Goal: Task Accomplishment & Management: Use online tool/utility

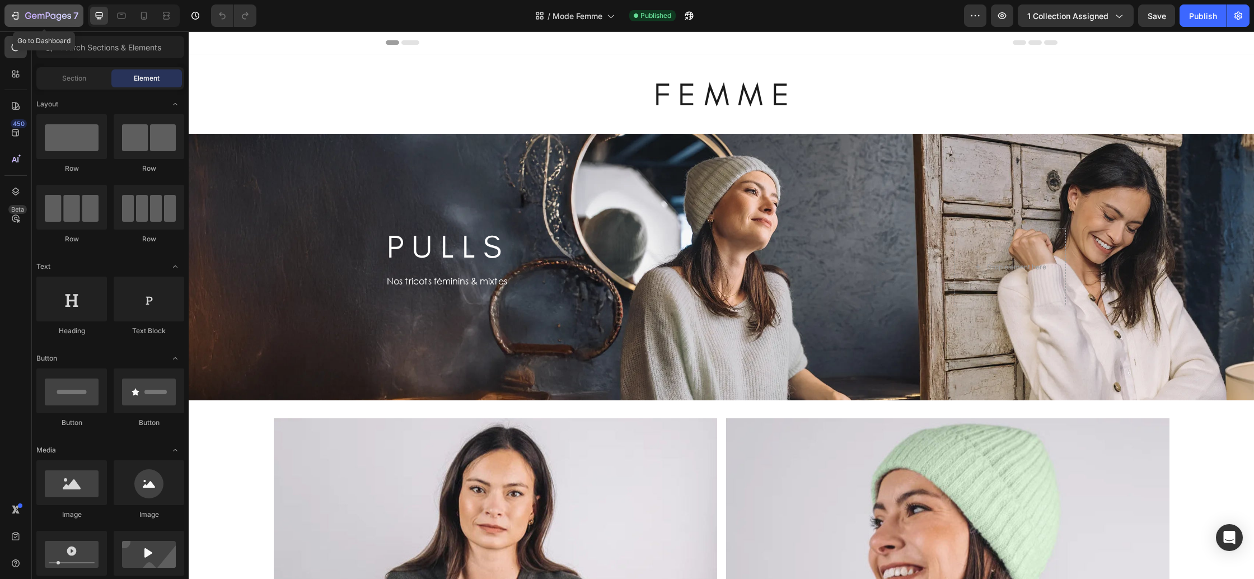
click at [65, 14] on icon "button" at bounding box center [64, 15] width 5 height 5
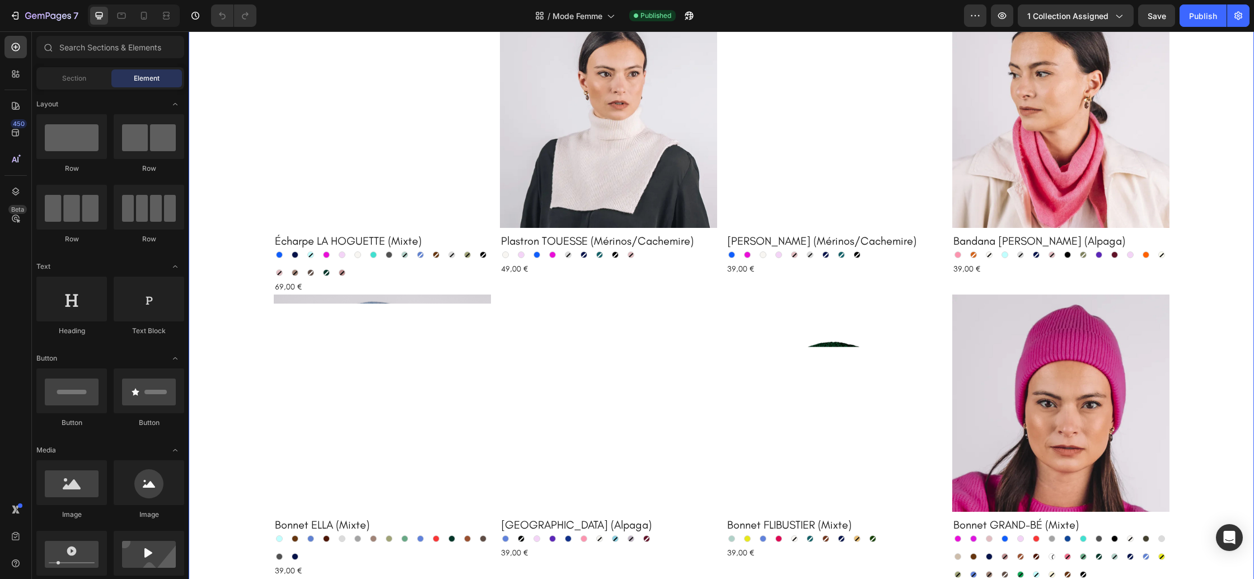
scroll to position [1774, 0]
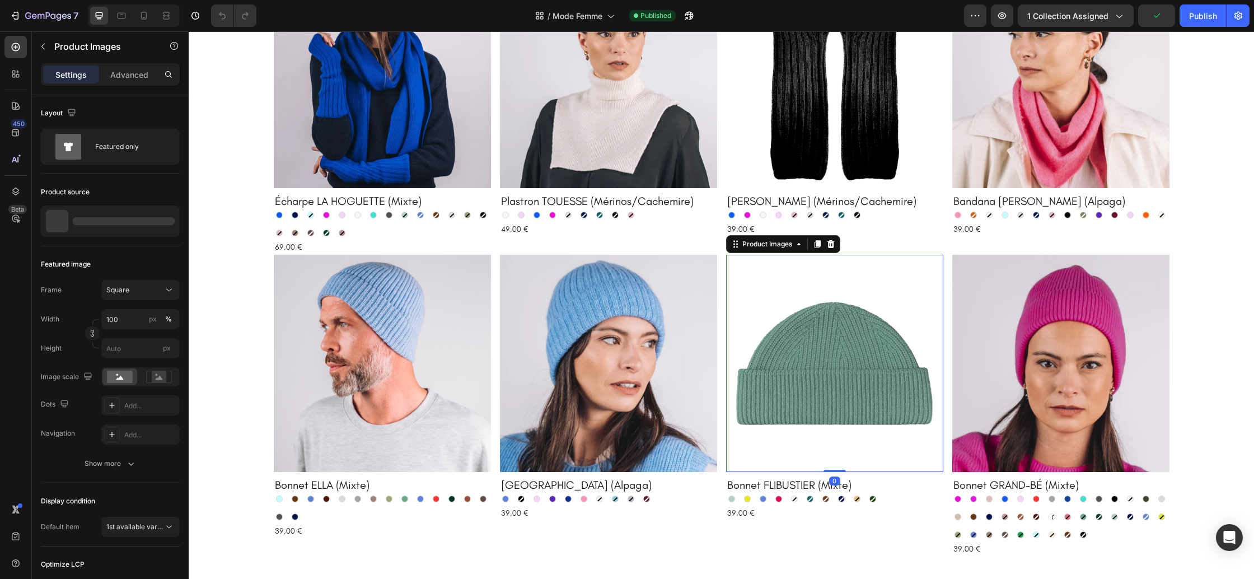
click at [820, 396] on img at bounding box center [834, 363] width 217 height 217
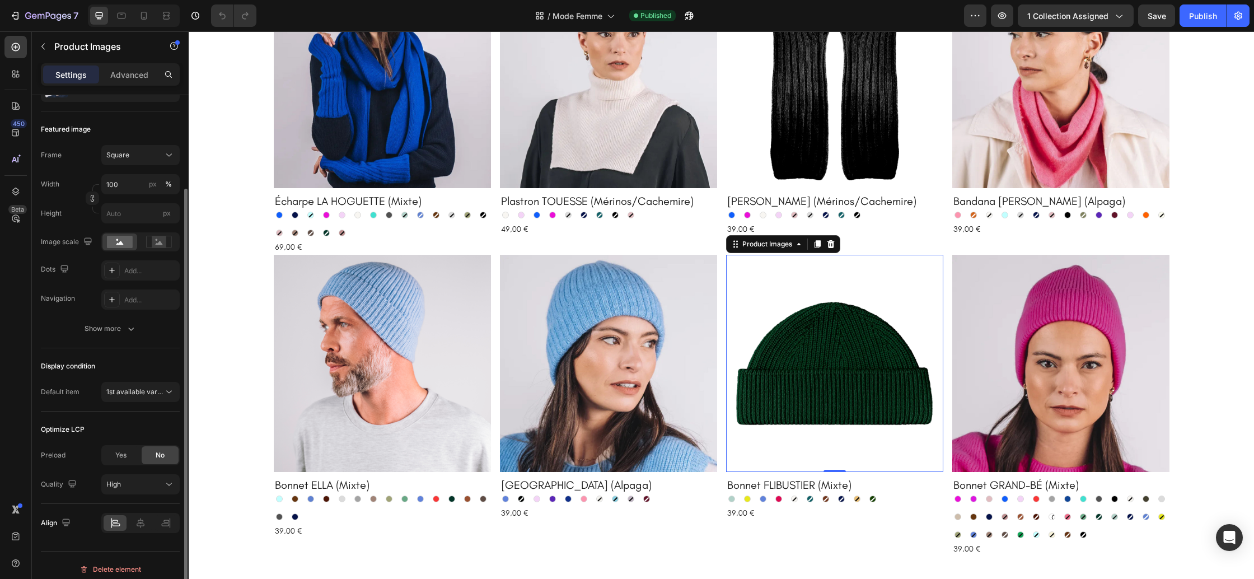
scroll to position [143, 0]
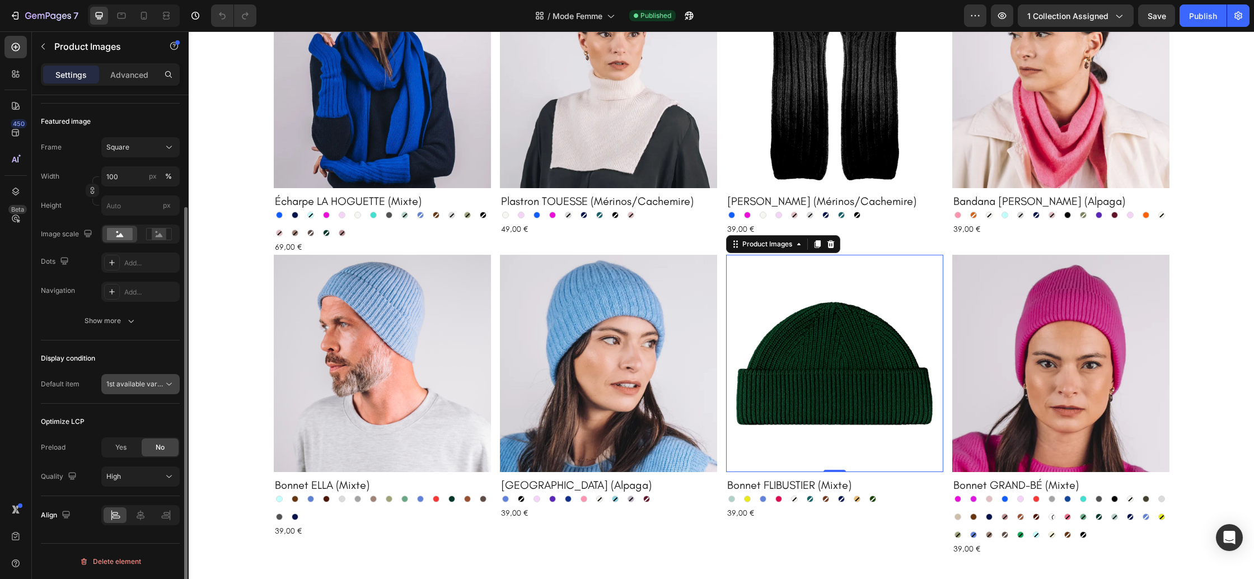
click at [153, 390] on div "1st available variant" at bounding box center [140, 383] width 68 height 11
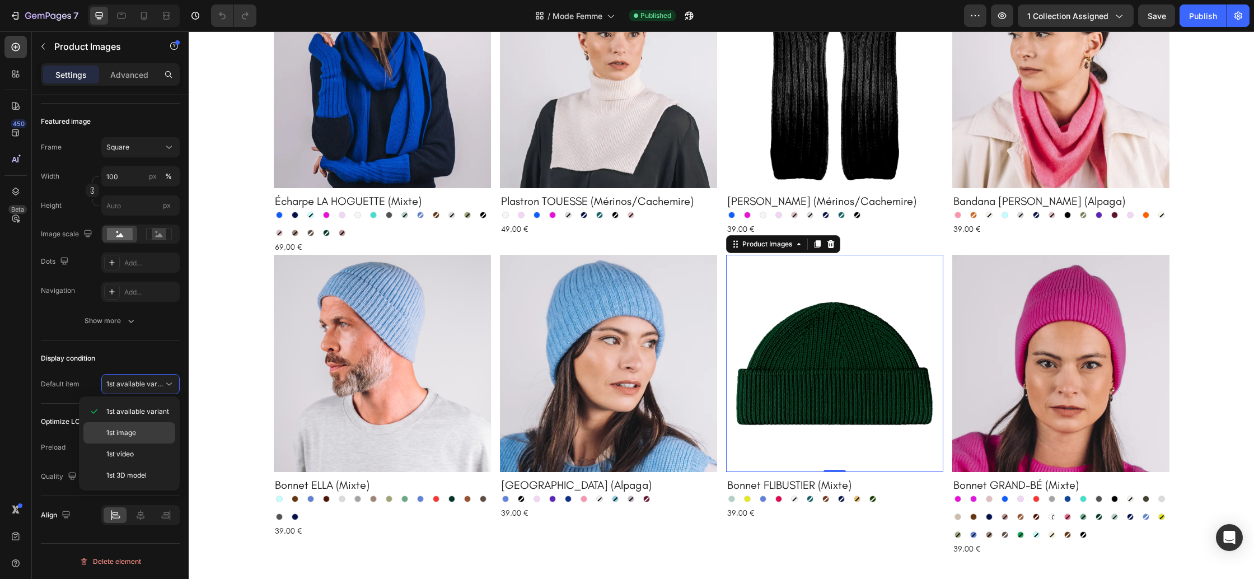
click at [141, 432] on p "1st image" at bounding box center [138, 433] width 64 height 10
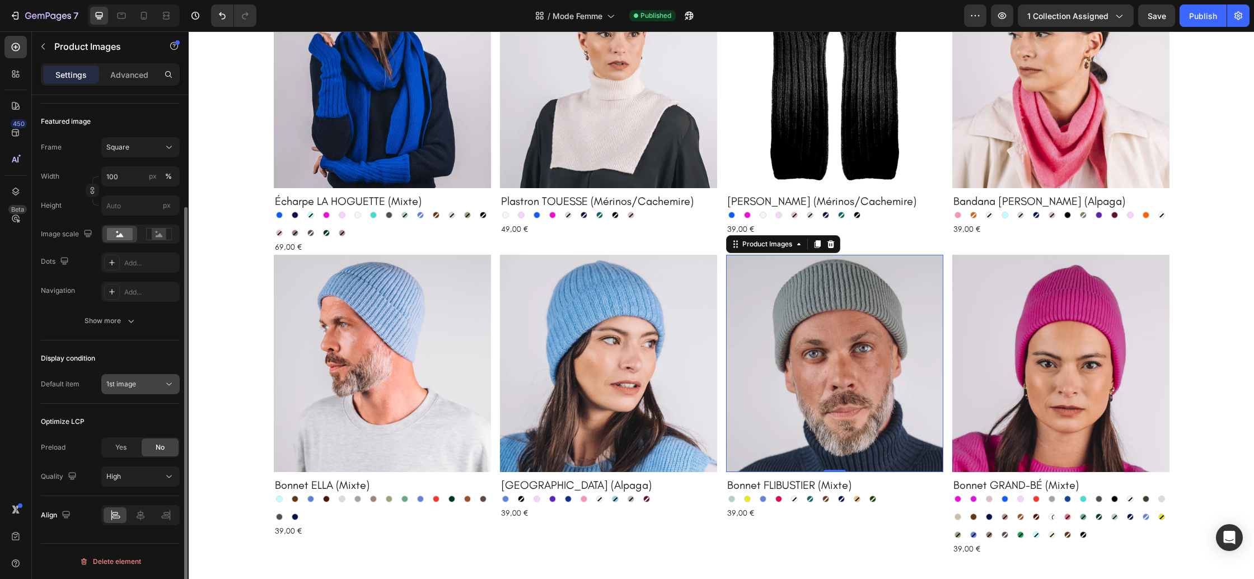
click at [146, 392] on button "1st image" at bounding box center [140, 384] width 78 height 20
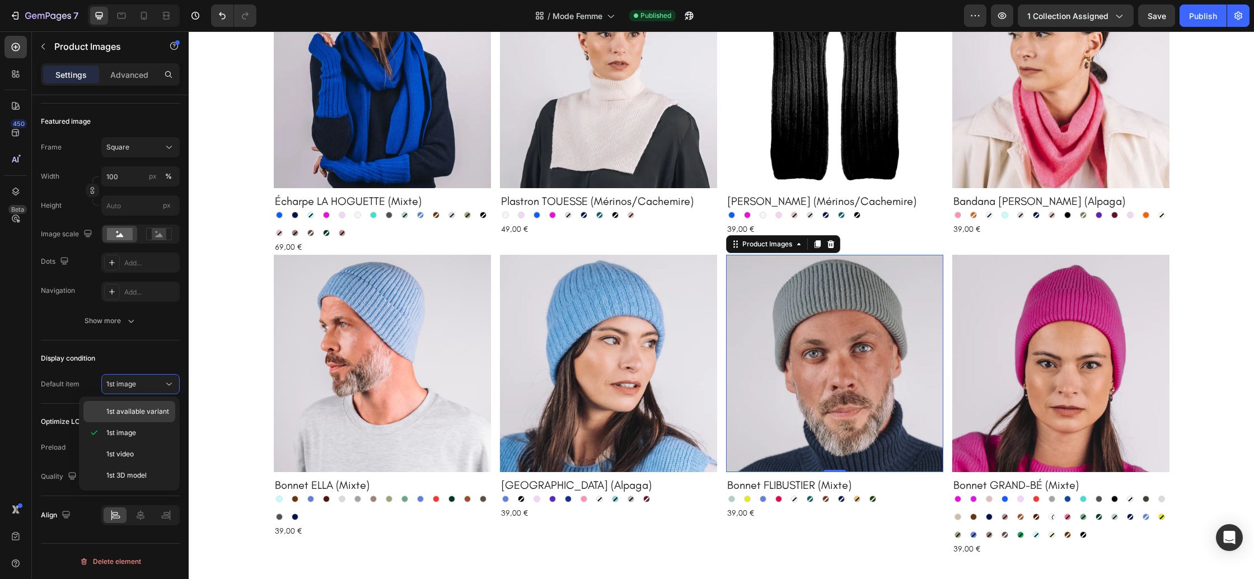
click at [144, 412] on span "1st available variant" at bounding box center [137, 411] width 63 height 10
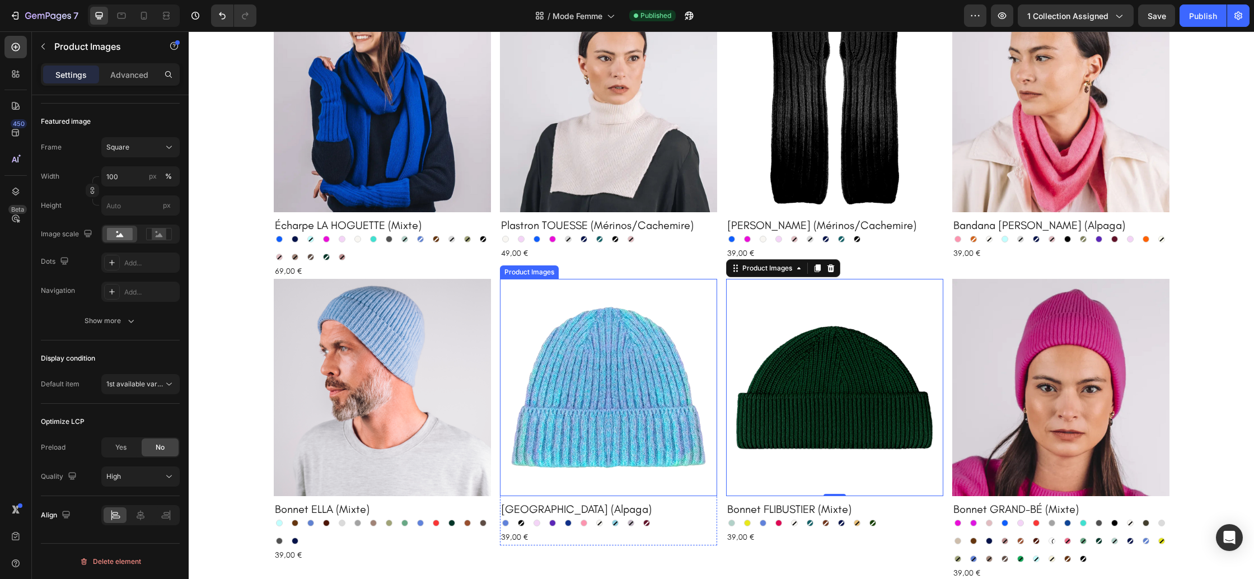
scroll to position [1762, 0]
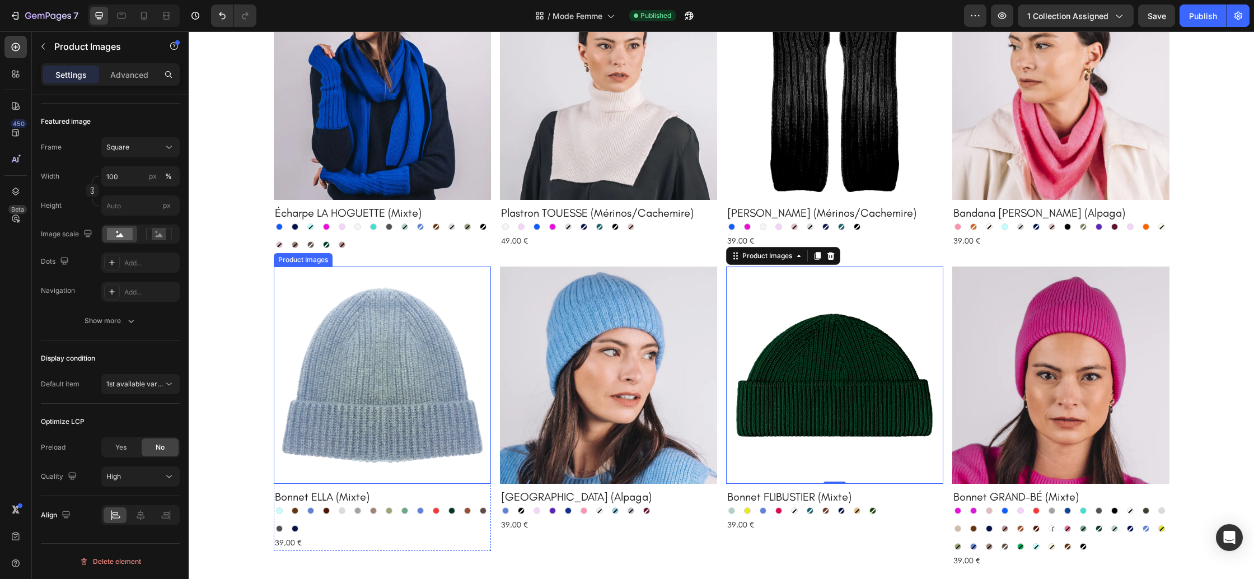
click at [431, 378] on img at bounding box center [382, 374] width 217 height 217
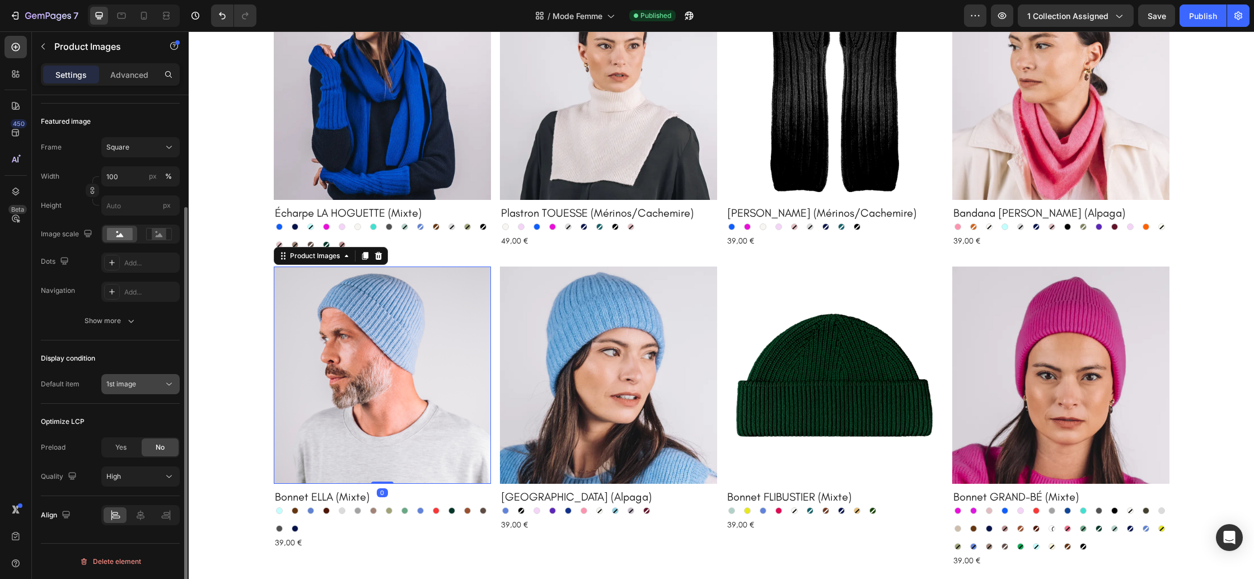
click at [129, 387] on span "1st image" at bounding box center [121, 384] width 30 height 8
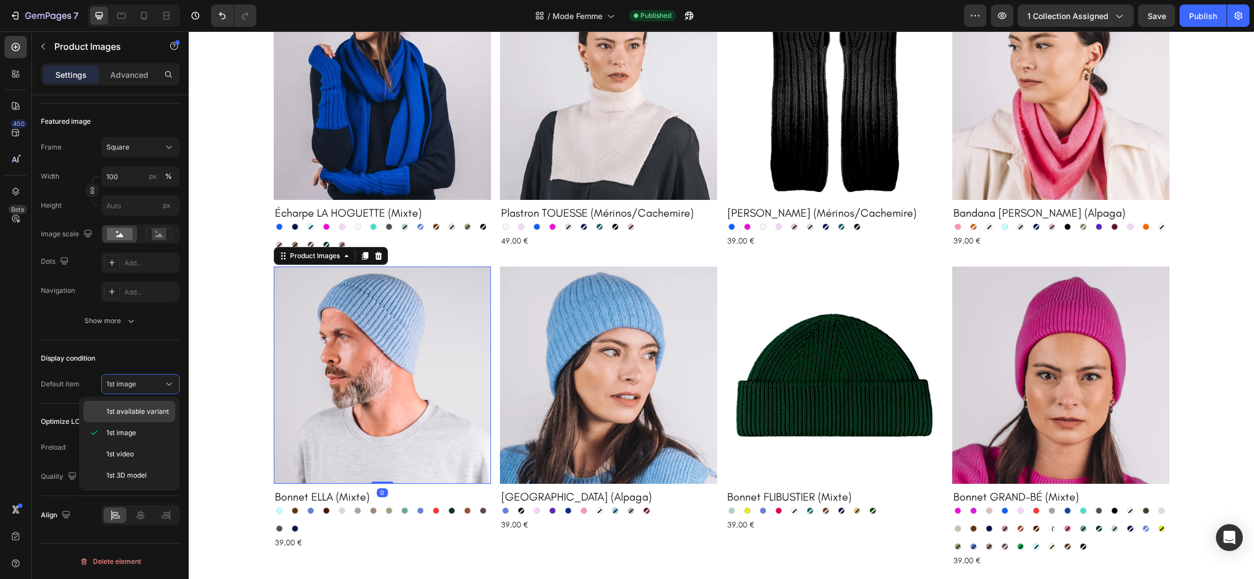
click at [135, 413] on span "1st available variant" at bounding box center [137, 411] width 63 height 10
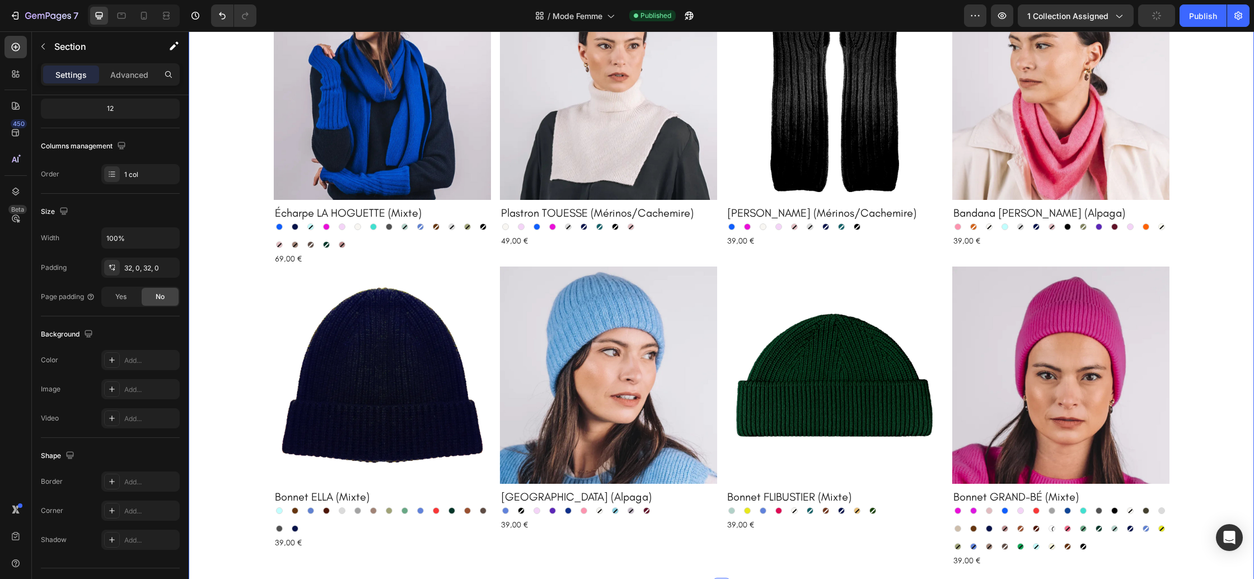
click at [232, 429] on div "Product Images Écharpe LA HOGUETTE (Mixte) Product Title Bleu électrique Bleu é…" at bounding box center [721, 276] width 1065 height 586
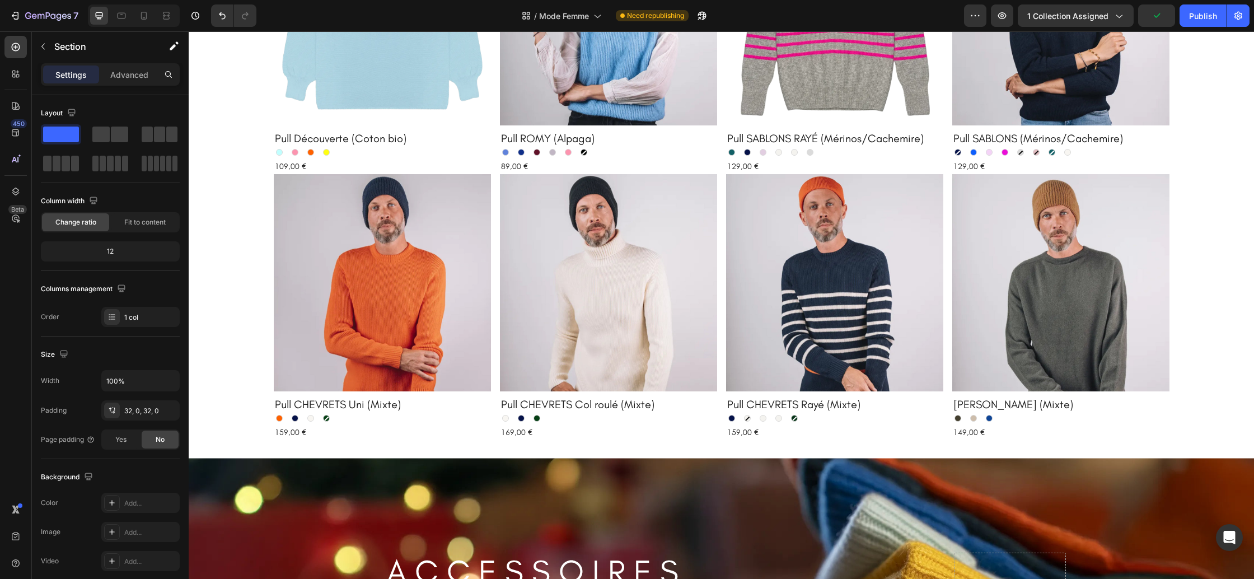
scroll to position [935, 0]
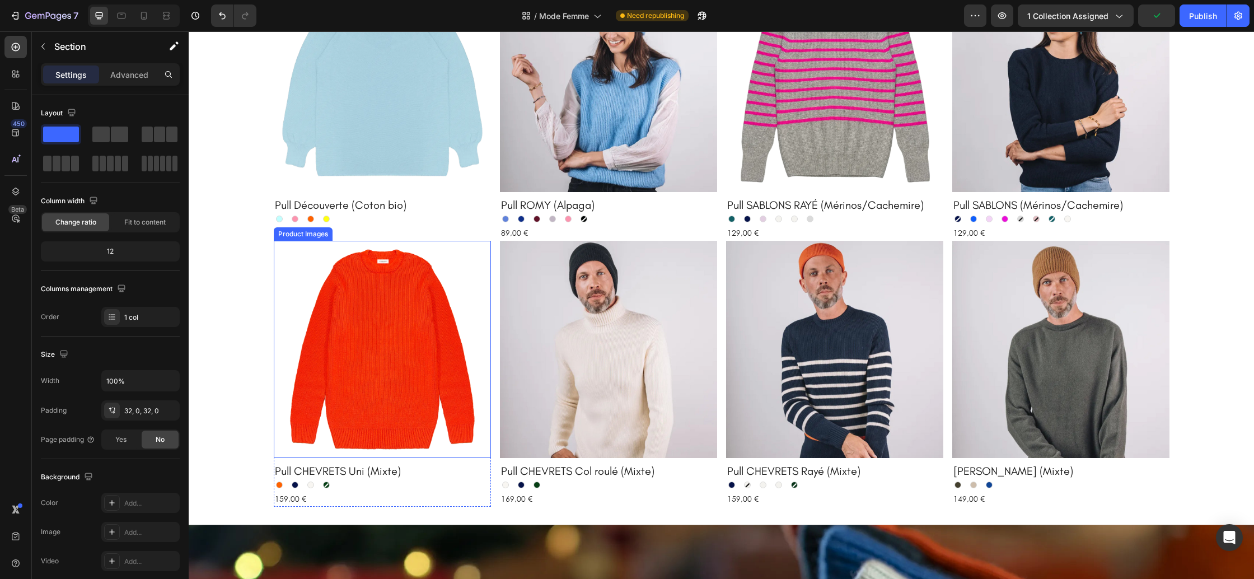
click at [367, 385] on img at bounding box center [382, 349] width 217 height 217
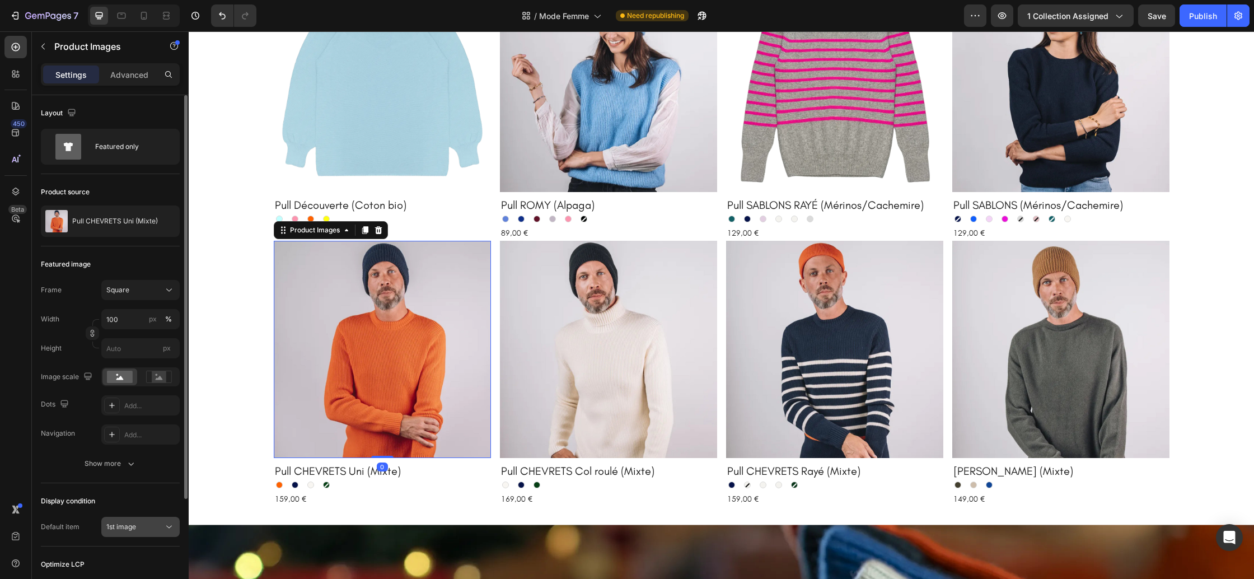
click at [138, 519] on button "1st image" at bounding box center [140, 527] width 78 height 20
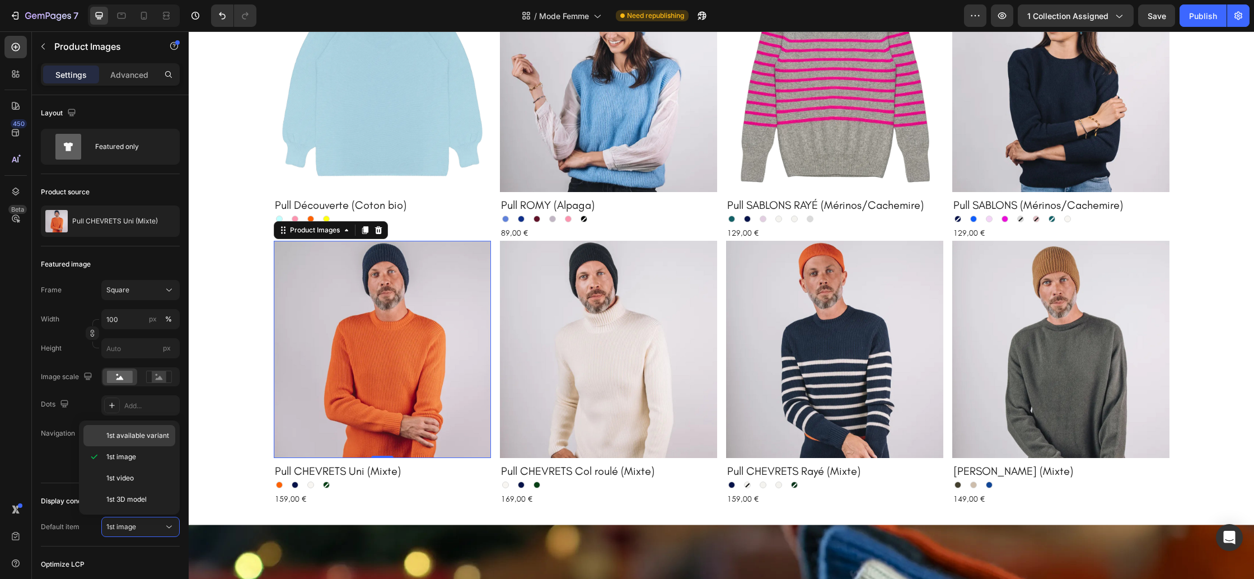
click at [135, 441] on div "1st available variant" at bounding box center [129, 435] width 92 height 21
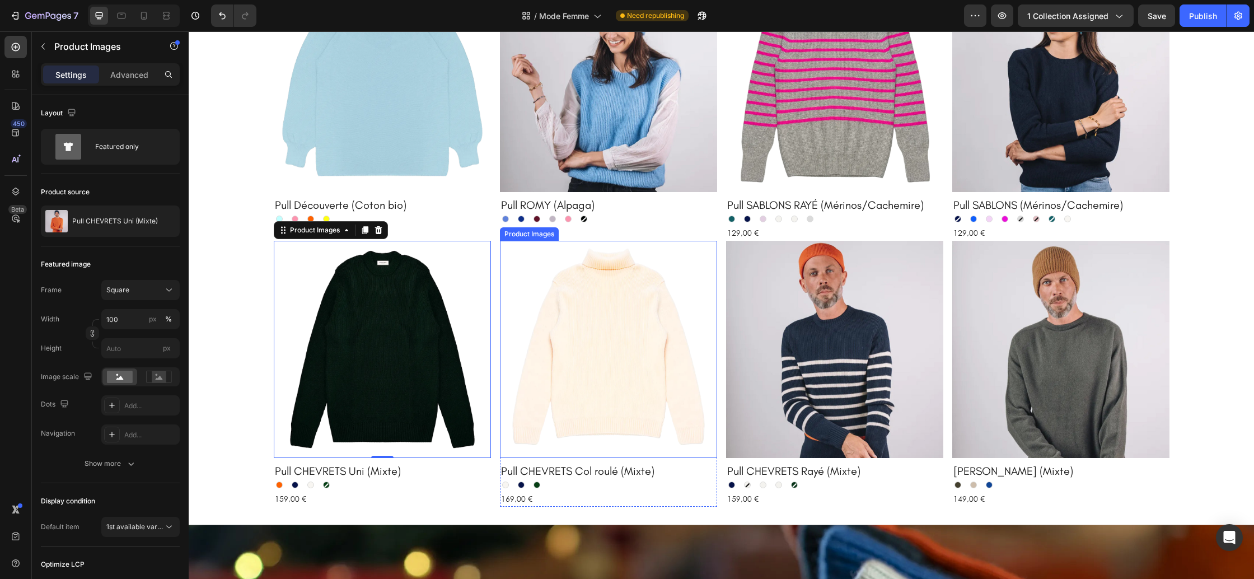
click at [601, 402] on img at bounding box center [608, 349] width 217 height 217
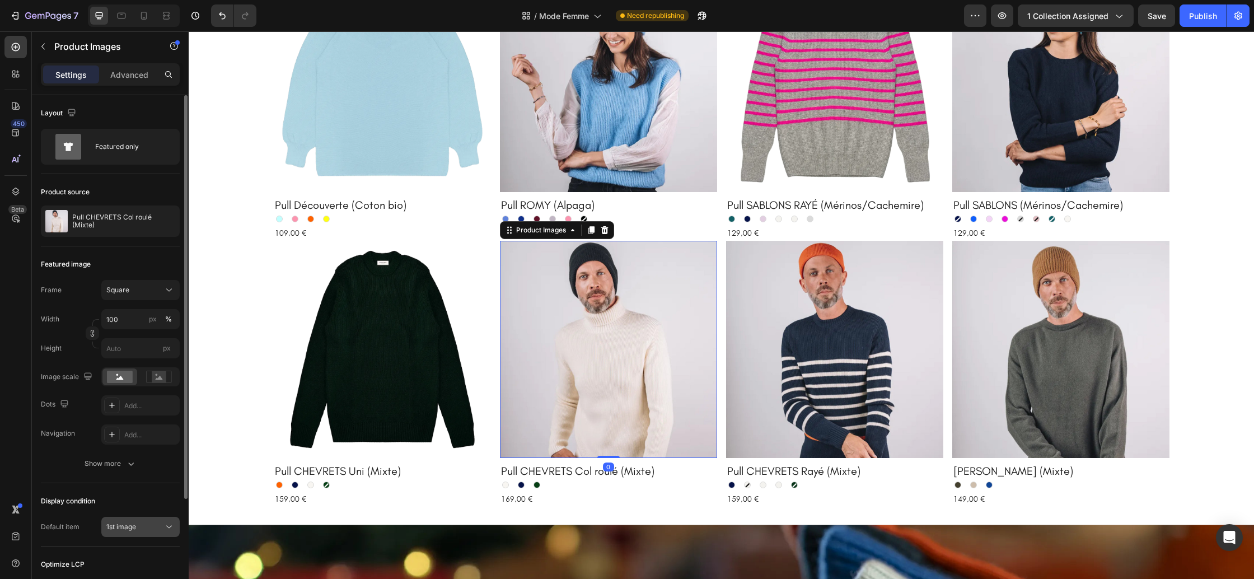
click at [151, 521] on button "1st image" at bounding box center [140, 527] width 78 height 20
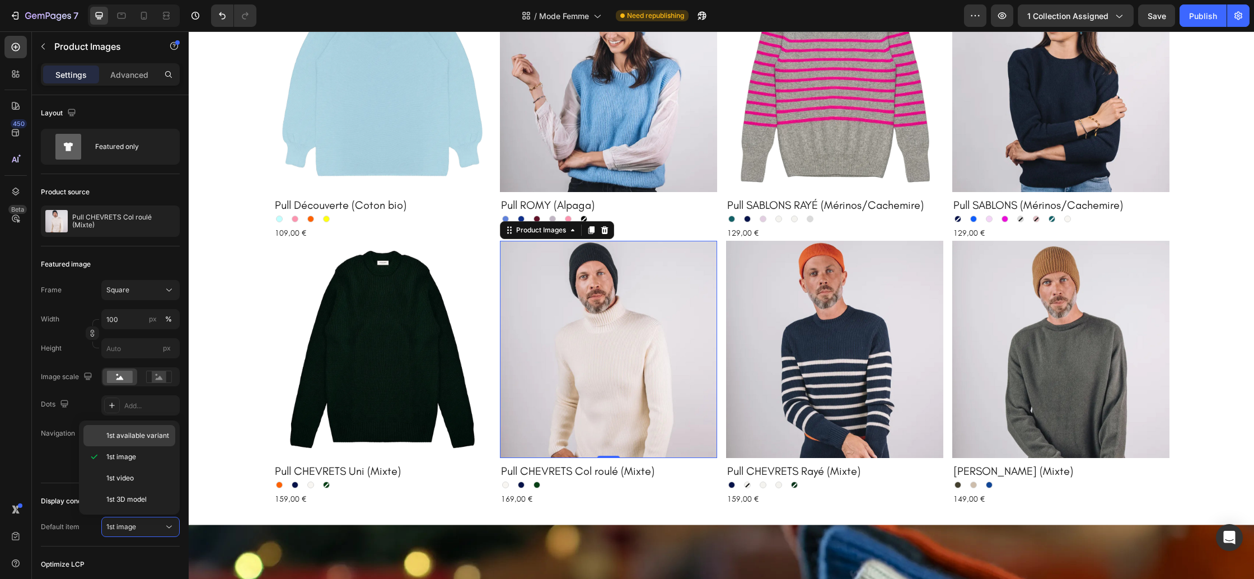
click at [125, 429] on div "1st available variant" at bounding box center [129, 435] width 92 height 21
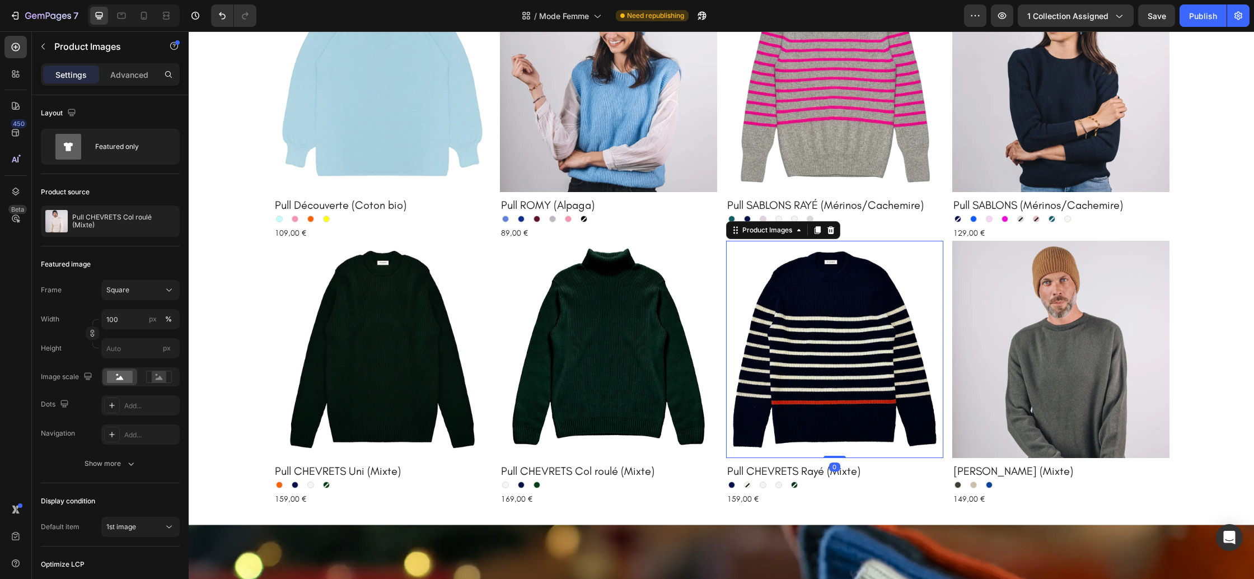
click at [775, 379] on img at bounding box center [834, 349] width 217 height 217
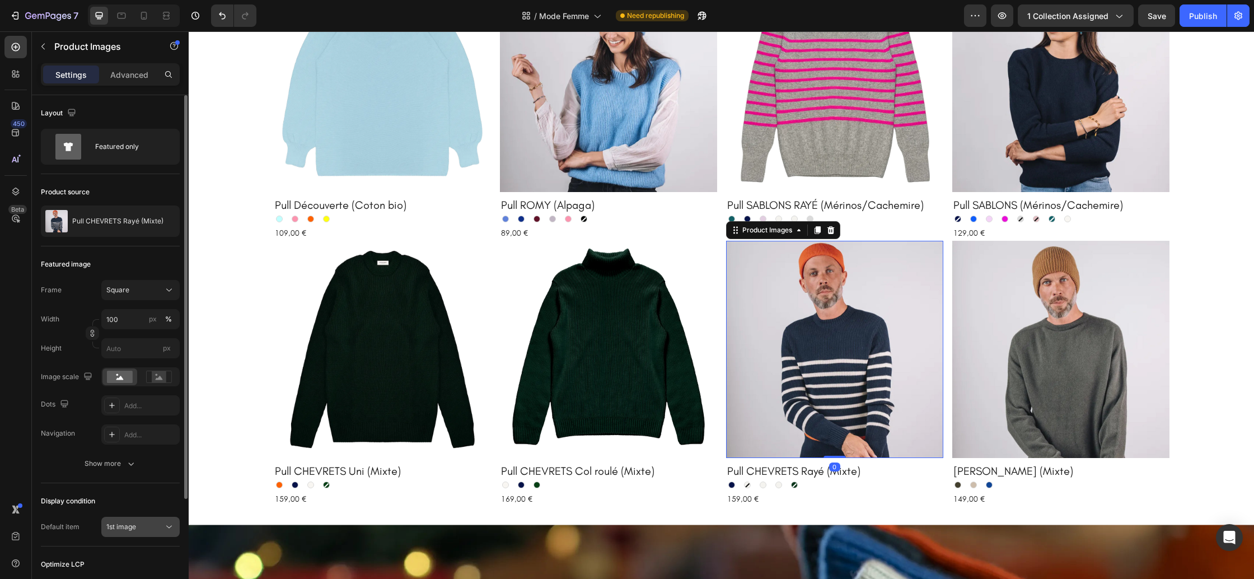
click at [130, 525] on span "1st image" at bounding box center [121, 526] width 30 height 8
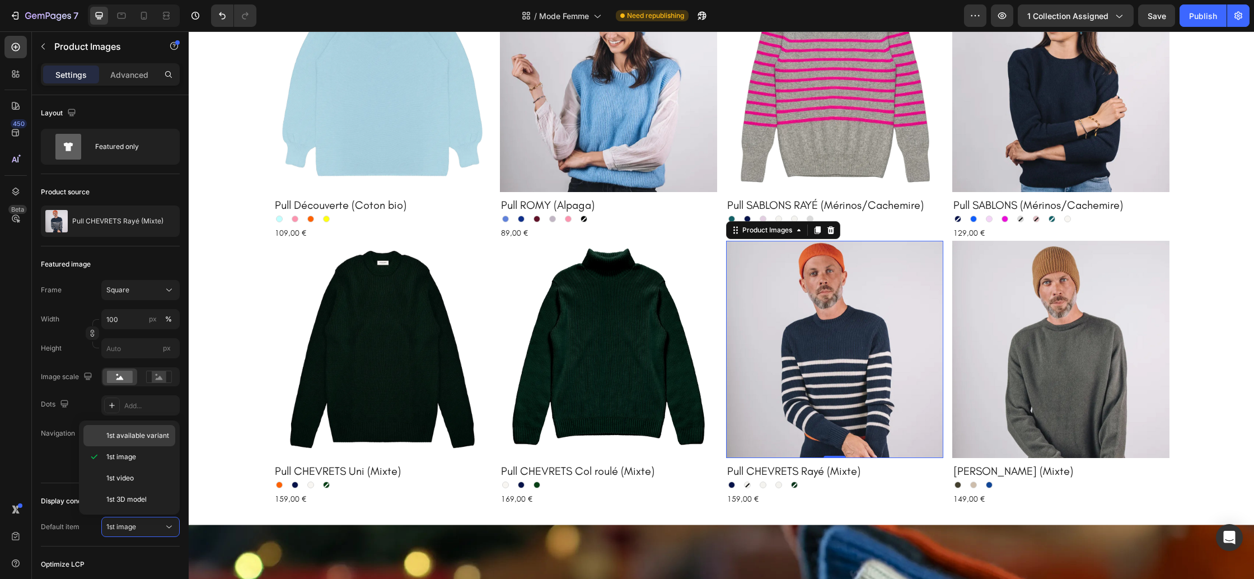
click at [134, 443] on div "1st available variant" at bounding box center [129, 435] width 92 height 21
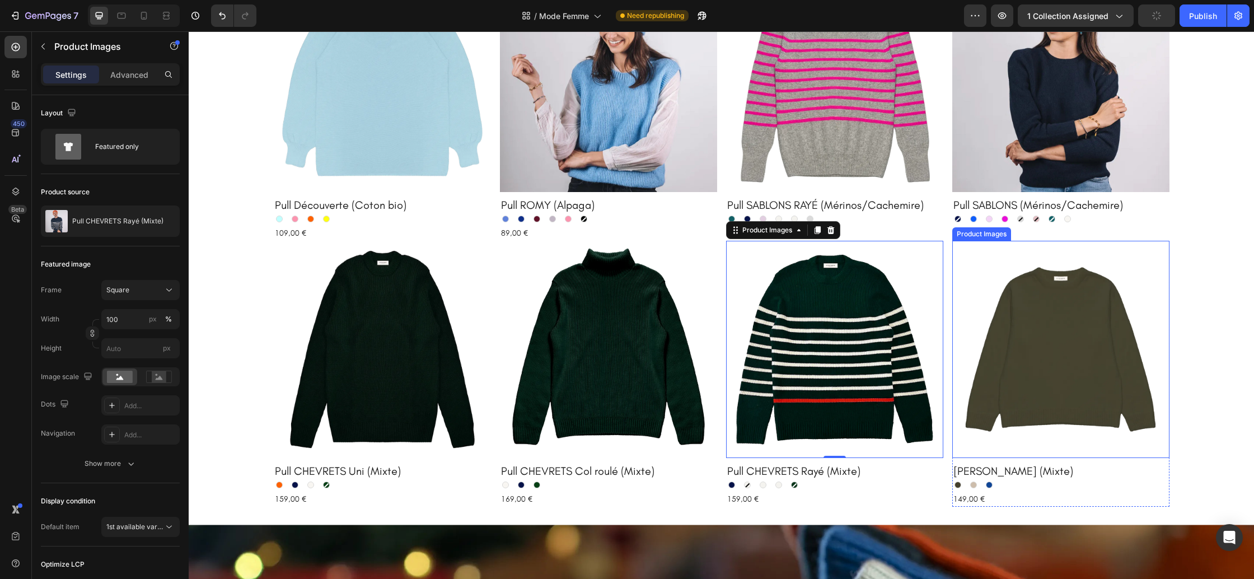
click at [1131, 358] on img at bounding box center [1060, 349] width 217 height 217
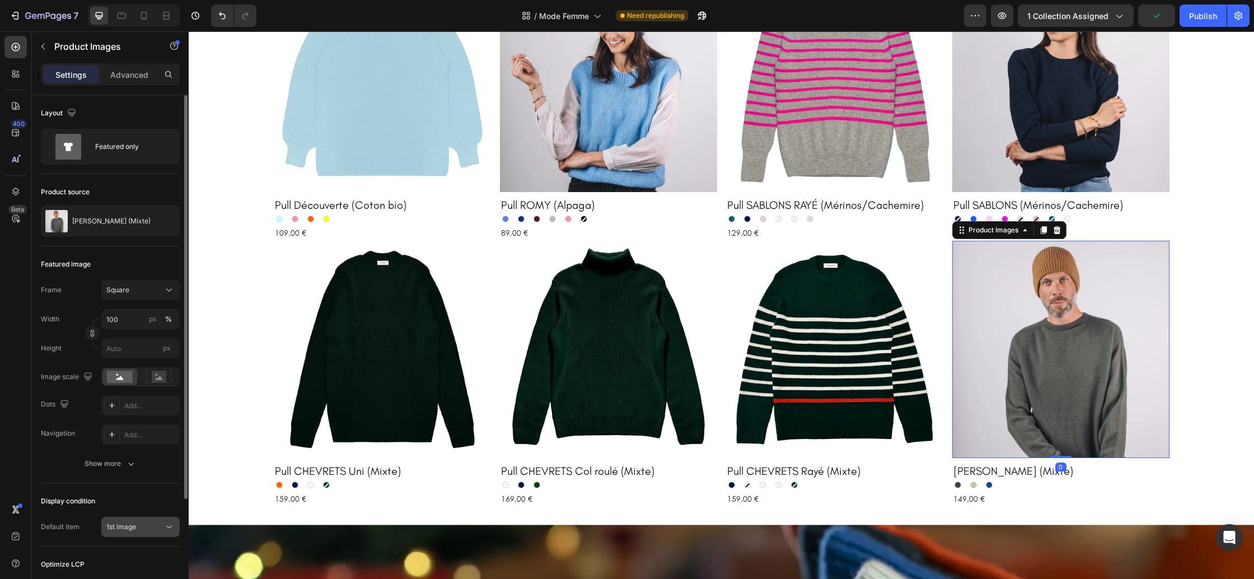
click at [119, 531] on span "1st image" at bounding box center [121, 527] width 30 height 10
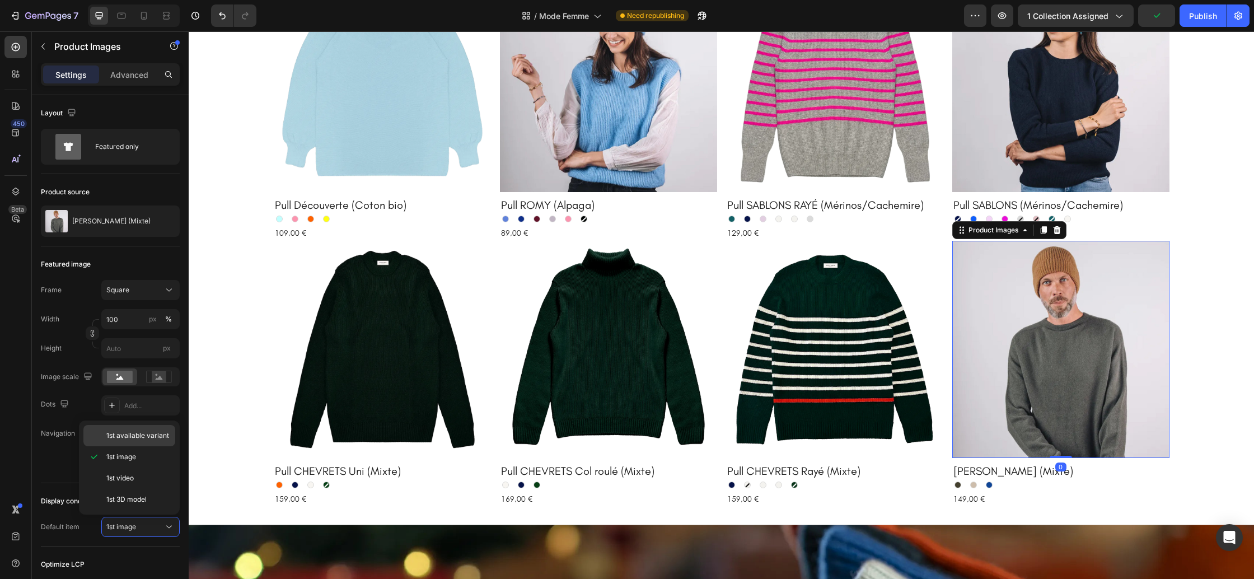
click at [138, 438] on span "1st available variant" at bounding box center [137, 436] width 63 height 10
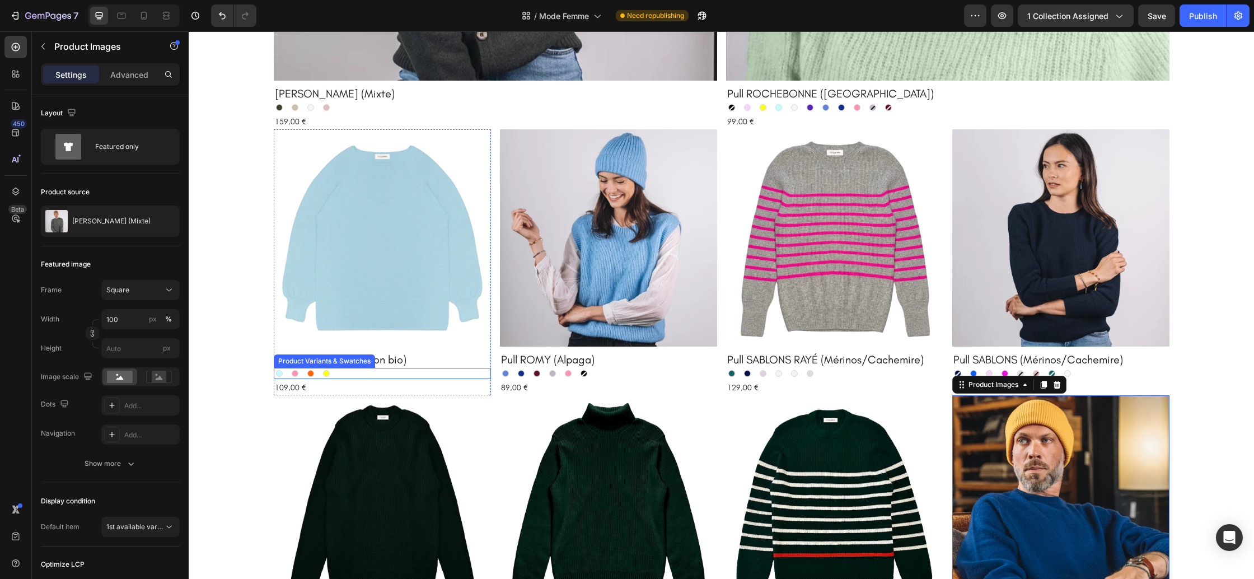
scroll to position [761, 0]
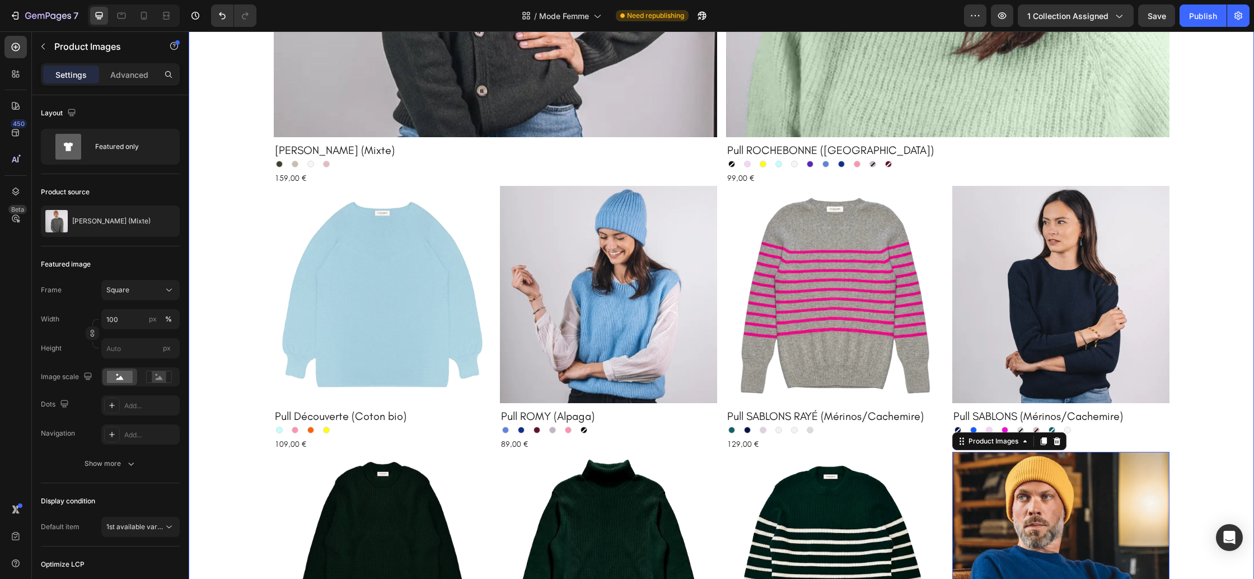
click at [234, 336] on div "Product Images Cardigan CAMILLE (Mixte) Product Title Kaki Kaki Beige chiné Bei…" at bounding box center [721, 206] width 1065 height 1024
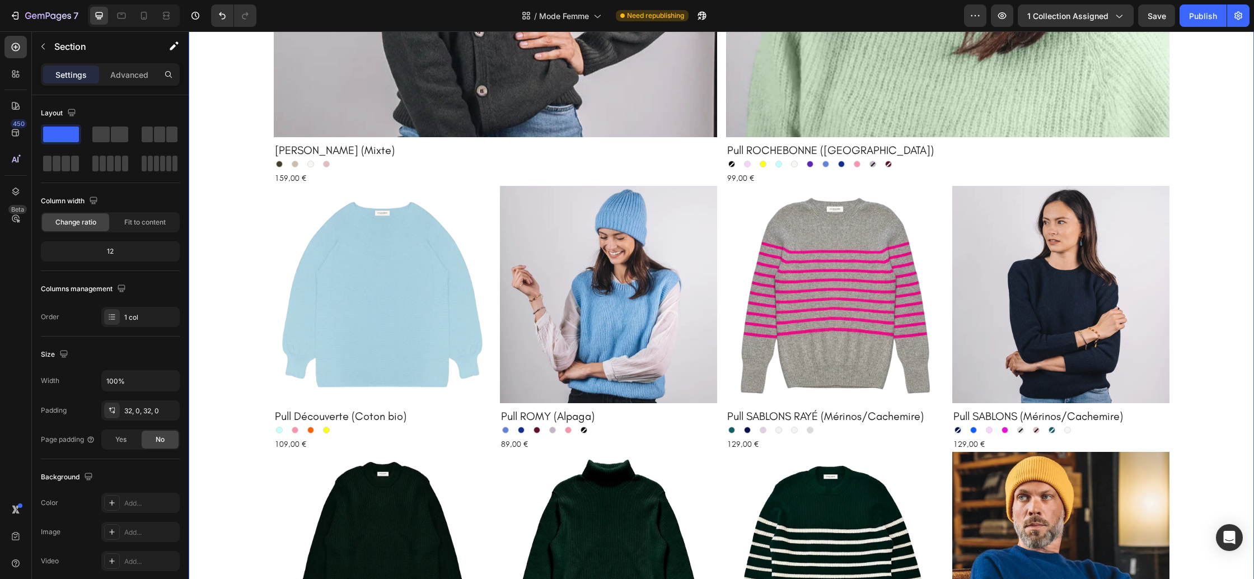
scroll to position [722, 0]
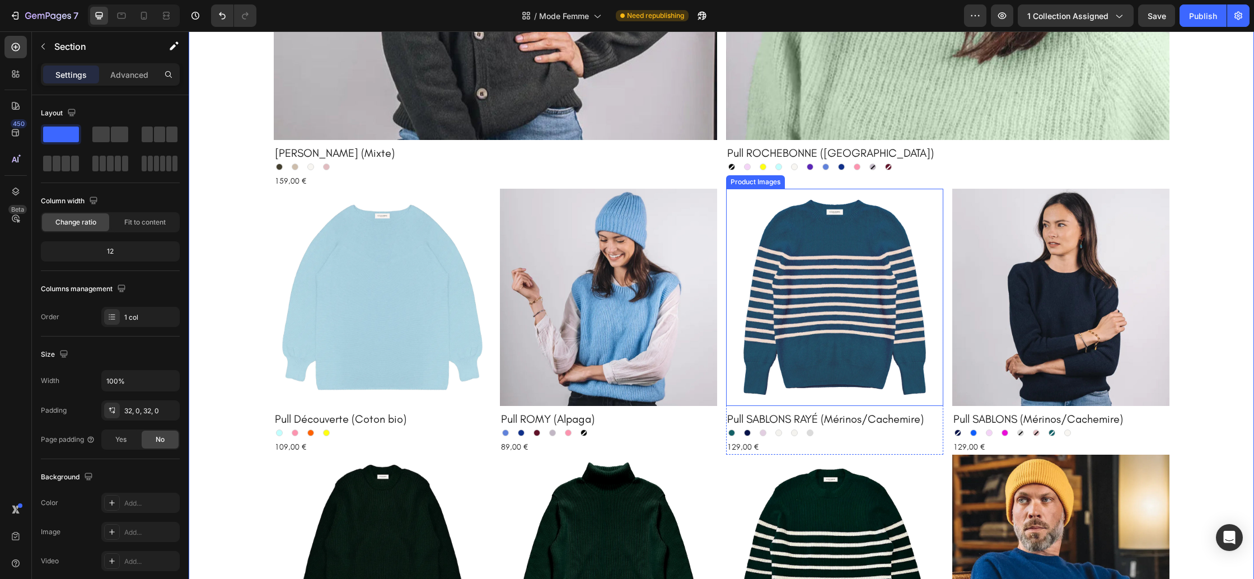
click at [854, 311] on img at bounding box center [834, 297] width 217 height 217
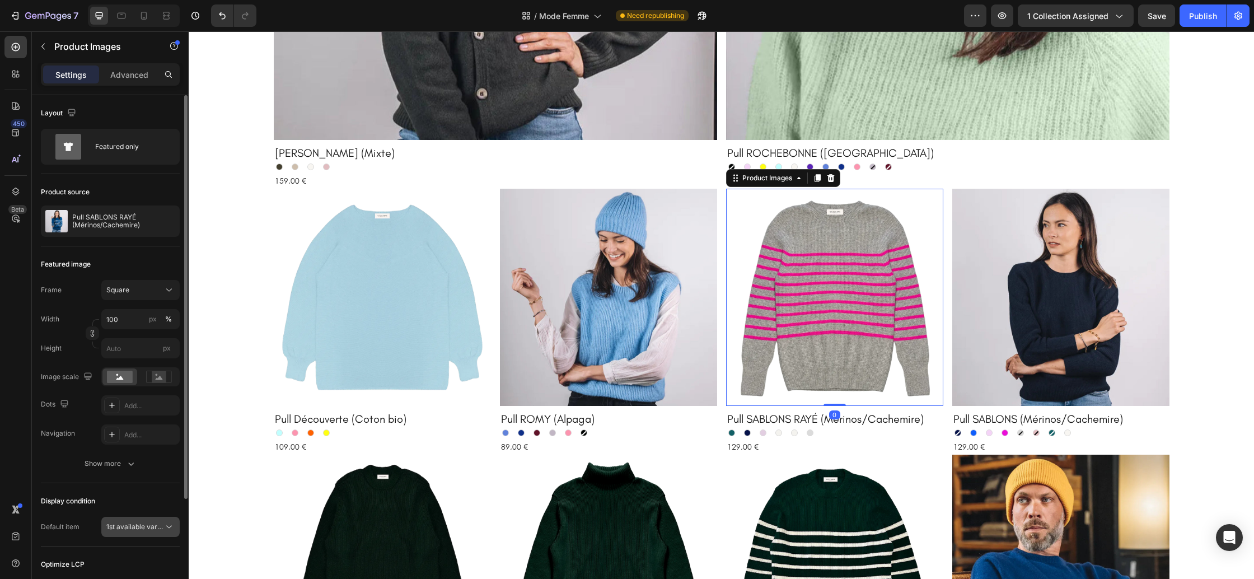
click at [137, 524] on span "1st available variant" at bounding box center [137, 526] width 63 height 8
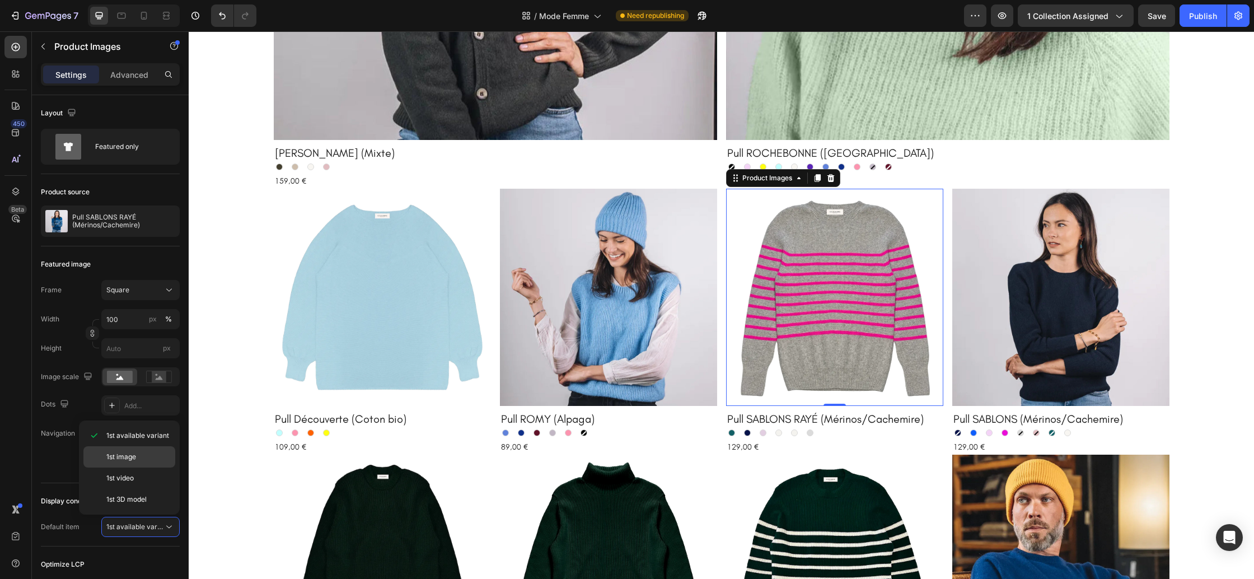
click at [143, 467] on div "1st image" at bounding box center [129, 477] width 92 height 21
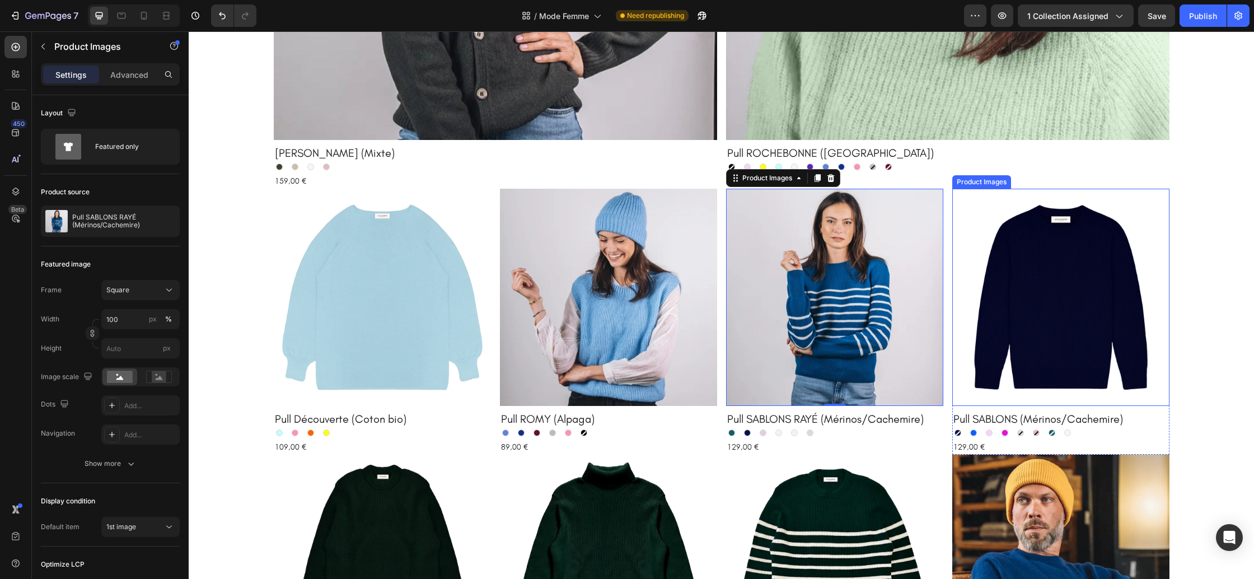
click at [1099, 324] on img at bounding box center [1060, 297] width 217 height 217
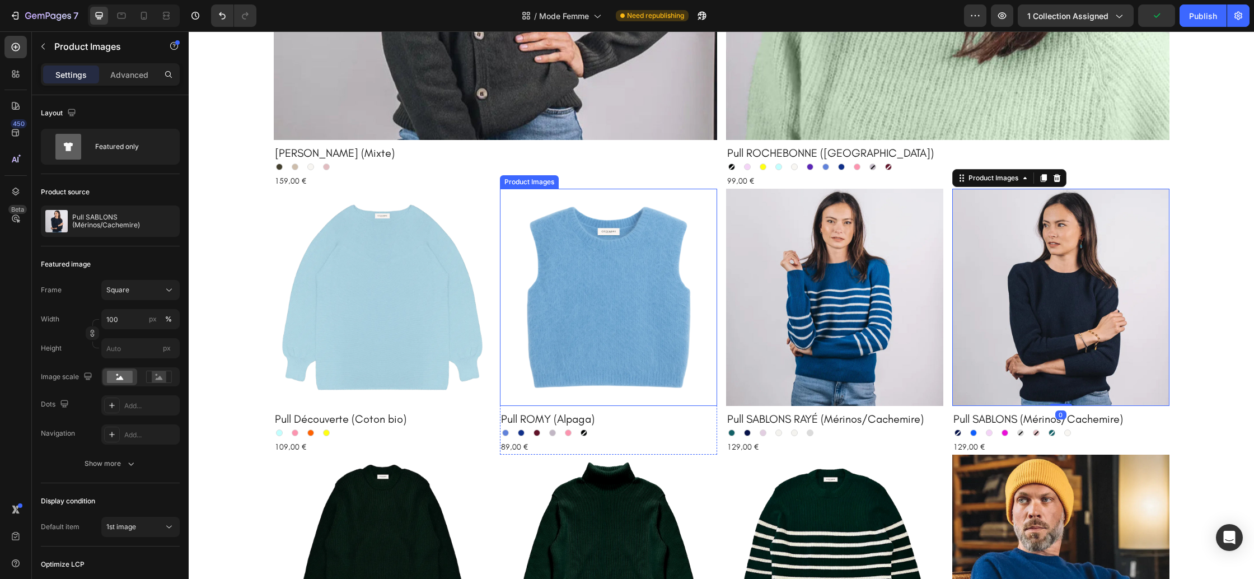
click at [594, 362] on img at bounding box center [608, 297] width 217 height 217
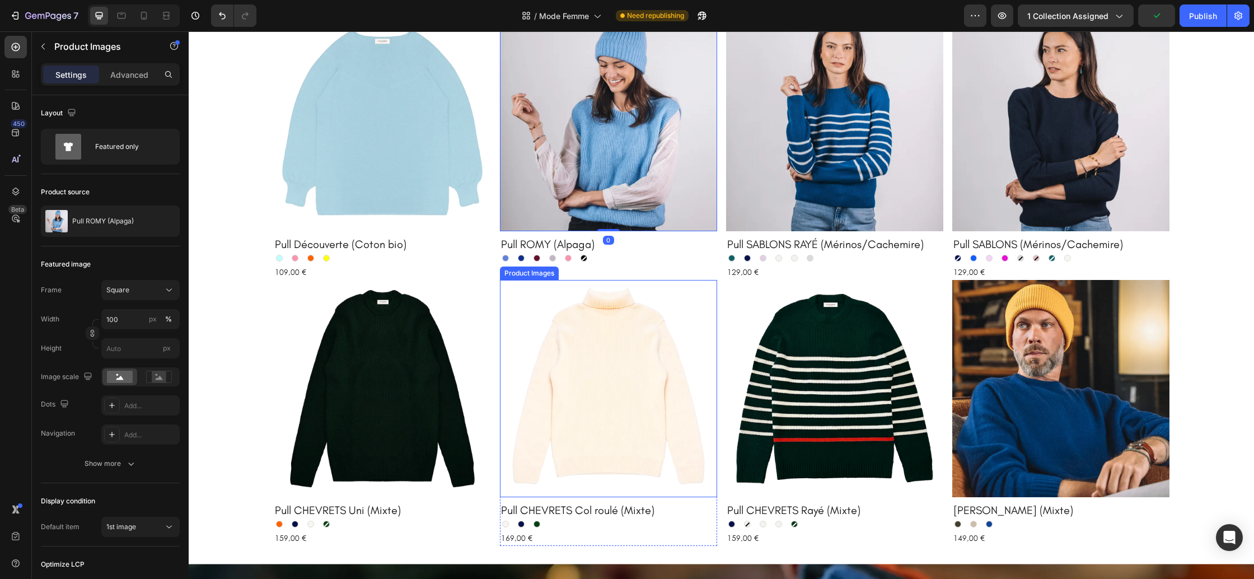
scroll to position [934, 0]
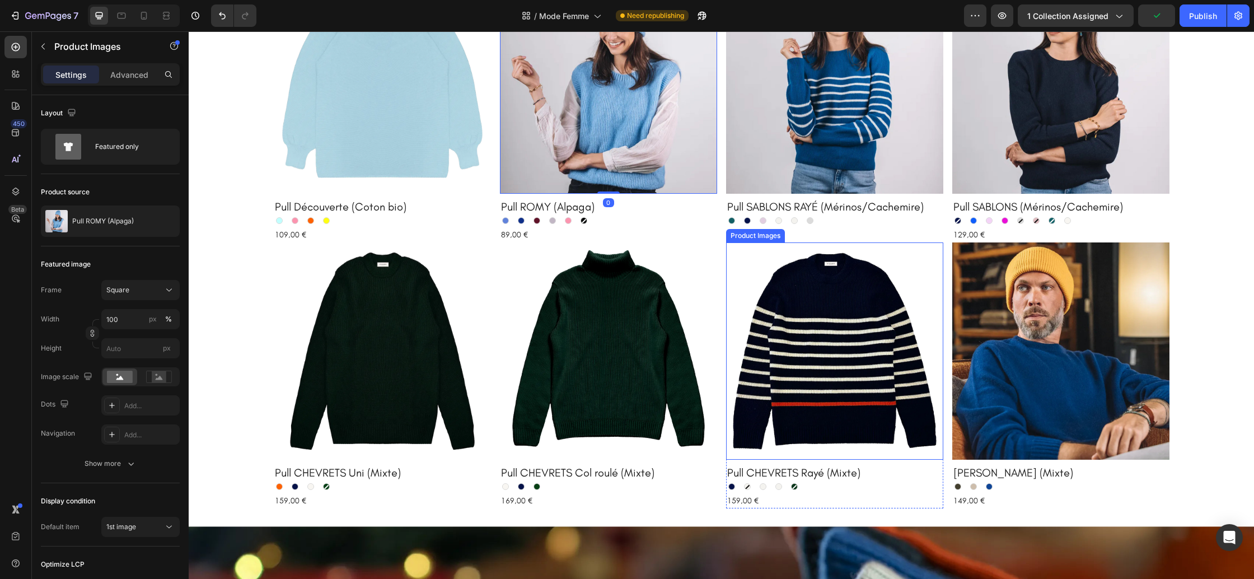
click at [808, 351] on img at bounding box center [834, 350] width 217 height 217
click at [723, 358] on div "Product Images Pull CHEVRETS Uni (Mixte) Product Title Orange Orange Marine Mar…" at bounding box center [722, 375] width 896 height 266
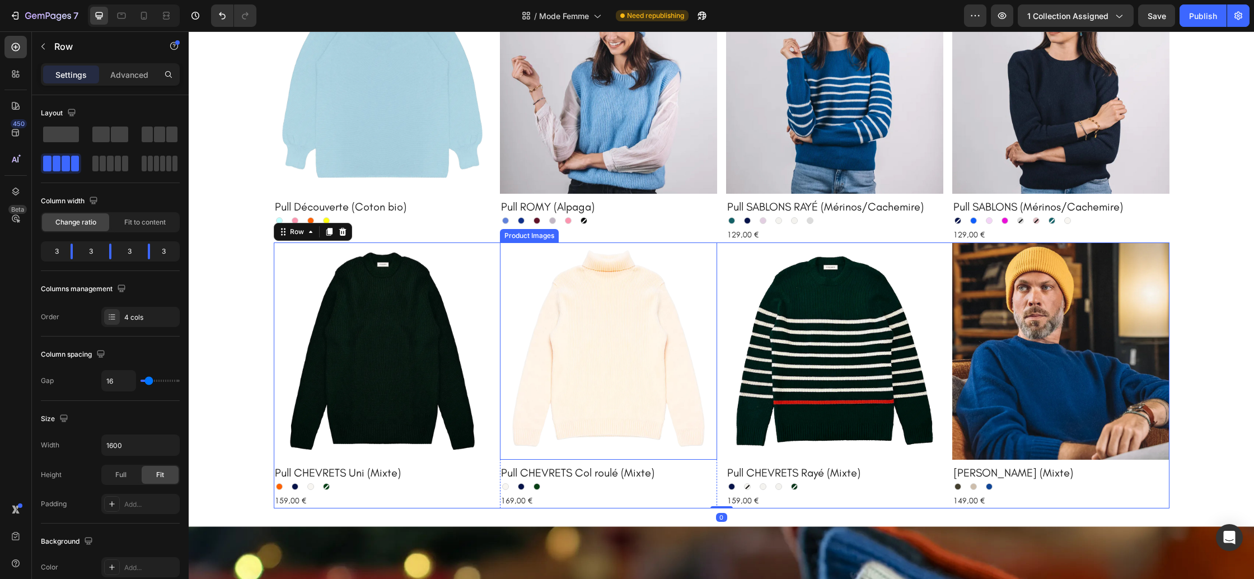
click at [658, 359] on img at bounding box center [608, 350] width 217 height 217
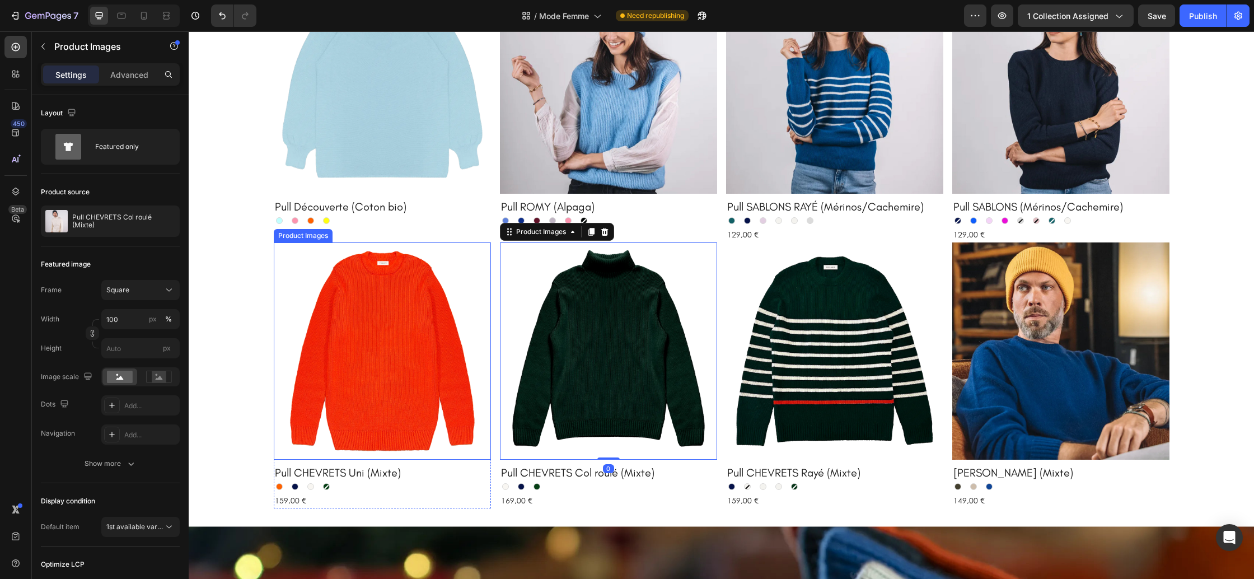
click at [389, 348] on img at bounding box center [382, 350] width 217 height 217
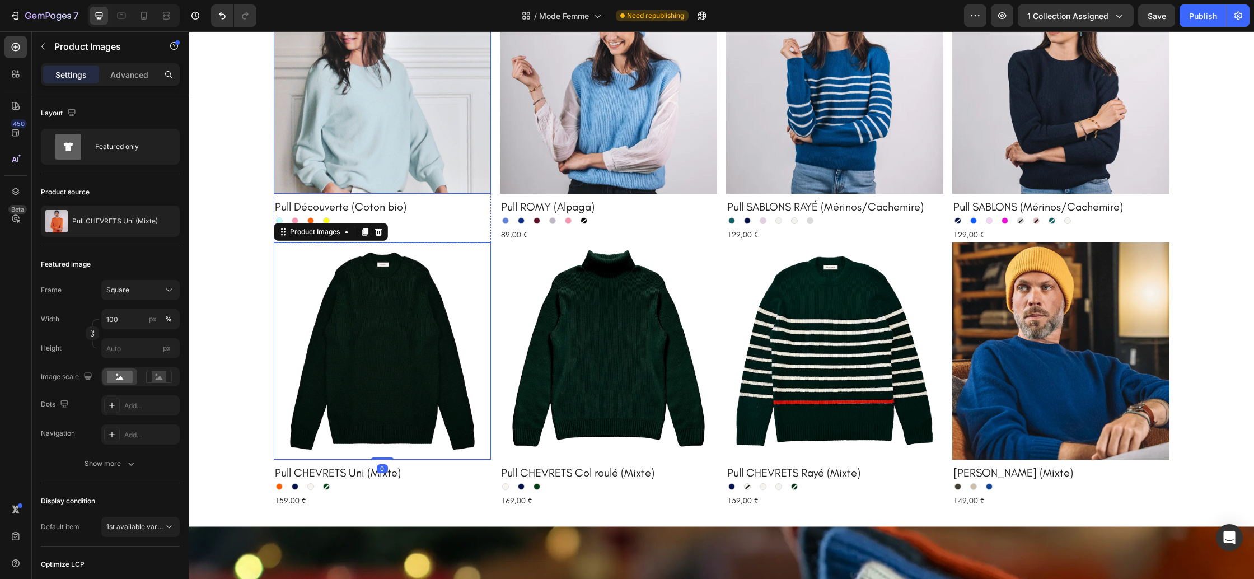
click at [418, 147] on img at bounding box center [382, 84] width 217 height 217
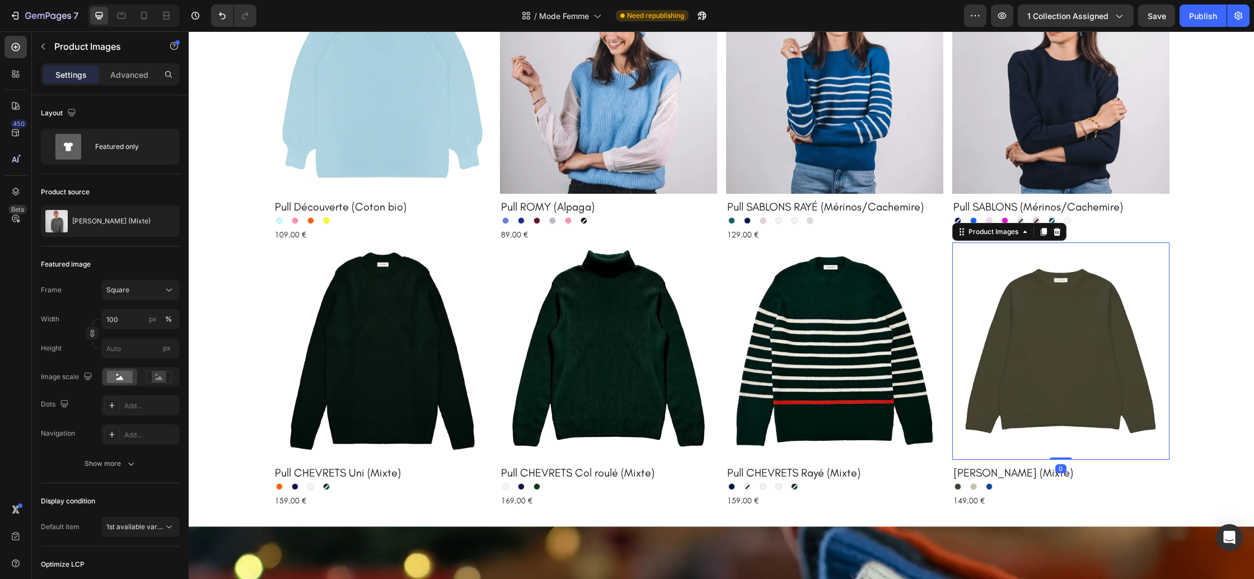
click at [1018, 364] on img at bounding box center [1060, 350] width 217 height 217
click at [1110, 405] on img at bounding box center [1060, 350] width 217 height 217
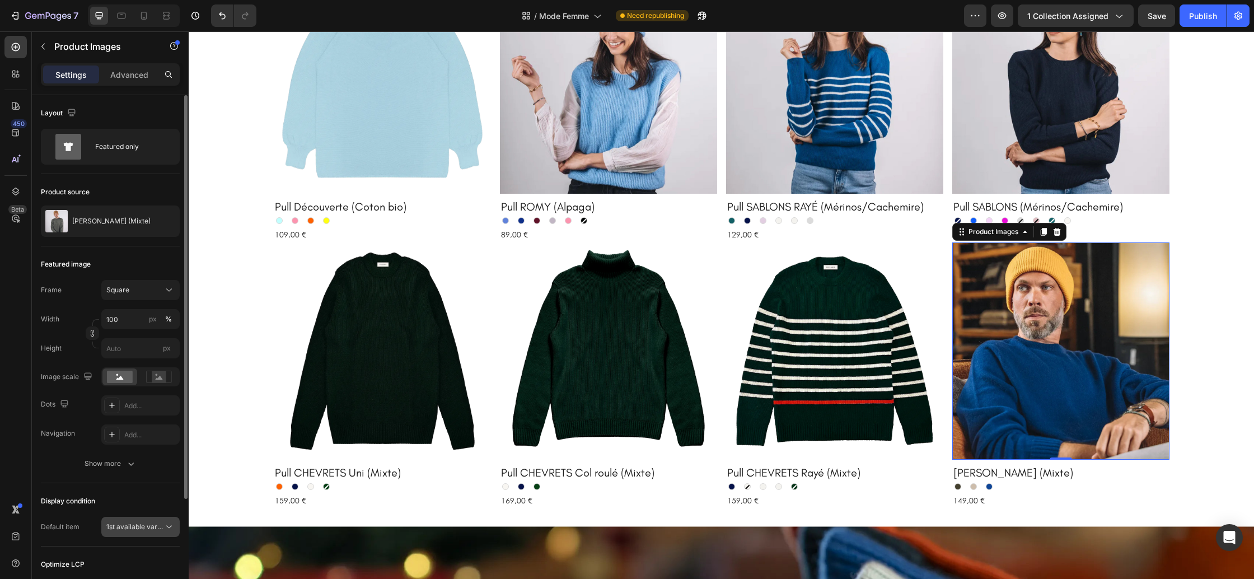
click at [123, 525] on span "1st available variant" at bounding box center [137, 526] width 63 height 8
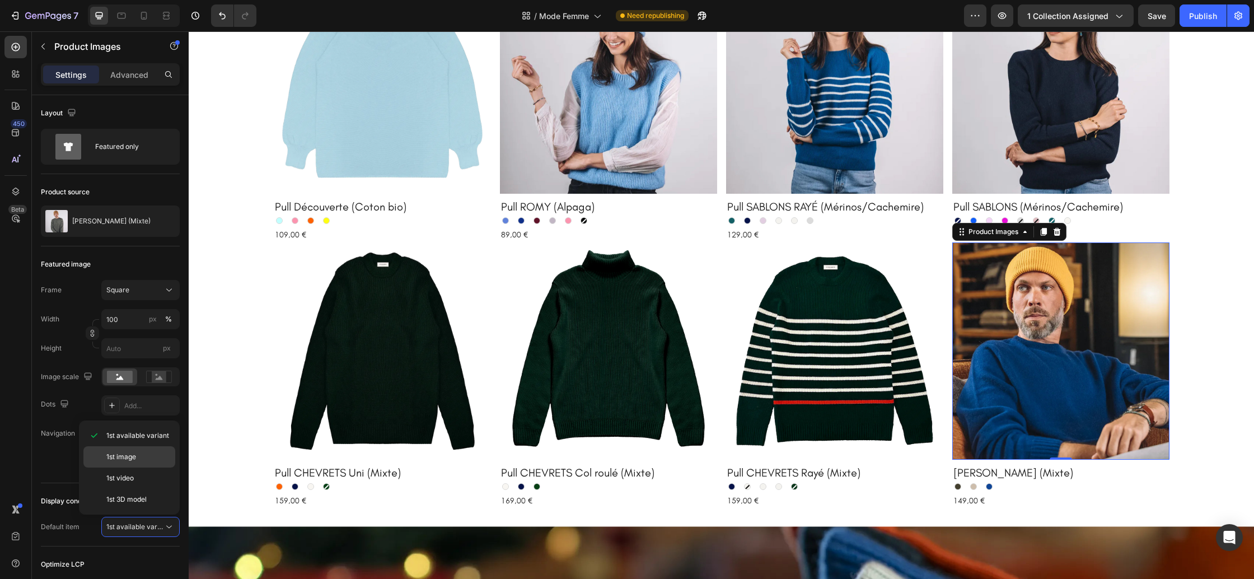
click at [142, 467] on div "1st image" at bounding box center [129, 477] width 92 height 21
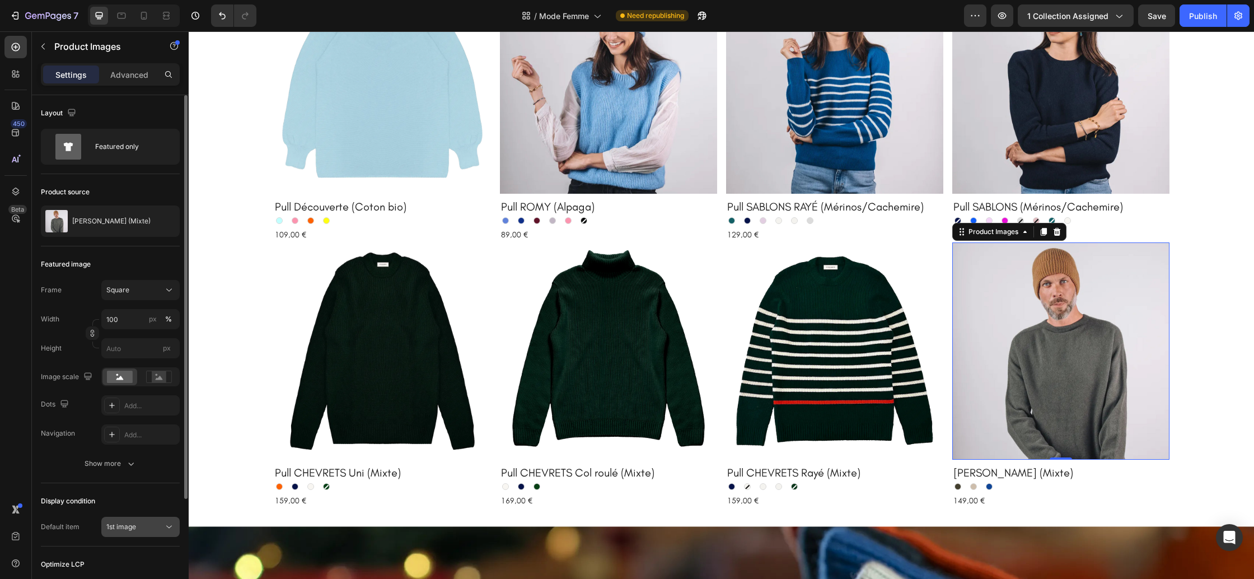
click at [154, 523] on div "1st image" at bounding box center [134, 527] width 57 height 10
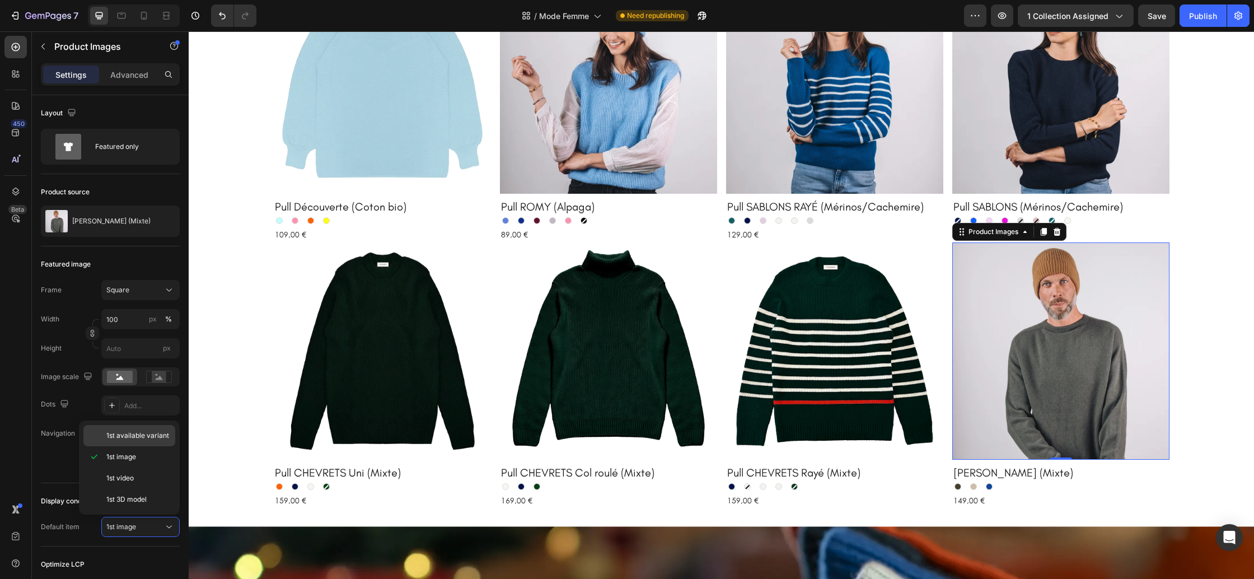
click at [144, 439] on span "1st available variant" at bounding box center [137, 436] width 63 height 10
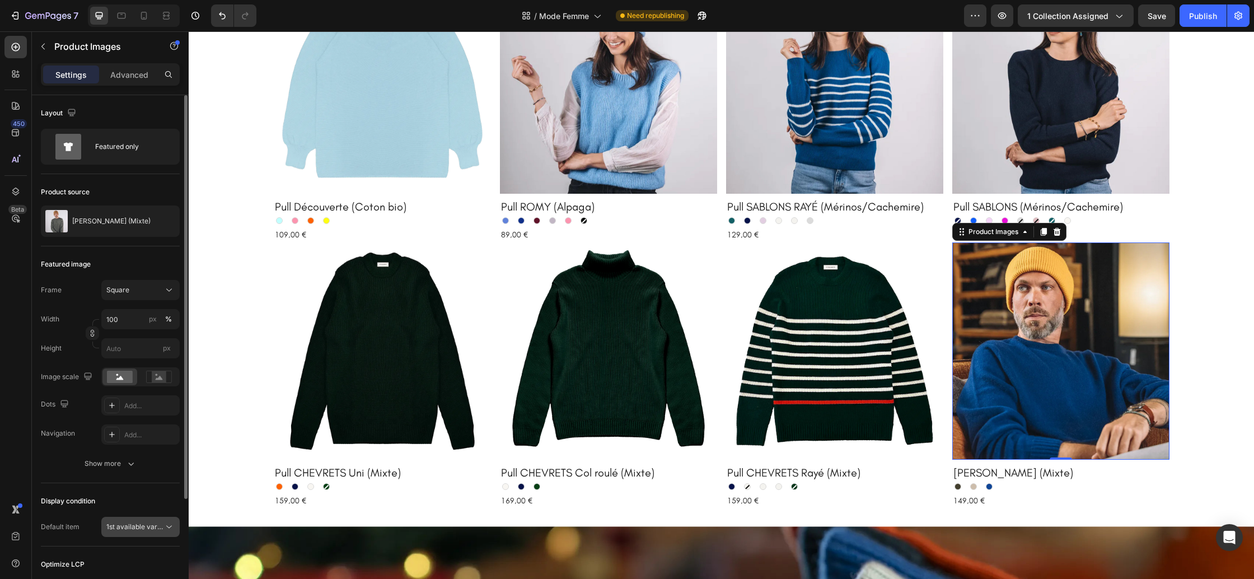
click at [156, 524] on span "1st available variant" at bounding box center [137, 526] width 63 height 8
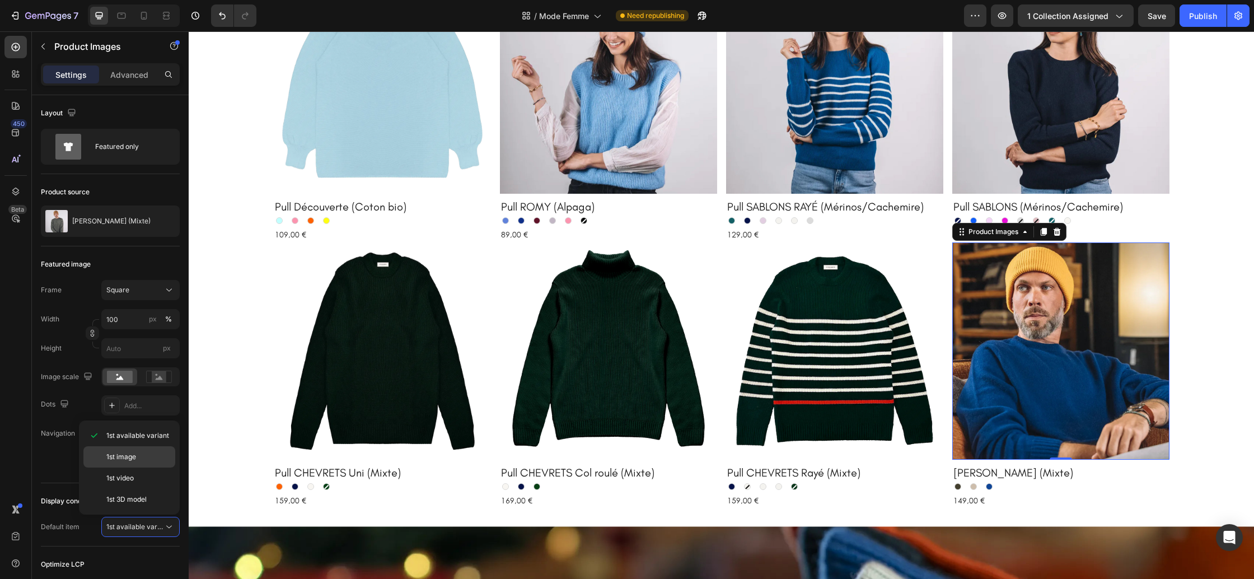
click at [145, 454] on p "1st image" at bounding box center [138, 457] width 64 height 10
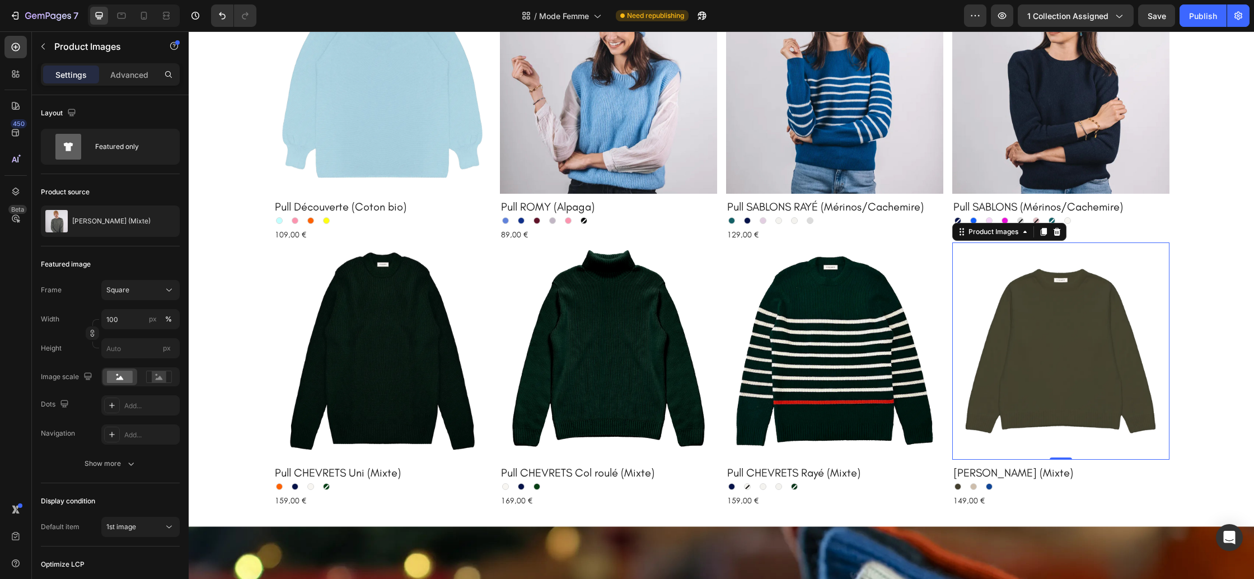
click at [1124, 377] on img at bounding box center [1060, 350] width 217 height 217
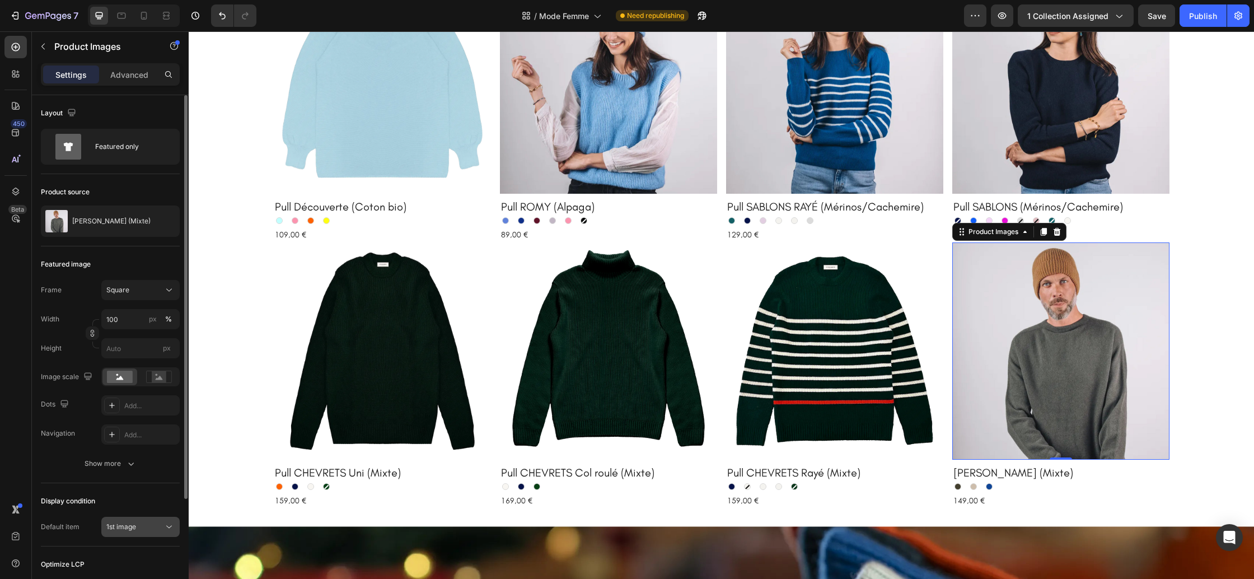
click at [144, 525] on div "1st image" at bounding box center [134, 527] width 57 height 10
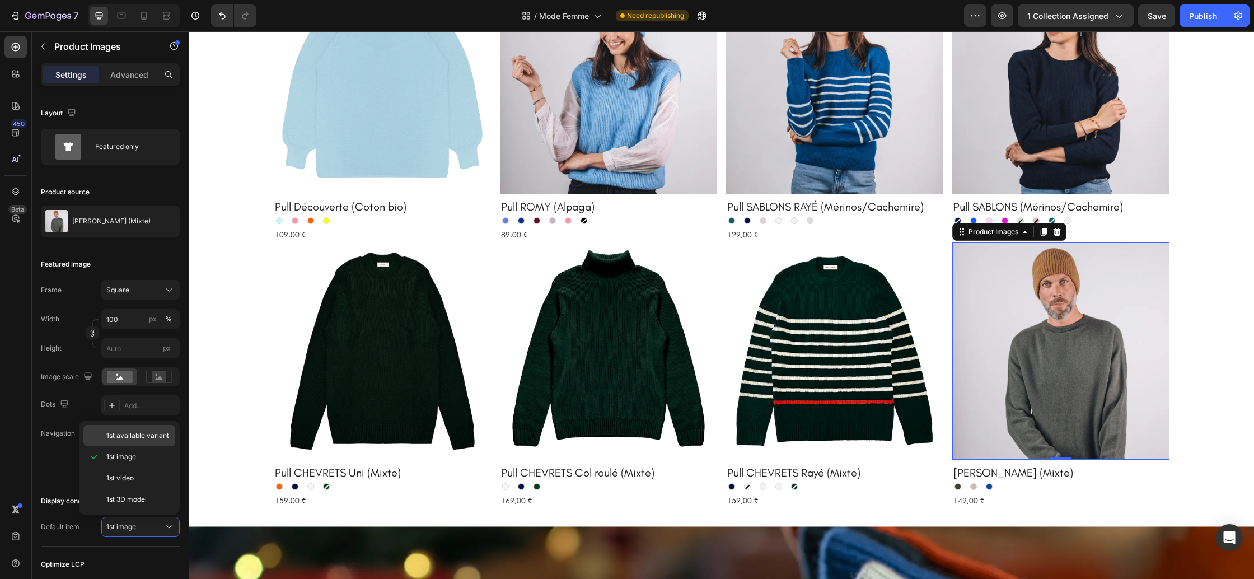
click at [132, 442] on div "1st available variant" at bounding box center [129, 435] width 92 height 21
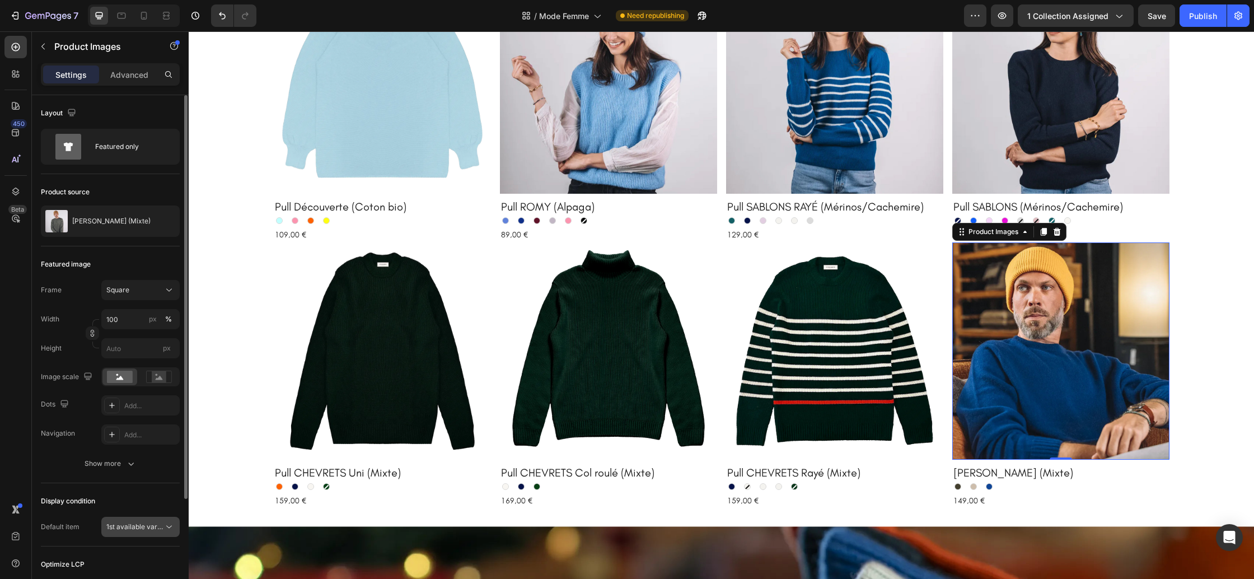
click at [113, 532] on div "1st available variant" at bounding box center [140, 526] width 68 height 11
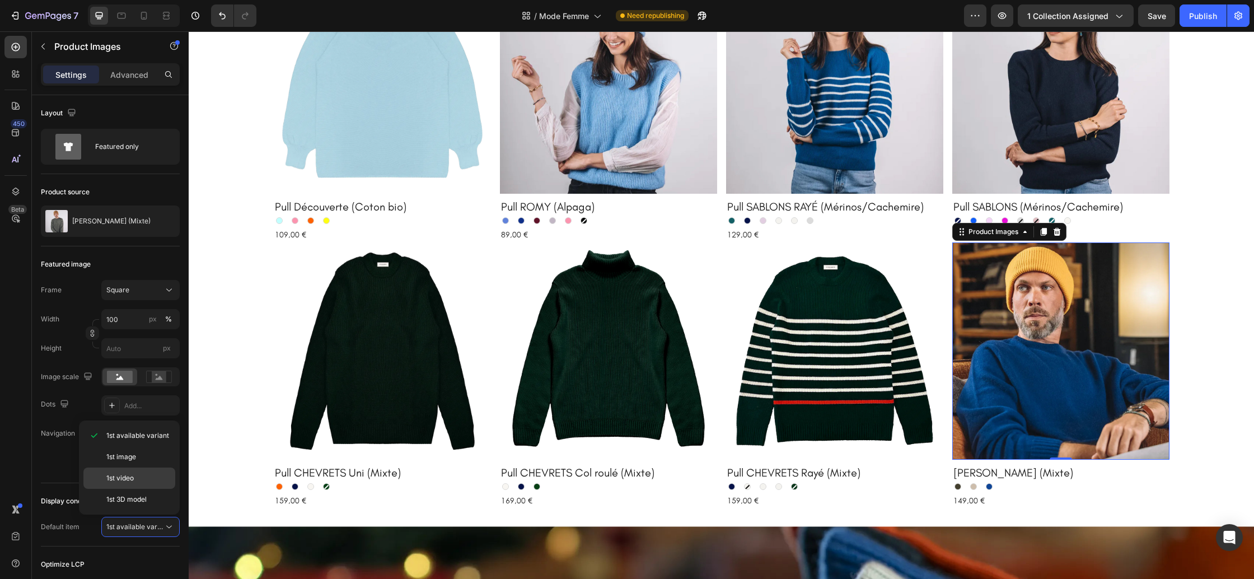
click at [133, 489] on div "1st video" at bounding box center [129, 499] width 92 height 21
drag, startPoint x: 141, startPoint y: 525, endPoint x: 138, endPoint y: 480, distance: 45.4
click at [141, 525] on div "1st video" at bounding box center [134, 527] width 57 height 10
click at [140, 446] on div "1st available variant" at bounding box center [129, 456] width 92 height 21
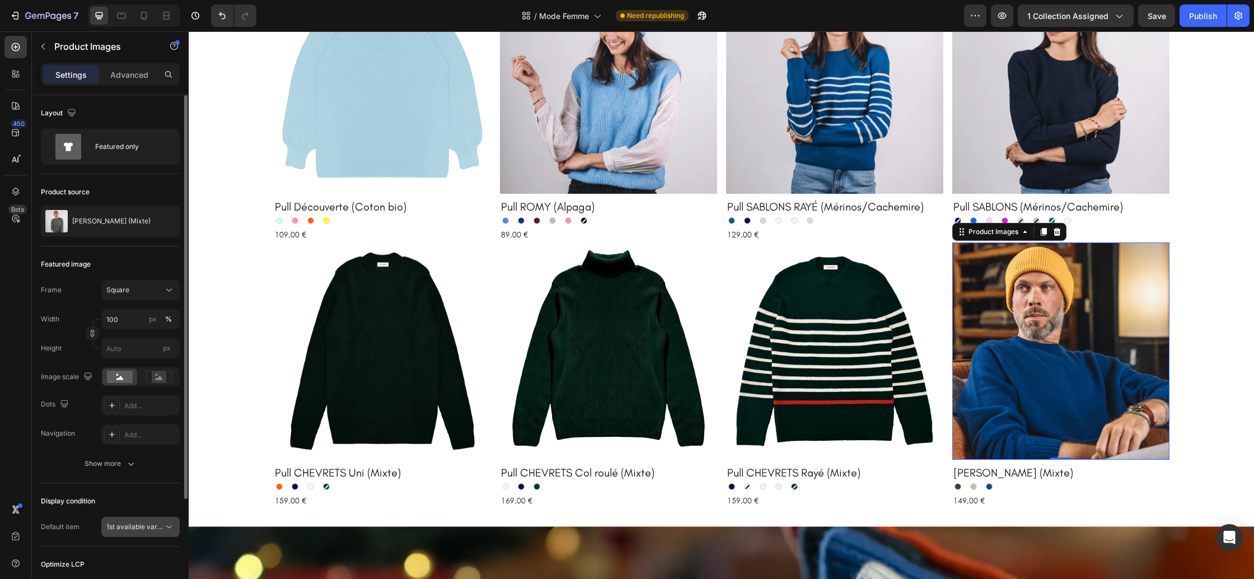
click at [142, 527] on span "1st available variant" at bounding box center [137, 526] width 63 height 8
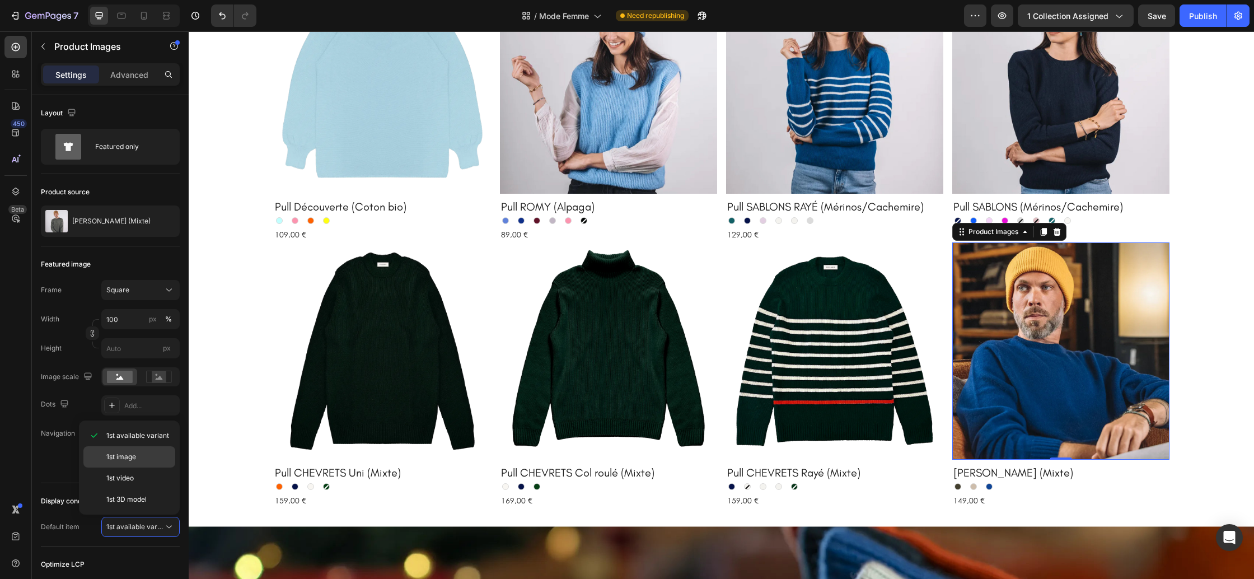
click at [146, 457] on p "1st image" at bounding box center [138, 457] width 64 height 10
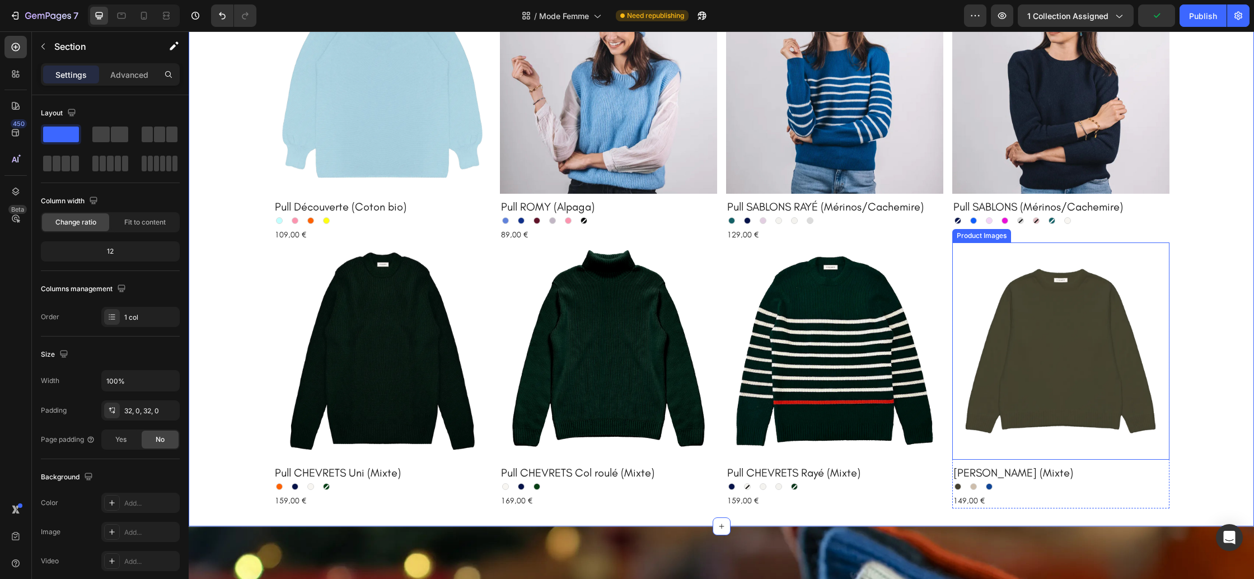
click at [1088, 352] on img at bounding box center [1060, 350] width 217 height 217
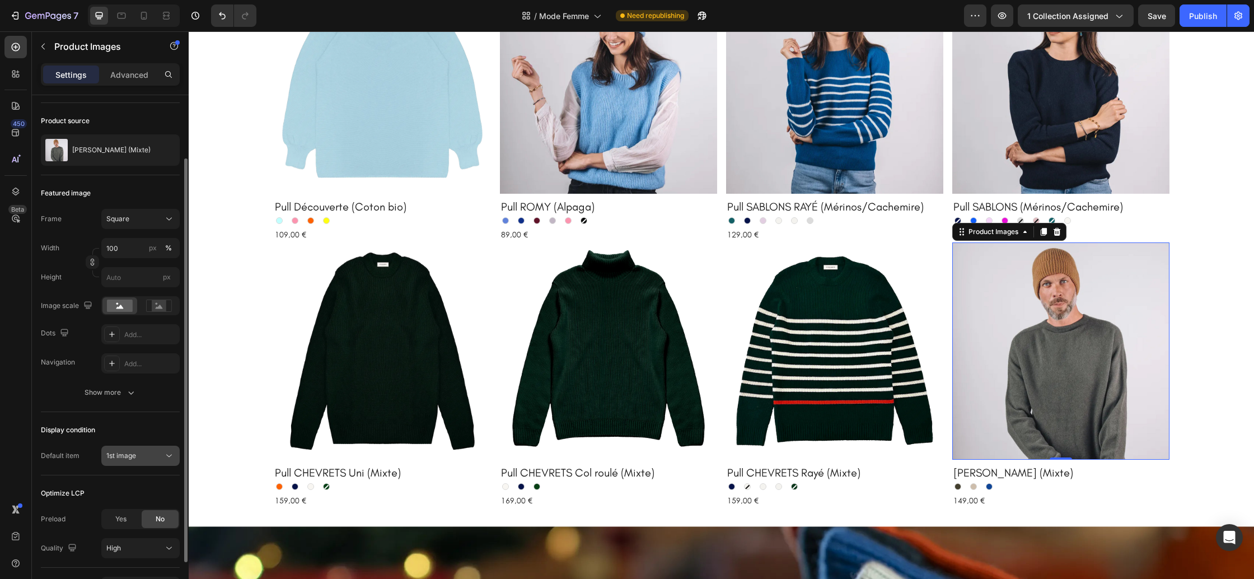
scroll to position [76, 0]
click at [135, 446] on span "1st image" at bounding box center [121, 451] width 30 height 10
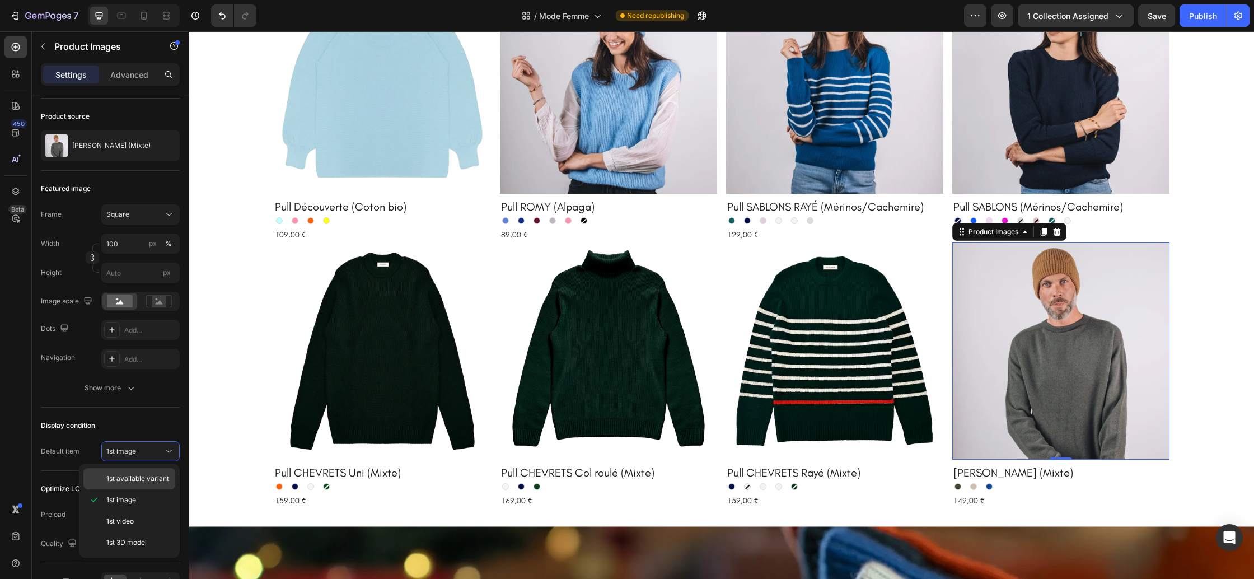
click at [135, 486] on div "1st available variant" at bounding box center [129, 478] width 92 height 21
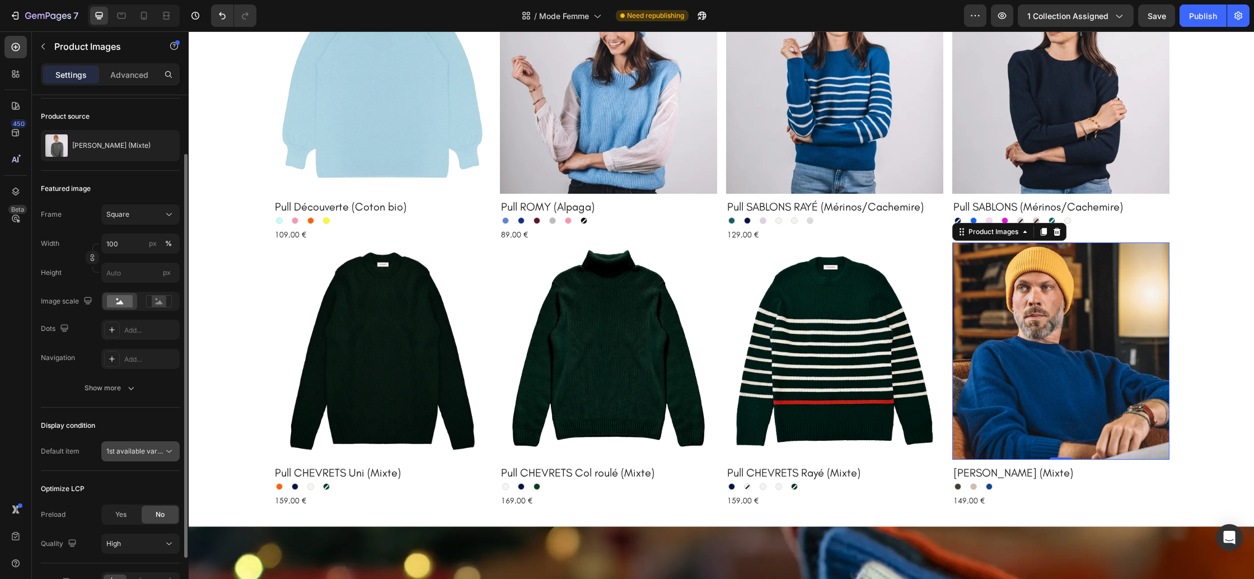
click at [145, 457] on button "1st available variant" at bounding box center [140, 451] width 78 height 20
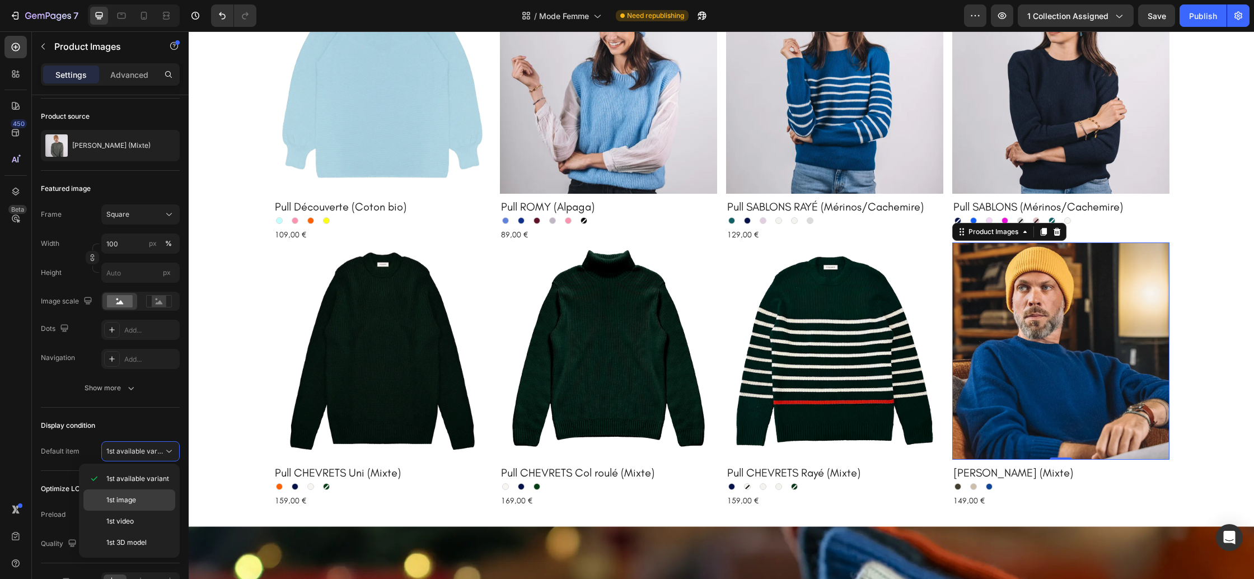
click at [142, 497] on p "1st image" at bounding box center [138, 500] width 64 height 10
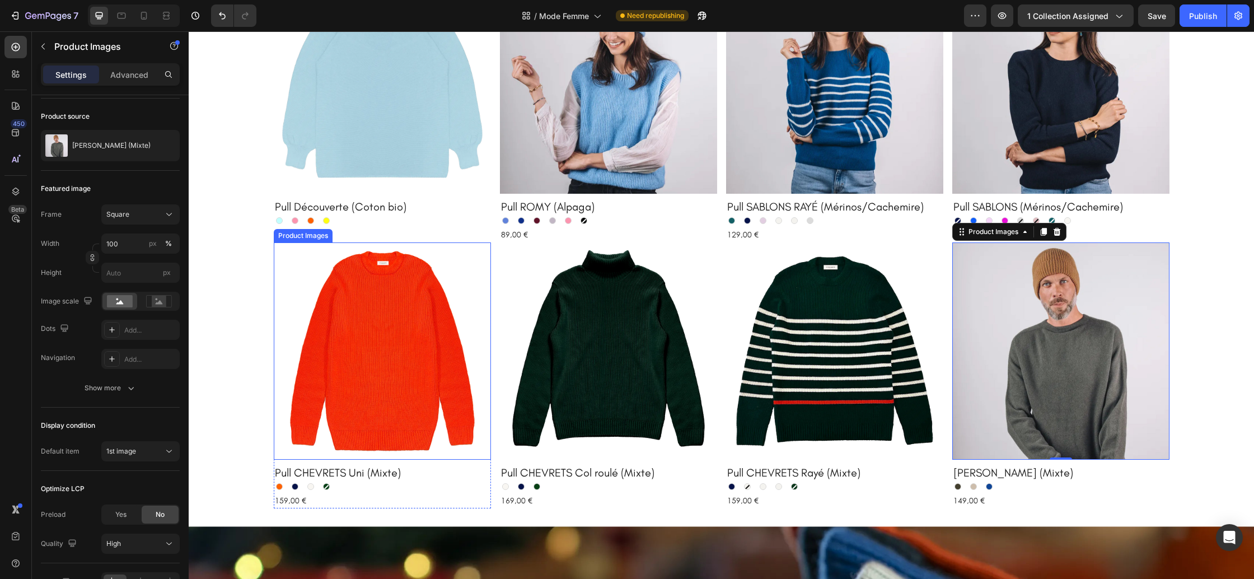
click at [326, 393] on img at bounding box center [382, 350] width 217 height 217
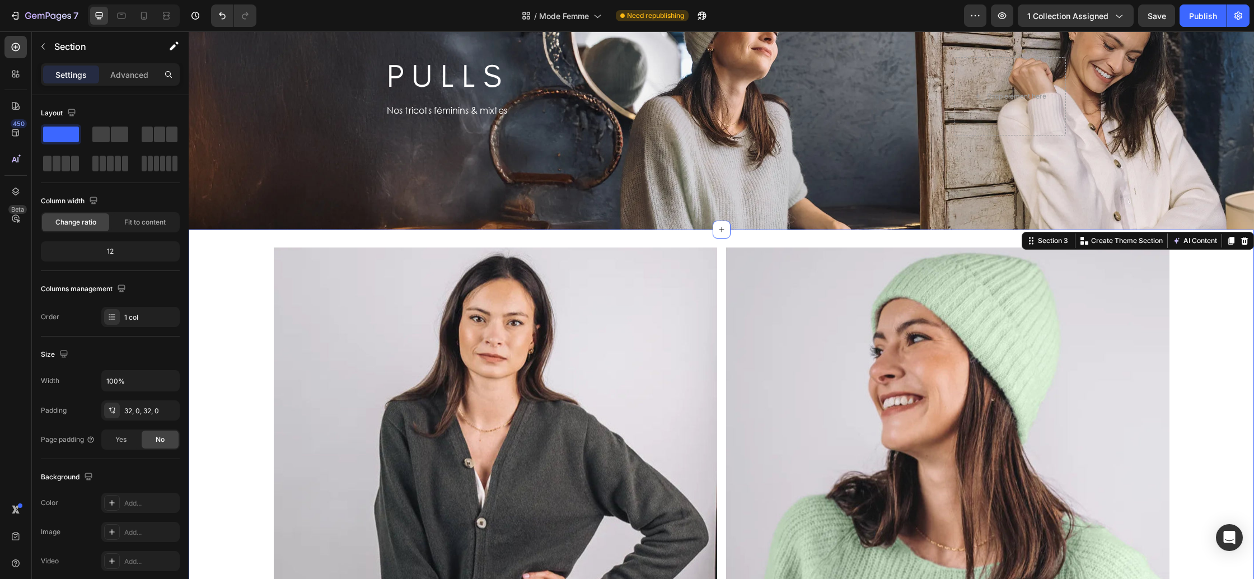
scroll to position [114, 0]
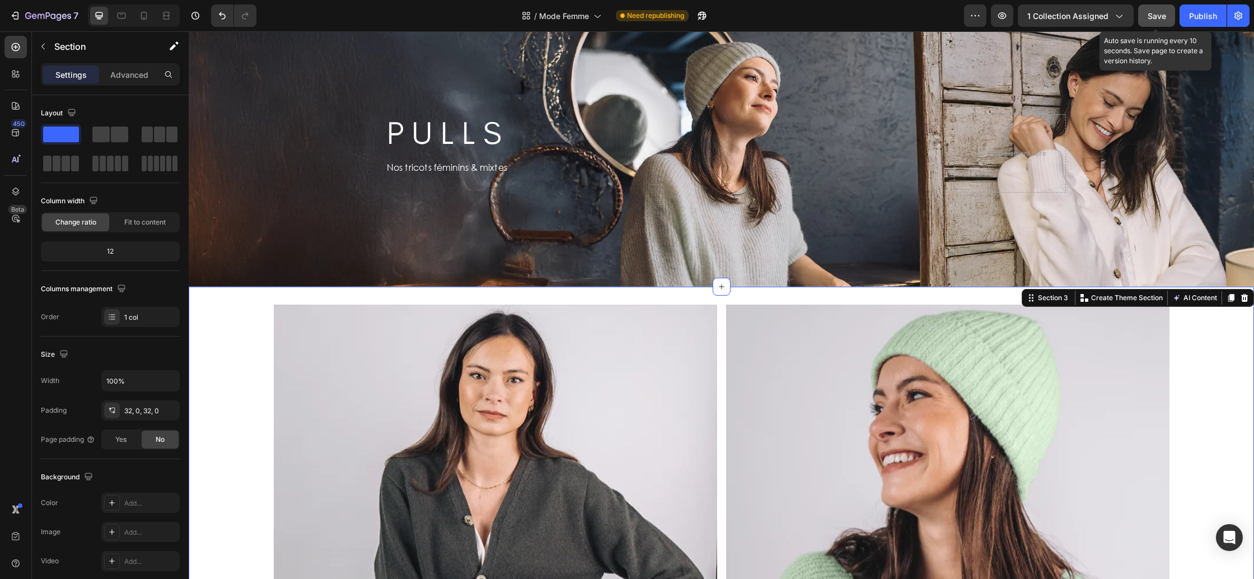
click at [1150, 18] on span "Save" at bounding box center [1157, 16] width 18 height 10
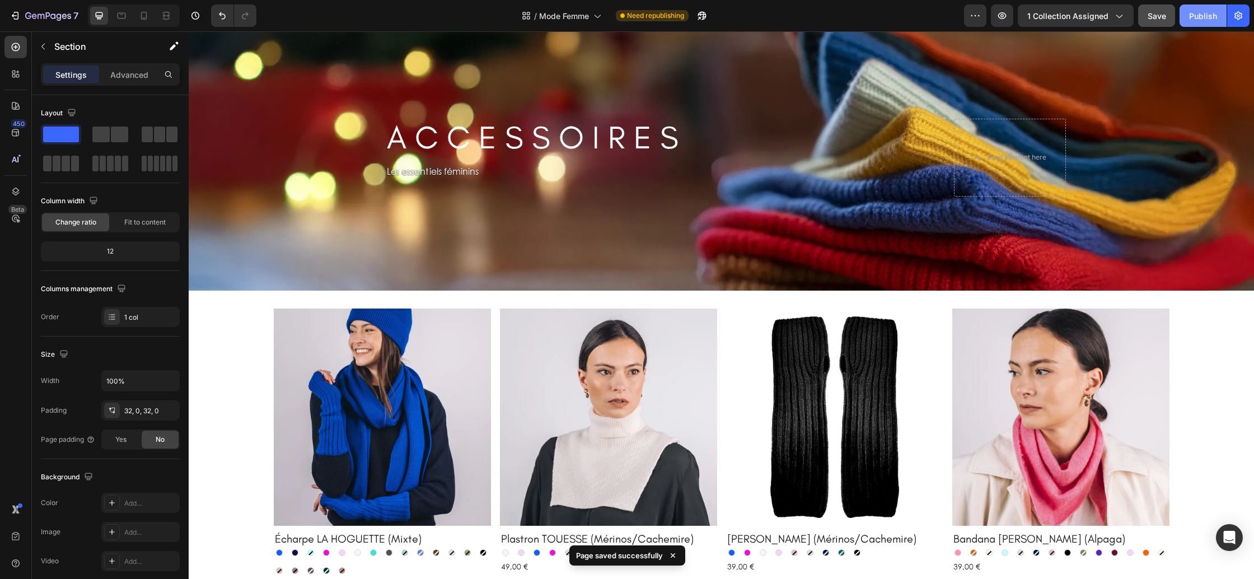
scroll to position [1312, 0]
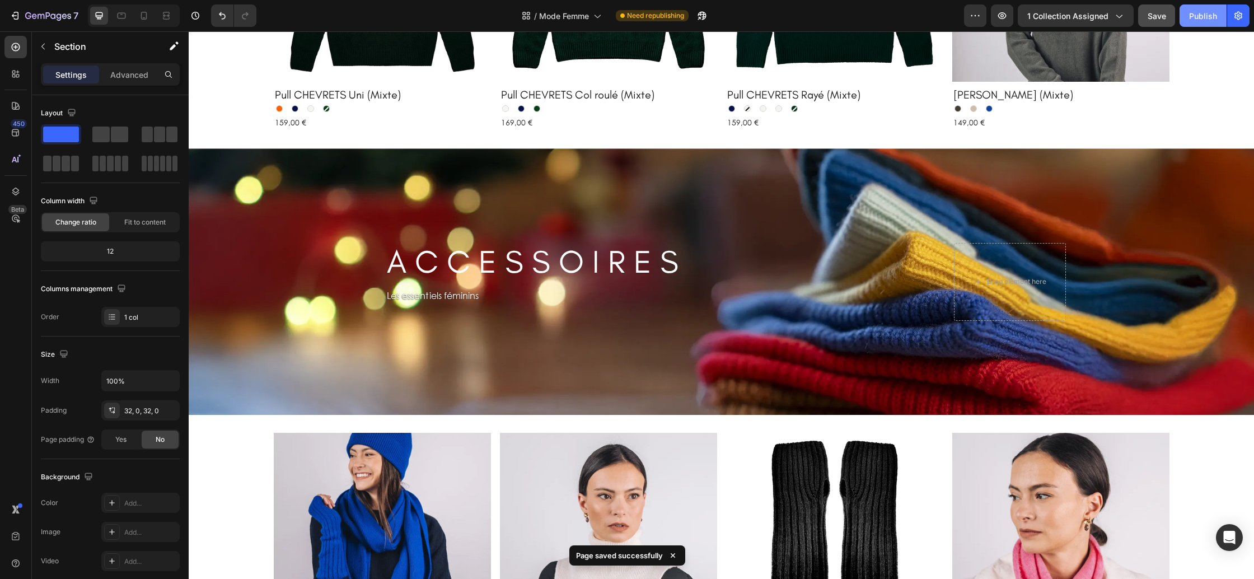
click at [1208, 20] on div "Publish" at bounding box center [1203, 16] width 28 height 12
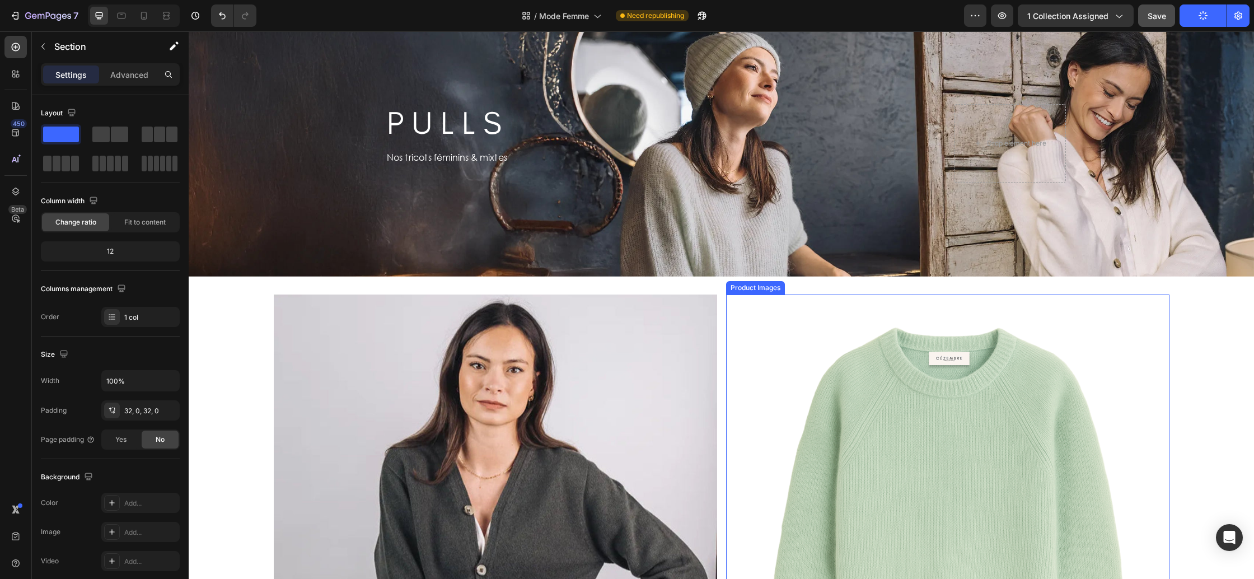
scroll to position [0, 0]
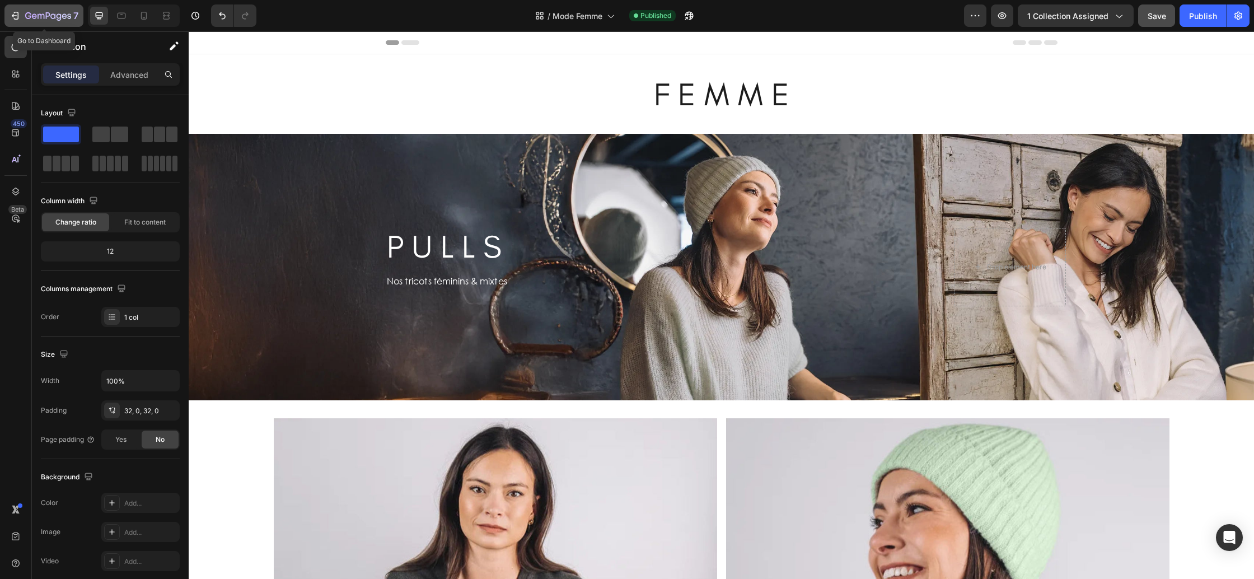
click at [62, 21] on div "7" at bounding box center [51, 15] width 53 height 13
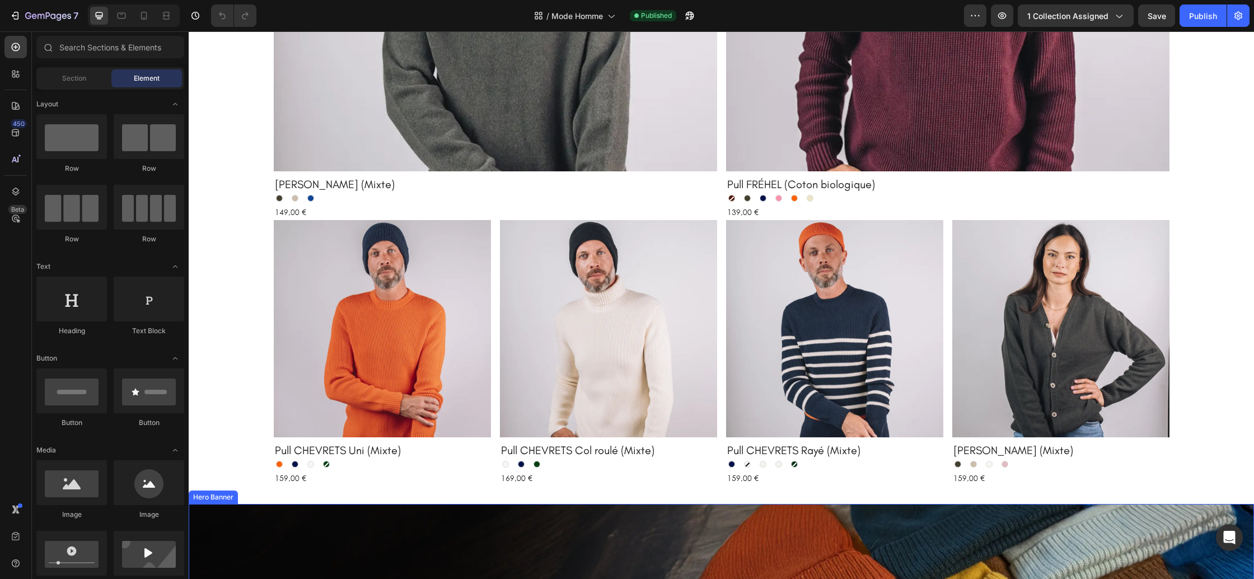
scroll to position [689, 0]
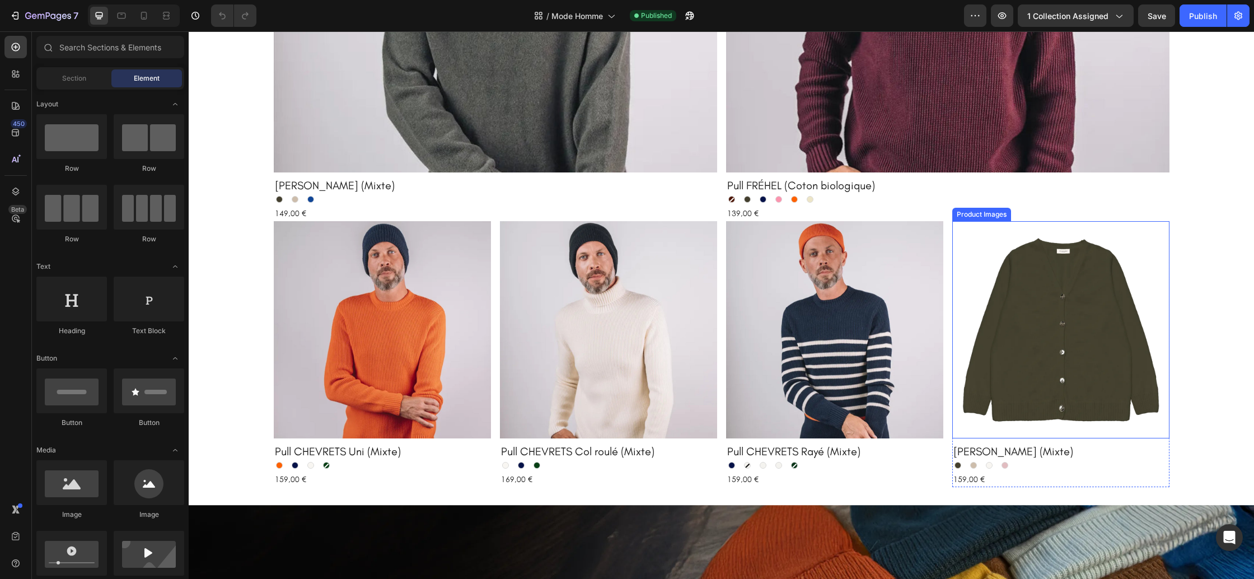
click at [1094, 350] on img at bounding box center [1060, 329] width 217 height 217
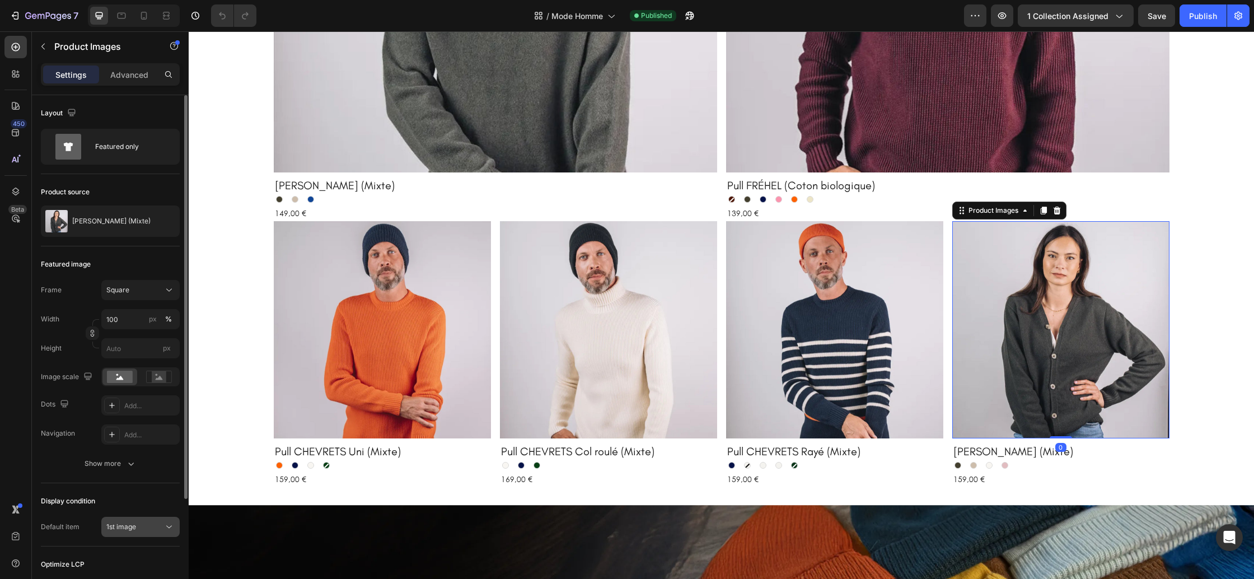
click at [144, 519] on button "1st image" at bounding box center [140, 527] width 78 height 20
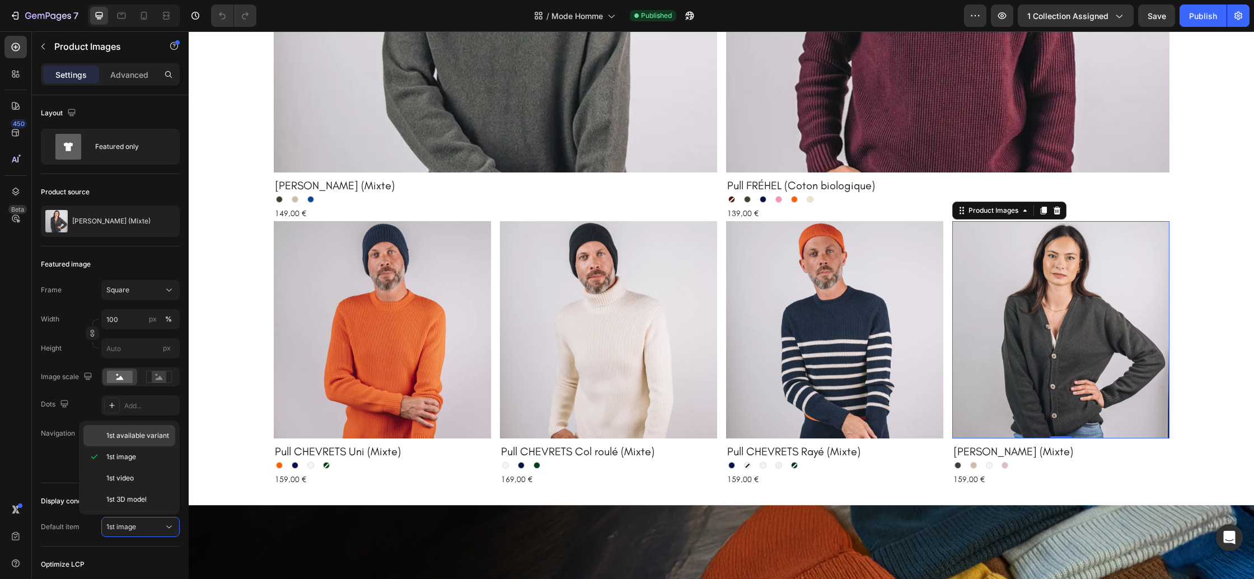
click at [137, 439] on span "1st available variant" at bounding box center [137, 436] width 63 height 10
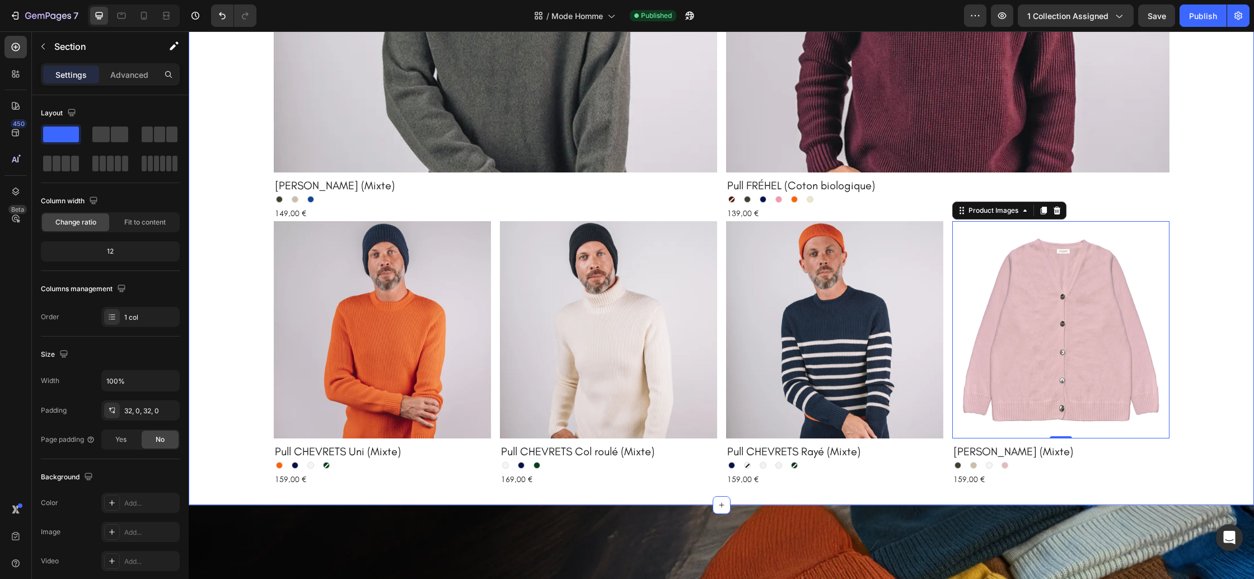
click at [1185, 268] on div "Product Images Pull [PERSON_NAME] (Mixte) Product Title Kaki Kaki Beige chiné B…" at bounding box center [721, 108] width 1065 height 758
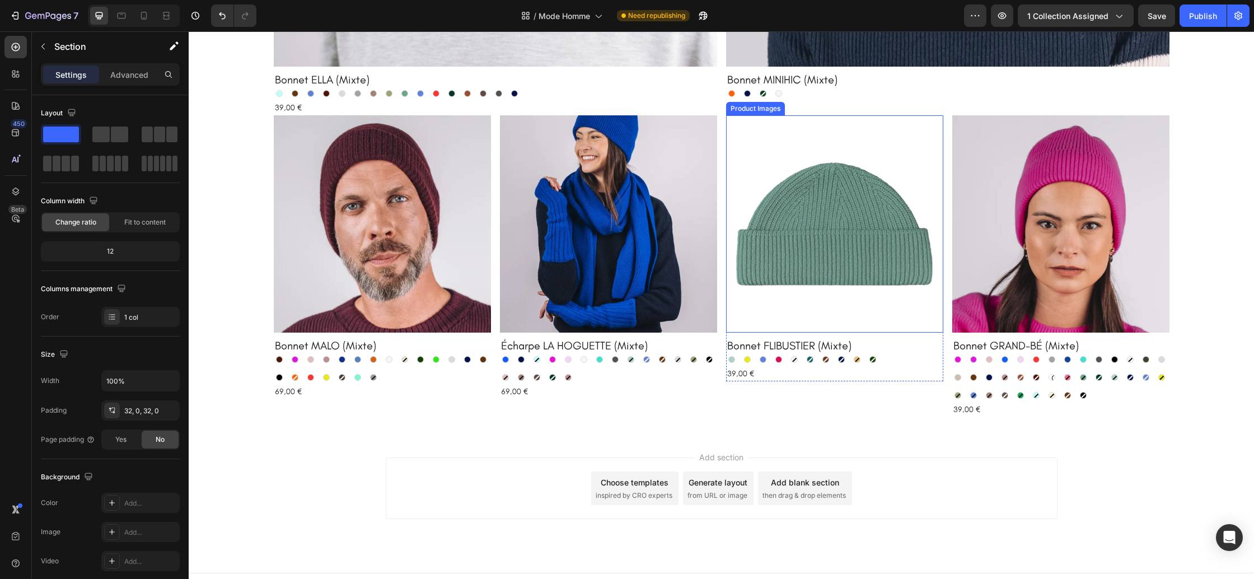
scroll to position [1857, 0]
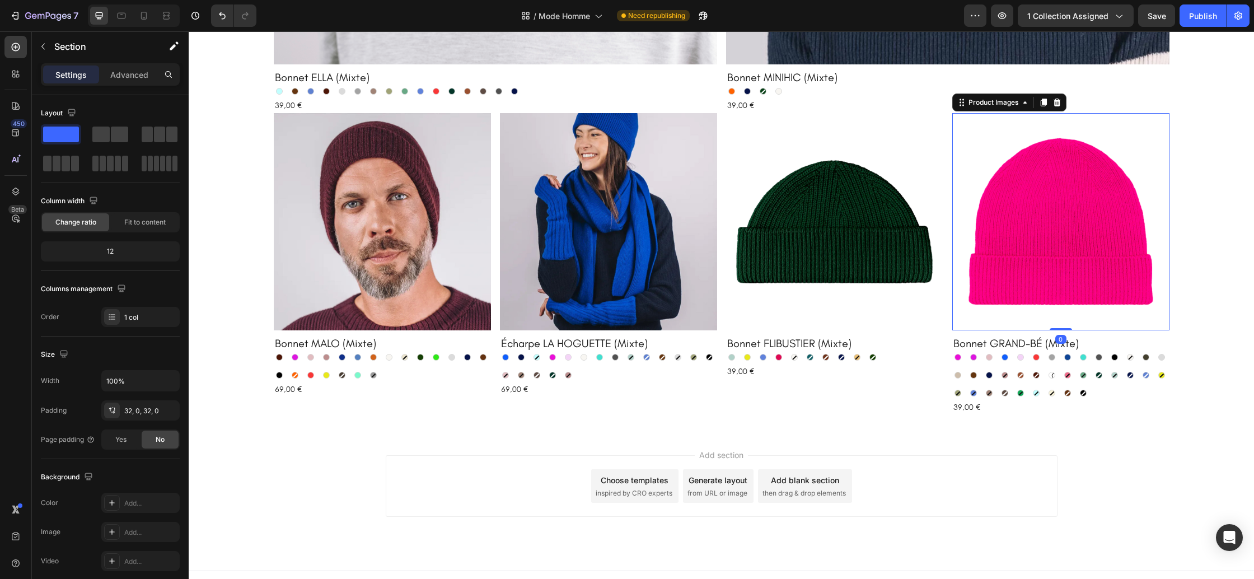
click at [1107, 244] on img at bounding box center [1060, 221] width 217 height 217
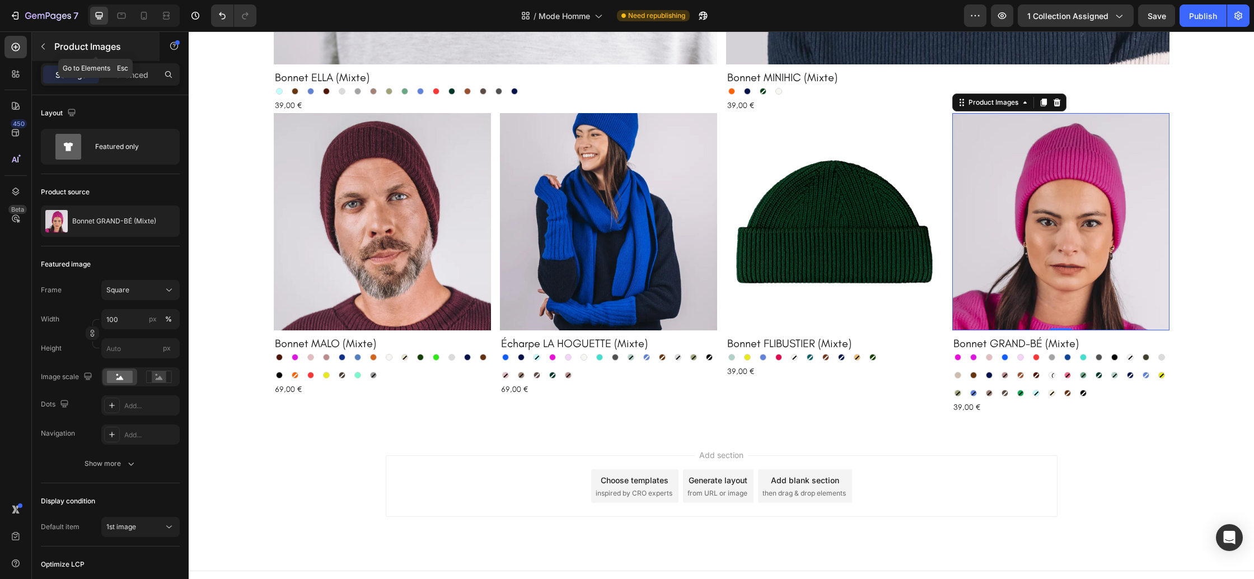
click at [45, 46] on icon "button" at bounding box center [43, 46] width 9 height 9
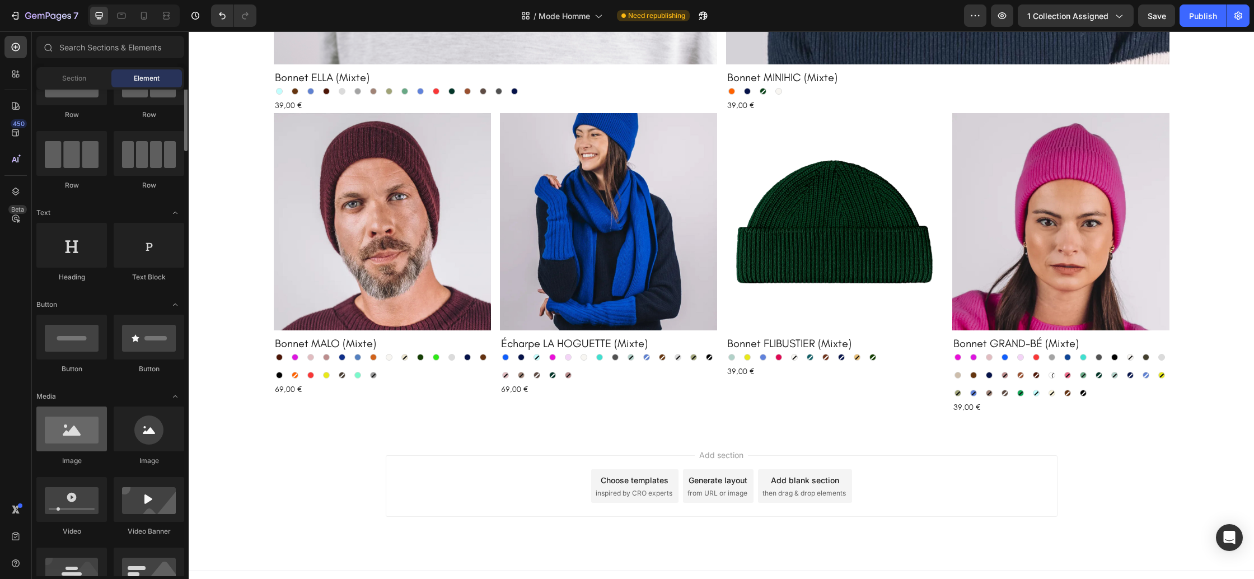
scroll to position [57, 0]
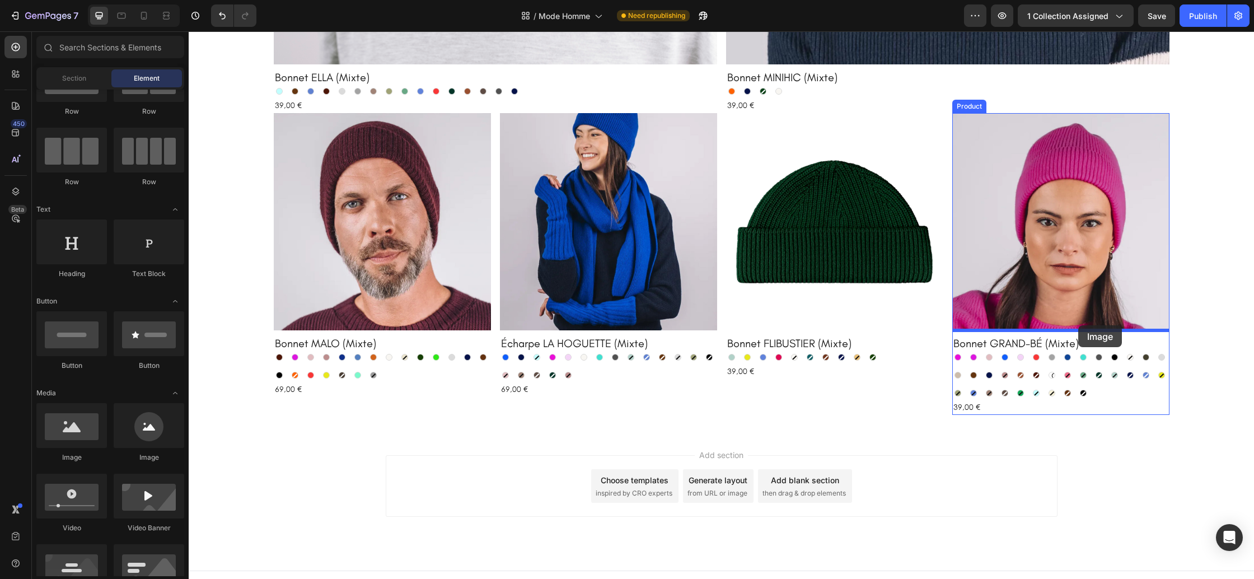
drag, startPoint x: 275, startPoint y: 462, endPoint x: 949, endPoint y: 274, distance: 700.2
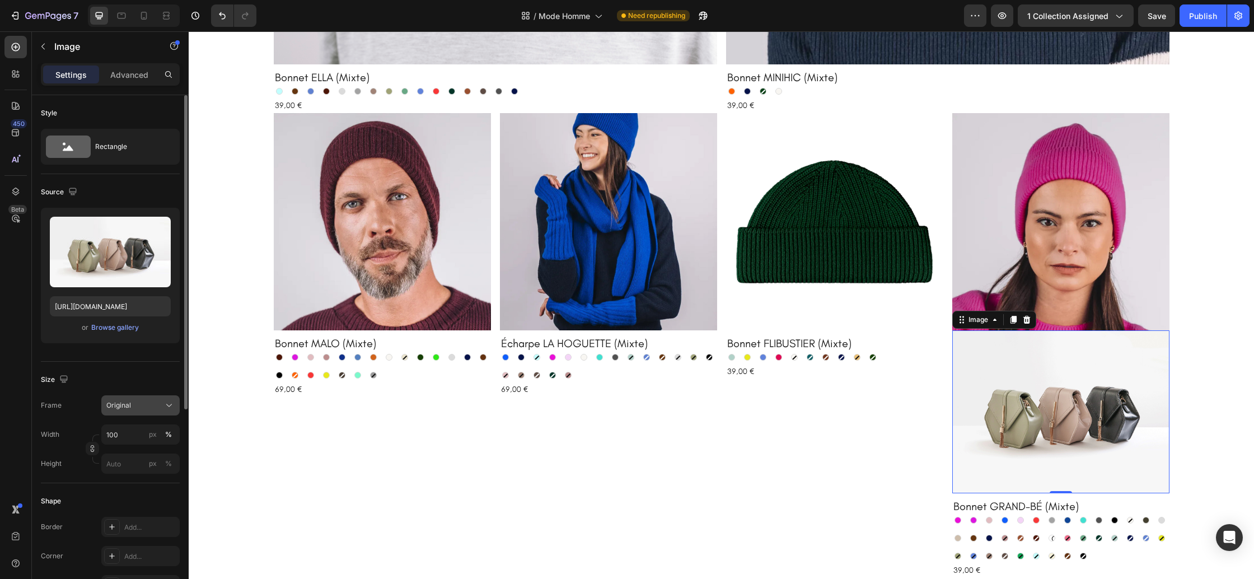
click at [157, 406] on div "Original" at bounding box center [133, 405] width 55 height 10
click at [134, 432] on div "Square" at bounding box center [138, 432] width 65 height 11
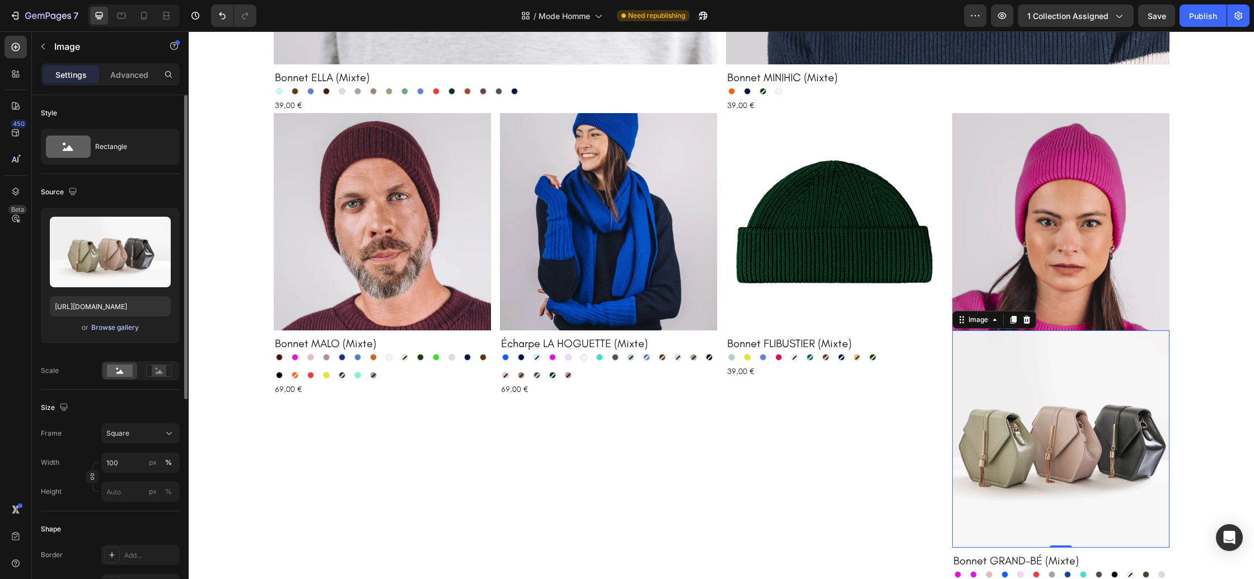
click at [100, 325] on div "Browse gallery" at bounding box center [115, 327] width 48 height 10
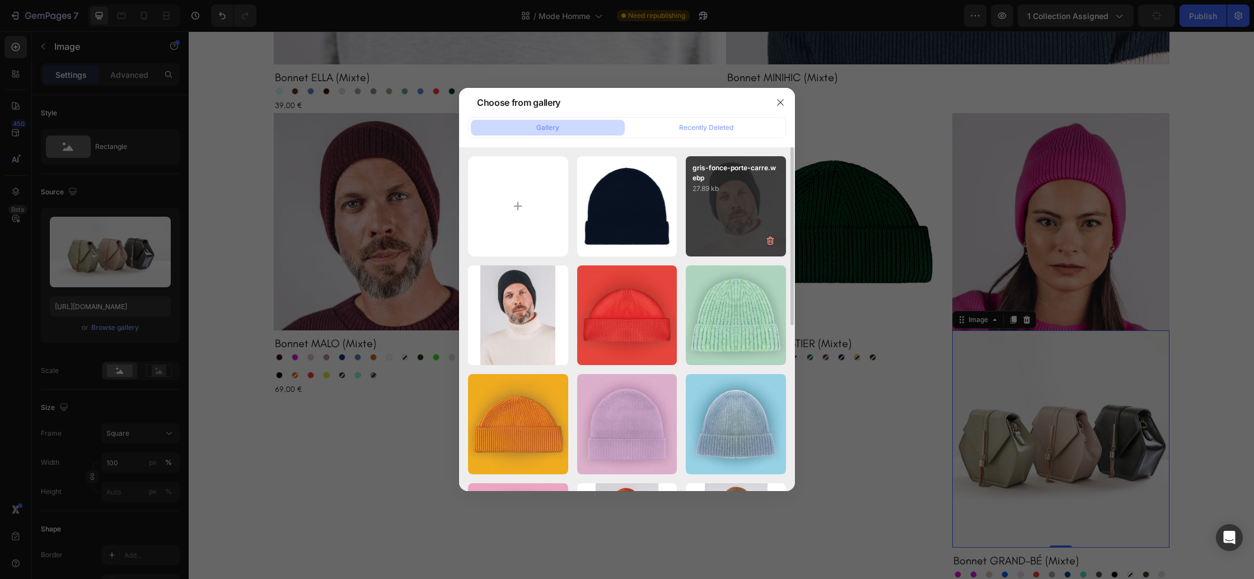
click at [725, 207] on div "gris-fonce-porte-carre.webp 27.89 kb" at bounding box center [736, 206] width 100 height 100
type input "https://cdn.shopify.com/s/files/1/0678/9555/8432/files/gempages_556549879929767…"
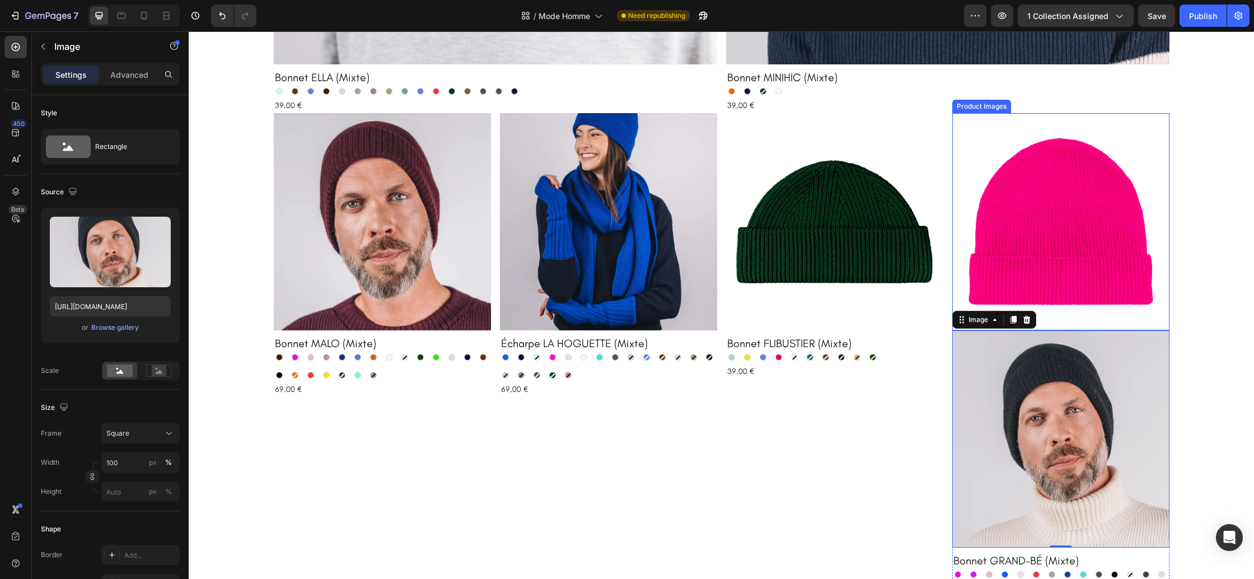
click at [1049, 258] on img at bounding box center [1060, 221] width 217 height 217
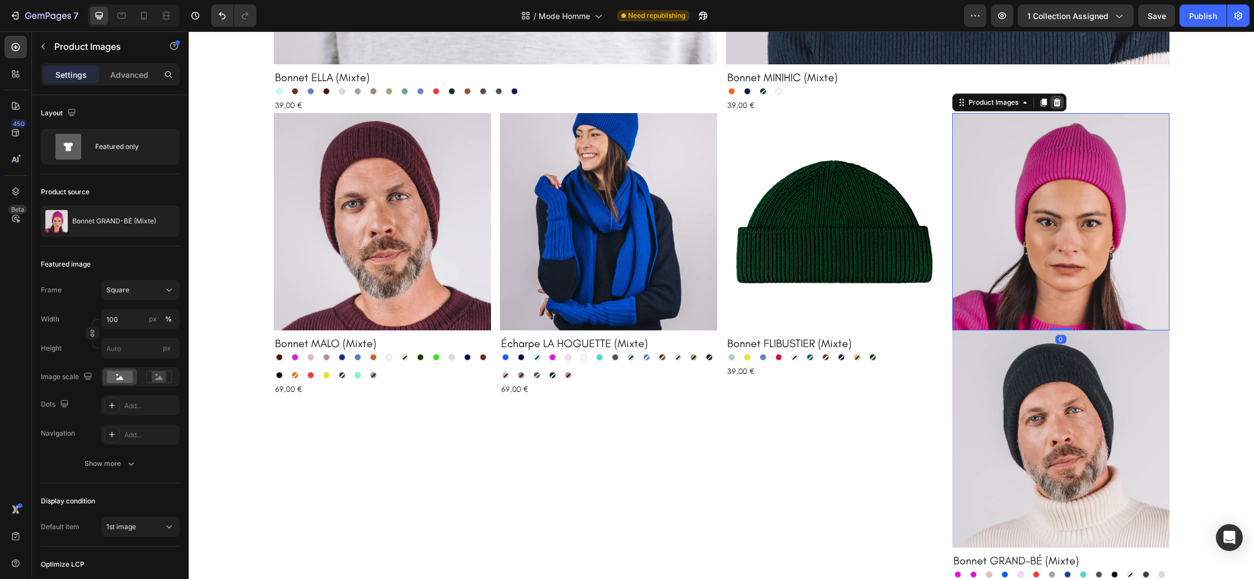
click at [1057, 97] on div at bounding box center [1056, 102] width 13 height 13
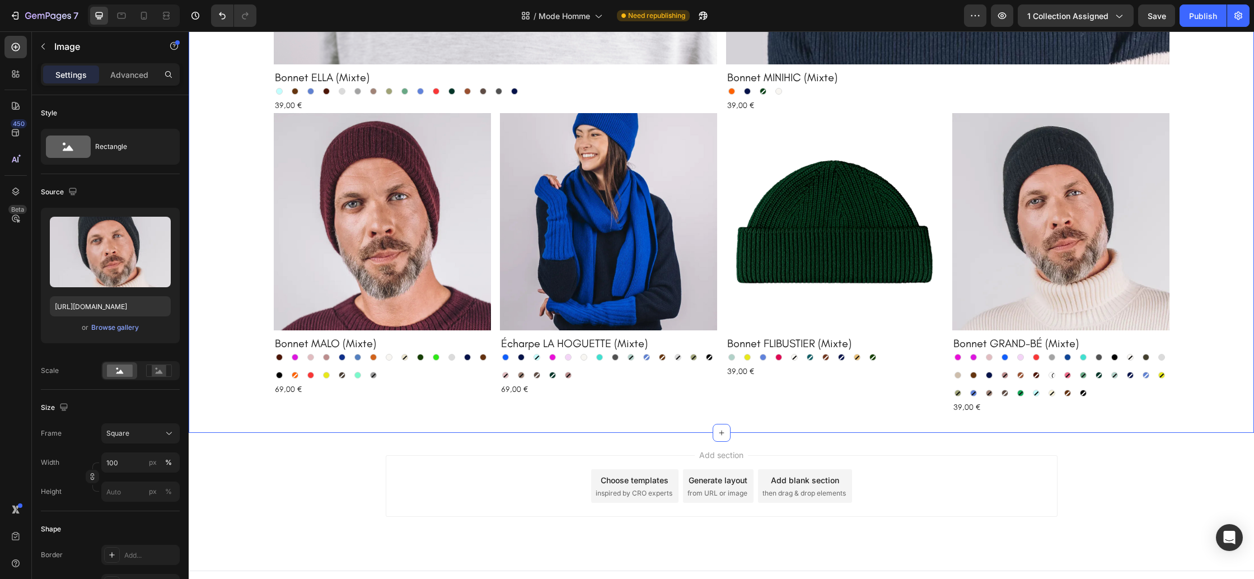
click at [1120, 272] on img at bounding box center [1060, 221] width 217 height 217
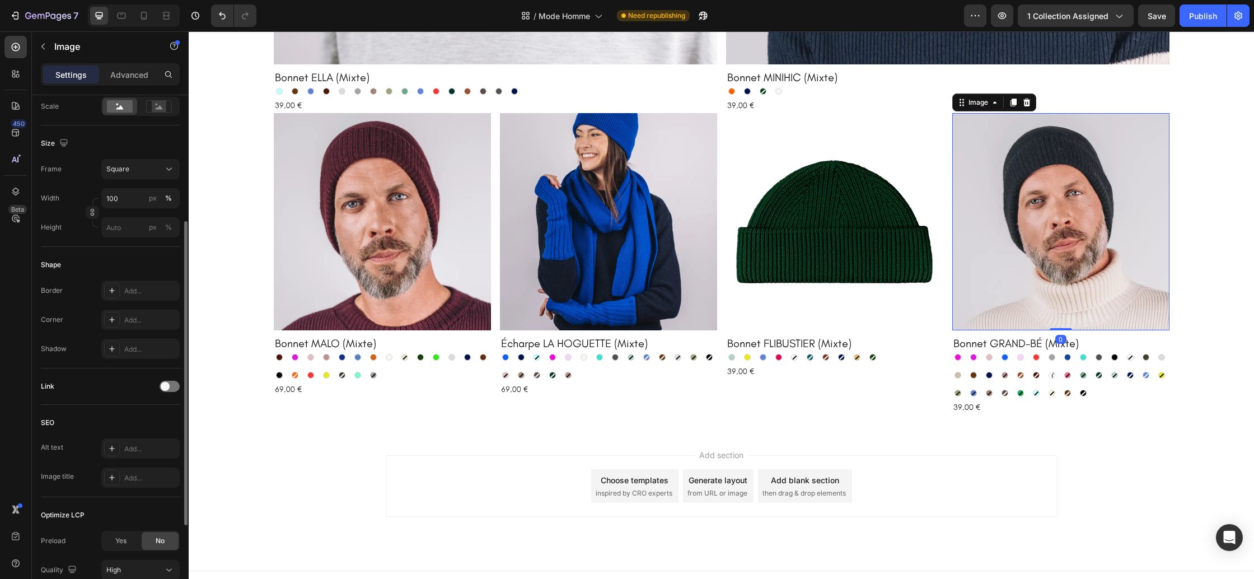
scroll to position [270, 0]
drag, startPoint x: 165, startPoint y: 380, endPoint x: 151, endPoint y: 395, distance: 20.6
click at [165, 380] on span at bounding box center [165, 380] width 9 height 9
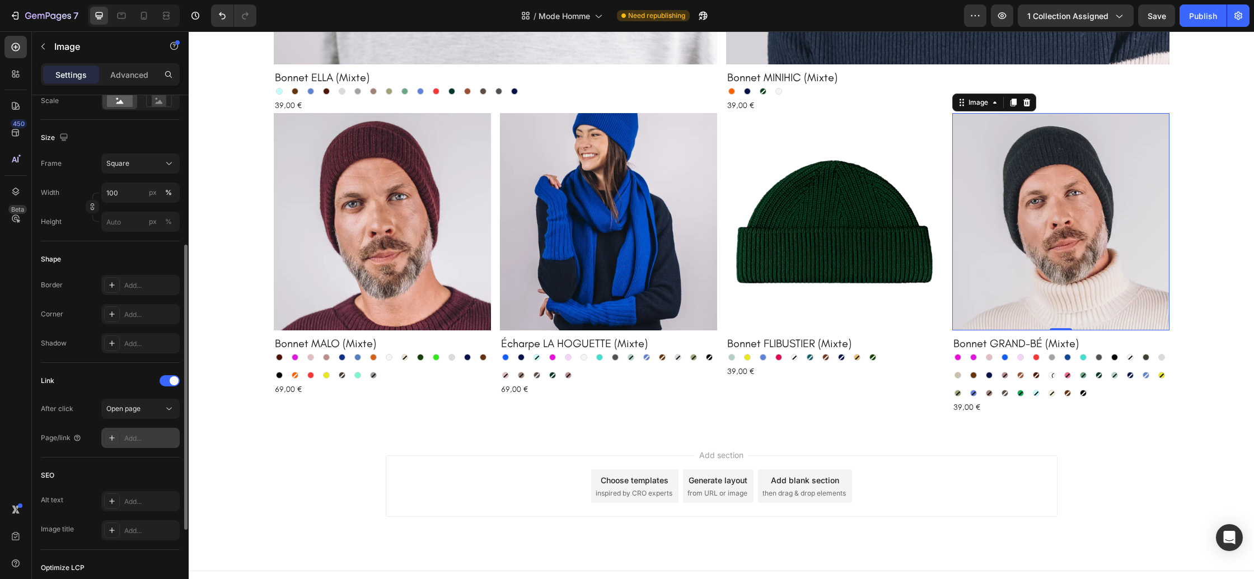
click at [137, 437] on div "Add..." at bounding box center [150, 438] width 53 height 10
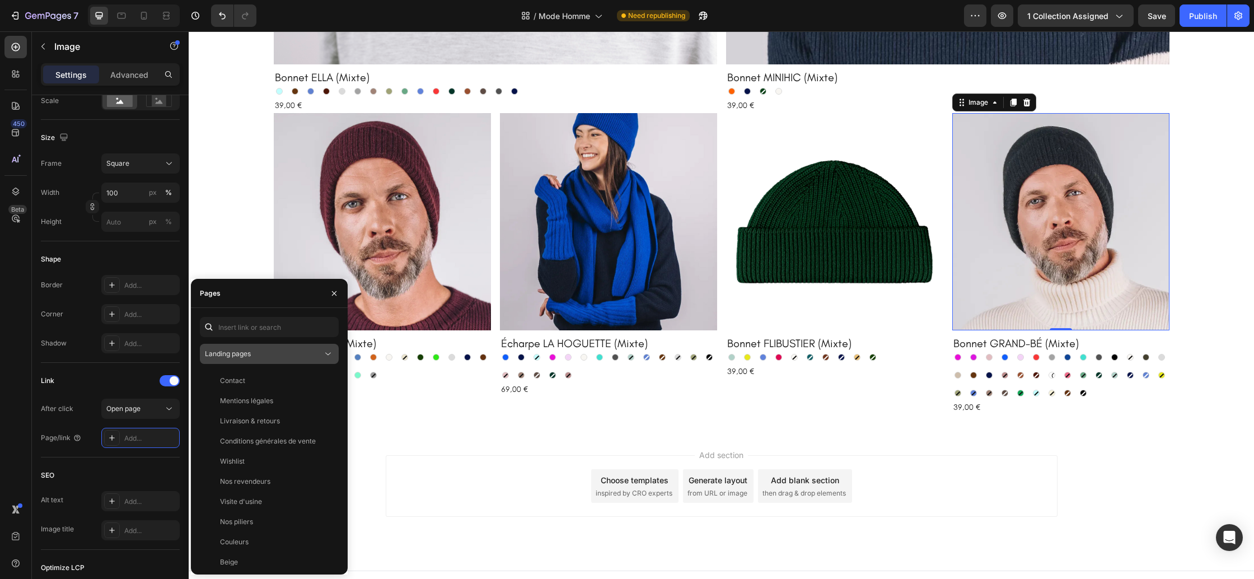
click at [294, 349] on div "Landing pages" at bounding box center [264, 354] width 118 height 10
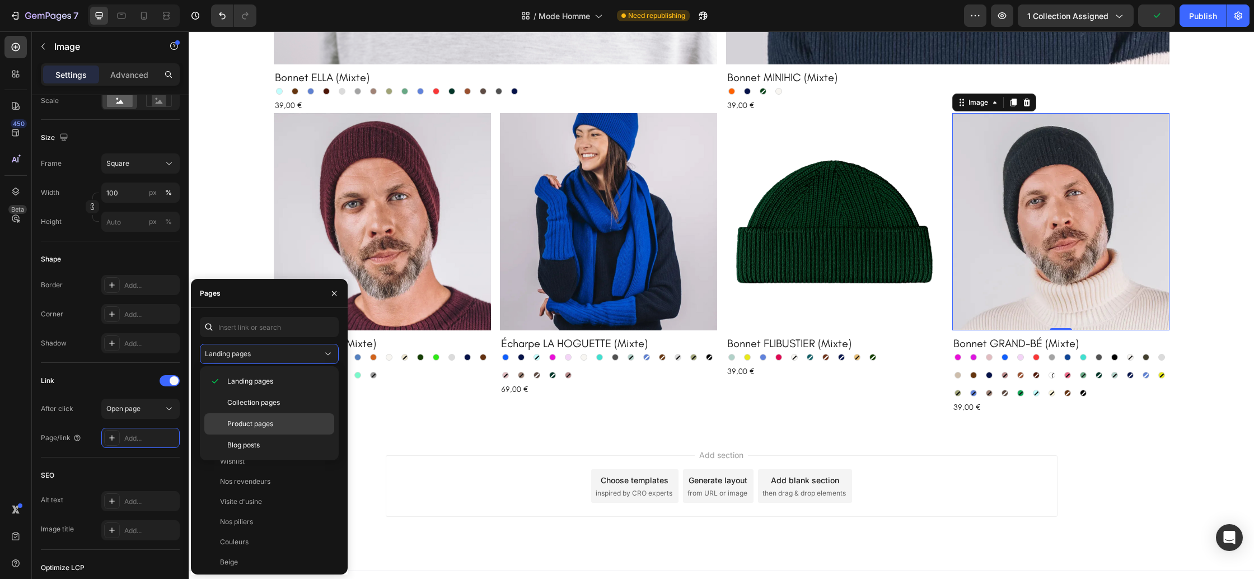
click at [251, 421] on span "Product pages" at bounding box center [250, 424] width 46 height 10
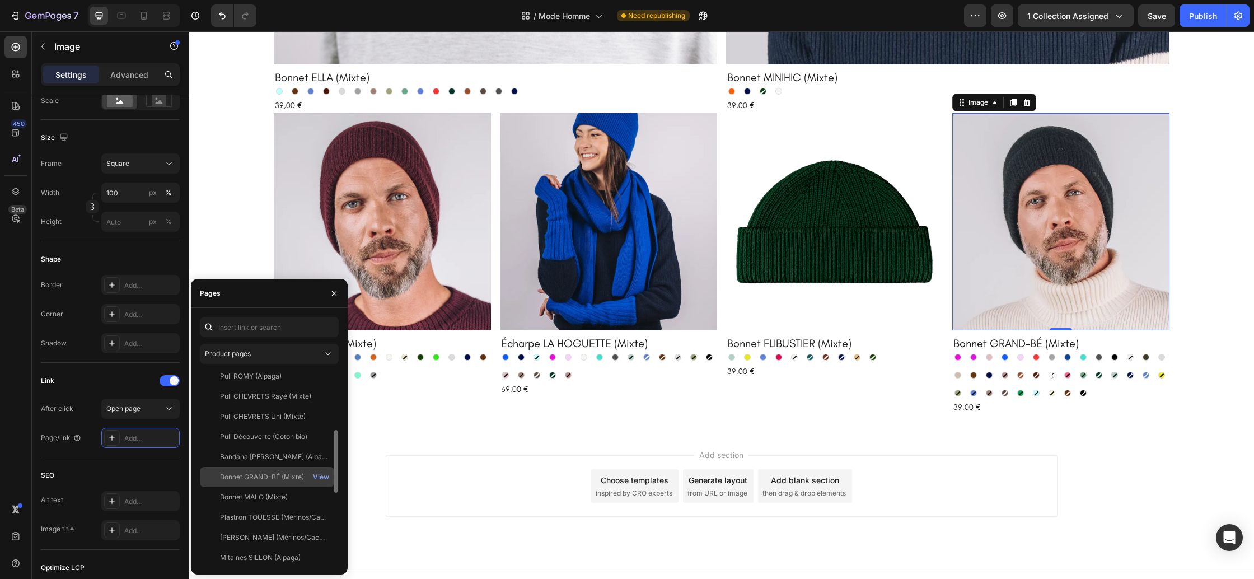
scroll to position [171, 0]
click at [259, 482] on div "Bonnet GRAND-BÉ (Mixte) View" at bounding box center [267, 492] width 134 height 20
click at [335, 292] on icon "button" at bounding box center [334, 293] width 9 height 9
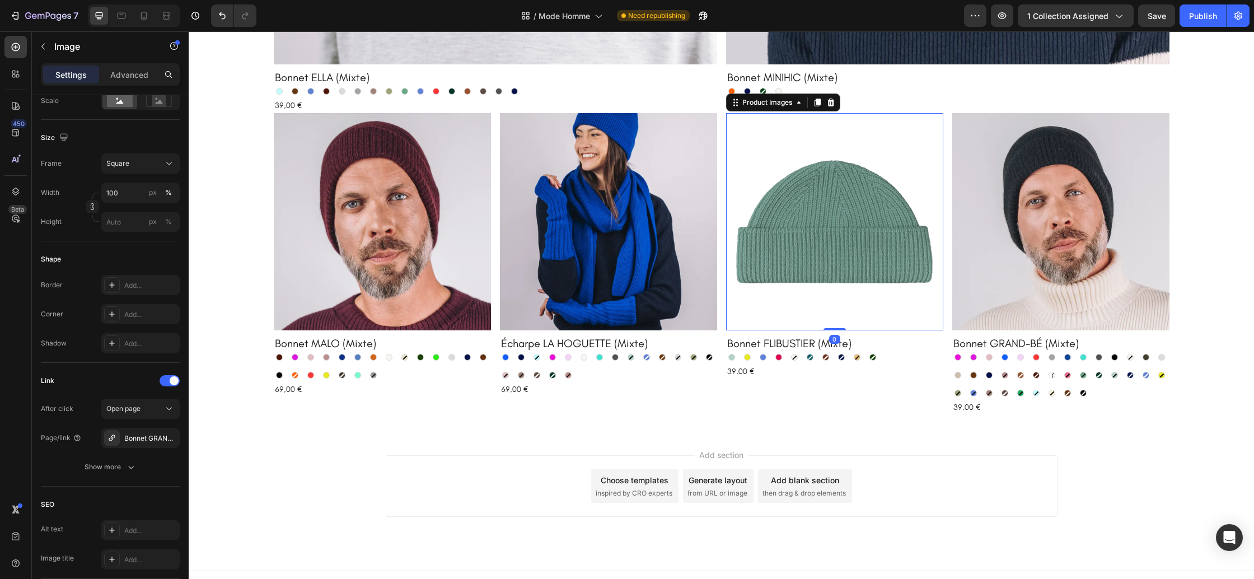
click at [893, 216] on img at bounding box center [834, 221] width 217 height 217
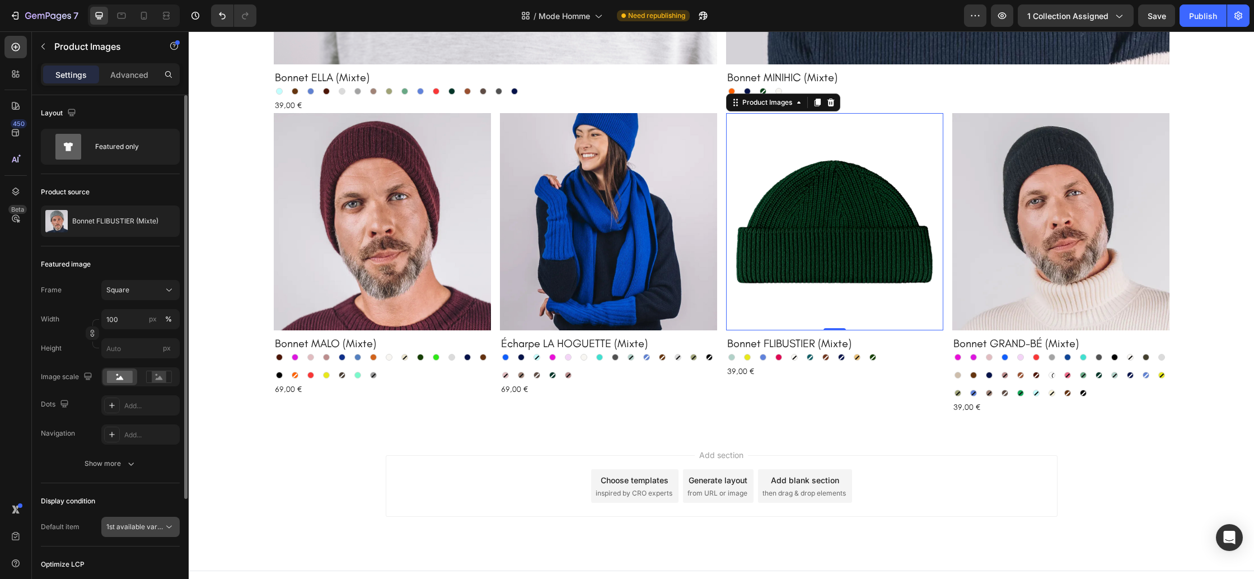
click at [151, 522] on span "1st available variant" at bounding box center [137, 526] width 63 height 8
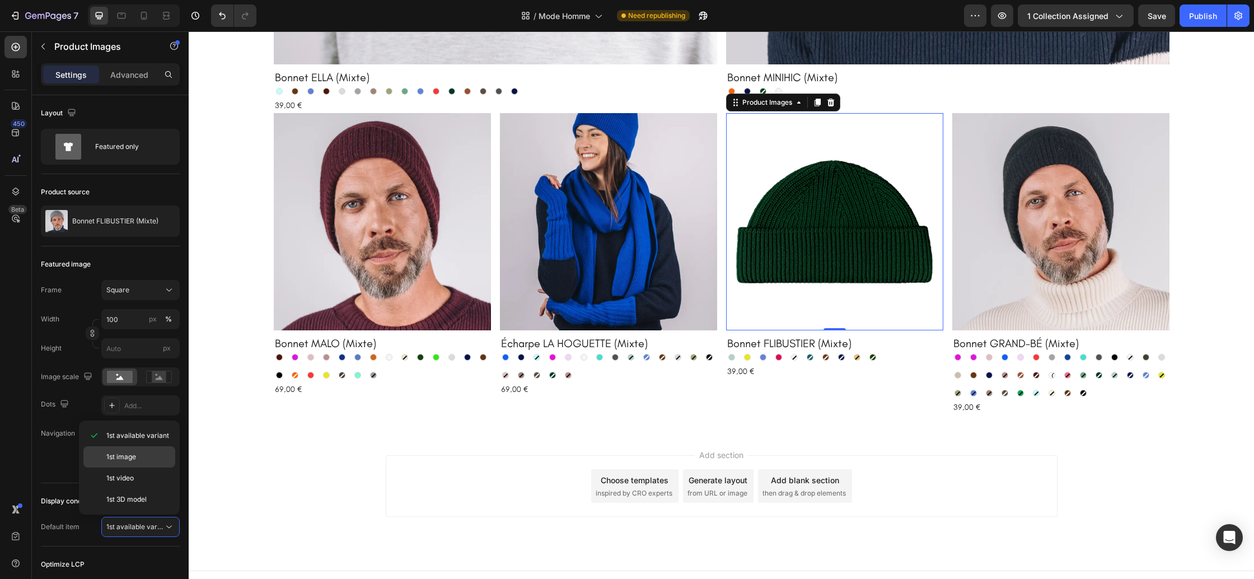
click at [147, 458] on p "1st image" at bounding box center [138, 457] width 64 height 10
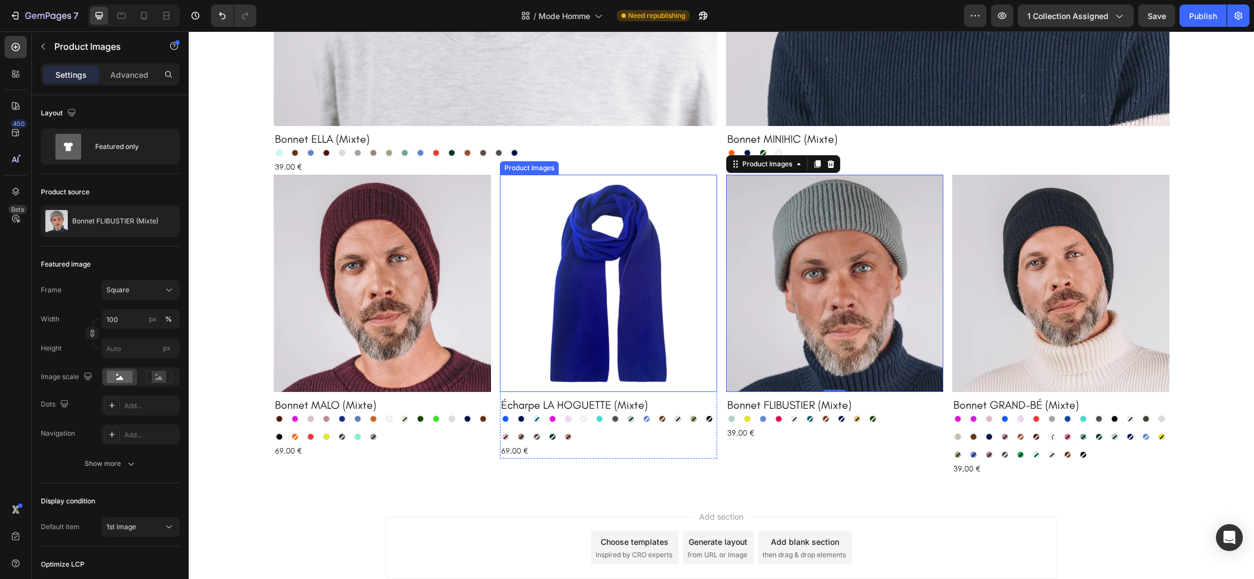
scroll to position [1721, 0]
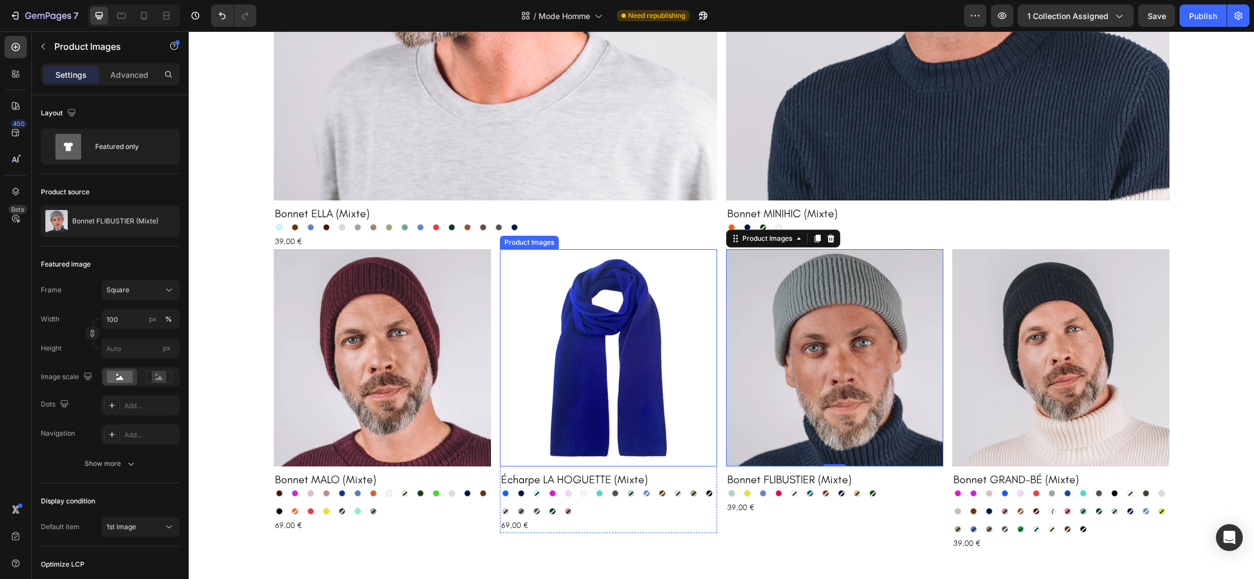
click at [610, 362] on img at bounding box center [608, 357] width 217 height 217
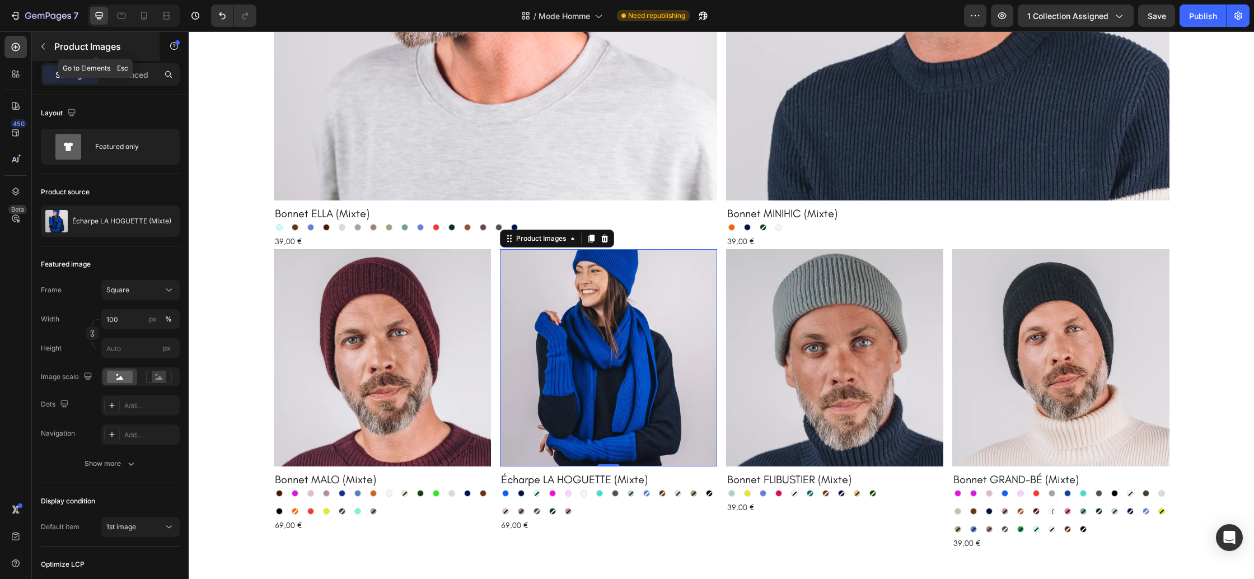
click at [41, 50] on icon "button" at bounding box center [43, 46] width 9 height 9
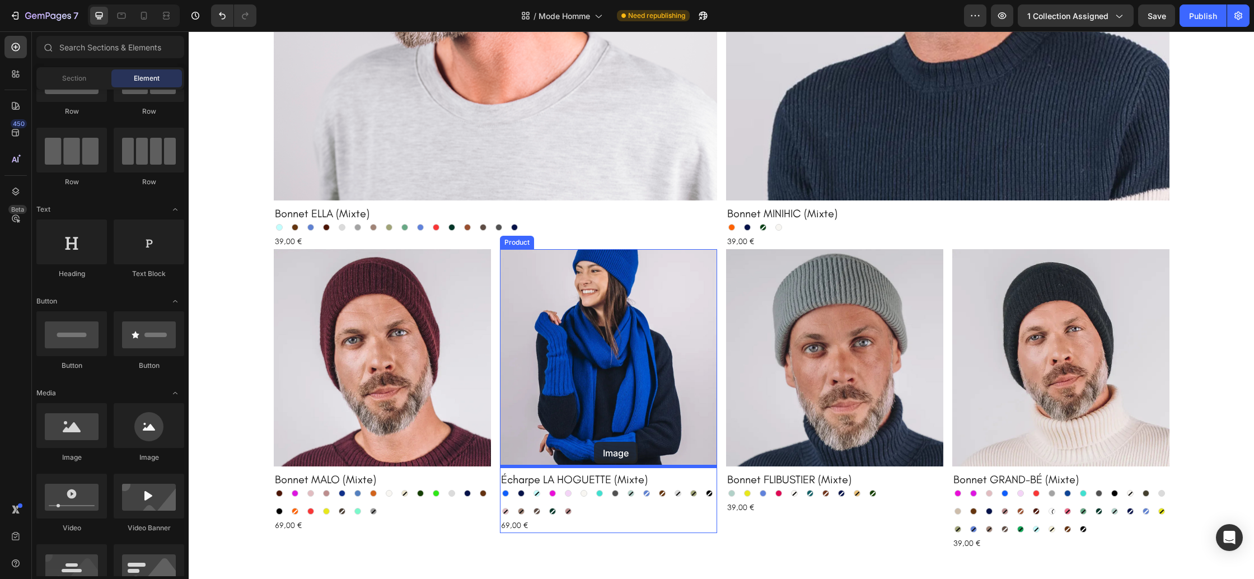
drag, startPoint x: 261, startPoint y: 455, endPoint x: 594, endPoint y: 442, distance: 333.4
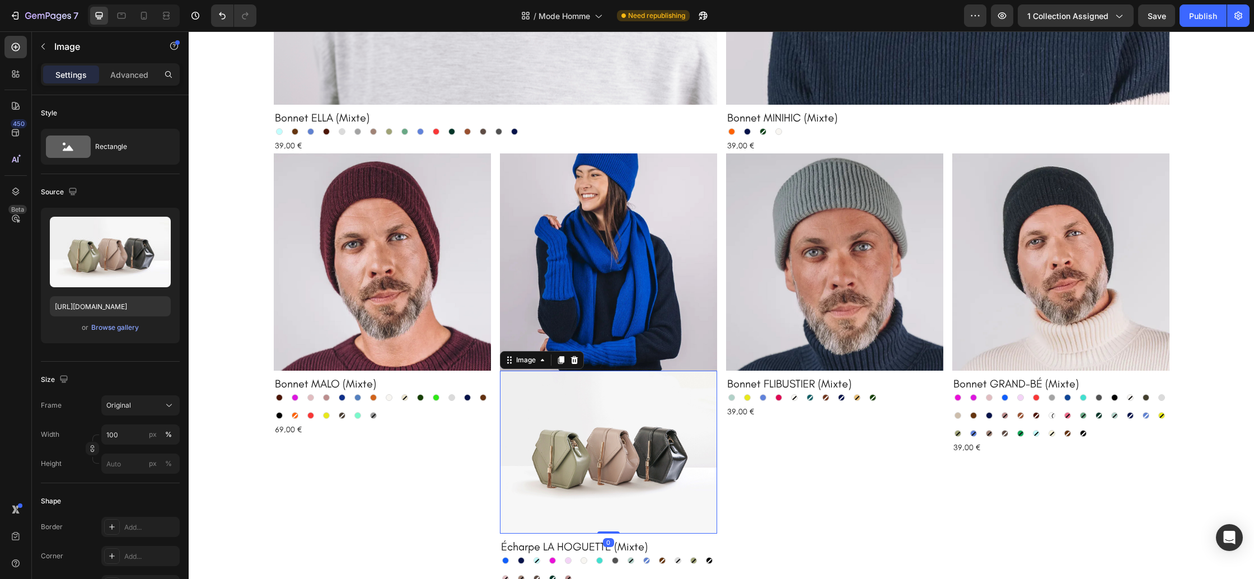
scroll to position [1886, 0]
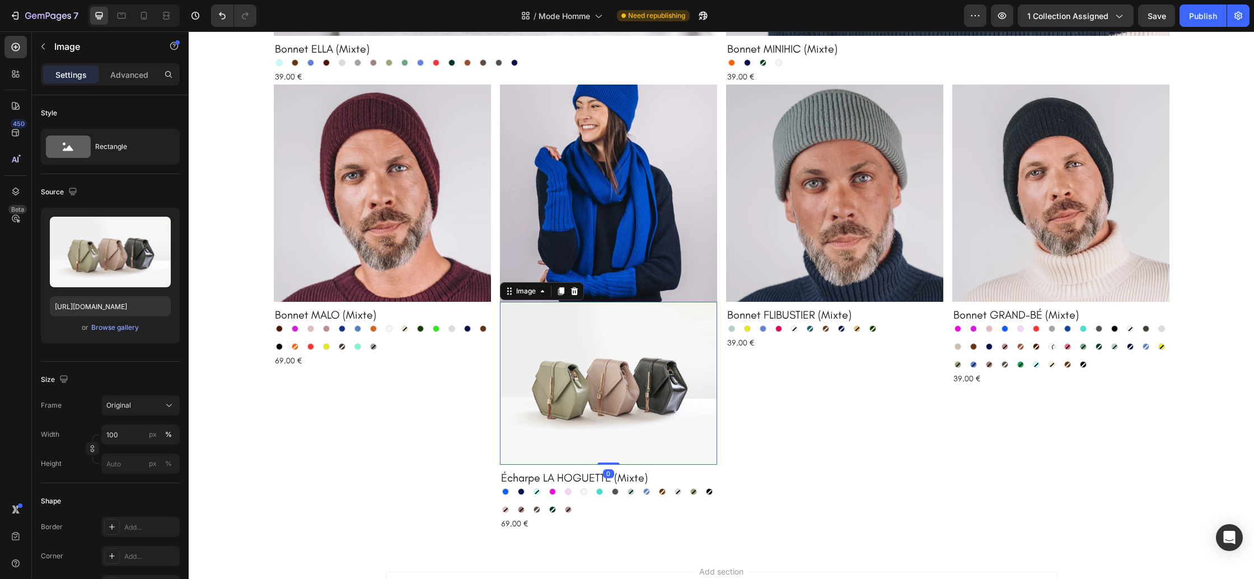
click at [568, 385] on img at bounding box center [608, 383] width 217 height 163
click at [116, 400] on div "Original" at bounding box center [140, 405] width 68 height 11
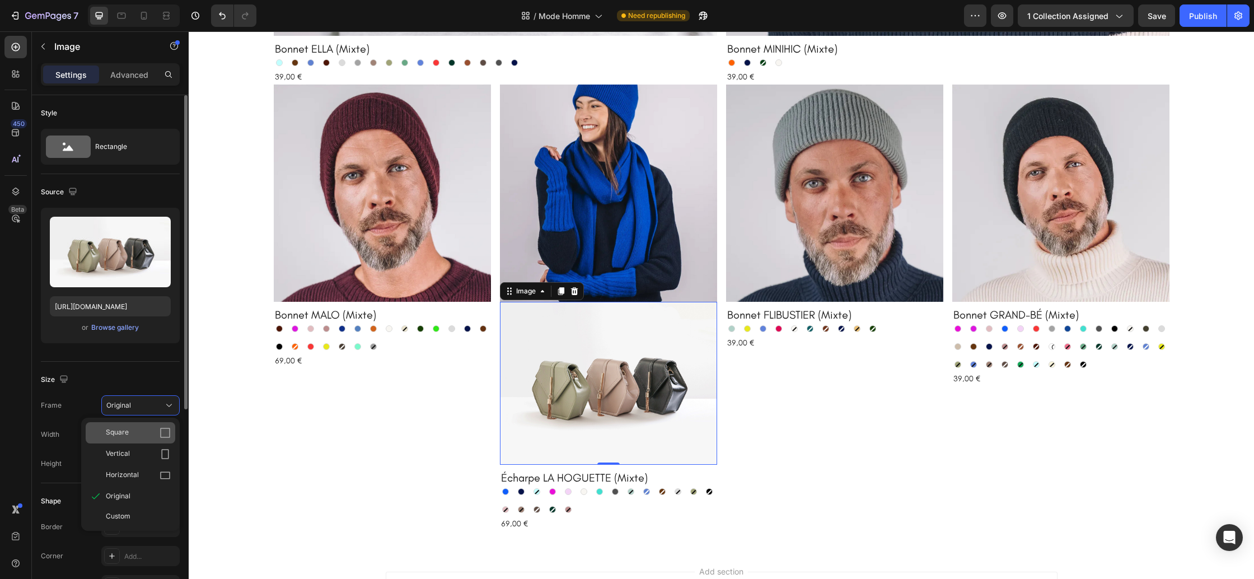
click at [138, 438] on div "Square" at bounding box center [131, 432] width 90 height 21
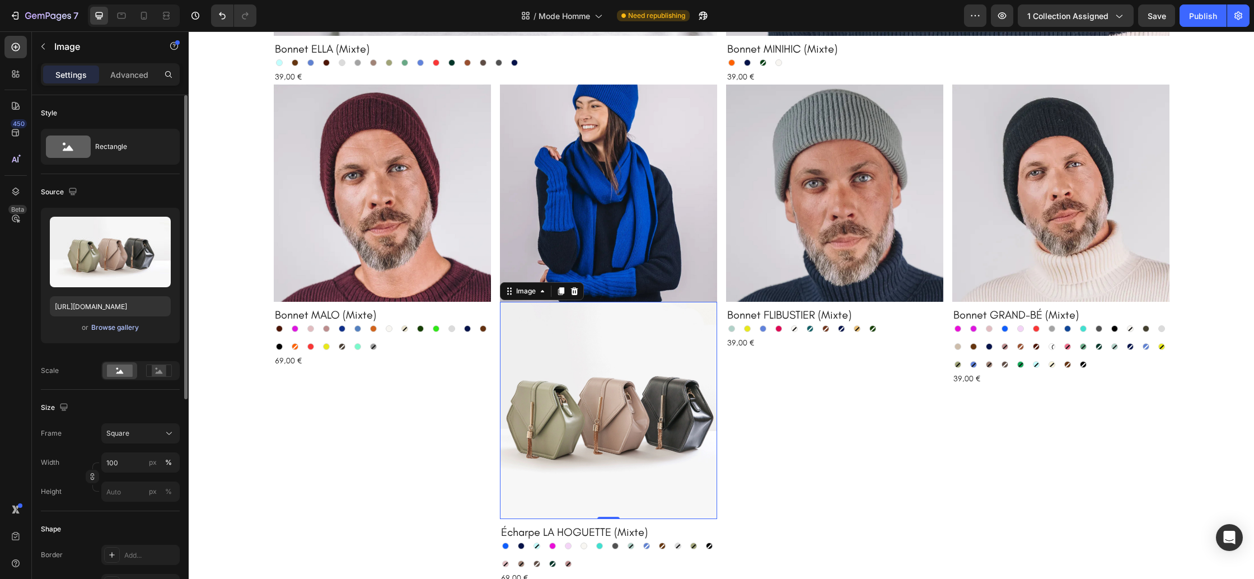
click at [102, 329] on div "Browse gallery" at bounding box center [115, 327] width 48 height 10
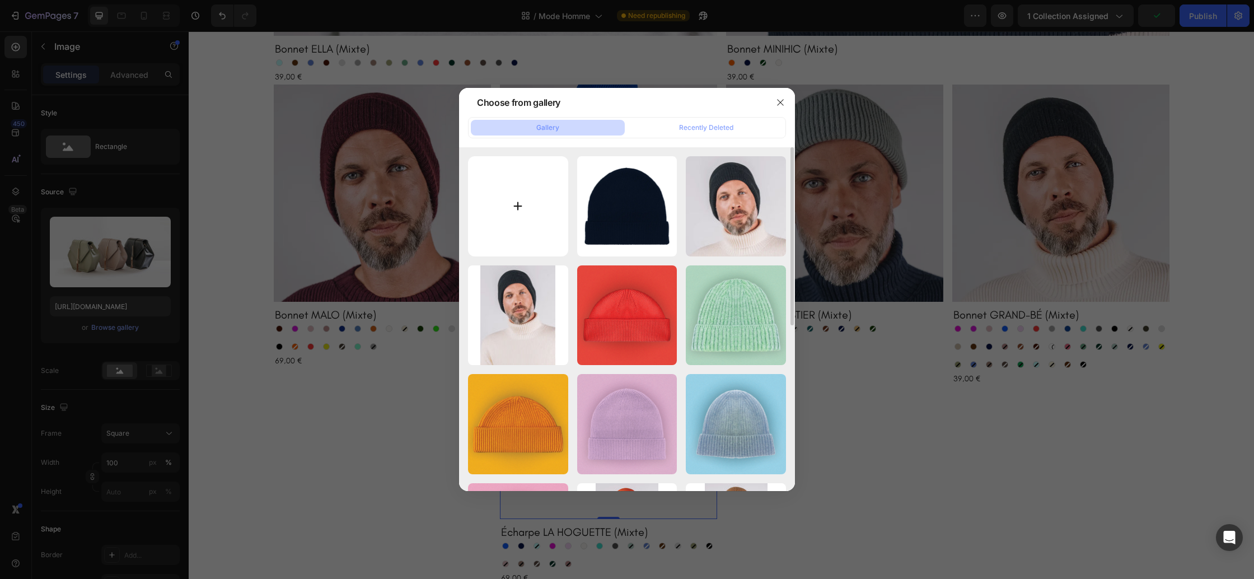
type input "C:\fakepath\Hoguette carré.png"
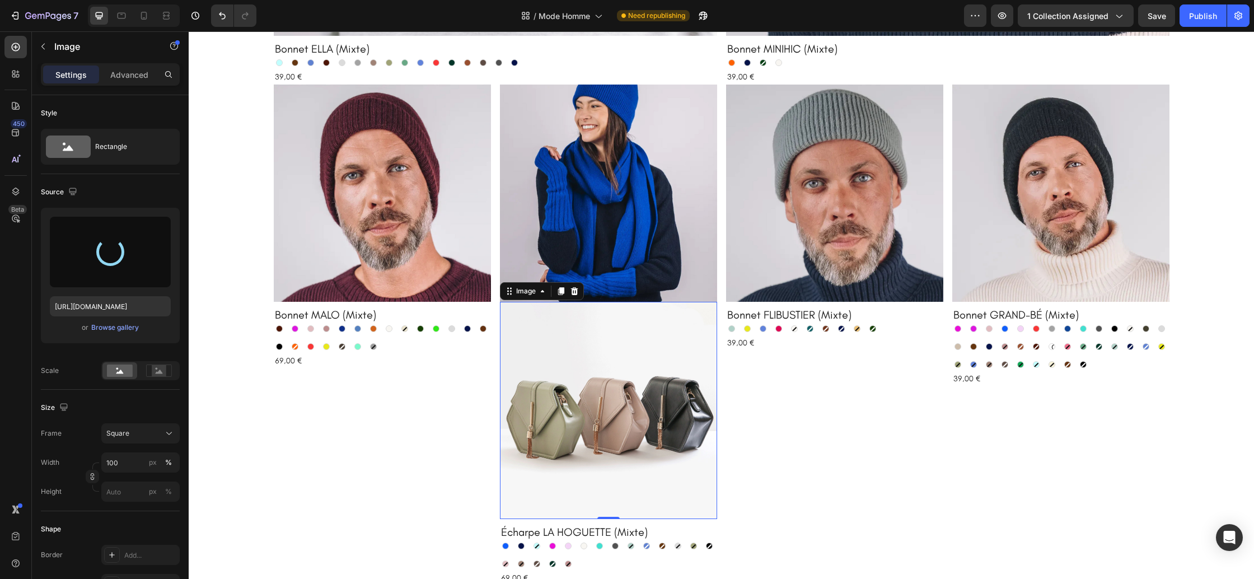
type input "https://cdn.shopify.com/s/files/1/0678/9555/8432/files/gempages_556549879929767…"
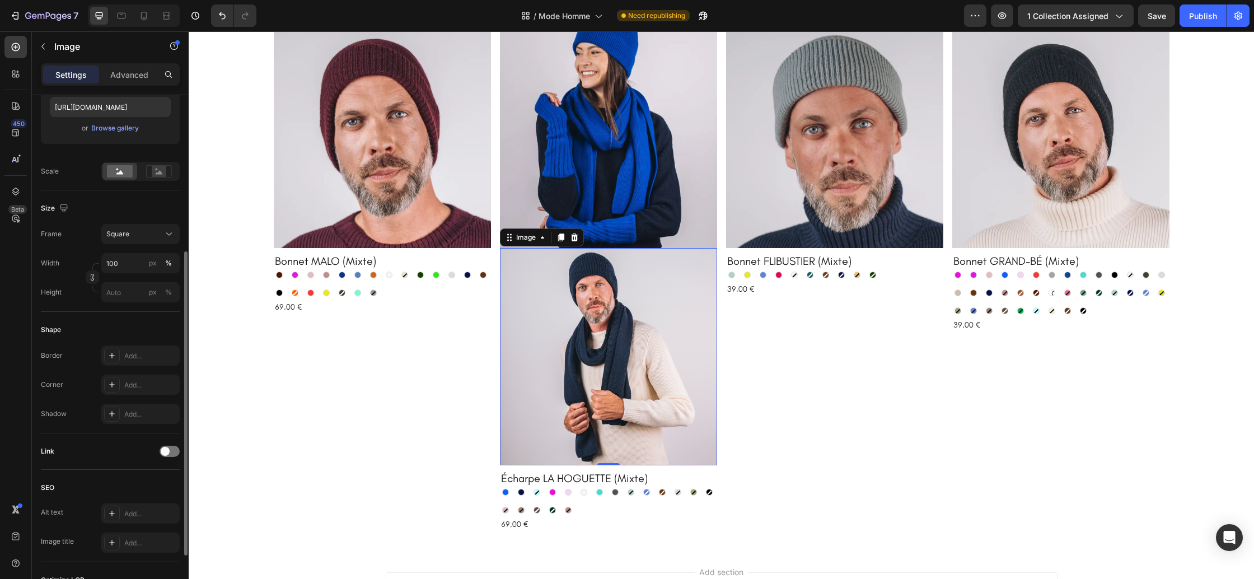
scroll to position [268, 0]
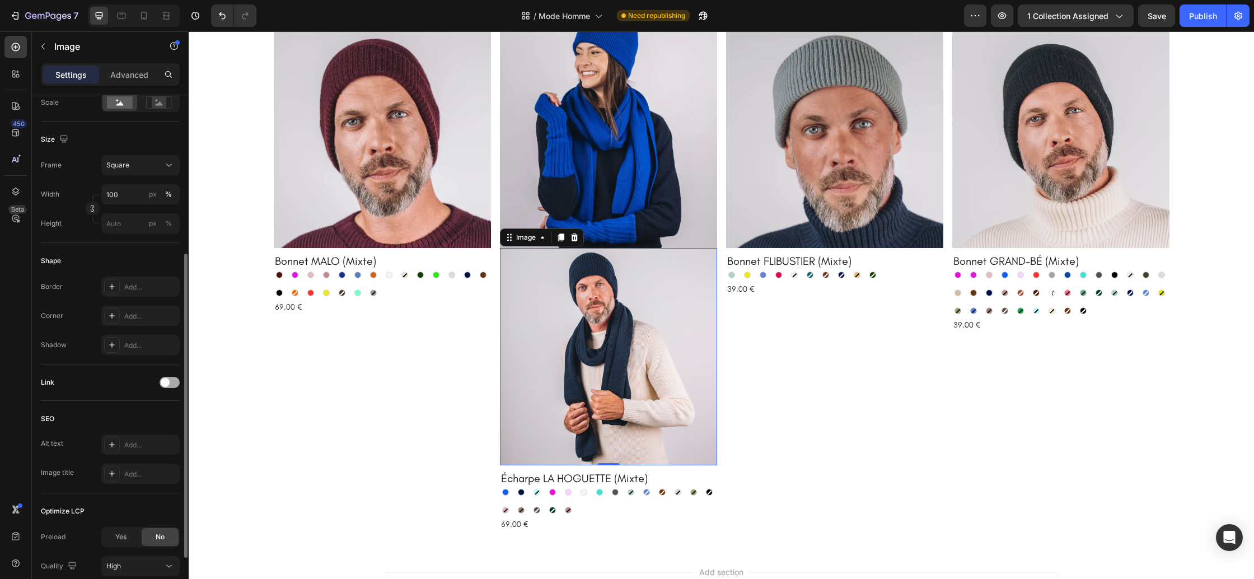
click at [163, 386] on span at bounding box center [165, 382] width 9 height 9
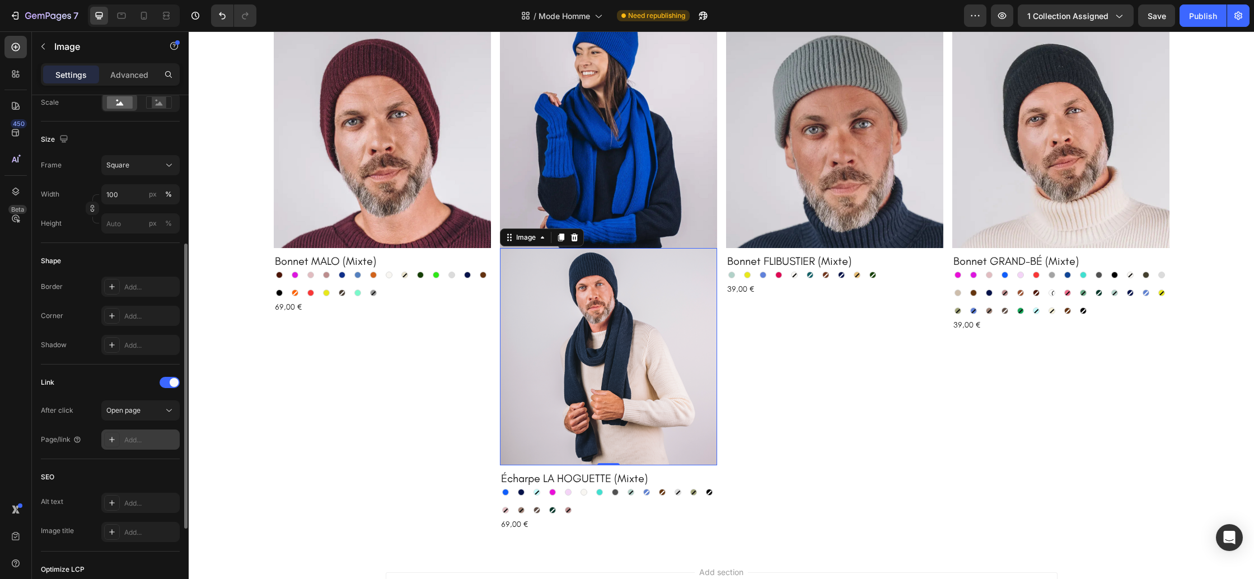
click at [133, 436] on div "Add..." at bounding box center [150, 440] width 53 height 10
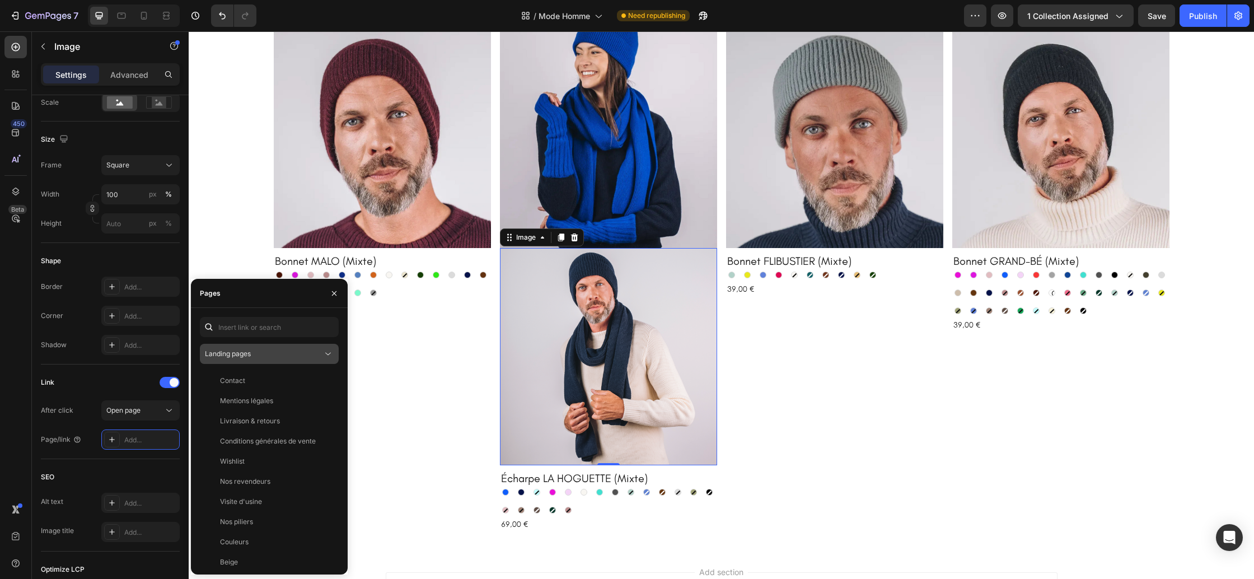
click at [302, 355] on div "Landing pages" at bounding box center [264, 354] width 118 height 10
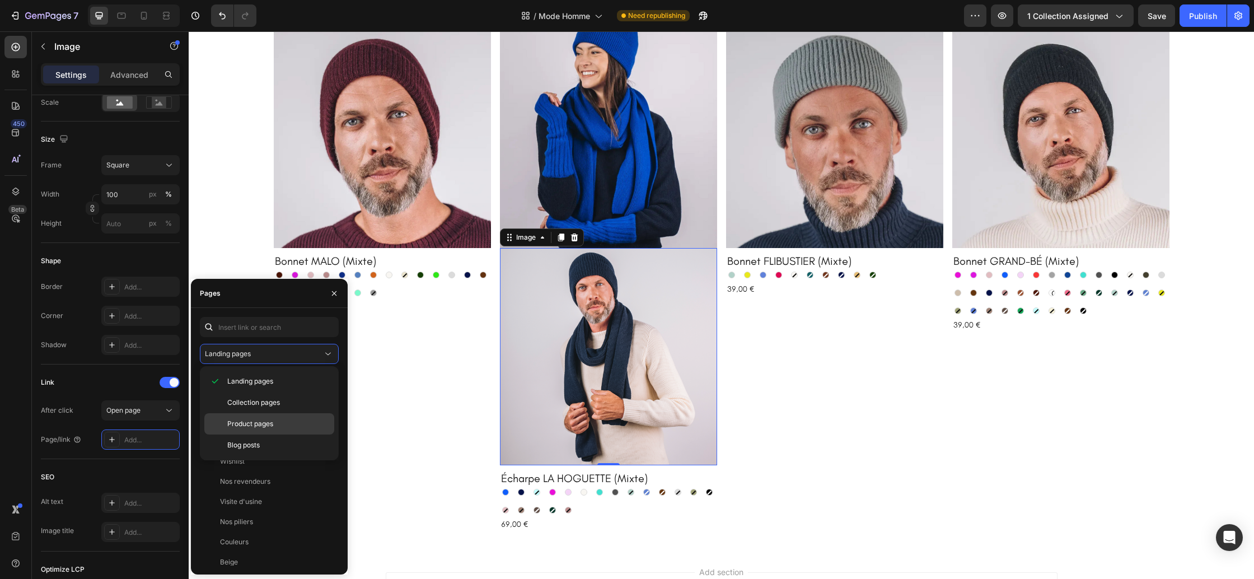
click at [293, 420] on p "Product pages" at bounding box center [278, 424] width 102 height 10
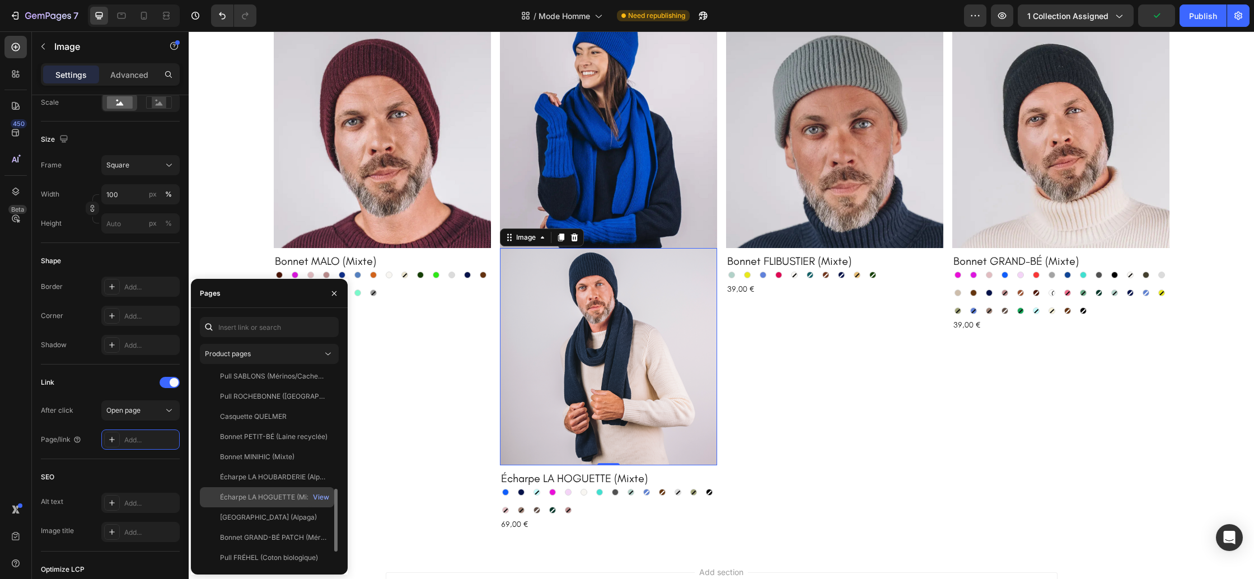
scroll to position [368, 0]
click at [270, 497] on div "Écharpe LA HOGUETTE (Mixte)" at bounding box center [269, 496] width 99 height 10
click at [339, 294] on button "button" at bounding box center [334, 293] width 18 height 18
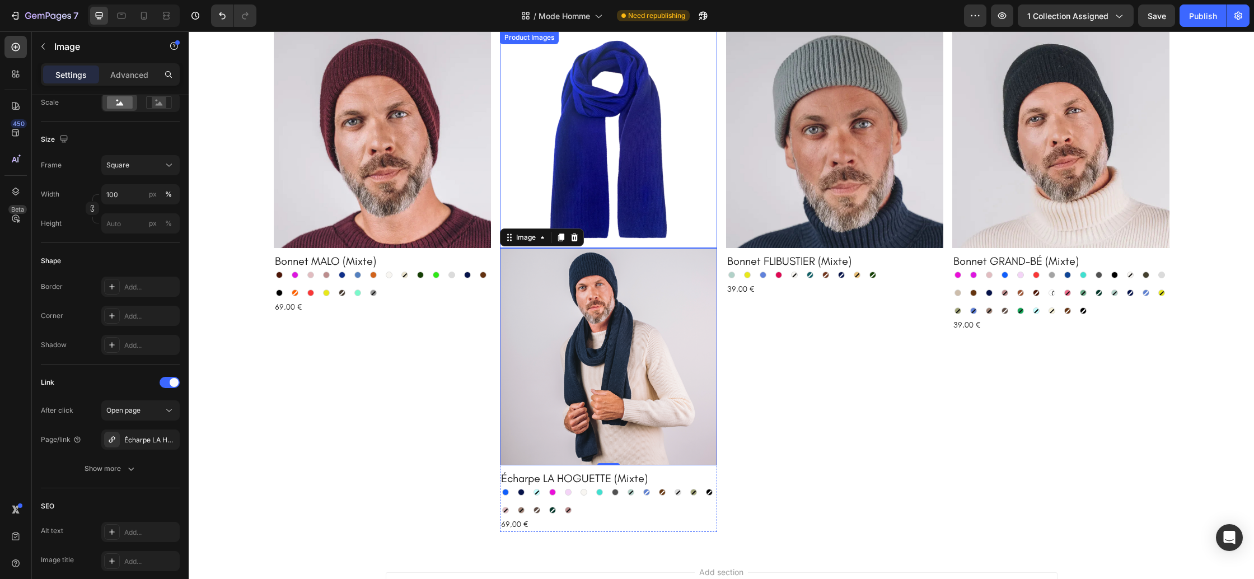
click at [615, 171] on img at bounding box center [608, 139] width 217 height 217
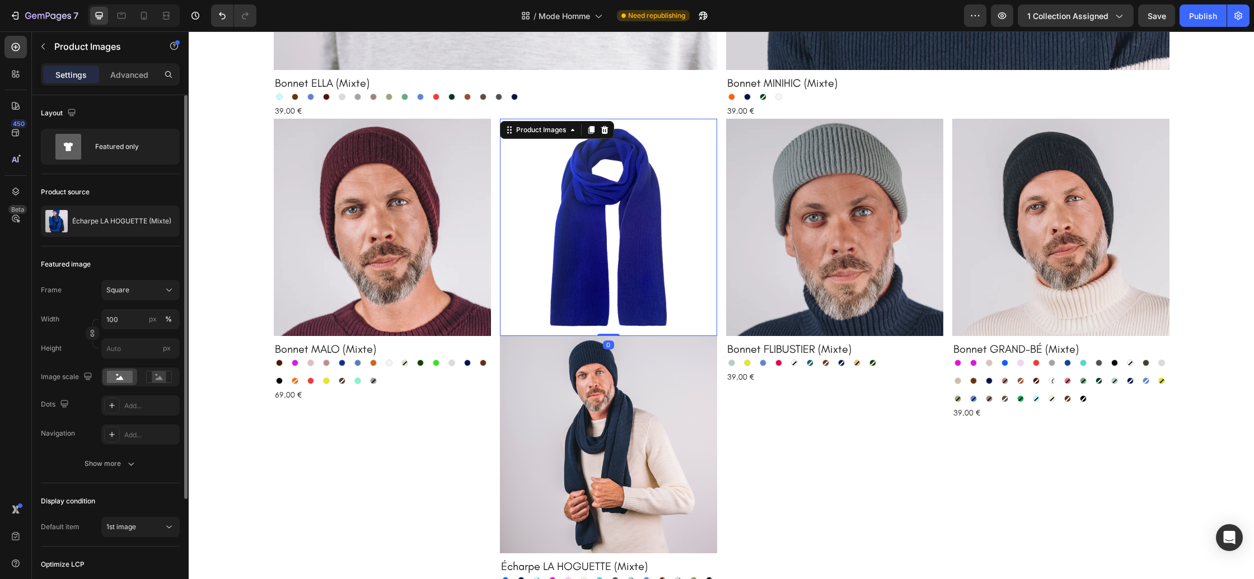
scroll to position [1841, 0]
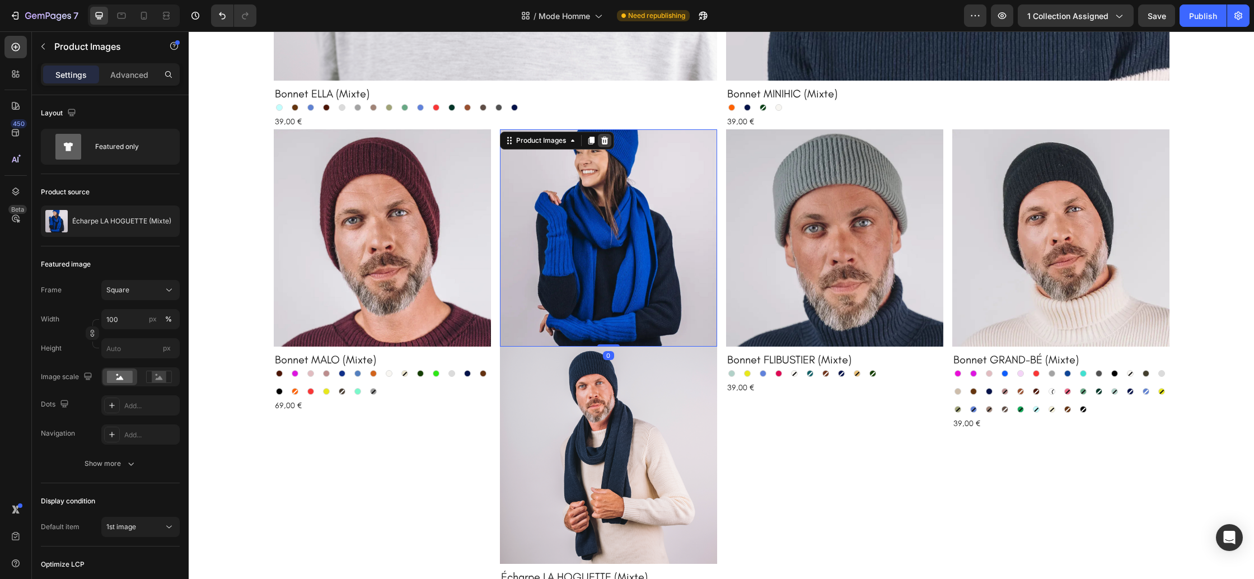
click at [607, 141] on icon at bounding box center [604, 141] width 7 height 8
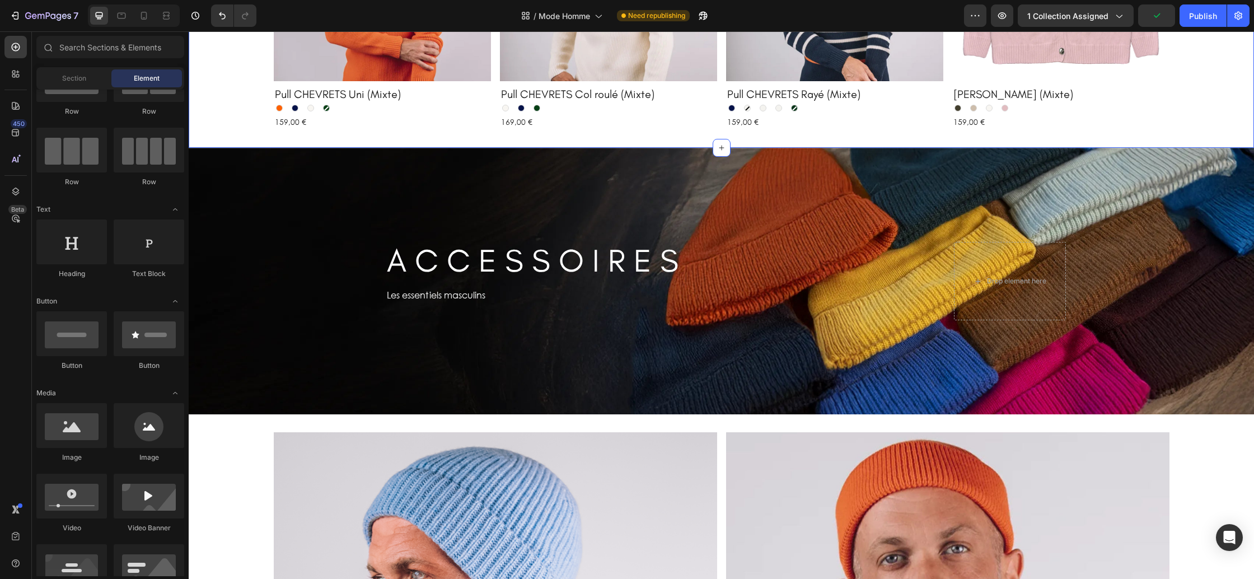
scroll to position [1031, 0]
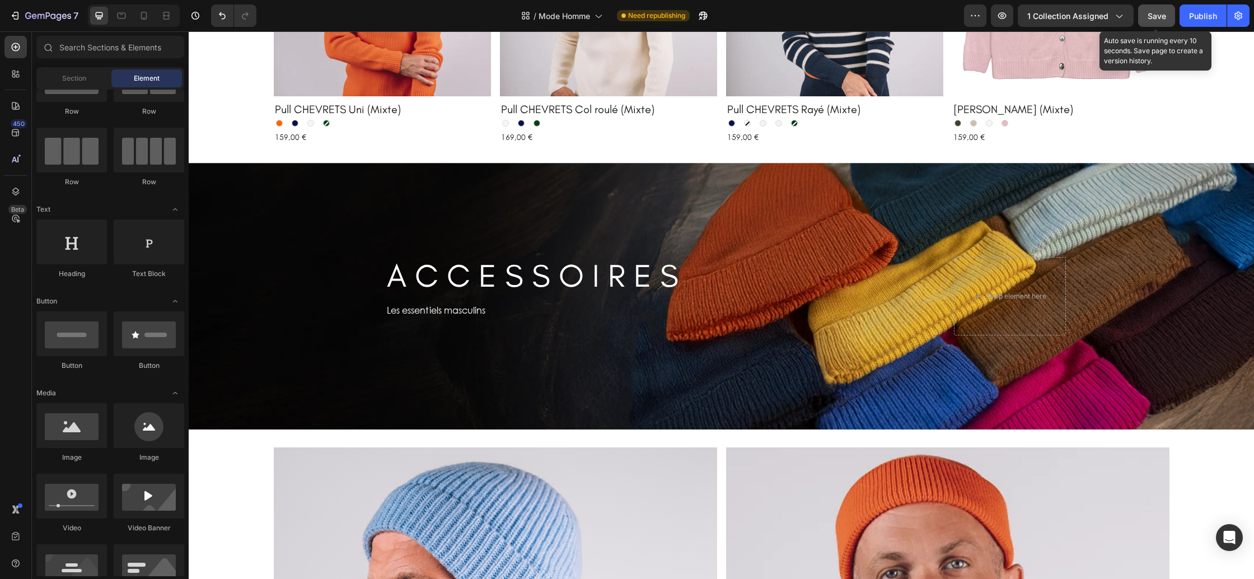
click at [1156, 22] on button "Save" at bounding box center [1156, 15] width 37 height 22
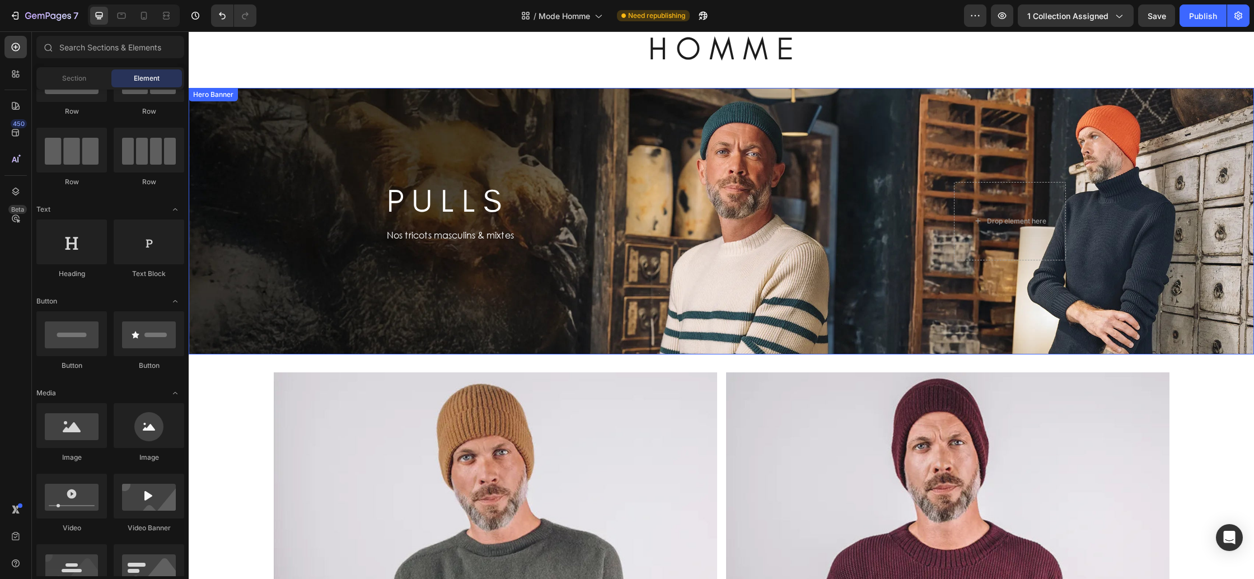
scroll to position [36, 0]
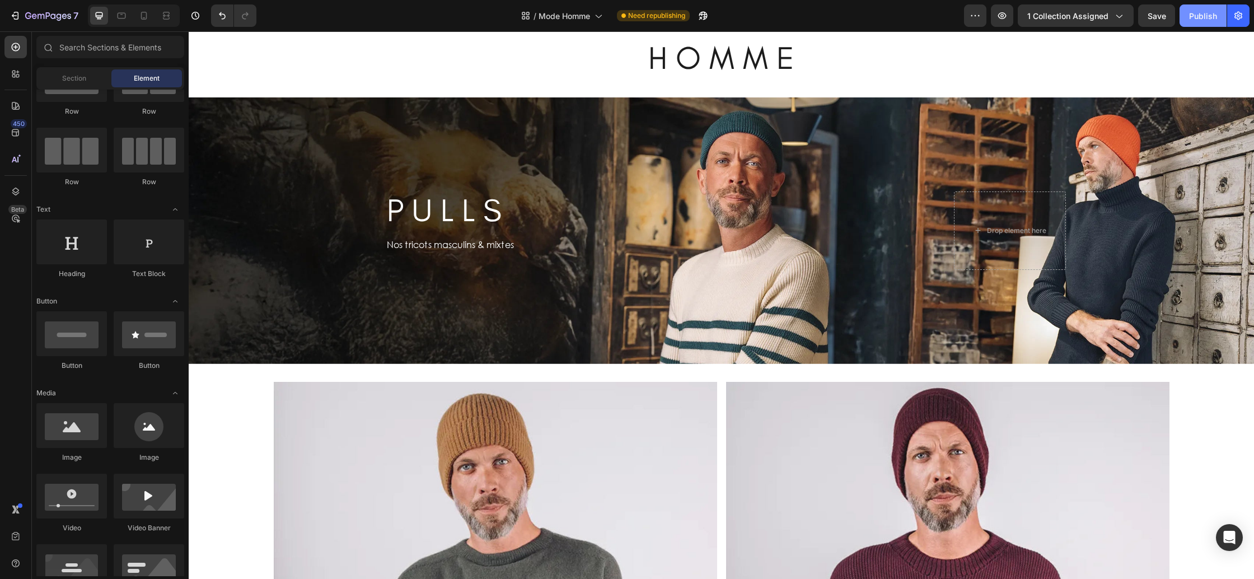
click at [1198, 13] on div "Publish" at bounding box center [1203, 16] width 28 height 12
click at [148, 20] on icon at bounding box center [143, 15] width 11 height 11
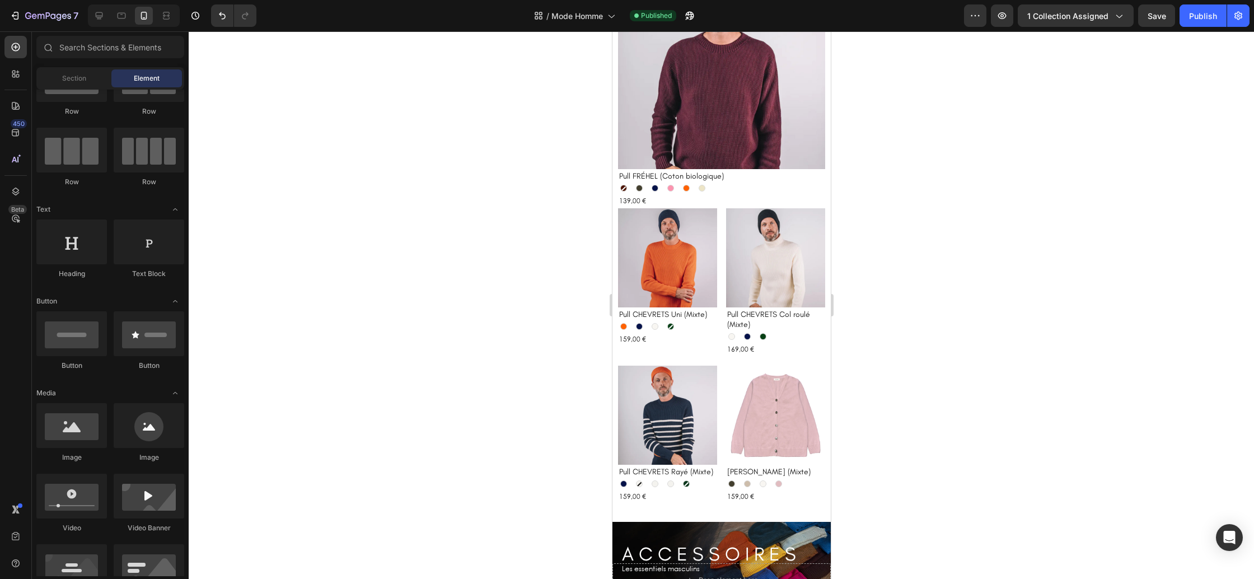
scroll to position [519, 0]
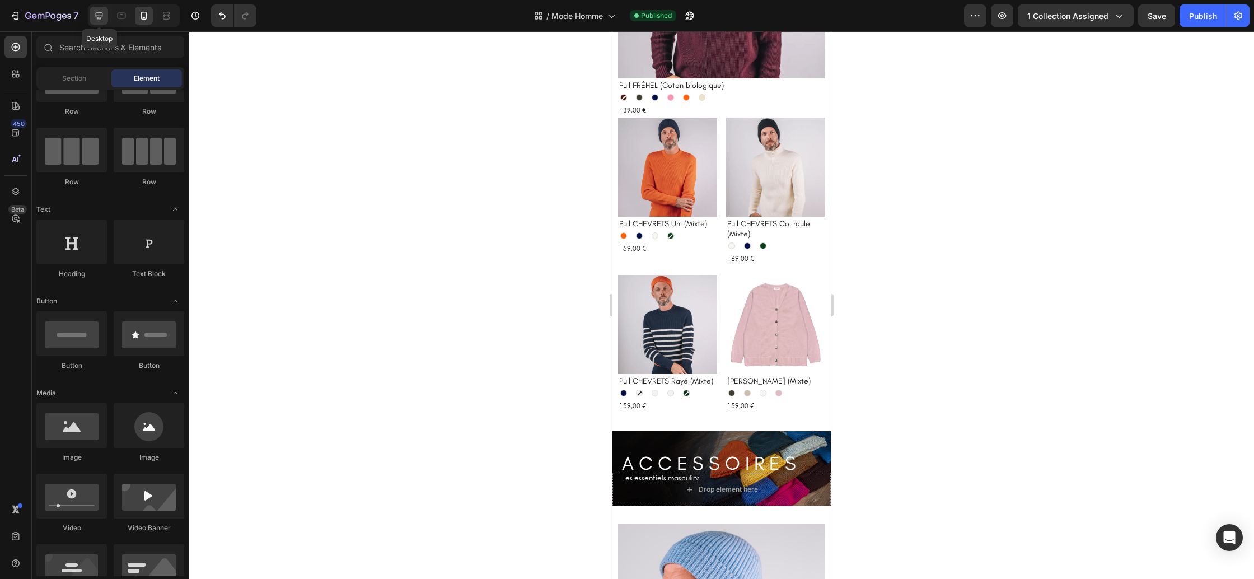
click at [99, 20] on icon at bounding box center [98, 15] width 11 height 11
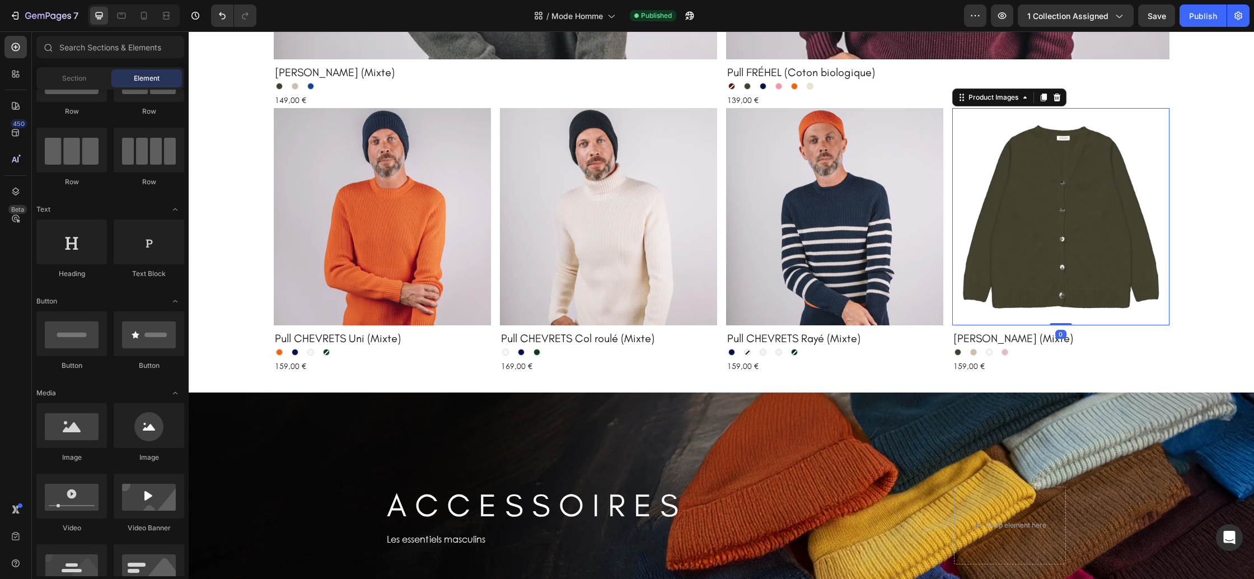
click at [1083, 260] on img at bounding box center [1060, 216] width 217 height 217
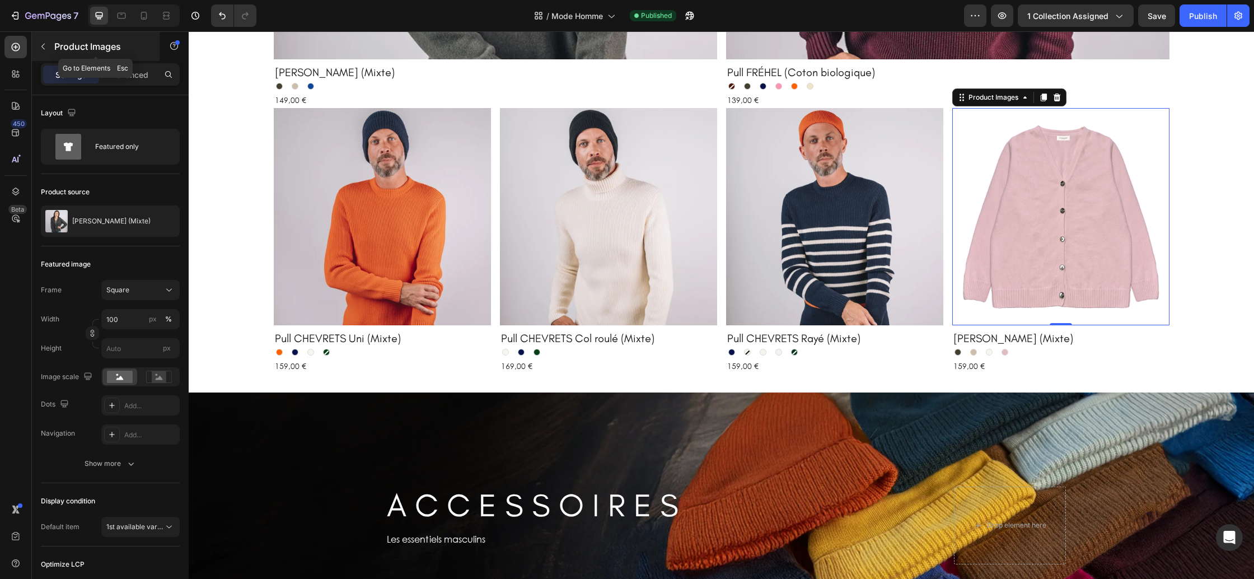
click at [45, 48] on icon "button" at bounding box center [43, 46] width 9 height 9
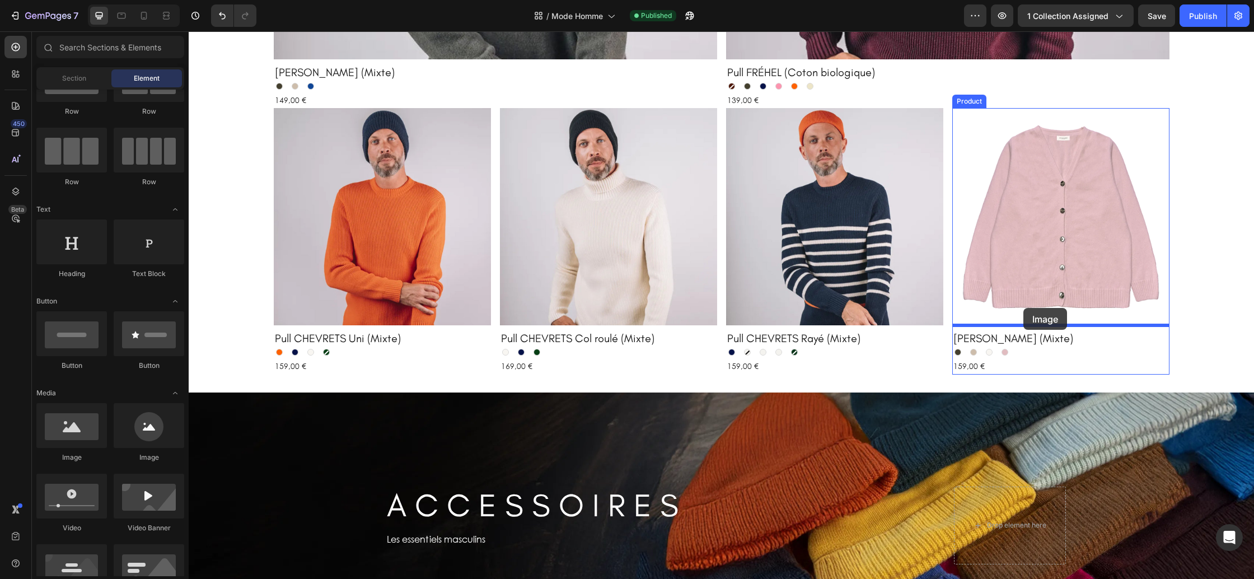
drag, startPoint x: 269, startPoint y: 456, endPoint x: 1023, endPoint y: 308, distance: 768.5
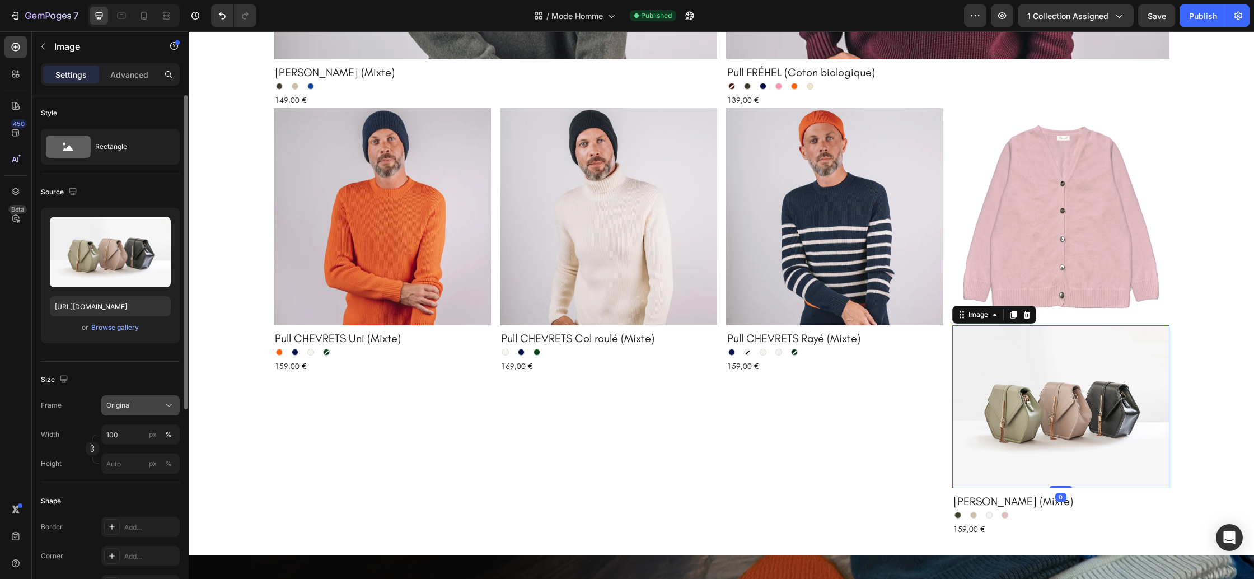
click at [129, 408] on span "Original" at bounding box center [118, 405] width 25 height 10
click at [135, 433] on div "Square" at bounding box center [138, 432] width 65 height 11
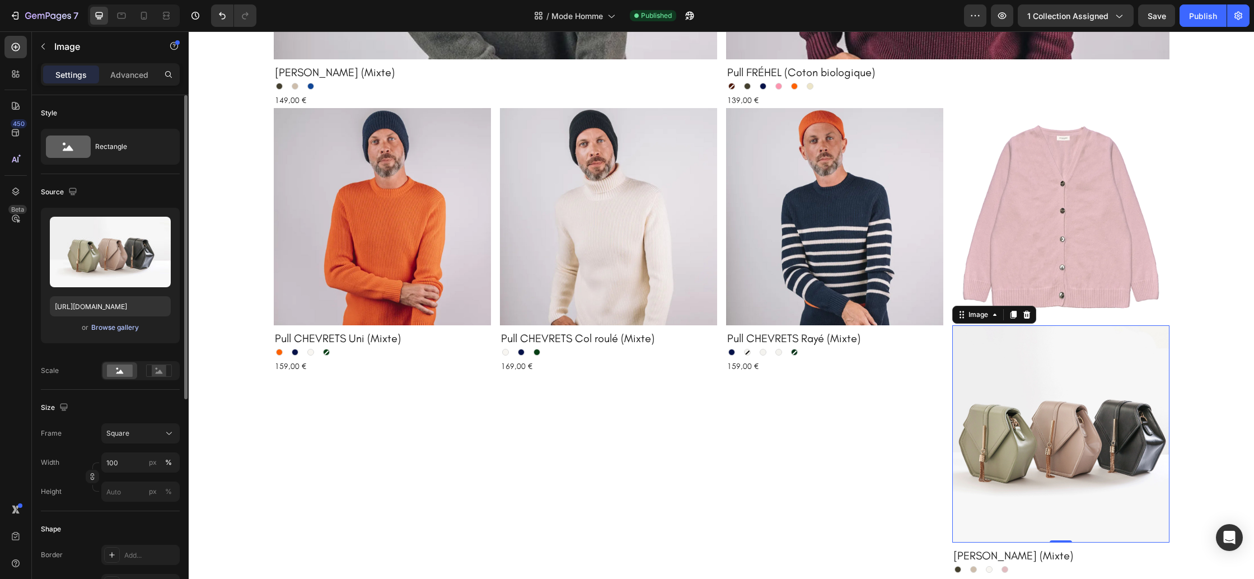
click at [112, 330] on div "Browse gallery" at bounding box center [115, 327] width 48 height 10
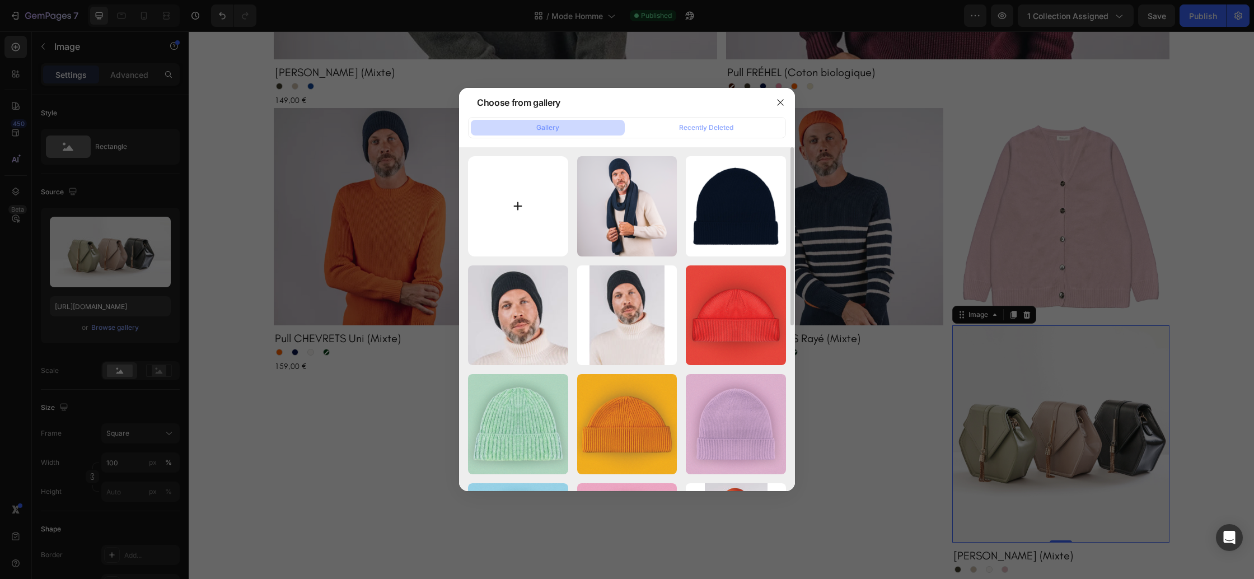
type input "C:\fakepath\Camillle carré.png"
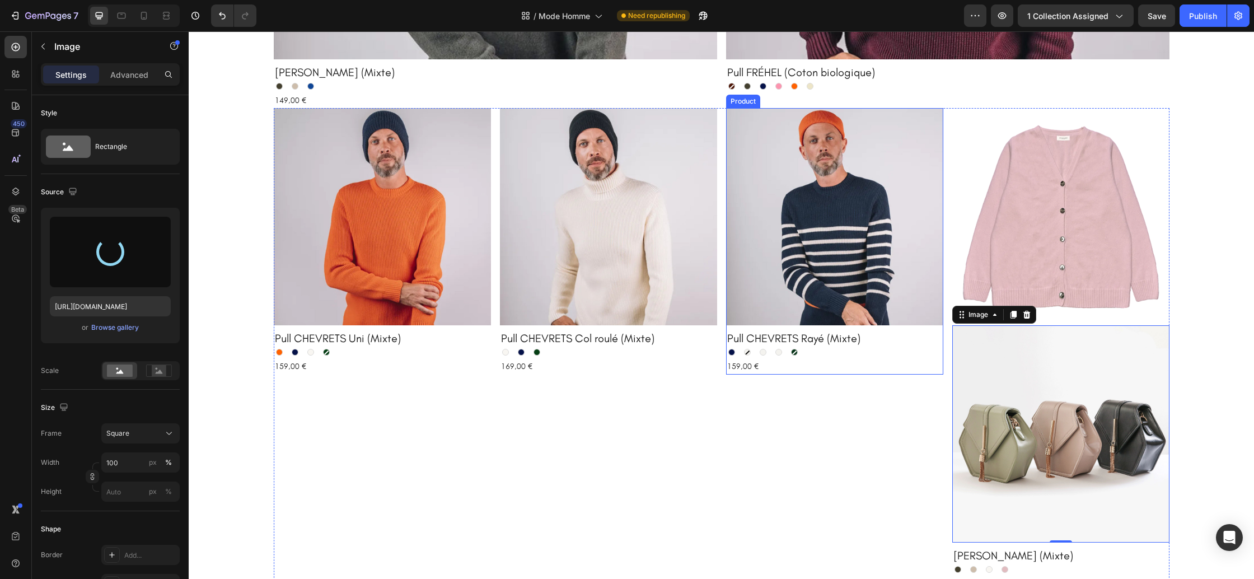
type input "https://cdn.shopify.com/s/files/1/0678/9555/8432/files/gempages_556549879929767…"
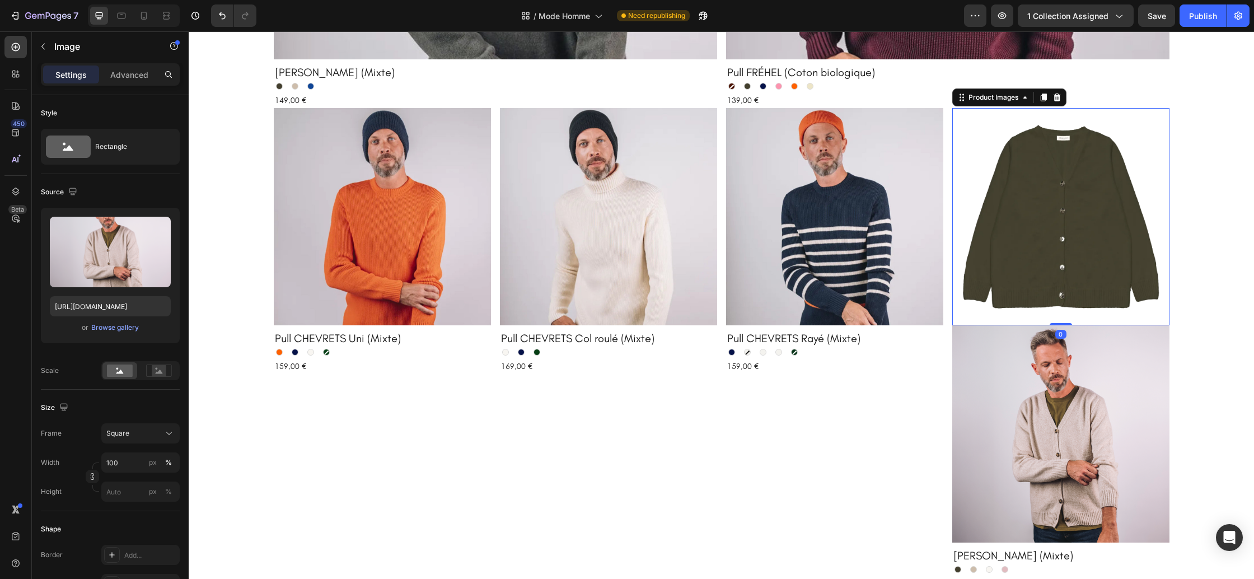
click at [1077, 195] on img at bounding box center [1060, 216] width 217 height 217
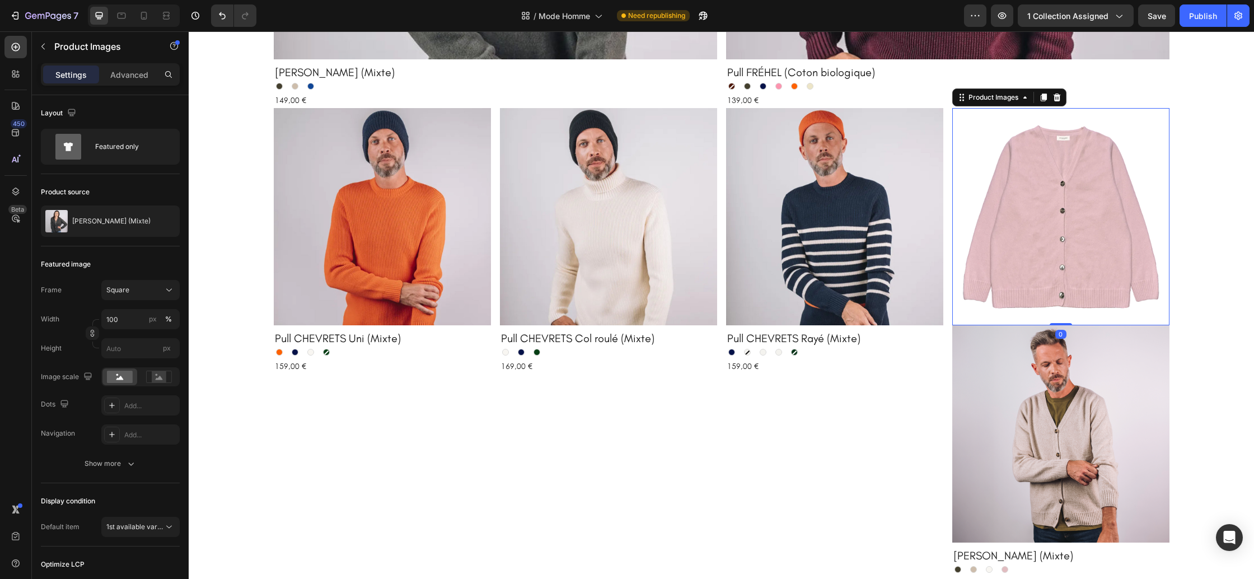
click at [1059, 99] on icon at bounding box center [1056, 97] width 7 height 8
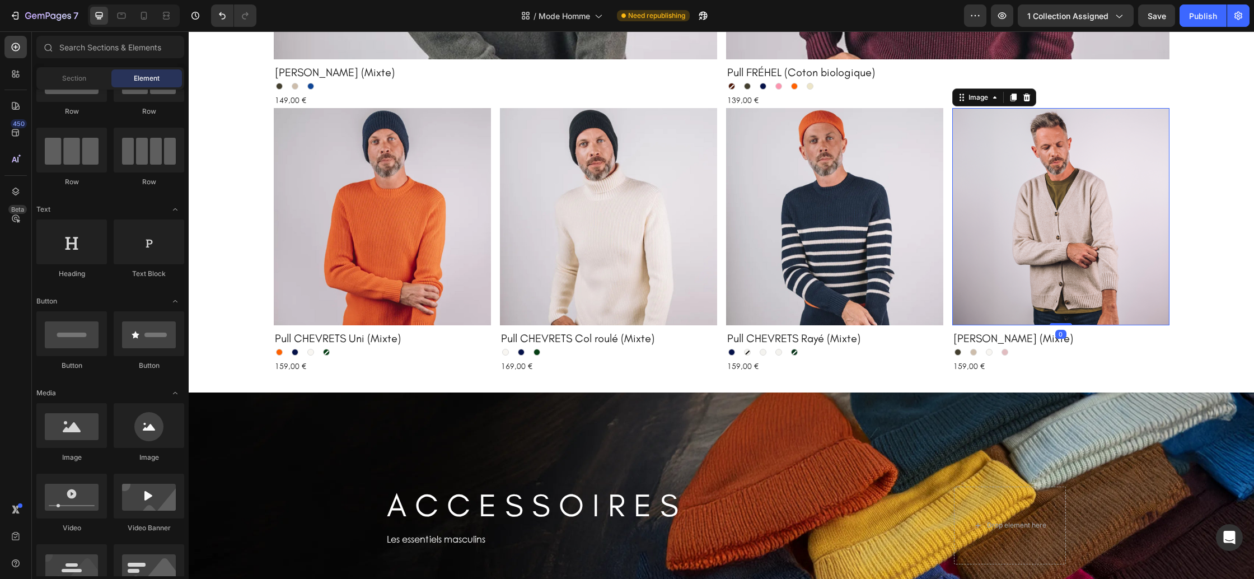
click at [1025, 201] on img at bounding box center [1060, 216] width 217 height 217
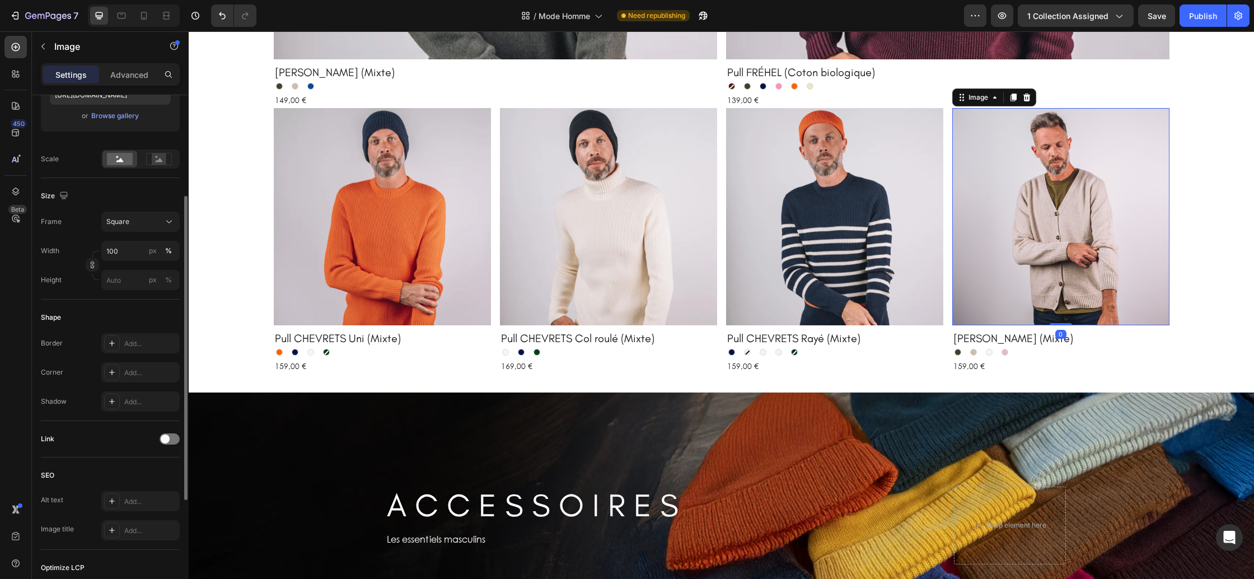
scroll to position [240, 0]
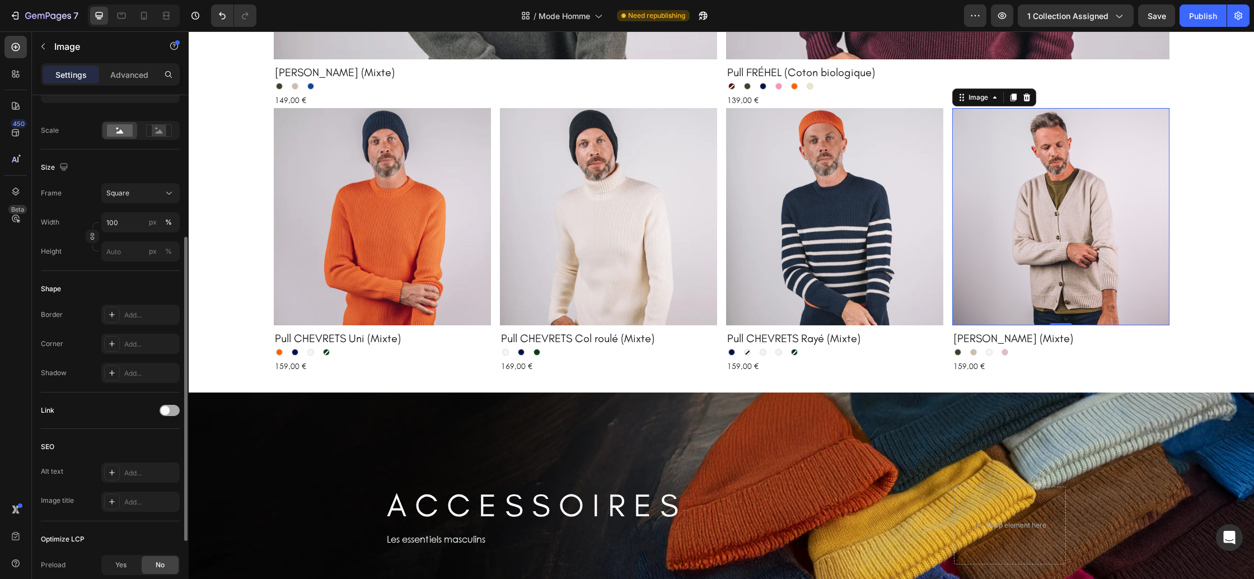
click at [164, 408] on span at bounding box center [165, 410] width 9 height 9
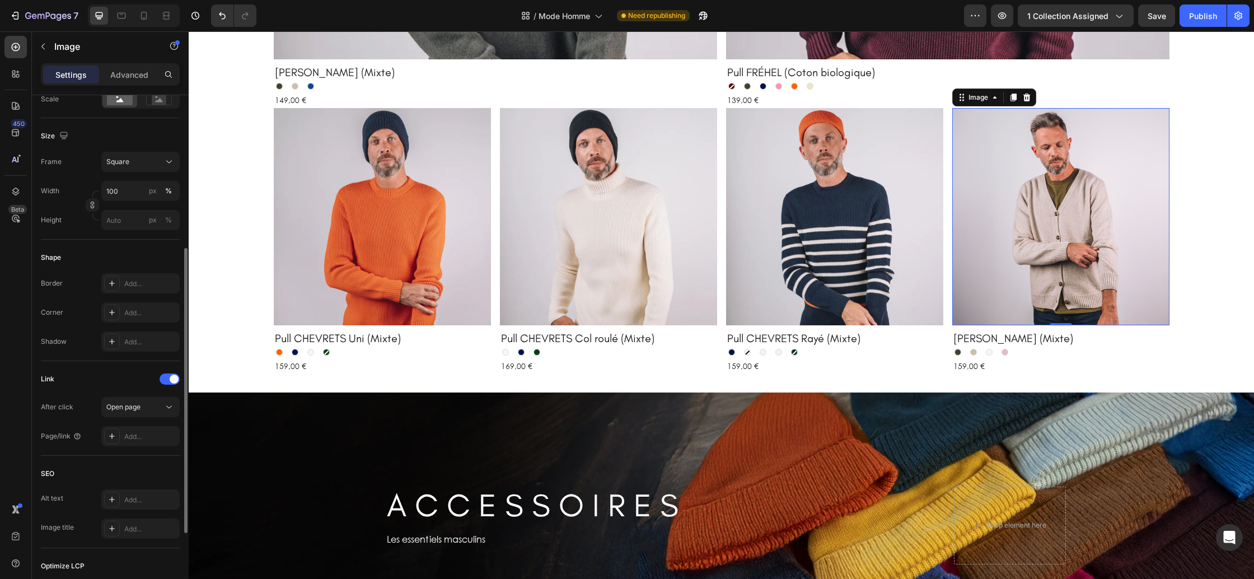
scroll to position [275, 0]
click at [128, 436] on div "Add..." at bounding box center [150, 433] width 53 height 10
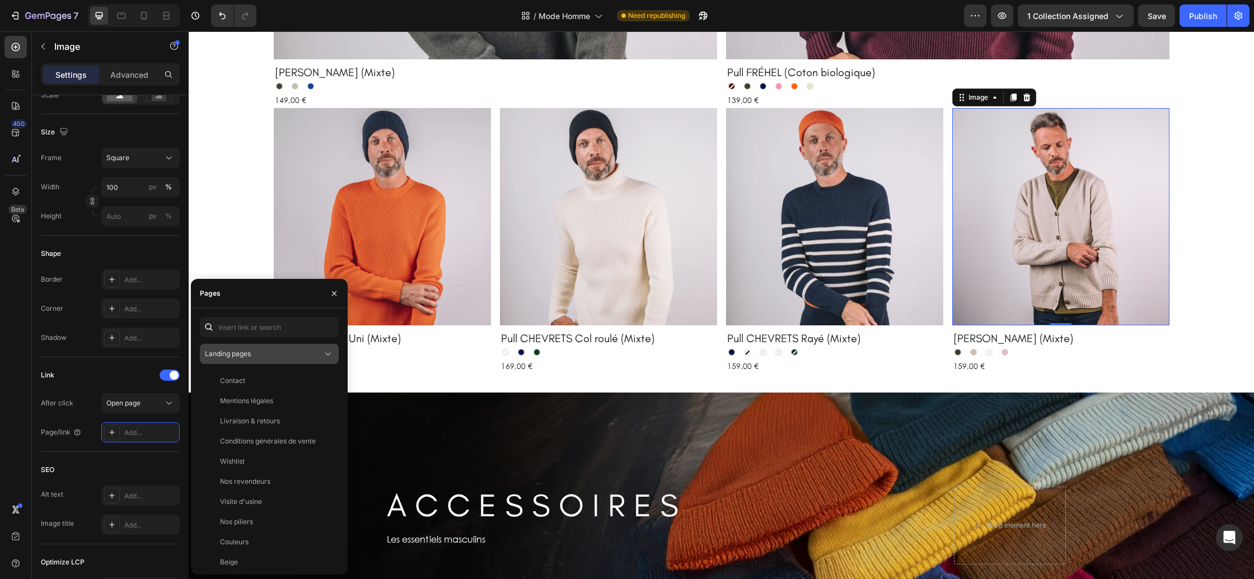
click at [274, 354] on div "Landing pages" at bounding box center [264, 354] width 118 height 10
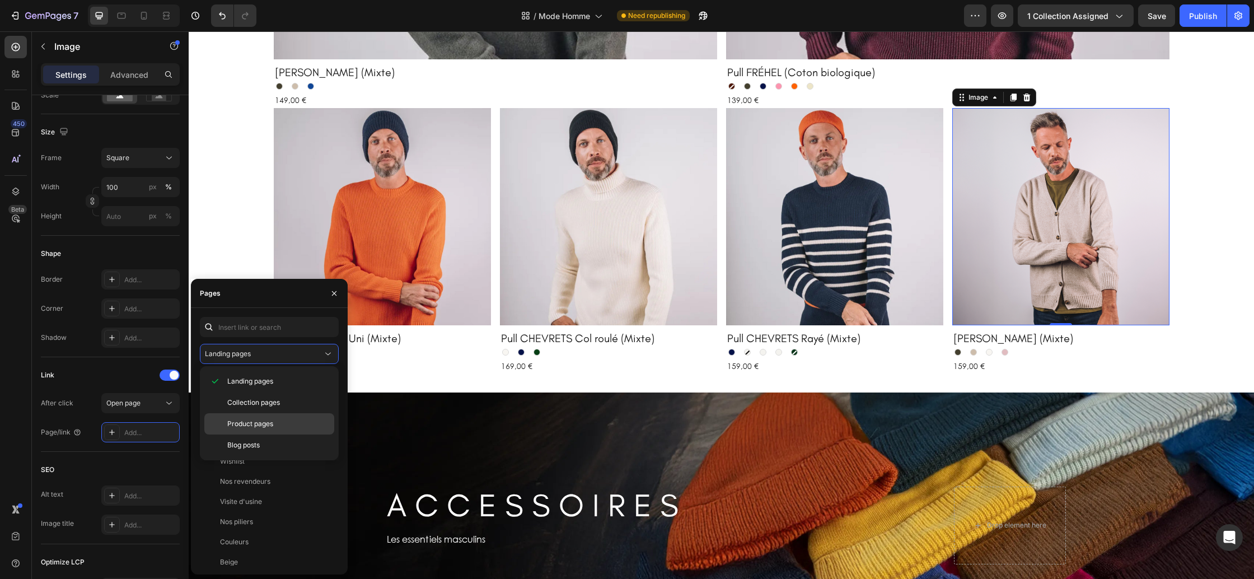
click at [255, 434] on div "Product pages" at bounding box center [269, 444] width 130 height 21
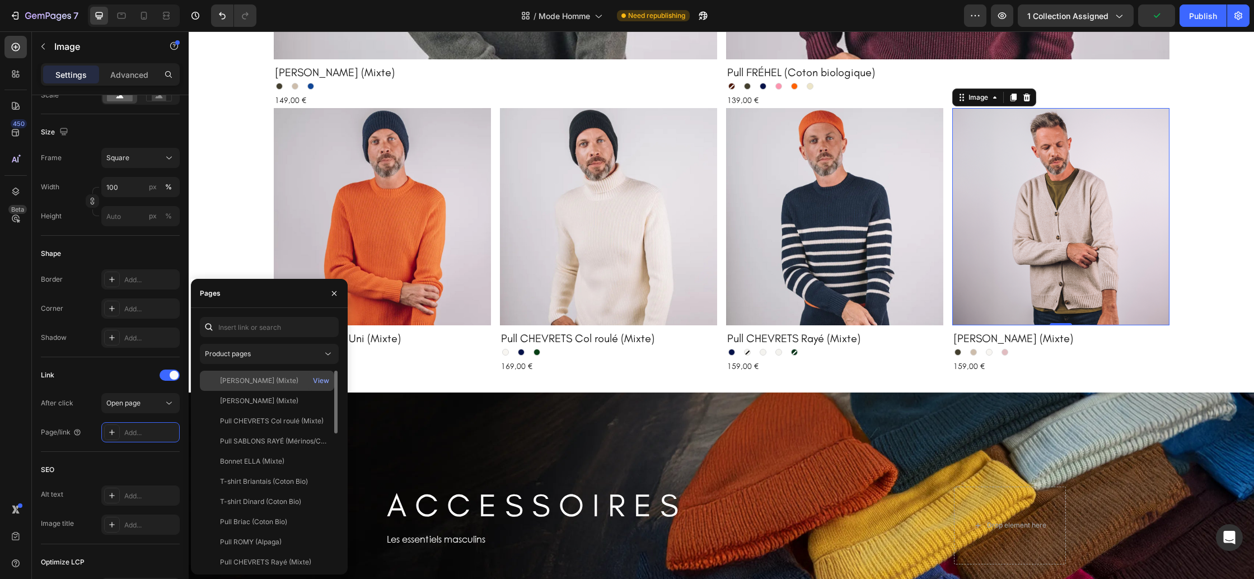
click at [261, 385] on div "Cardigan CAMILLE (Mixte)" at bounding box center [259, 381] width 78 height 10
click at [336, 289] on icon "button" at bounding box center [334, 293] width 9 height 9
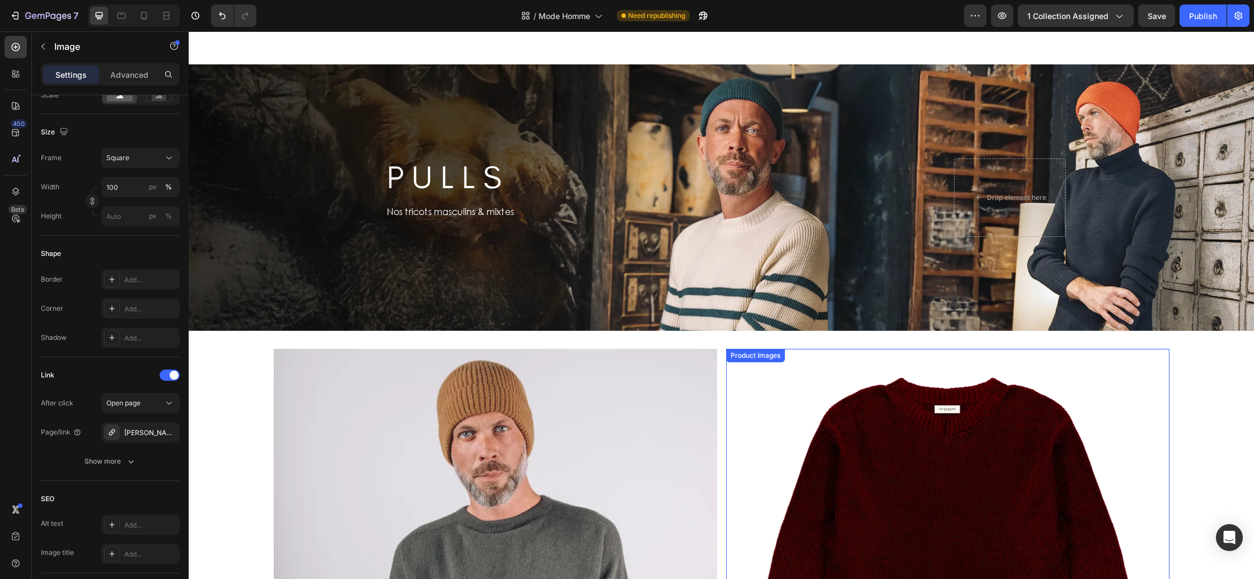
scroll to position [0, 0]
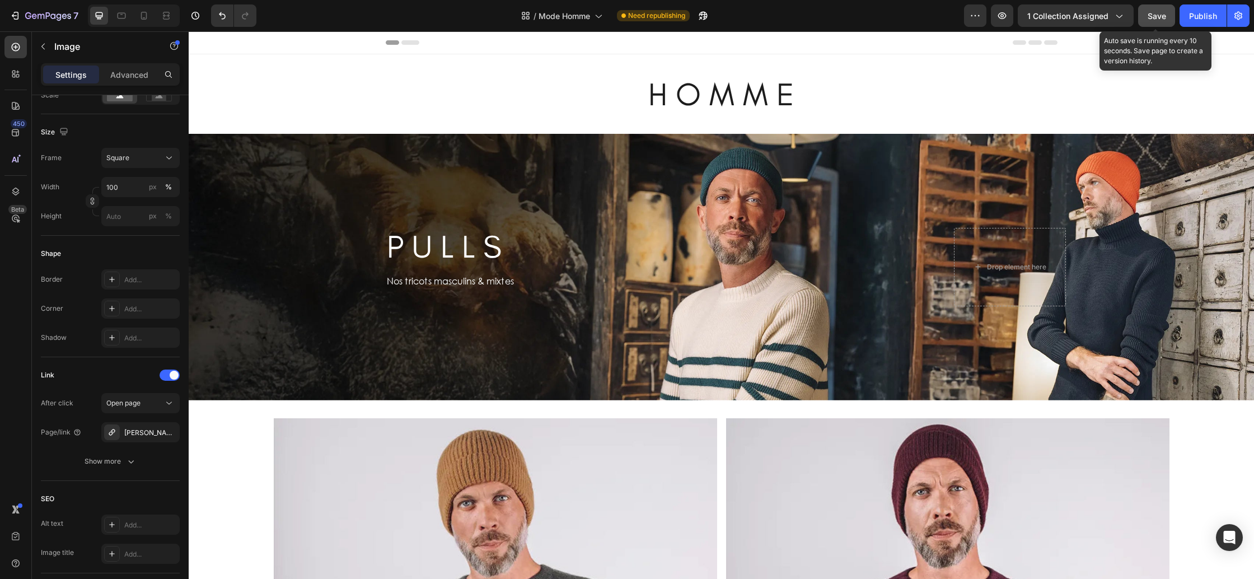
click at [1158, 17] on span "Save" at bounding box center [1157, 16] width 18 height 10
click at [1190, 11] on div "Publish" at bounding box center [1203, 16] width 28 height 12
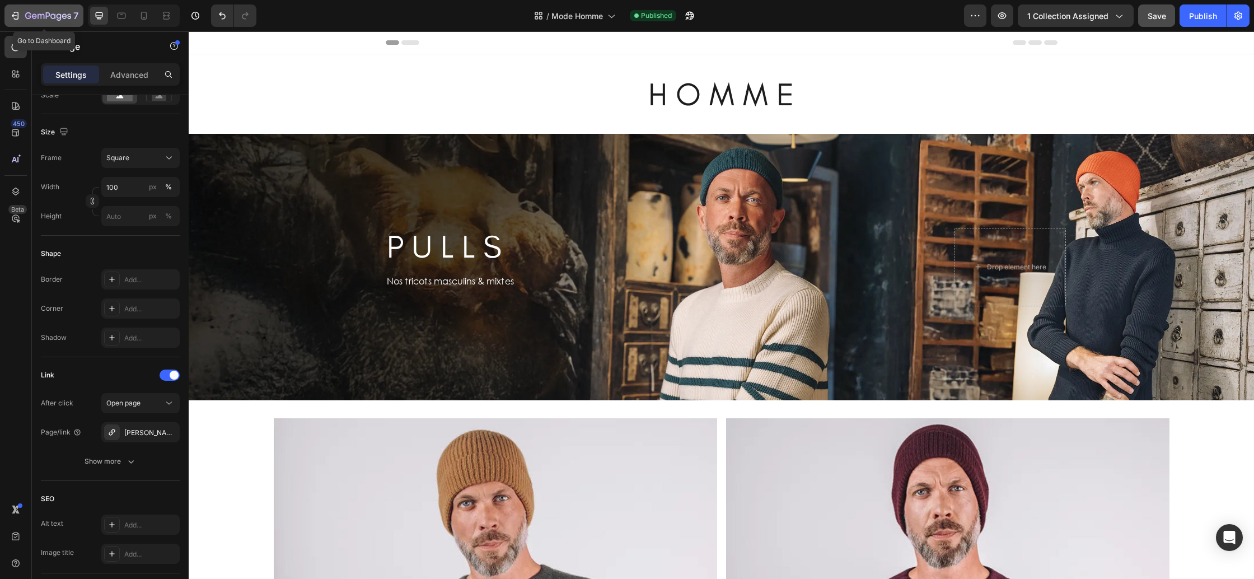
click at [61, 13] on icon "button" at bounding box center [48, 17] width 46 height 10
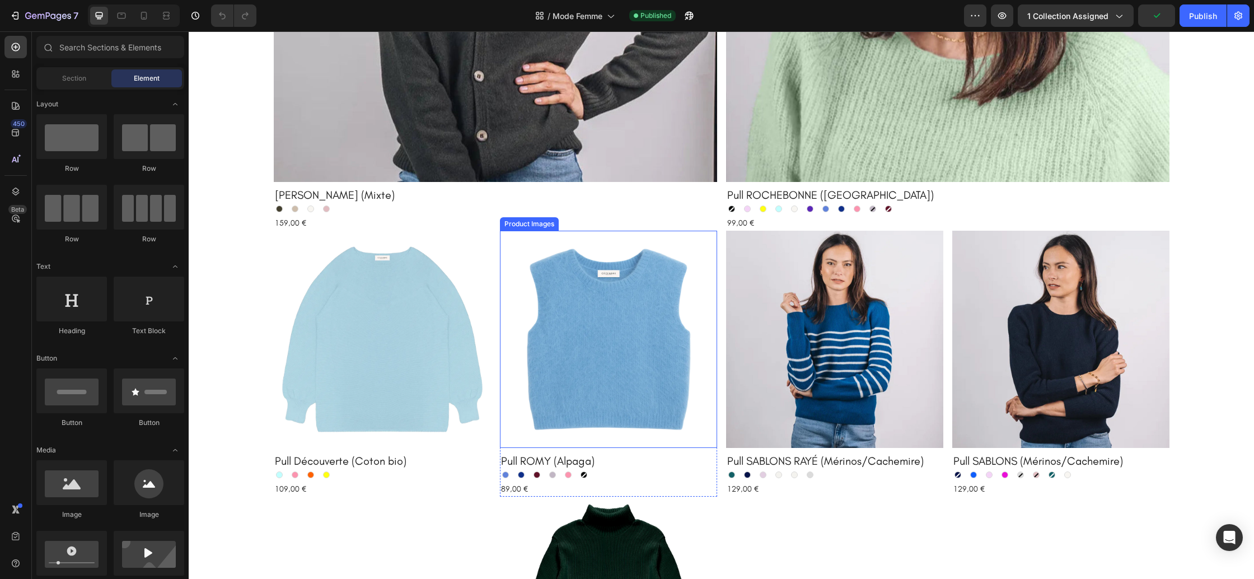
scroll to position [679, 0]
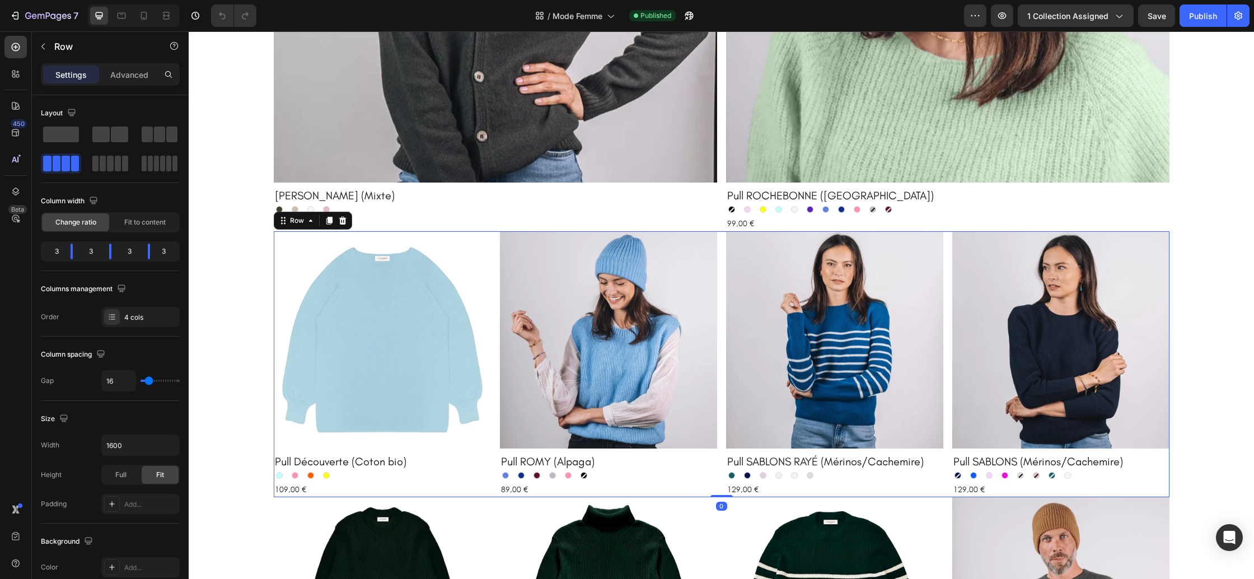
click at [494, 289] on div "Product Images Pull Découverte (Coton bio) Product Title Ciel Ciel Rose Rose Or…" at bounding box center [722, 364] width 896 height 266
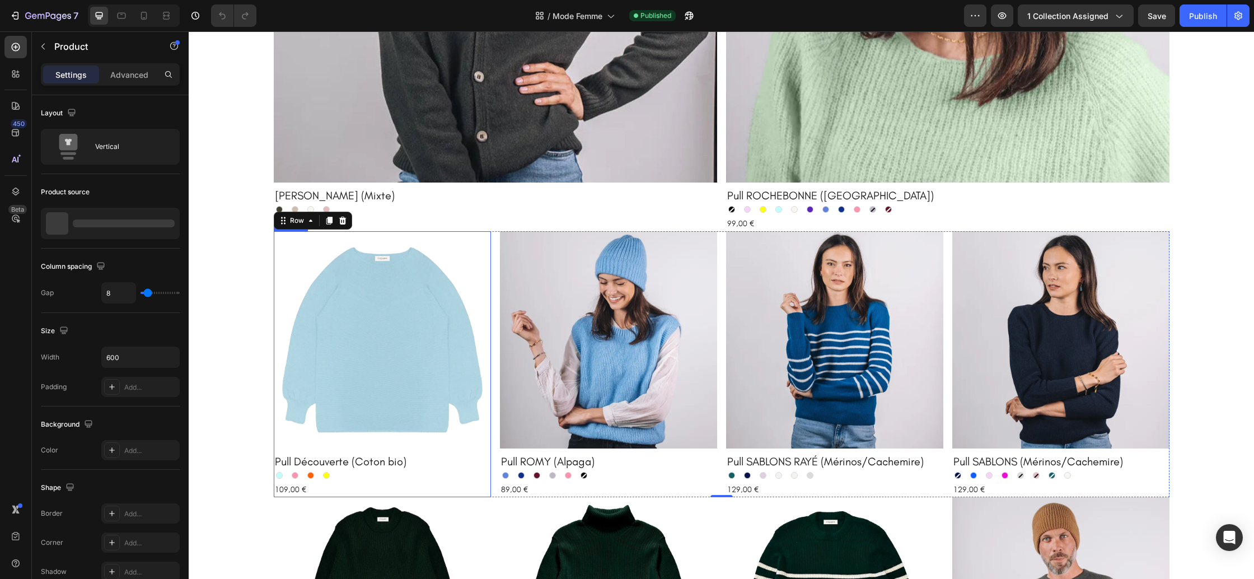
click at [468, 450] on div "Product Images Pull Découverte (Coton bio) Product Title Ciel Ciel Rose Rose Or…" at bounding box center [382, 364] width 217 height 266
click at [358, 221] on div at bounding box center [353, 220] width 13 height 13
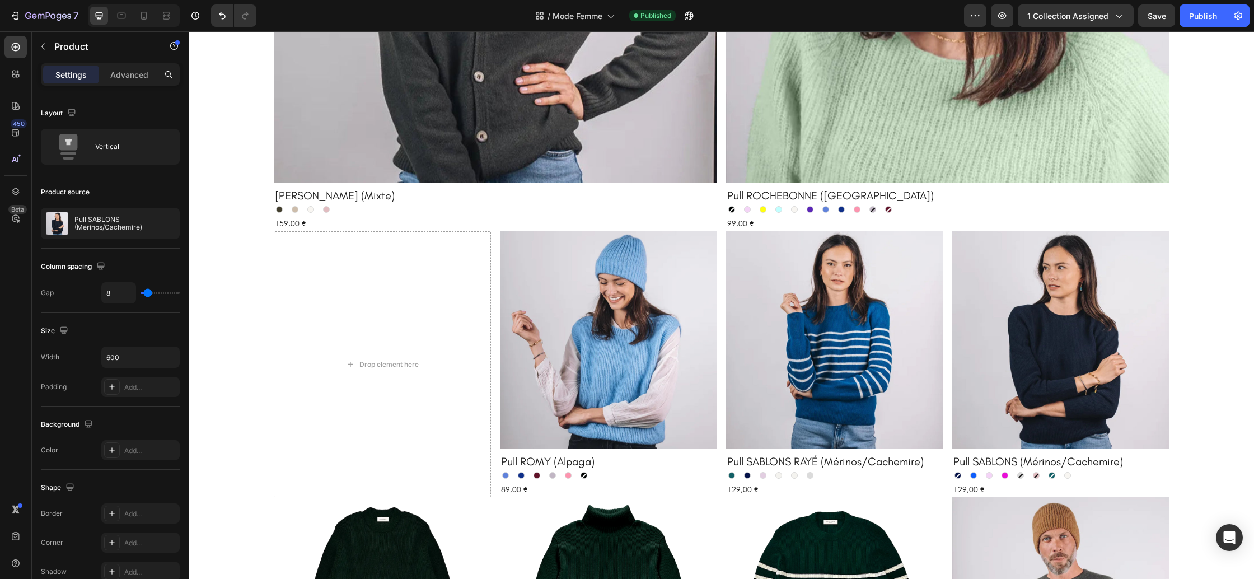
click at [984, 450] on div "Product Images Pull SABLONS (Mérinos/Cachemire) Product Title Marine Marine Ble…" at bounding box center [1060, 364] width 217 height 266
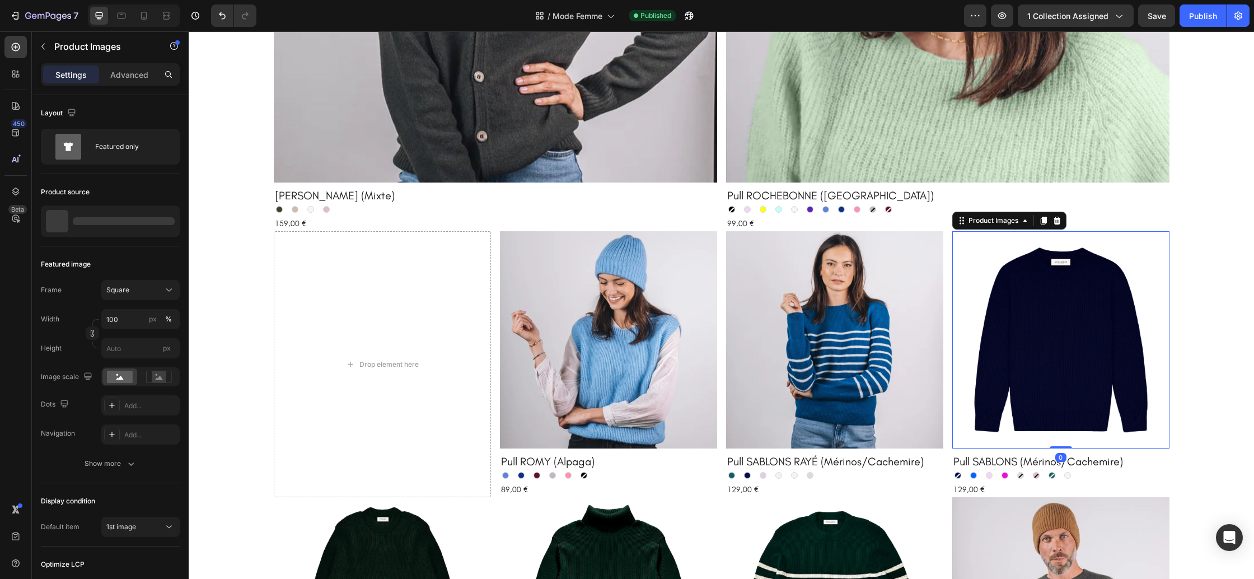
click at [994, 447] on img at bounding box center [1060, 339] width 217 height 217
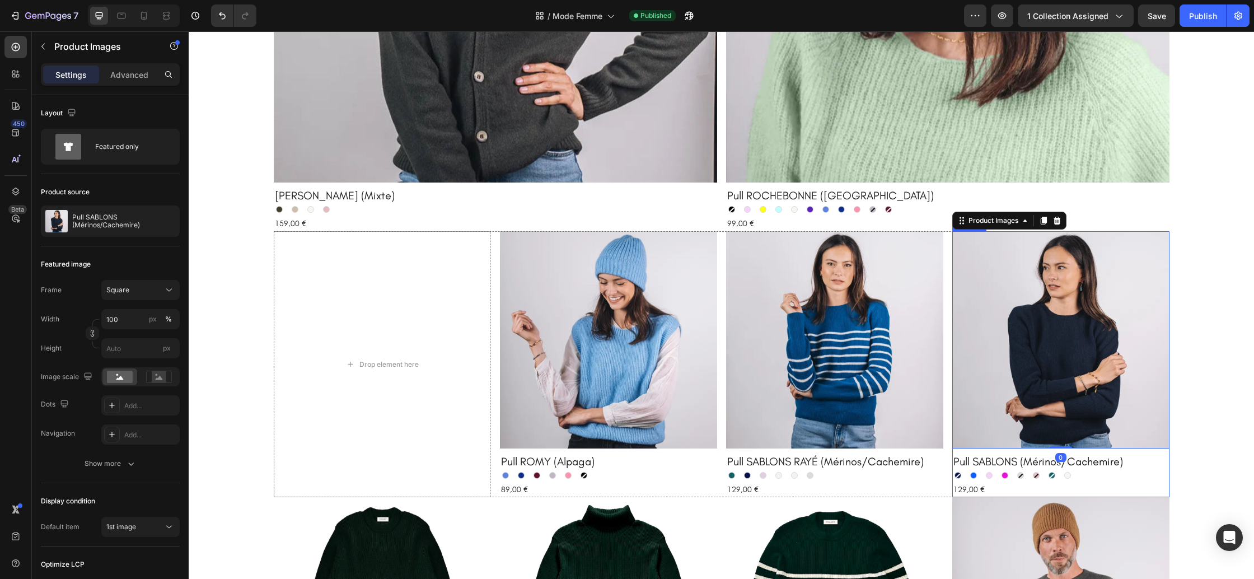
click at [1016, 450] on div "Product Images 0 Pull SABLONS (Mérinos/Cachemire) Product Title Marine Marine B…" at bounding box center [1060, 364] width 217 height 266
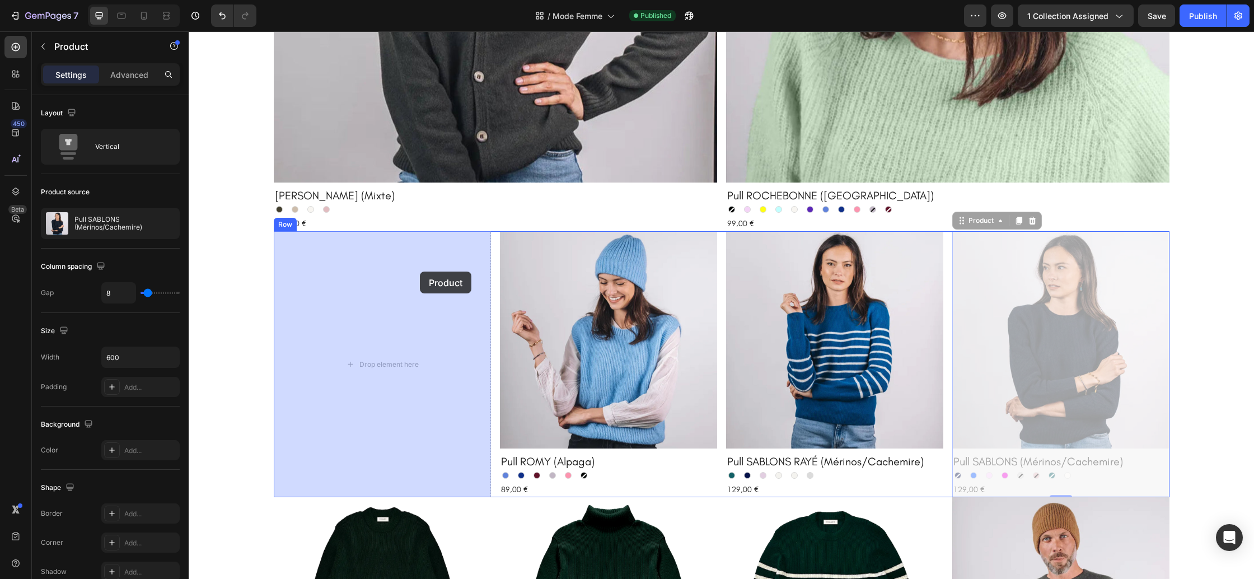
drag, startPoint x: 961, startPoint y: 220, endPoint x: 420, endPoint y: 272, distance: 543.8
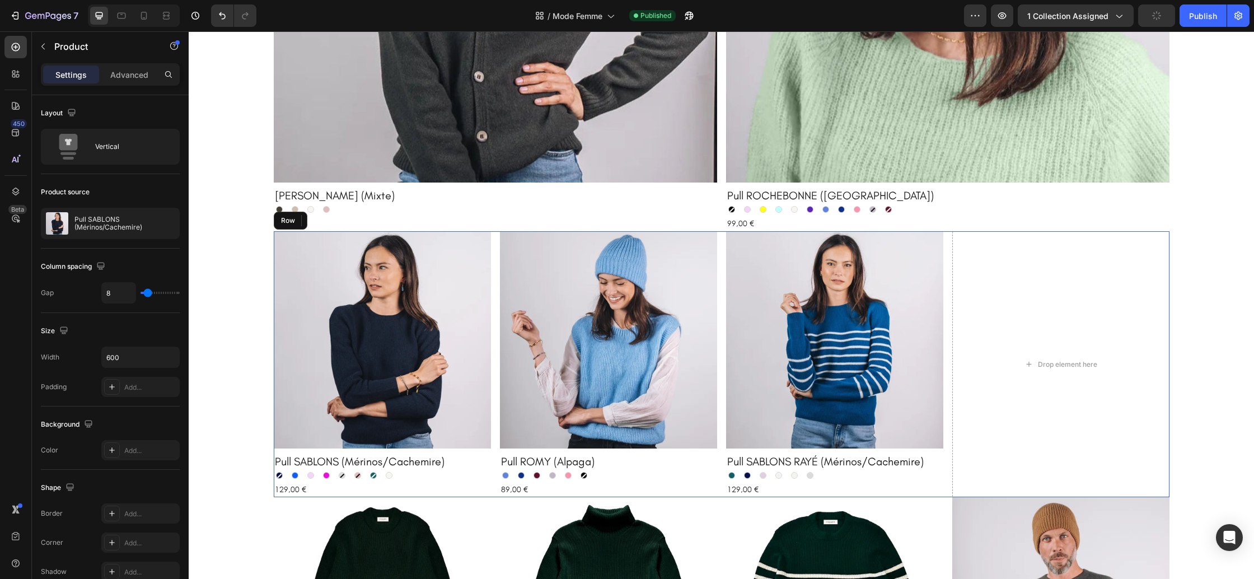
click at [944, 297] on div "Product Images Pull SABLONS (Mérinos/Cachemire) Product Title Marine Marine Ble…" at bounding box center [722, 364] width 896 height 266
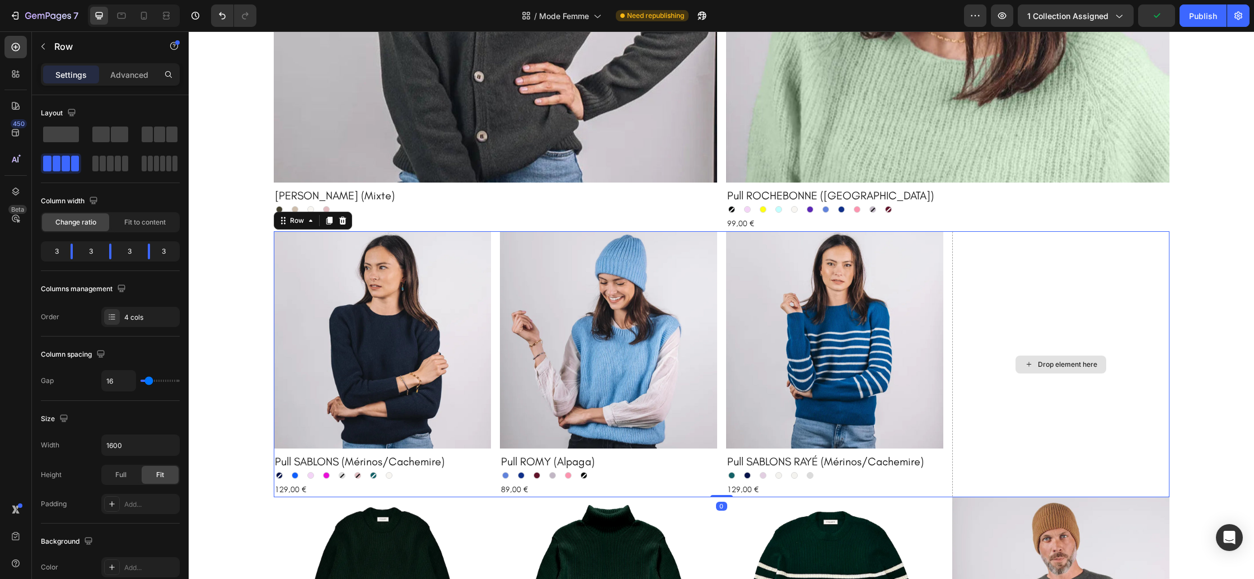
click at [1015, 298] on div "Drop element here" at bounding box center [1060, 364] width 217 height 266
click at [948, 294] on div "Product Images Pull SABLONS (Mérinos/Cachemire) Product Title Marine Marine Ble…" at bounding box center [722, 364] width 896 height 266
click at [165, 130] on div at bounding box center [160, 135] width 36 height 16
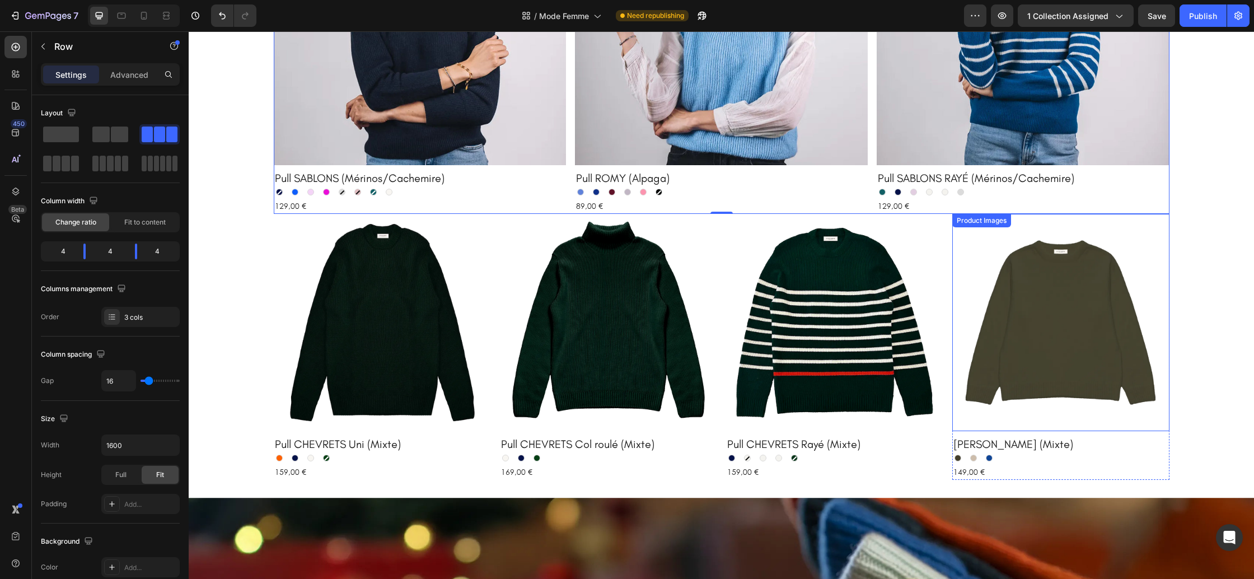
scroll to position [1020, 0]
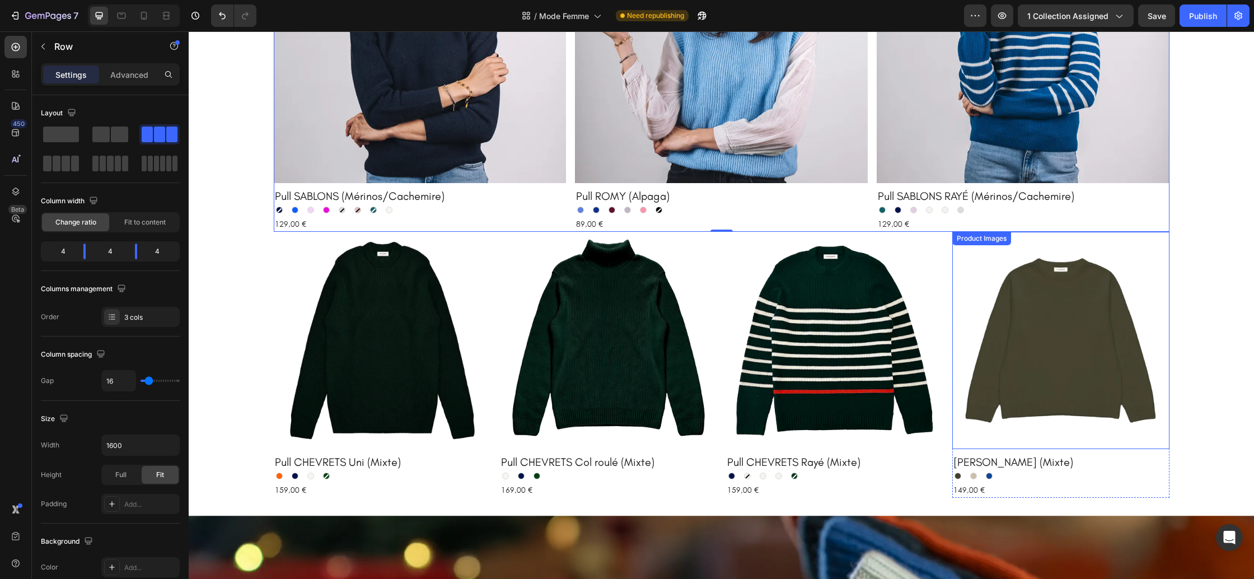
click at [1019, 341] on img at bounding box center [1060, 340] width 217 height 217
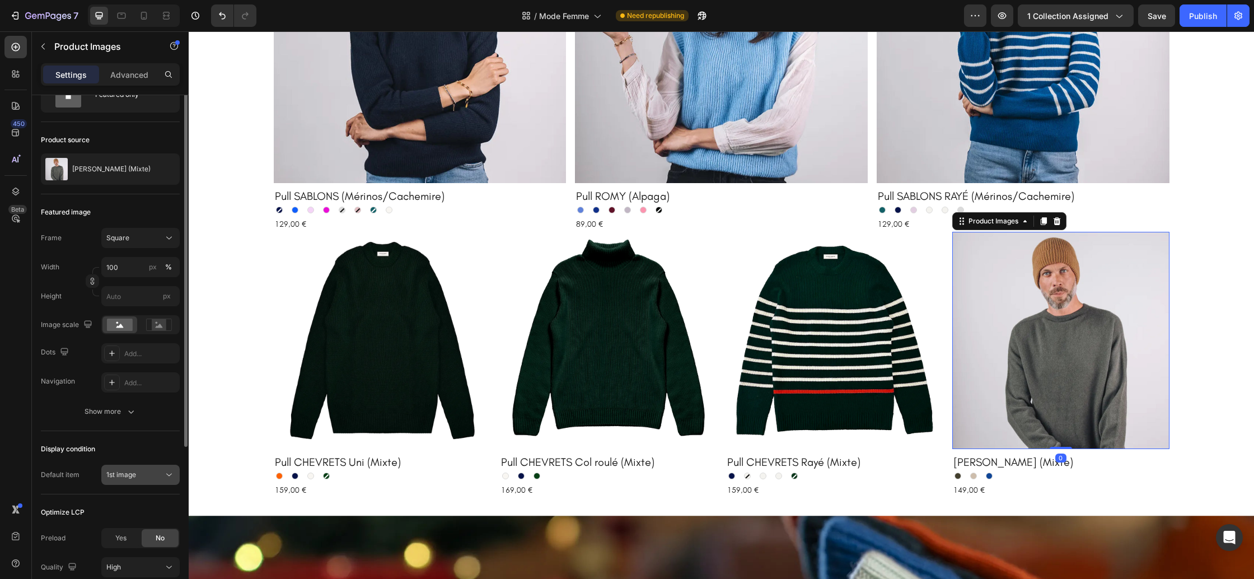
scroll to position [99, 0]
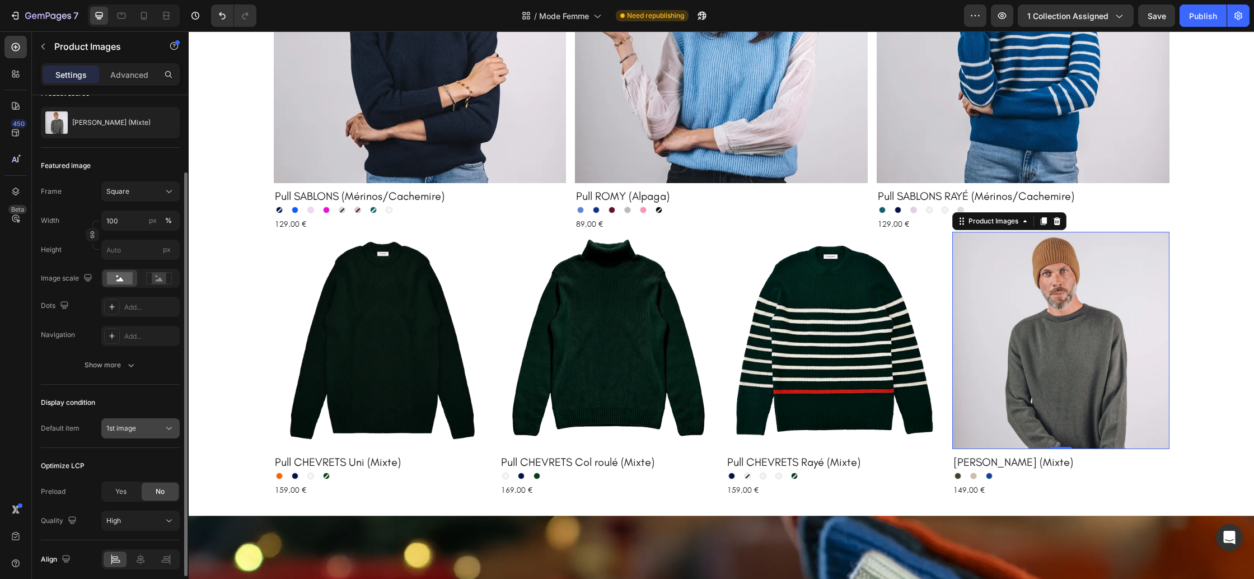
click at [132, 423] on div "1st image" at bounding box center [140, 428] width 68 height 11
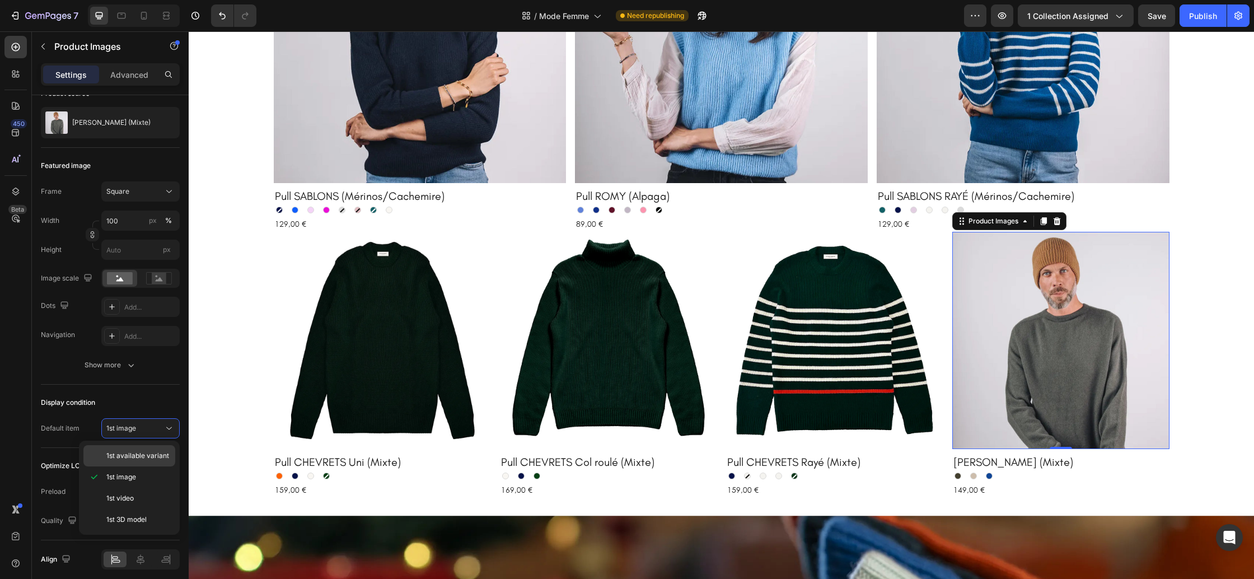
click at [135, 457] on span "1st available variant" at bounding box center [137, 456] width 63 height 10
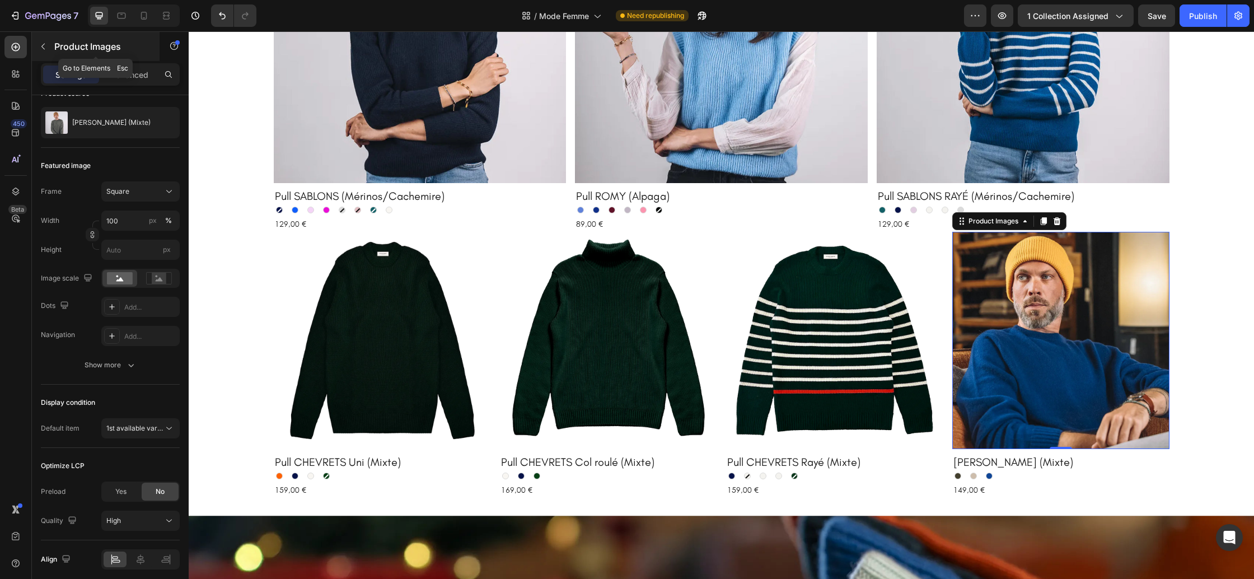
click at [42, 48] on icon "button" at bounding box center [43, 46] width 9 height 9
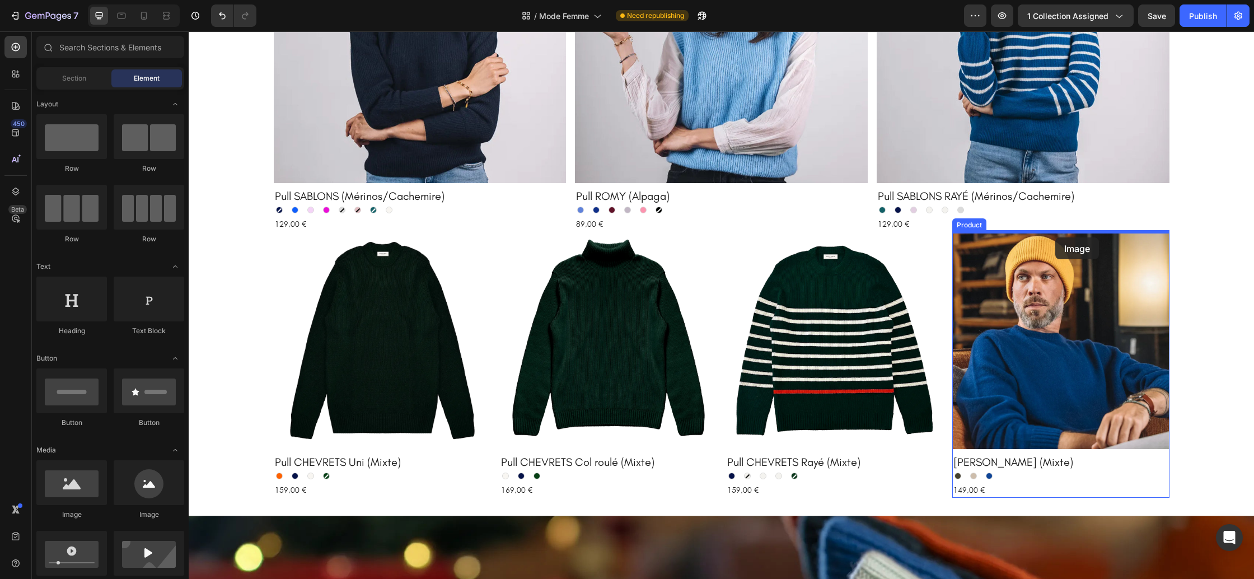
drag, startPoint x: 318, startPoint y: 493, endPoint x: 1050, endPoint y: 258, distance: 769.2
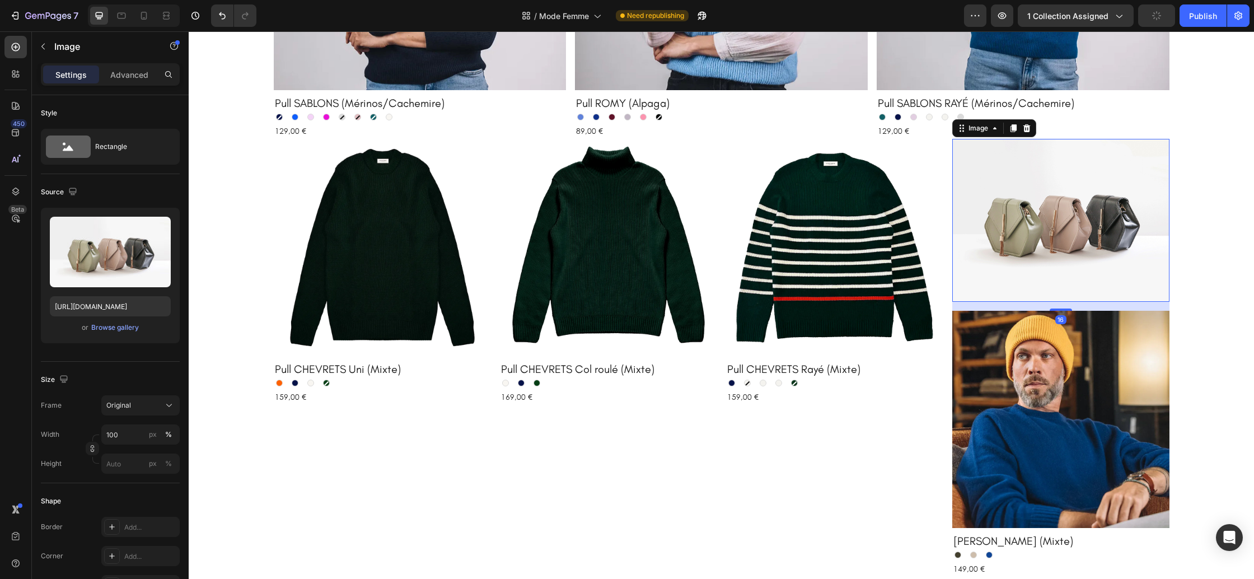
scroll to position [1131, 0]
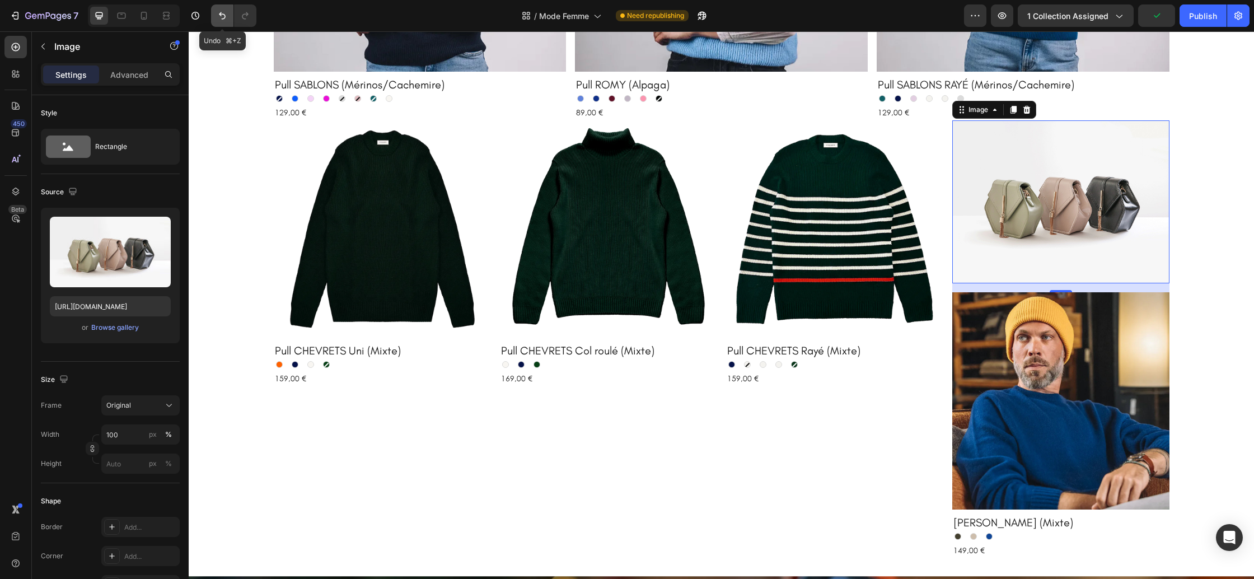
click at [216, 10] on button "Undo/Redo" at bounding box center [222, 15] width 22 height 22
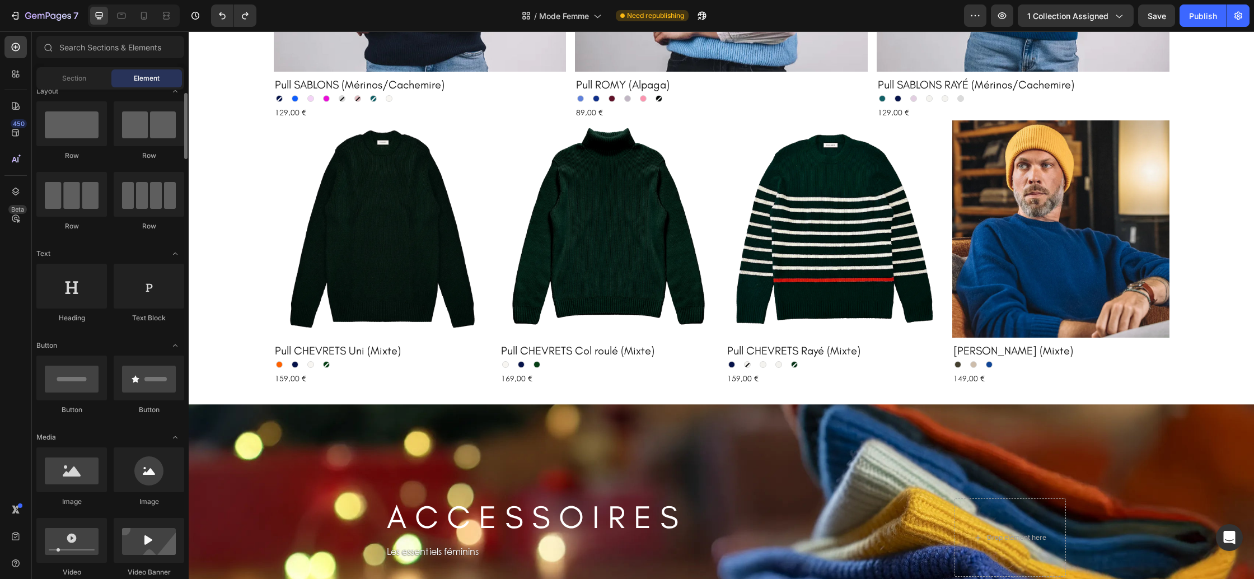
scroll to position [18, 0]
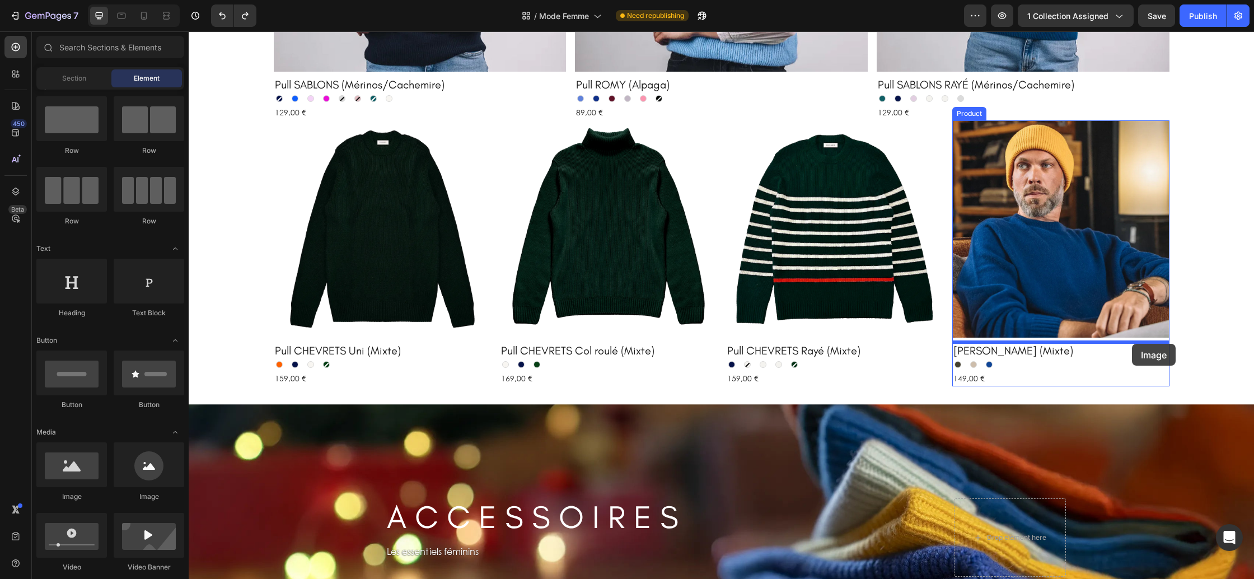
drag, startPoint x: 269, startPoint y: 503, endPoint x: 1131, endPoint y: 344, distance: 877.2
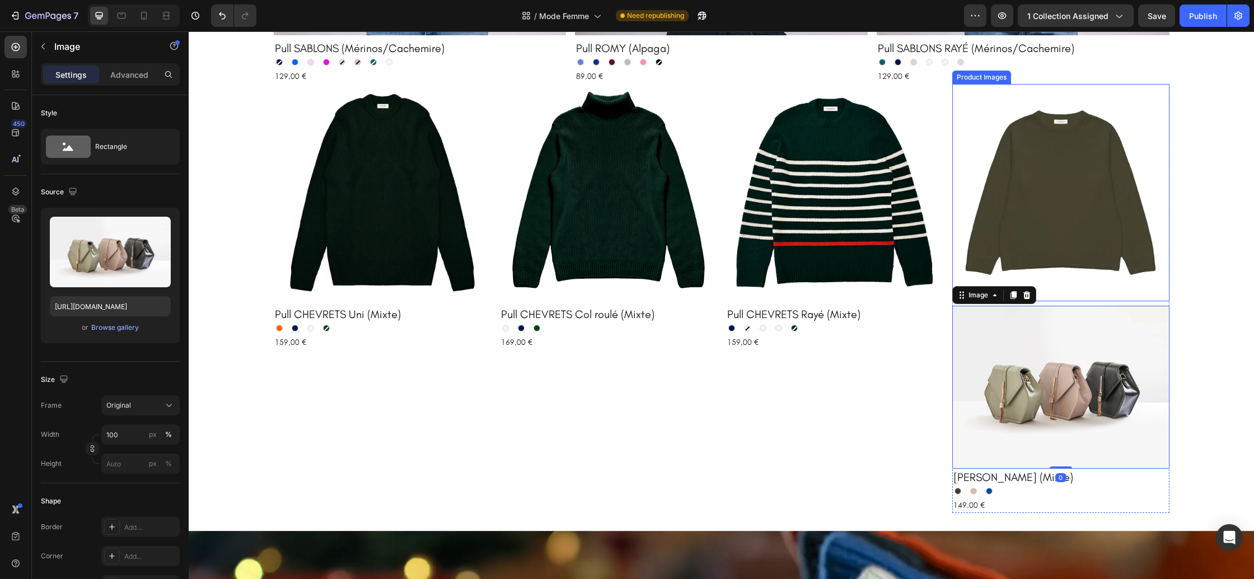
scroll to position [1211, 0]
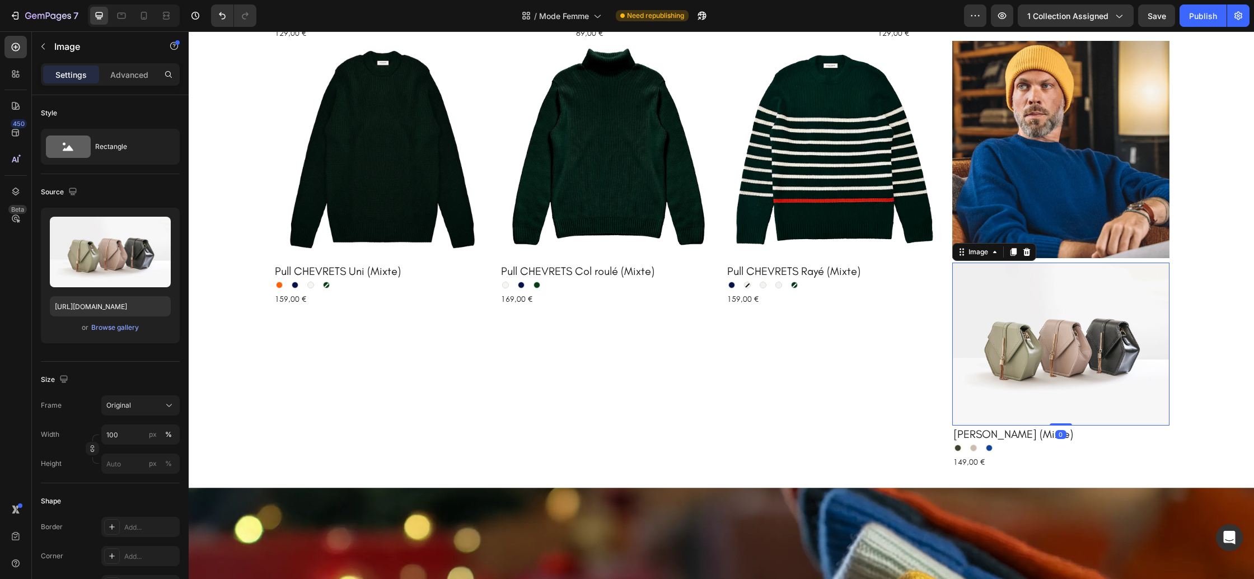
drag, startPoint x: 1047, startPoint y: 322, endPoint x: 999, endPoint y: 324, distance: 48.2
click at [1047, 322] on img at bounding box center [1060, 344] width 217 height 163
click at [138, 410] on div "Original" at bounding box center [140, 405] width 68 height 11
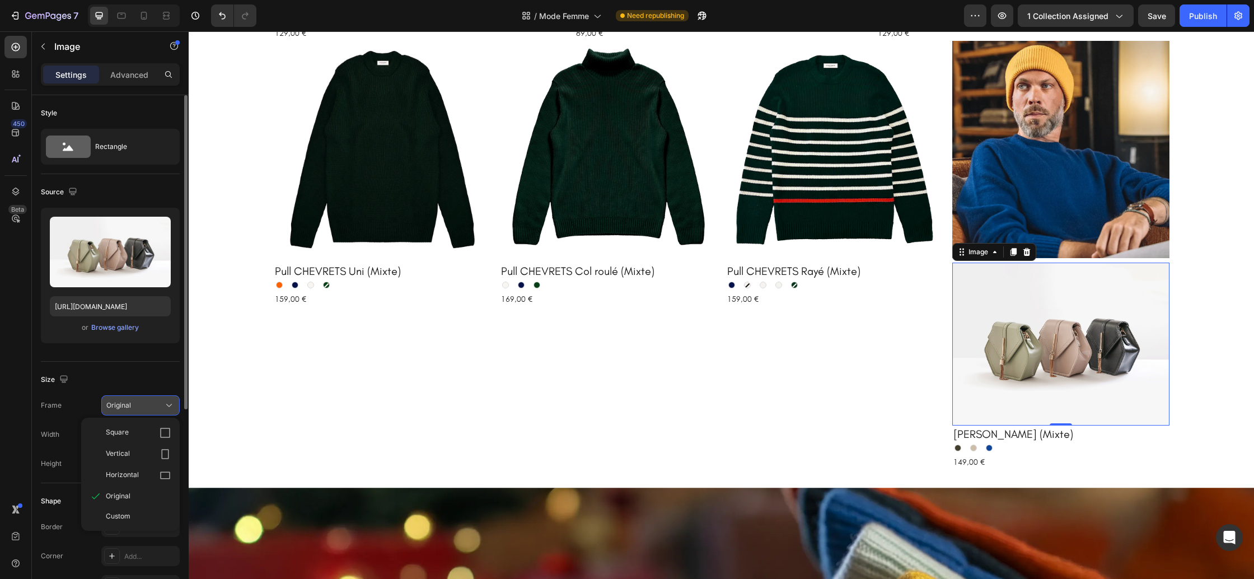
click at [141, 431] on div "Square" at bounding box center [138, 432] width 65 height 11
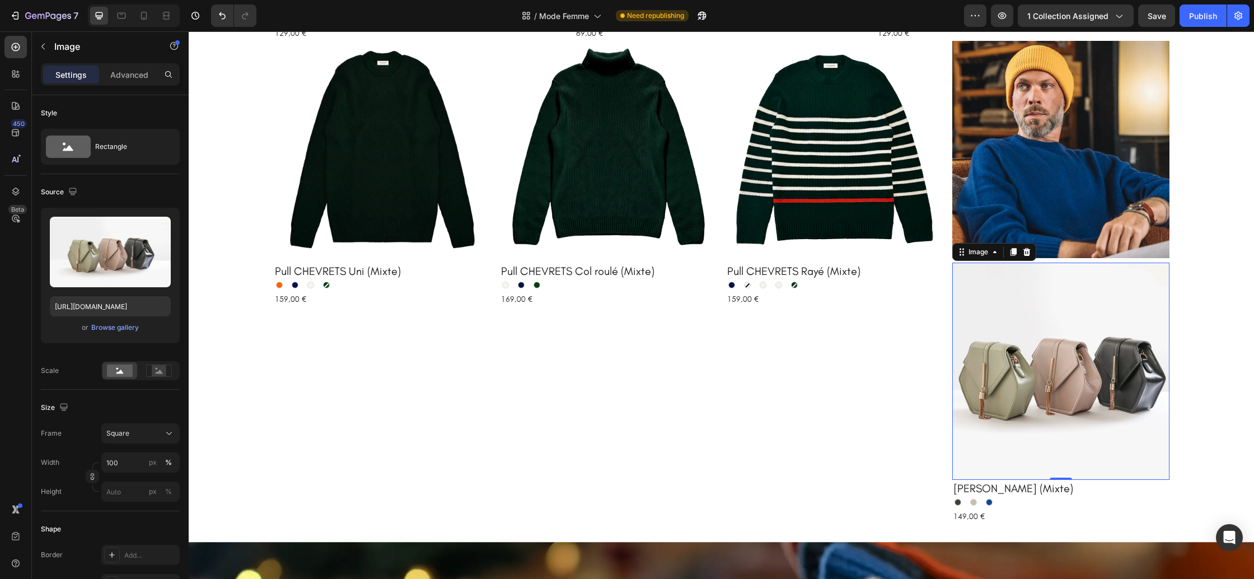
drag, startPoint x: 981, startPoint y: 315, endPoint x: 962, endPoint y: 316, distance: 18.6
click at [981, 315] on img at bounding box center [1060, 371] width 217 height 217
click at [118, 325] on div "Browse gallery" at bounding box center [115, 327] width 48 height 10
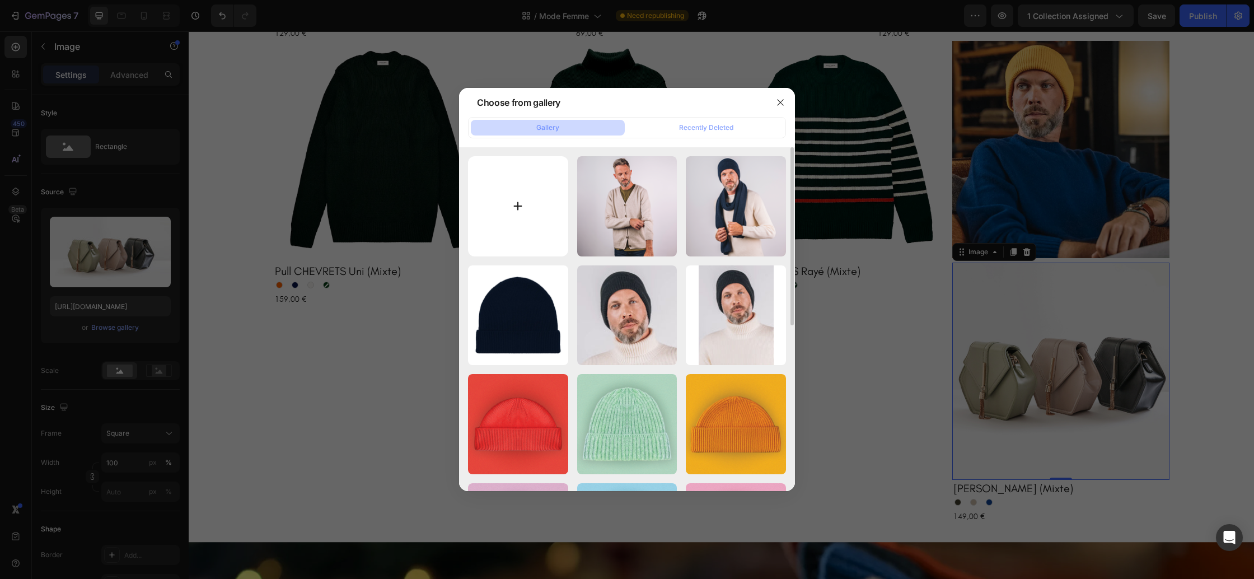
type input "C:\fakepath\Pull-gaspard-bleu-roi.webp"
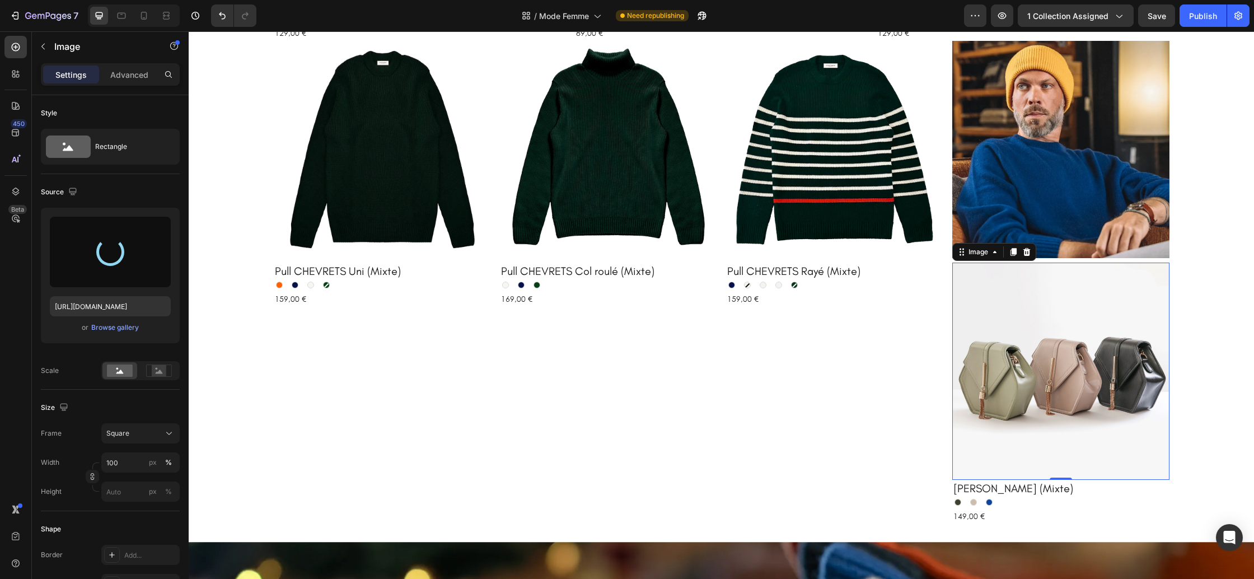
type input "https://cdn.shopify.com/s/files/1/0678/9555/8432/files/gempages_556549879929767…"
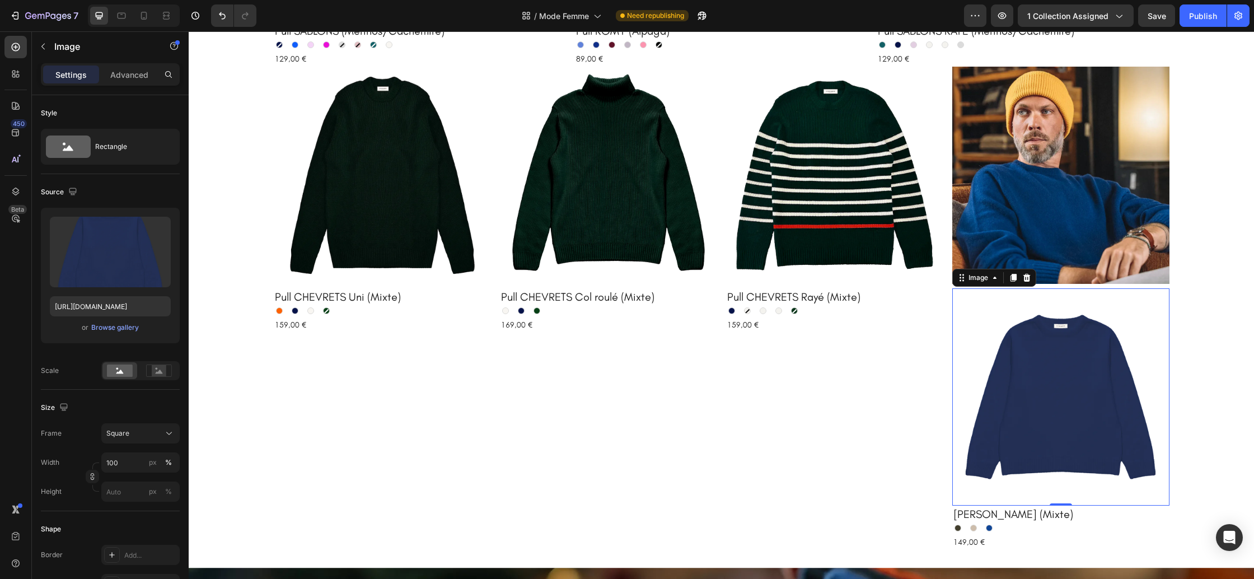
scroll to position [1179, 0]
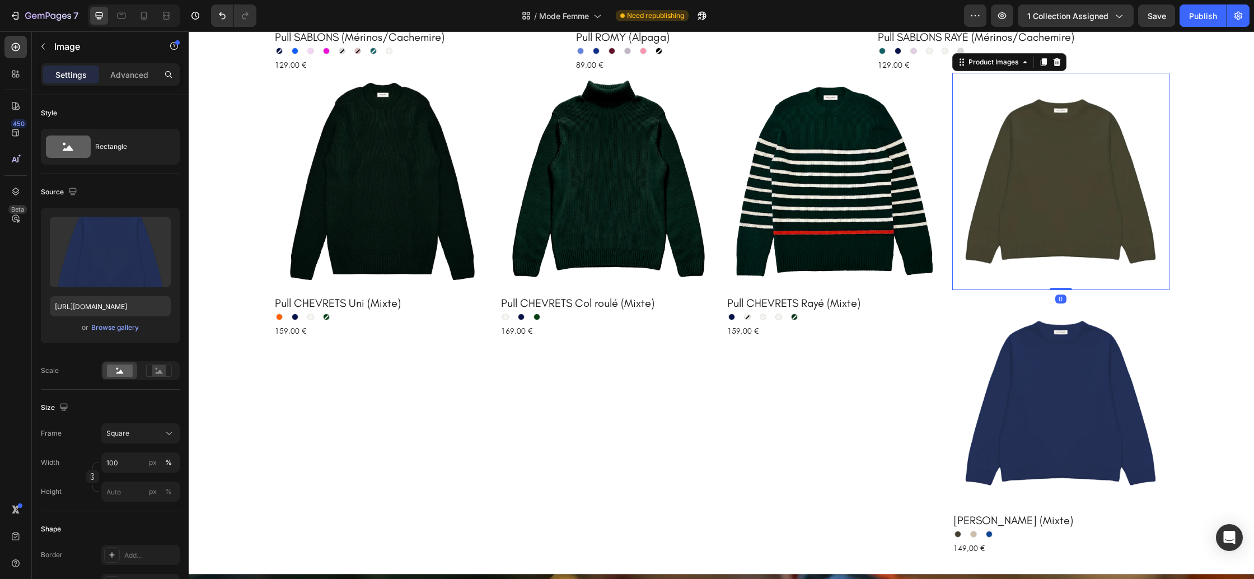
click at [1073, 223] on img at bounding box center [1060, 181] width 217 height 217
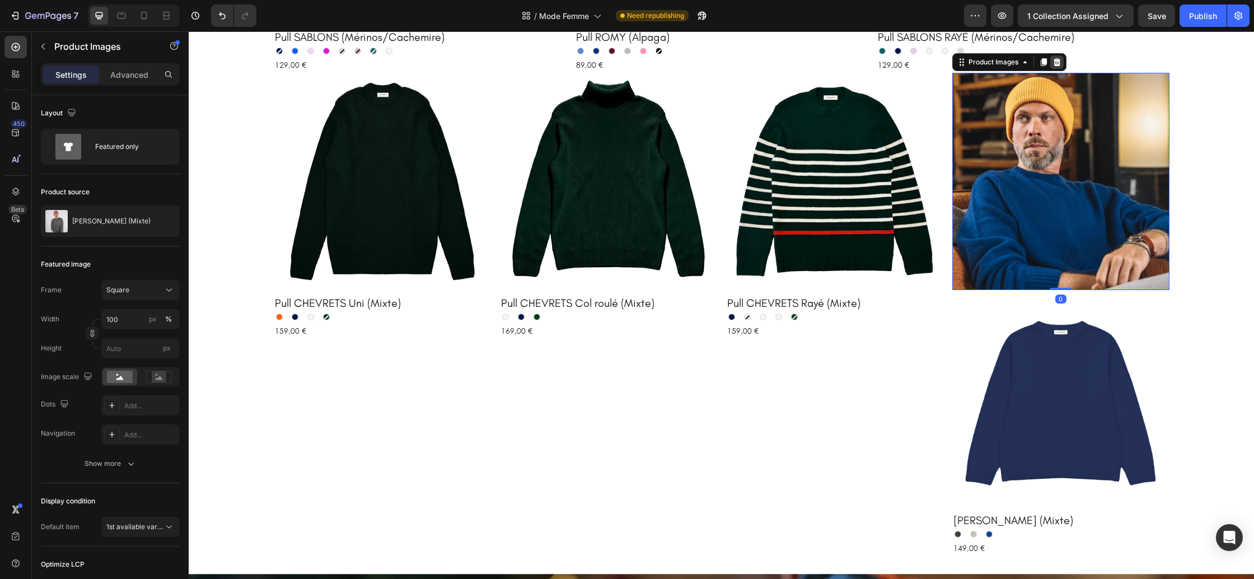
click at [1058, 65] on icon at bounding box center [1056, 62] width 7 height 8
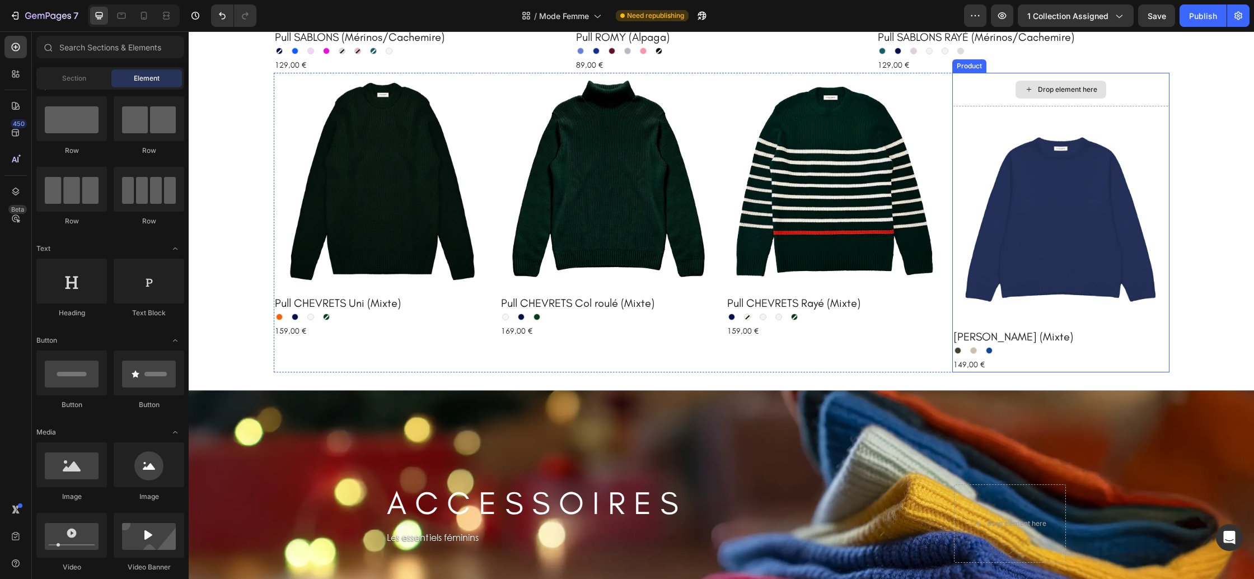
click at [1058, 93] on div "Drop element here" at bounding box center [1067, 89] width 59 height 9
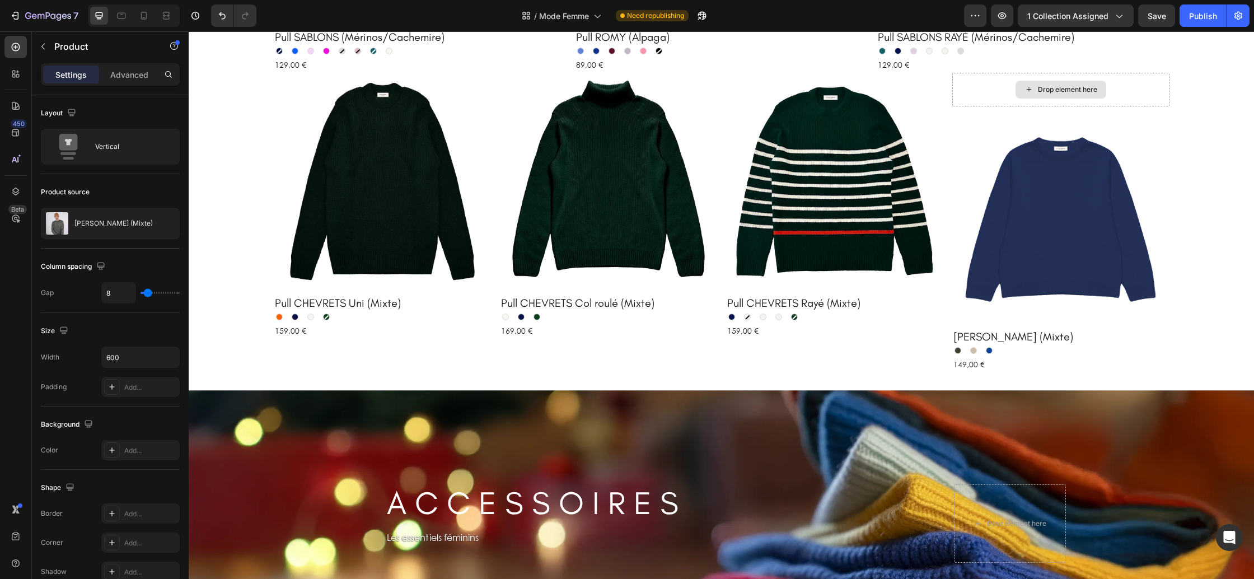
click at [1124, 92] on div "Drop element here" at bounding box center [1060, 90] width 217 height 34
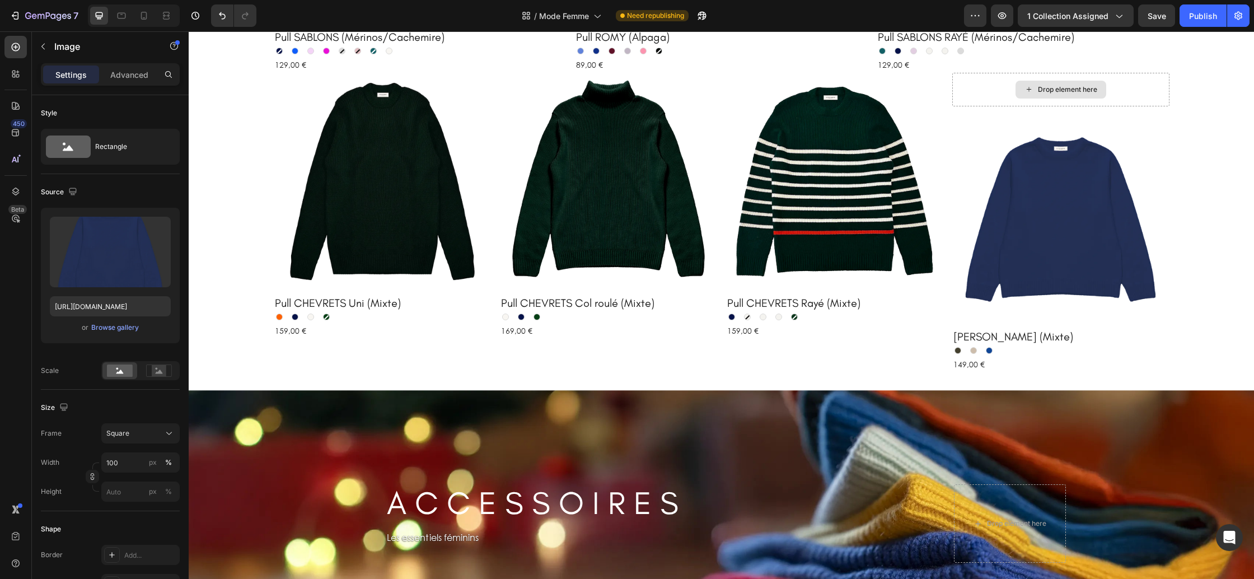
click at [1121, 112] on img at bounding box center [1060, 219] width 217 height 217
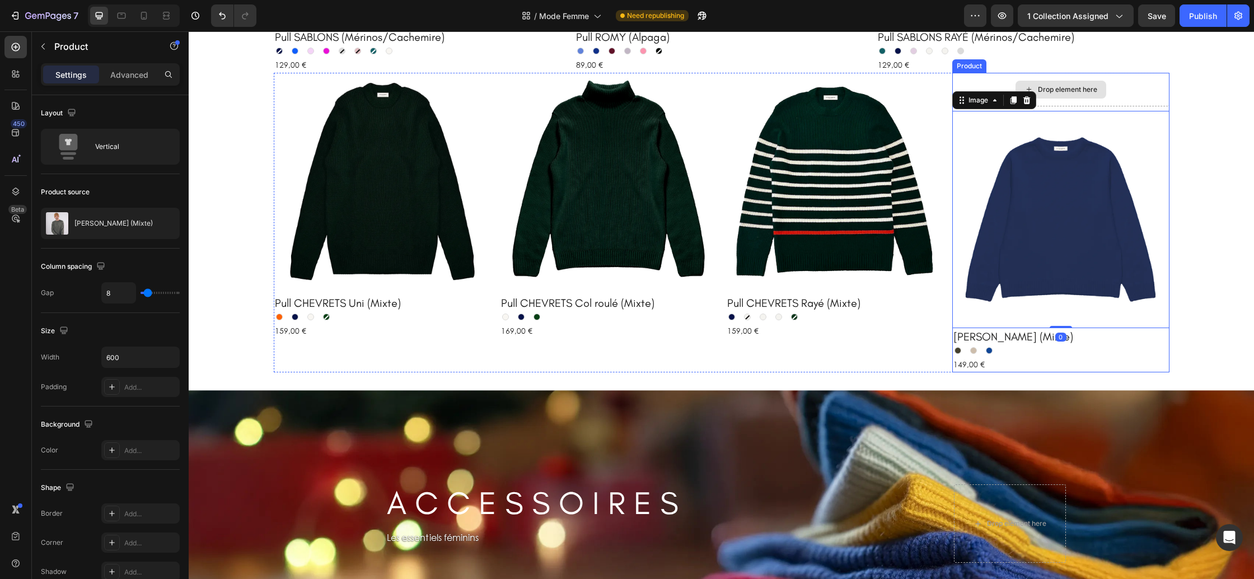
click at [1122, 94] on div "Drop element here" at bounding box center [1060, 90] width 217 height 34
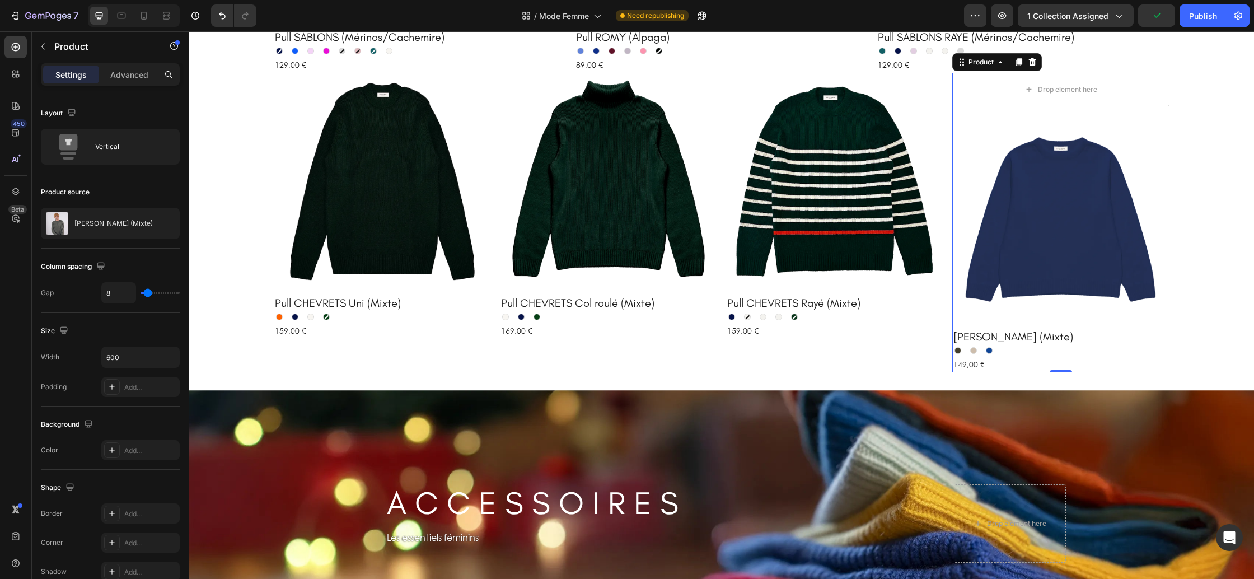
click at [1117, 106] on div "Drop element here Image Pull GASPARD (Mixte) Product Title Kaki Kaki Beige chin…" at bounding box center [1060, 223] width 217 height 300
click at [223, 17] on icon "Undo/Redo" at bounding box center [222, 15] width 11 height 11
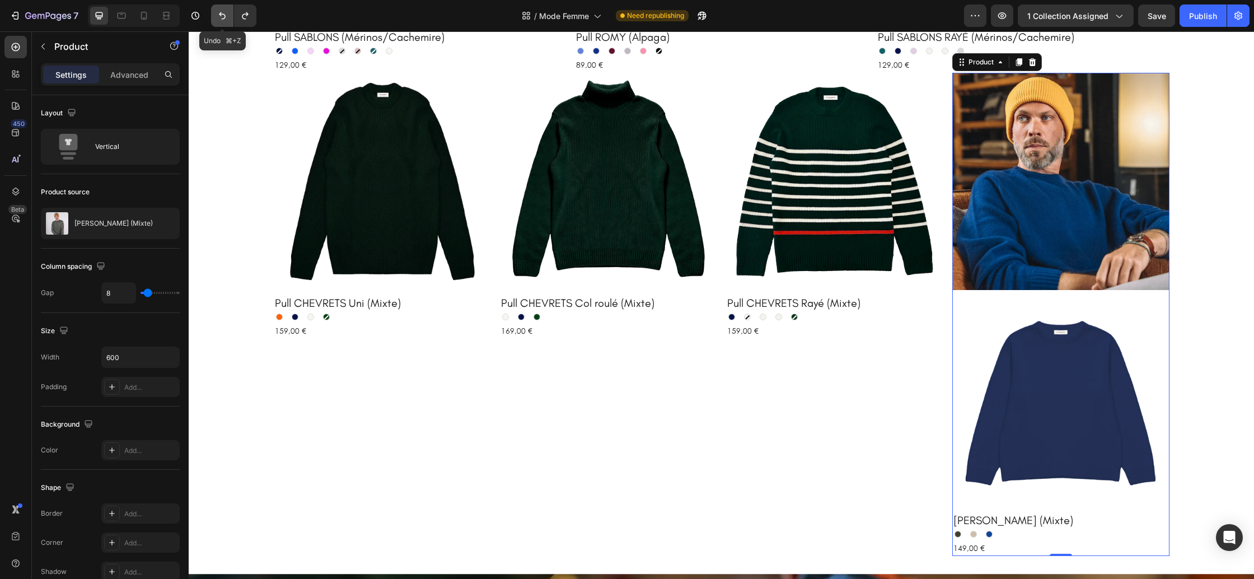
click at [223, 17] on icon "Undo/Redo" at bounding box center [222, 15] width 11 height 11
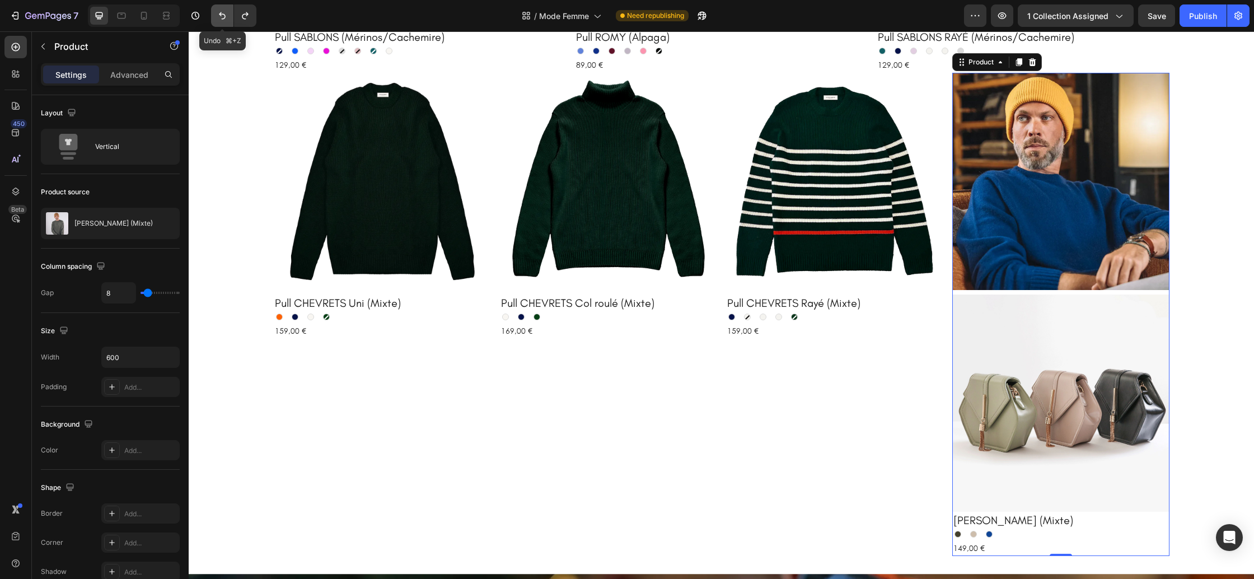
click at [223, 17] on icon "Undo/Redo" at bounding box center [222, 15] width 11 height 11
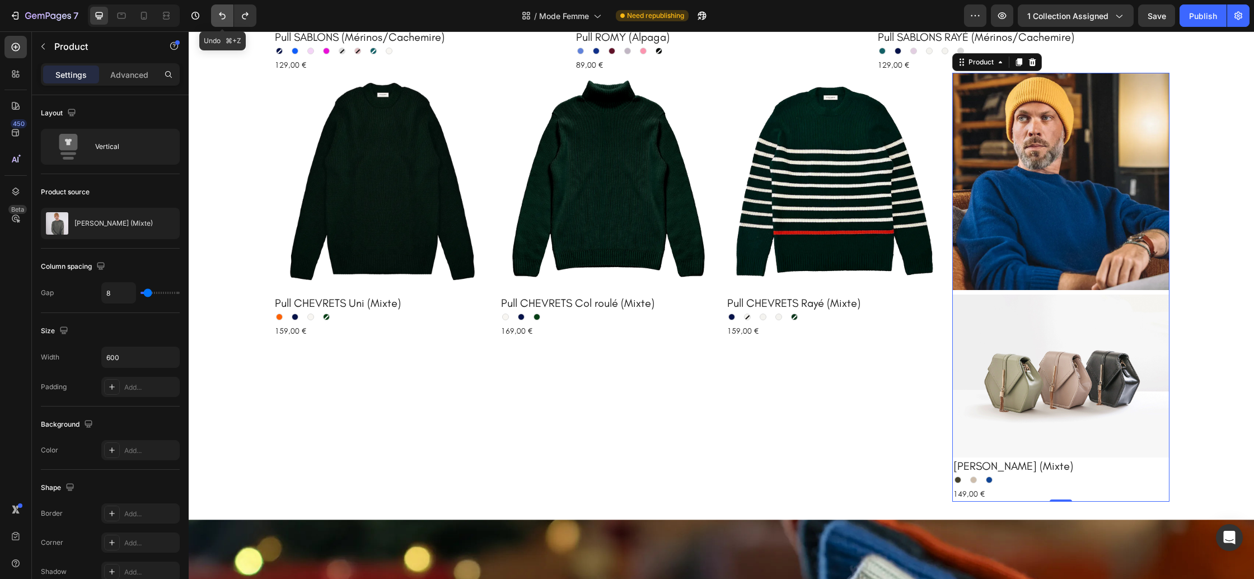
click at [220, 21] on button "Undo/Redo" at bounding box center [222, 15] width 22 height 22
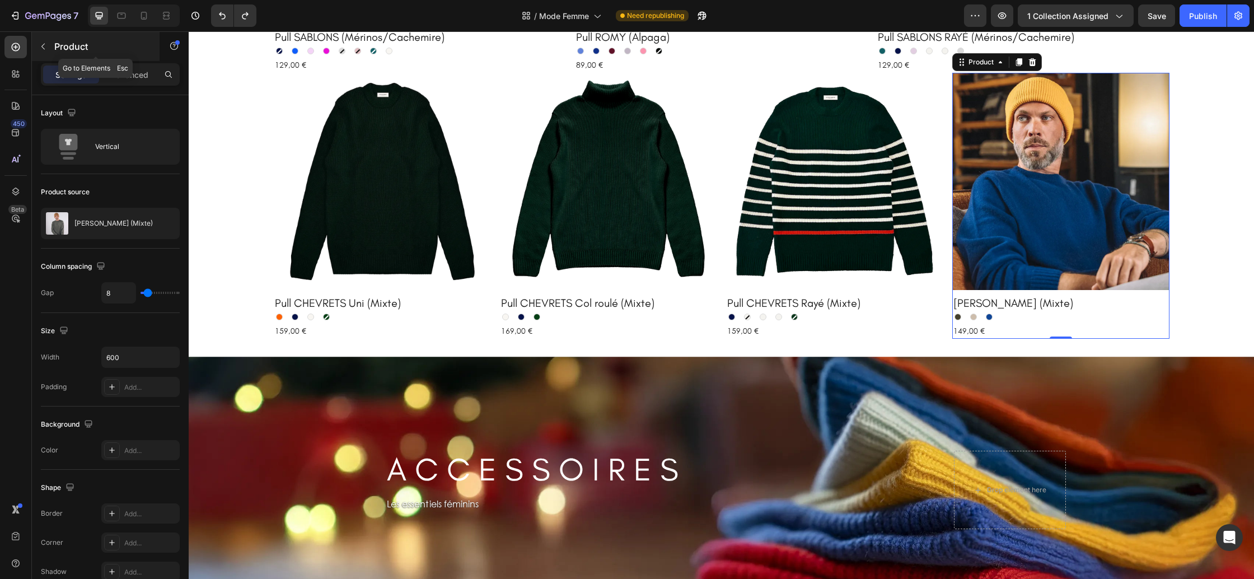
click at [43, 45] on icon "button" at bounding box center [43, 46] width 9 height 9
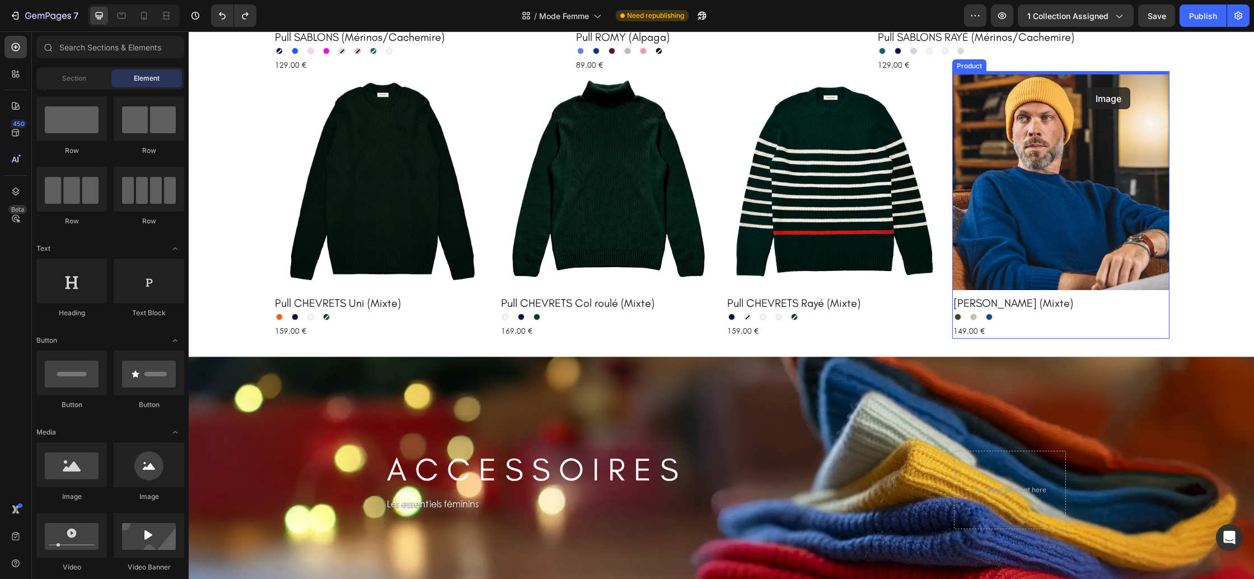
drag, startPoint x: 269, startPoint y: 490, endPoint x: 1087, endPoint y: 87, distance: 911.3
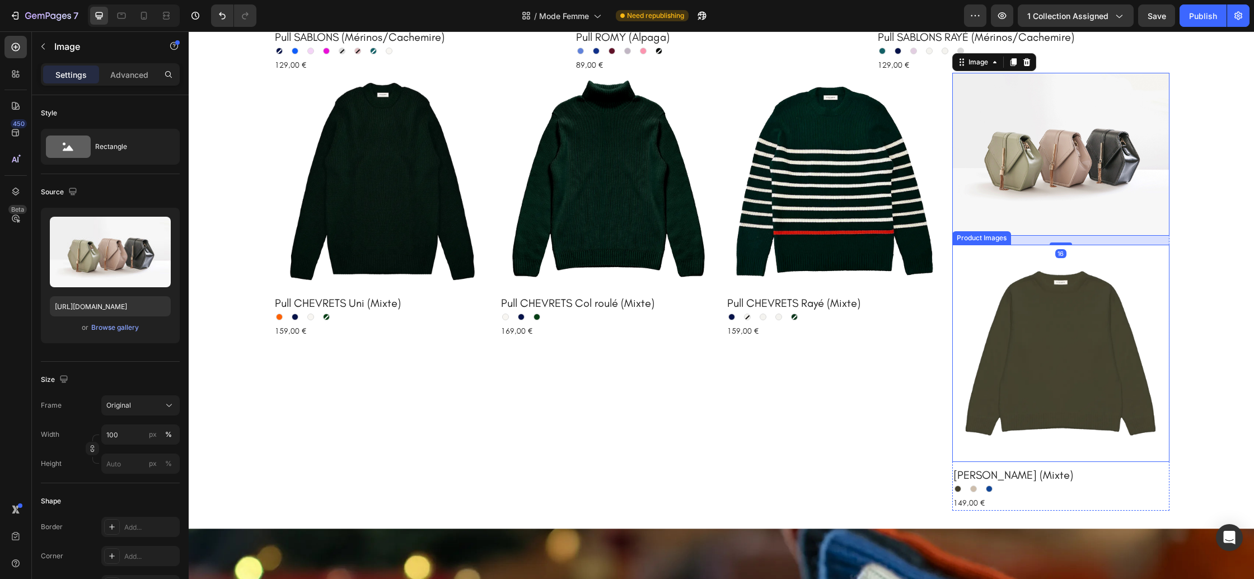
click at [1033, 261] on img at bounding box center [1060, 353] width 217 height 217
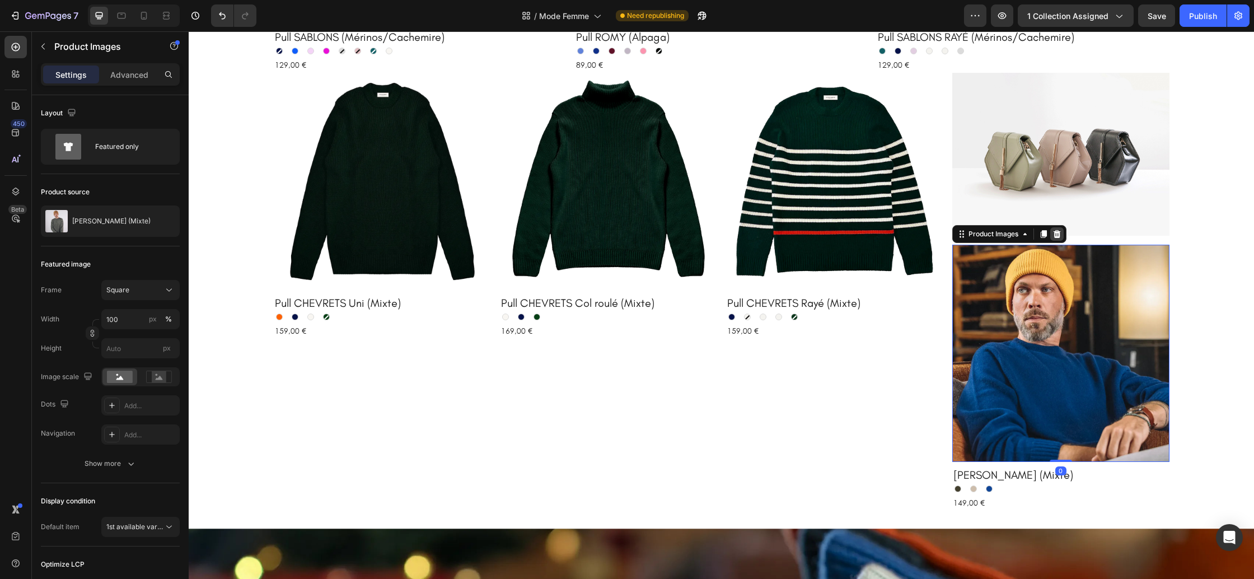
click at [1060, 237] on icon at bounding box center [1056, 234] width 9 height 9
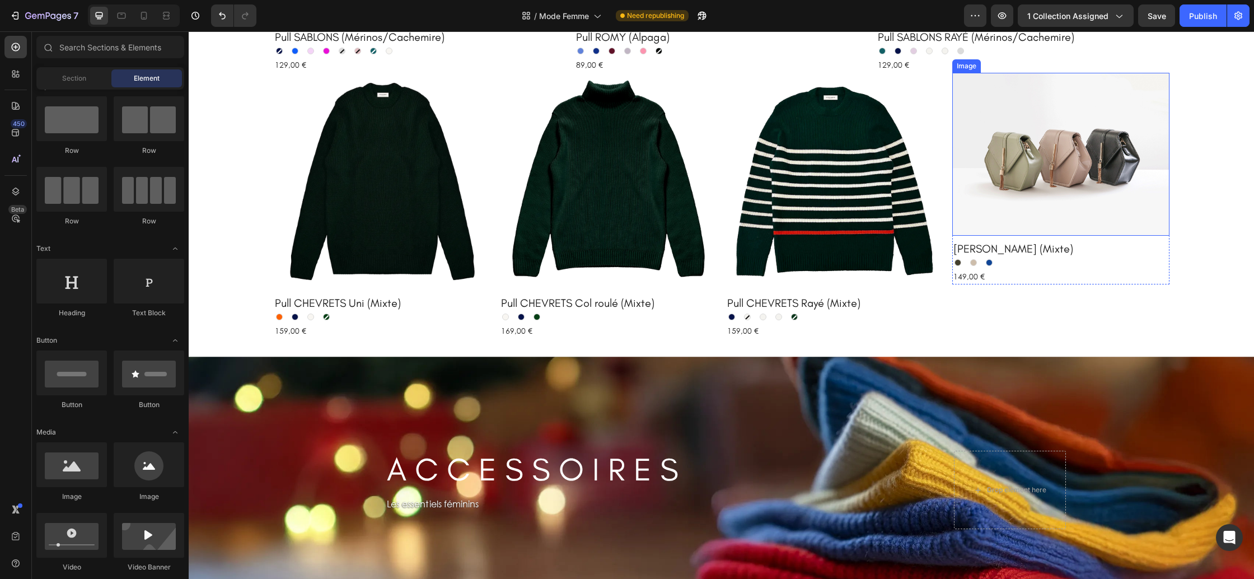
click at [1005, 172] on img at bounding box center [1060, 154] width 217 height 163
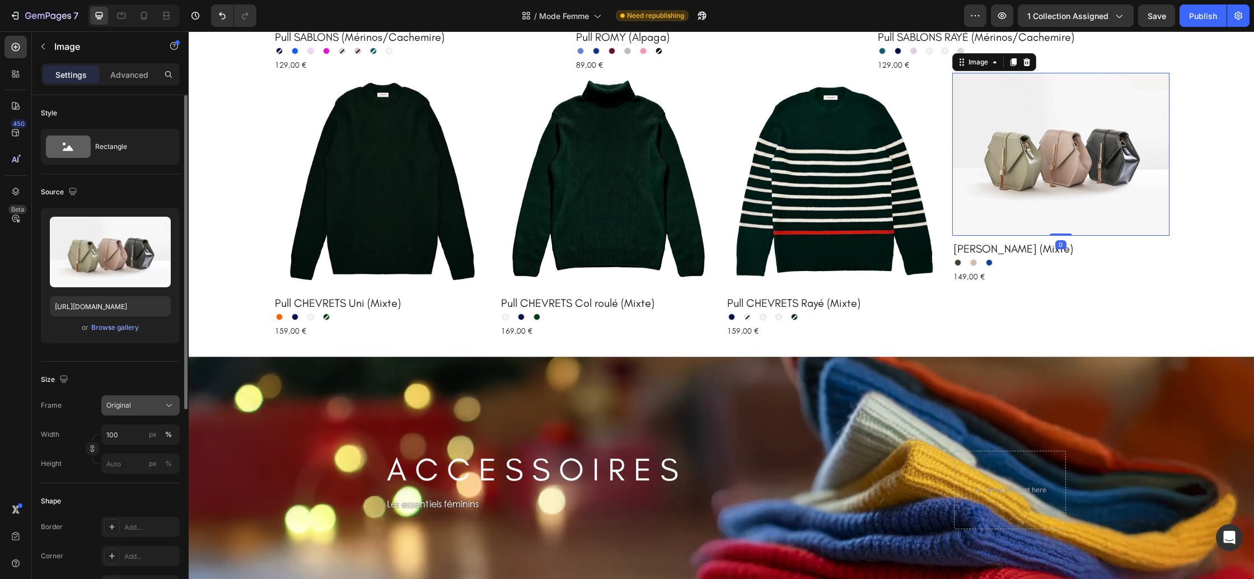
click at [127, 403] on span "Original" at bounding box center [118, 405] width 25 height 10
click at [136, 434] on div "Square" at bounding box center [138, 432] width 65 height 11
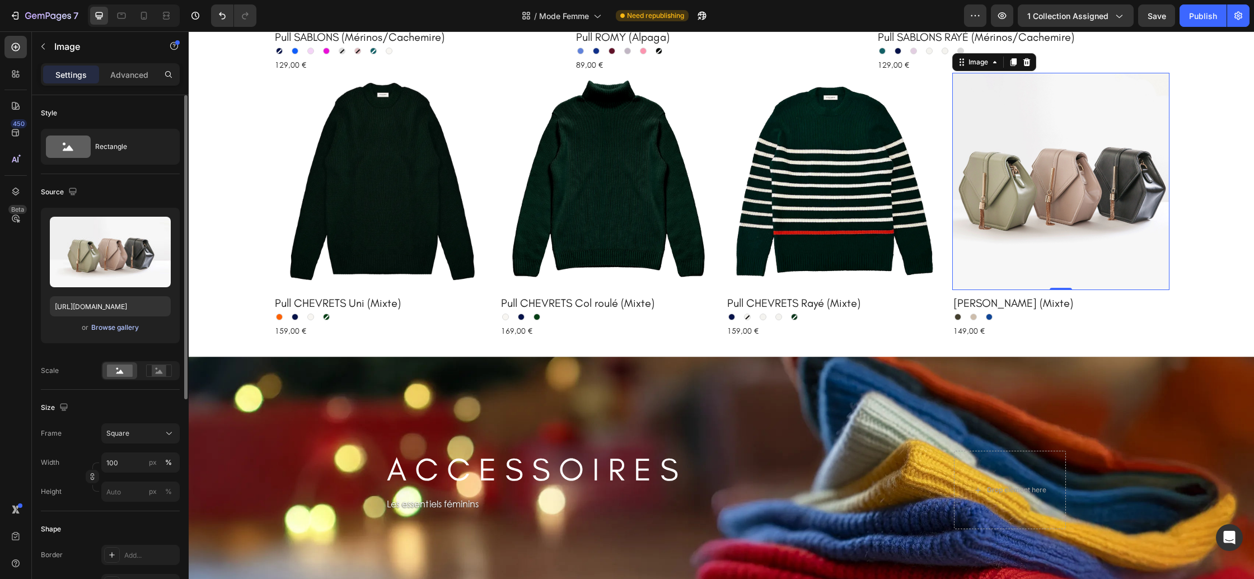
click at [122, 331] on div "Browse gallery" at bounding box center [115, 327] width 48 height 10
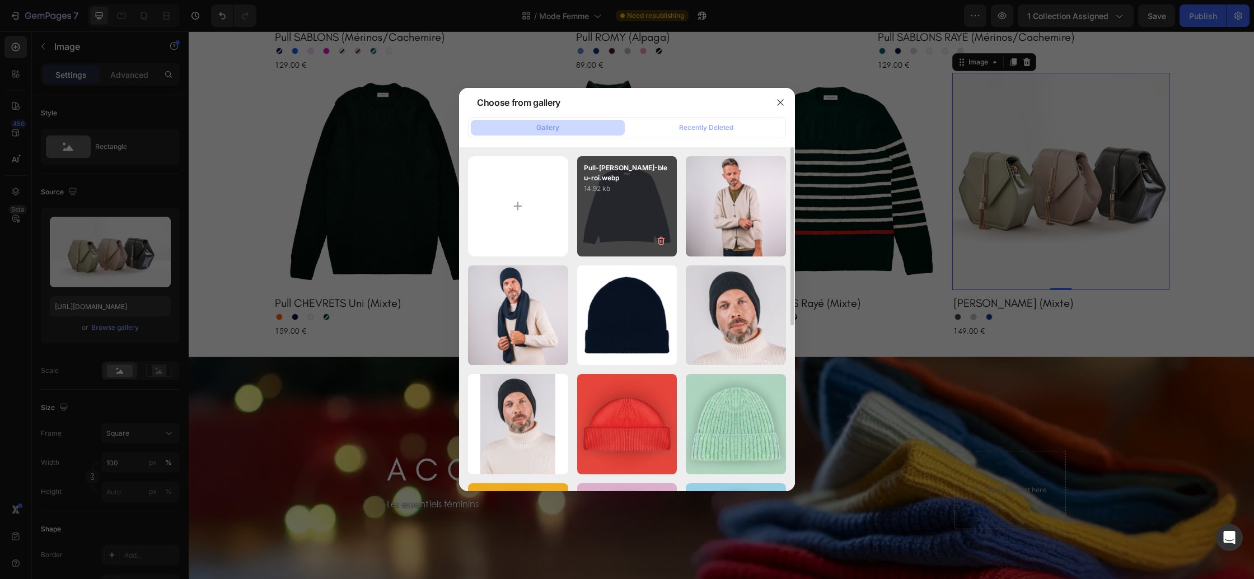
click at [617, 207] on div "Pull-gaspard-bleu-roi.webp 14.92 kb" at bounding box center [627, 206] width 100 height 100
type input "https://cdn.shopify.com/s/files/1/0678/9555/8432/files/gempages_556549879929767…"
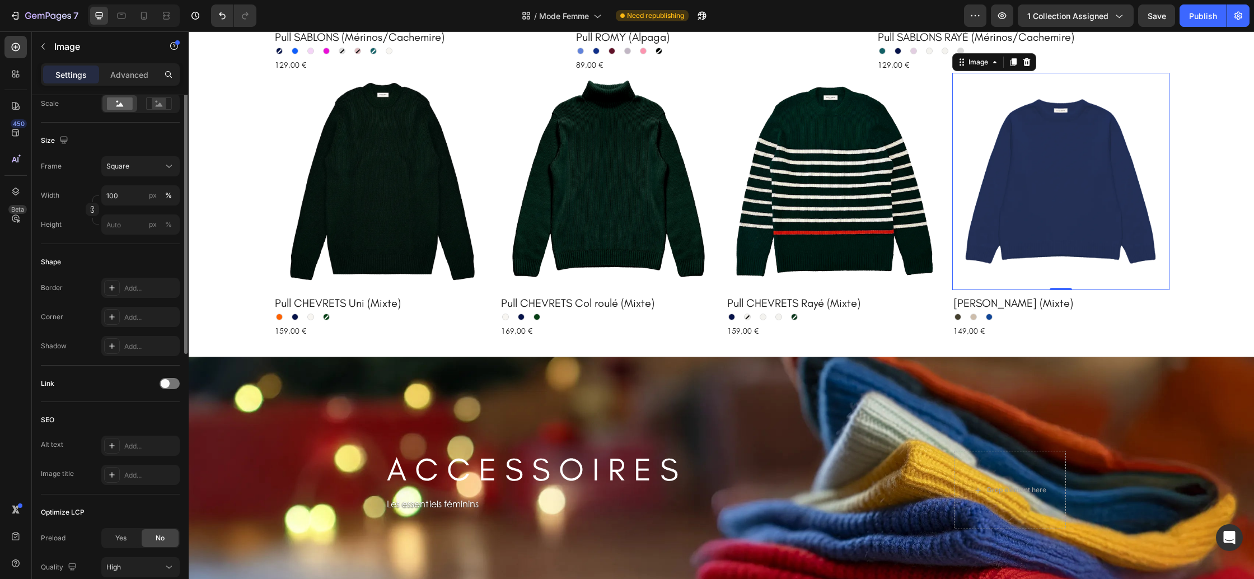
scroll to position [335, 0]
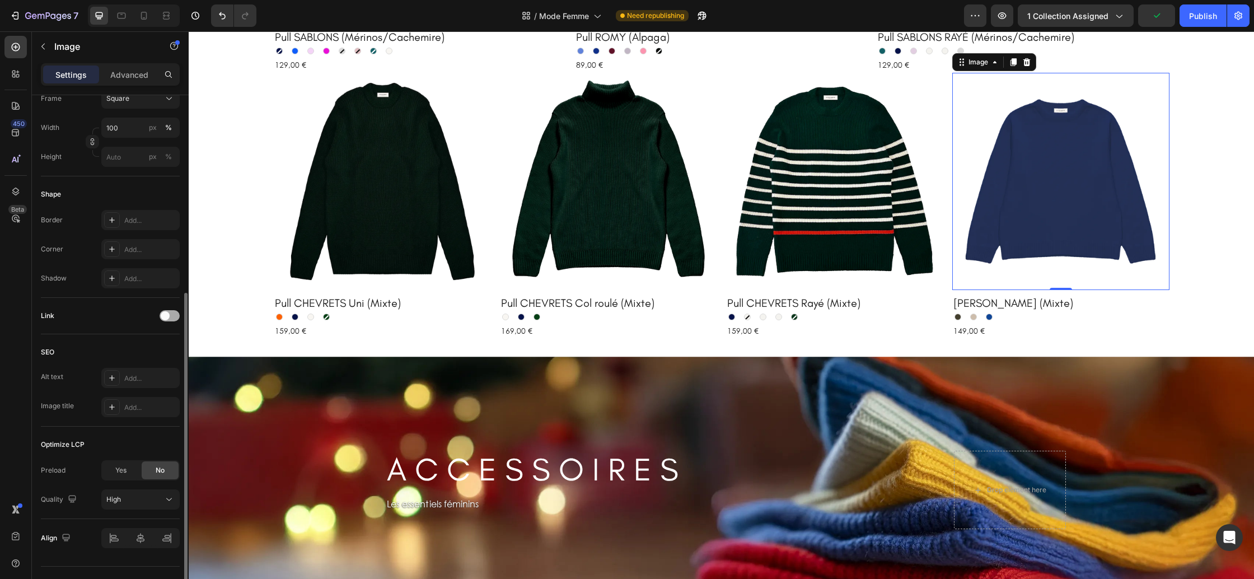
click at [173, 319] on div at bounding box center [170, 315] width 20 height 11
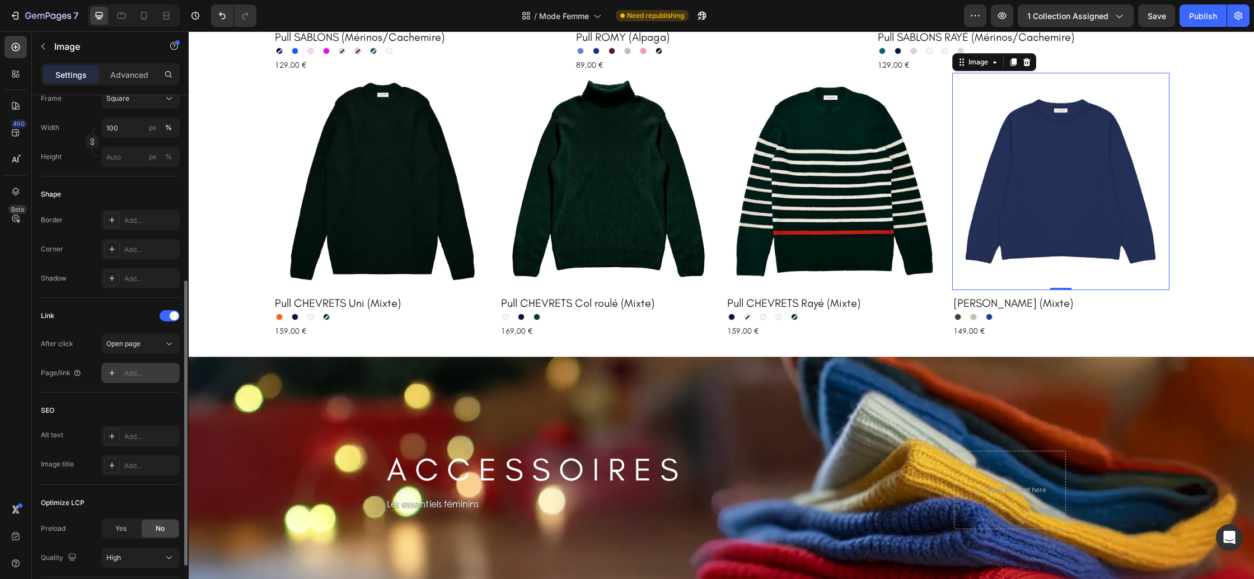
drag, startPoint x: 129, startPoint y: 370, endPoint x: 171, endPoint y: 366, distance: 42.2
click at [129, 371] on div "Add..." at bounding box center [150, 373] width 53 height 10
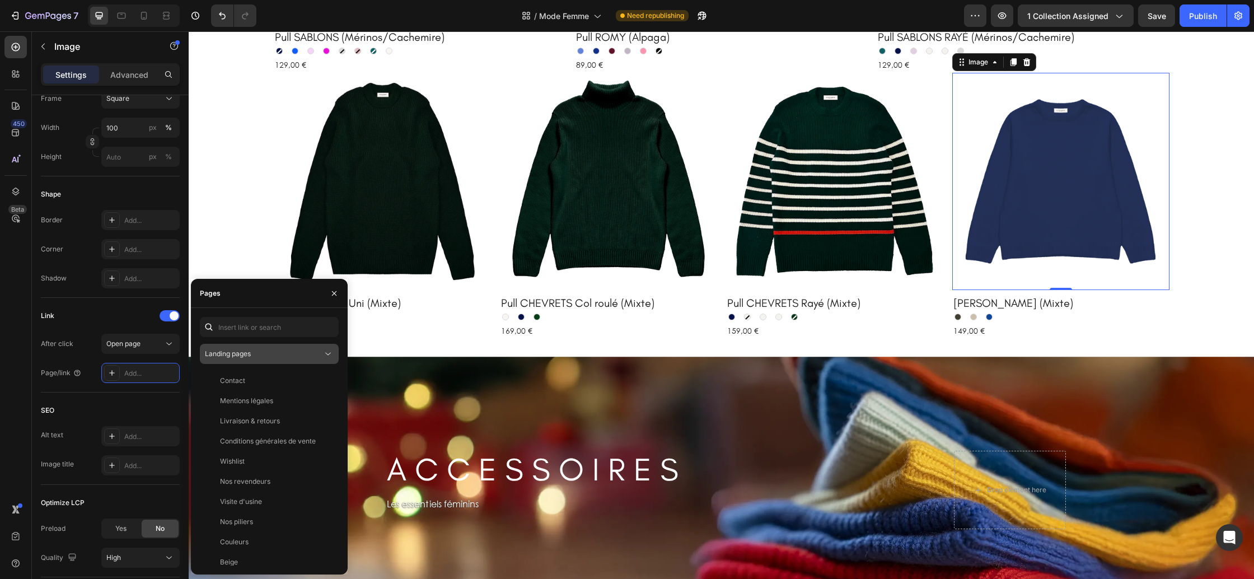
click at [259, 351] on div "Landing pages" at bounding box center [264, 354] width 118 height 10
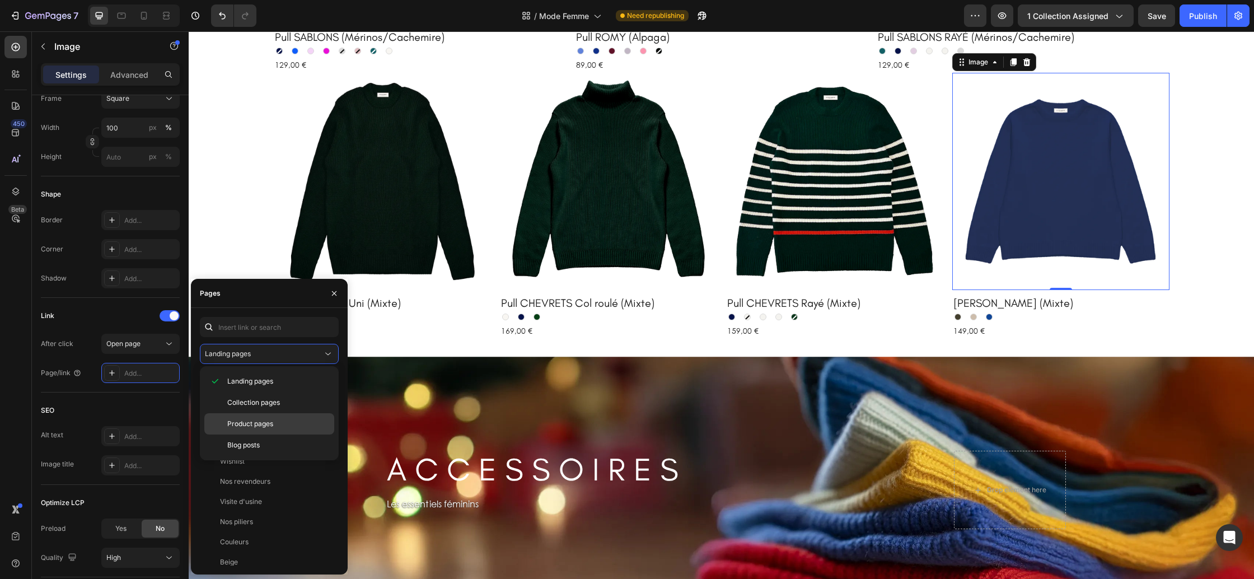
click at [265, 434] on div "Product pages" at bounding box center [269, 444] width 130 height 21
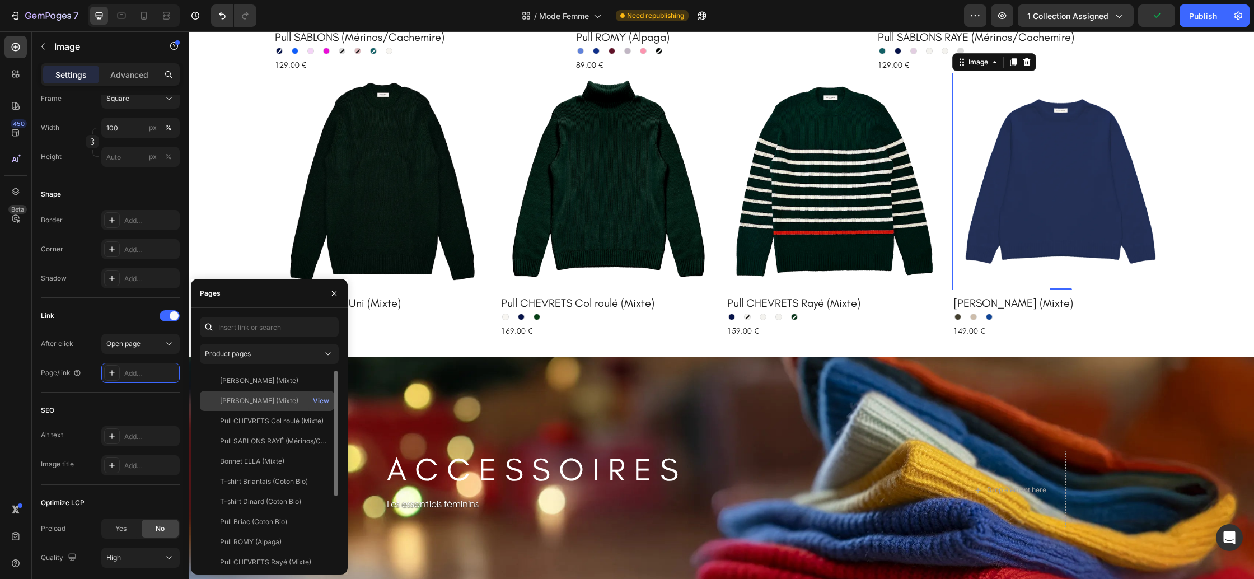
click at [270, 405] on div "Pull GASPARD (Mixte)" at bounding box center [259, 401] width 78 height 10
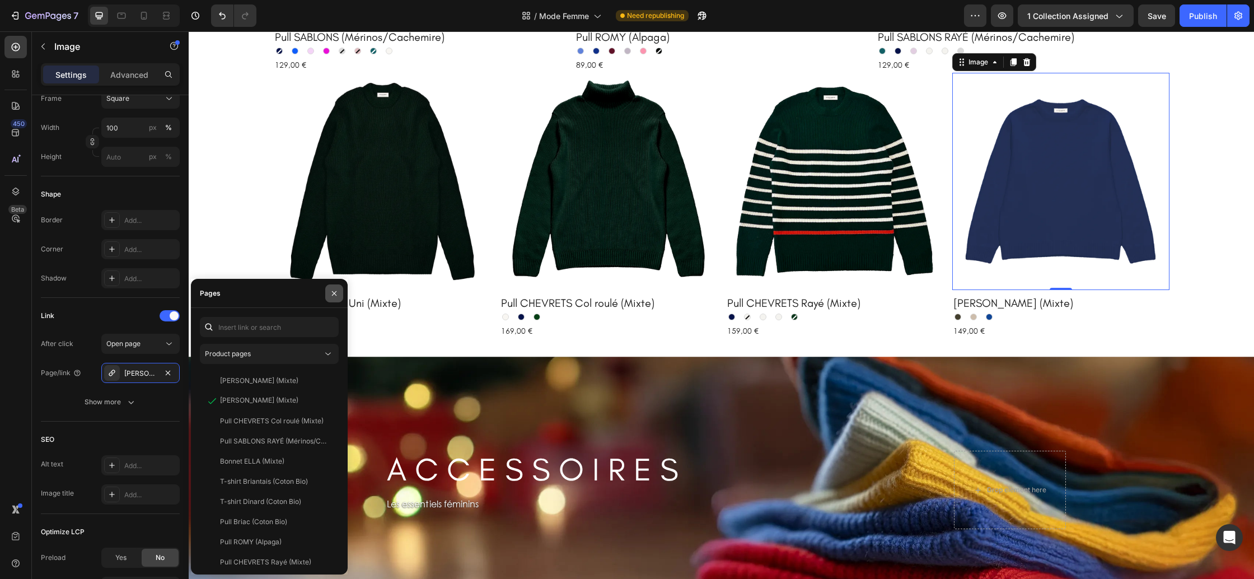
click at [338, 290] on icon "button" at bounding box center [334, 293] width 9 height 9
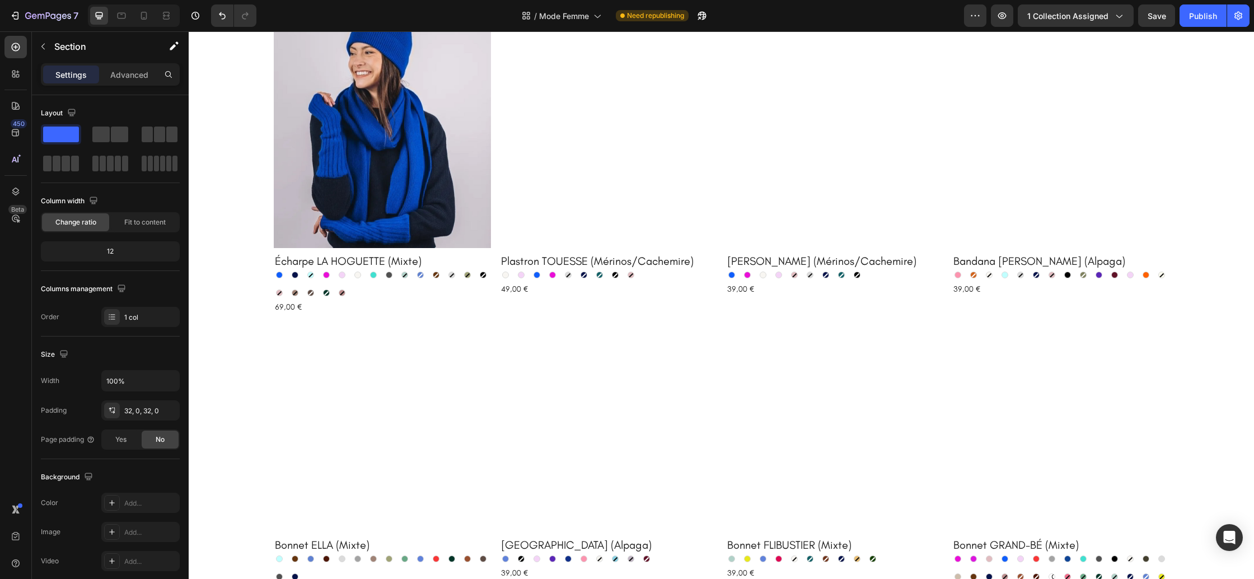
scroll to position [1793, 0]
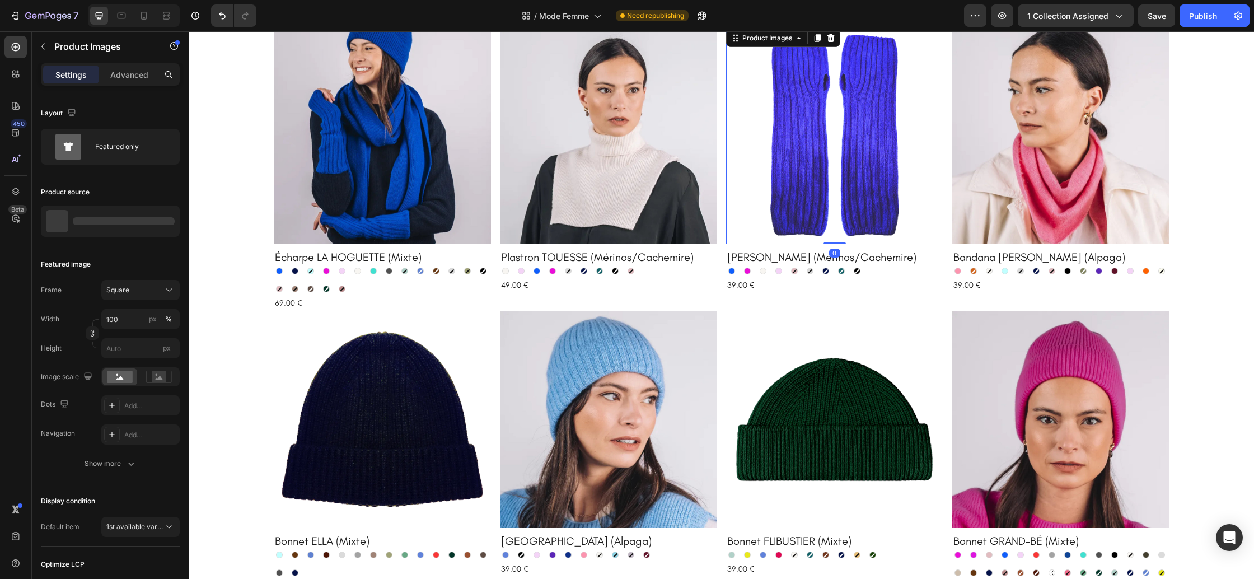
click at [851, 207] on img at bounding box center [834, 135] width 217 height 217
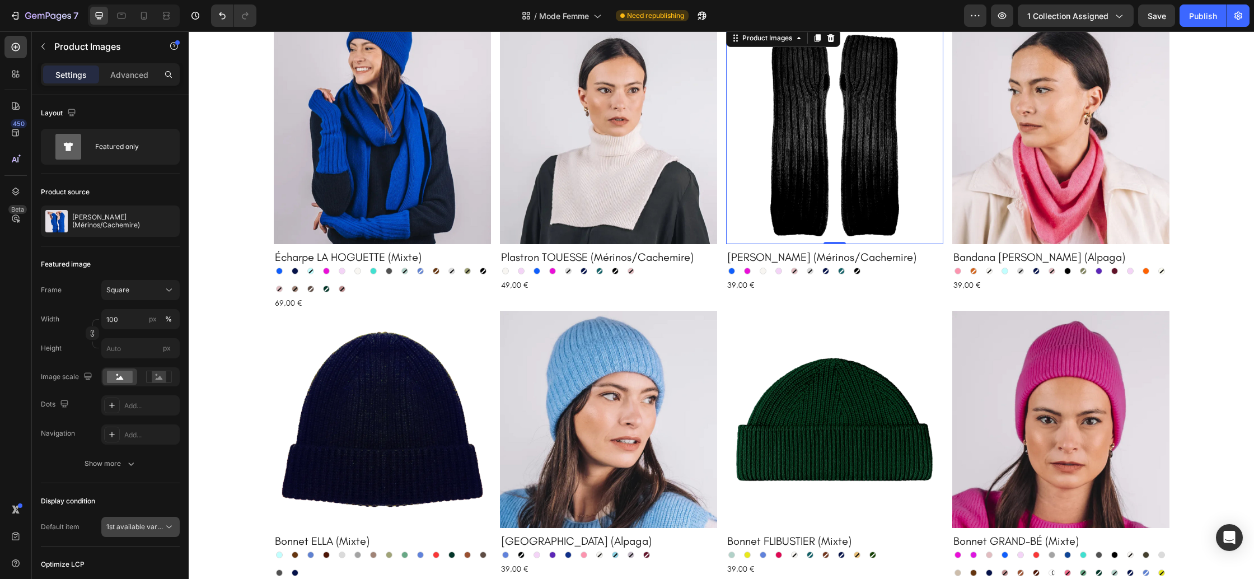
click at [125, 523] on span "1st available variant" at bounding box center [137, 526] width 63 height 8
click at [144, 467] on div "1st image" at bounding box center [129, 477] width 92 height 21
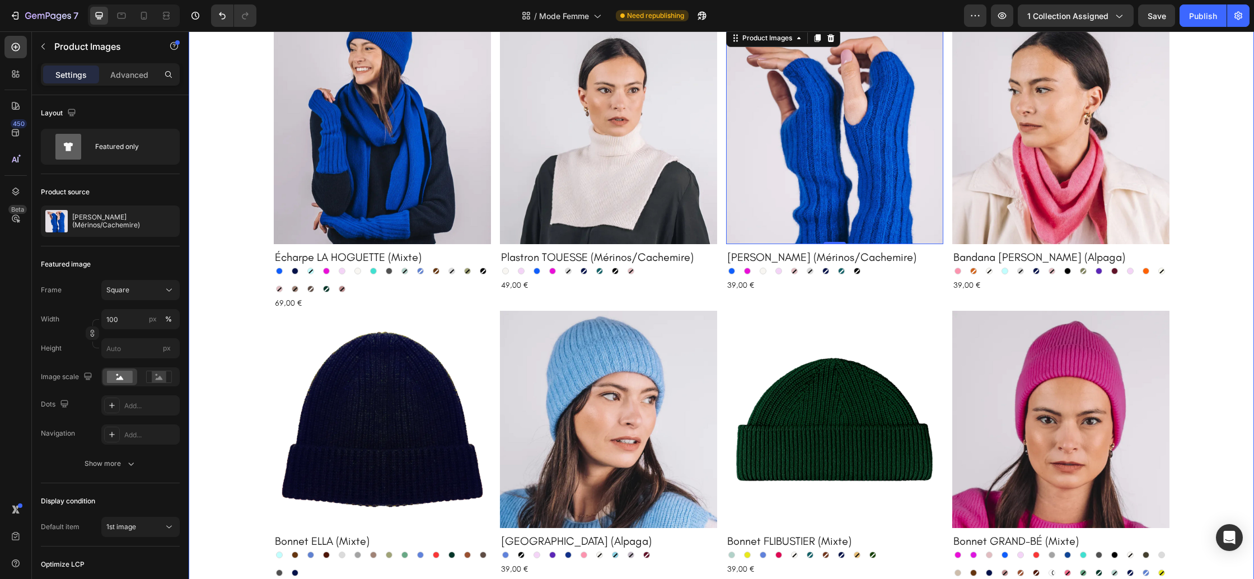
click at [1202, 353] on div "Product Images Écharpe LA HOGUETTE (Mixte) Product Title Bleu électrique Bleu é…" at bounding box center [721, 320] width 1065 height 586
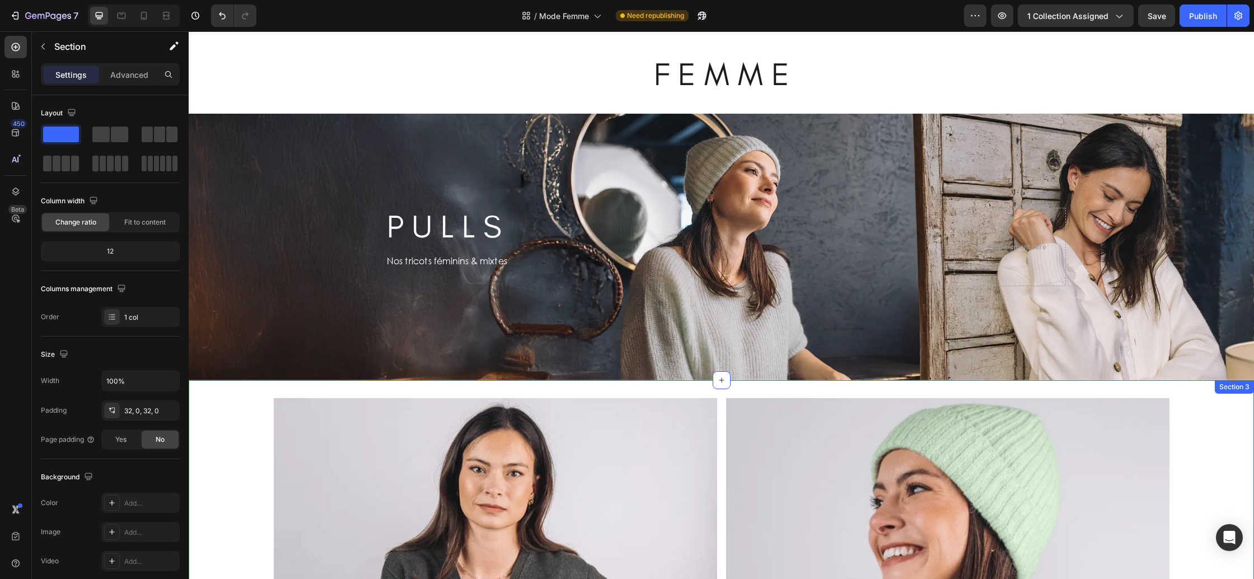
scroll to position [0, 0]
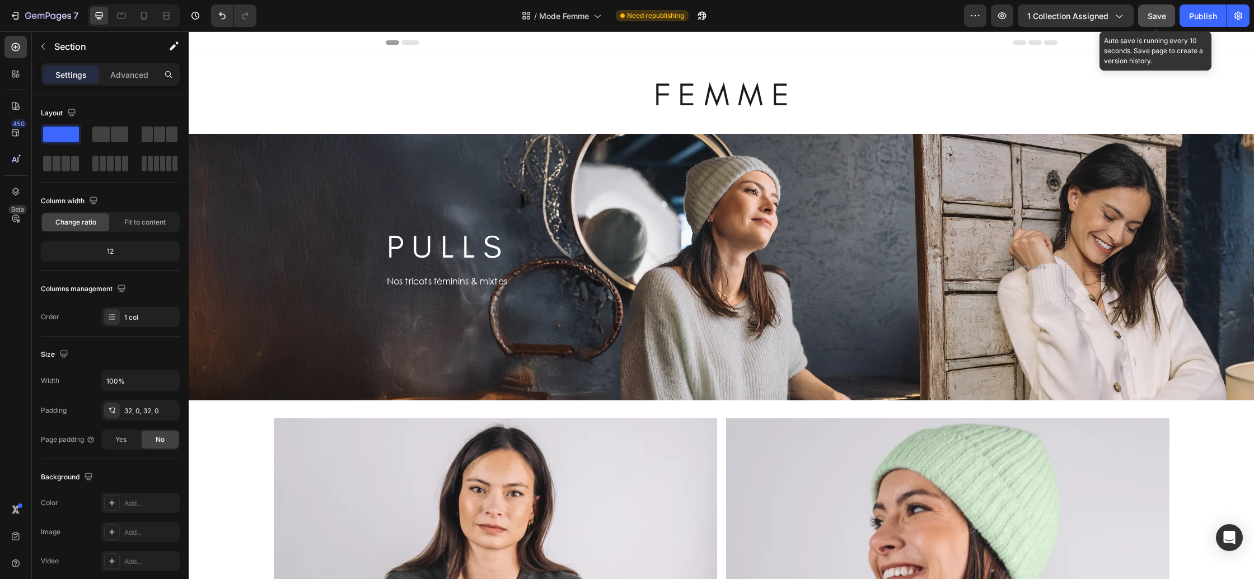
click at [1157, 22] on button "Save" at bounding box center [1156, 15] width 37 height 22
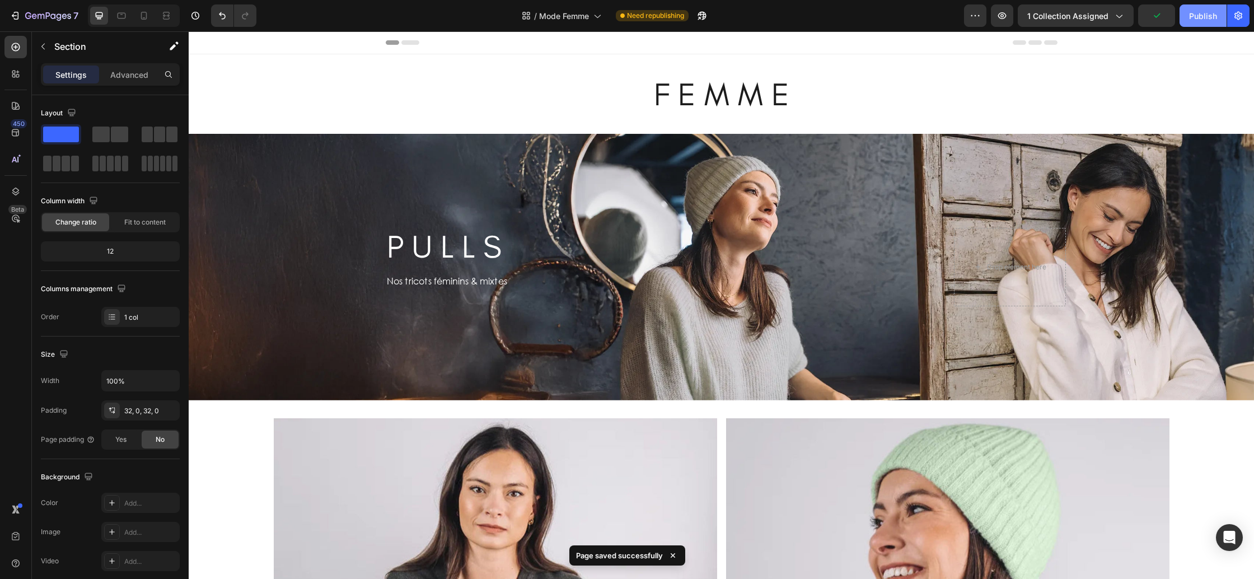
click at [1203, 21] on div "Publish" at bounding box center [1203, 16] width 28 height 12
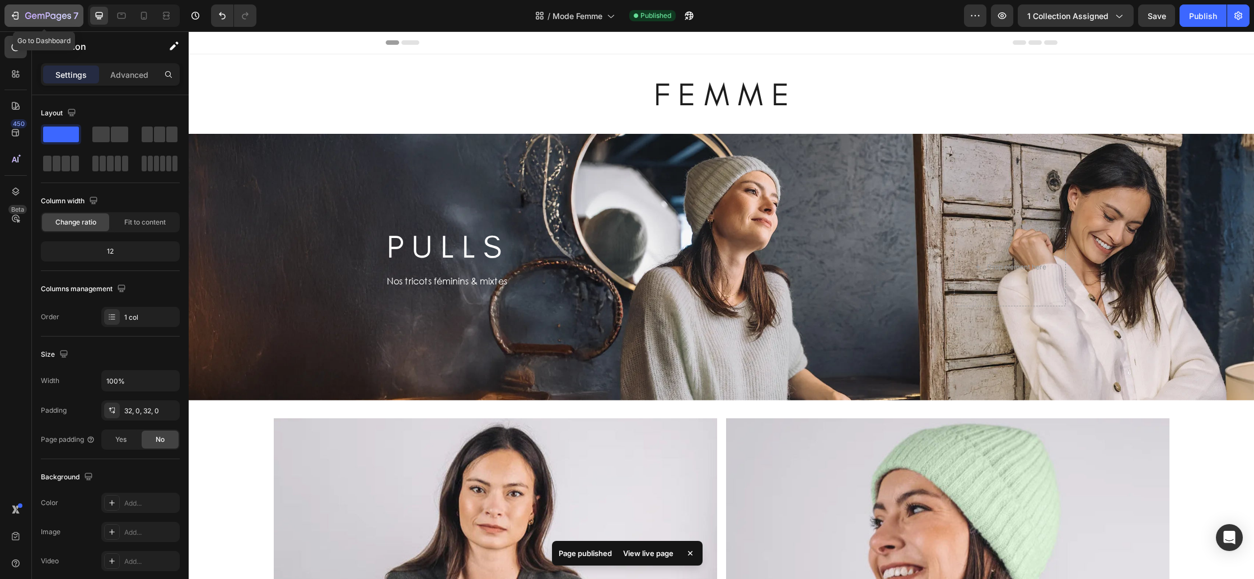
click at [71, 15] on div "7" at bounding box center [51, 15] width 53 height 13
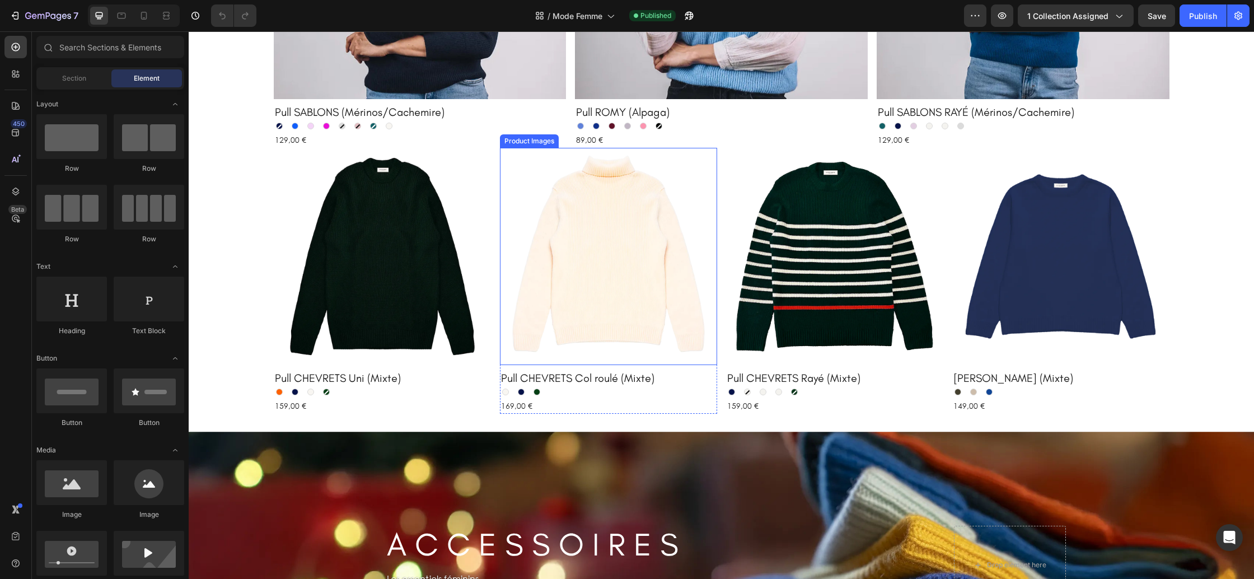
drag, startPoint x: 631, startPoint y: 189, endPoint x: 628, endPoint y: 193, distance: 6.0
click at [631, 189] on img at bounding box center [608, 256] width 217 height 217
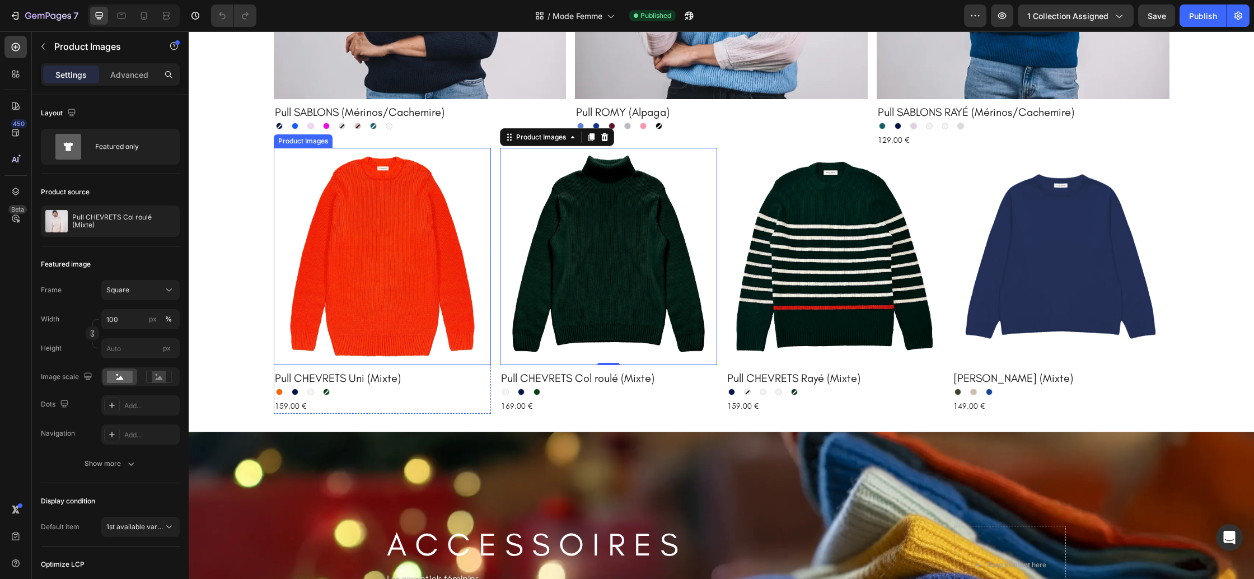
click at [391, 273] on img at bounding box center [382, 256] width 217 height 217
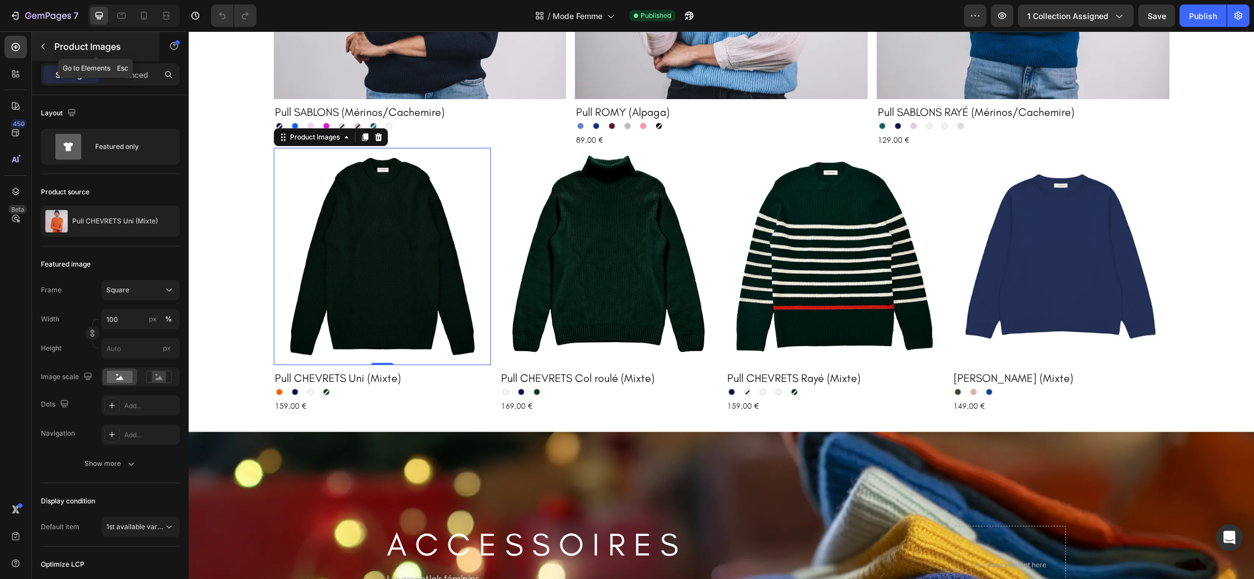
click at [40, 44] on icon "button" at bounding box center [43, 46] width 9 height 9
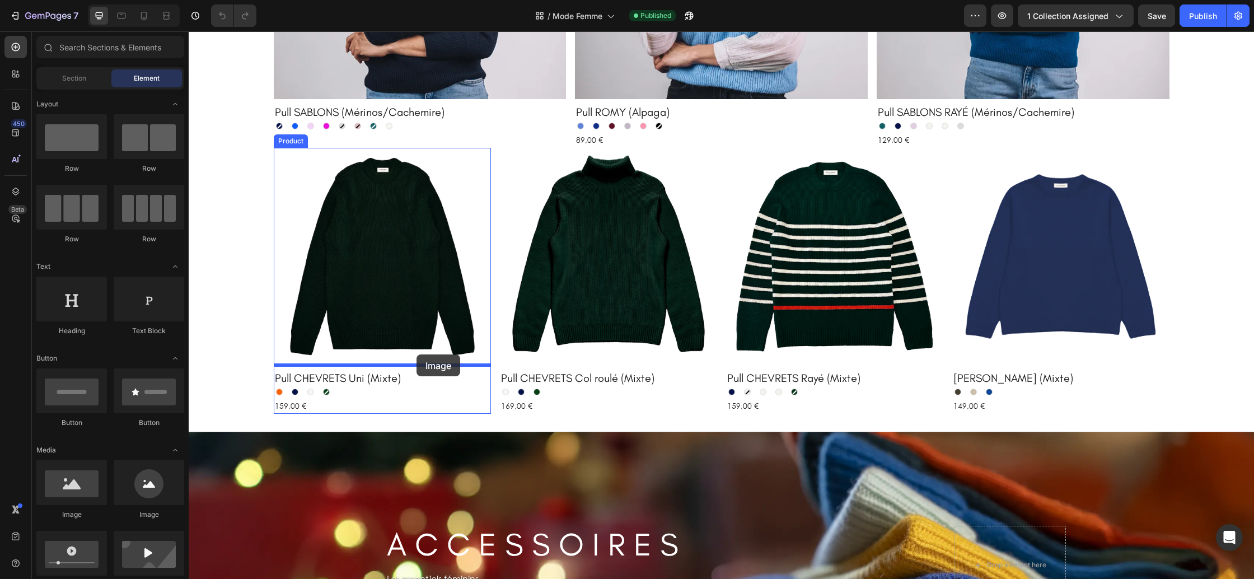
drag, startPoint x: 284, startPoint y: 508, endPoint x: 417, endPoint y: 354, distance: 202.9
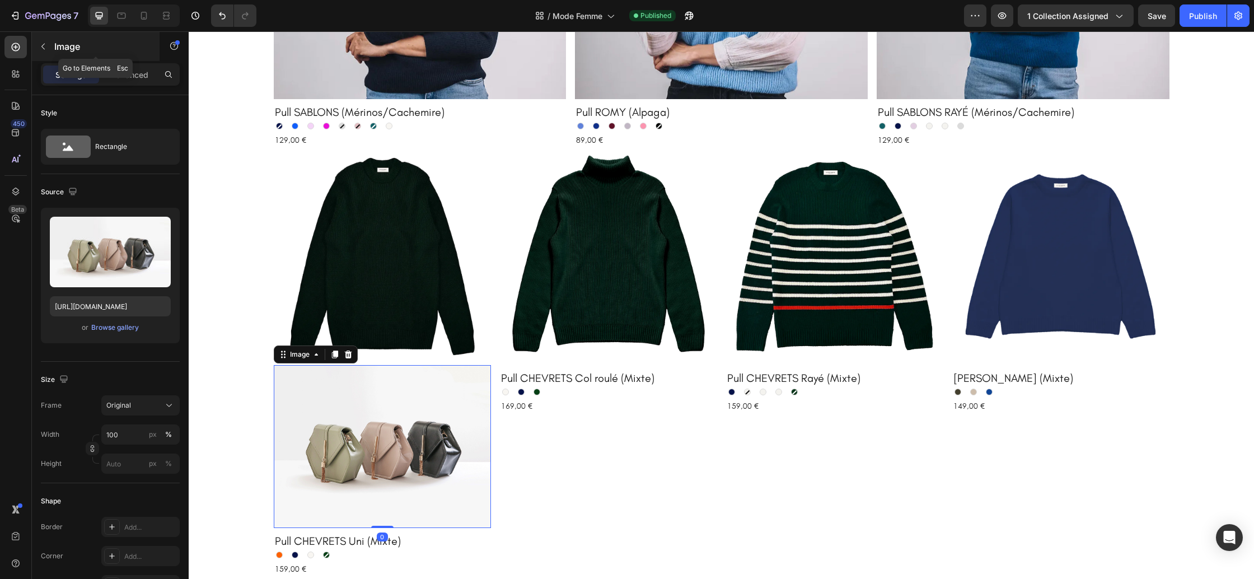
click at [43, 50] on icon "button" at bounding box center [43, 46] width 9 height 9
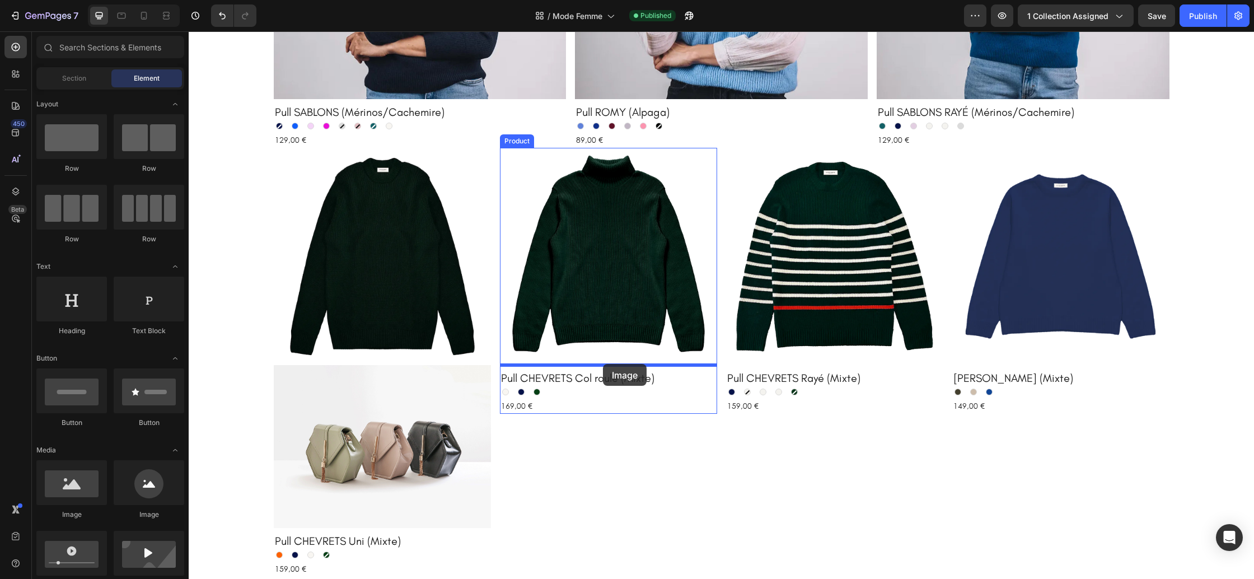
drag, startPoint x: 328, startPoint y: 498, endPoint x: 603, endPoint y: 364, distance: 306.0
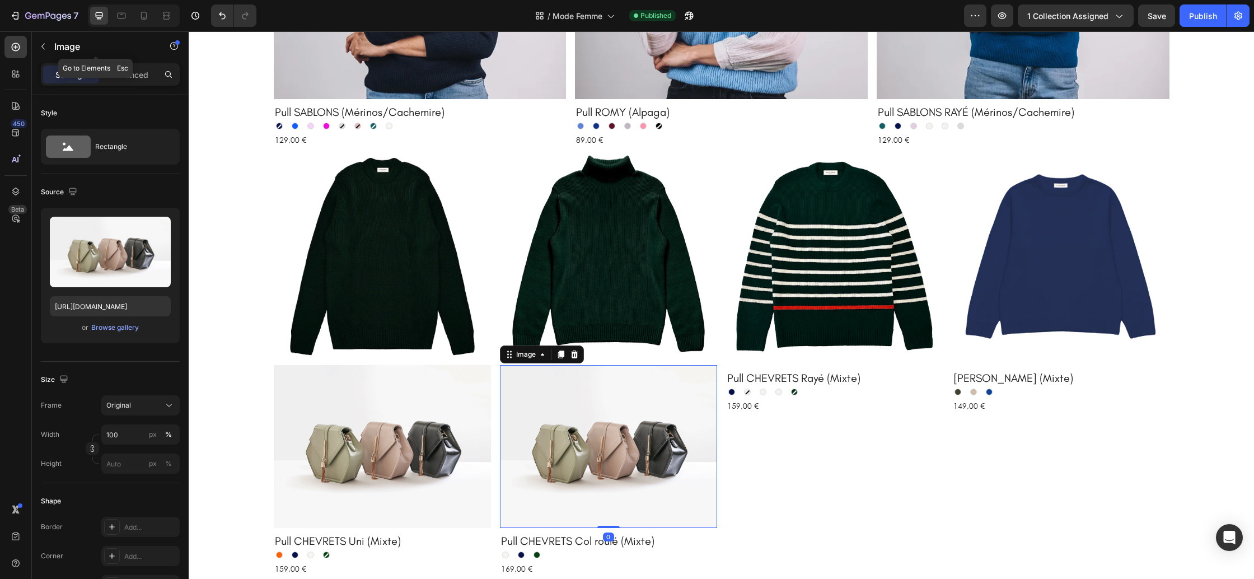
drag, startPoint x: 45, startPoint y: 49, endPoint x: 53, endPoint y: 89, distance: 41.1
click at [45, 49] on icon "button" at bounding box center [43, 46] width 9 height 9
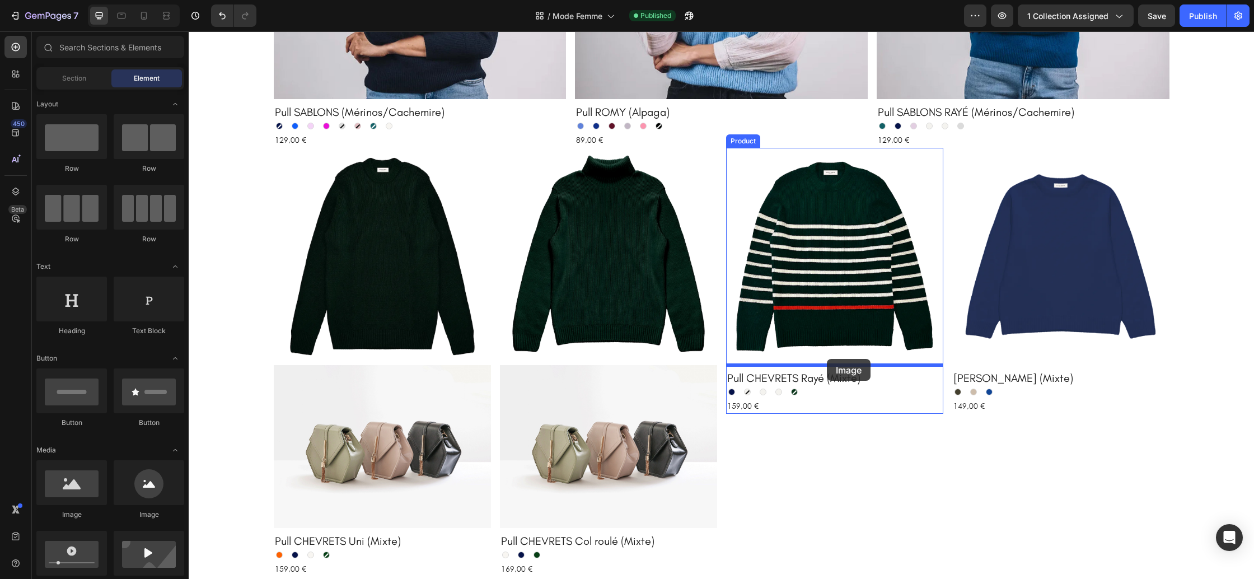
drag, startPoint x: 327, startPoint y: 509, endPoint x: 827, endPoint y: 359, distance: 521.9
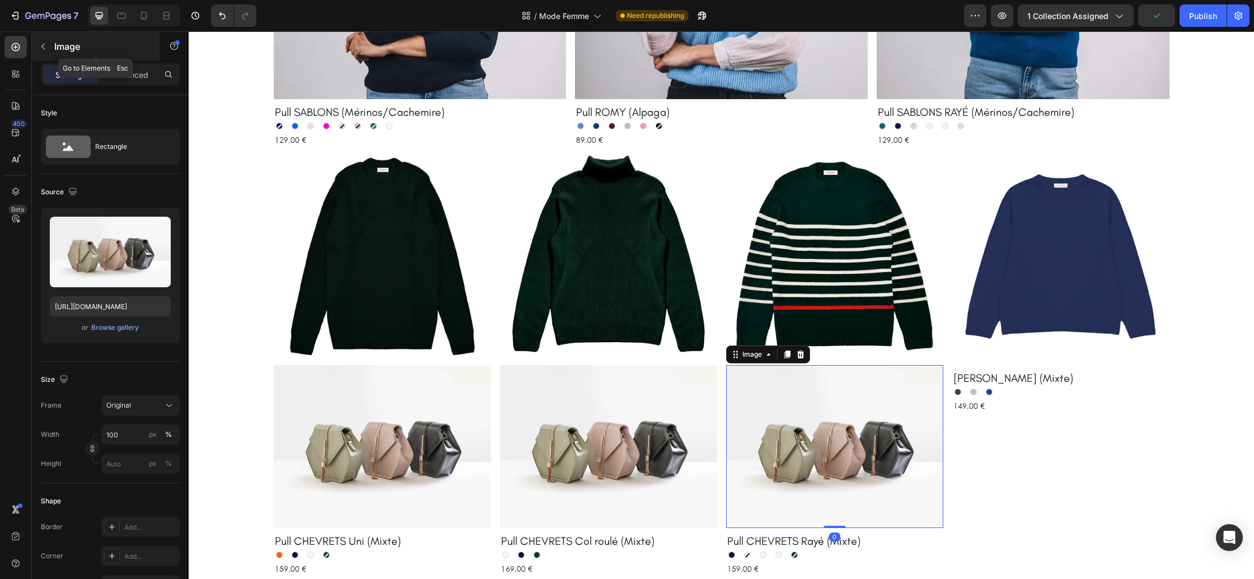
drag, startPoint x: 47, startPoint y: 48, endPoint x: 72, endPoint y: 114, distance: 70.5
click at [47, 48] on icon "button" at bounding box center [43, 46] width 9 height 9
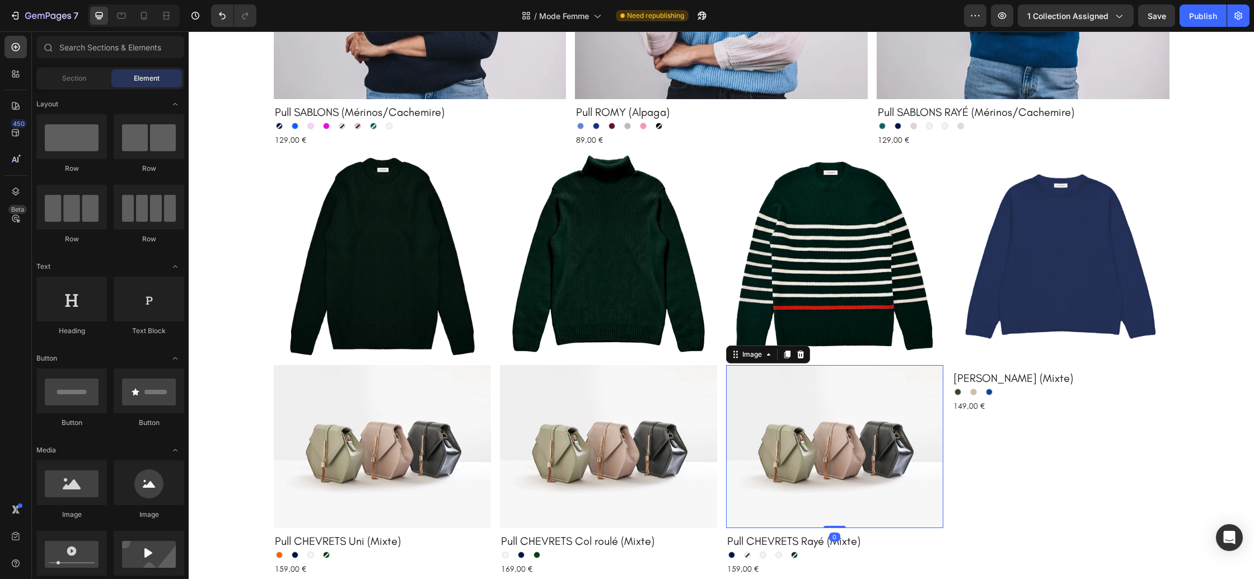
click at [844, 419] on img at bounding box center [834, 446] width 217 height 163
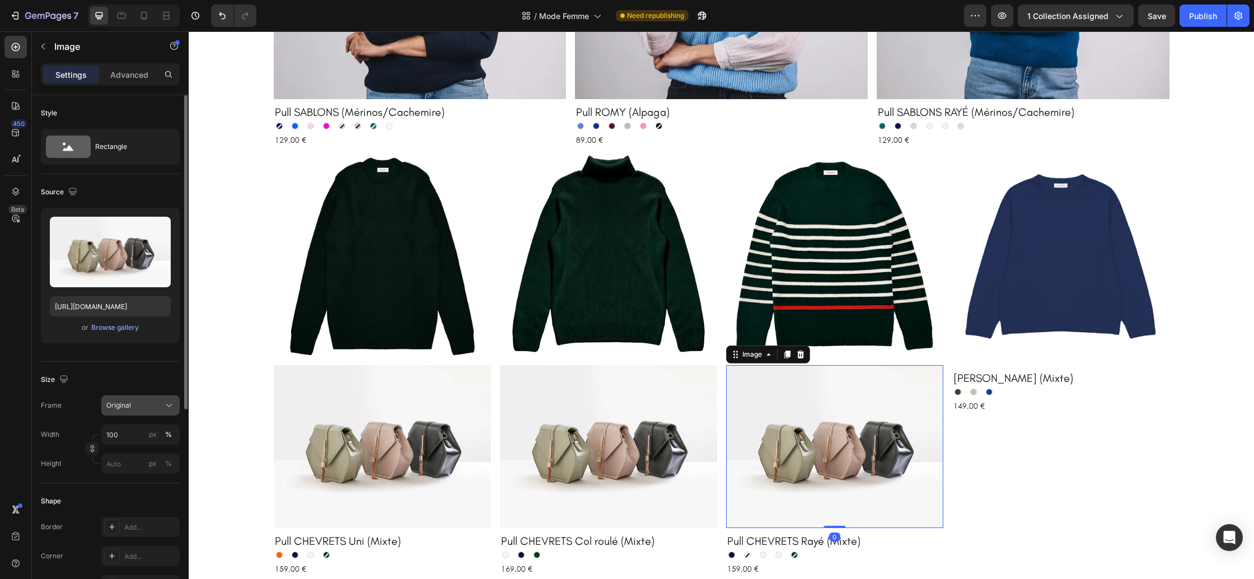
click at [132, 406] on div "Original" at bounding box center [133, 405] width 55 height 10
drag, startPoint x: 138, startPoint y: 436, endPoint x: 171, endPoint y: 433, distance: 32.6
click at [138, 436] on div "Square" at bounding box center [138, 432] width 65 height 11
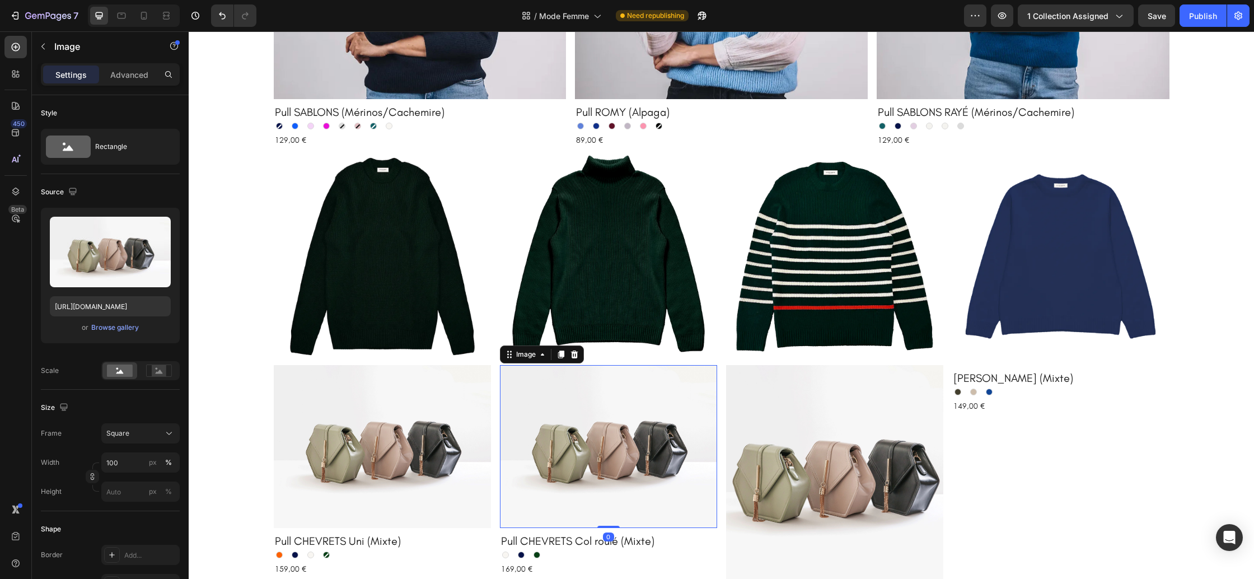
drag, startPoint x: 566, startPoint y: 435, endPoint x: 316, endPoint y: 424, distance: 249.9
click at [565, 435] on img at bounding box center [608, 446] width 217 height 163
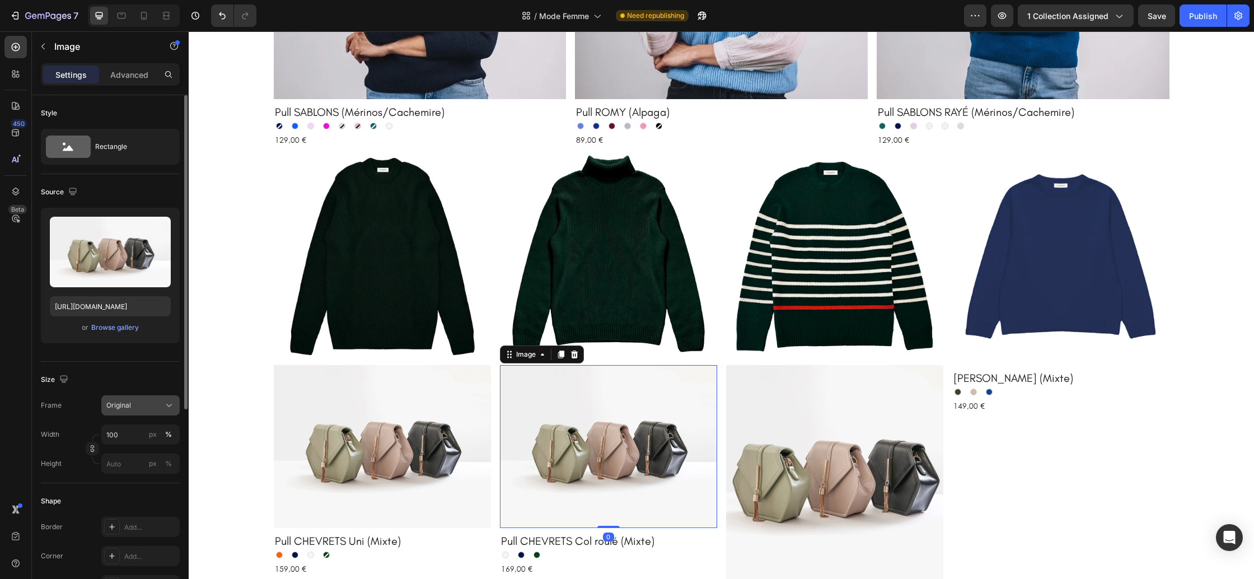
click at [132, 408] on div "Original" at bounding box center [133, 405] width 55 height 10
click at [138, 434] on div "Square" at bounding box center [138, 432] width 65 height 11
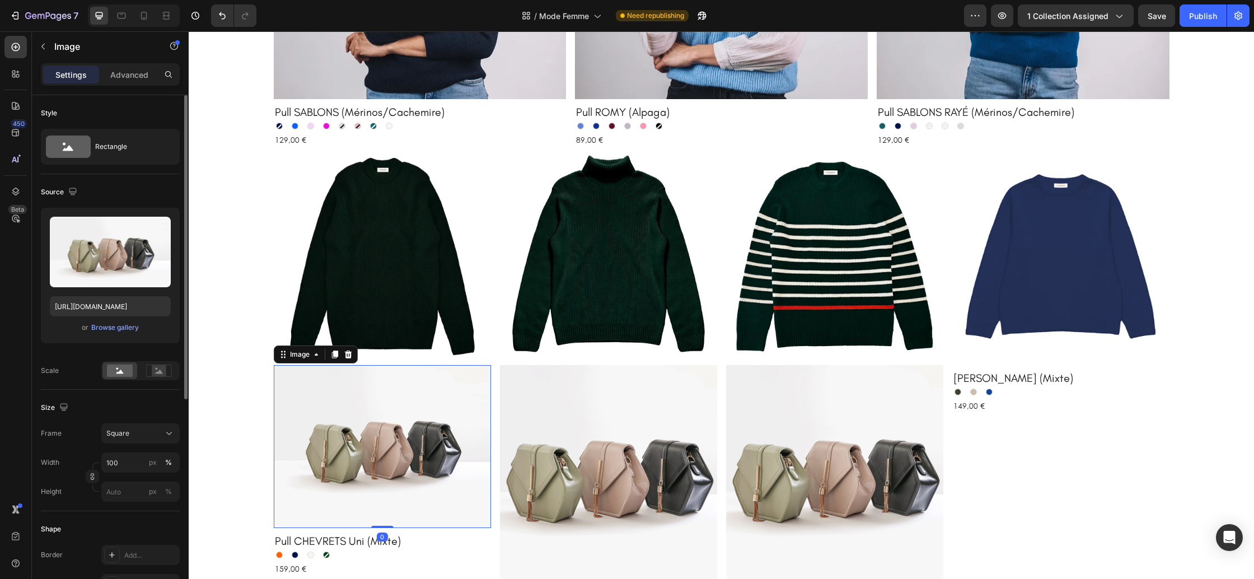
click at [330, 436] on img at bounding box center [382, 446] width 217 height 163
click at [132, 408] on div "Original" at bounding box center [133, 405] width 55 height 10
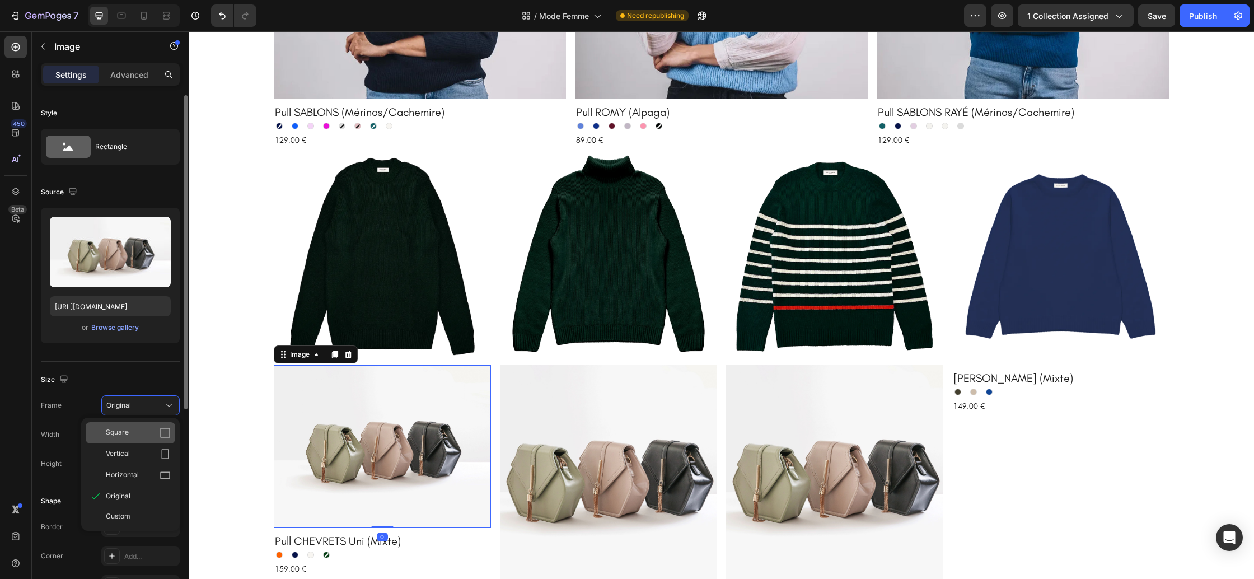
click at [127, 428] on span "Square" at bounding box center [117, 432] width 23 height 11
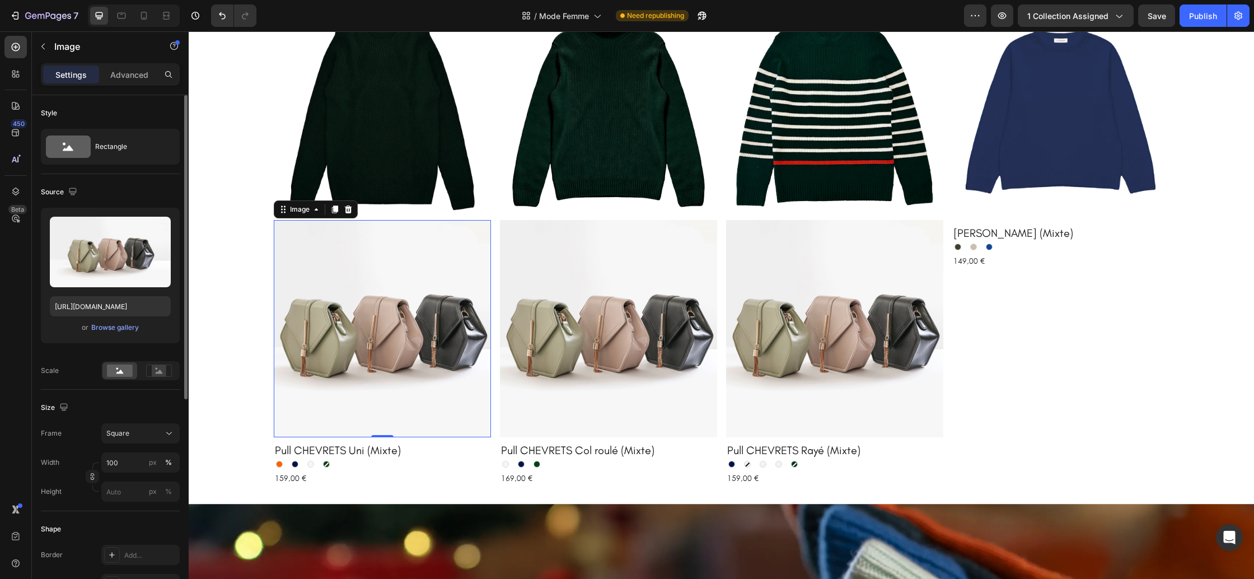
scroll to position [1218, 0]
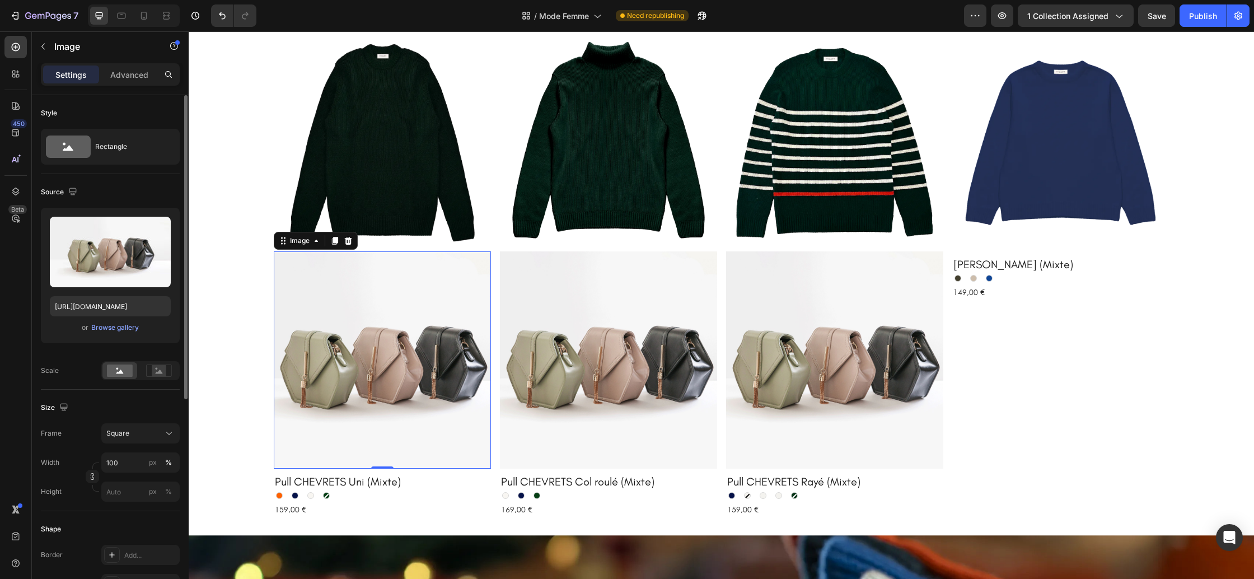
click at [364, 330] on img at bounding box center [382, 359] width 217 height 217
click at [122, 329] on div "Browse gallery" at bounding box center [115, 327] width 48 height 10
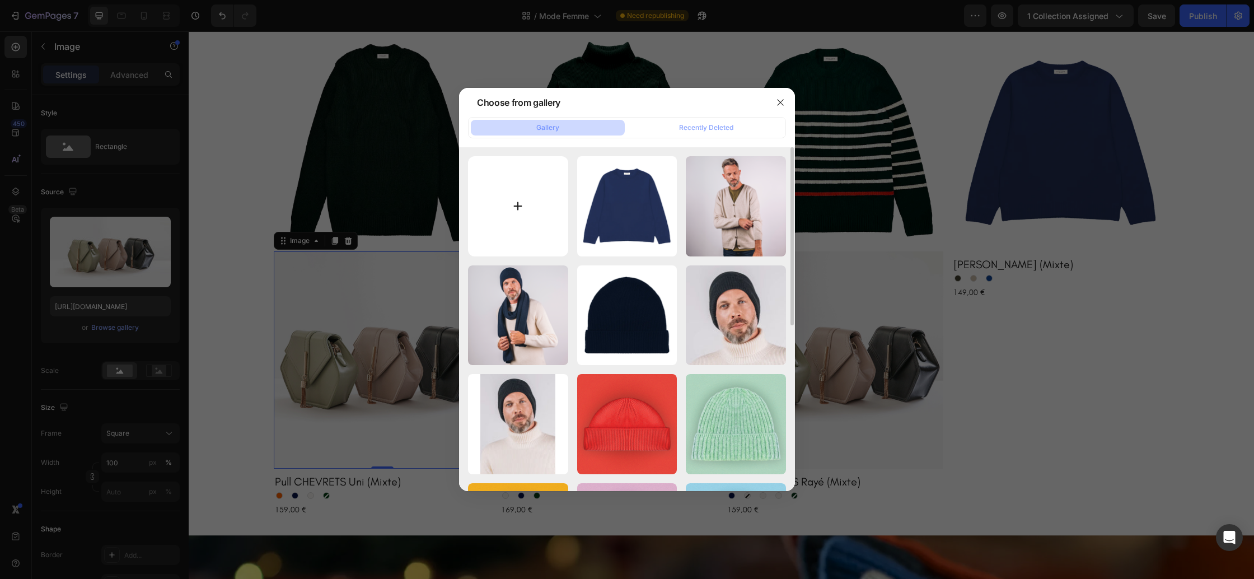
type input "C:\fakepath\Pull-chevrets-orange.webp"
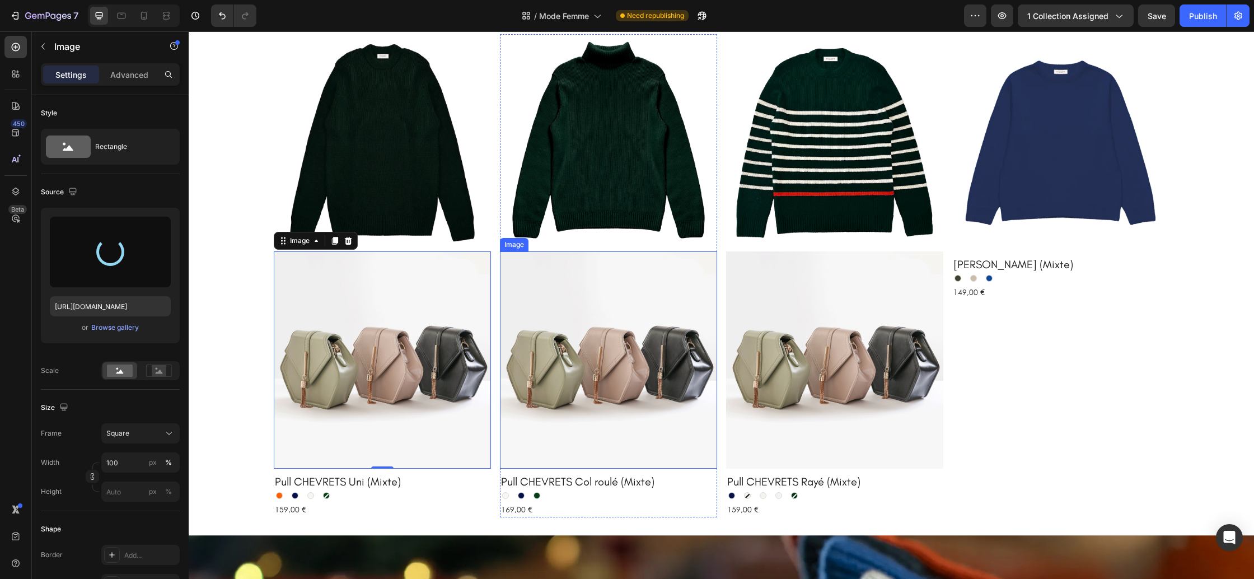
type input "https://cdn.shopify.com/s/files/1/0678/9555/8432/files/gempages_556549879929767…"
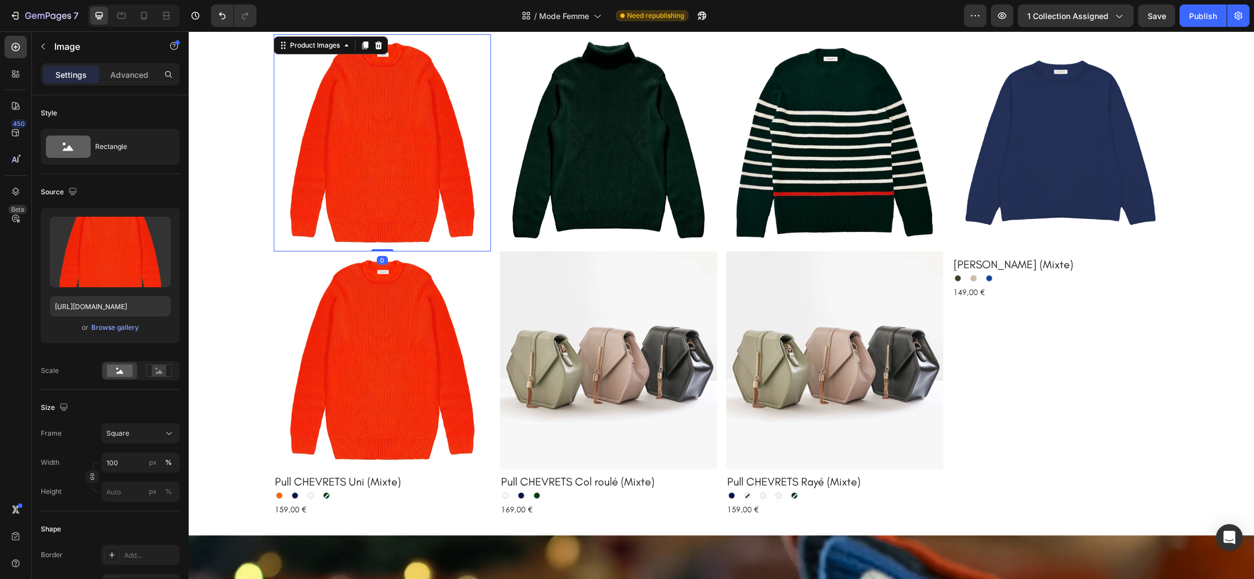
click at [389, 168] on img at bounding box center [382, 142] width 217 height 217
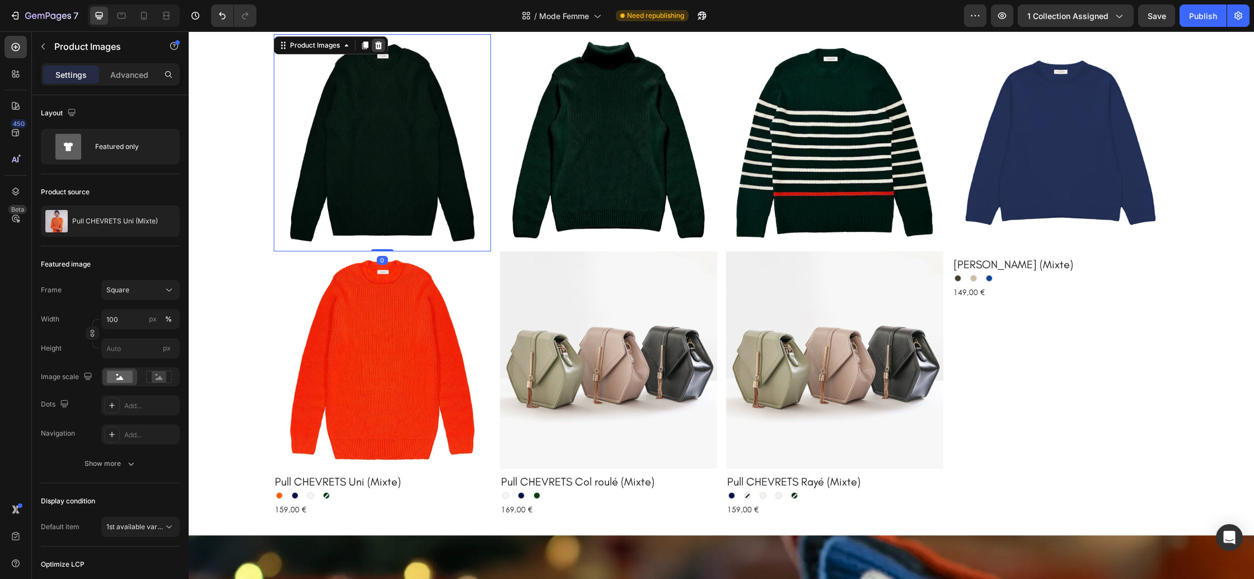
click at [381, 47] on icon at bounding box center [378, 45] width 7 height 8
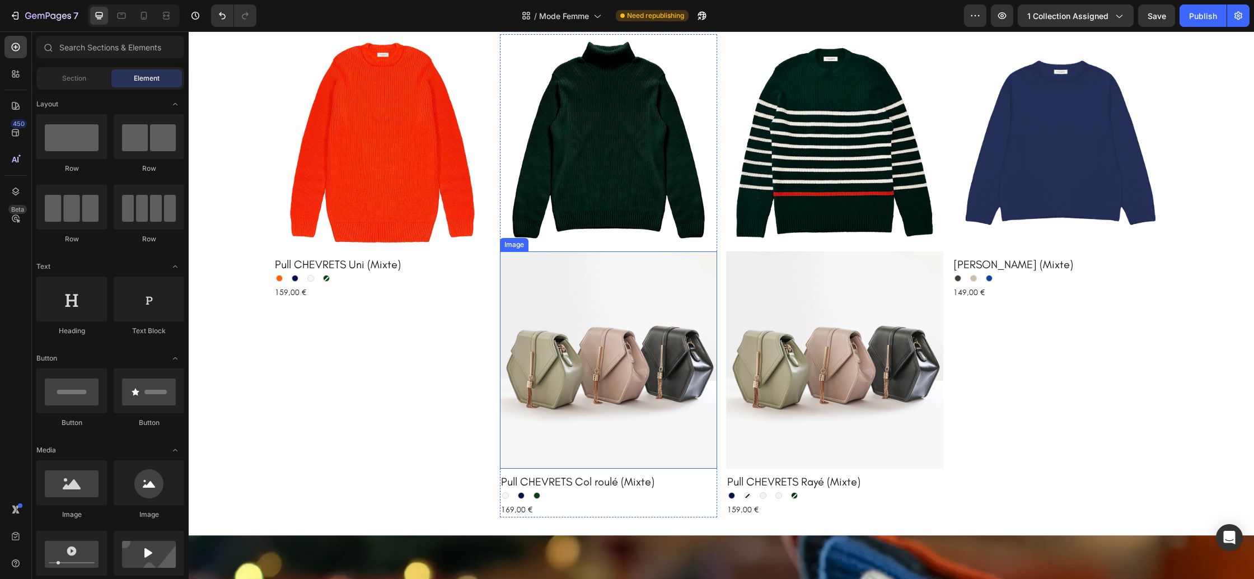
scroll to position [1143, 0]
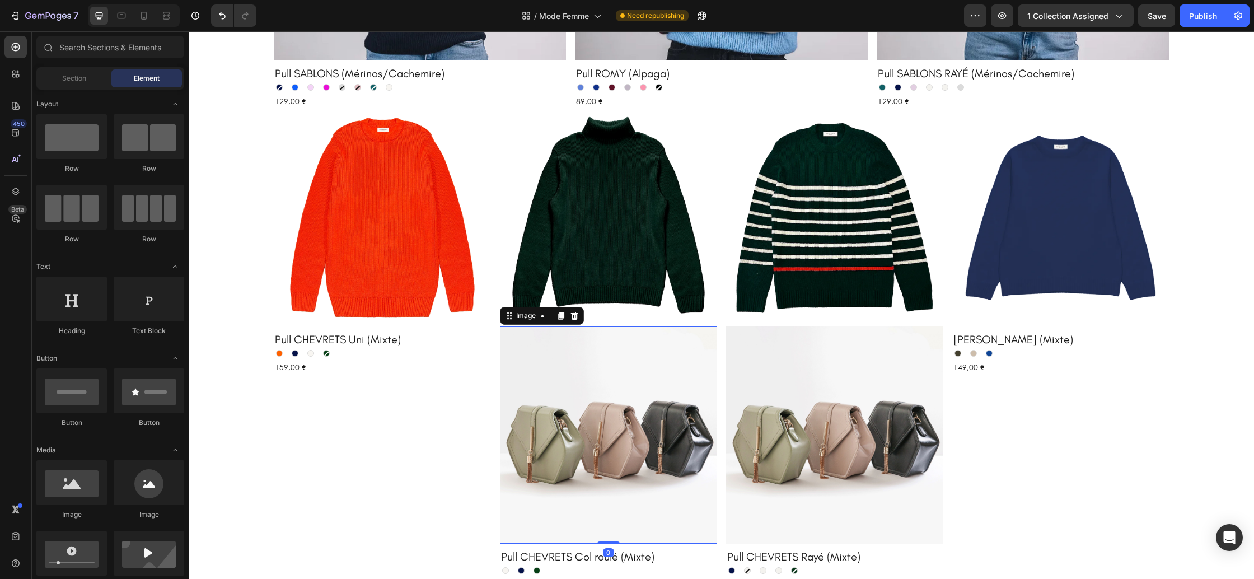
click at [600, 361] on img at bounding box center [608, 434] width 217 height 217
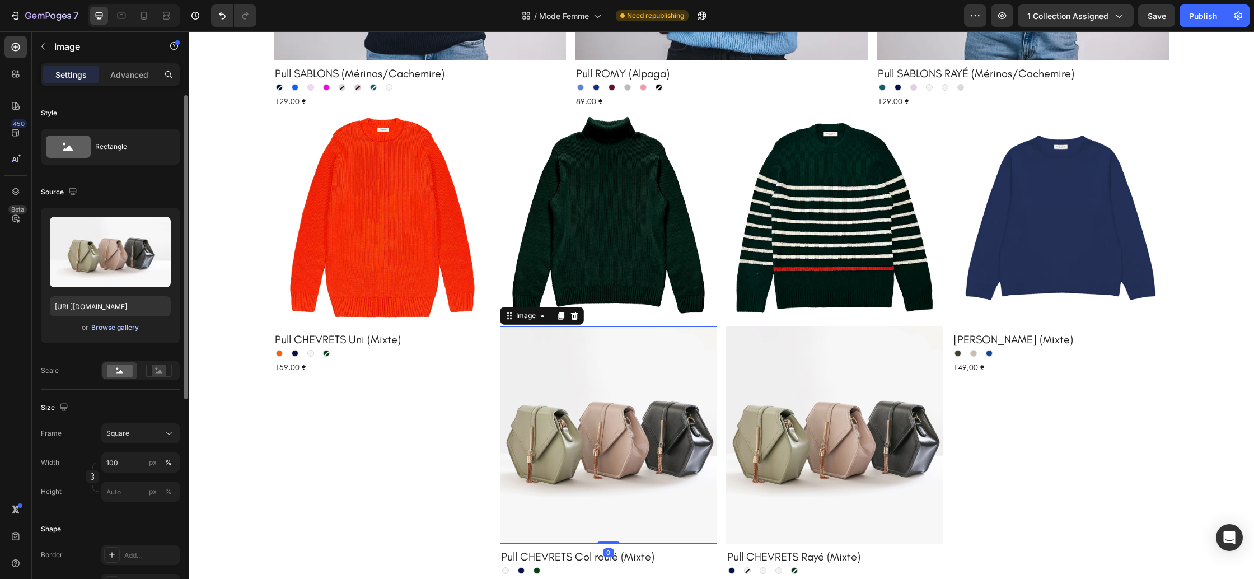
click at [127, 325] on div "Browse gallery" at bounding box center [115, 327] width 48 height 10
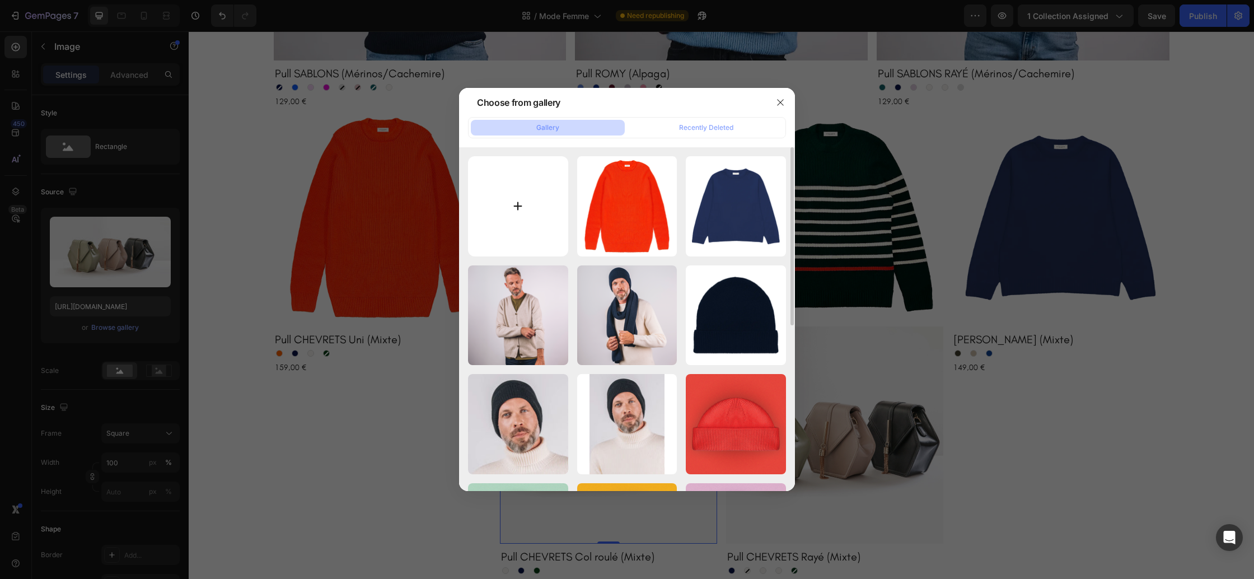
type input "C:\fakepath\Pull-chevrets-col-roule-ecru.webp"
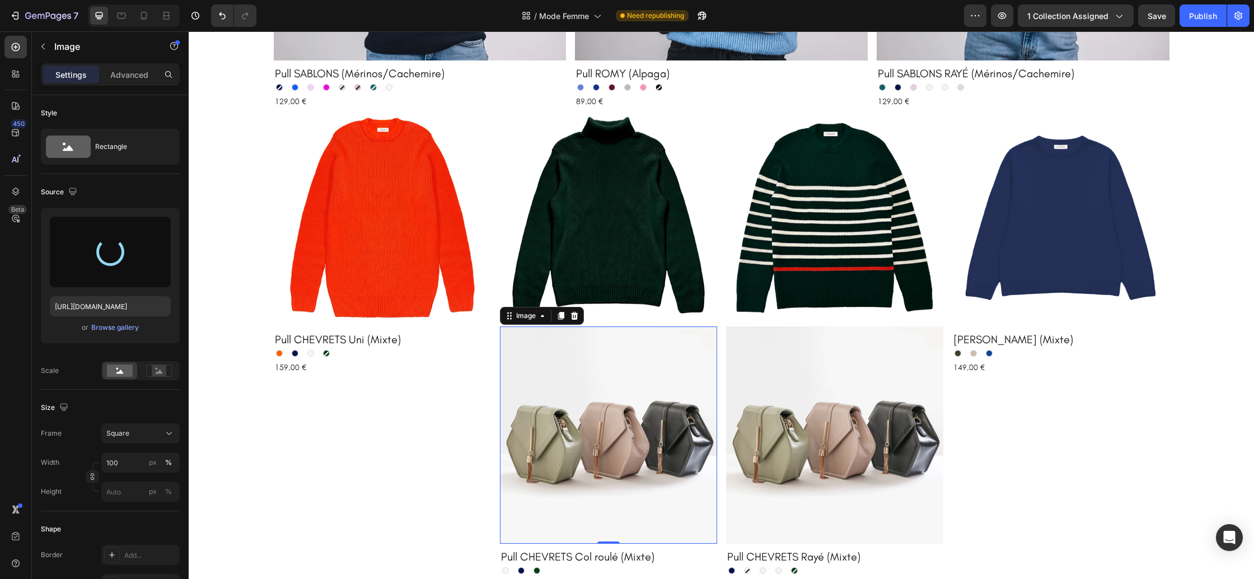
type input "https://cdn.shopify.com/s/files/1/0678/9555/8432/files/gempages_556549879929767…"
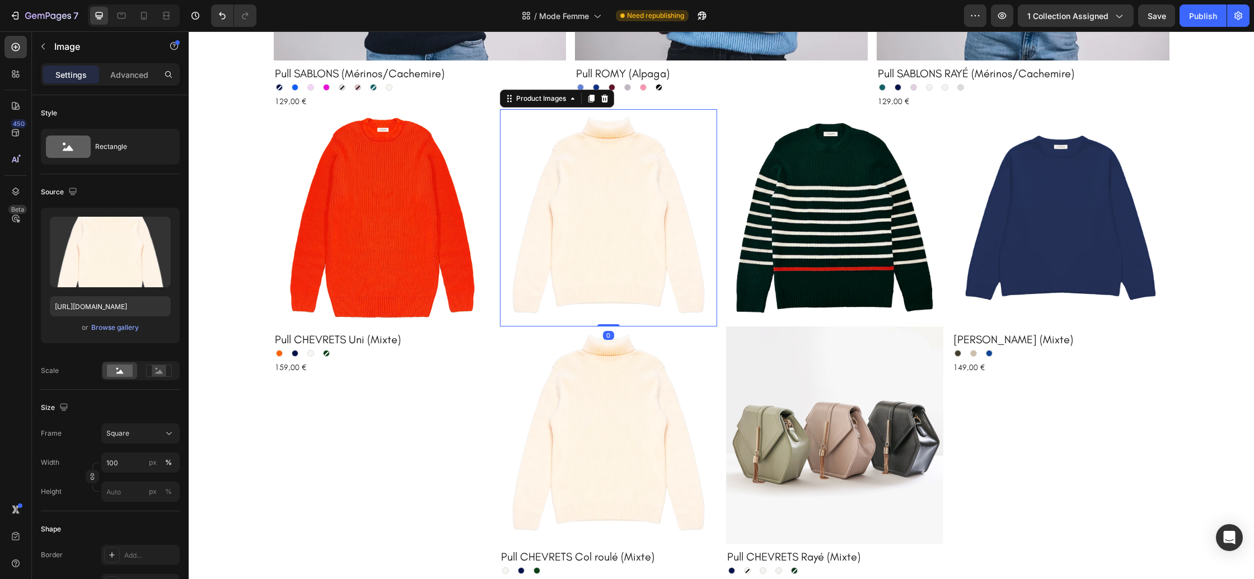
click at [616, 232] on img at bounding box center [608, 217] width 217 height 217
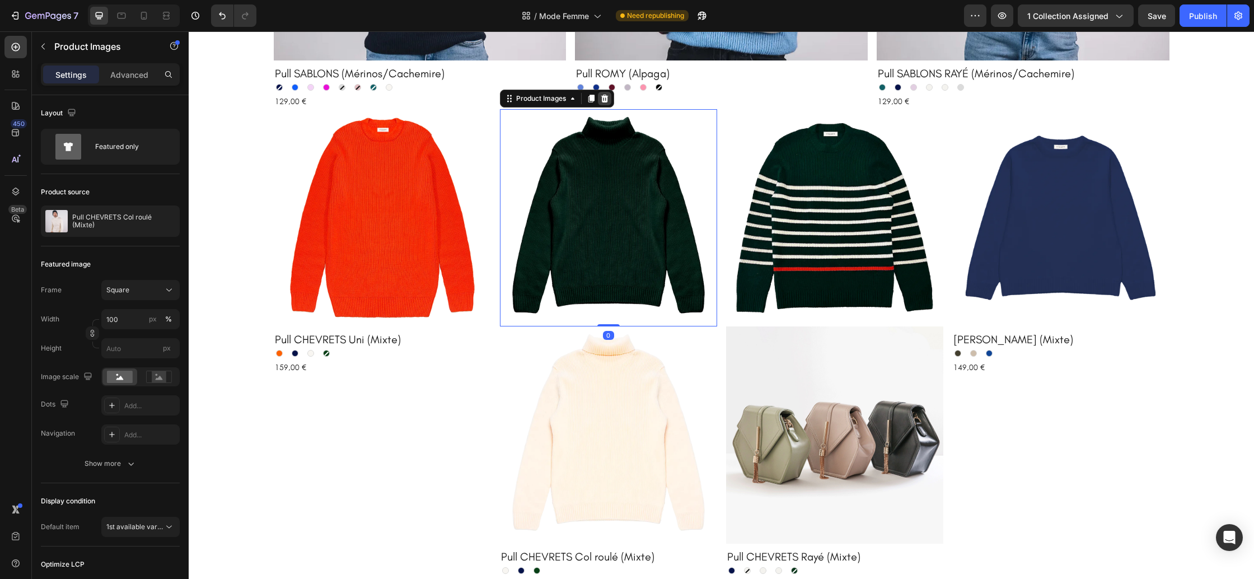
click at [610, 96] on div at bounding box center [604, 98] width 13 height 13
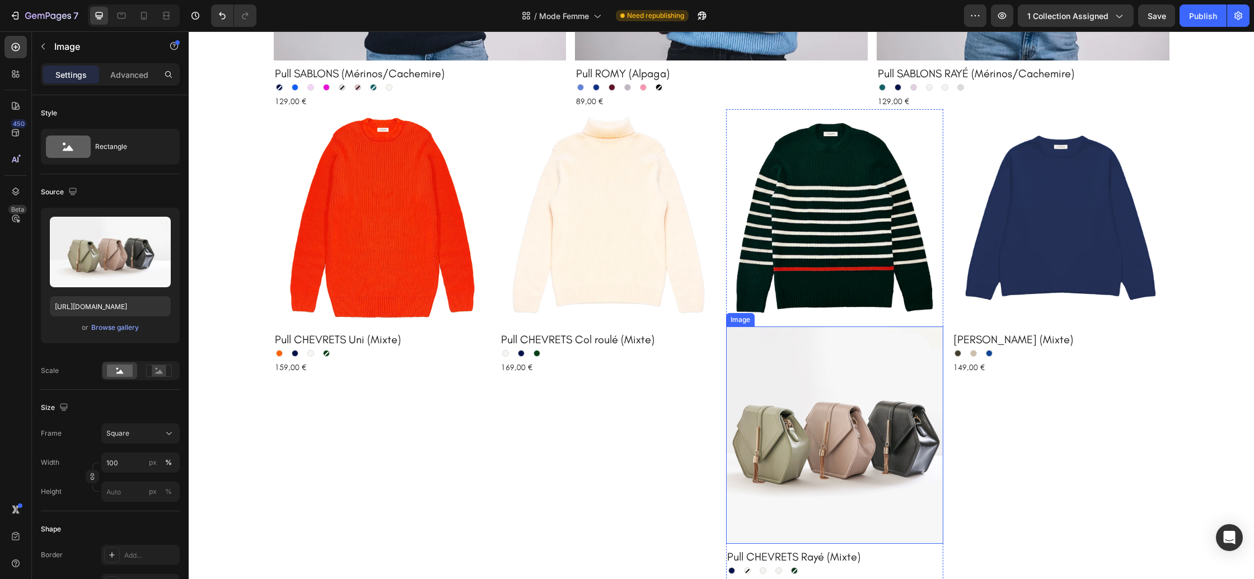
click at [826, 363] on img at bounding box center [834, 434] width 217 height 217
click at [117, 325] on div "Browse gallery" at bounding box center [115, 327] width 48 height 10
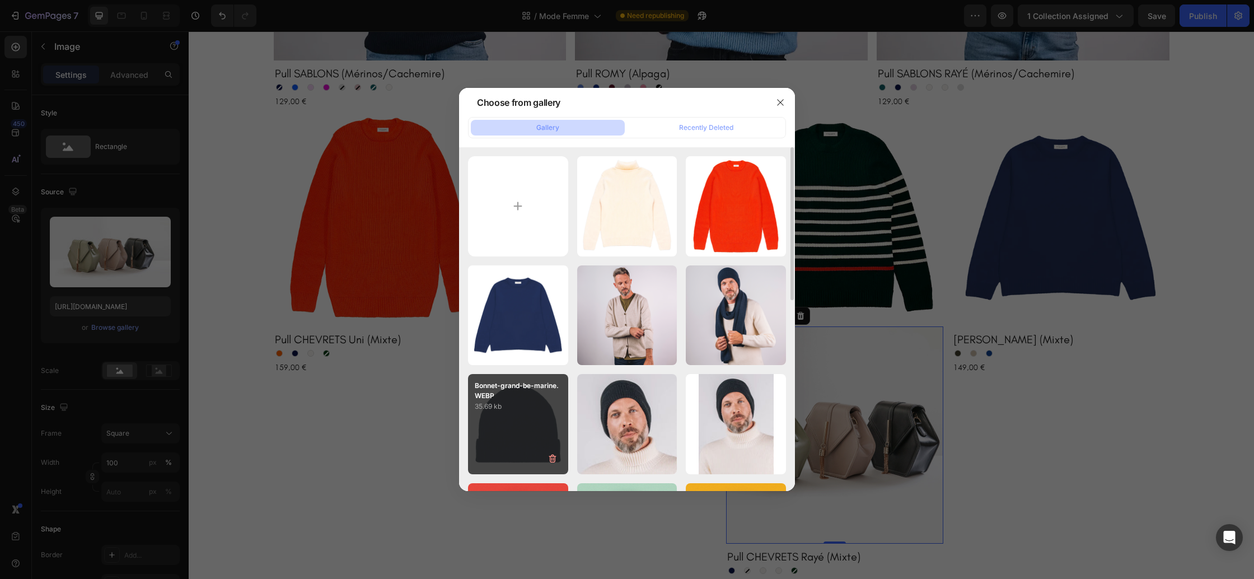
type input "C:\fakepath\Pulls-chevrets-raye-sapin-ecru.webp"
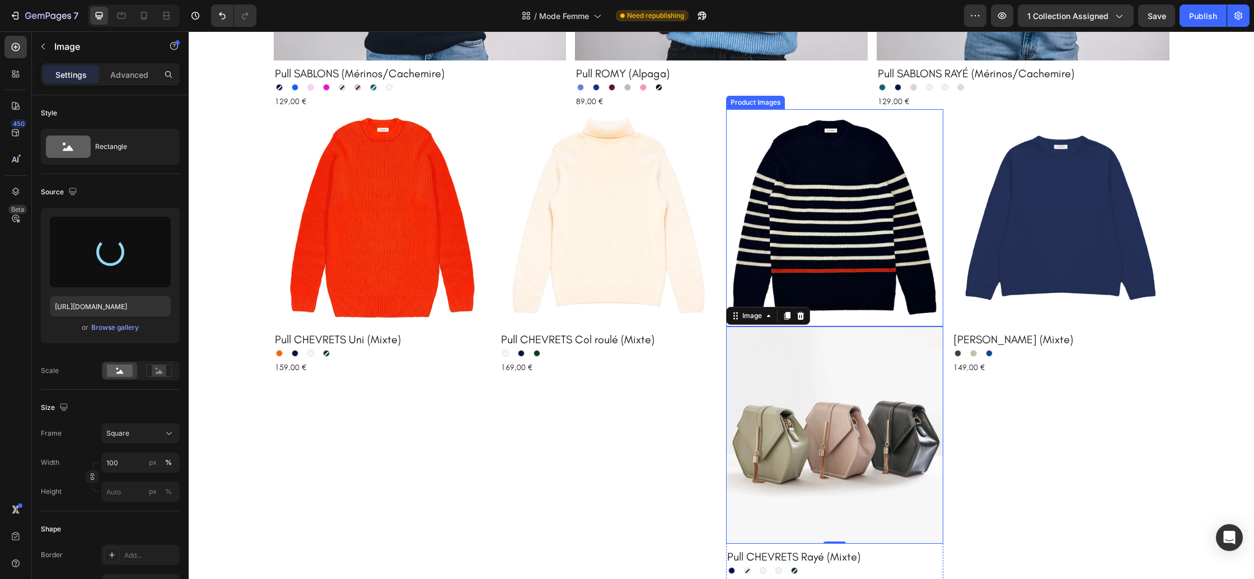
type input "https://cdn.shopify.com/s/files/1/0678/9555/8432/files/gempages_556549879929767…"
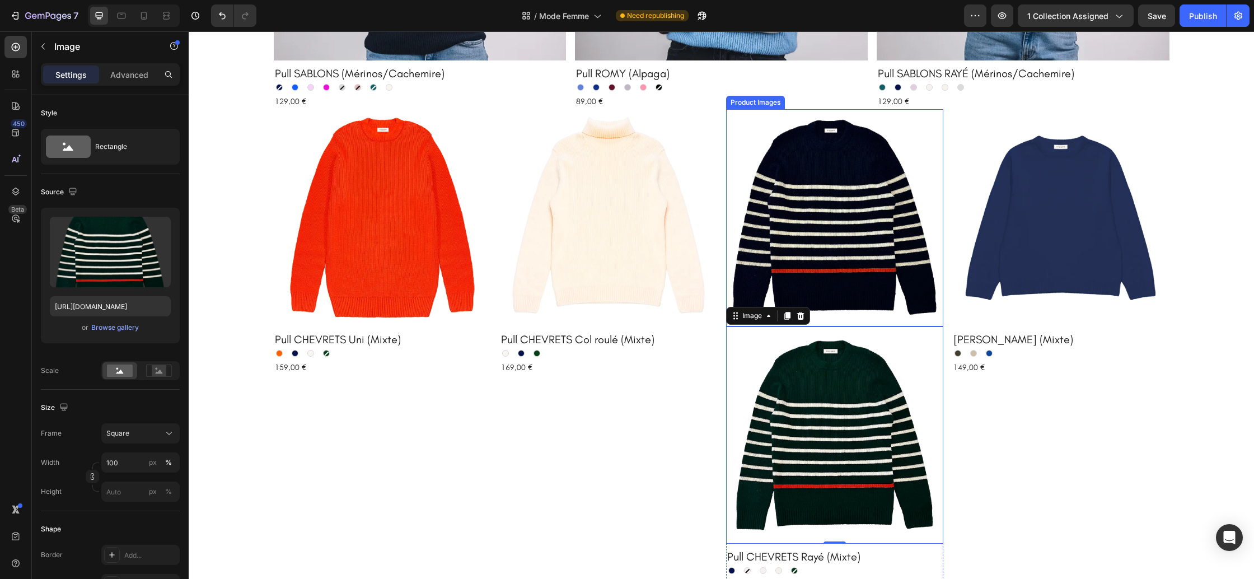
click at [844, 248] on img at bounding box center [834, 217] width 217 height 217
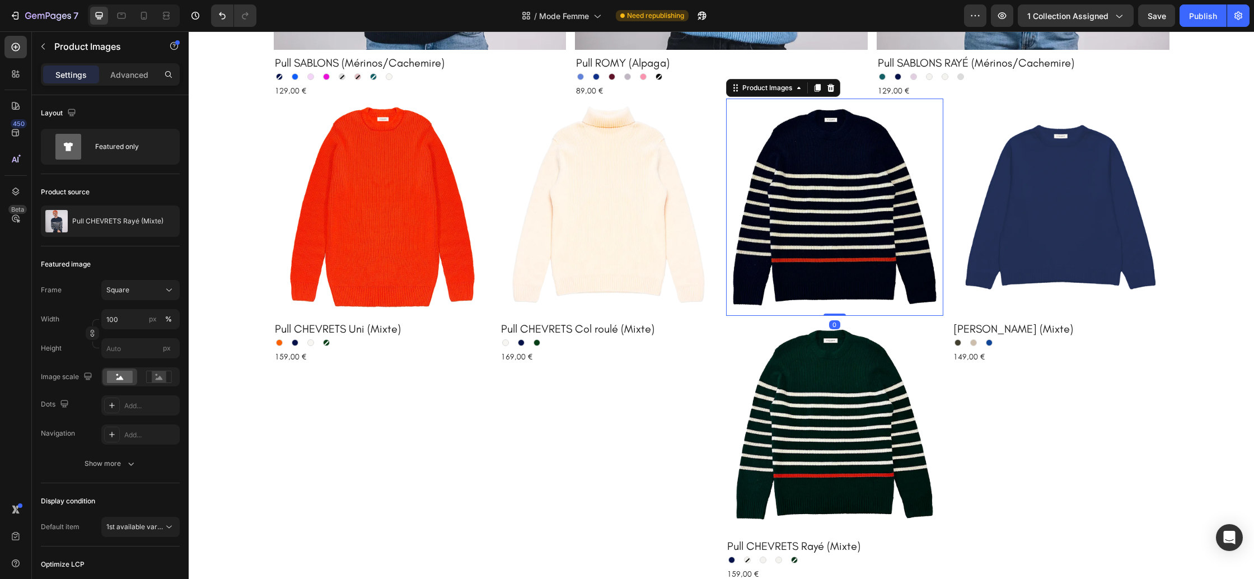
scroll to position [1158, 0]
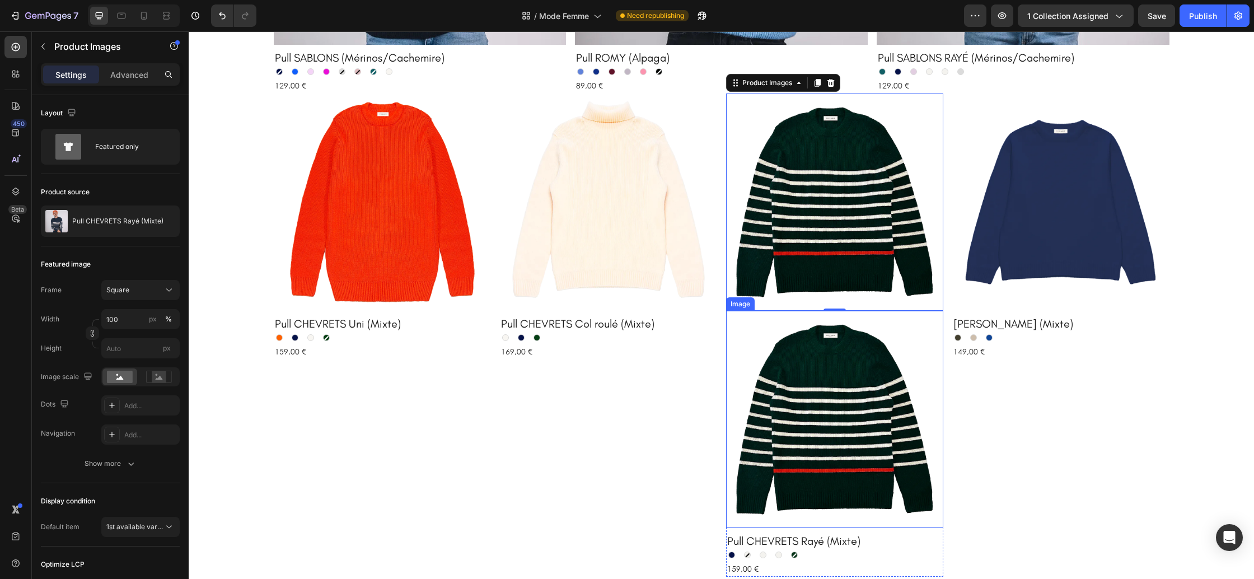
click at [811, 392] on img at bounding box center [834, 419] width 217 height 217
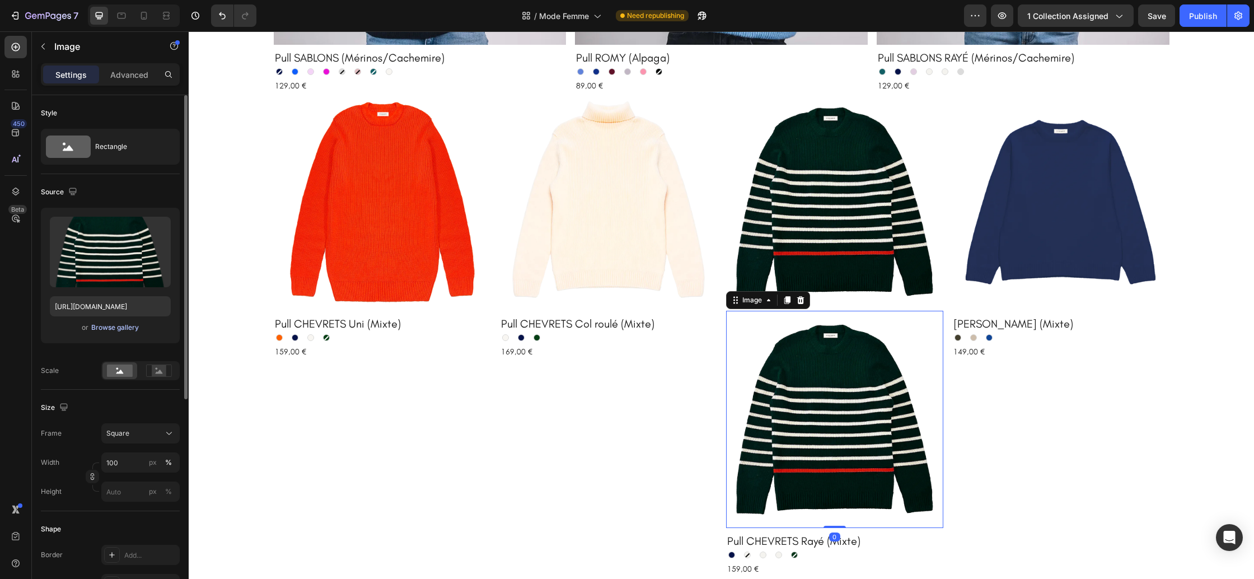
click at [110, 326] on div "Browse gallery" at bounding box center [115, 327] width 48 height 10
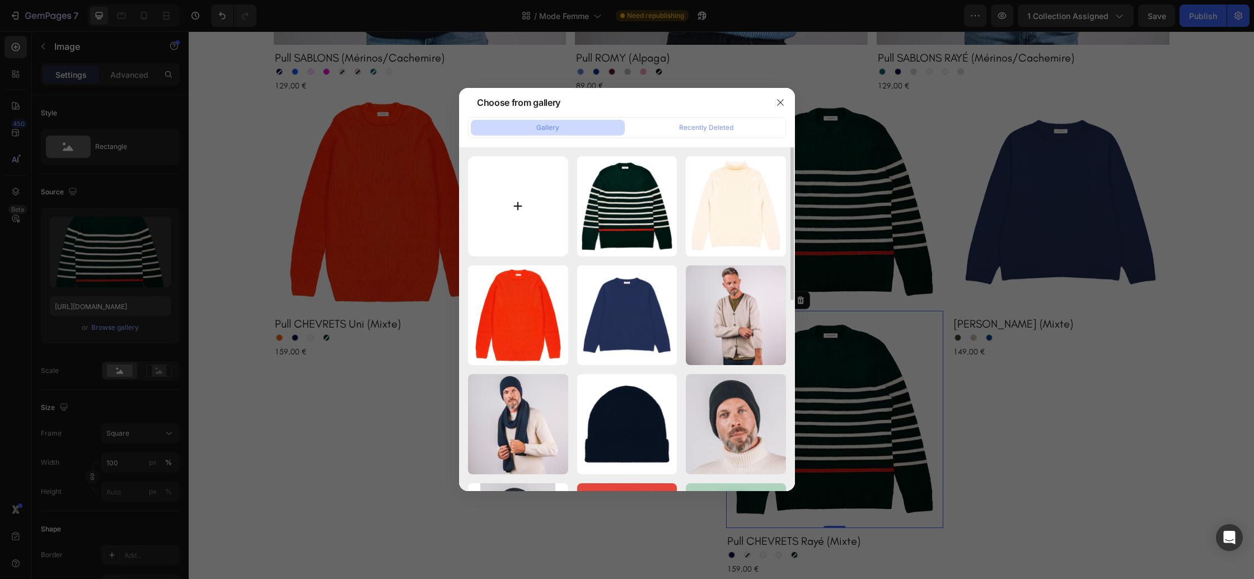
type input "C:\fakepath\Pulls-chevrets-raye-marine-ecru.webp"
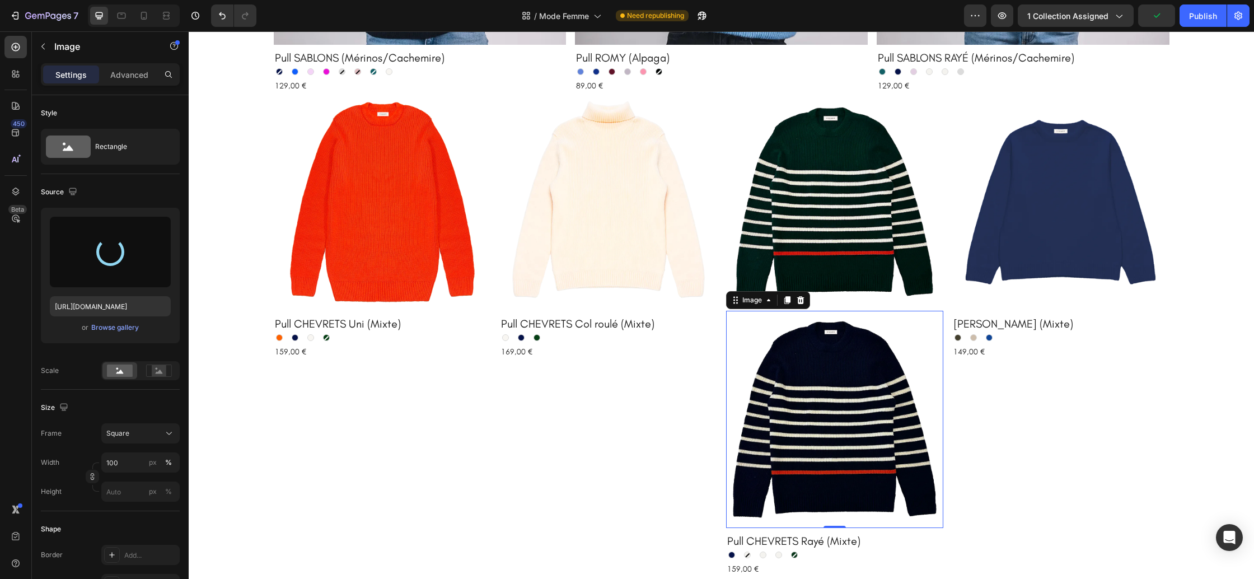
type input "https://cdn.shopify.com/s/files/1/0678/9555/8432/files/gempages_556549879929767…"
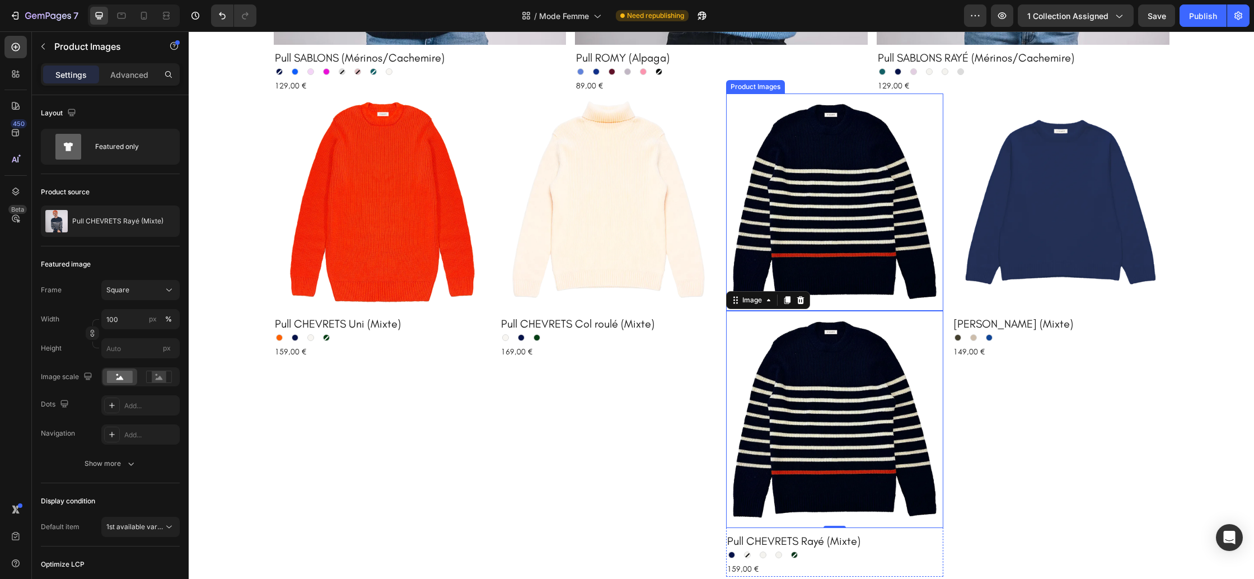
click at [845, 216] on img at bounding box center [834, 201] width 217 height 217
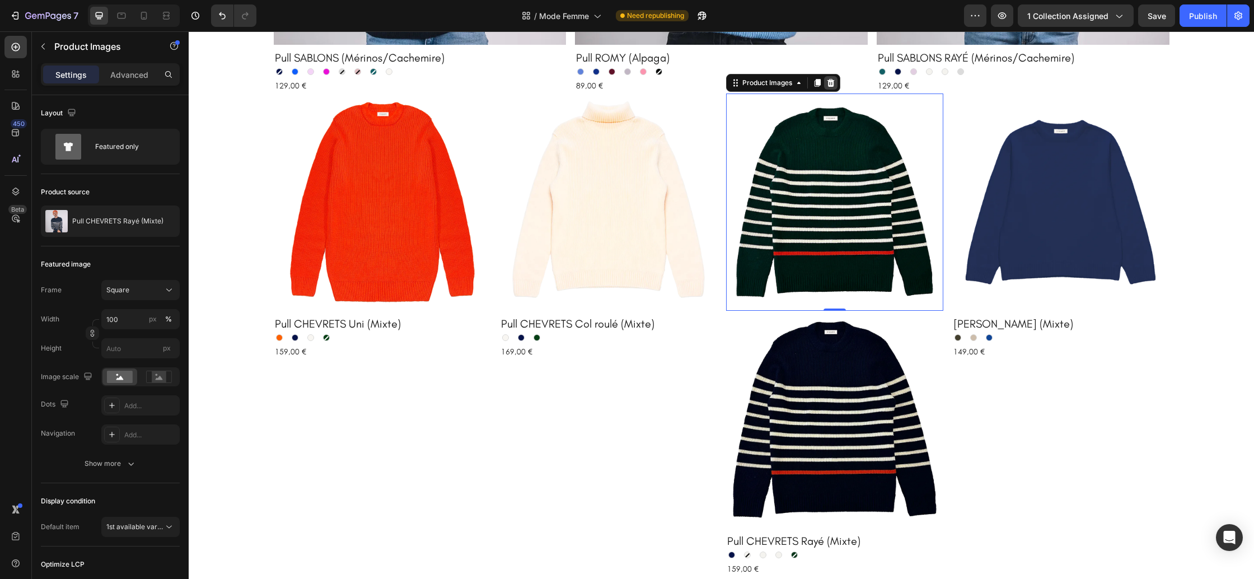
click at [833, 84] on icon at bounding box center [830, 83] width 7 height 8
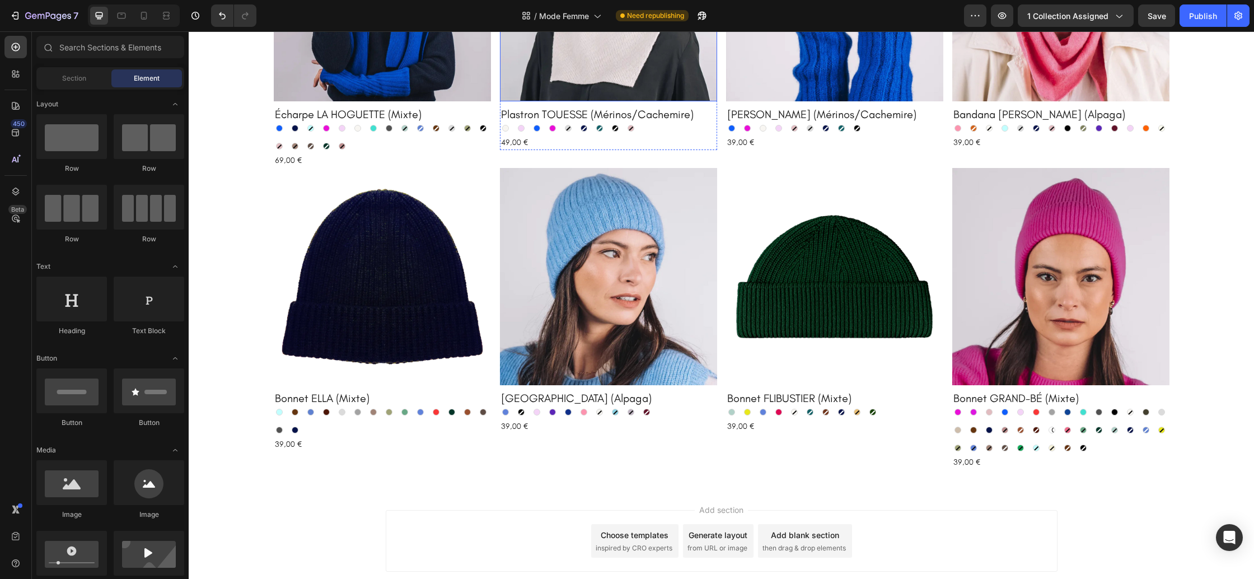
scroll to position [2006, 0]
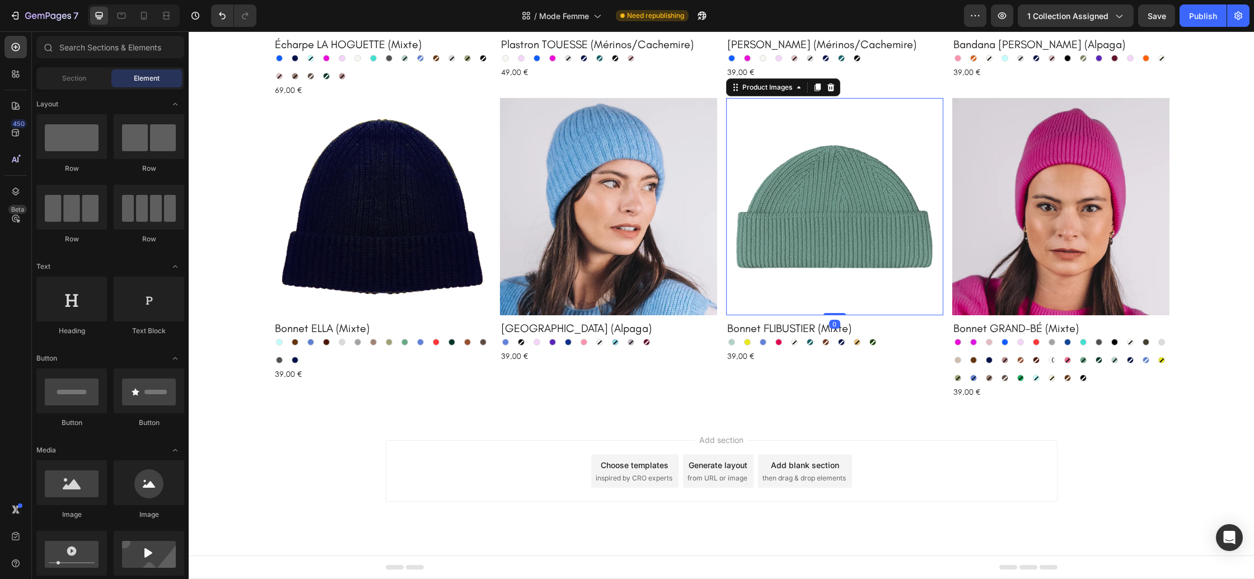
click at [844, 256] on img at bounding box center [834, 206] width 217 height 217
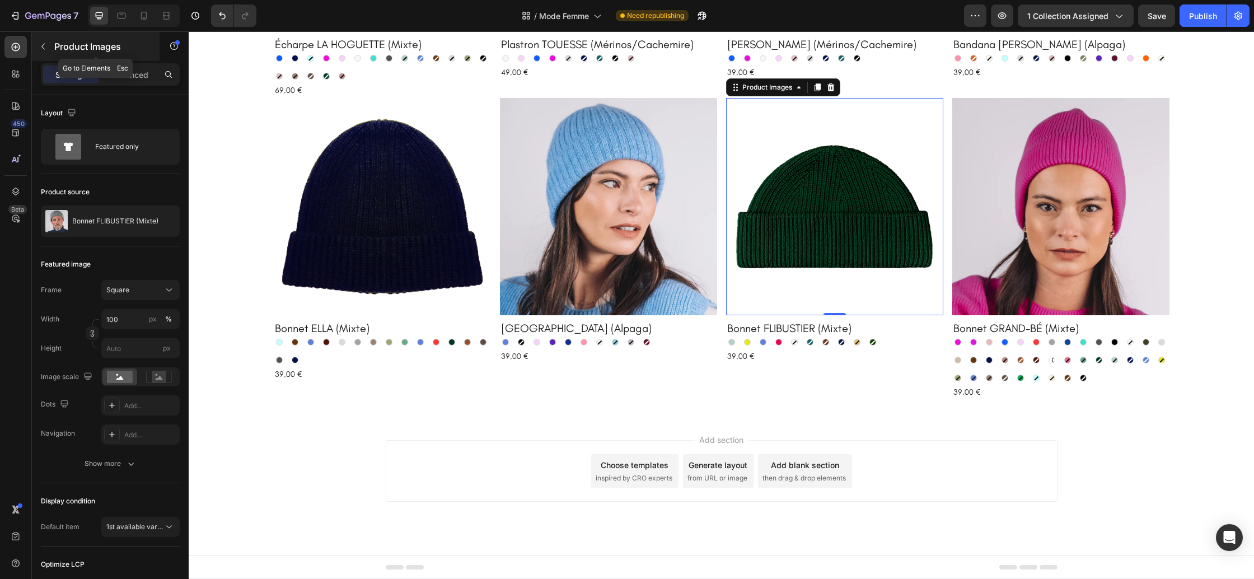
click at [44, 52] on button "button" at bounding box center [43, 47] width 18 height 18
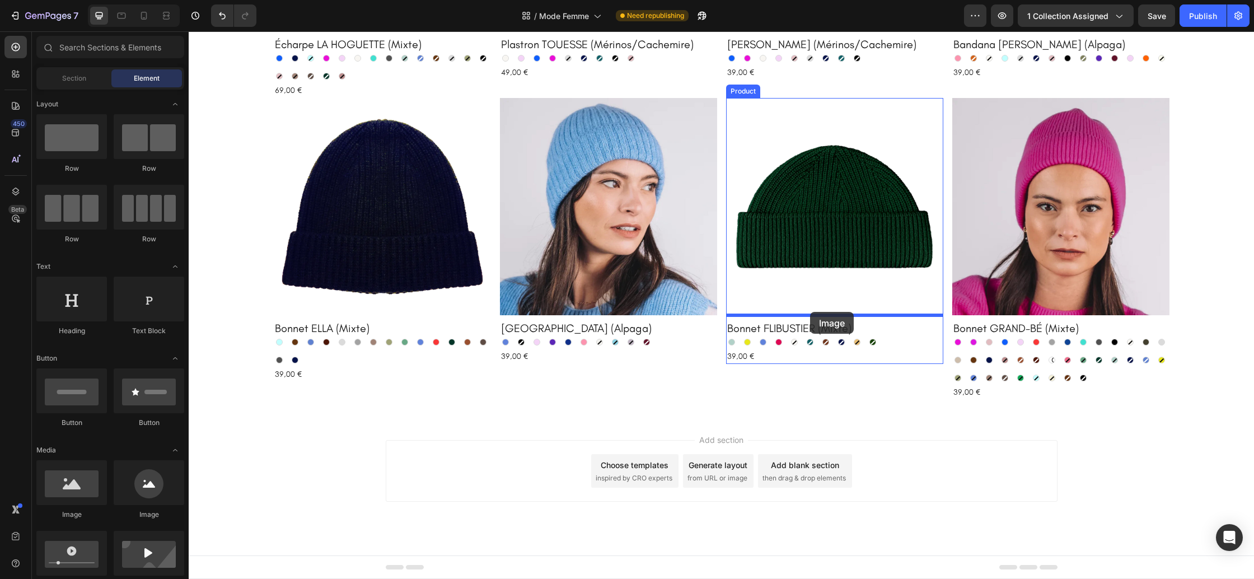
drag, startPoint x: 277, startPoint y: 504, endPoint x: 810, endPoint y: 312, distance: 567.2
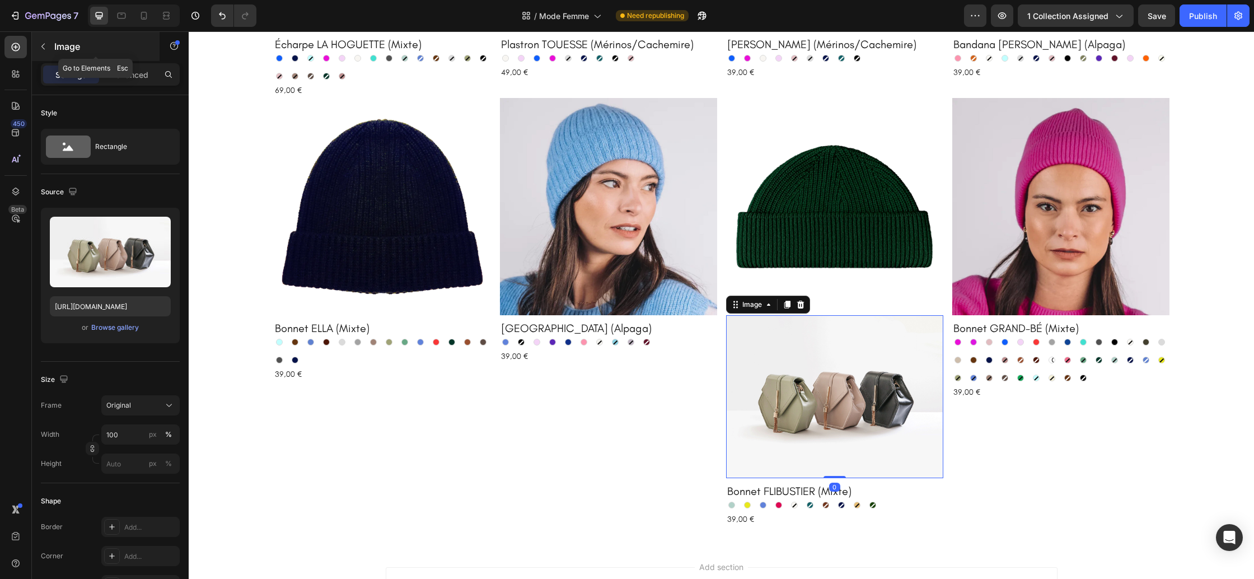
click at [47, 49] on icon "button" at bounding box center [43, 46] width 9 height 9
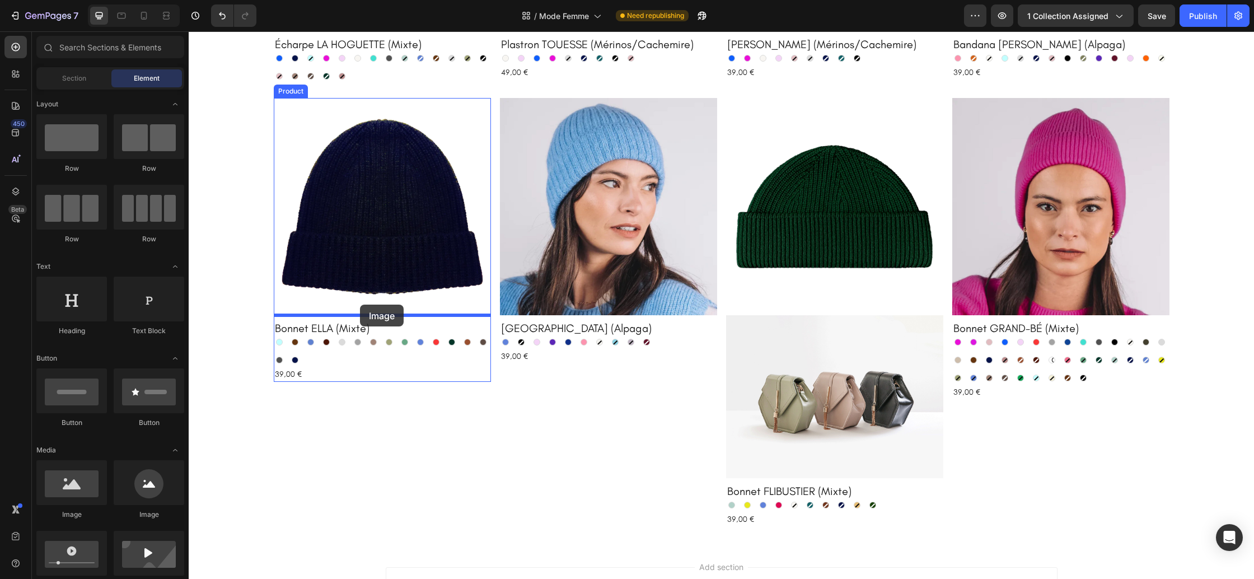
drag, startPoint x: 273, startPoint y: 508, endPoint x: 360, endPoint y: 305, distance: 221.7
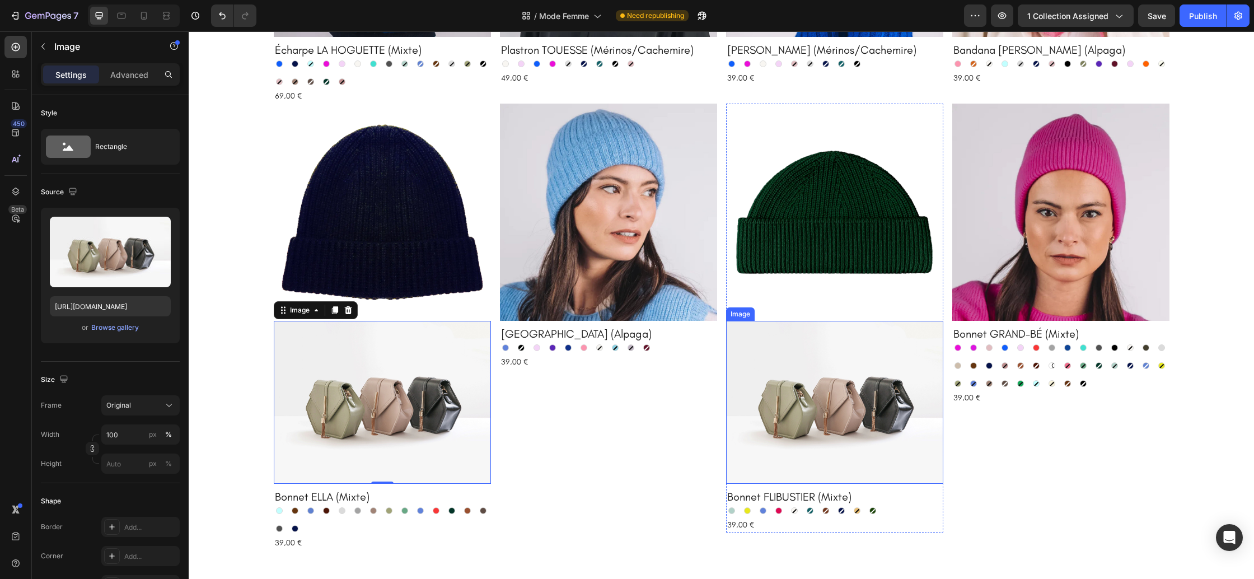
scroll to position [1998, 0]
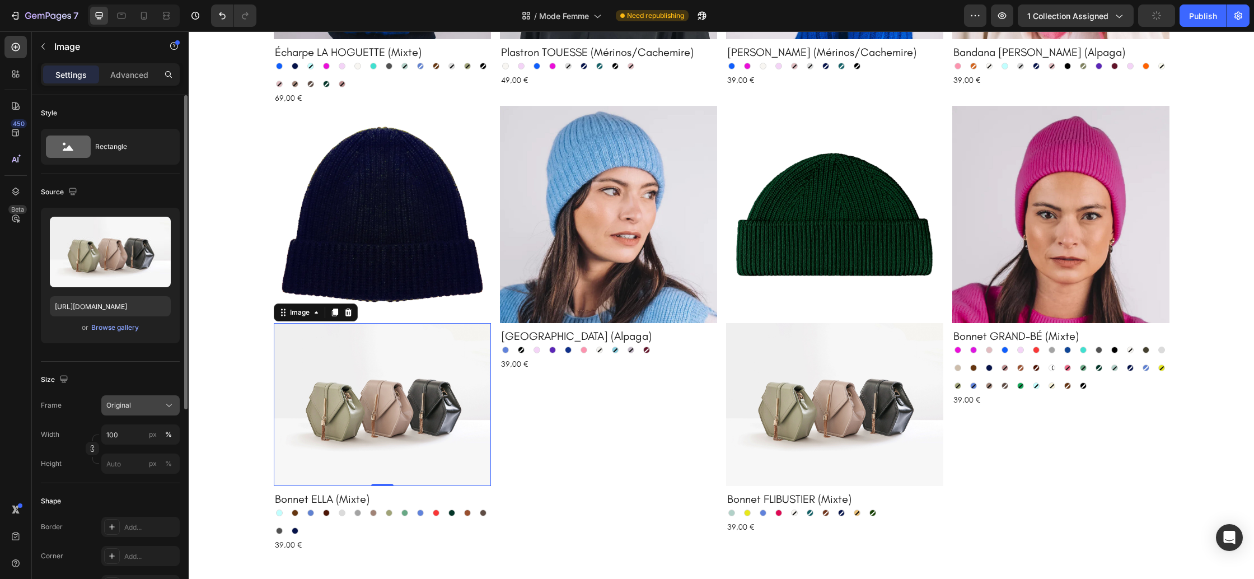
click at [139, 403] on div "Original" at bounding box center [133, 405] width 55 height 10
click at [134, 435] on div "Square" at bounding box center [138, 432] width 65 height 11
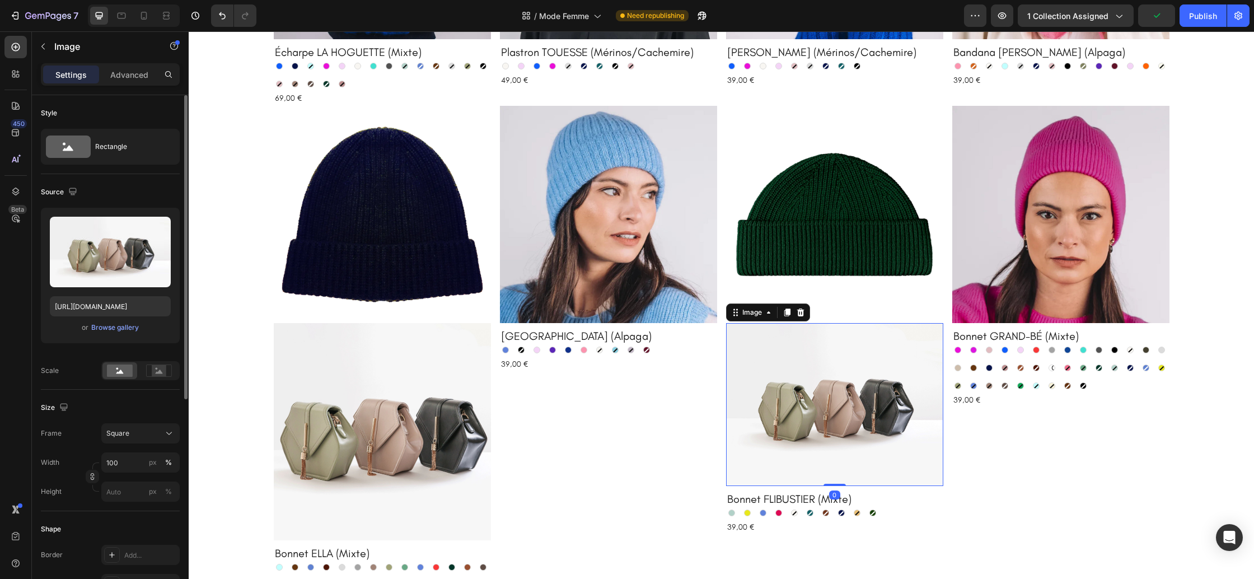
click at [801, 387] on img at bounding box center [834, 404] width 217 height 163
click at [159, 409] on div "Original" at bounding box center [133, 405] width 55 height 10
click at [143, 433] on div "Square" at bounding box center [138, 432] width 65 height 11
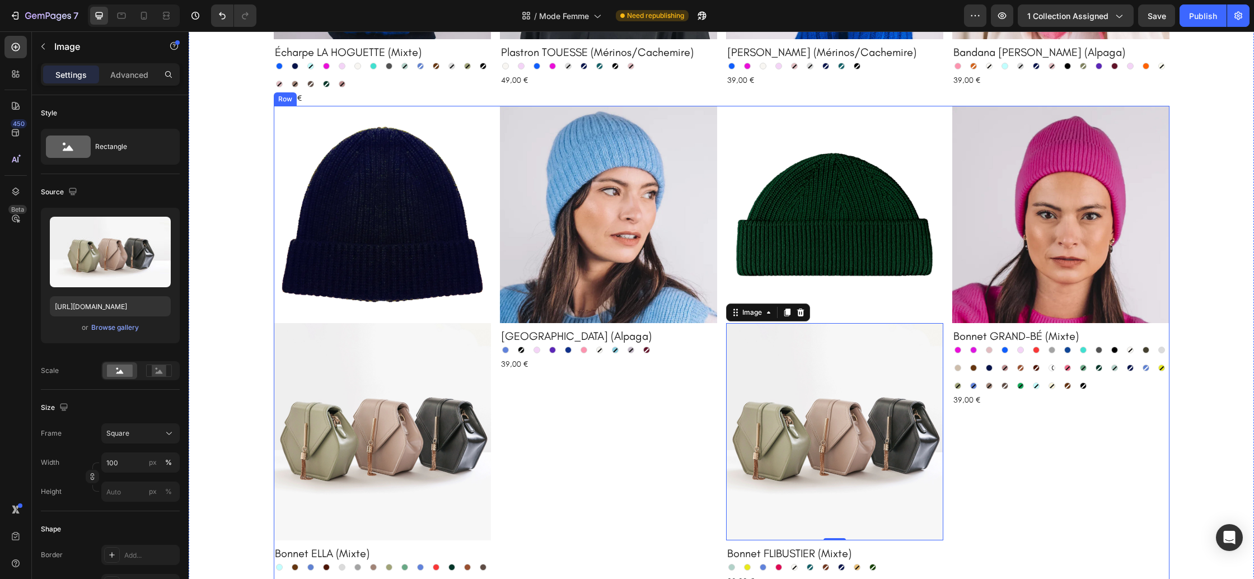
scroll to position [2028, 0]
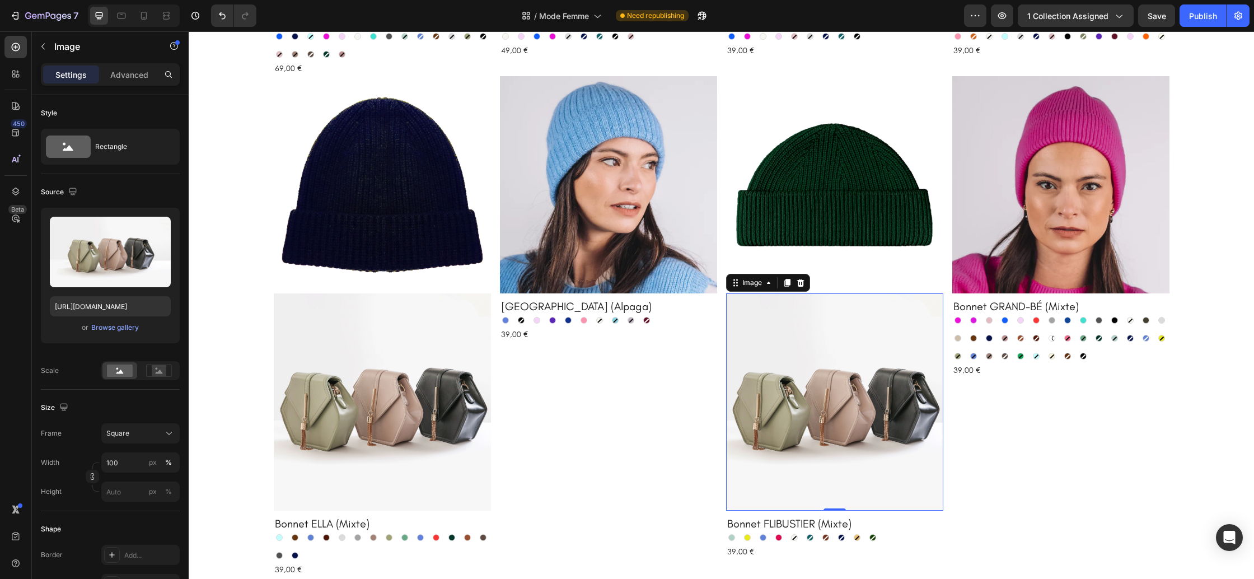
click at [819, 413] on img at bounding box center [834, 401] width 217 height 217
click at [128, 327] on div "Browse gallery" at bounding box center [115, 327] width 48 height 10
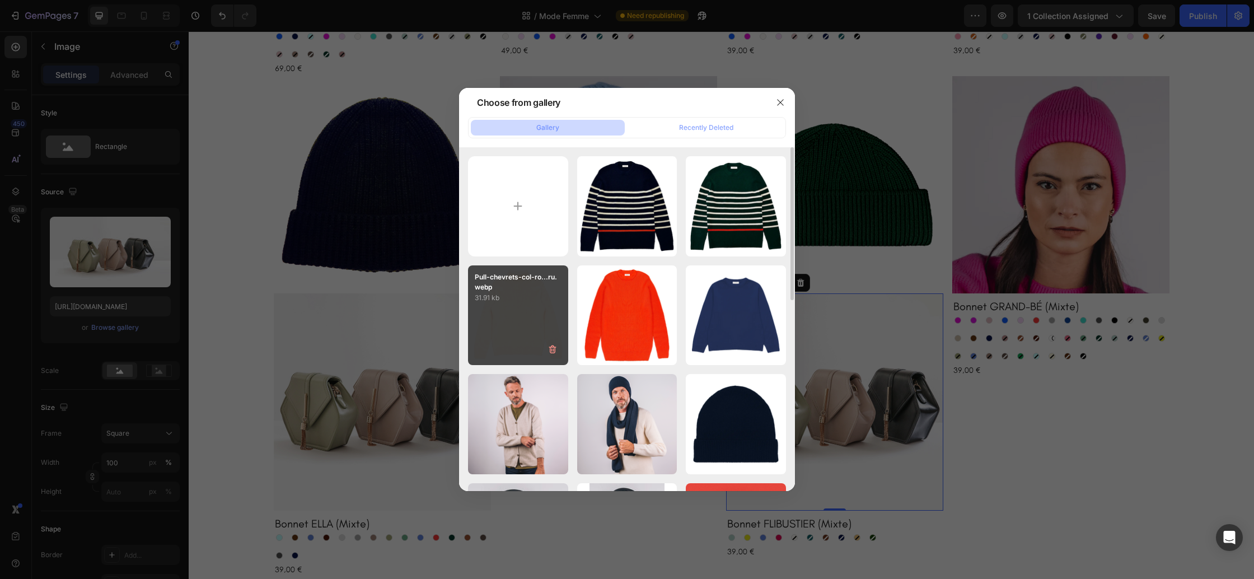
type input "C:\fakepath\Bonnet-flibustier-amande.webp"
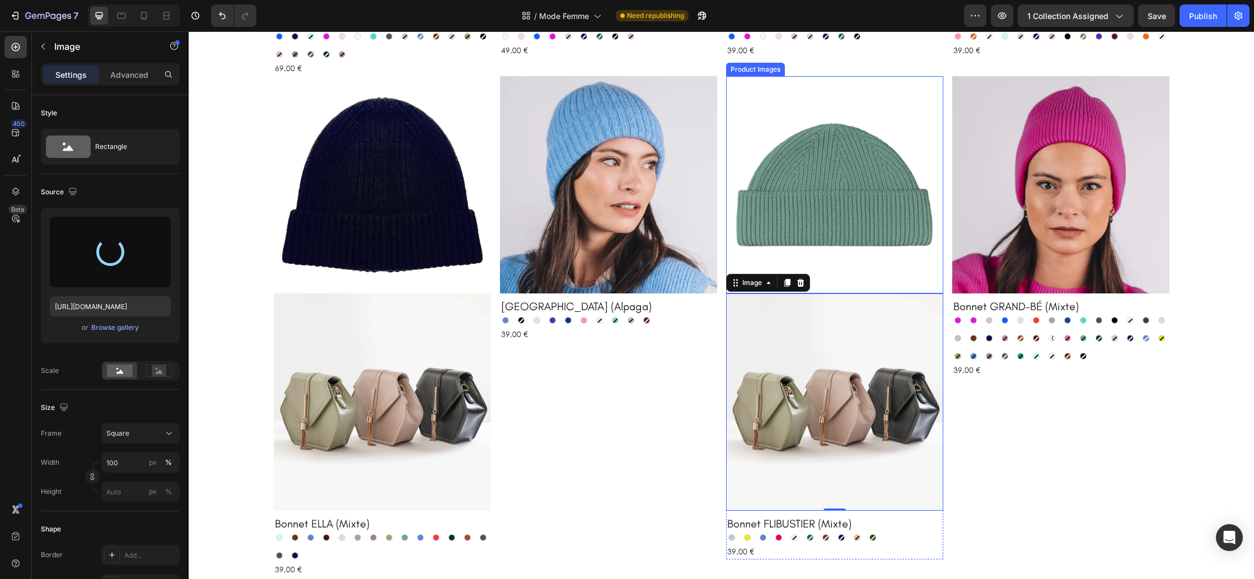
type input "https://cdn.shopify.com/s/files/1/0678/9555/8432/files/gempages_556549879929767…"
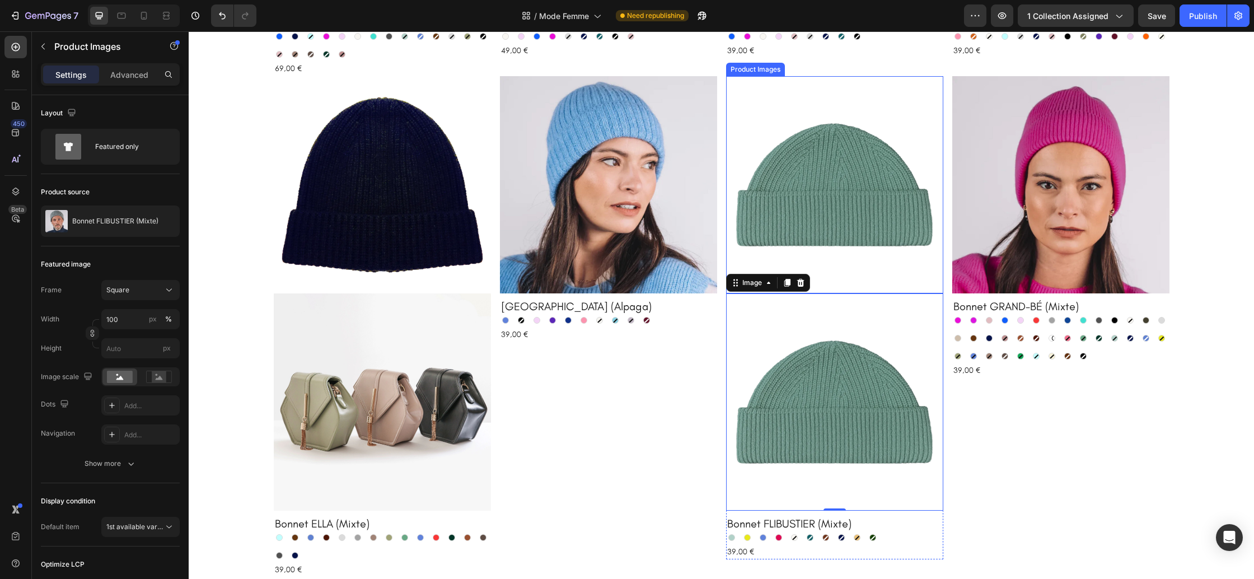
click at [821, 170] on img at bounding box center [834, 184] width 217 height 217
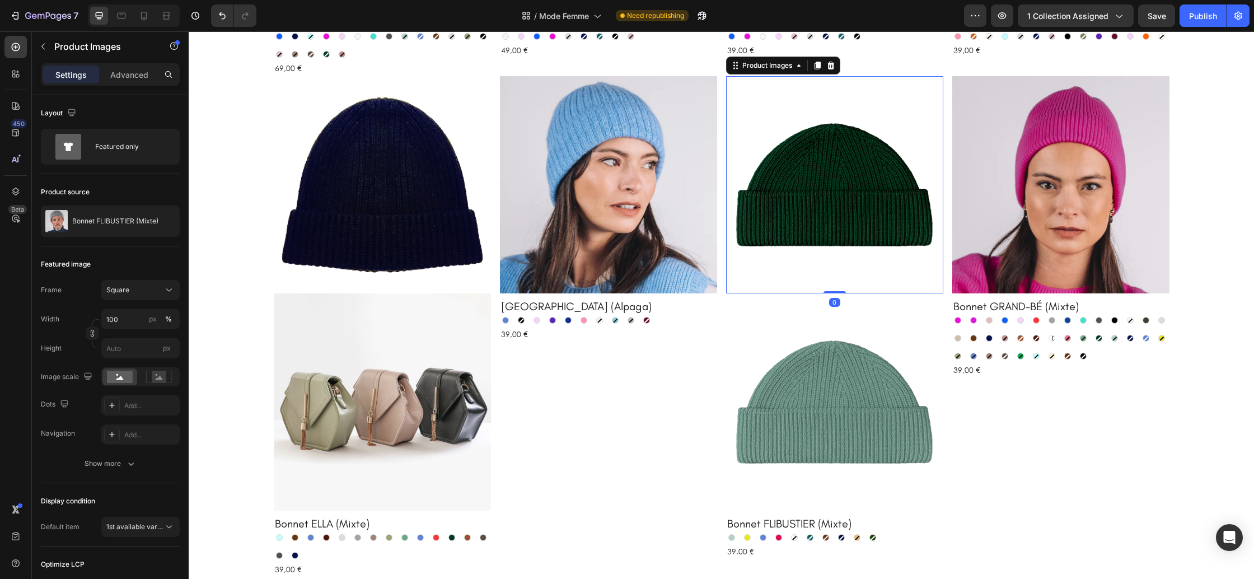
click at [834, 67] on icon at bounding box center [830, 66] width 7 height 8
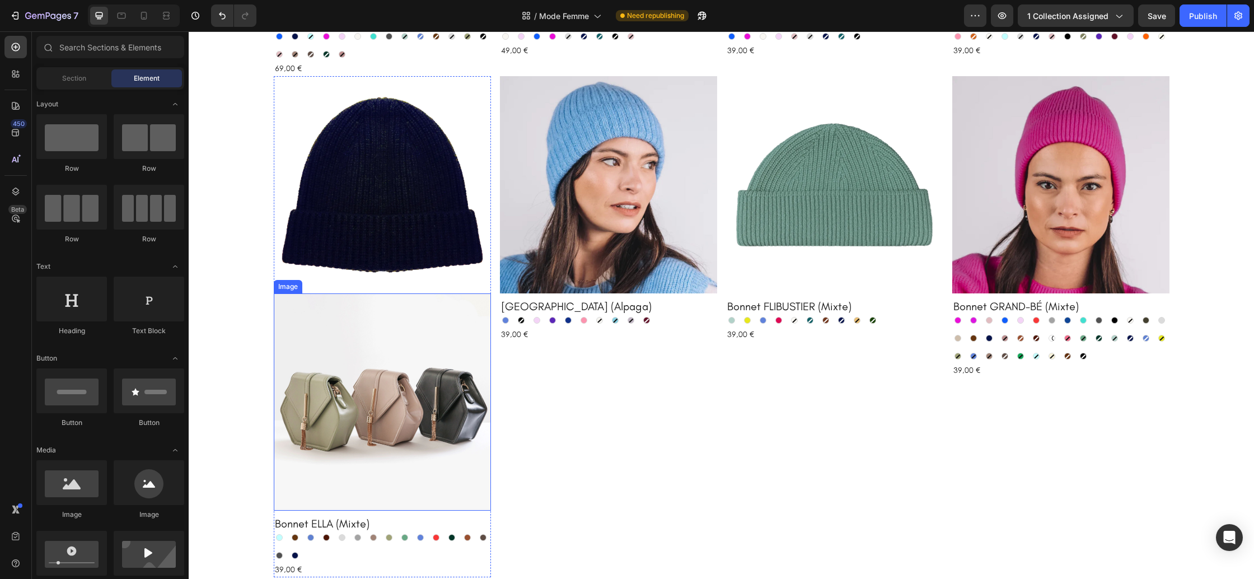
click at [385, 369] on img at bounding box center [382, 401] width 217 height 217
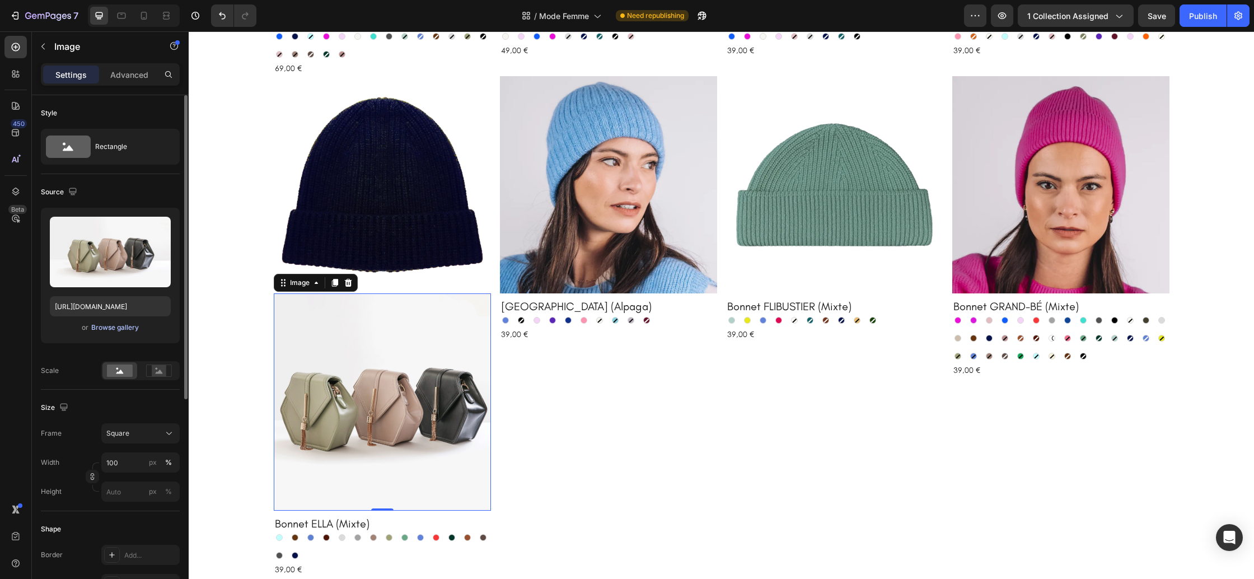
click at [118, 329] on div "Browse gallery" at bounding box center [115, 327] width 48 height 10
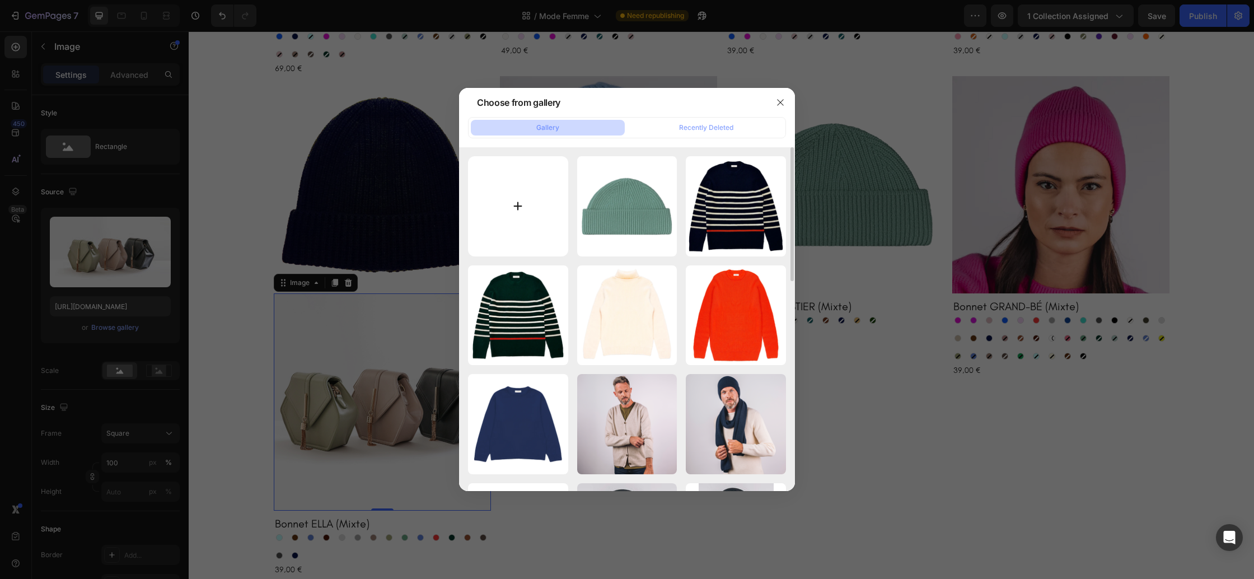
type input "C:\fakepath\Bonnet-ella-ciel.webp"
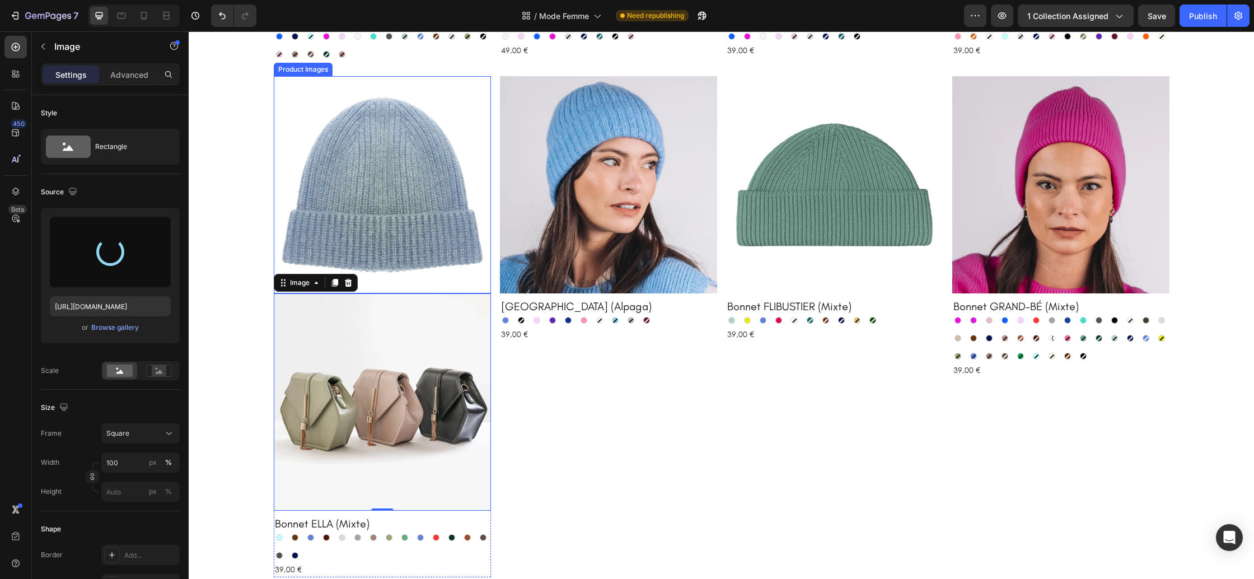
type input "https://cdn.shopify.com/s/files/1/0678/9555/8432/files/gempages_556549879929767…"
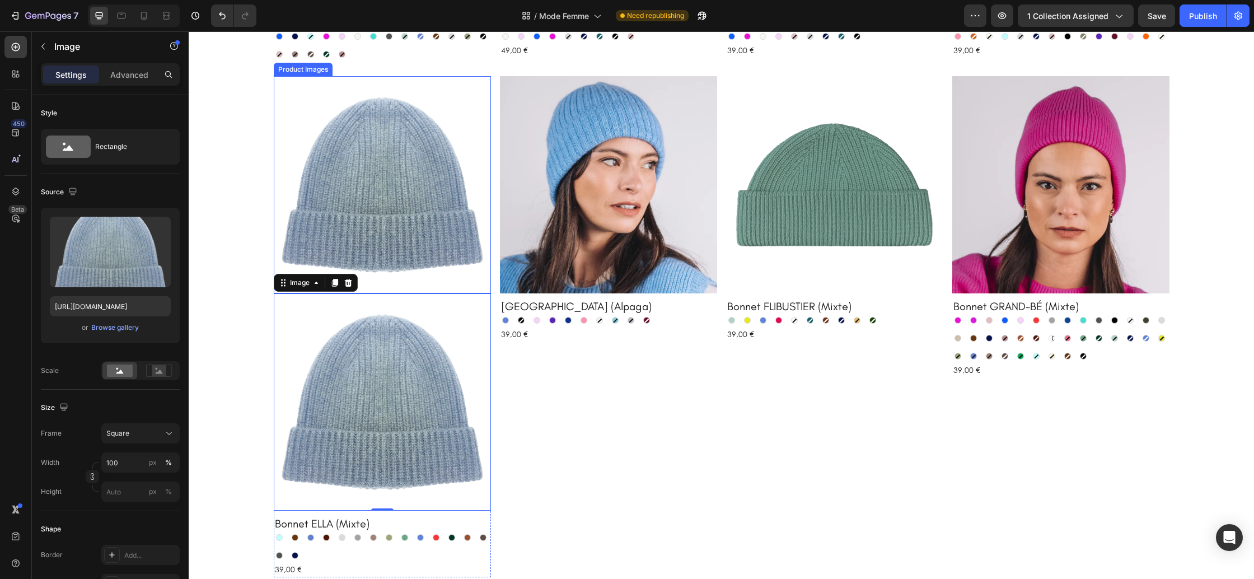
click at [437, 218] on img at bounding box center [382, 184] width 217 height 217
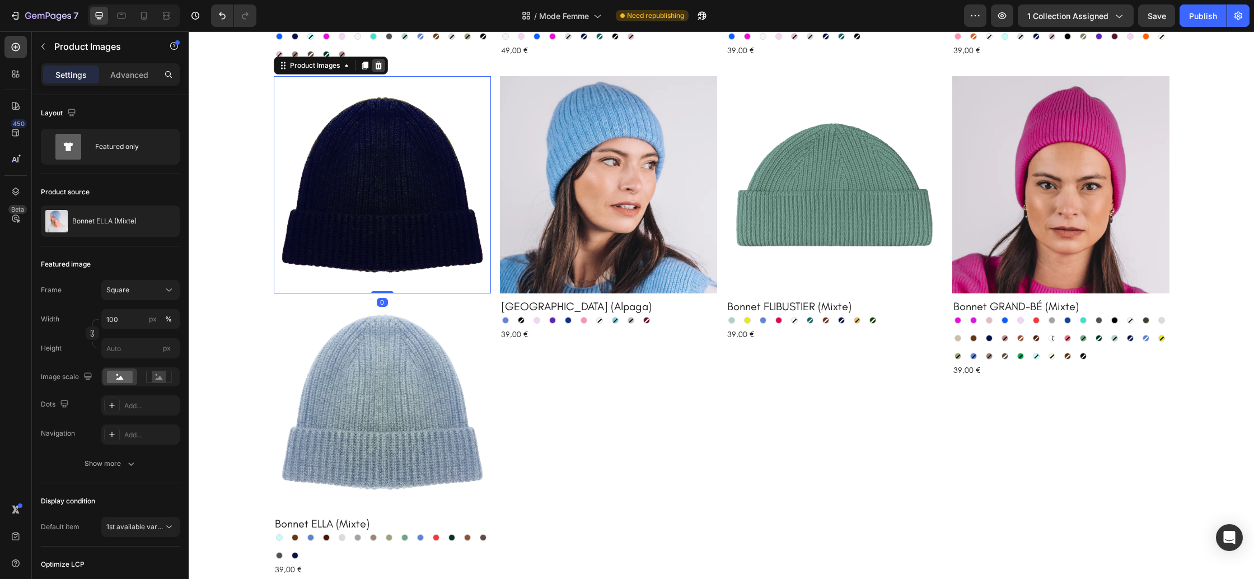
click at [380, 62] on icon at bounding box center [378, 65] width 9 height 9
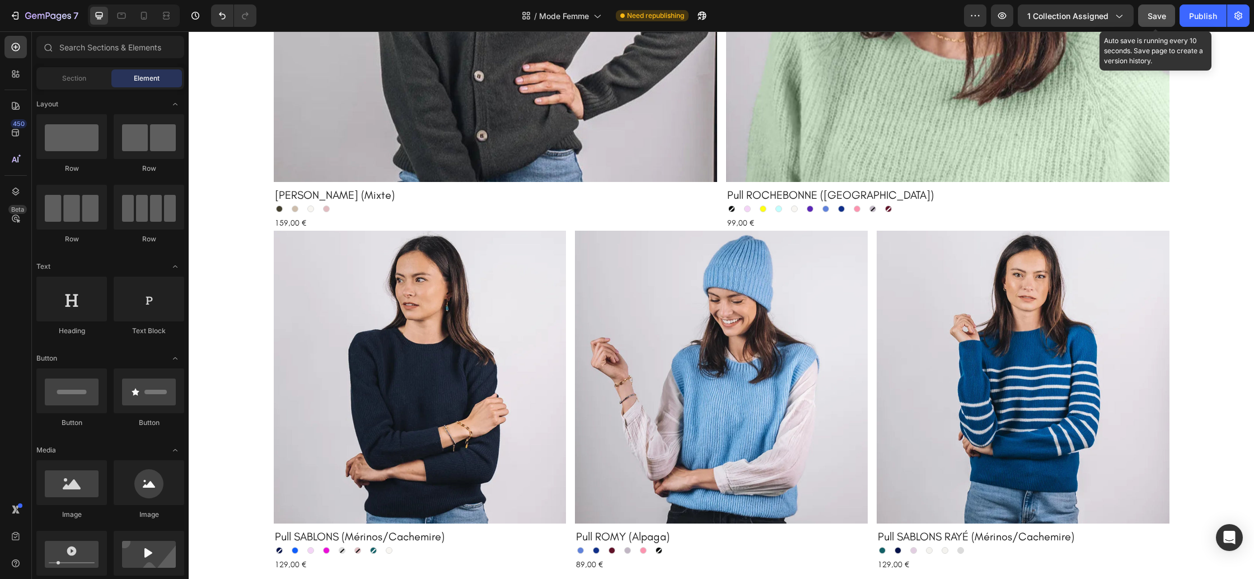
click at [1150, 16] on span "Save" at bounding box center [1157, 16] width 18 height 10
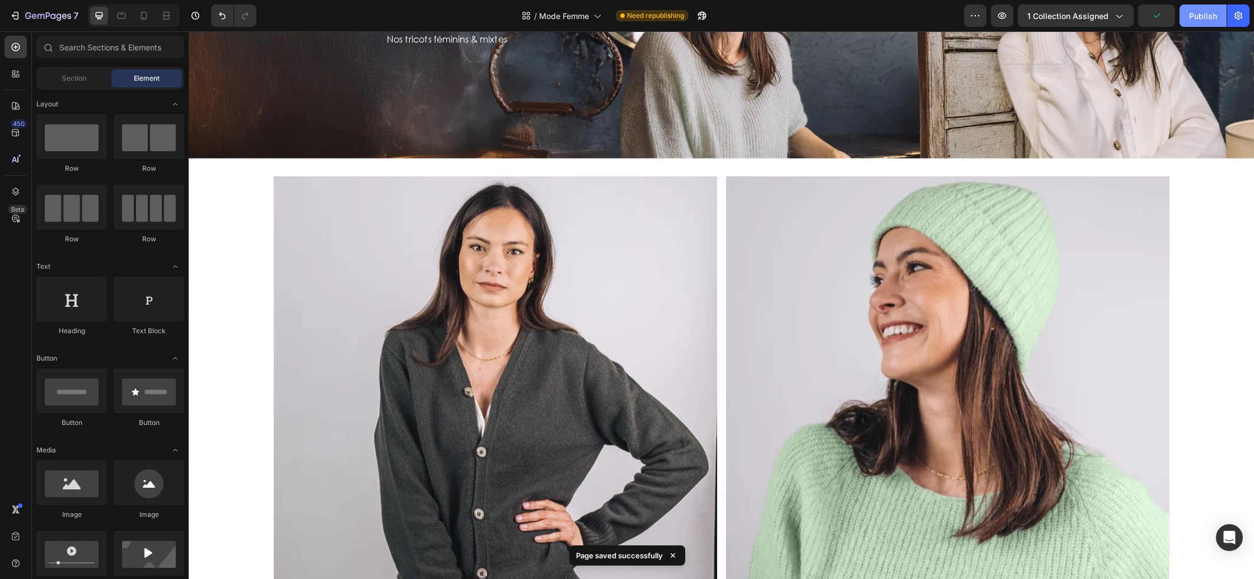
scroll to position [240, 0]
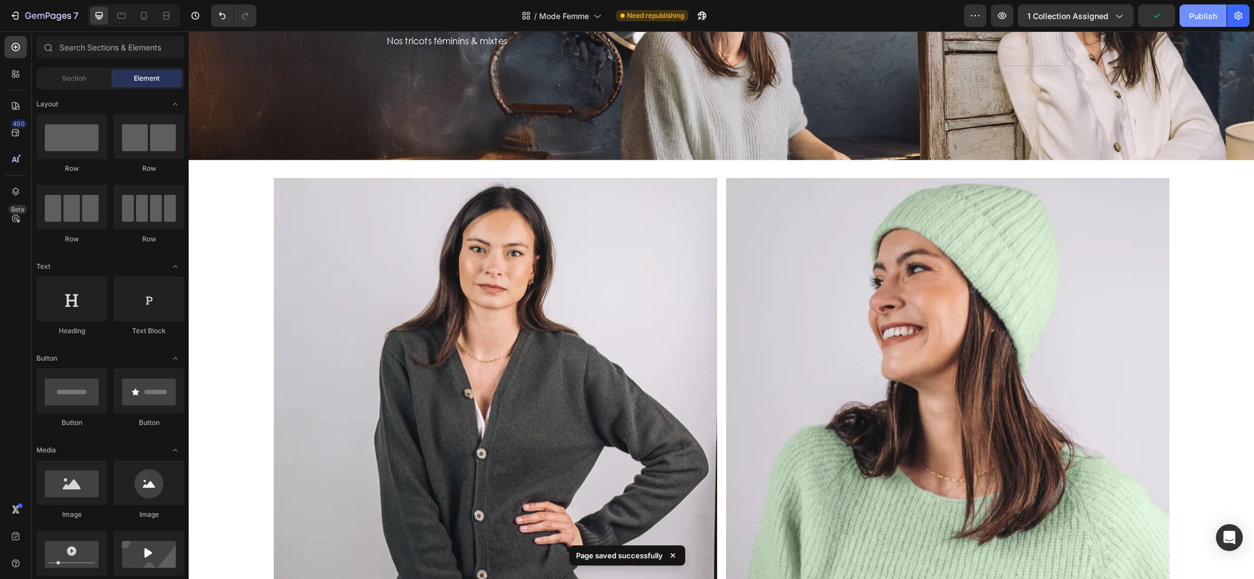
click at [1199, 17] on div "Publish" at bounding box center [1203, 16] width 28 height 12
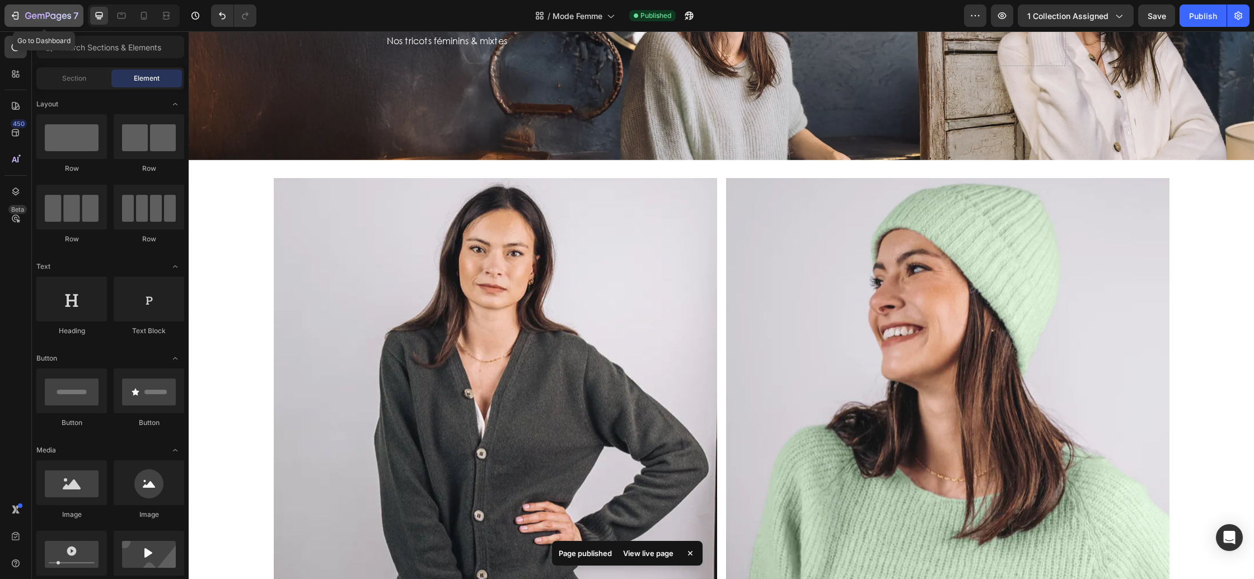
click at [38, 24] on button "7" at bounding box center [43, 15] width 79 height 22
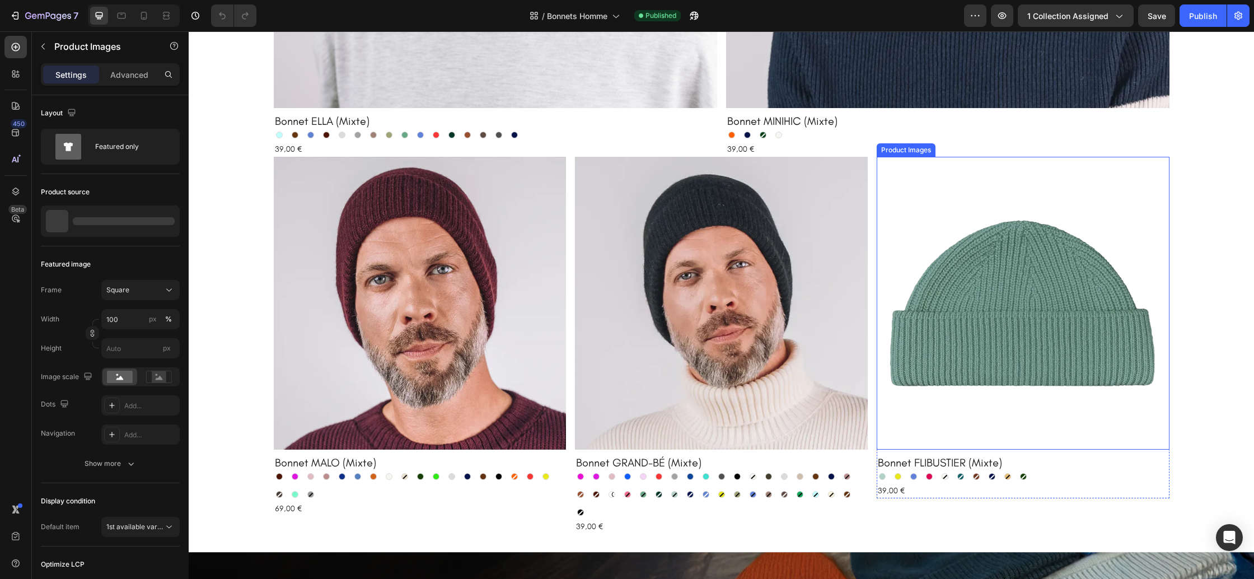
click at [969, 355] on img at bounding box center [1023, 303] width 293 height 293
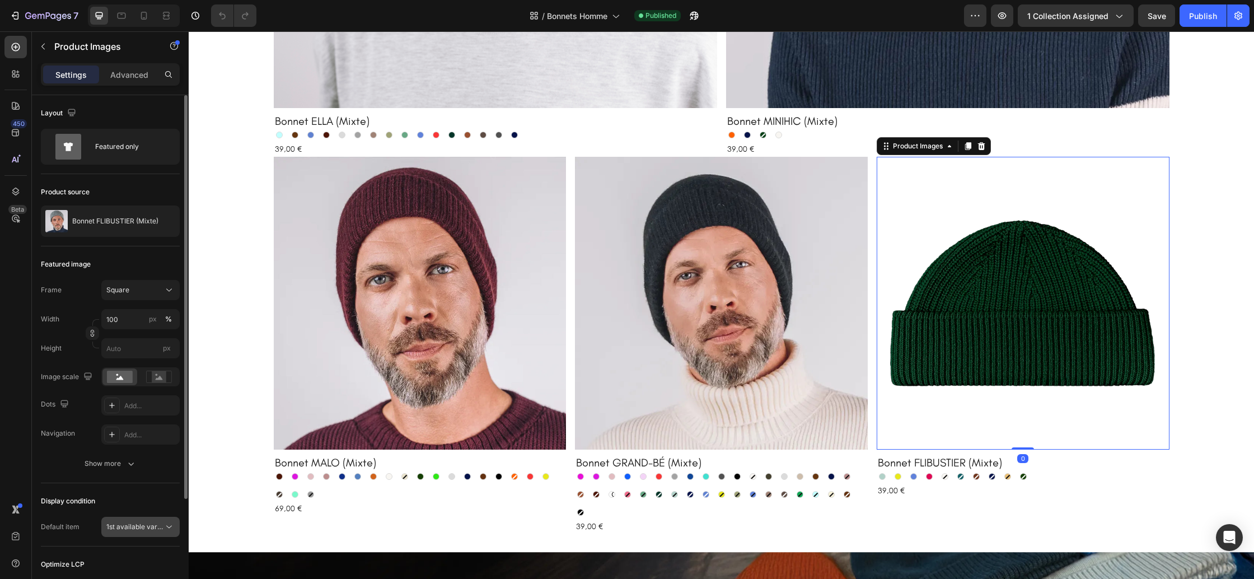
click at [147, 528] on span "1st available variant" at bounding box center [137, 526] width 63 height 8
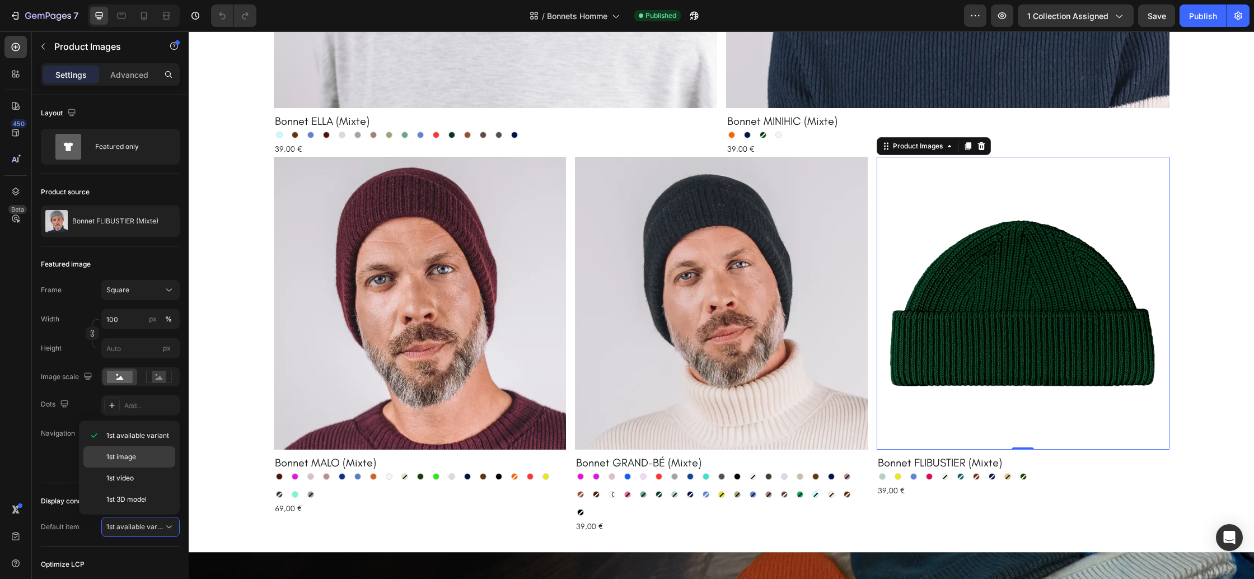
click at [133, 467] on div "1st image" at bounding box center [129, 477] width 92 height 21
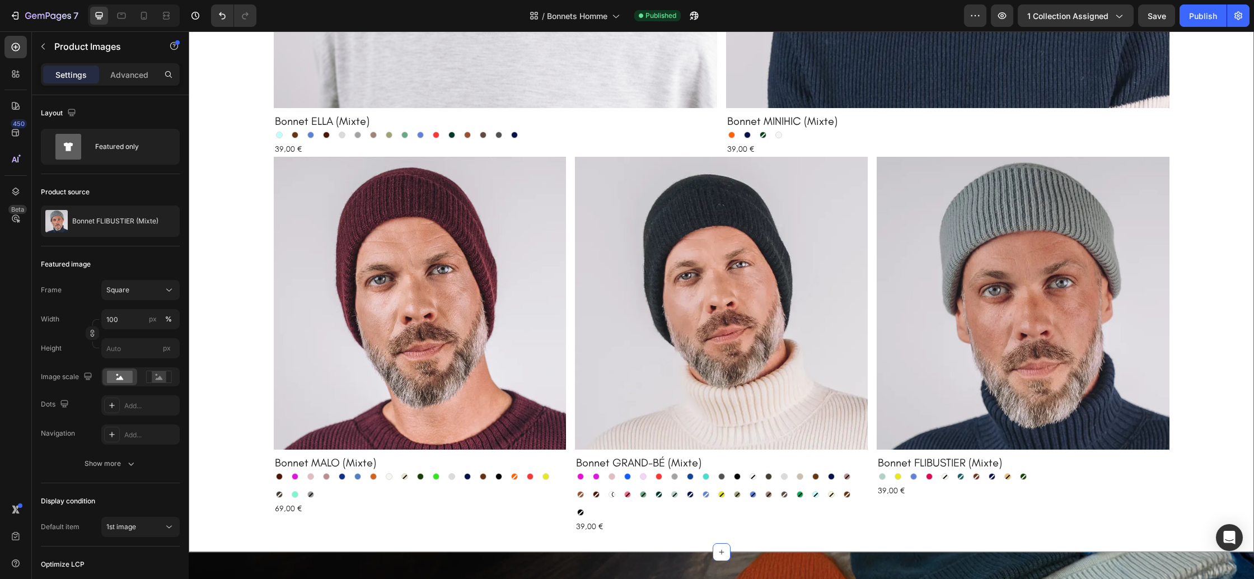
click at [1196, 390] on div "Product Images Bonnet ELLA (Mixte) Product Title Ciel Ciel Caramel Caramel Bleu…" at bounding box center [721, 99] width 1065 height 869
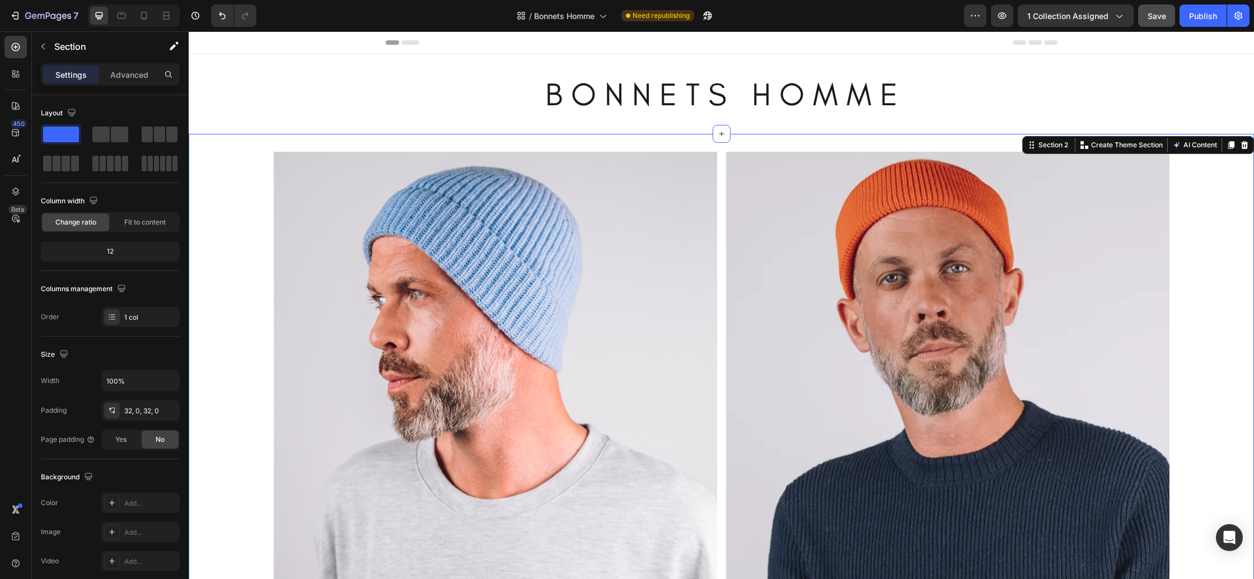
click at [1154, 24] on button "Save" at bounding box center [1156, 15] width 37 height 22
click at [1194, 19] on div "Publish" at bounding box center [1203, 16] width 28 height 12
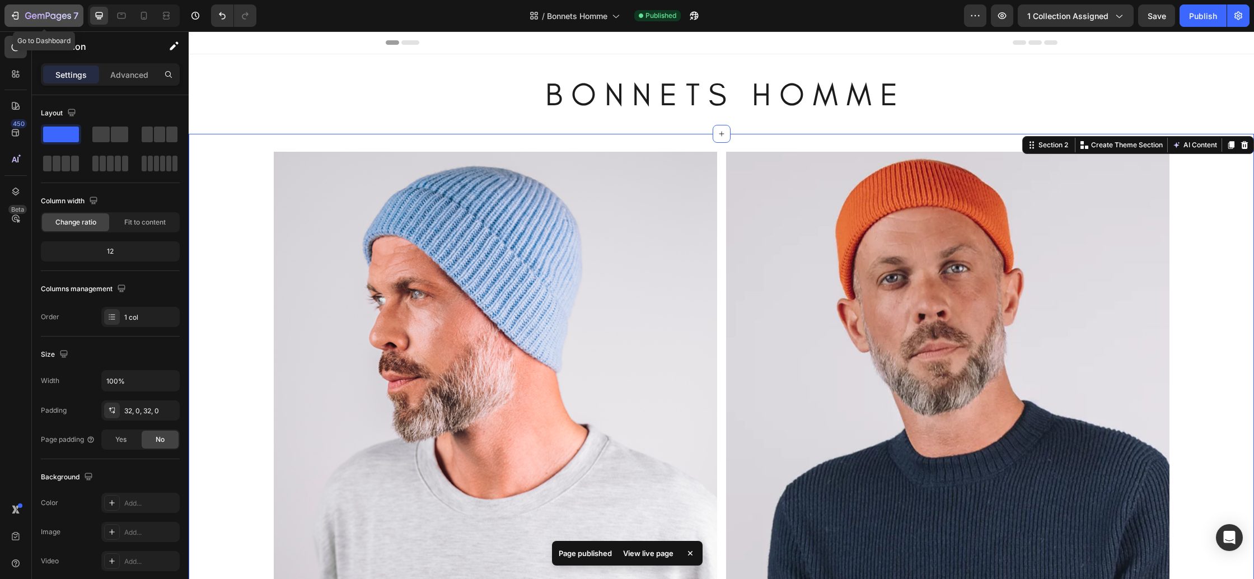
click at [35, 21] on div "7" at bounding box center [51, 15] width 53 height 13
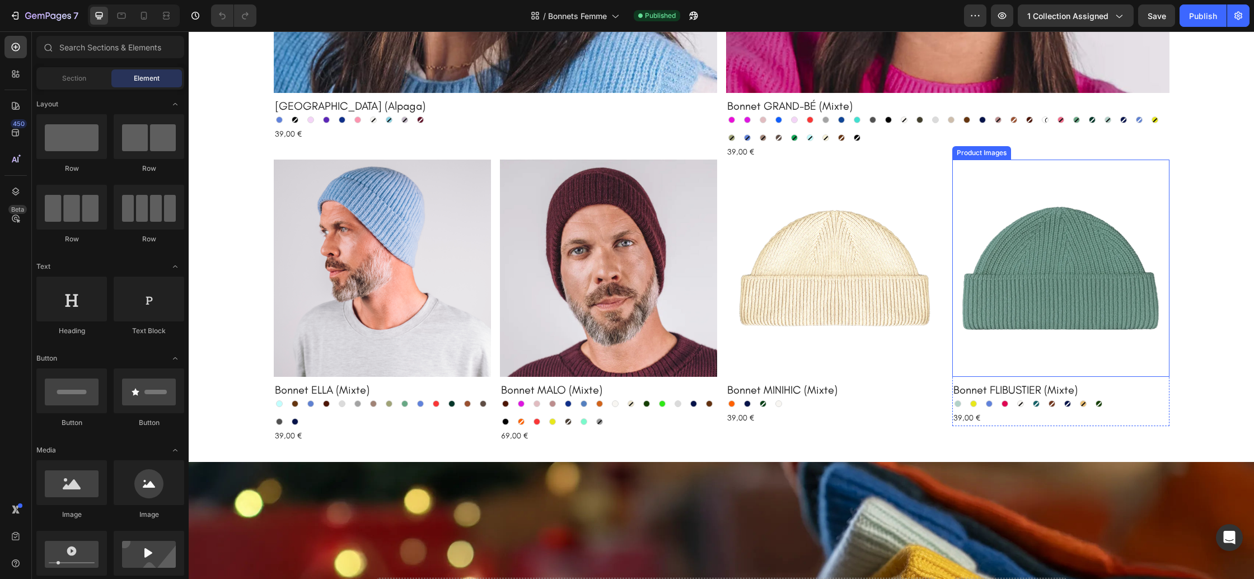
scroll to position [503, 0]
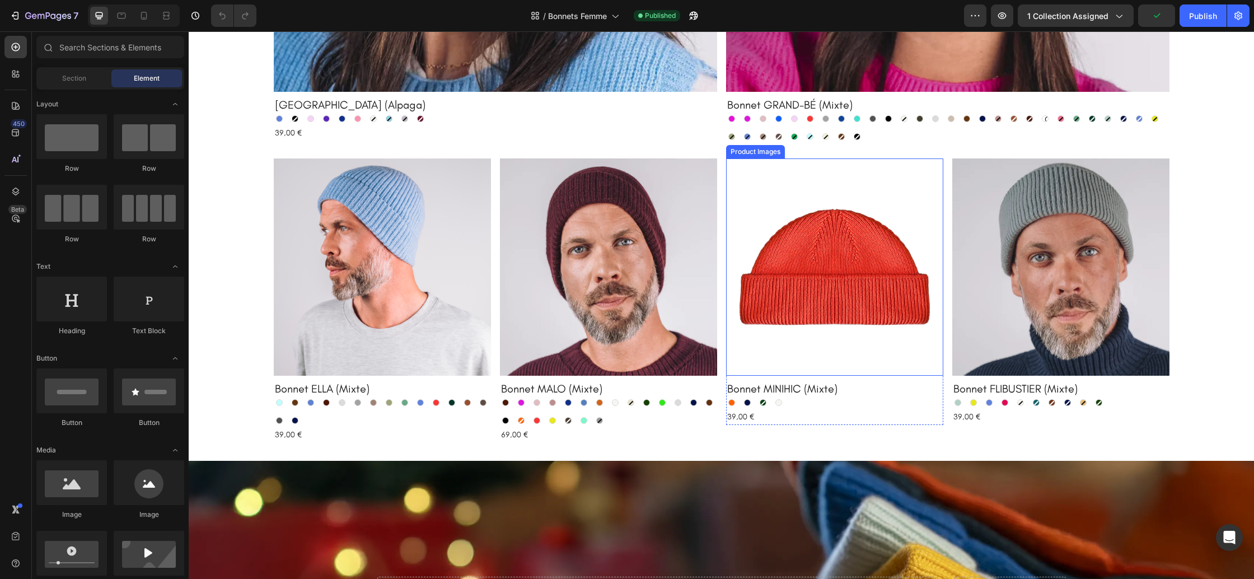
click at [862, 306] on img at bounding box center [834, 266] width 217 height 217
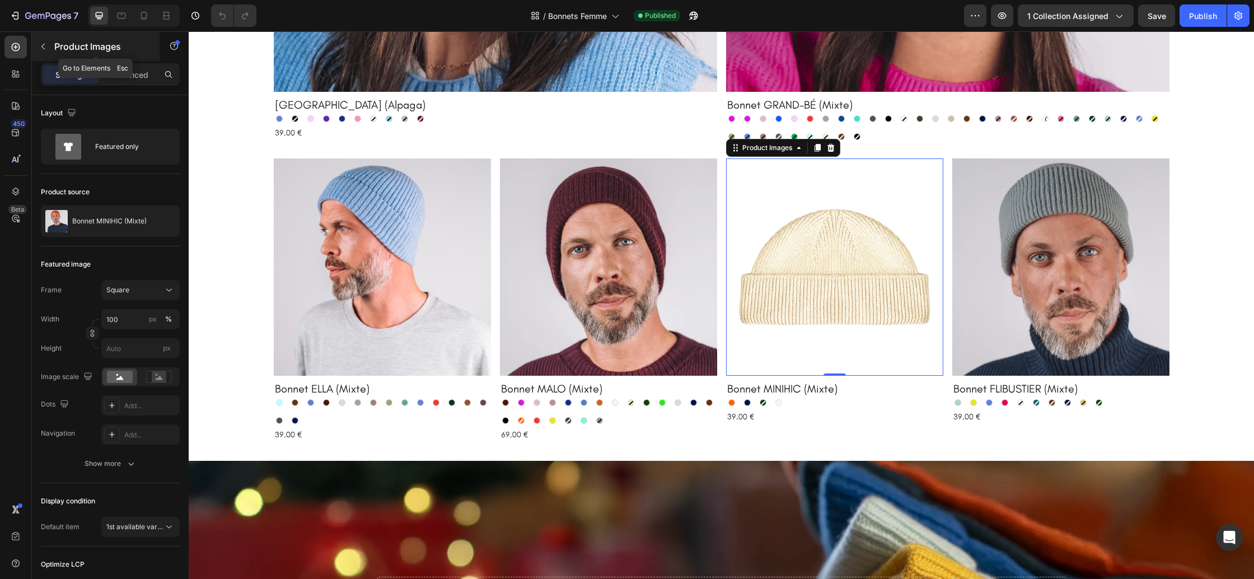
click at [44, 49] on icon "button" at bounding box center [43, 46] width 9 height 9
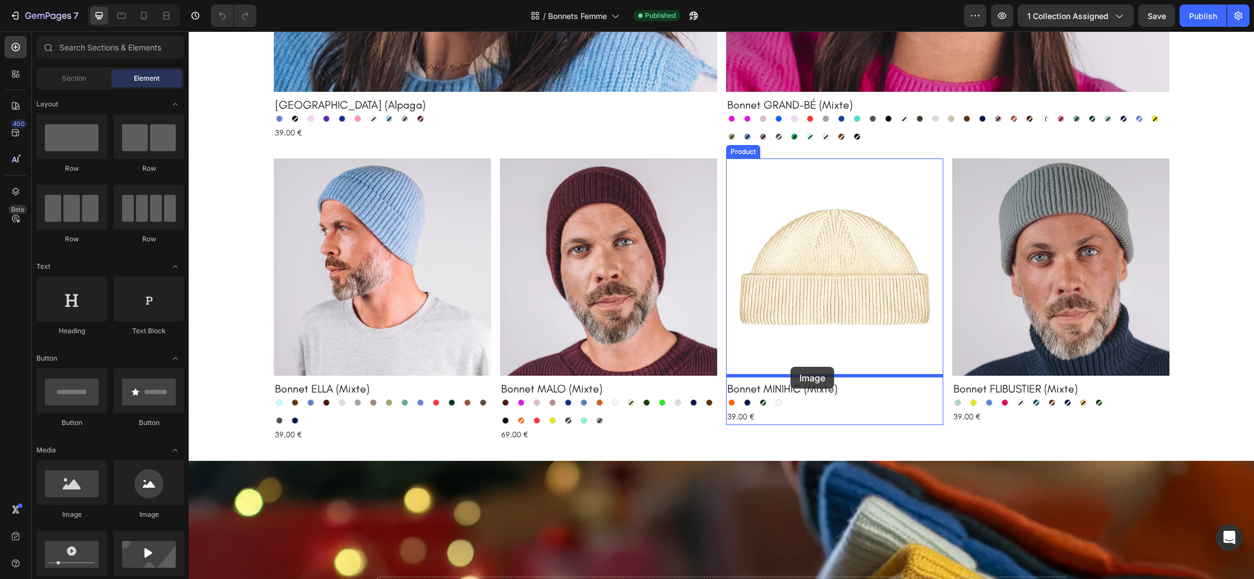
drag, startPoint x: 269, startPoint y: 500, endPoint x: 455, endPoint y: 305, distance: 270.0
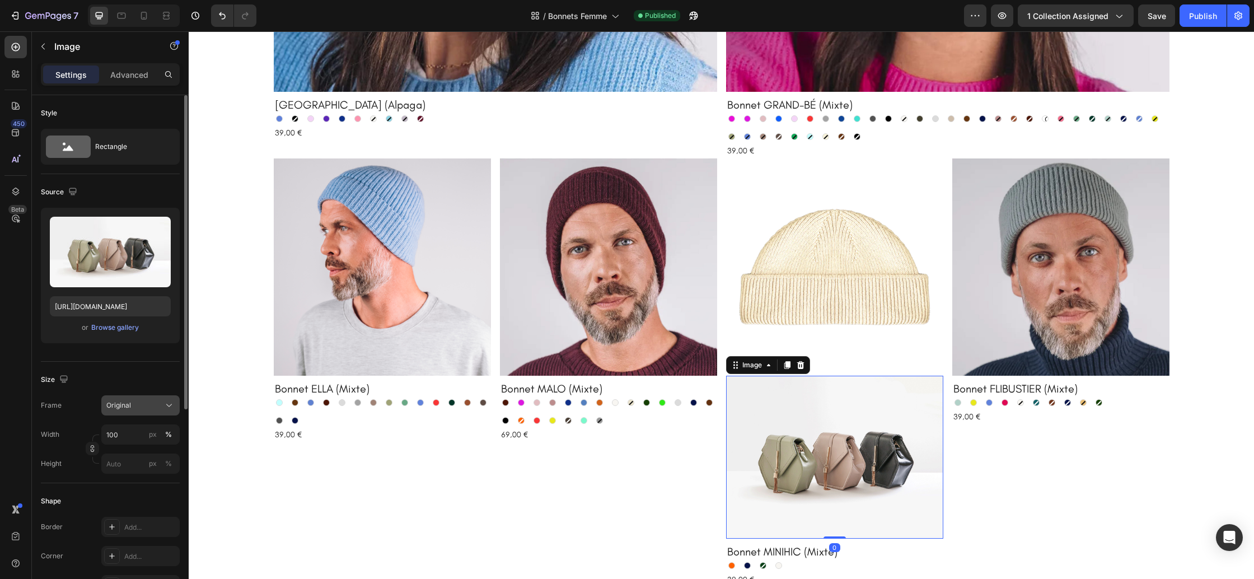
click at [147, 406] on div "Original" at bounding box center [133, 405] width 55 height 10
click at [137, 436] on div "Square" at bounding box center [138, 432] width 65 height 11
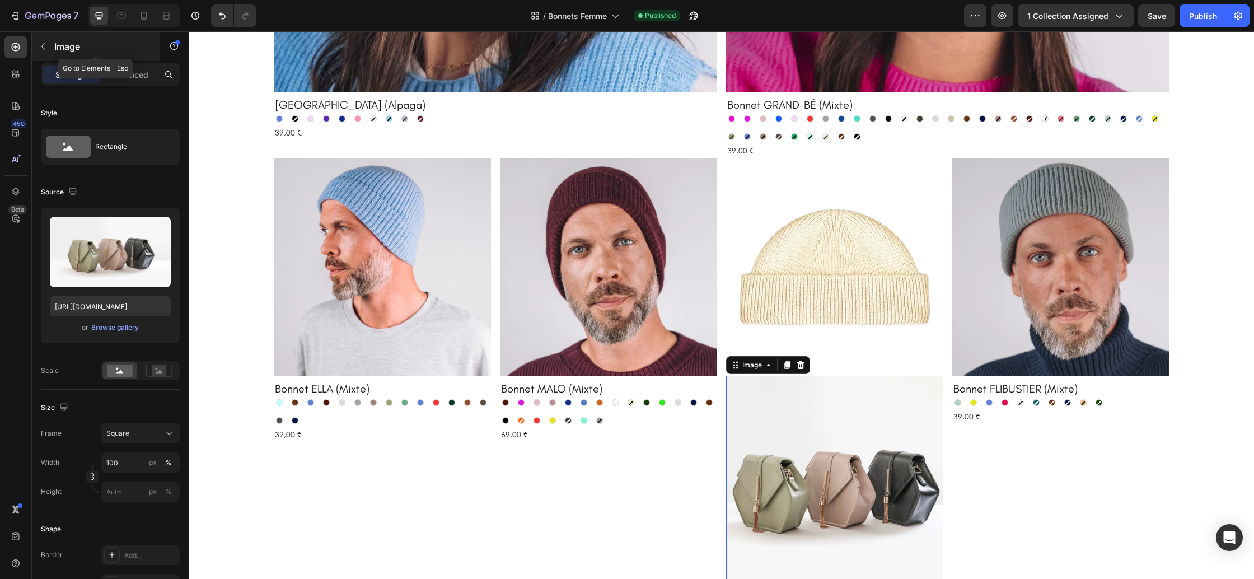
click at [42, 46] on icon "button" at bounding box center [42, 47] width 3 height 6
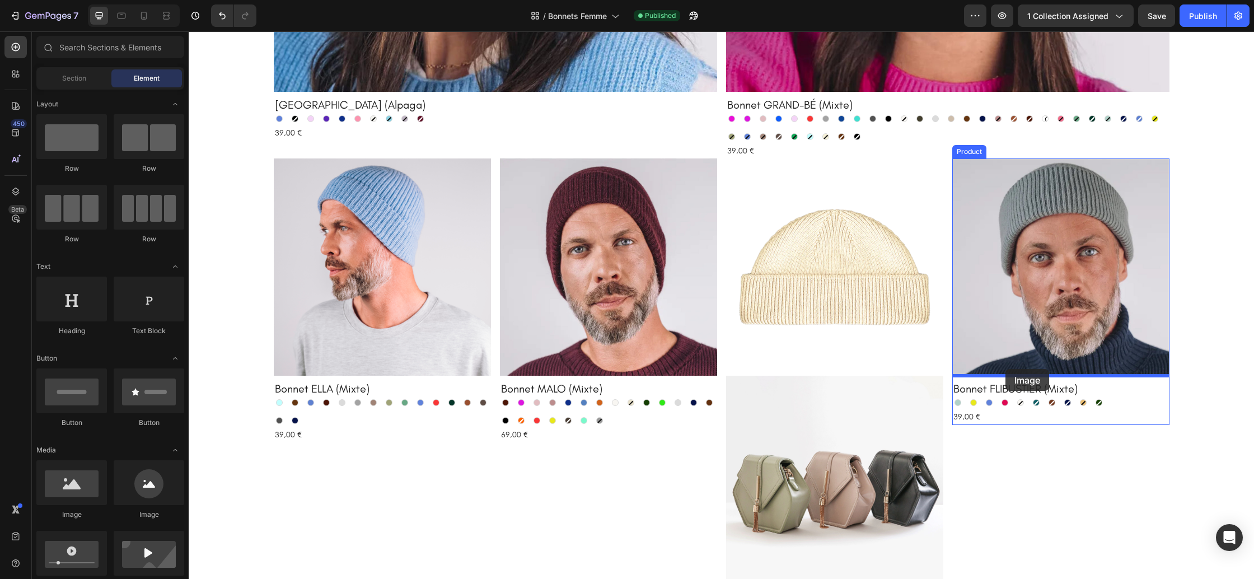
drag, startPoint x: 291, startPoint y: 500, endPoint x: 1005, endPoint y: 369, distance: 726.9
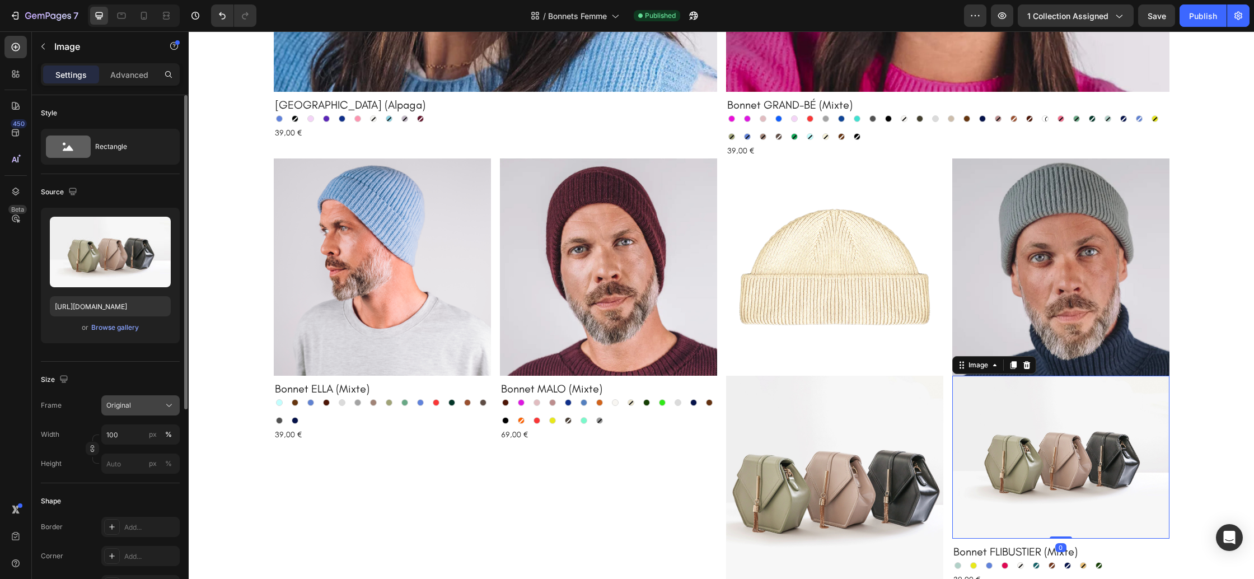
click at [153, 409] on div "Original" at bounding box center [133, 405] width 55 height 10
click at [143, 430] on div "Square" at bounding box center [138, 432] width 65 height 11
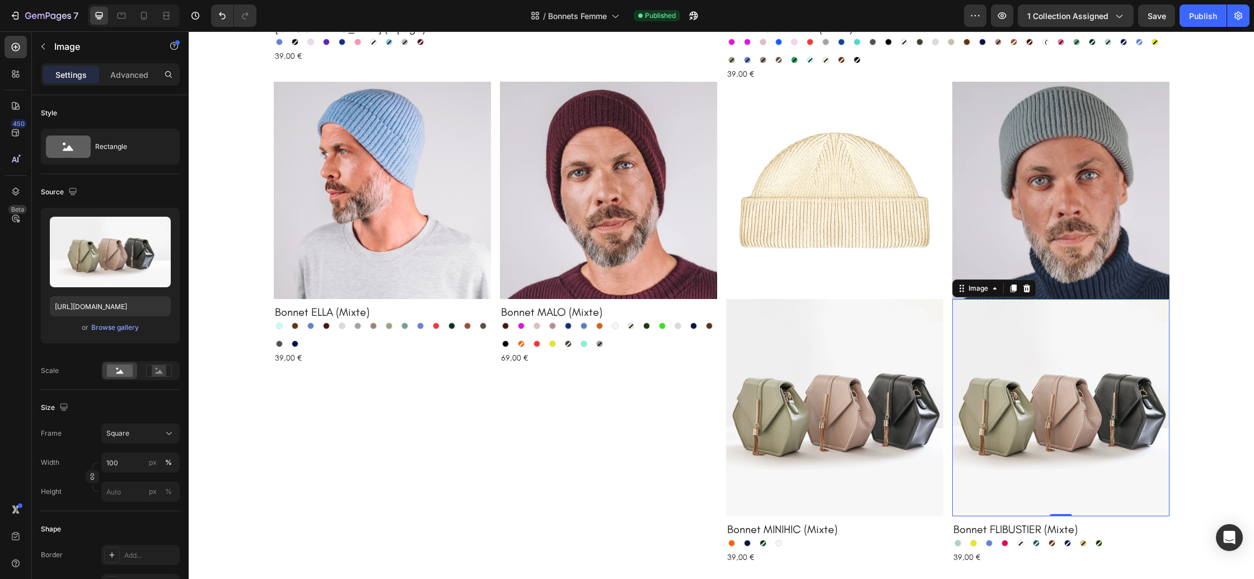
scroll to position [673, 0]
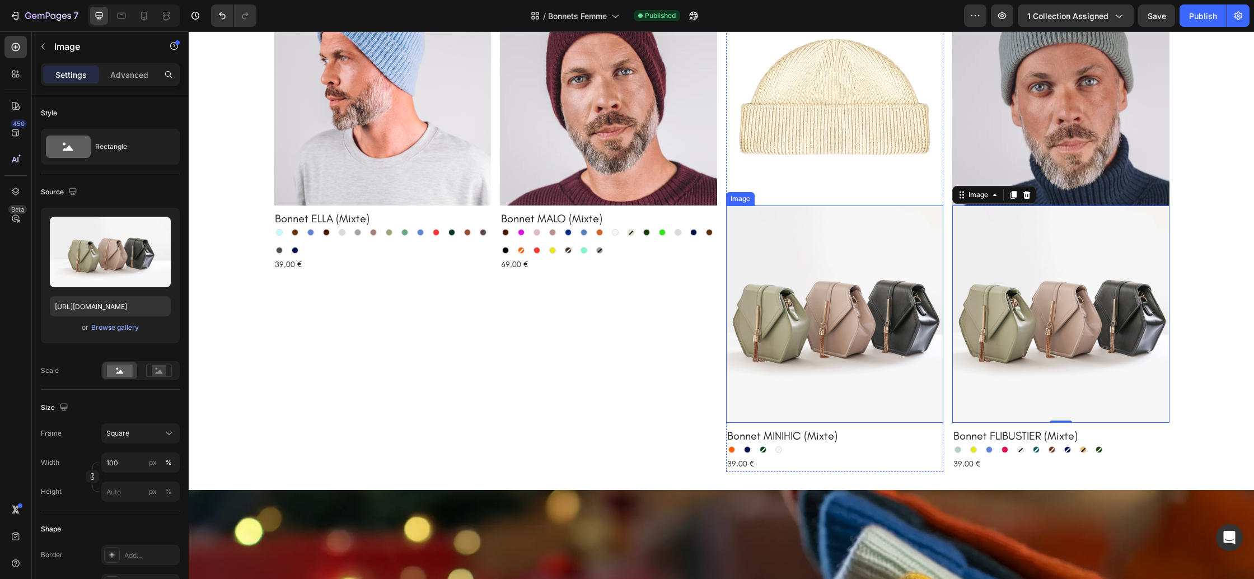
click at [860, 331] on img at bounding box center [834, 313] width 217 height 217
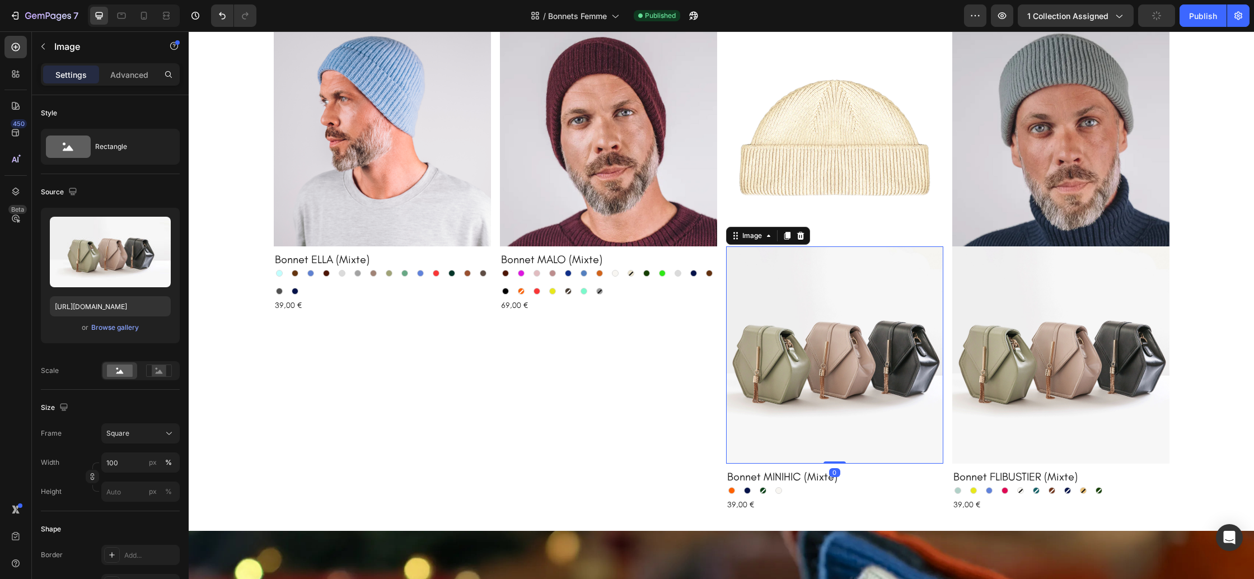
scroll to position [626, 0]
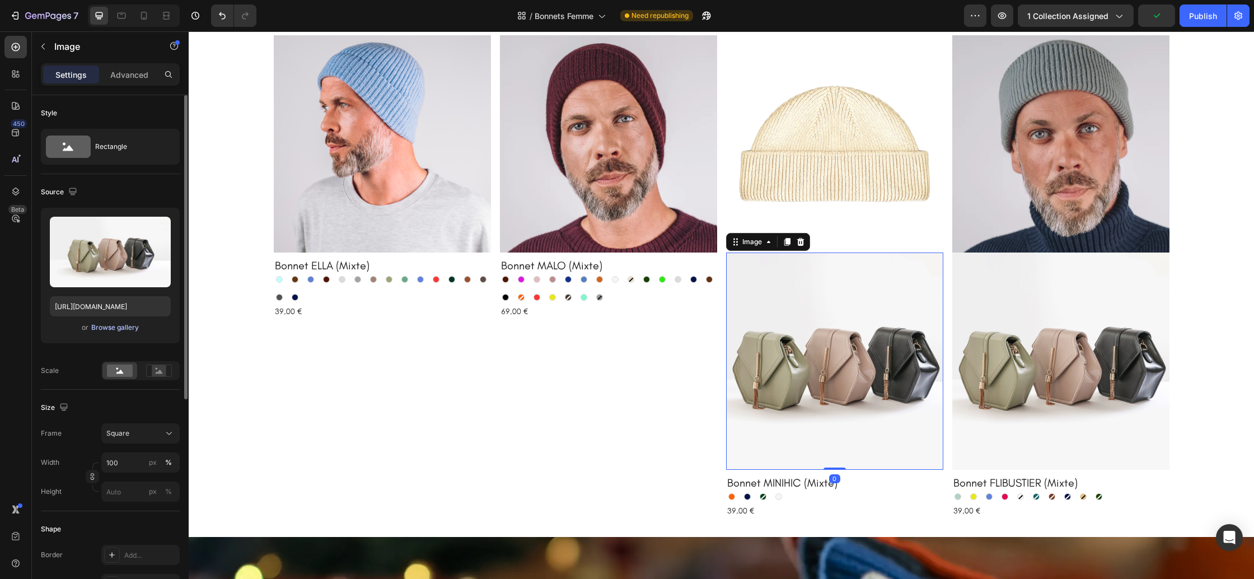
click at [125, 327] on div "Browse gallery" at bounding box center [115, 327] width 48 height 10
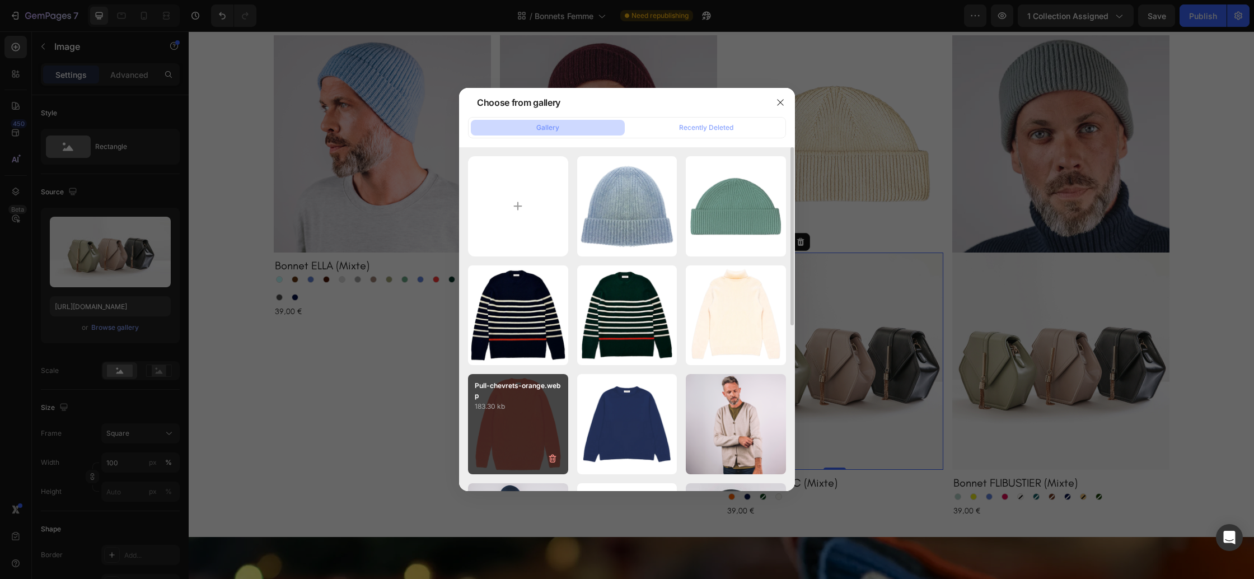
type input "C:\fakepath\Bonnet-minihic-orange.webp"
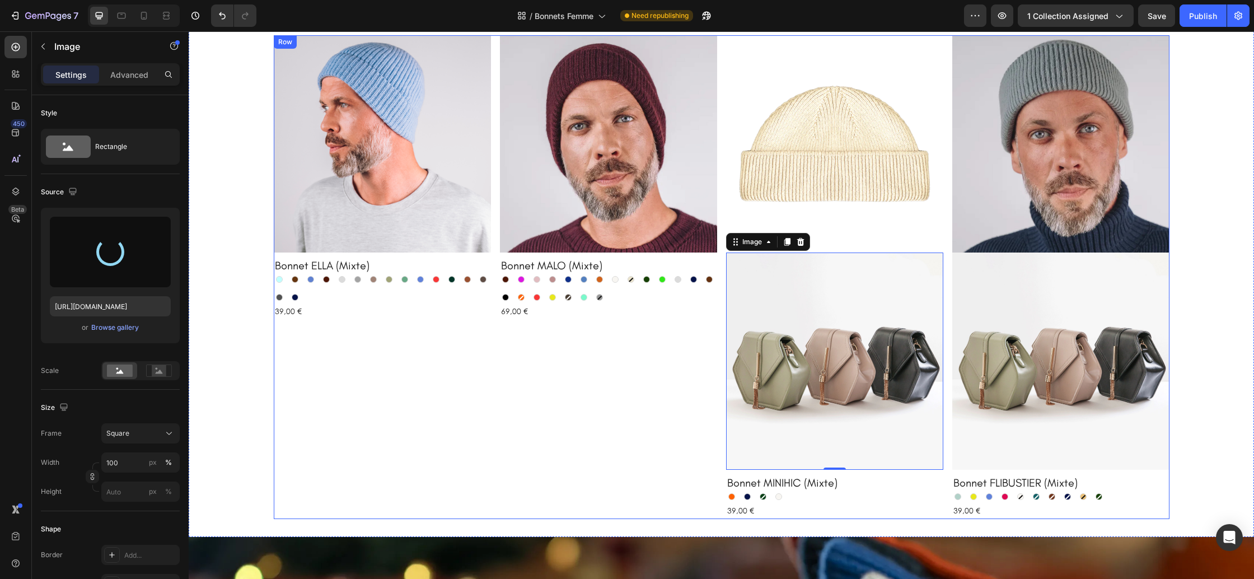
type input "https://cdn.shopify.com/s/files/1/0678/9555/8432/files/gempages_556549879929767…"
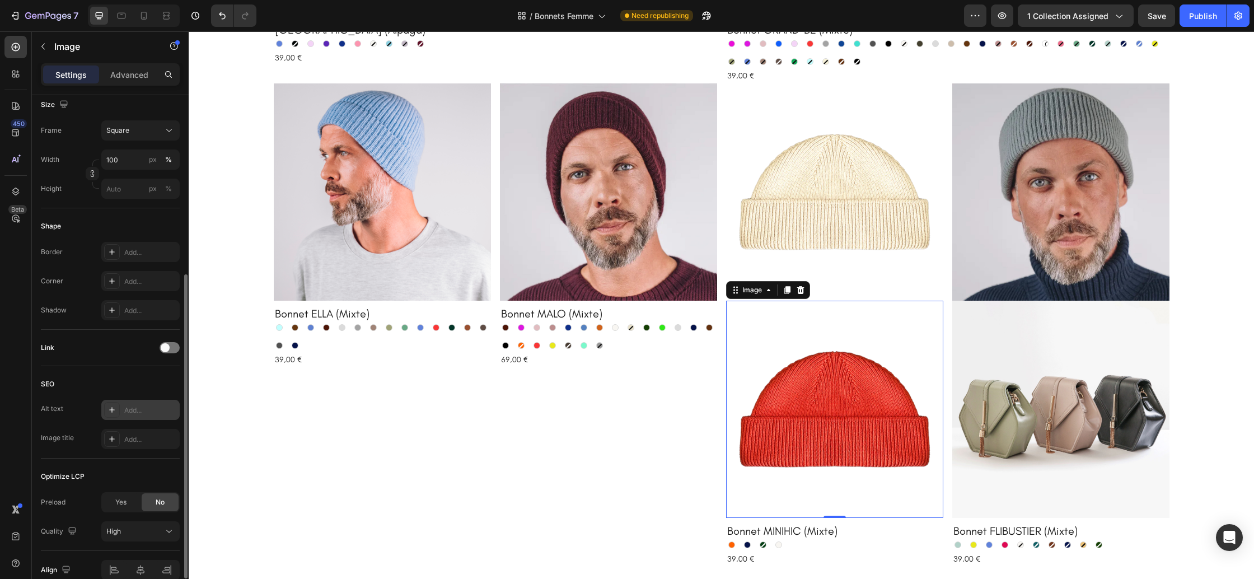
scroll to position [317, 0]
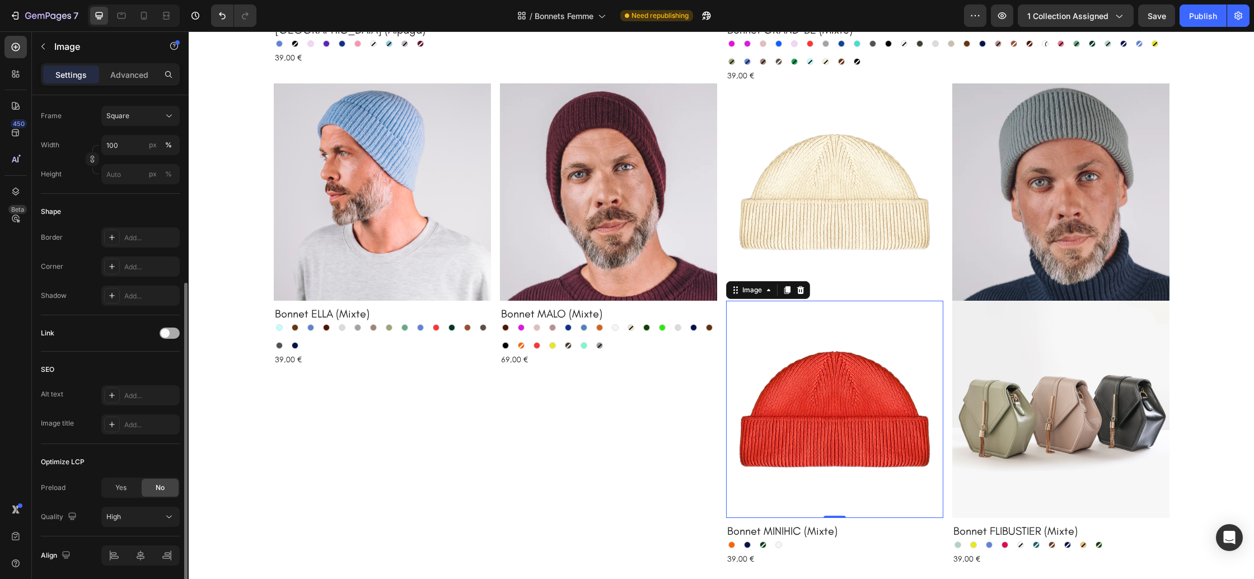
click at [171, 336] on div at bounding box center [170, 332] width 20 height 11
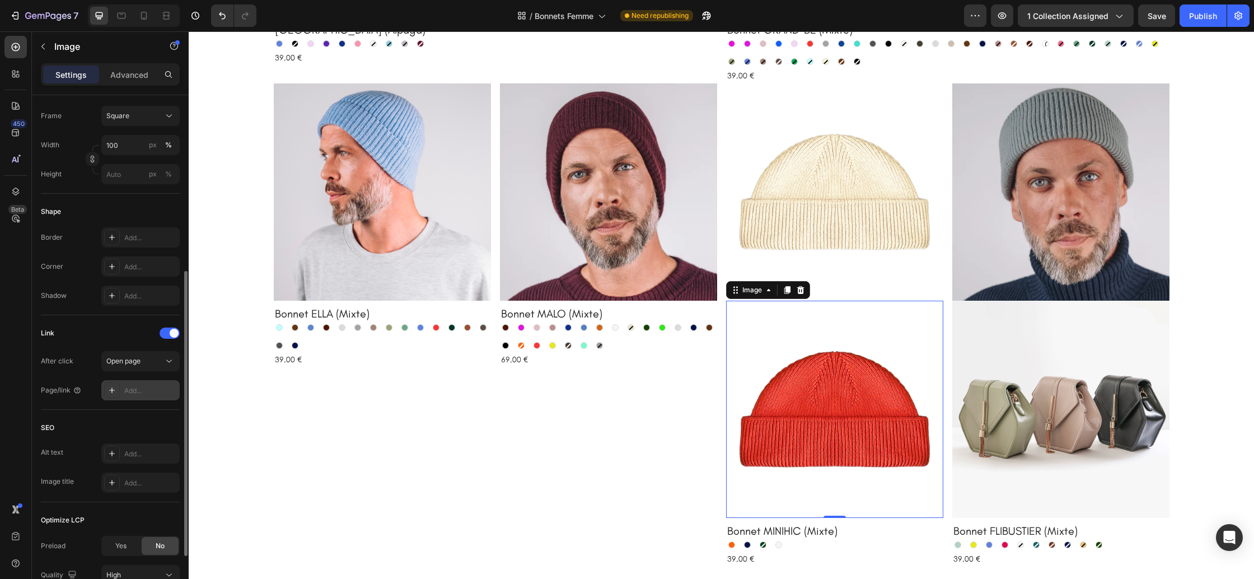
click at [135, 394] on div "Add..." at bounding box center [150, 391] width 53 height 10
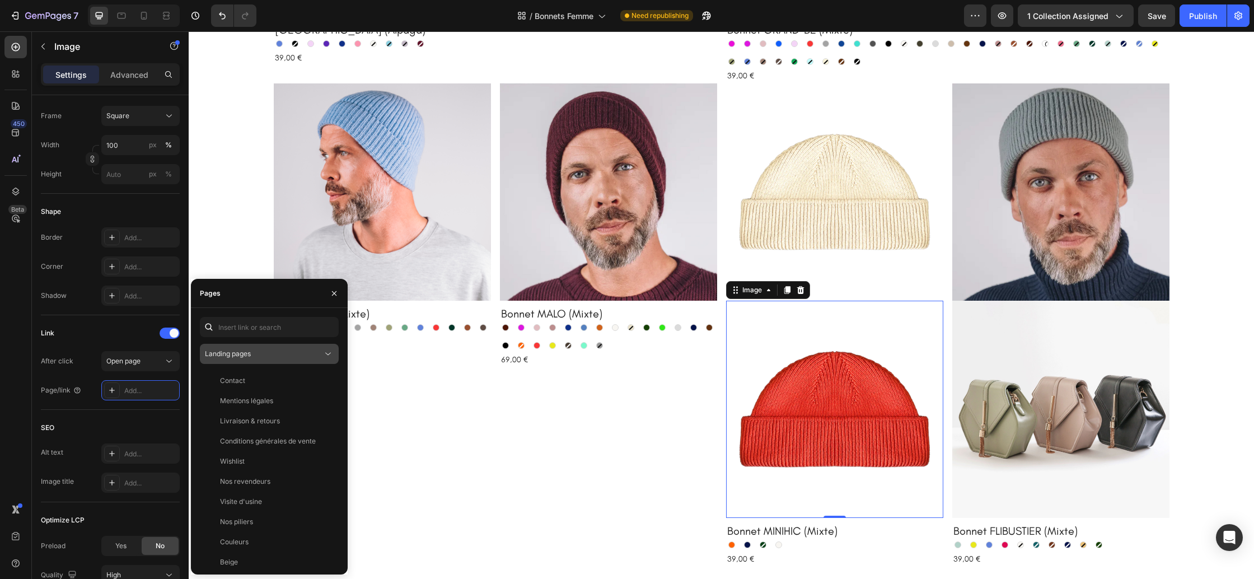
click at [261, 353] on div "Landing pages" at bounding box center [264, 354] width 118 height 10
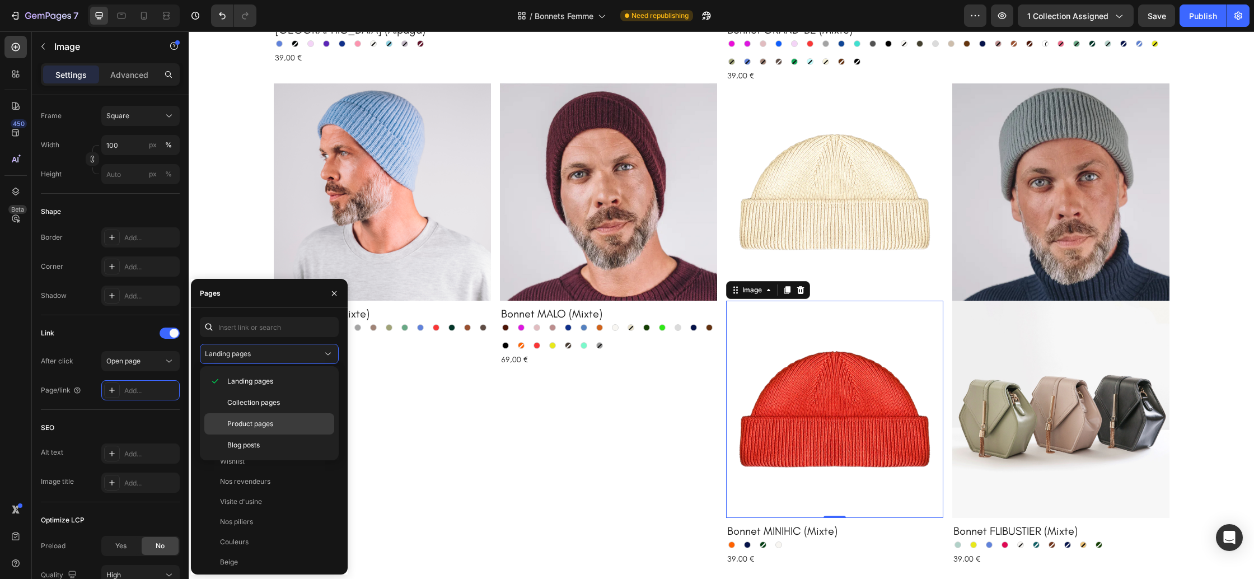
click at [259, 419] on span "Product pages" at bounding box center [250, 424] width 46 height 10
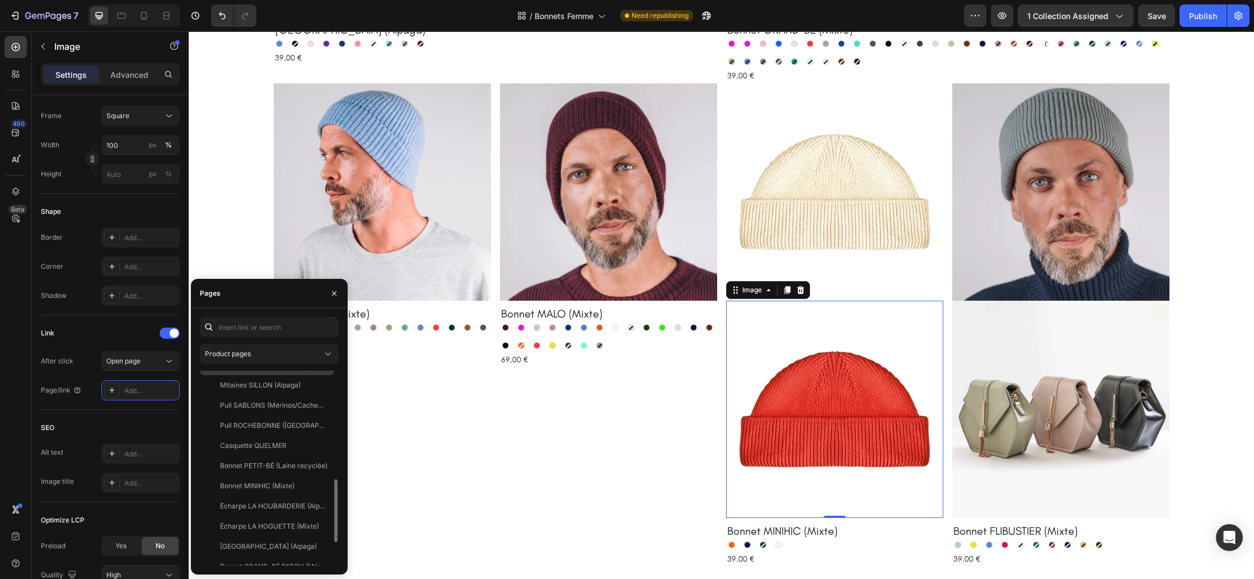
scroll to position [350, 0]
click at [274, 473] on div "Bonnet MINIHIC (Mixte)" at bounding box center [257, 474] width 74 height 10
click at [334, 291] on icon "button" at bounding box center [334, 293] width 9 height 9
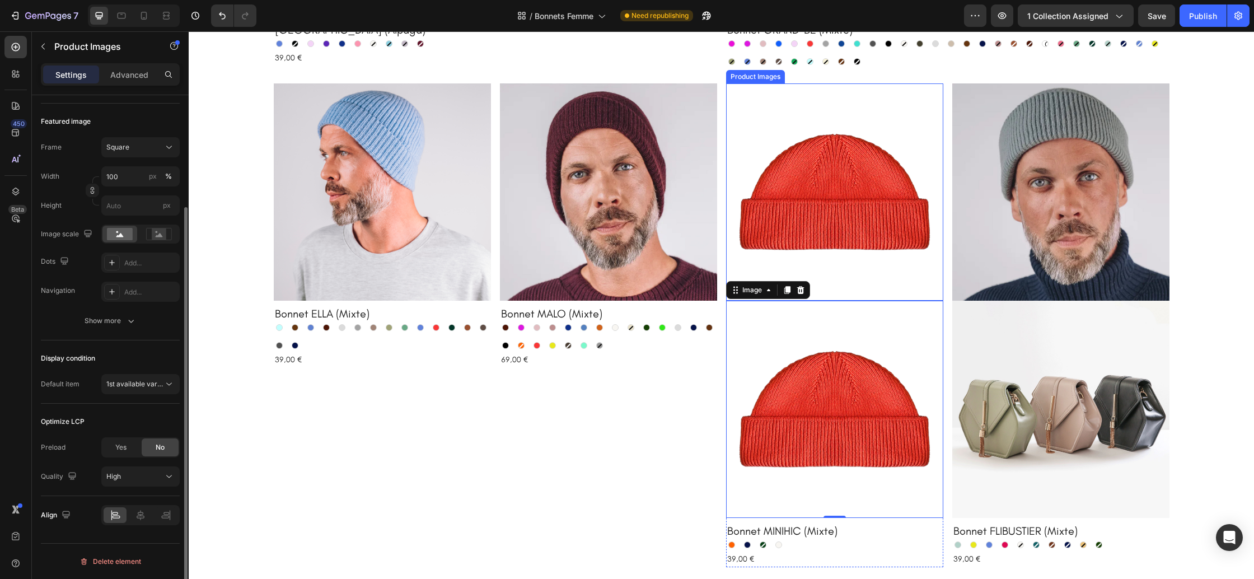
click at [818, 219] on img at bounding box center [834, 191] width 217 height 217
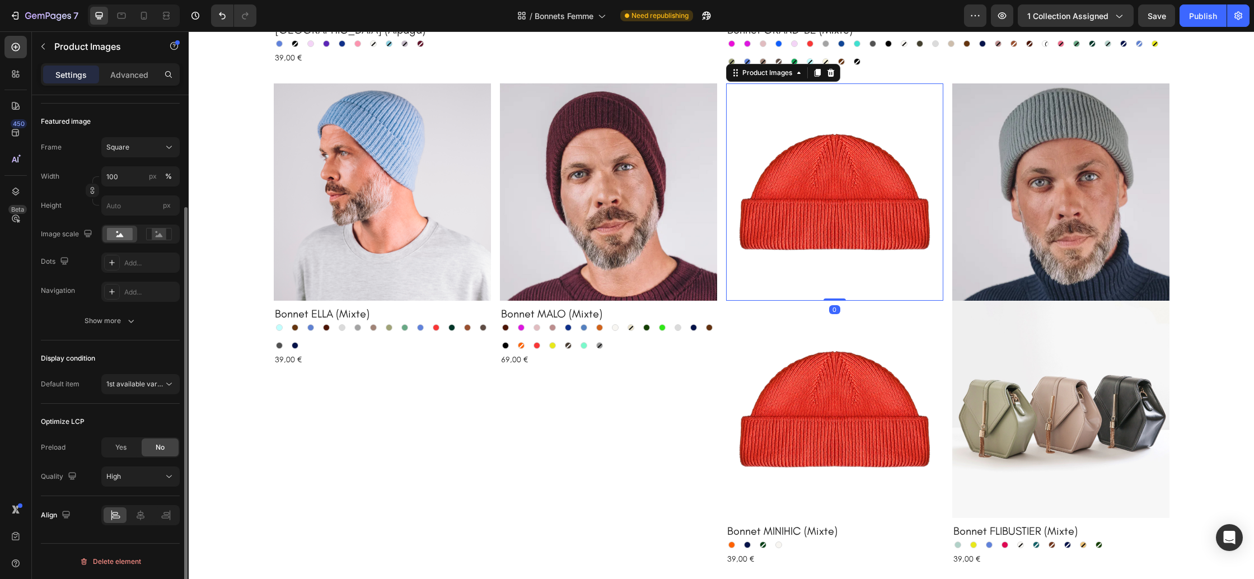
scroll to position [0, 0]
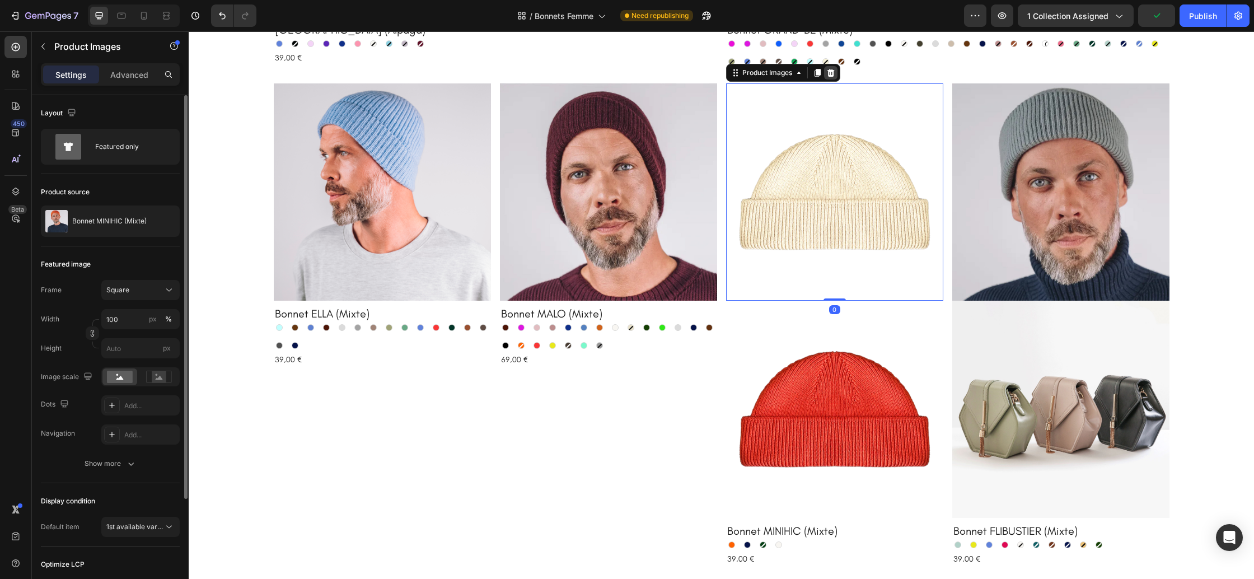
click at [830, 76] on icon at bounding box center [830, 73] width 7 height 8
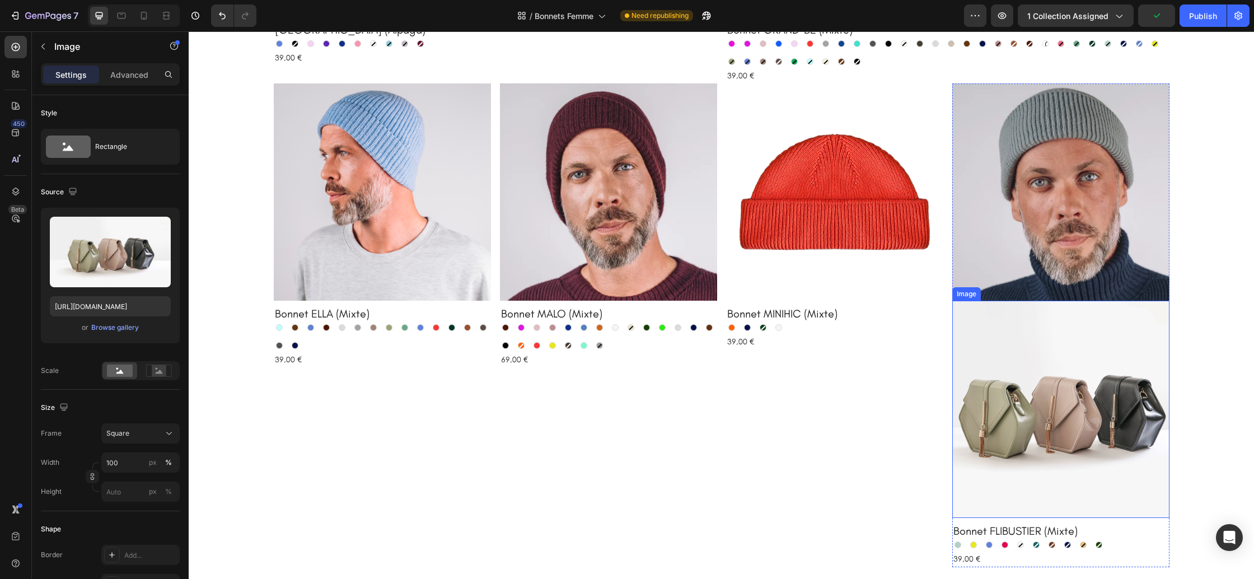
click at [1006, 361] on img at bounding box center [1060, 409] width 217 height 217
click at [105, 329] on div "Browse gallery" at bounding box center [115, 327] width 48 height 10
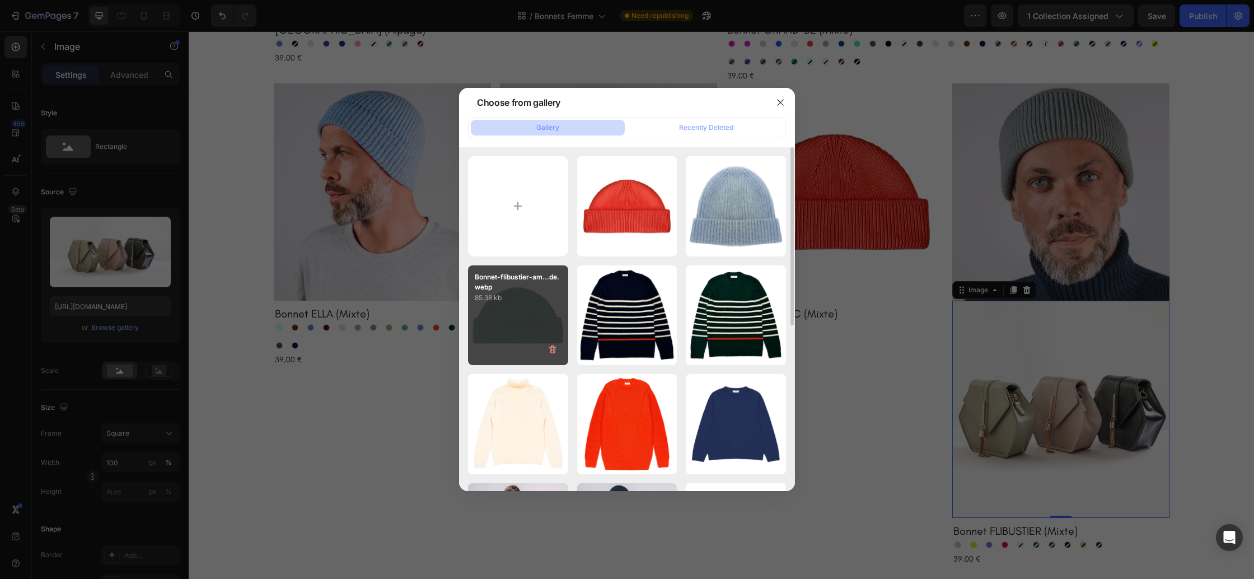
click at [514, 313] on div "Bonnet-flibustier-am...de.webp 85.38 kb" at bounding box center [518, 315] width 100 height 100
type input "https://cdn.shopify.com/s/files/1/0678/9555/8432/files/gempages_556549879929767…"
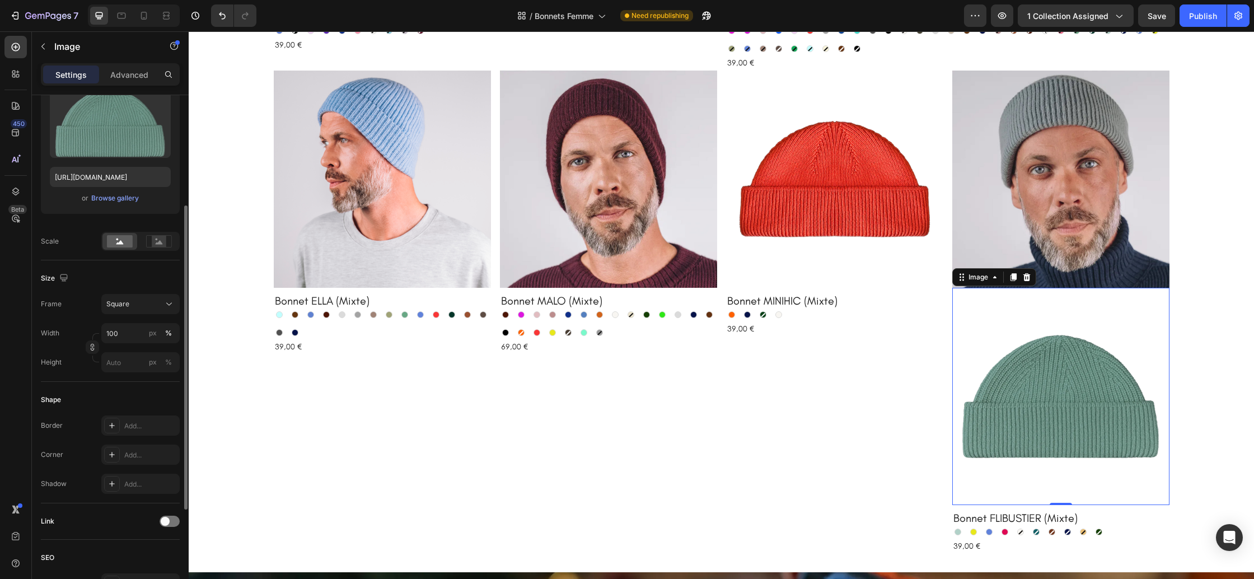
scroll to position [205, 0]
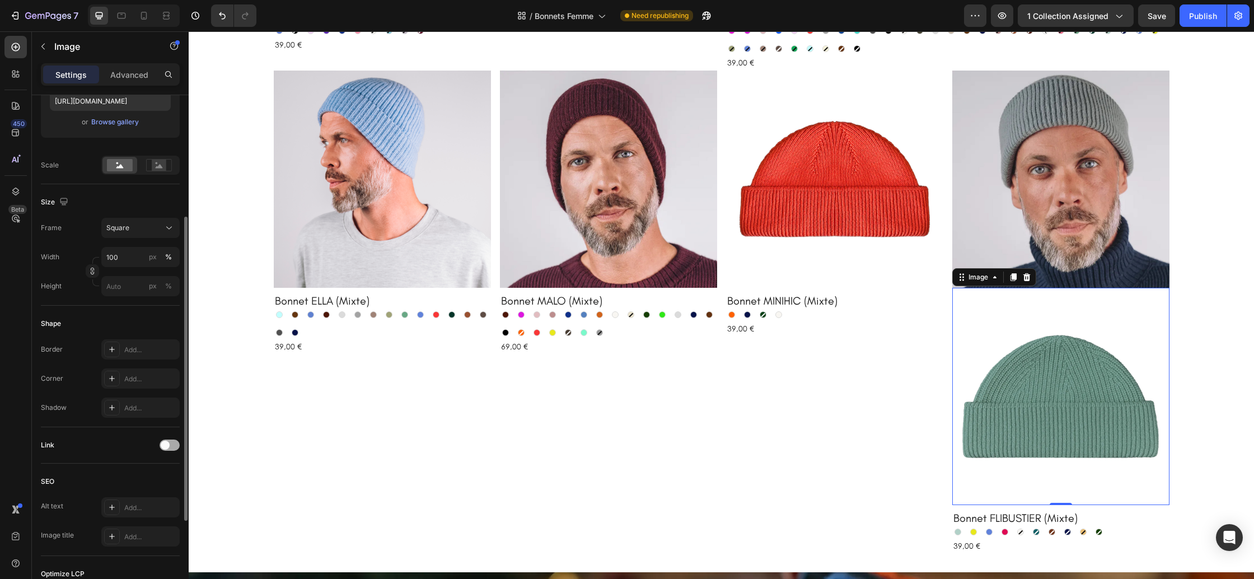
click at [171, 447] on div at bounding box center [170, 444] width 20 height 11
click at [141, 503] on div "Add..." at bounding box center [150, 503] width 53 height 10
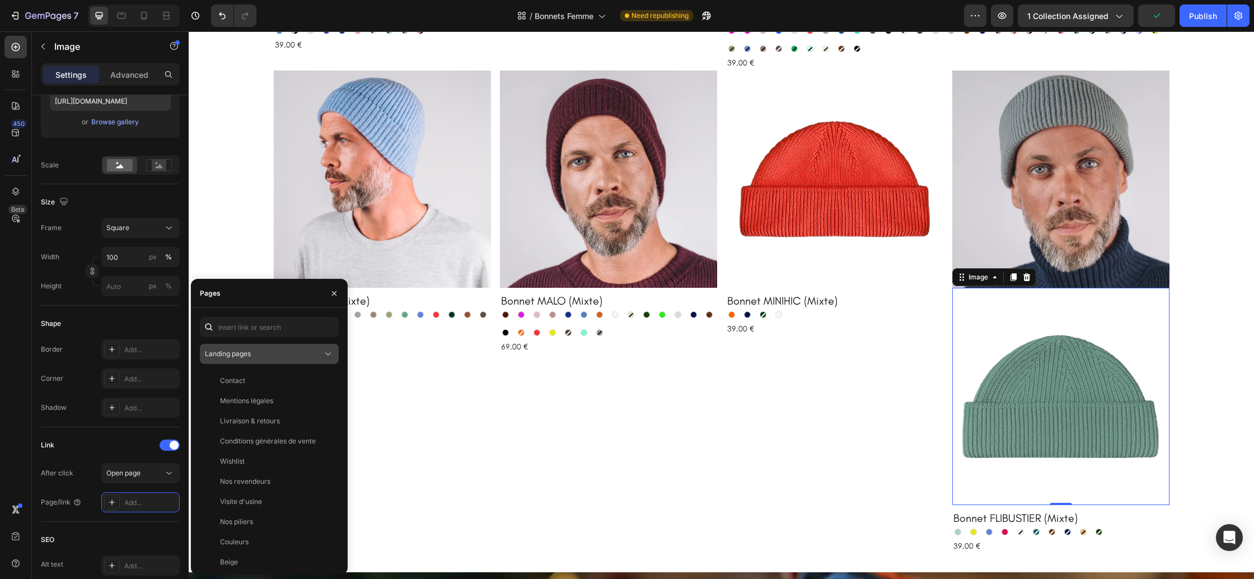
click at [295, 355] on div "Landing pages" at bounding box center [264, 354] width 118 height 10
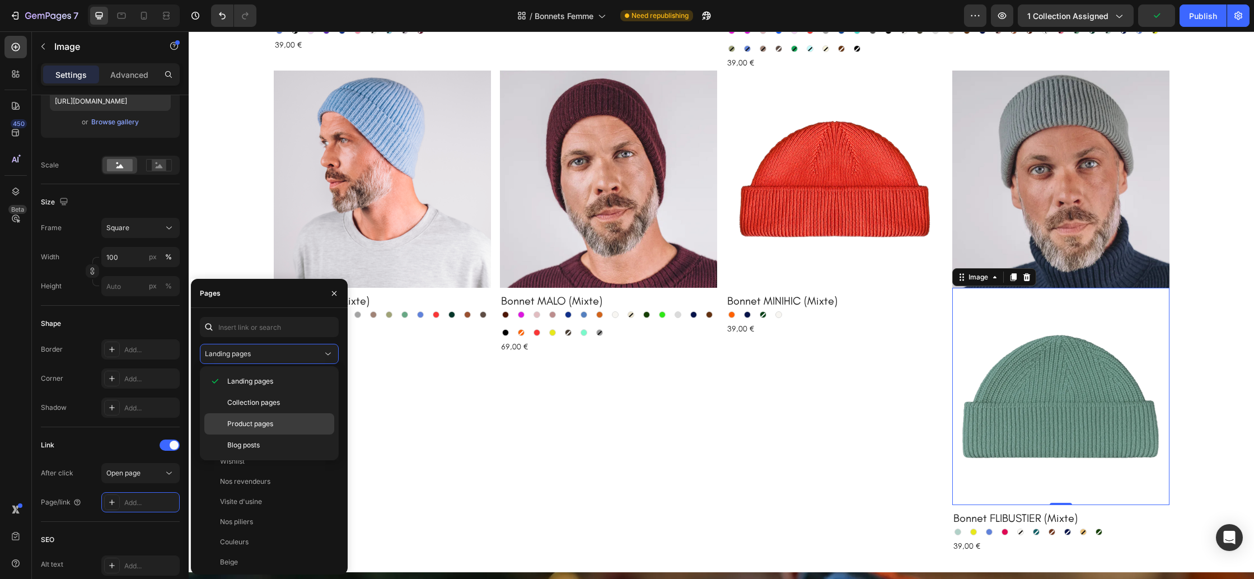
click at [260, 420] on span "Product pages" at bounding box center [250, 424] width 46 height 10
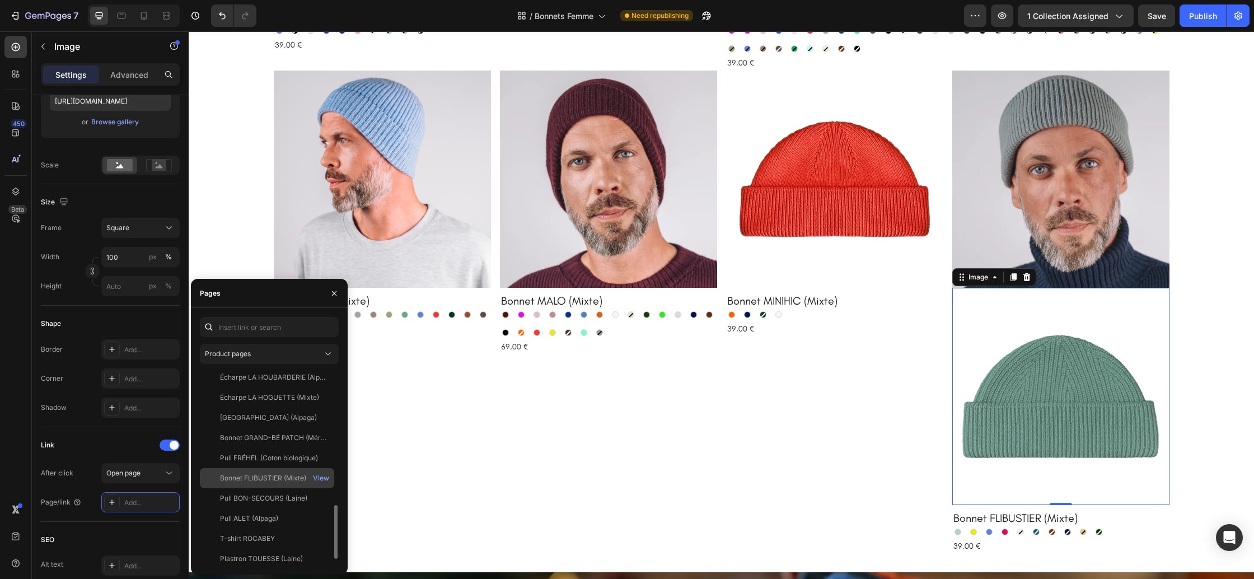
scroll to position [471, 0]
click at [277, 484] on div "Bonnet FLIBUSTIER (Mixte) View" at bounding box center [267, 494] width 134 height 20
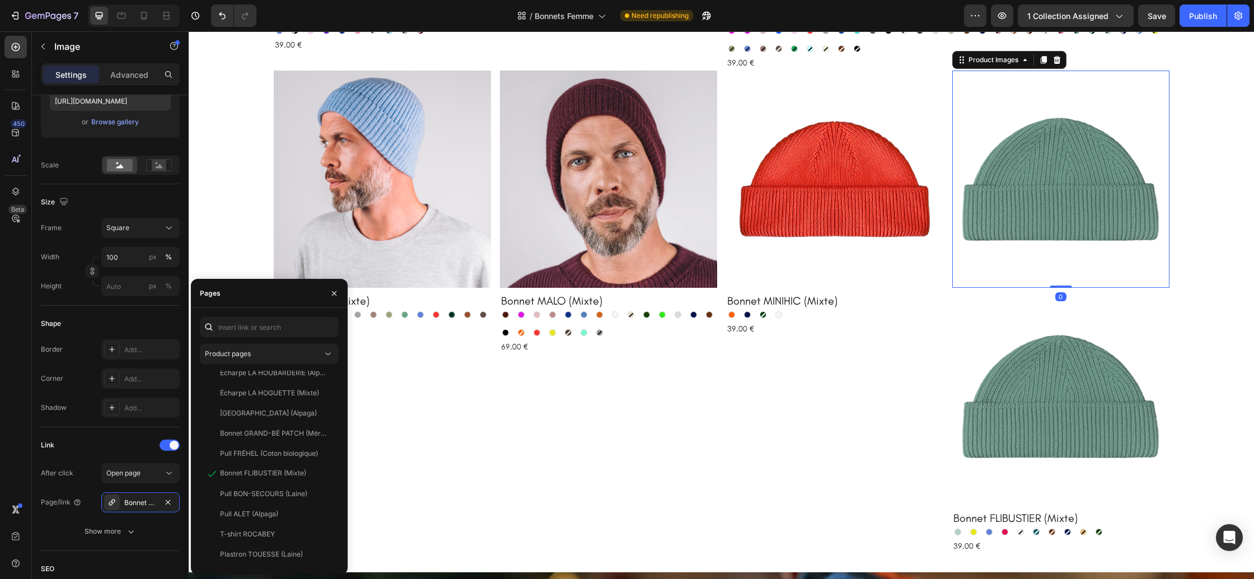
click at [1041, 209] on img at bounding box center [1060, 179] width 217 height 217
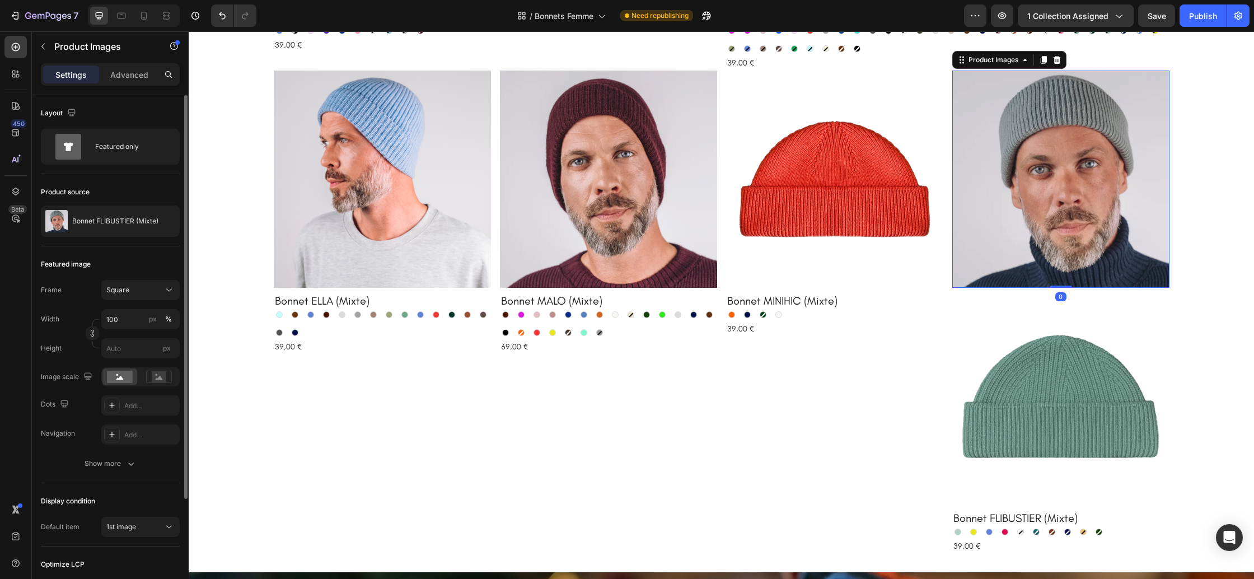
click at [1055, 57] on icon at bounding box center [1056, 60] width 7 height 8
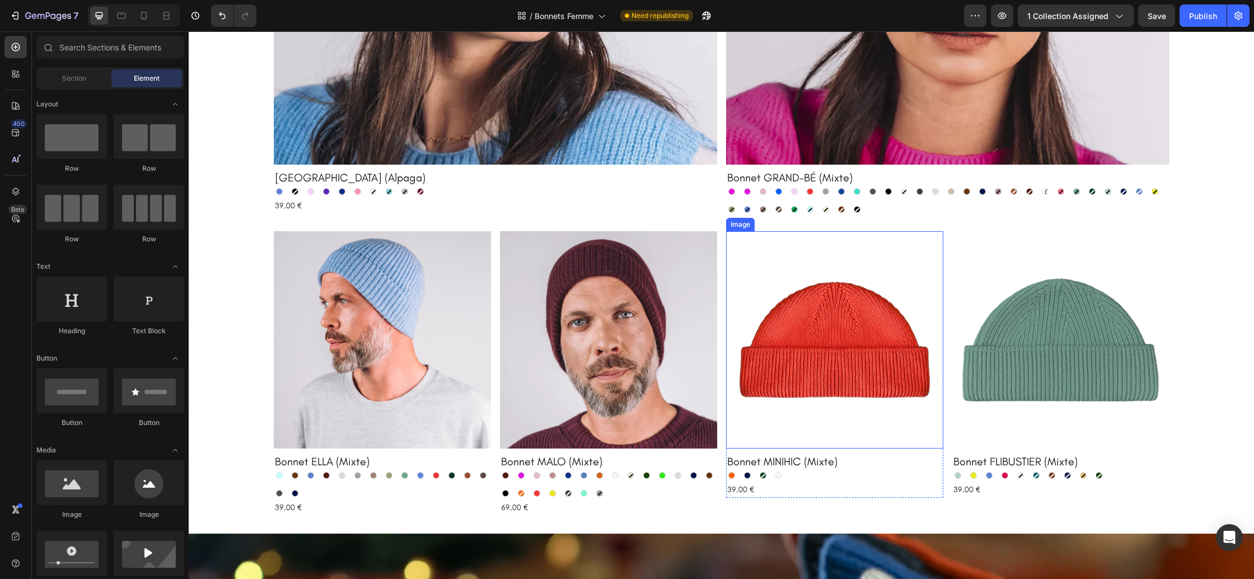
scroll to position [431, 0]
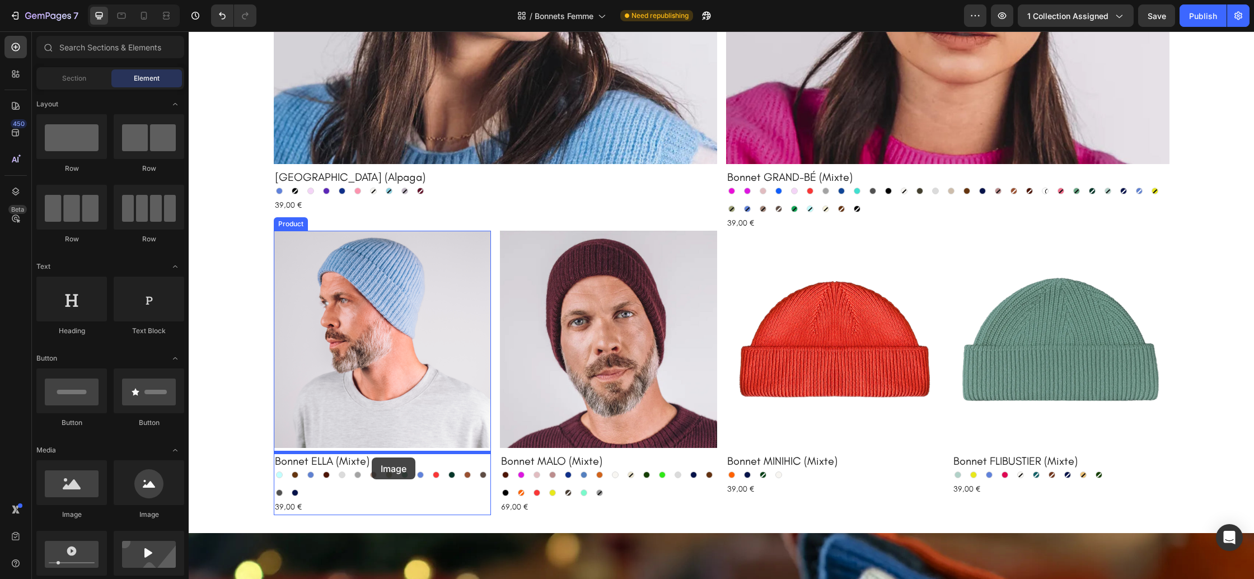
drag, startPoint x: 278, startPoint y: 509, endPoint x: 372, endPoint y: 457, distance: 107.0
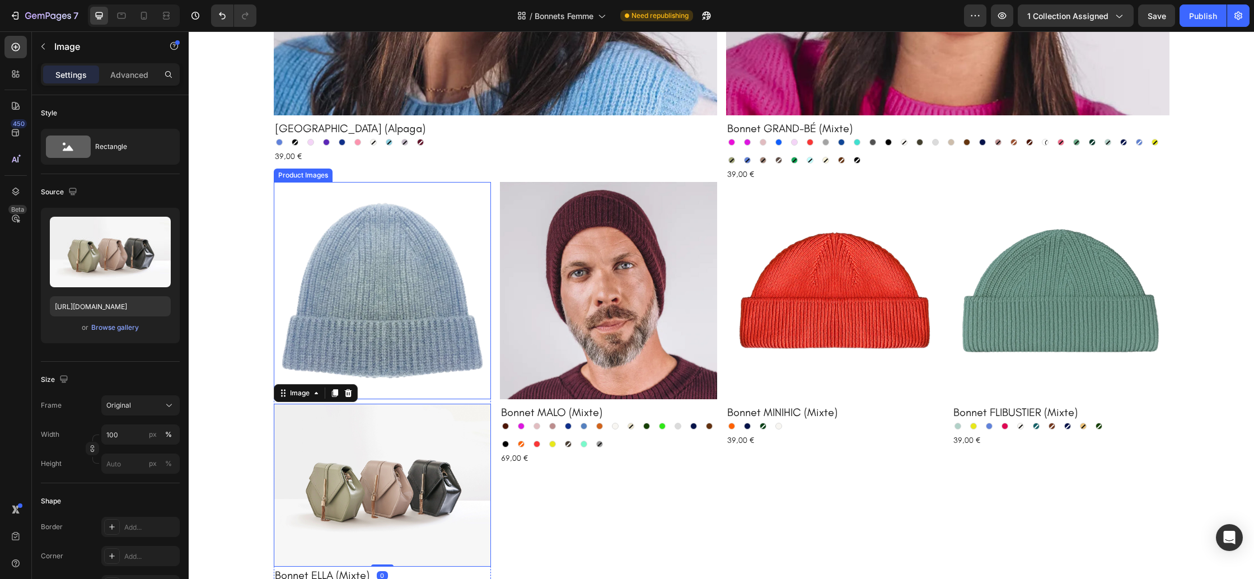
scroll to position [537, 0]
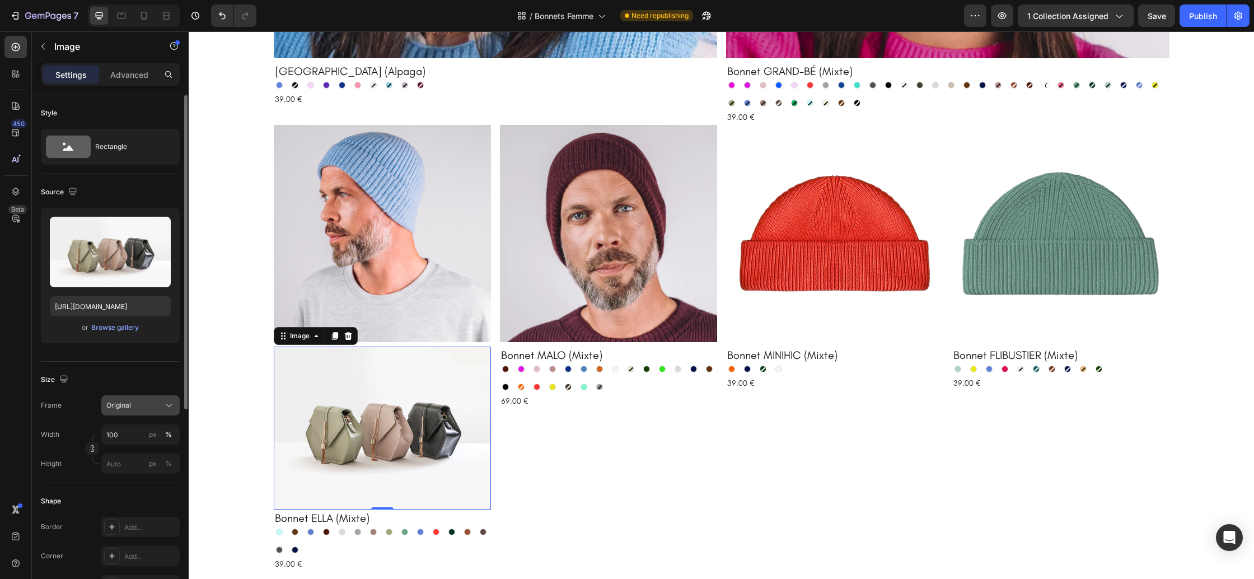
click at [155, 407] on div "Original" at bounding box center [133, 405] width 55 height 10
click at [133, 439] on div "Square" at bounding box center [131, 432] width 90 height 21
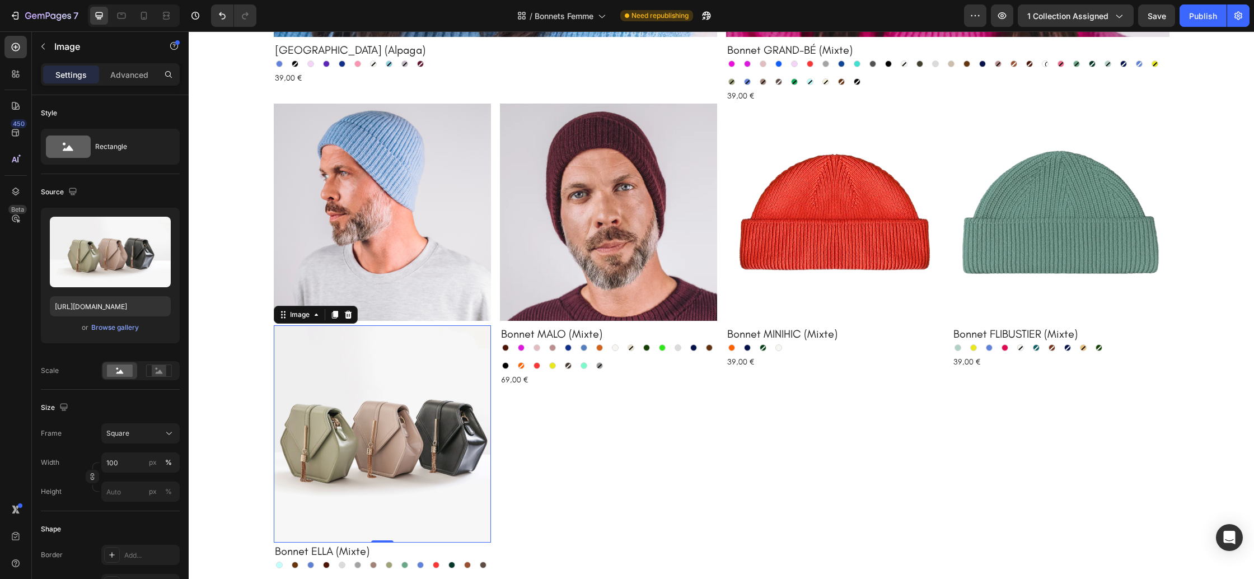
scroll to position [559, 0]
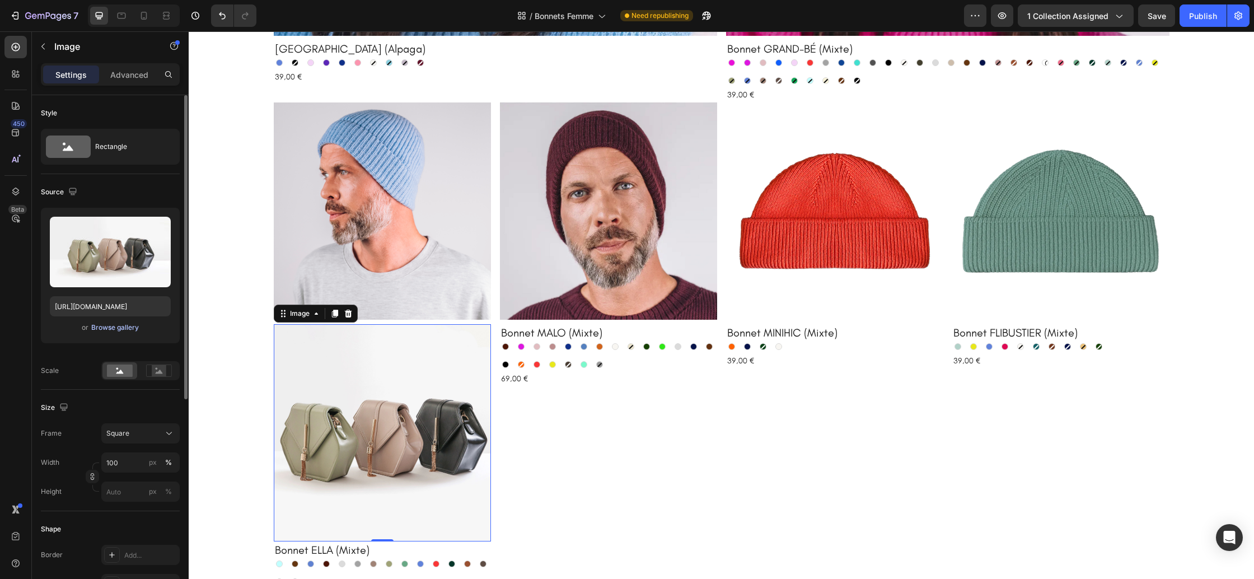
click at [129, 327] on div "Browse gallery" at bounding box center [115, 327] width 48 height 10
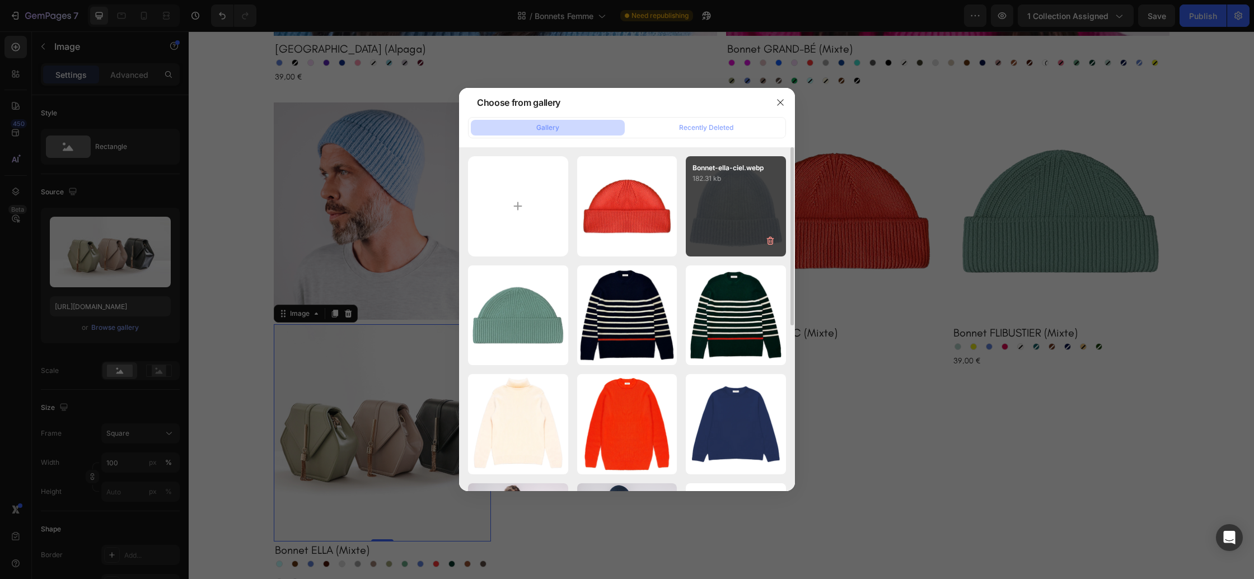
click at [705, 194] on div "Bonnet-ella-ciel.webp 182.31 kb" at bounding box center [736, 206] width 100 height 100
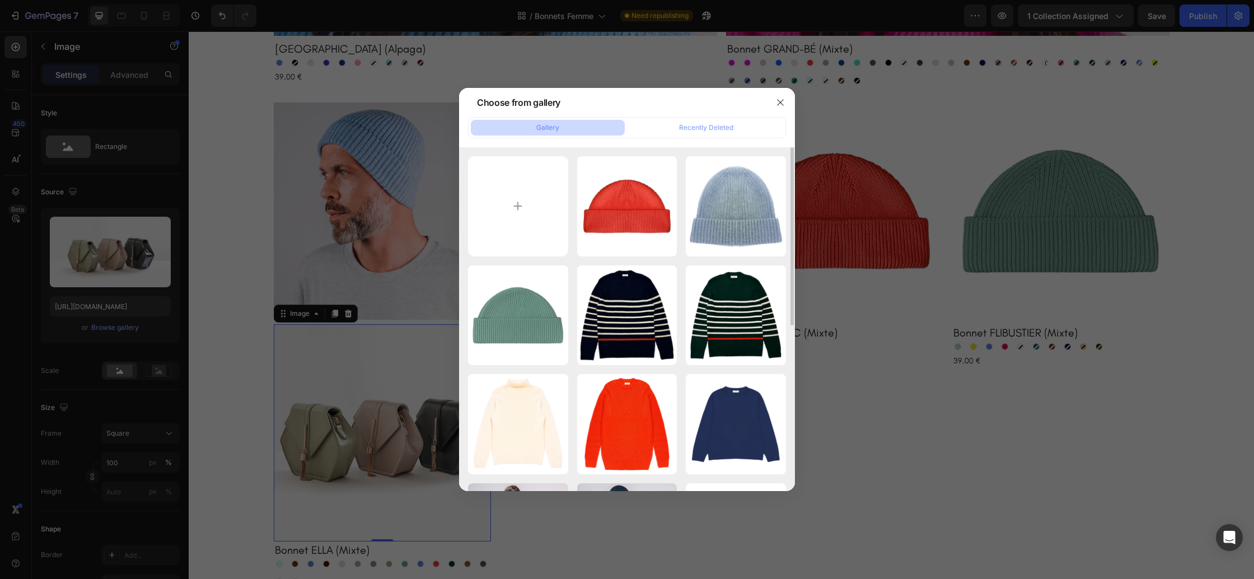
type input "https://cdn.shopify.com/s/files/1/0678/9555/8432/files/gempages_556549879929767…"
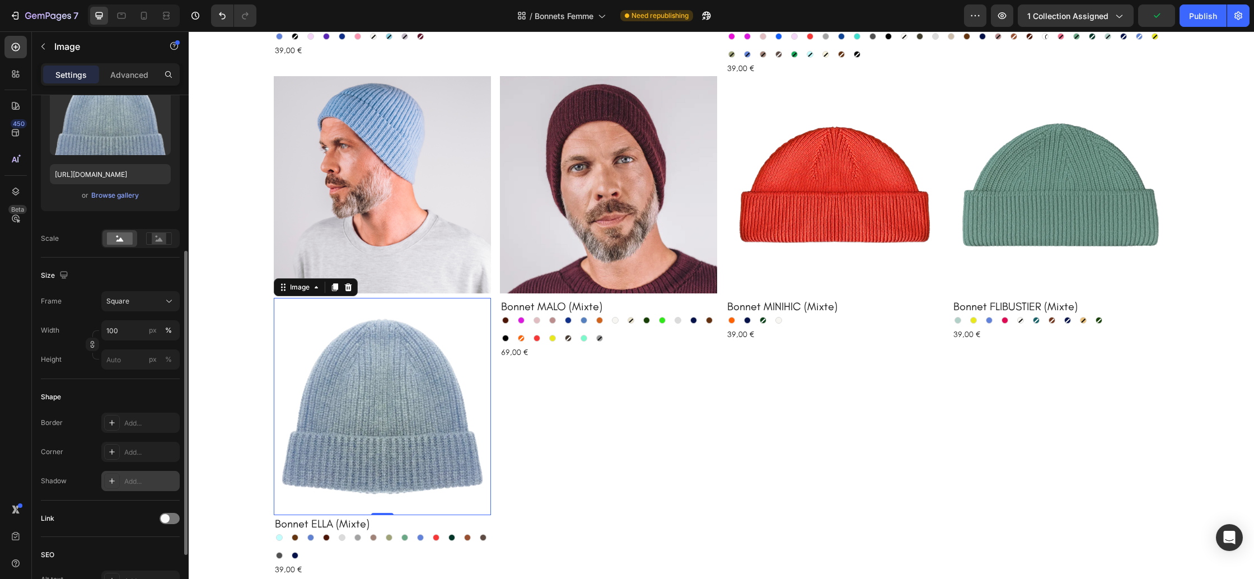
scroll to position [181, 0]
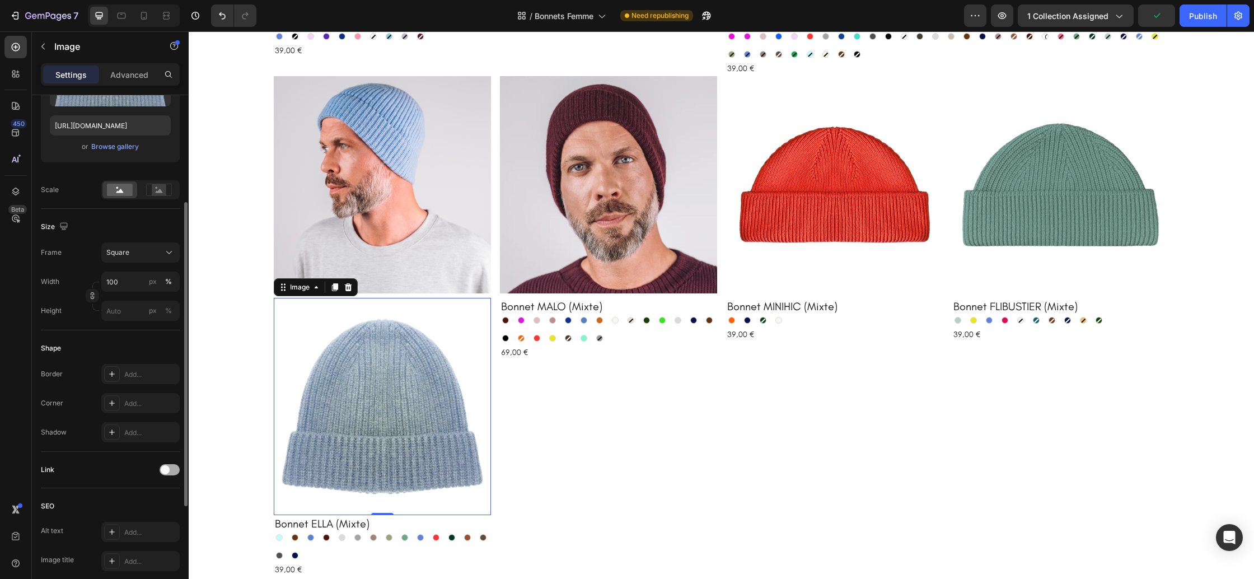
click at [175, 472] on div at bounding box center [170, 469] width 20 height 11
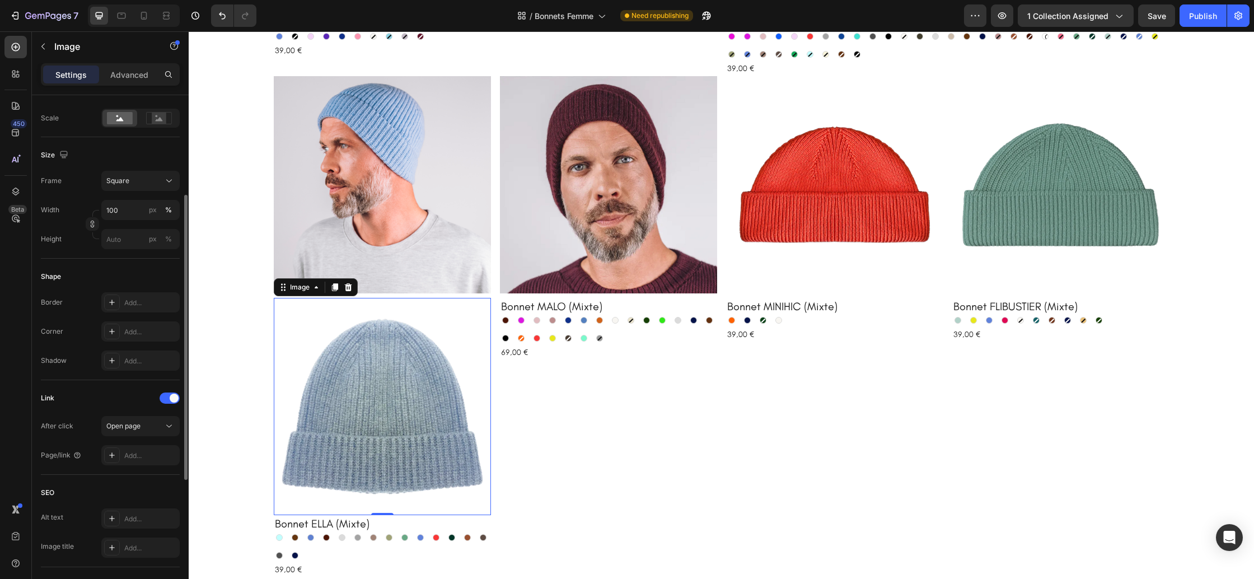
scroll to position [255, 0]
click at [138, 452] on div "Add..." at bounding box center [150, 453] width 53 height 10
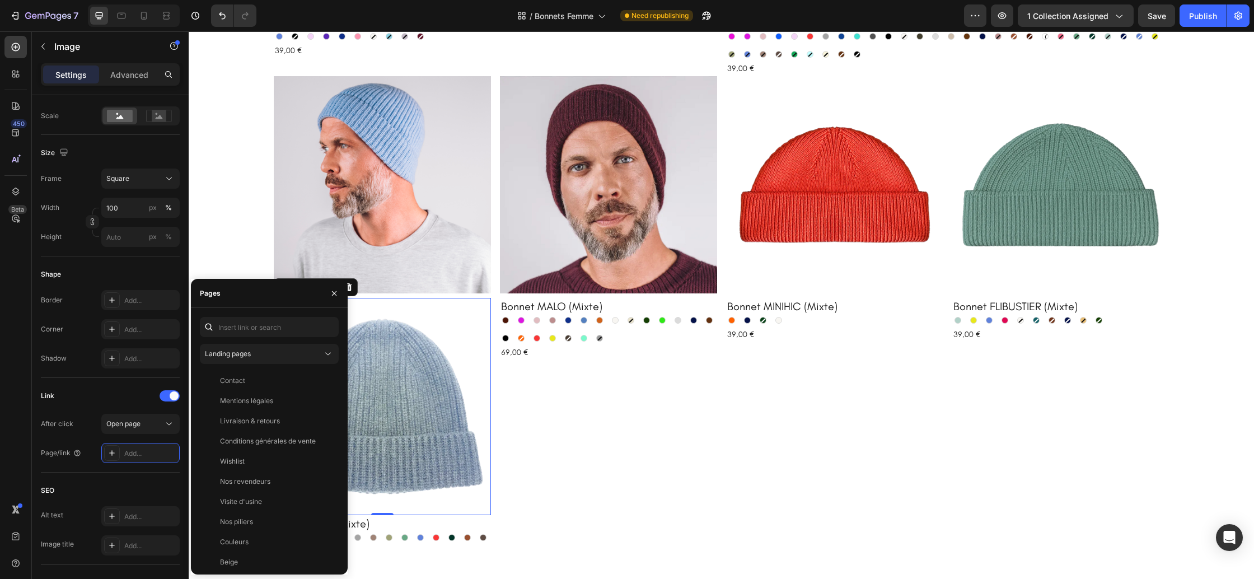
scroll to position [5, 0]
click at [277, 359] on div "Landing pages" at bounding box center [269, 353] width 129 height 11
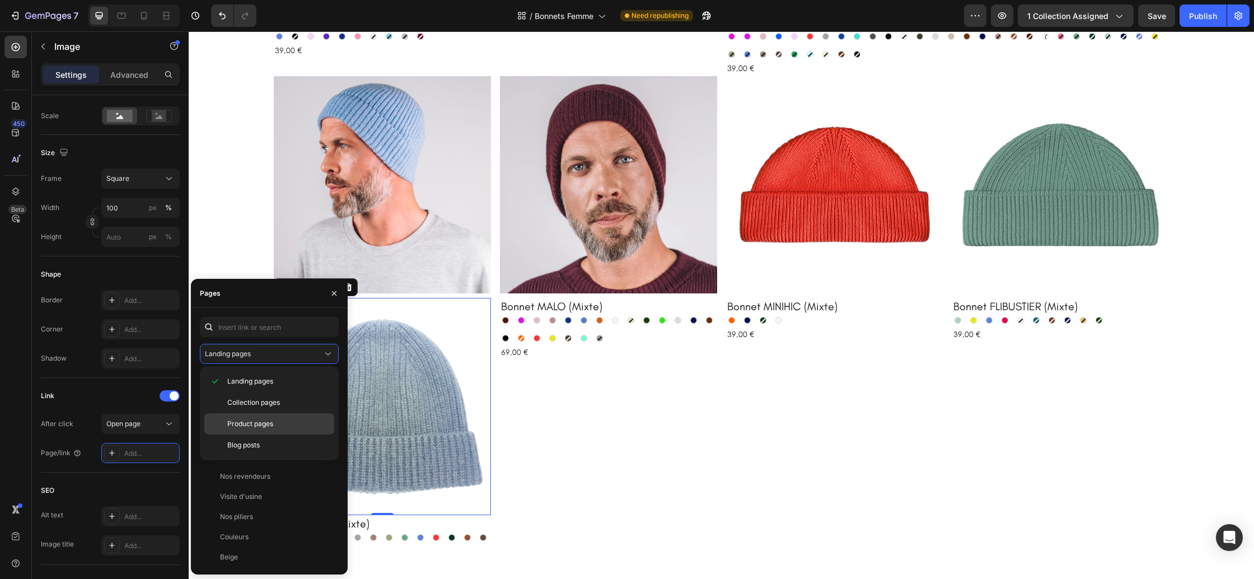
click at [261, 434] on div "Product pages" at bounding box center [269, 444] width 130 height 21
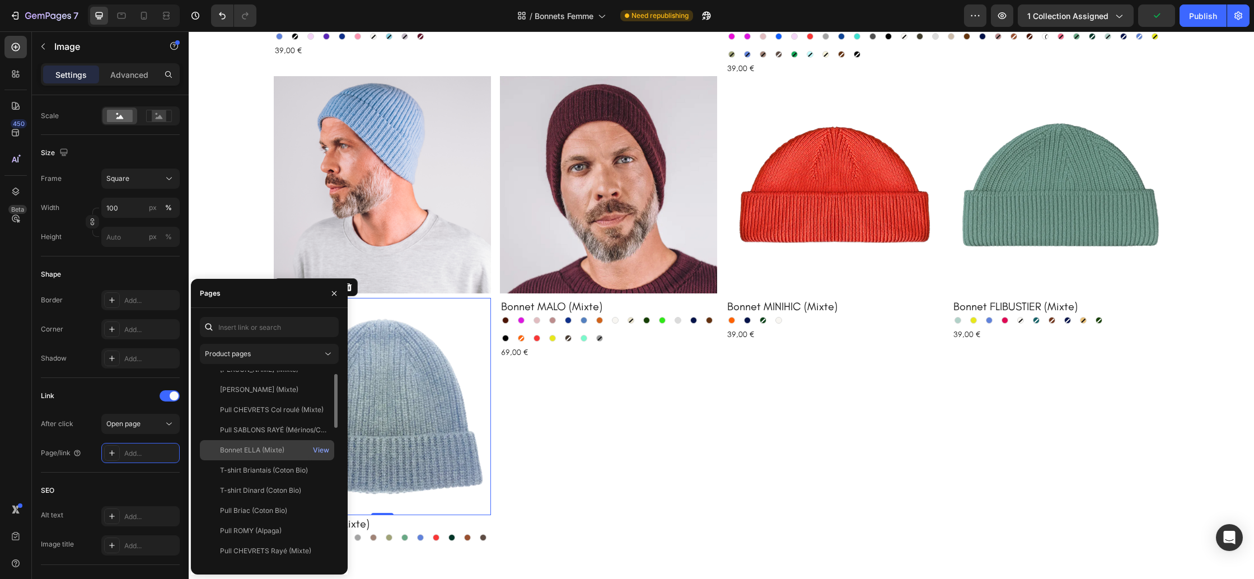
scroll to position [13, 0]
click at [259, 451] on div "Bonnet ELLA (Mixte)" at bounding box center [252, 448] width 64 height 10
click at [397, 413] on img at bounding box center [382, 406] width 217 height 217
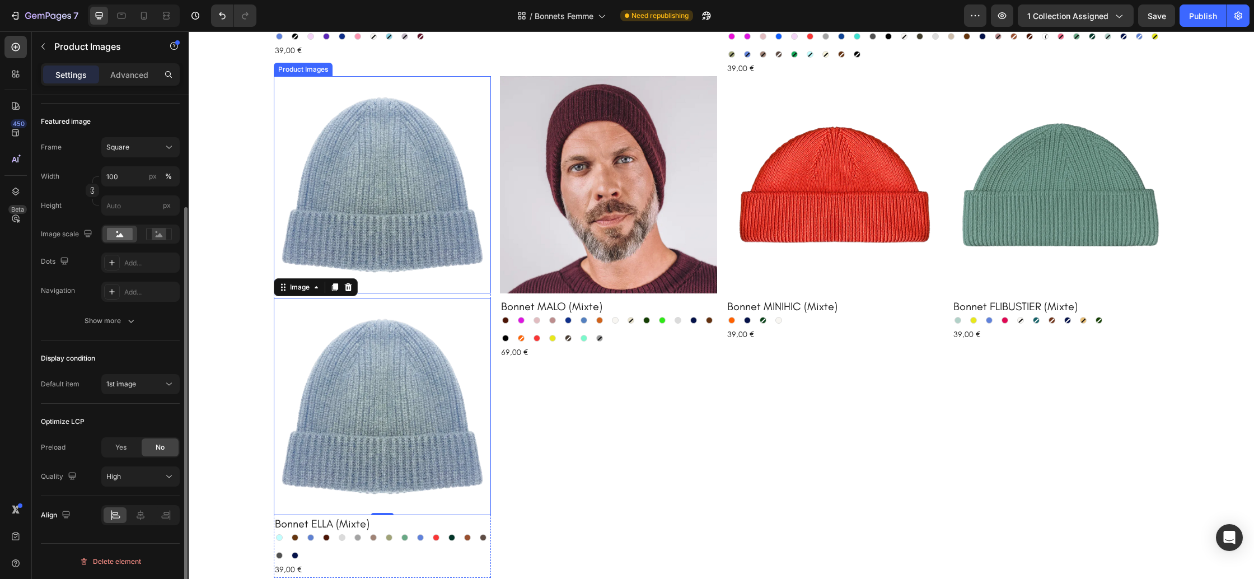
click at [427, 213] on img at bounding box center [382, 184] width 217 height 217
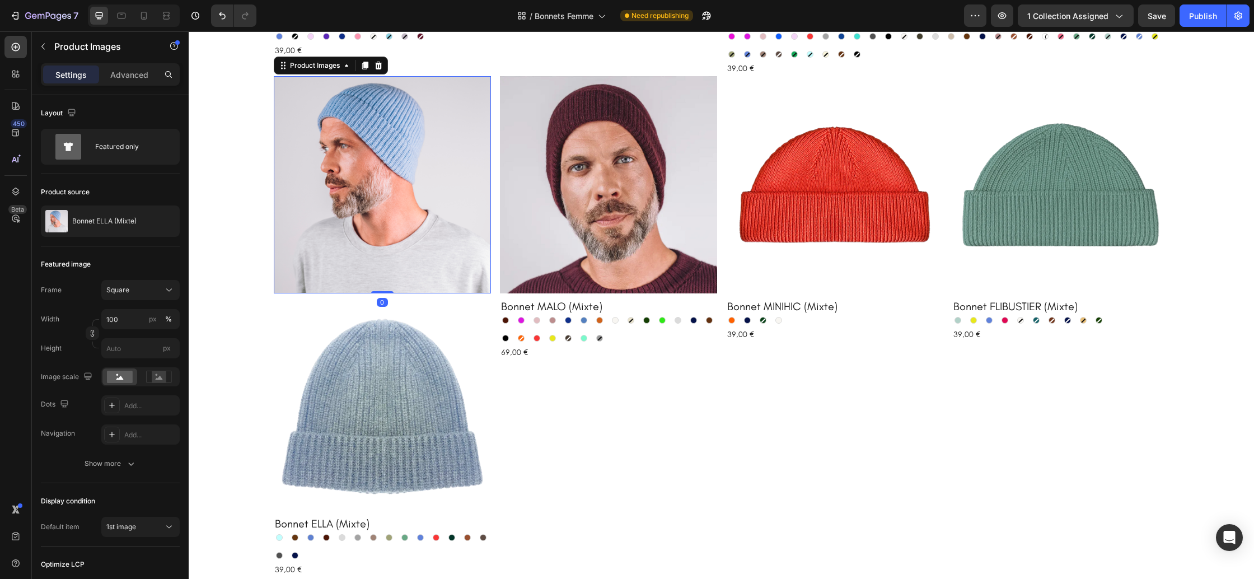
click at [384, 68] on div at bounding box center [378, 65] width 13 height 13
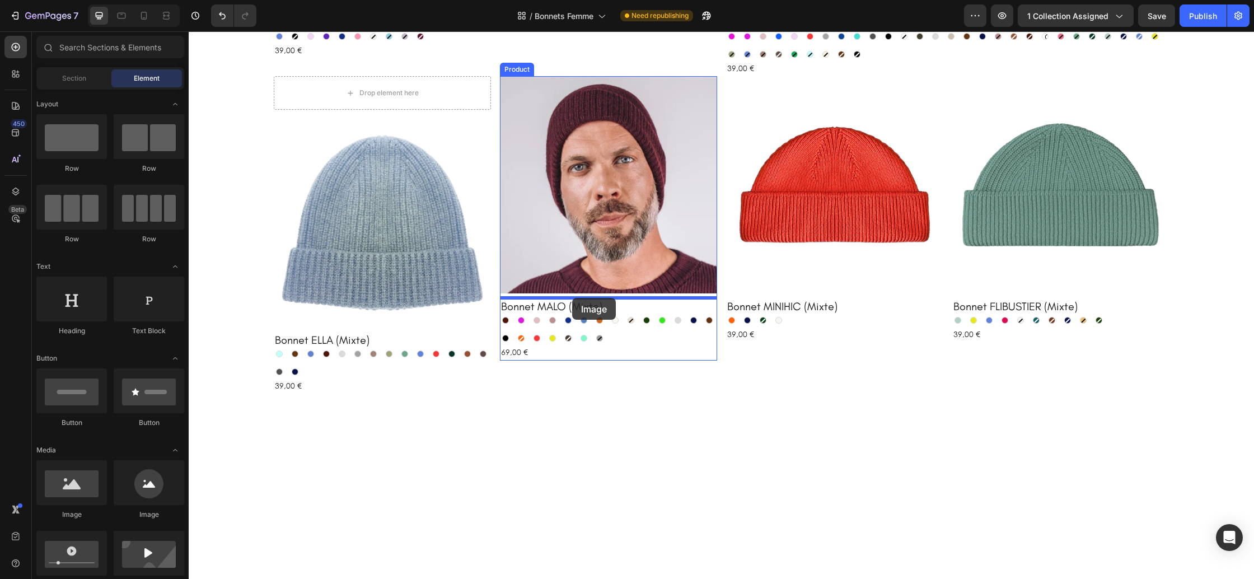
drag, startPoint x: 280, startPoint y: 501, endPoint x: 572, endPoint y: 298, distance: 355.5
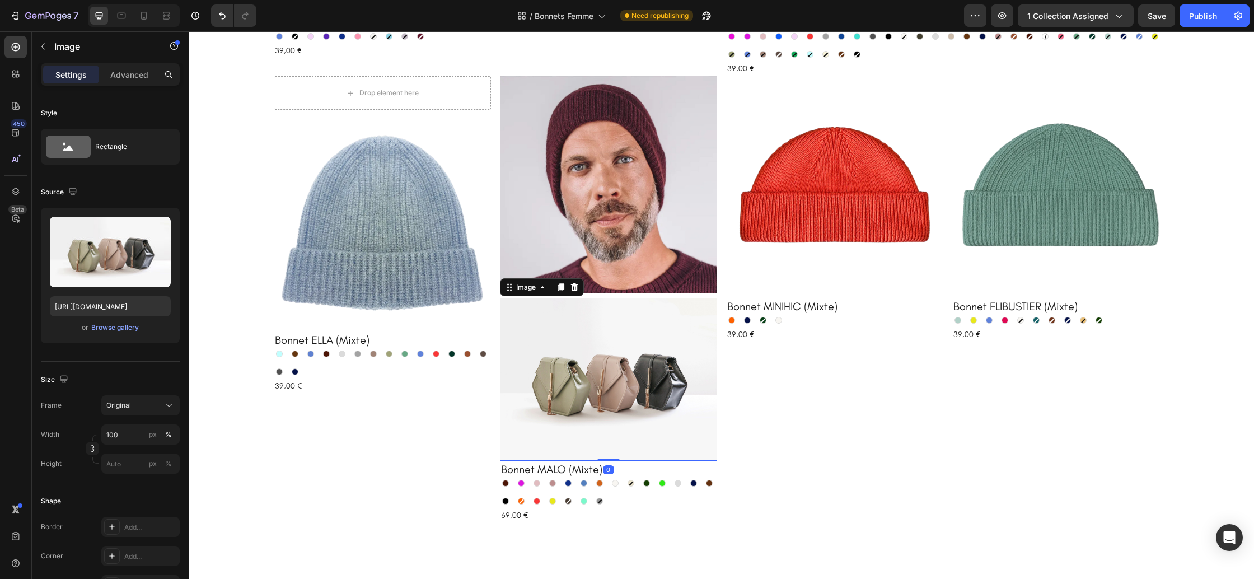
scroll to position [584, 0]
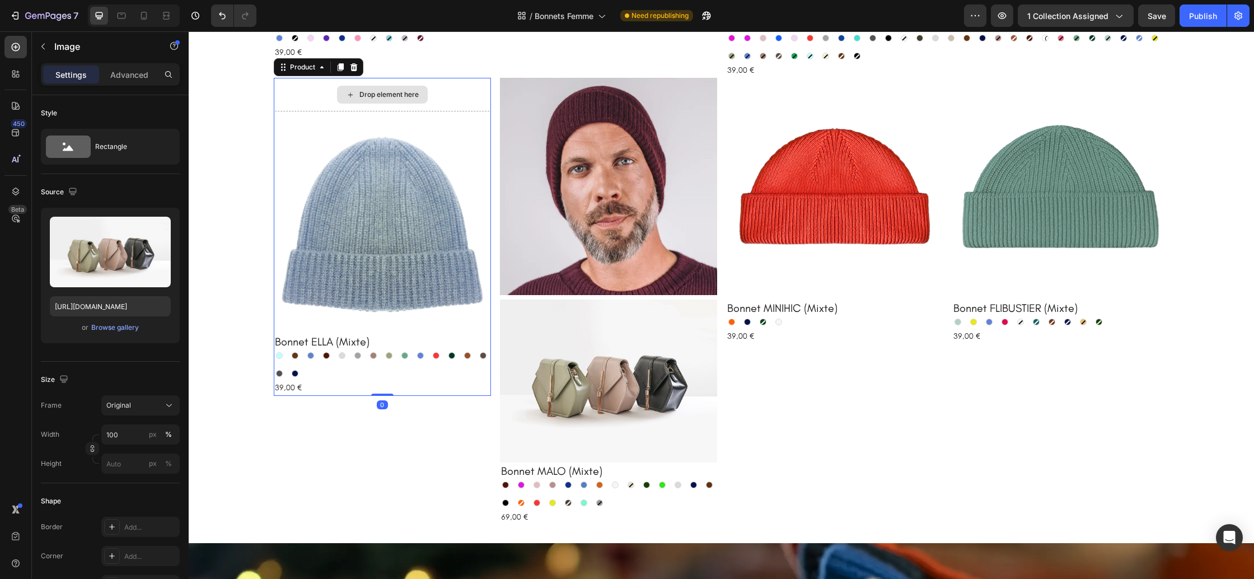
click at [437, 95] on div "Drop element here" at bounding box center [382, 95] width 217 height 34
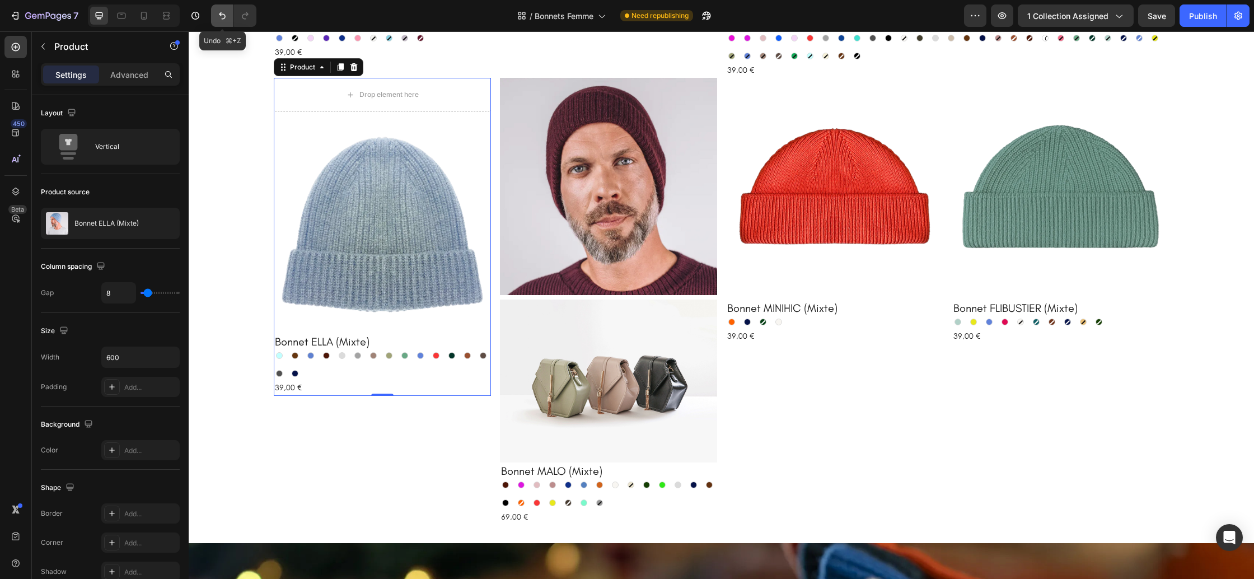
click at [221, 20] on icon "Undo/Redo" at bounding box center [222, 15] width 11 height 11
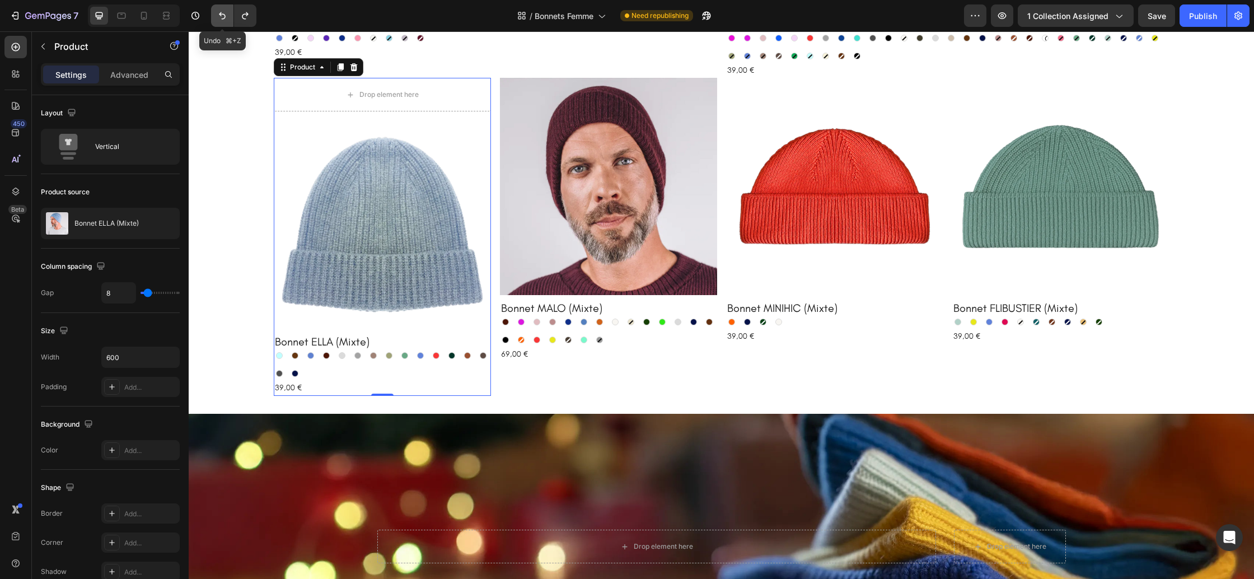
click at [221, 20] on icon "Undo/Redo" at bounding box center [222, 15] width 11 height 11
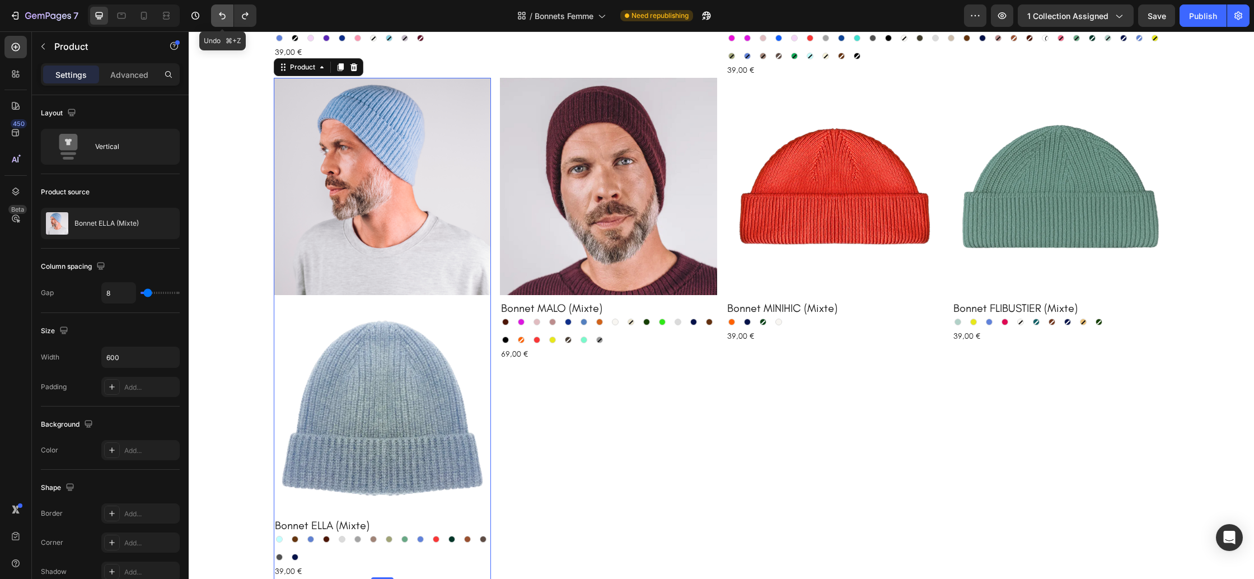
click at [221, 20] on icon "Undo/Redo" at bounding box center [222, 15] width 11 height 11
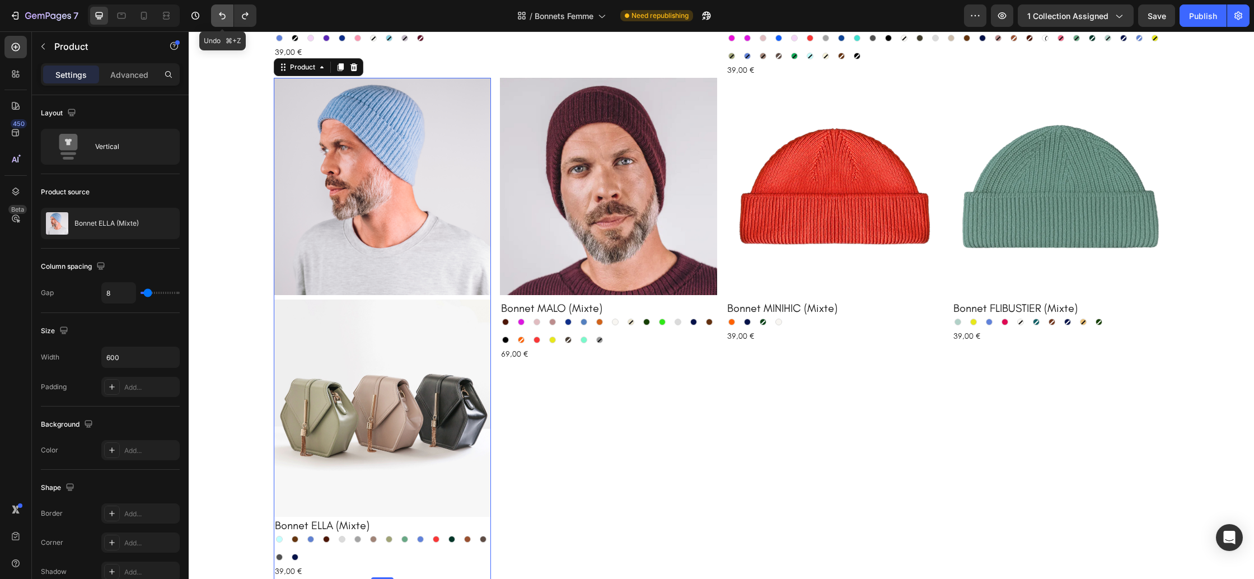
click at [221, 20] on icon "Undo/Redo" at bounding box center [222, 15] width 11 height 11
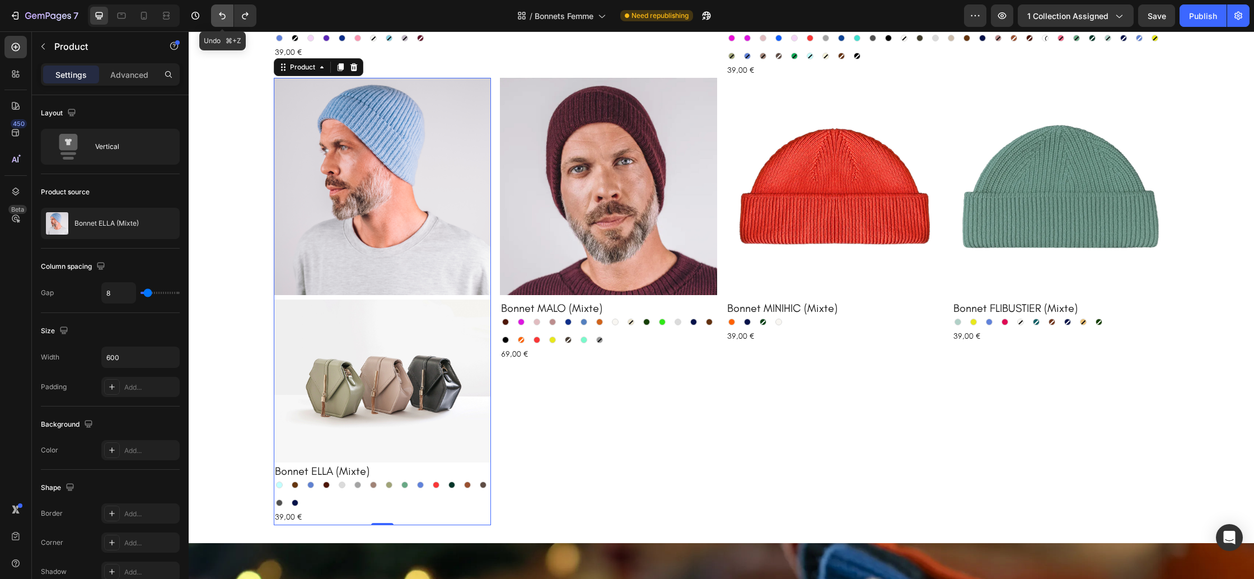
click at [221, 20] on icon "Undo/Redo" at bounding box center [222, 15] width 11 height 11
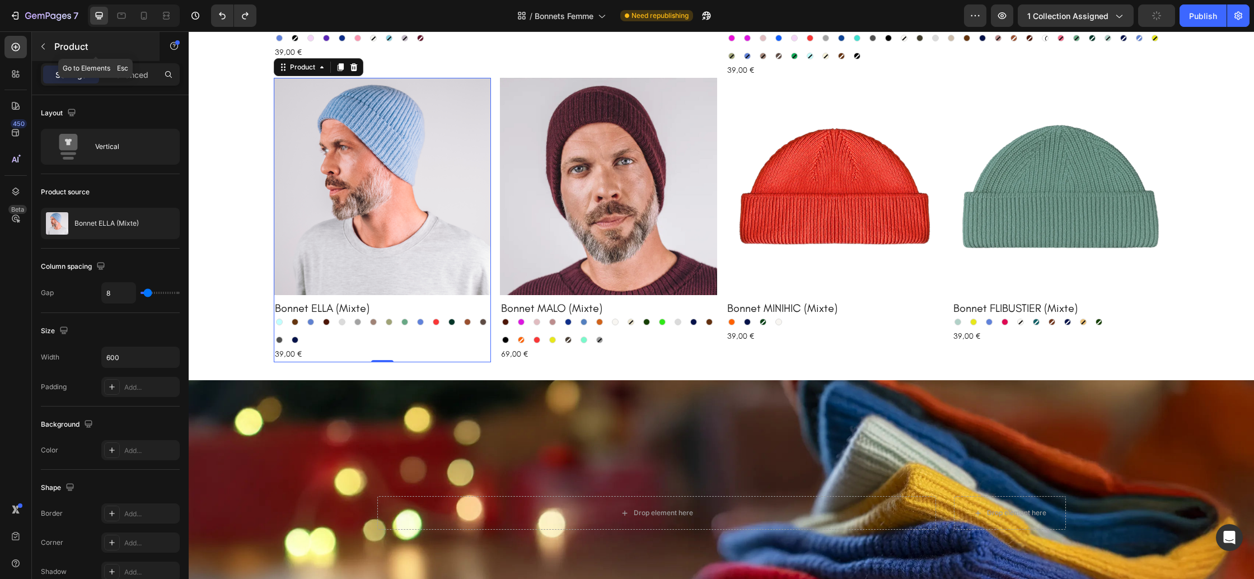
click at [41, 48] on icon "button" at bounding box center [43, 46] width 9 height 9
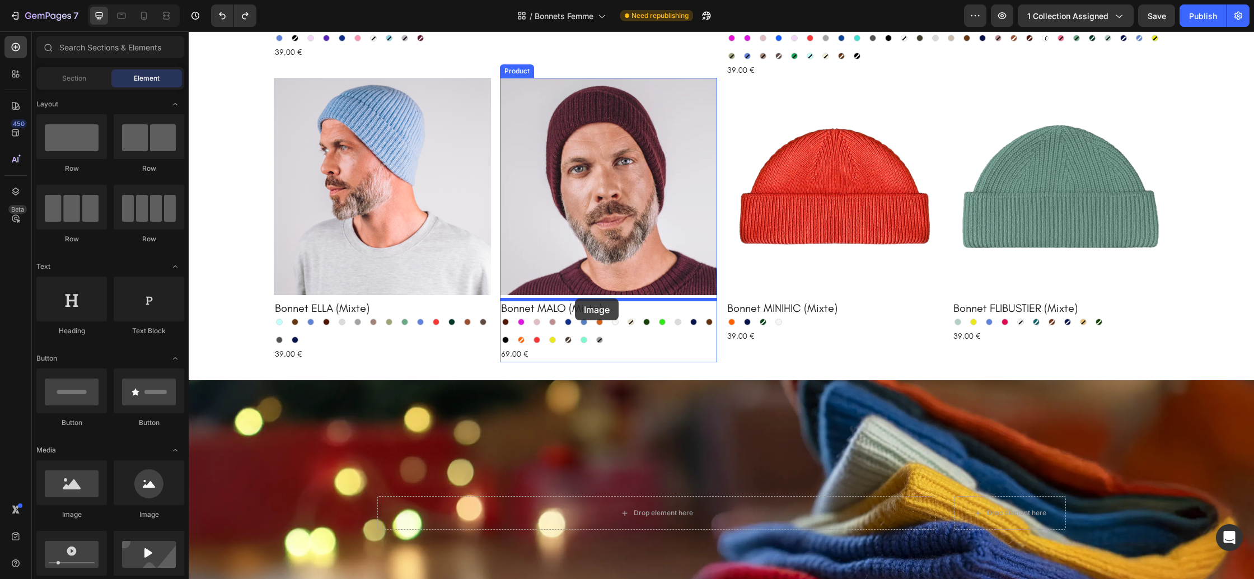
drag, startPoint x: 359, startPoint y: 479, endPoint x: 575, endPoint y: 298, distance: 281.4
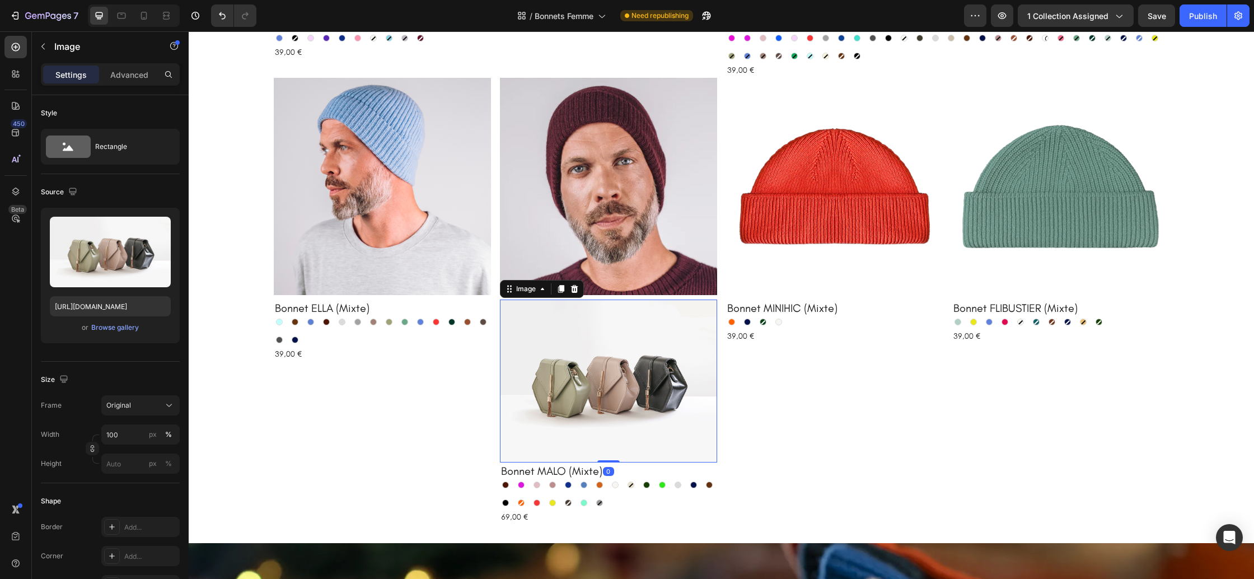
click at [578, 327] on img at bounding box center [608, 381] width 217 height 163
click at [132, 409] on div "Original" at bounding box center [133, 405] width 55 height 10
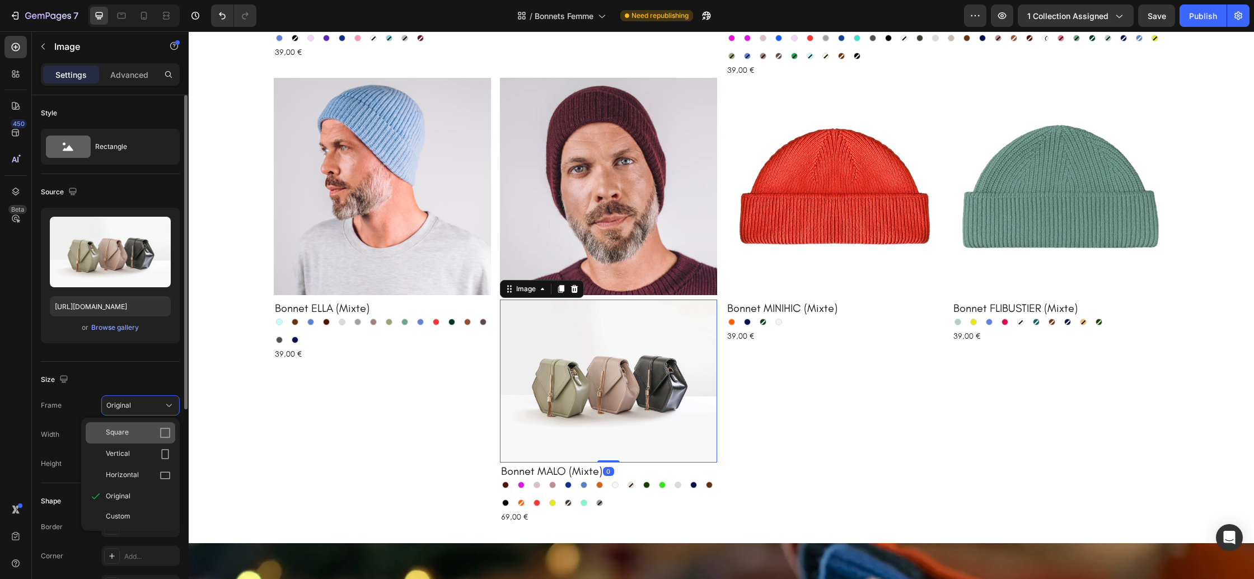
click at [138, 436] on div "Square" at bounding box center [138, 432] width 65 height 11
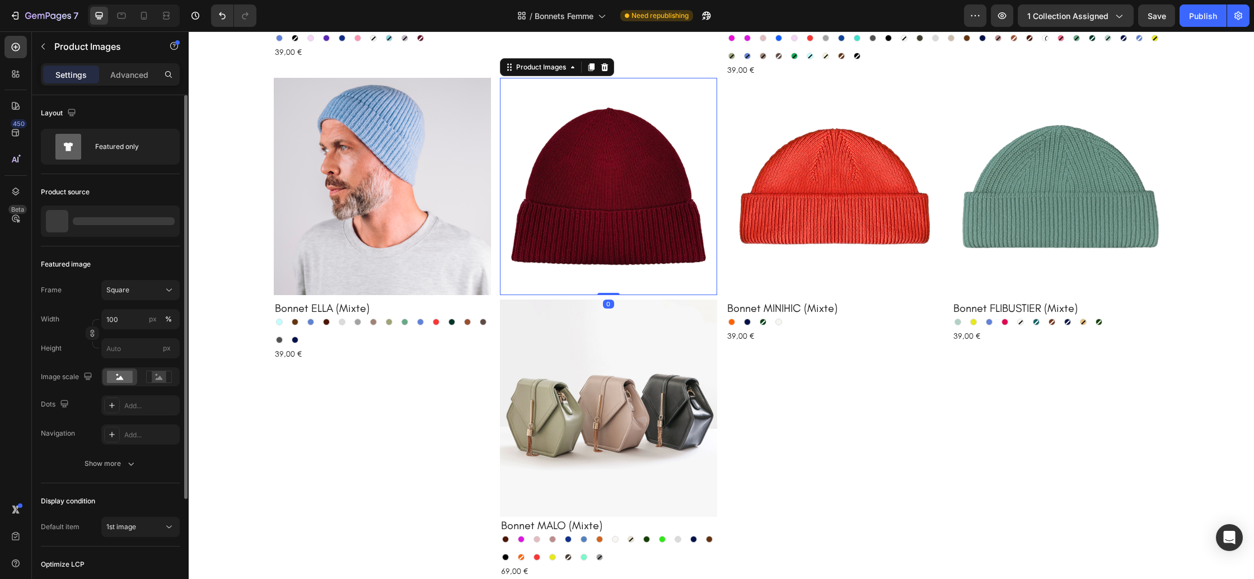
click at [564, 170] on img at bounding box center [608, 186] width 217 height 217
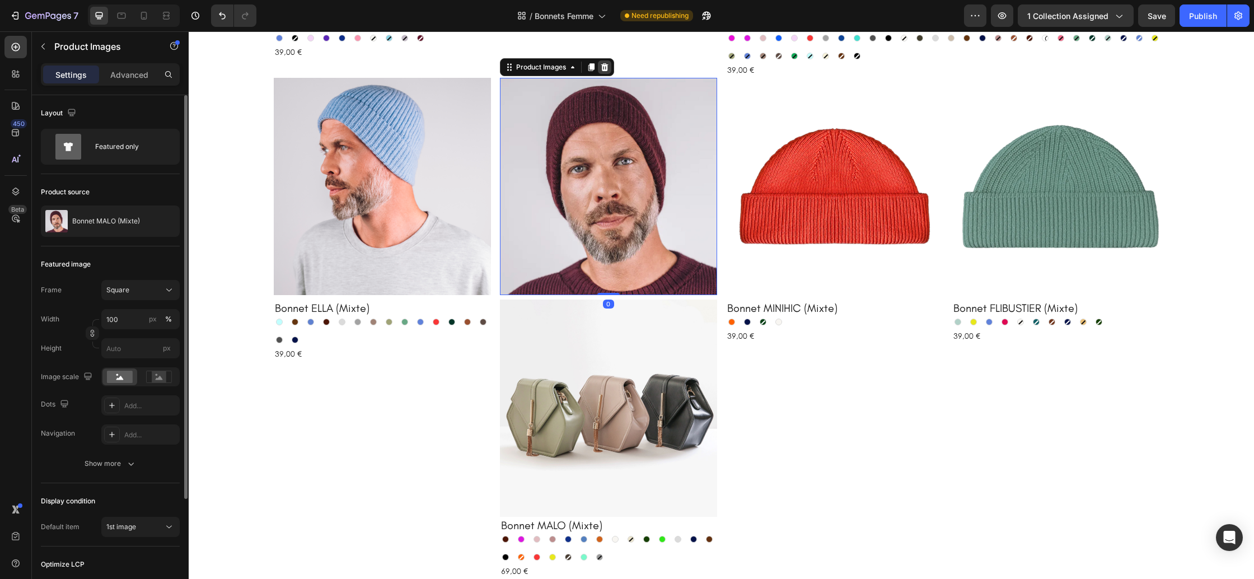
click at [607, 65] on icon at bounding box center [604, 67] width 7 height 8
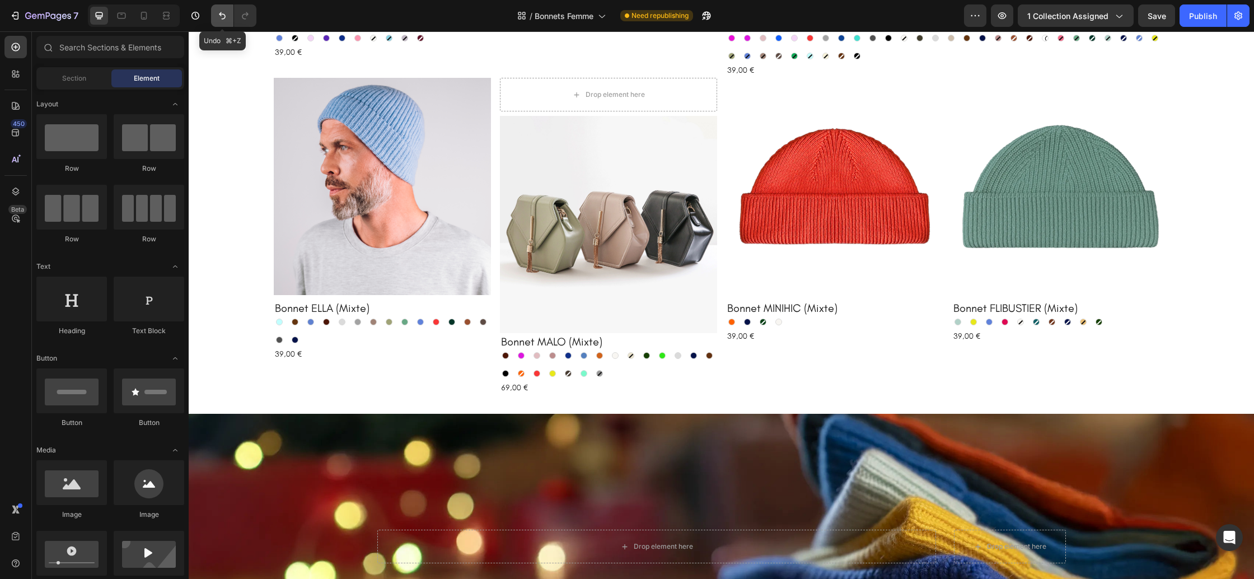
click at [227, 20] on icon "Undo/Redo" at bounding box center [222, 15] width 11 height 11
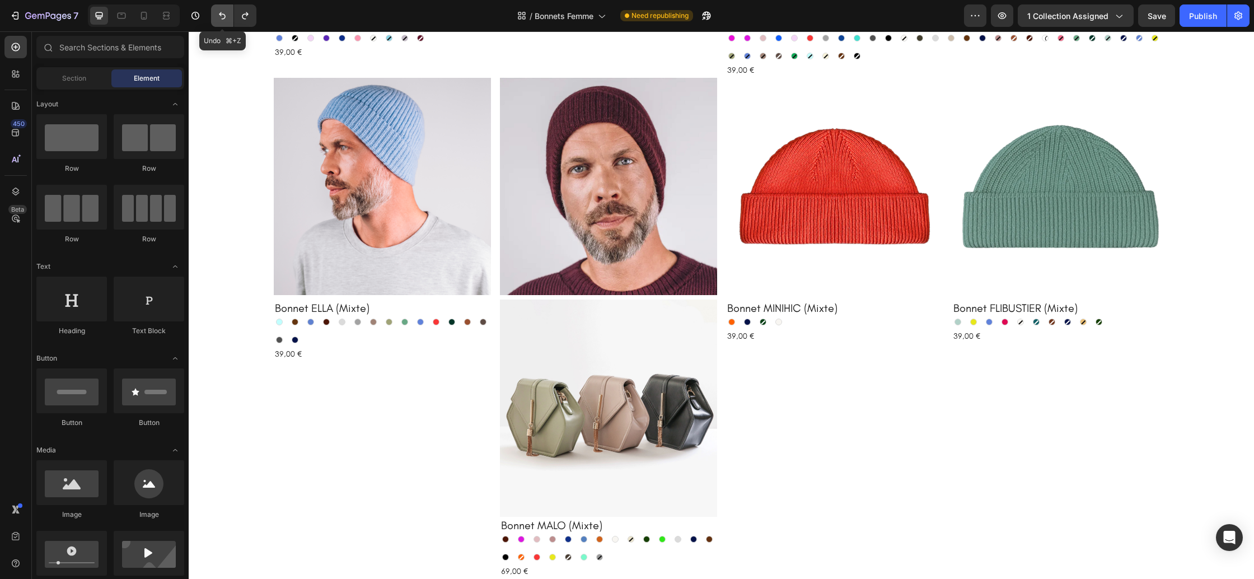
click at [227, 20] on icon "Undo/Redo" at bounding box center [222, 15] width 11 height 11
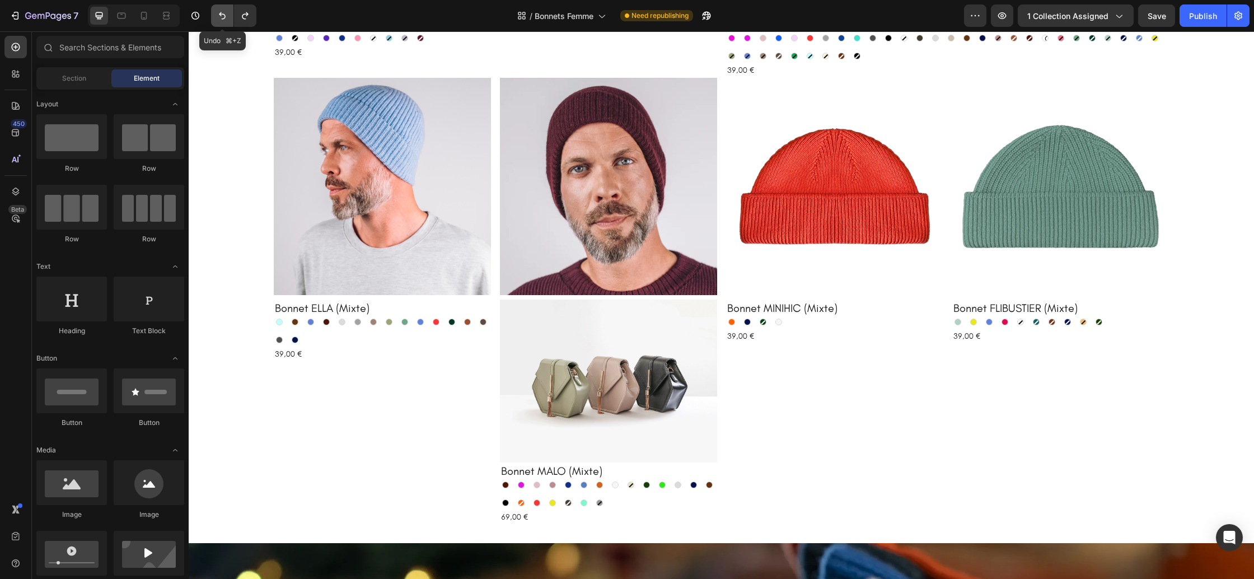
click at [227, 20] on icon "Undo/Redo" at bounding box center [222, 15] width 11 height 11
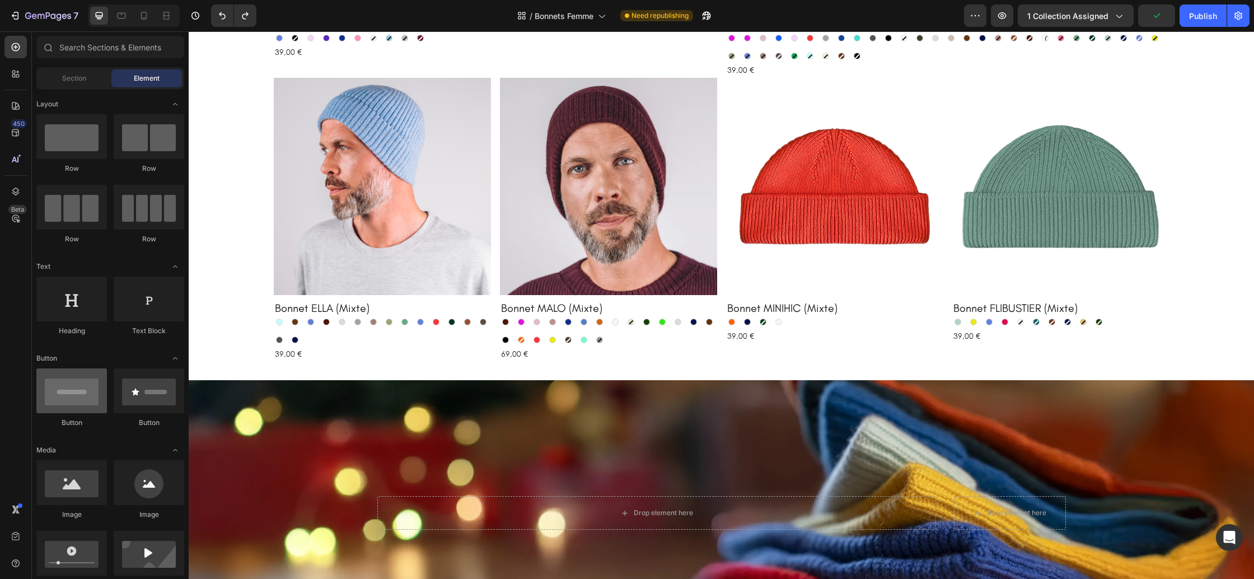
scroll to position [4, 0]
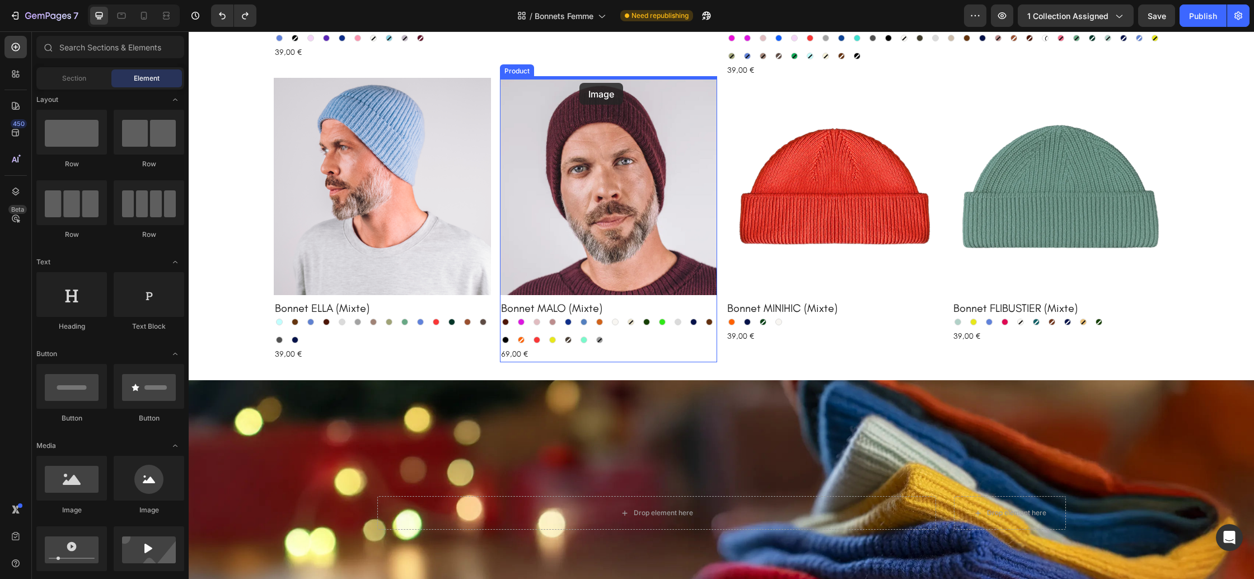
drag, startPoint x: 271, startPoint y: 528, endPoint x: 579, endPoint y: 83, distance: 542.0
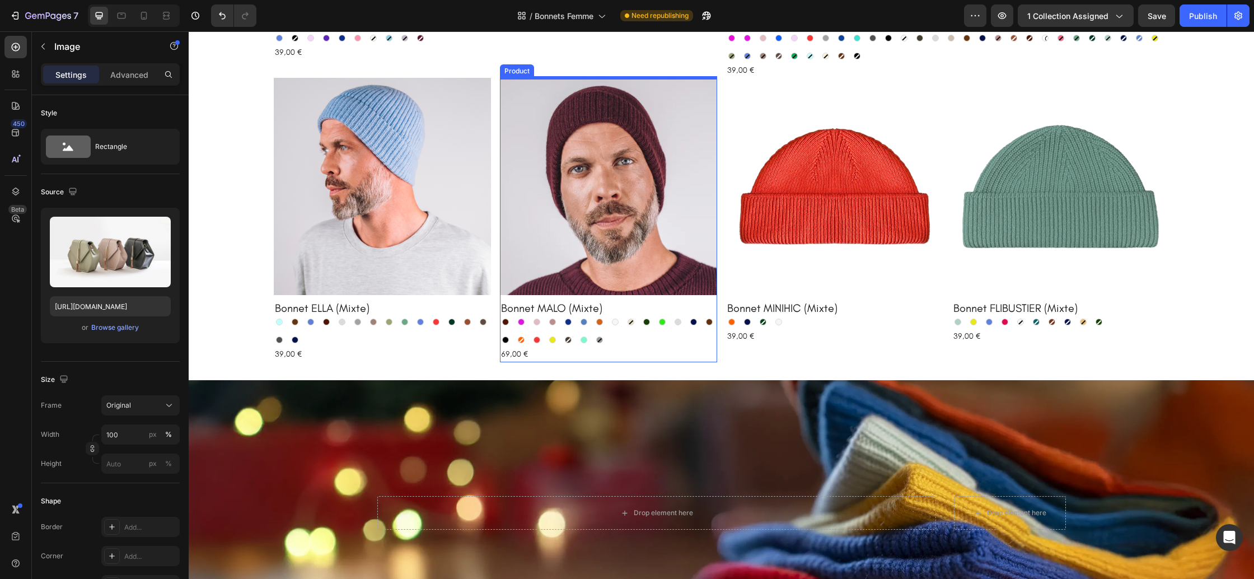
scroll to position [582, 0]
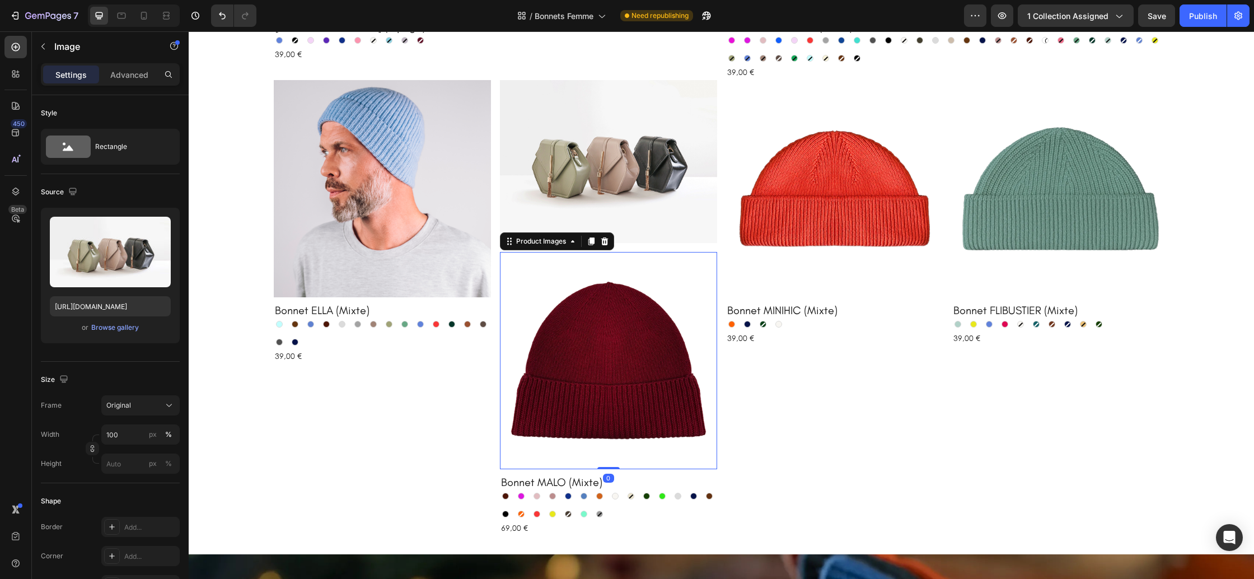
click at [596, 303] on img at bounding box center [608, 360] width 217 height 217
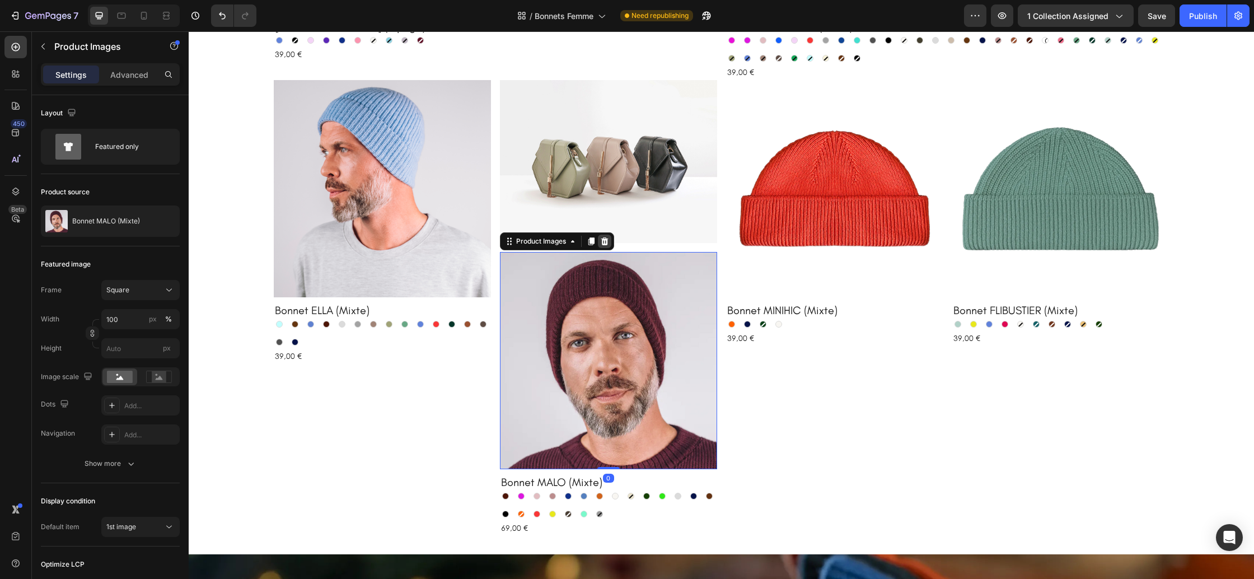
click at [607, 243] on icon at bounding box center [604, 241] width 7 height 8
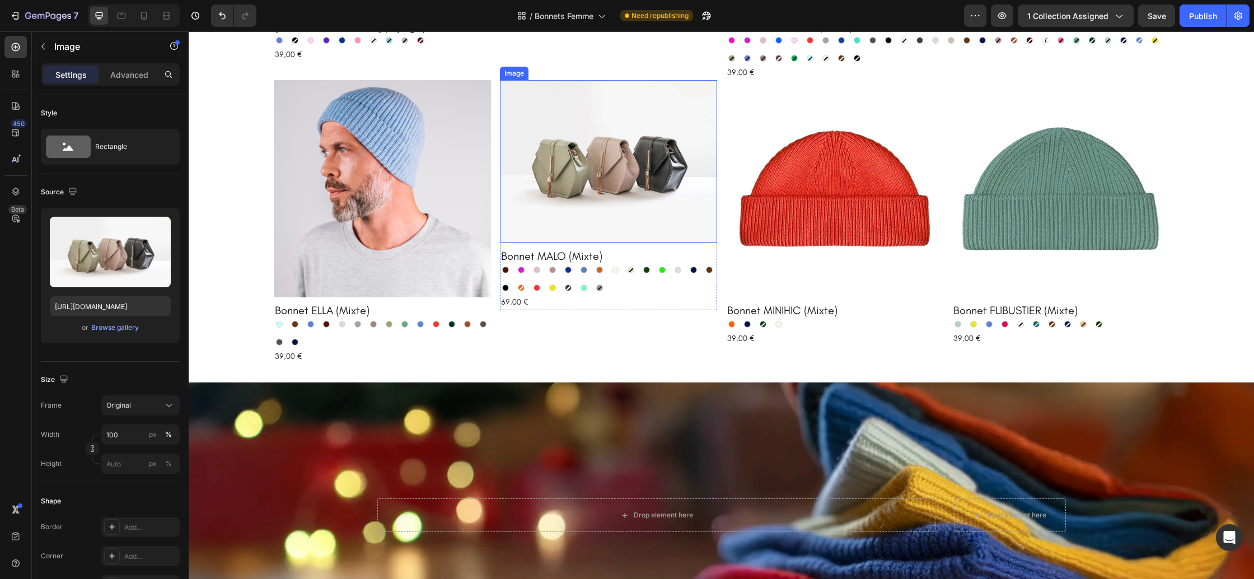
click at [589, 205] on img at bounding box center [608, 161] width 217 height 163
click at [133, 415] on button "Original" at bounding box center [140, 405] width 78 height 20
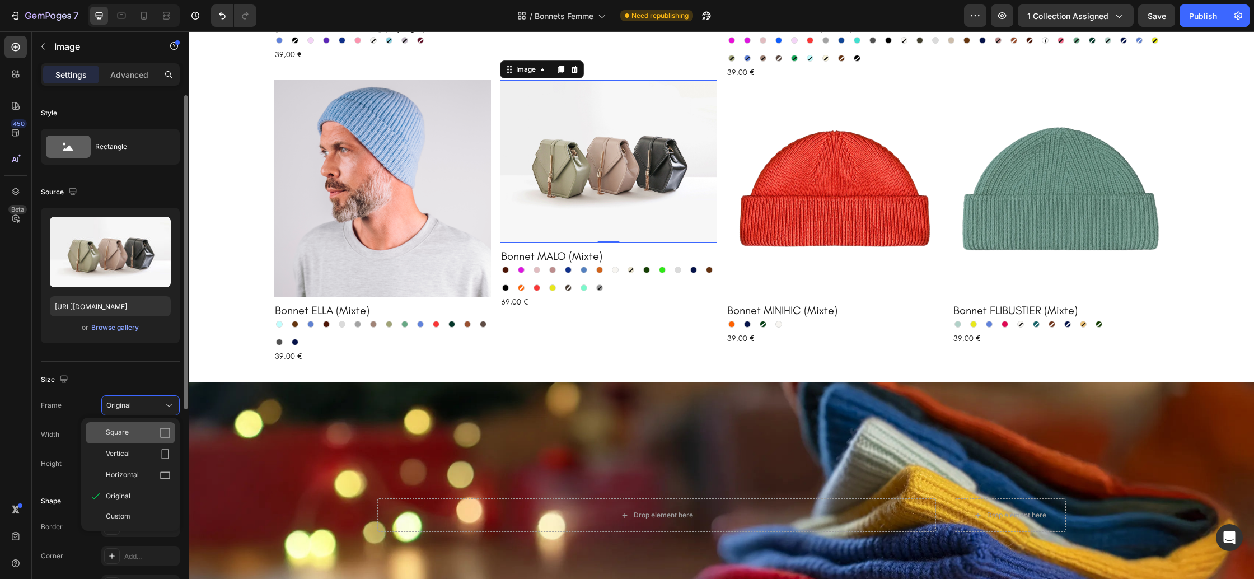
click at [143, 433] on div "Square" at bounding box center [138, 432] width 65 height 11
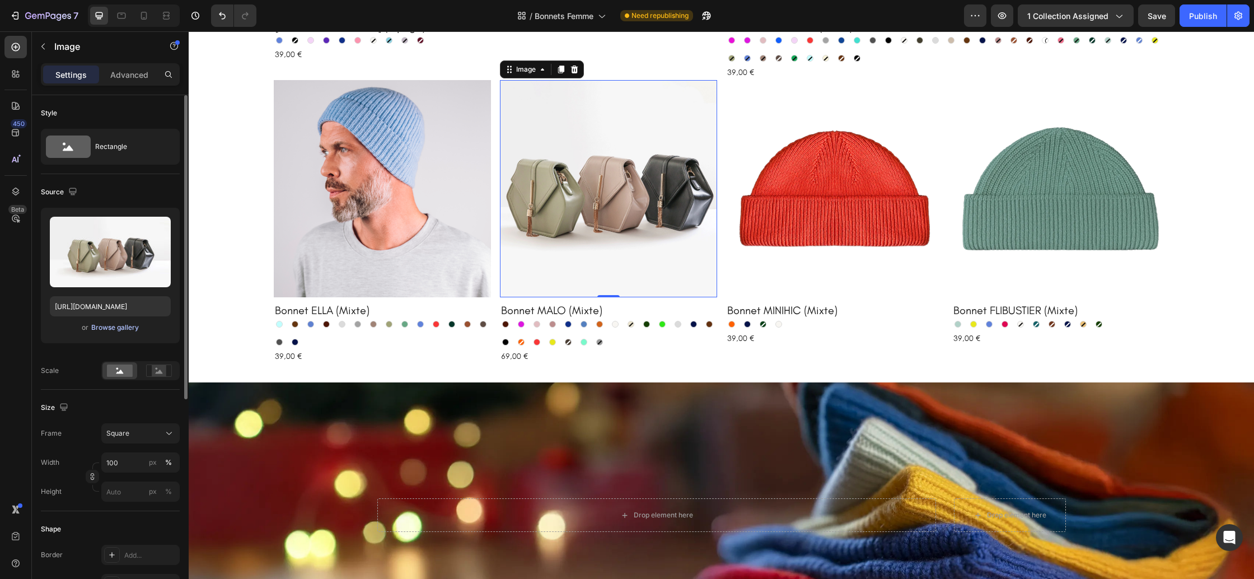
click at [114, 325] on div "Browse gallery" at bounding box center [115, 327] width 48 height 10
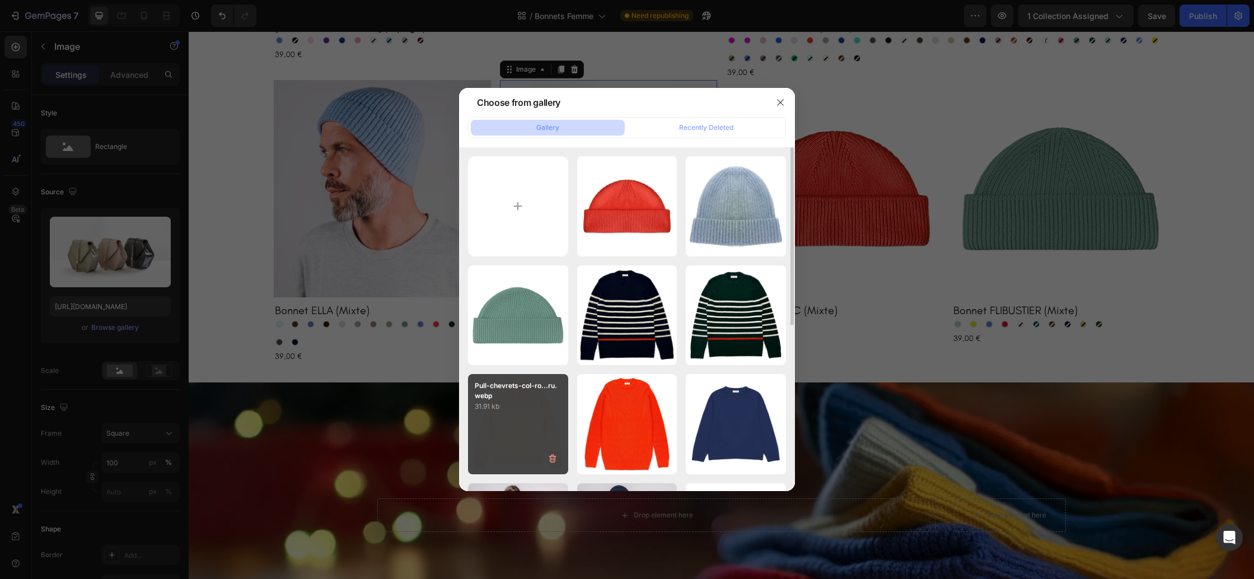
type input "C:\fakepath\Bonnet-malo-bordeaux.webp"
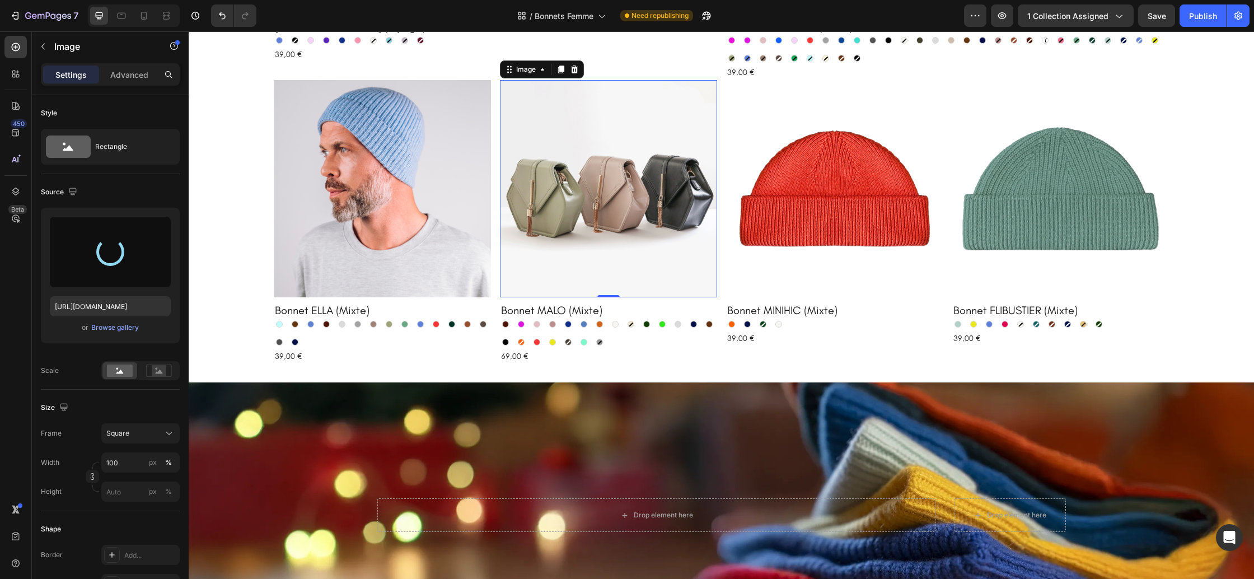
type input "https://cdn.shopify.com/s/files/1/0678/9555/8432/files/gempages_556549879929767…"
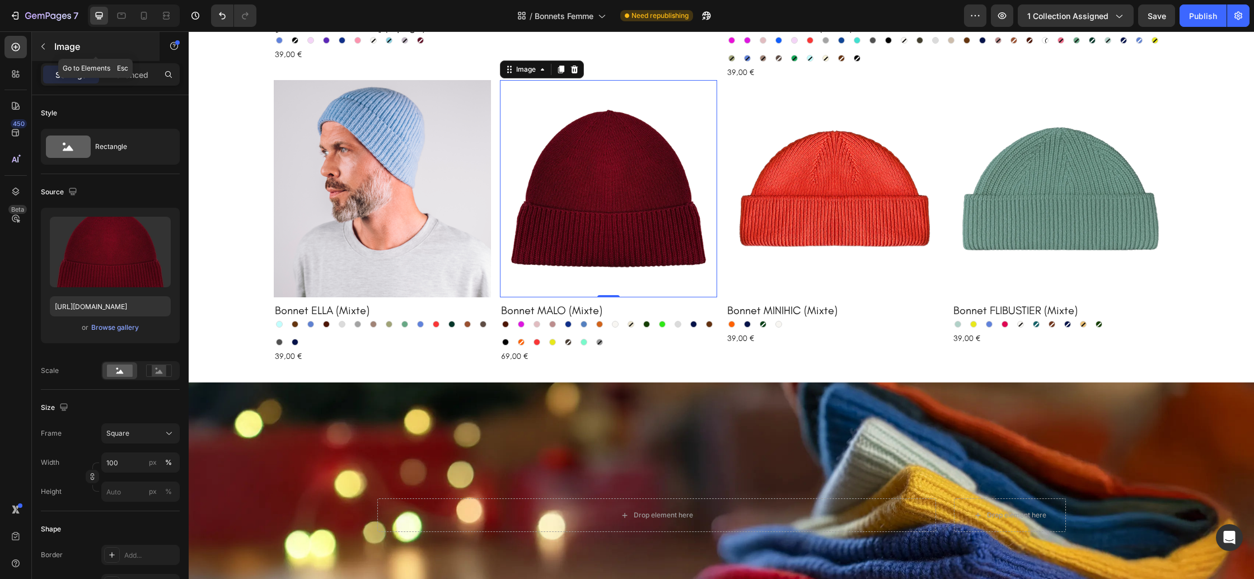
click at [40, 47] on icon "button" at bounding box center [43, 46] width 9 height 9
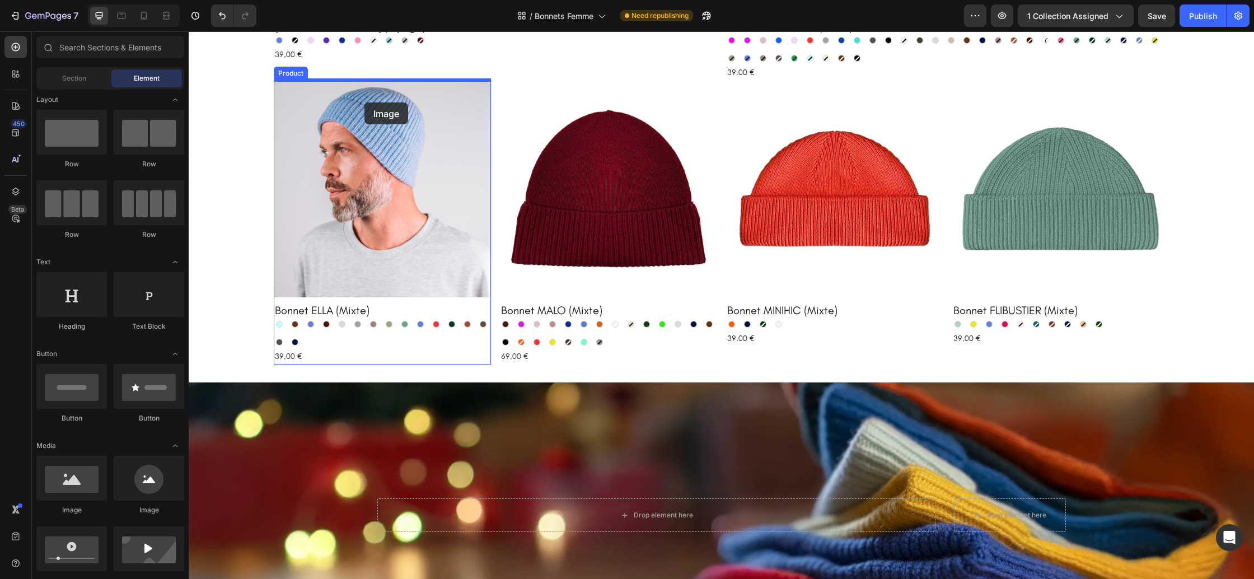
drag, startPoint x: 279, startPoint y: 484, endPoint x: 443, endPoint y: 134, distance: 386.2
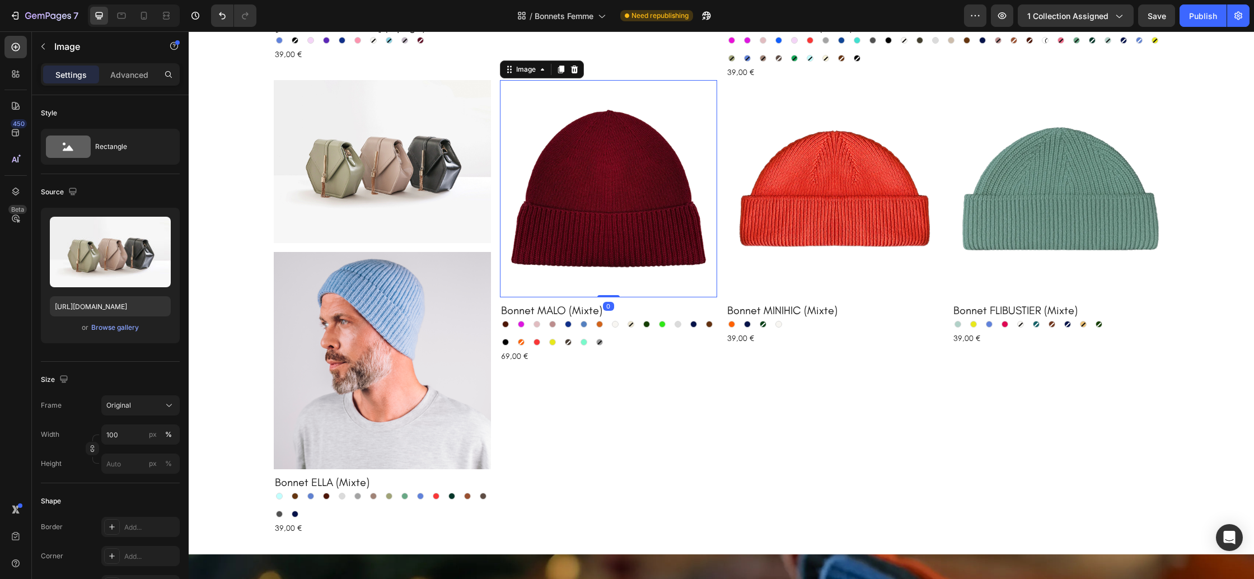
click at [589, 186] on img at bounding box center [608, 188] width 217 height 217
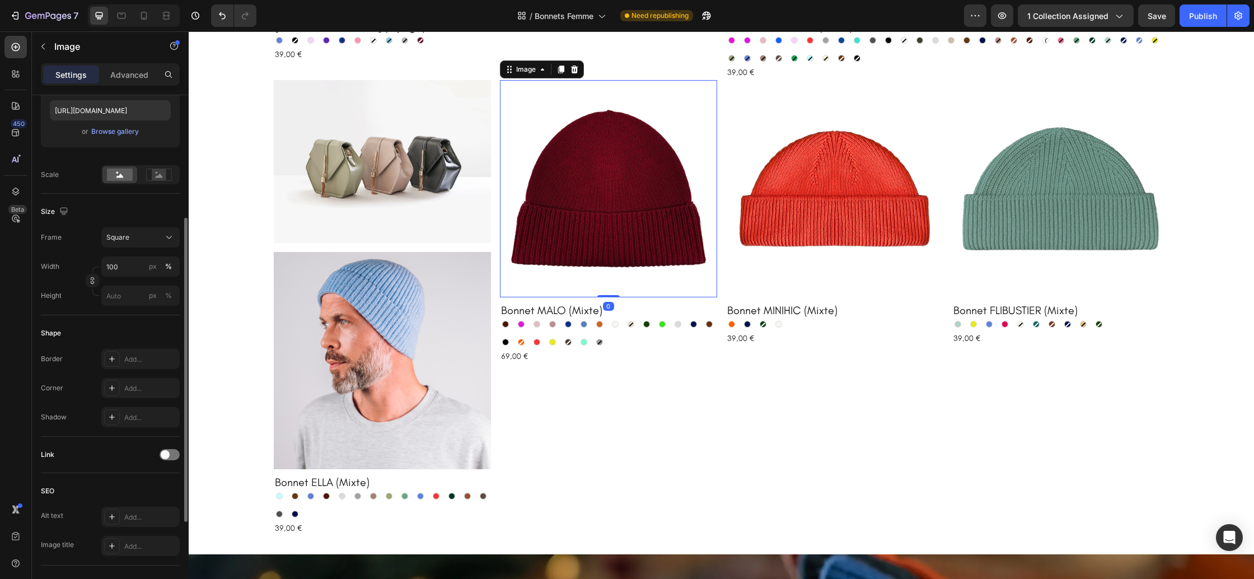
scroll to position [200, 0]
click at [172, 451] on div at bounding box center [170, 449] width 20 height 11
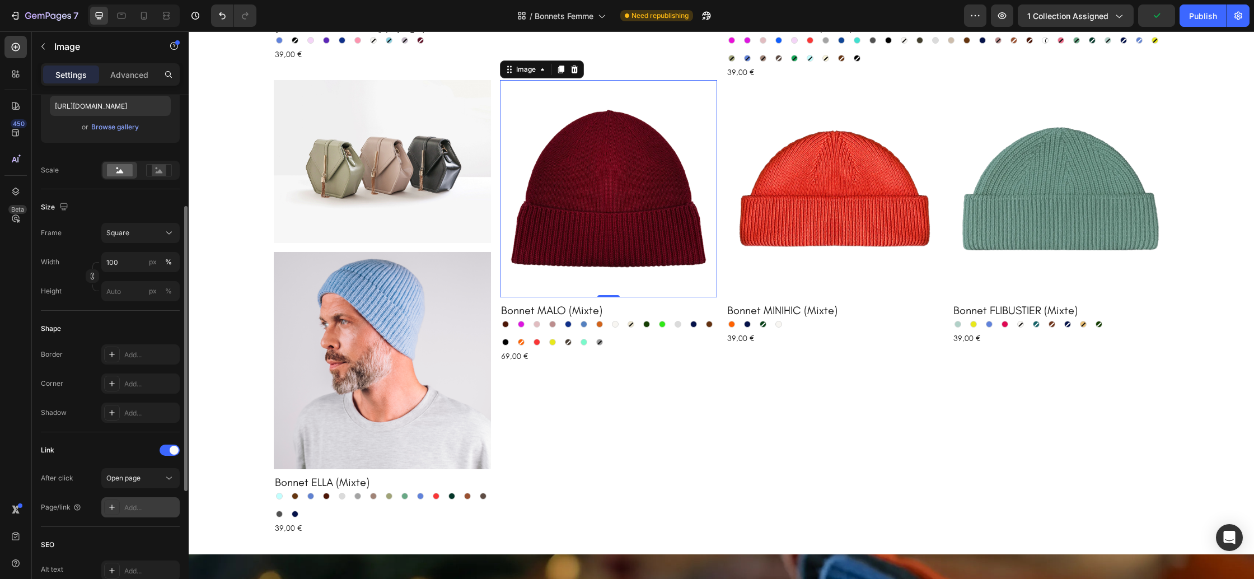
click at [127, 504] on div "Add..." at bounding box center [150, 508] width 53 height 10
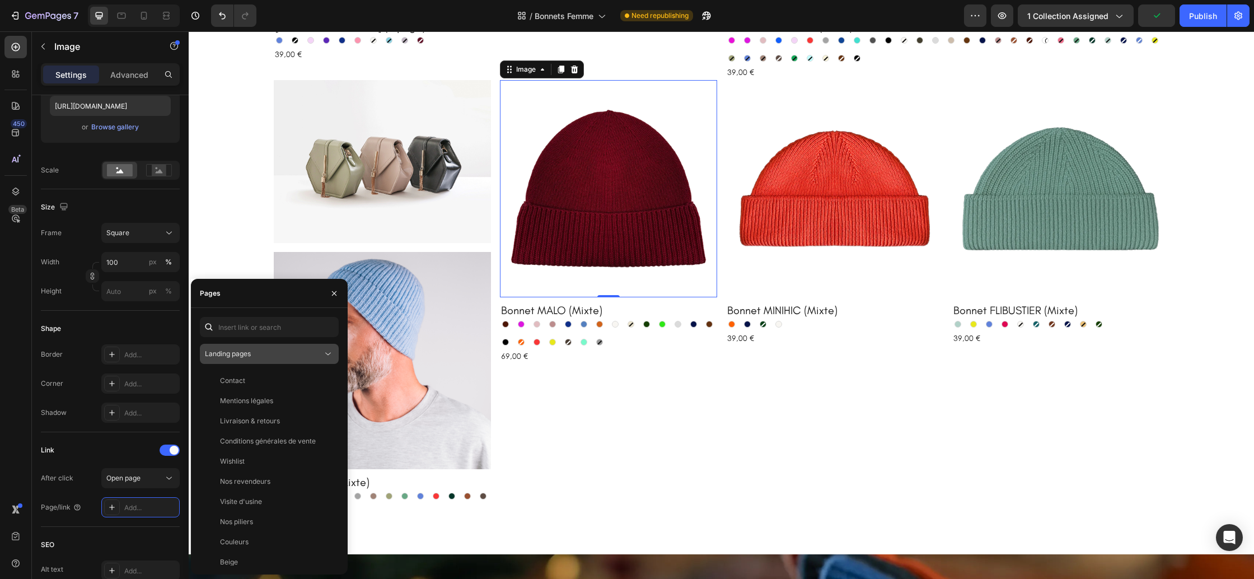
click at [305, 355] on div "Landing pages" at bounding box center [264, 354] width 118 height 10
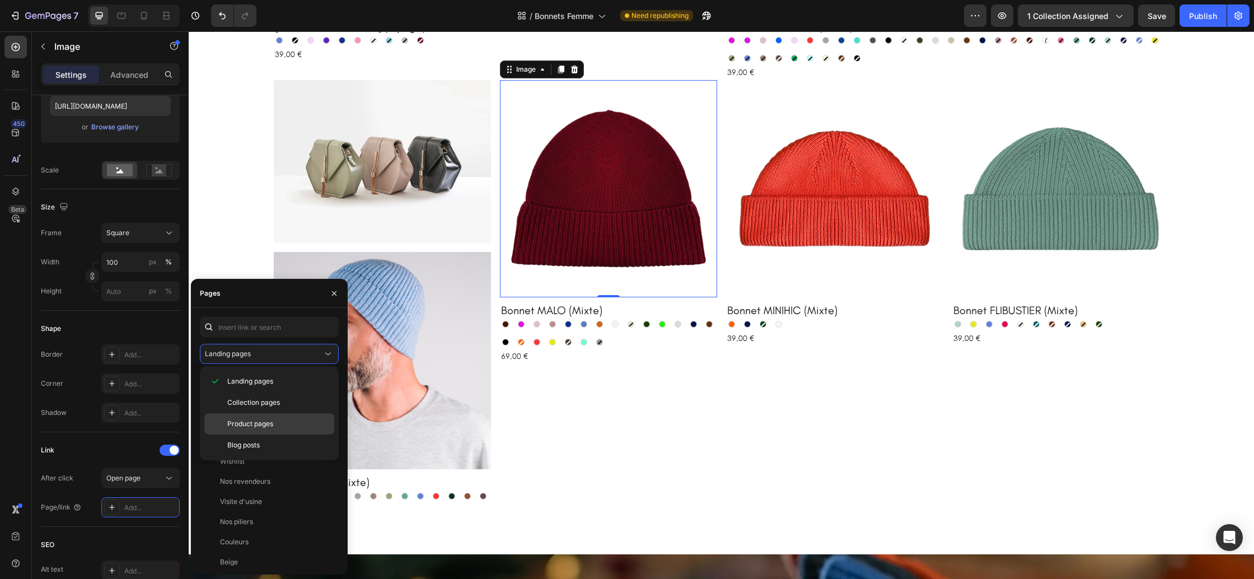
click at [264, 423] on span "Product pages" at bounding box center [250, 424] width 46 height 10
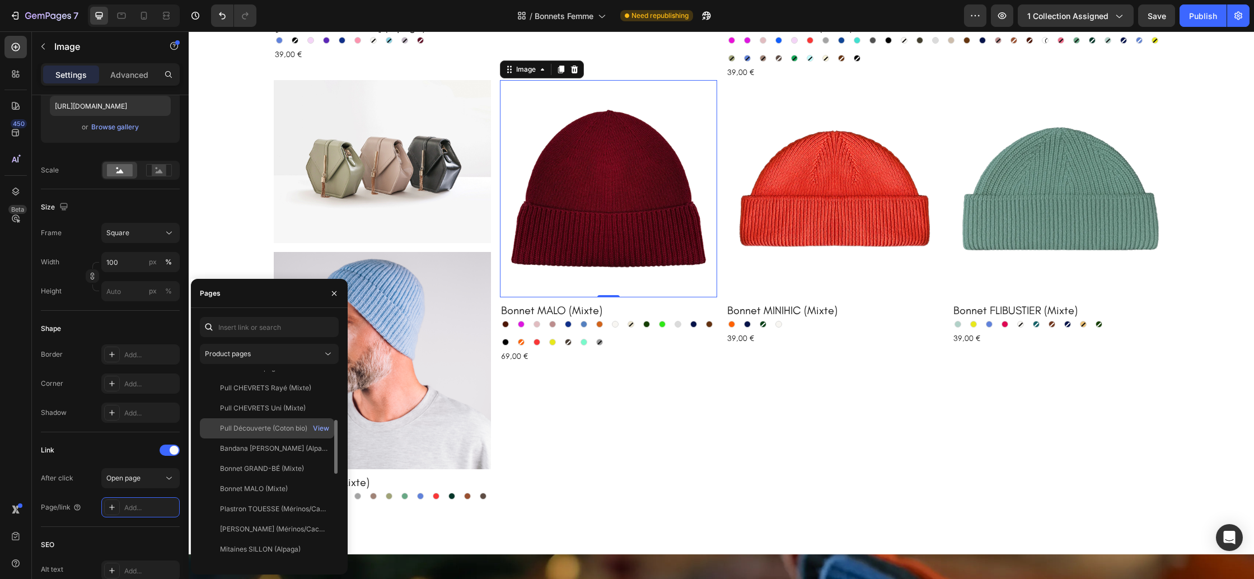
scroll to position [176, 0]
click at [261, 483] on div "Bonnet MALO (Mixte)" at bounding box center [254, 486] width 68 height 10
click at [338, 292] on icon "button" at bounding box center [334, 293] width 9 height 9
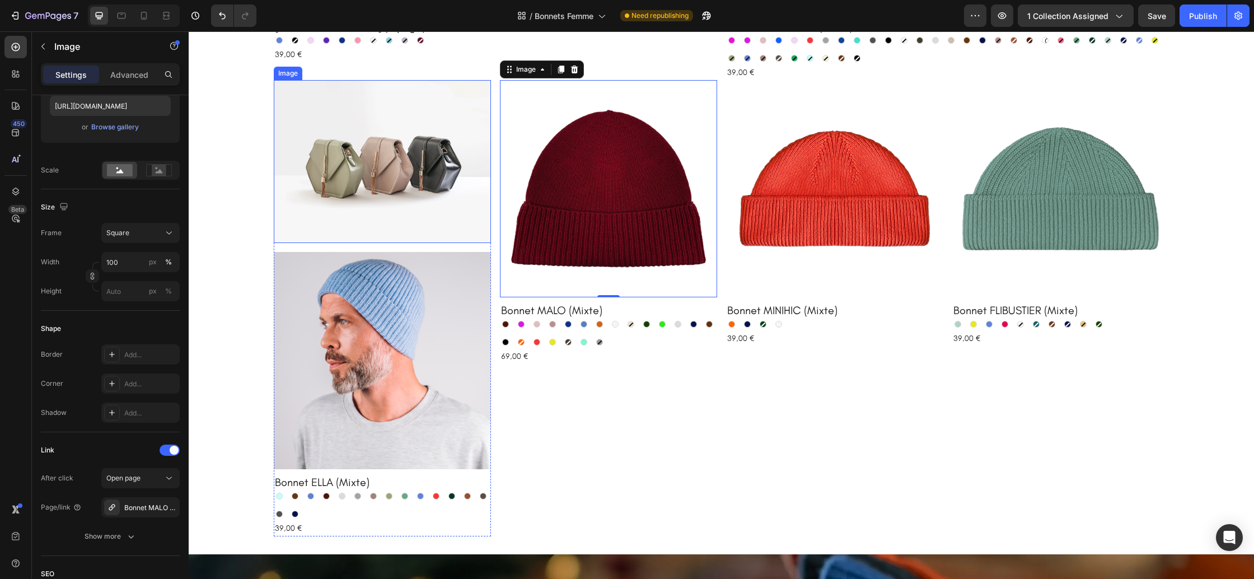
click at [389, 227] on img at bounding box center [382, 161] width 217 height 163
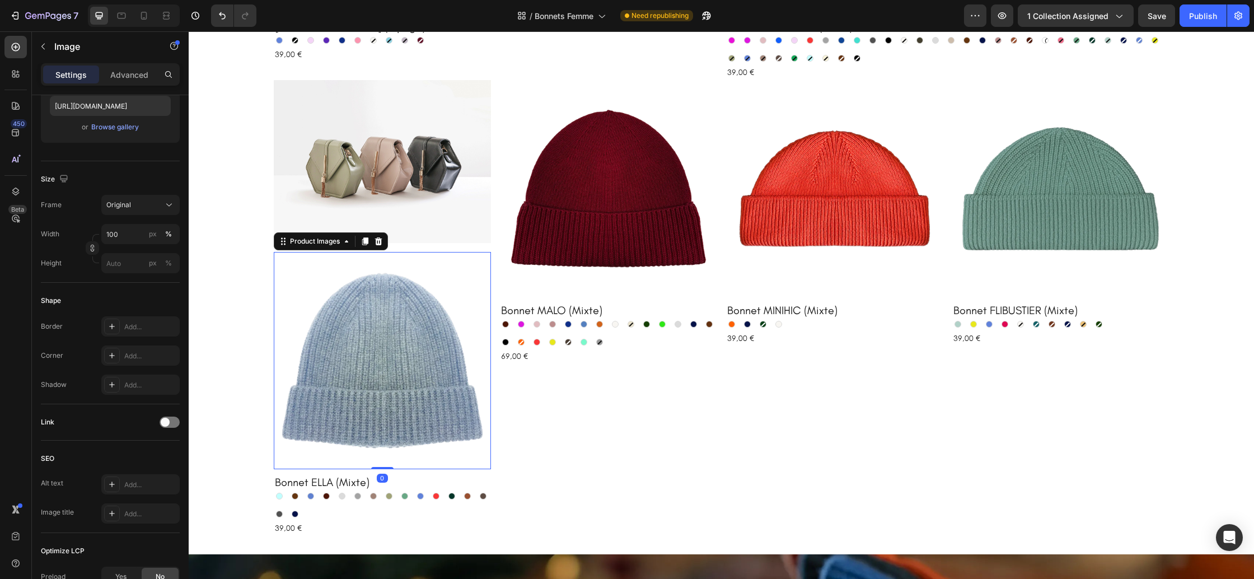
click at [361, 295] on img at bounding box center [382, 360] width 217 height 217
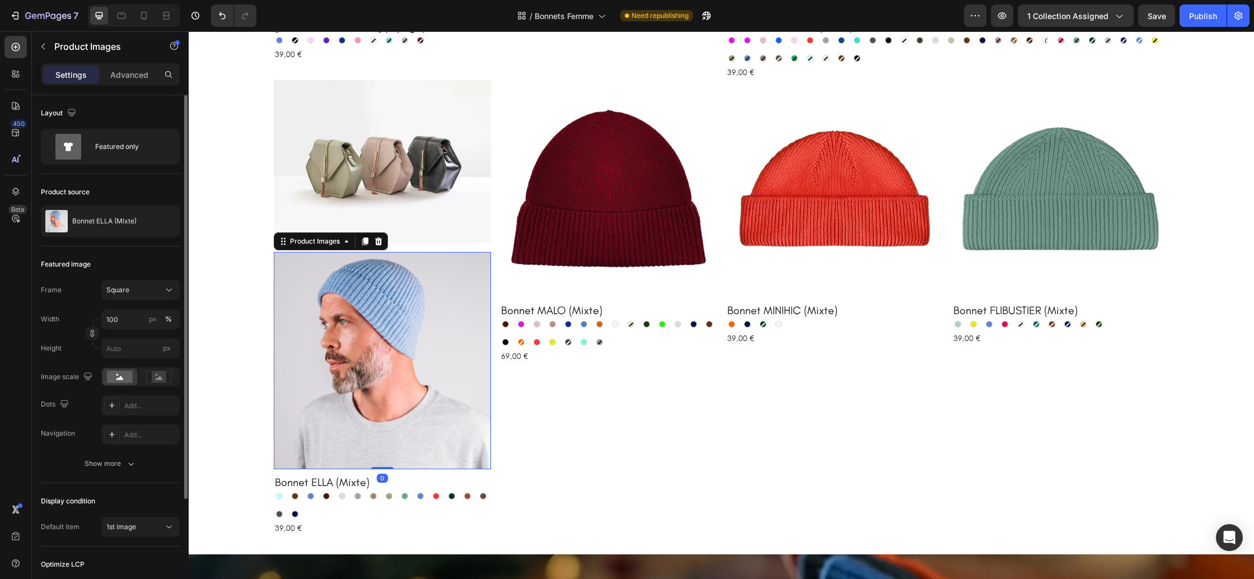
click at [378, 242] on icon at bounding box center [378, 241] width 7 height 8
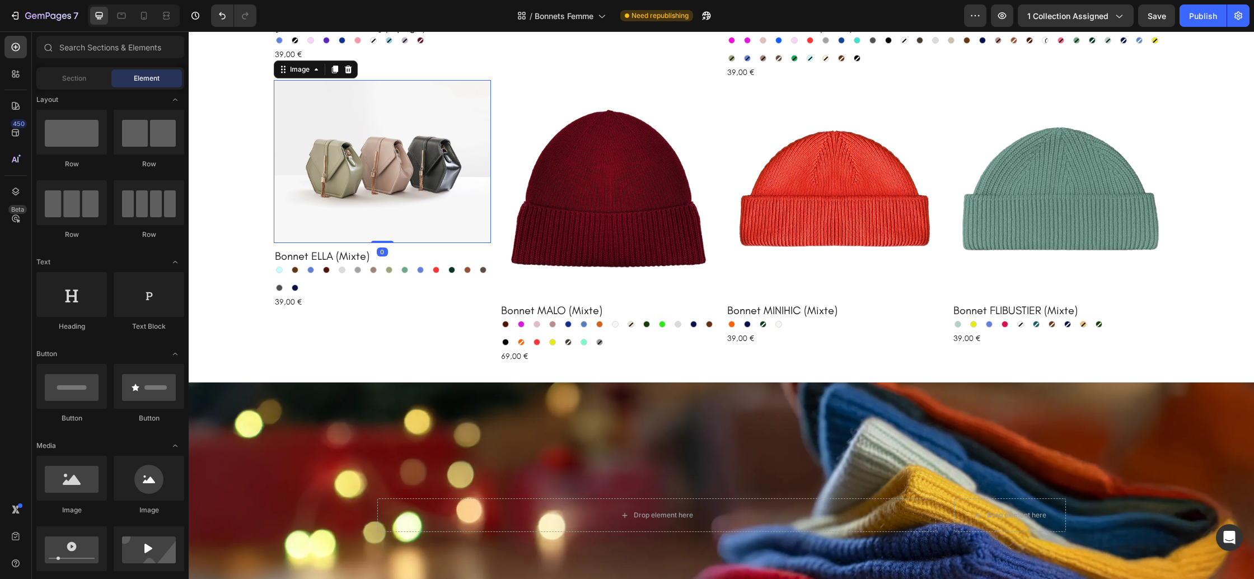
click at [369, 196] on img at bounding box center [382, 161] width 217 height 163
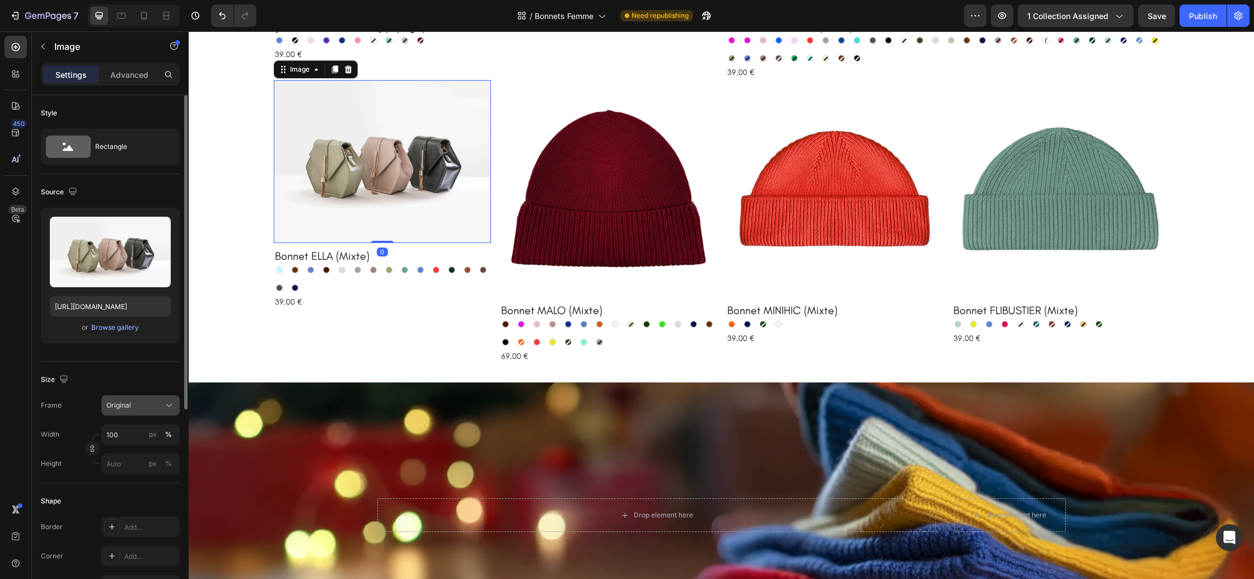
click at [147, 404] on div "Original" at bounding box center [133, 405] width 55 height 10
click at [135, 436] on div "Square" at bounding box center [138, 432] width 65 height 11
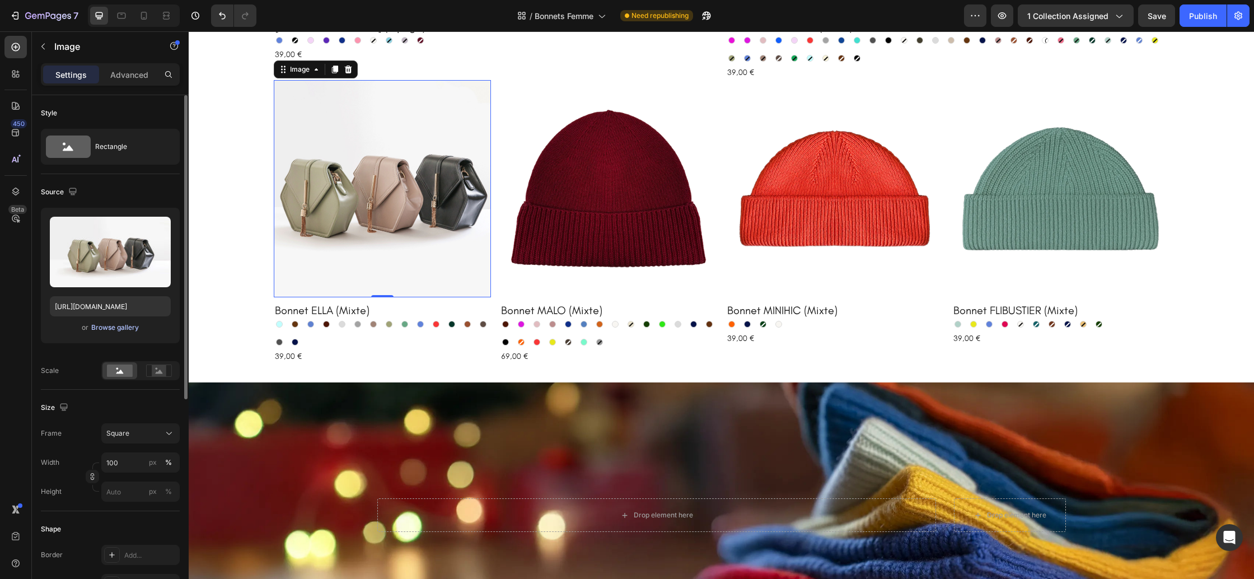
click at [120, 329] on div "Browse gallery" at bounding box center [115, 327] width 48 height 10
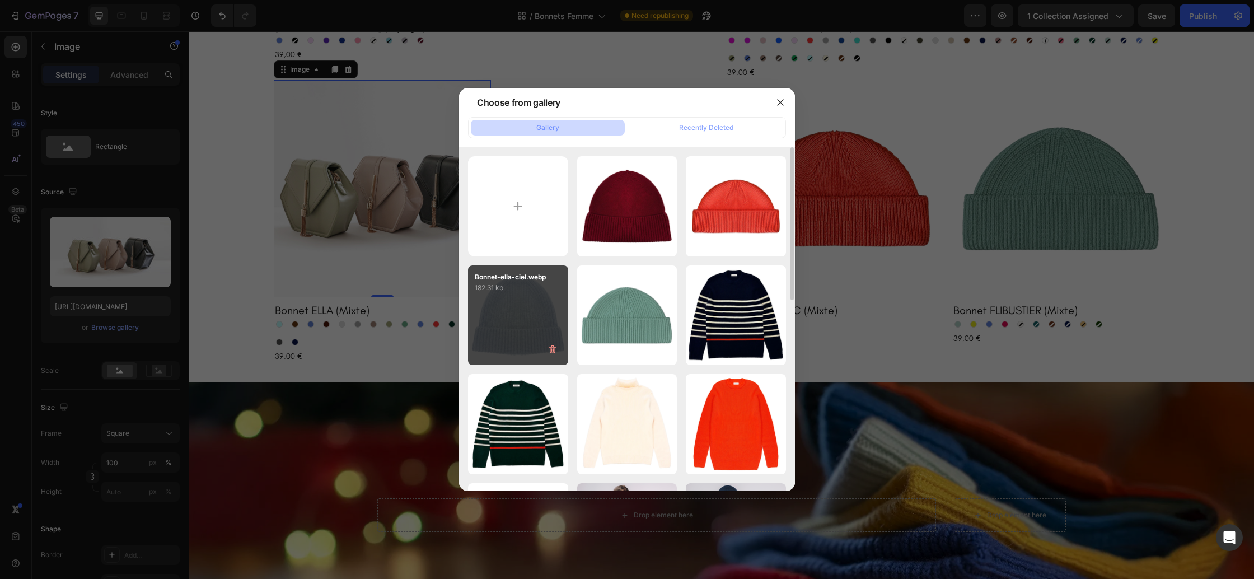
click at [525, 286] on p "182.31 kb" at bounding box center [518, 287] width 87 height 11
type input "https://cdn.shopify.com/s/files/1/0678/9555/8432/files/gempages_556549879929767…"
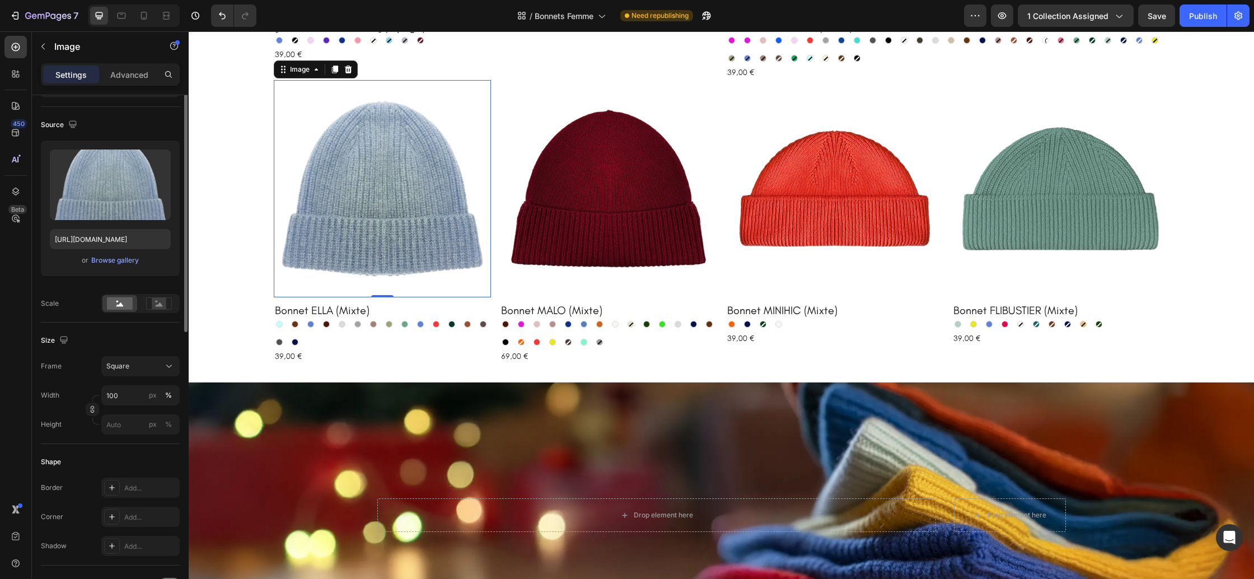
scroll to position [133, 0]
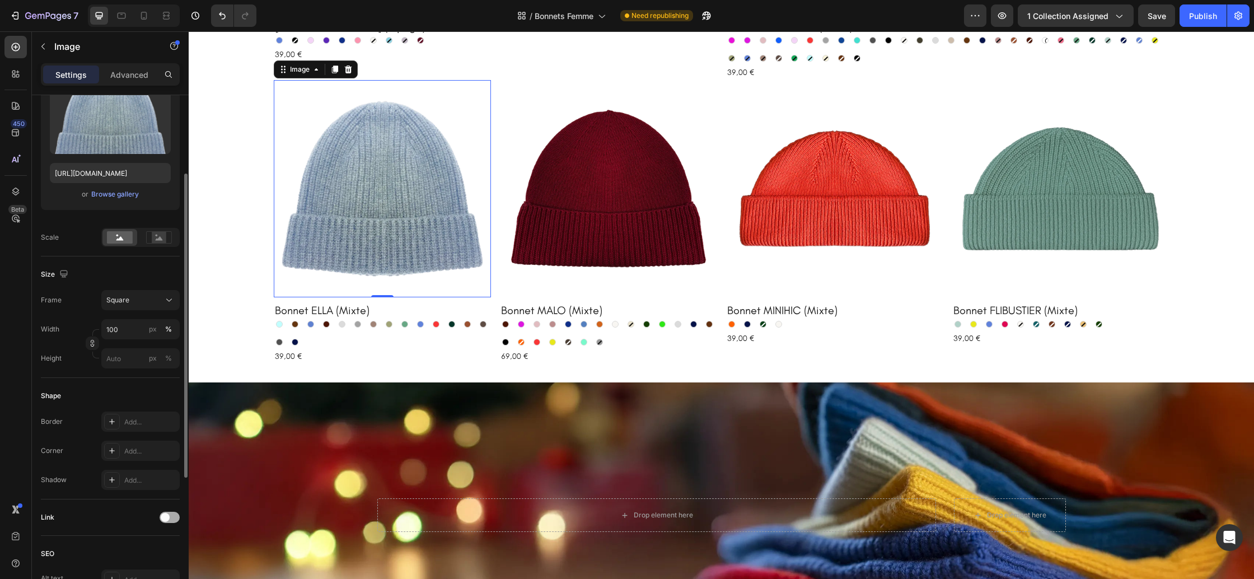
click at [165, 514] on span at bounding box center [165, 517] width 9 height 9
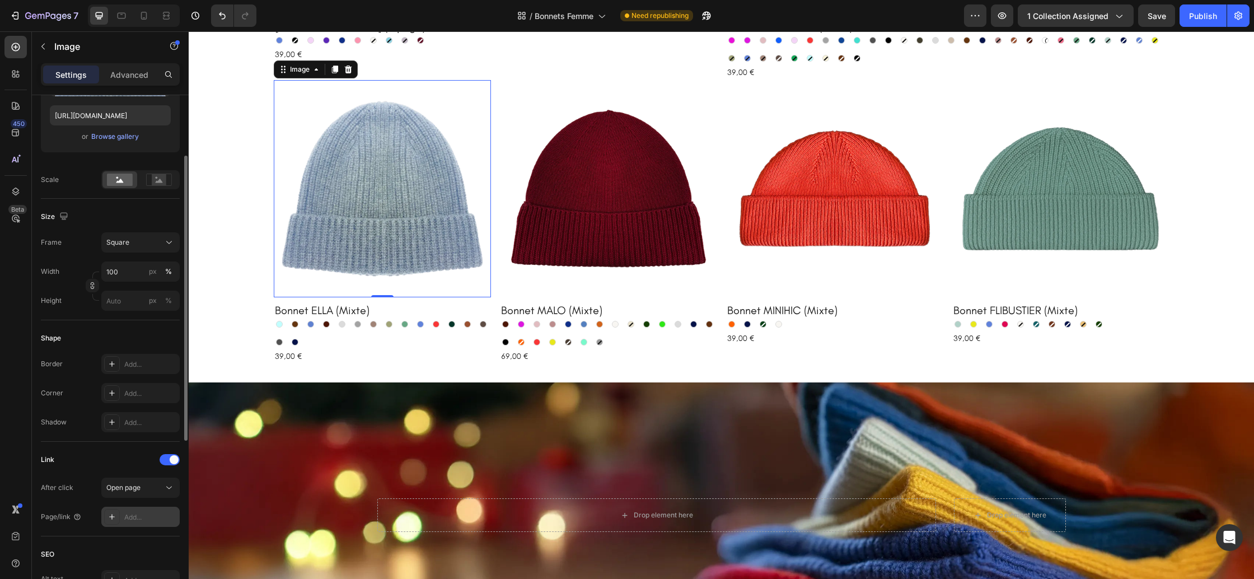
scroll to position [204, 0]
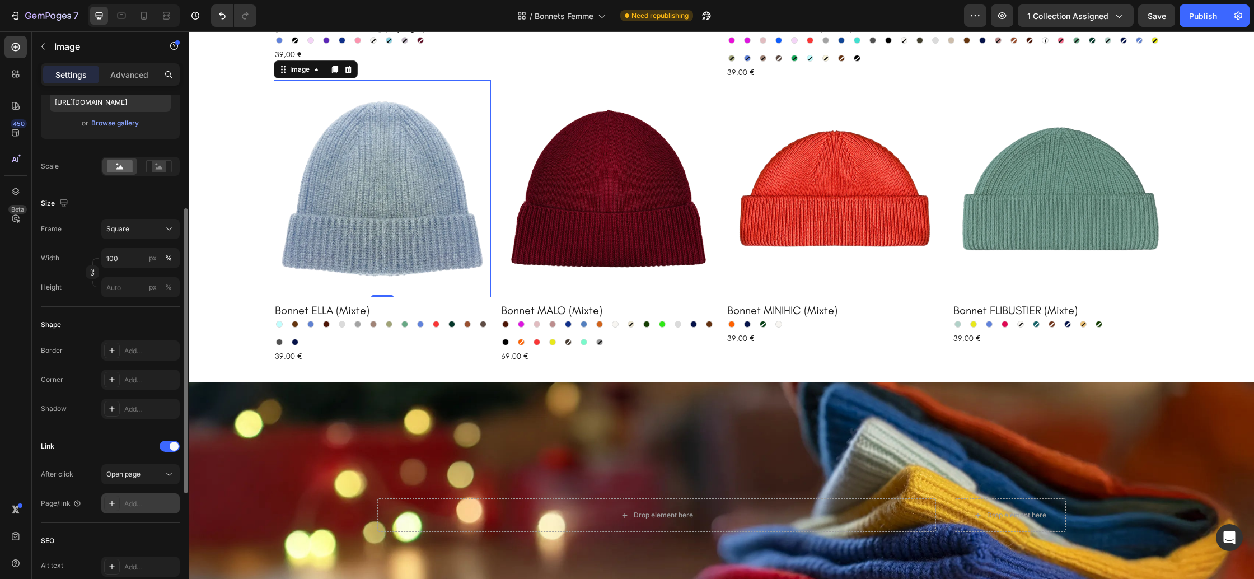
click at [143, 500] on div "Add..." at bounding box center [150, 504] width 53 height 10
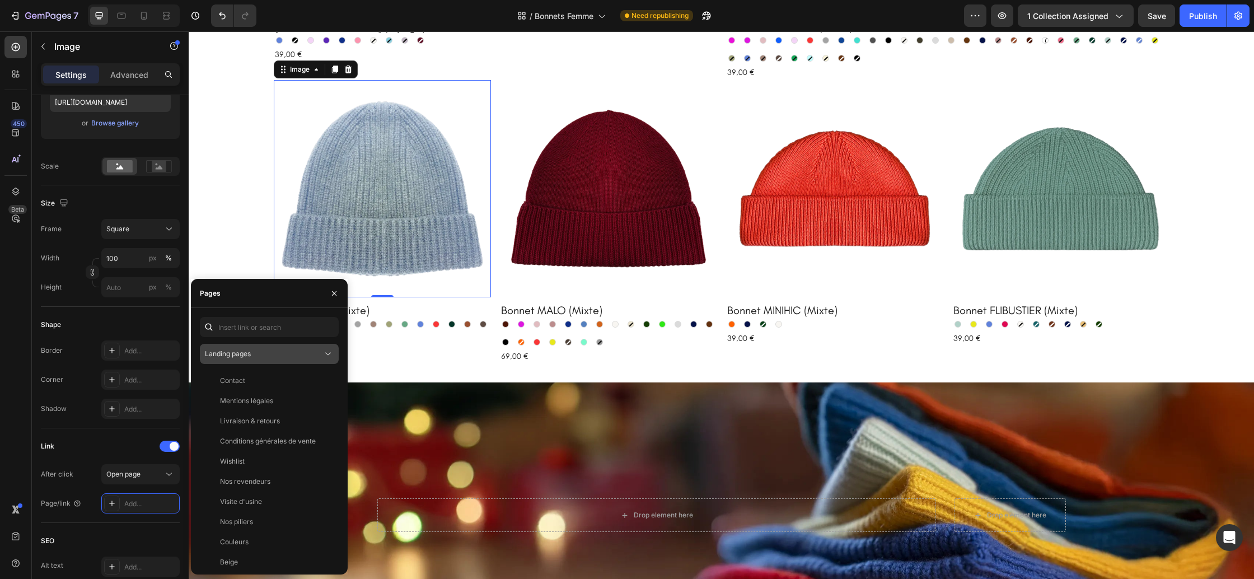
click at [258, 348] on button "Landing pages" at bounding box center [269, 354] width 139 height 20
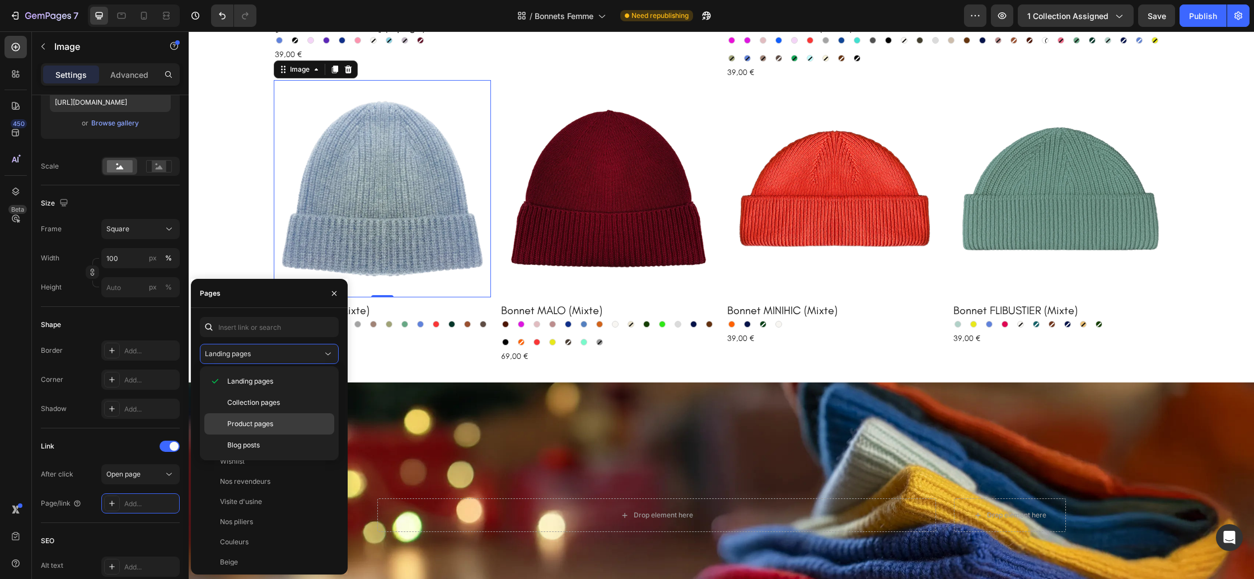
click at [256, 434] on div "Product pages" at bounding box center [269, 444] width 130 height 21
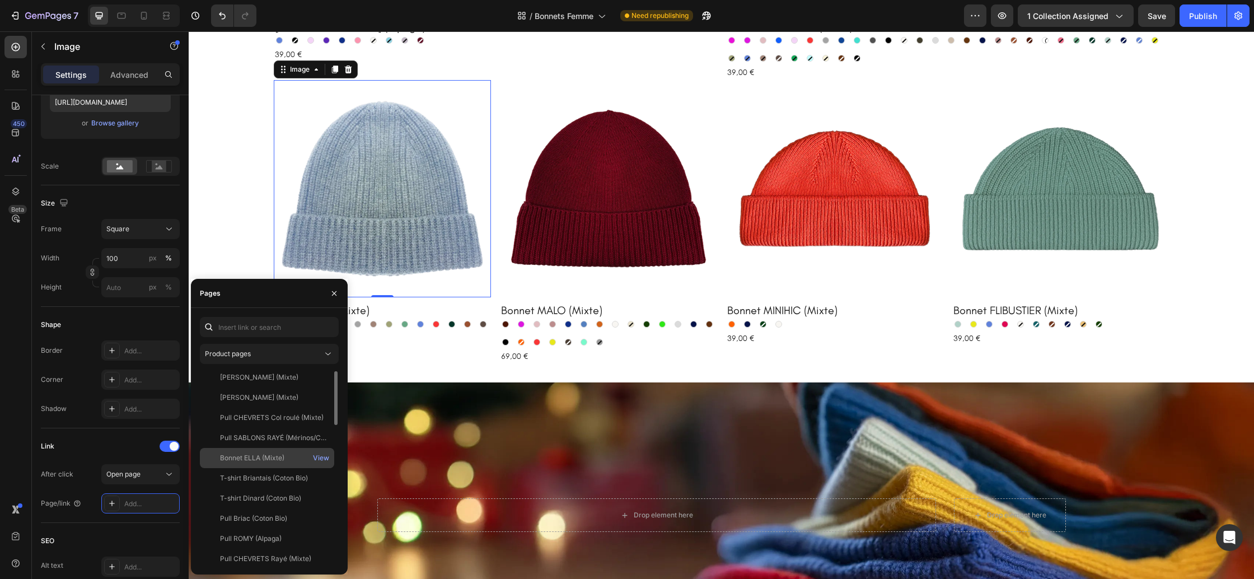
click at [260, 455] on div "Bonnet ELLA (Mixte)" at bounding box center [252, 458] width 64 height 10
click at [337, 293] on icon "button" at bounding box center [334, 293] width 9 height 9
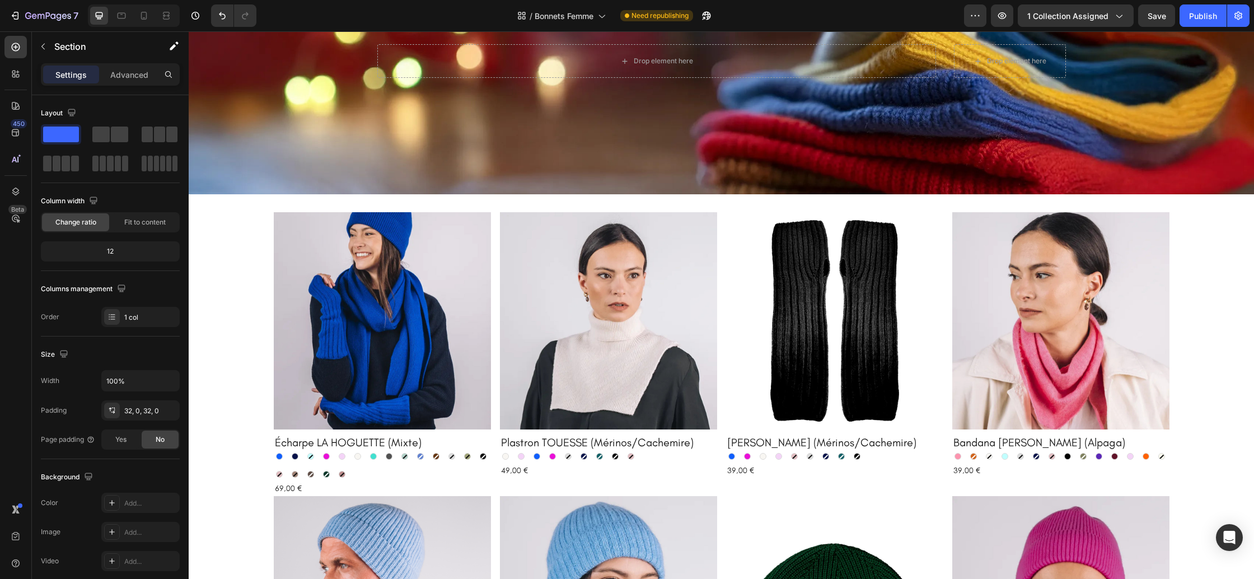
scroll to position [1121, 0]
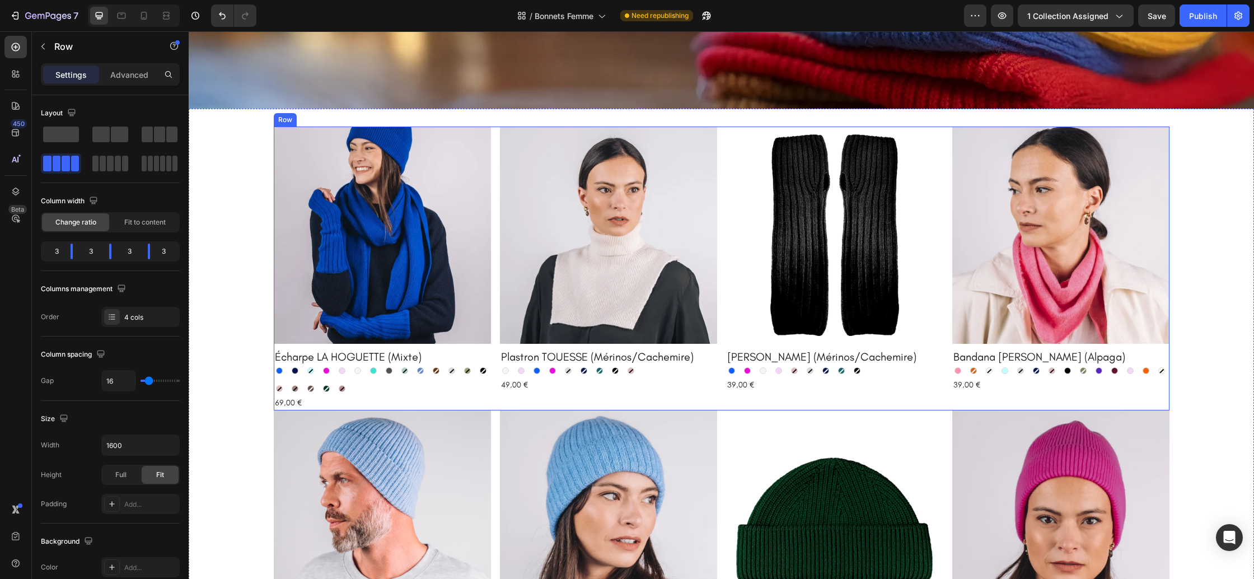
click at [498, 403] on div "Product Images Écharpe LA HOGUETTE (Mixte) Product Title Bleu électrique Bleu é…" at bounding box center [722, 269] width 896 height 284
click at [213, 228] on div "Product Images Écharpe LA HOGUETTE (Mixte) Product Title Bleu électrique Bleu é…" at bounding box center [721, 420] width 1065 height 586
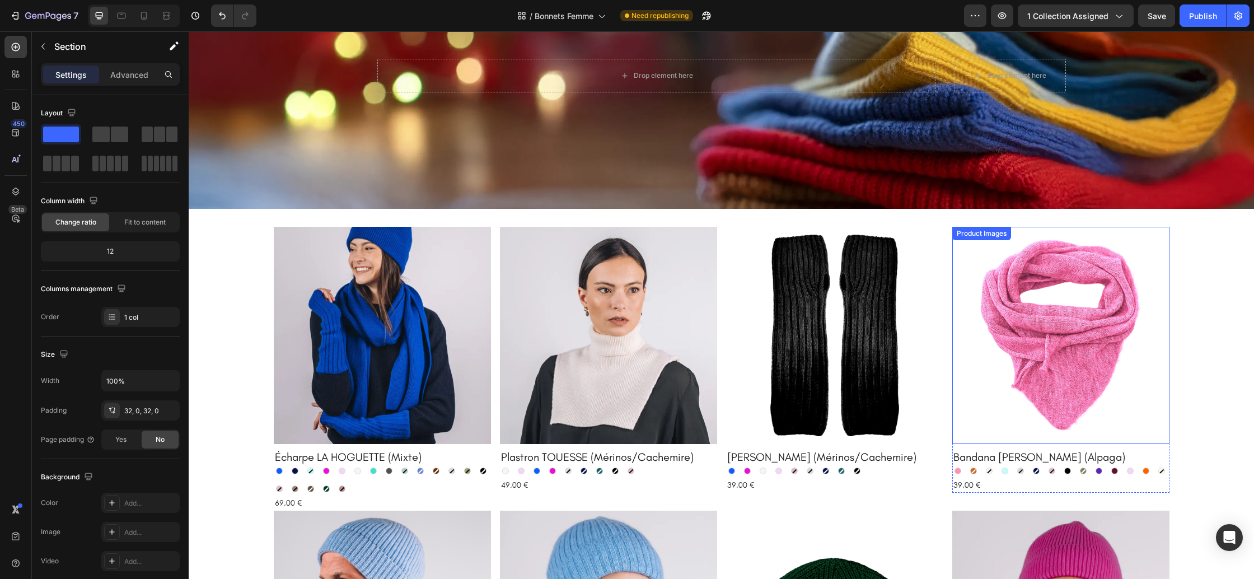
scroll to position [1007, 0]
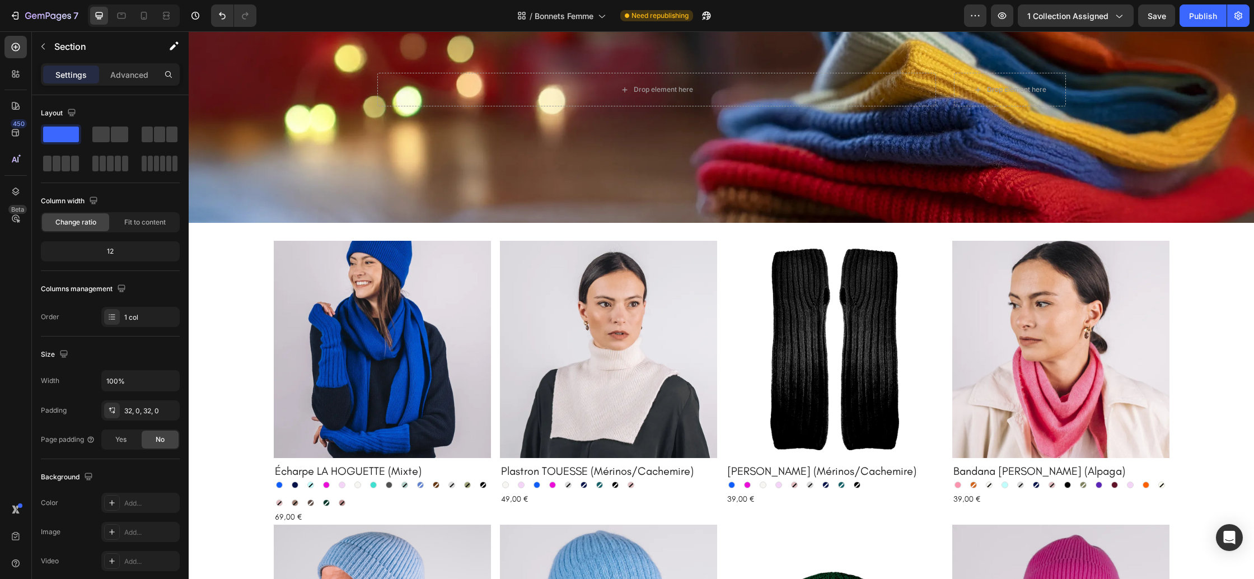
click at [1210, 258] on div "Product Images Écharpe LA HOGUETTE (Mixte) Product Title Bleu électrique Bleu é…" at bounding box center [721, 534] width 1065 height 586
click at [217, 312] on div "Product Images Écharpe LA HOGUETTE (Mixte) Product Title Bleu électrique Bleu é…" at bounding box center [721, 534] width 1065 height 586
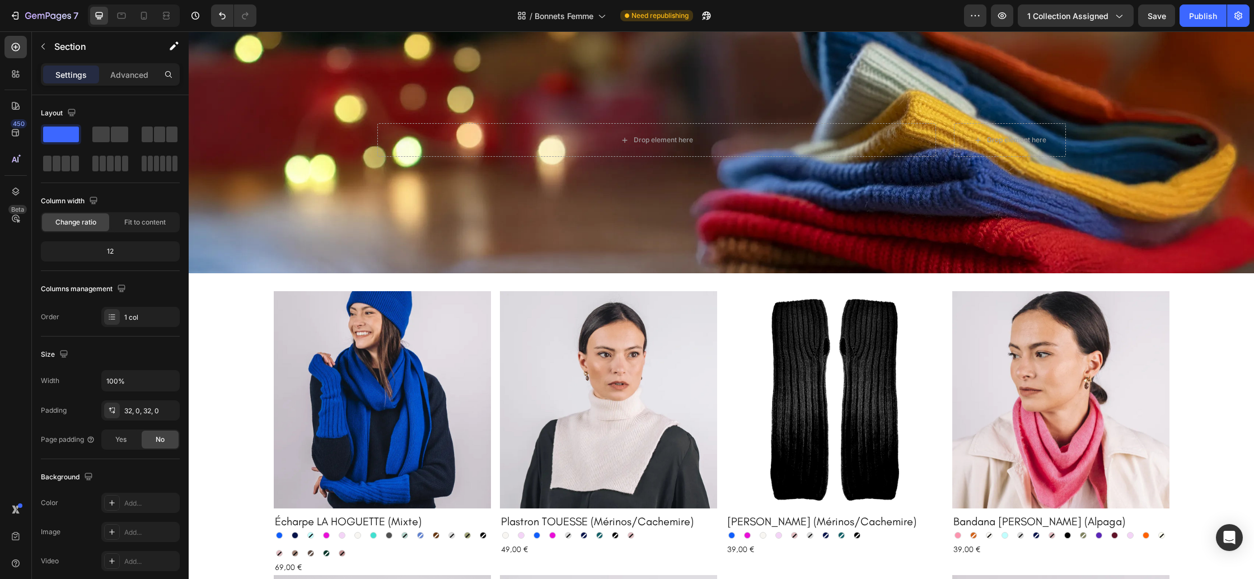
scroll to position [850, 0]
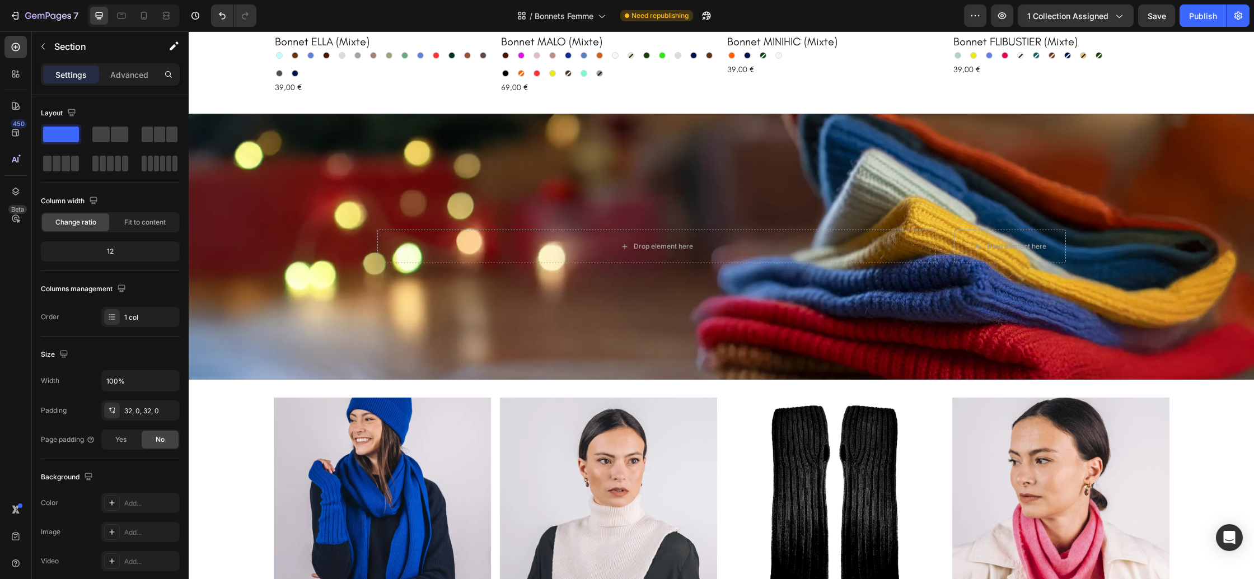
drag, startPoint x: 218, startPoint y: 438, endPoint x: 237, endPoint y: 432, distance: 20.0
click at [318, 397] on div "Product Images 0" at bounding box center [382, 505] width 217 height 217
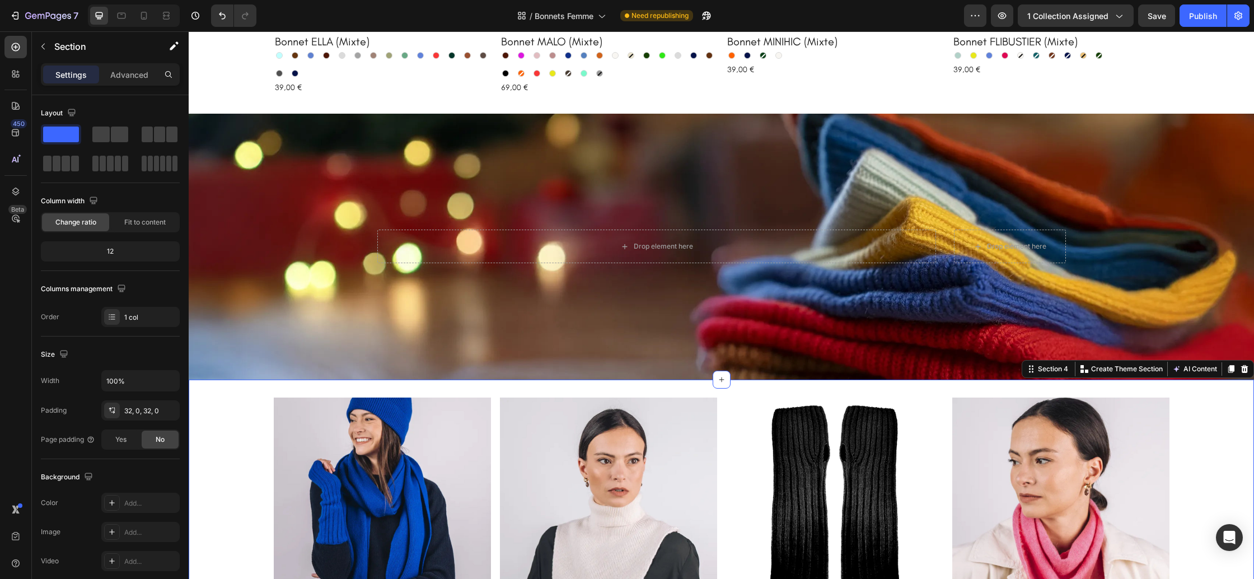
drag, startPoint x: 1244, startPoint y: 371, endPoint x: 1161, endPoint y: 357, distance: 85.1
click at [1244, 371] on icon at bounding box center [1244, 369] width 7 height 8
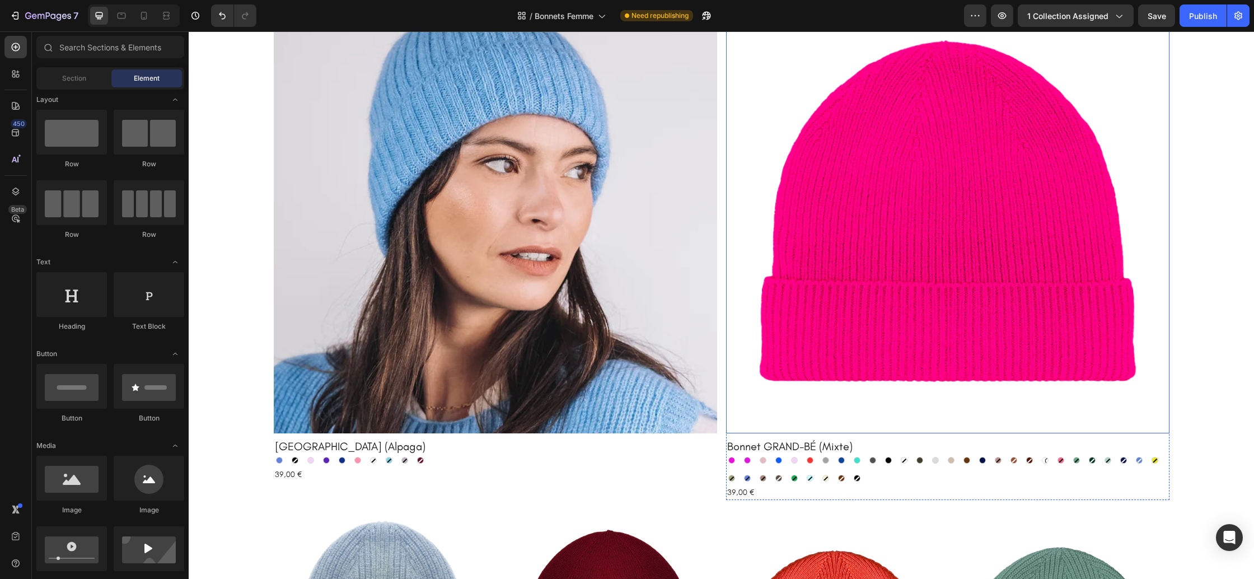
scroll to position [0, 0]
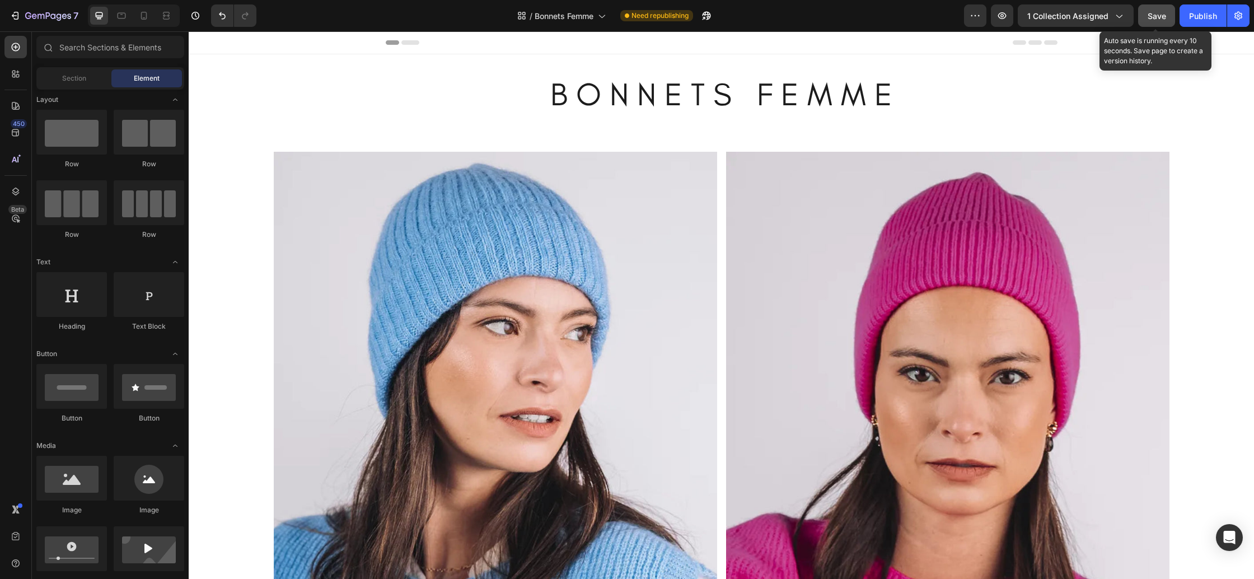
click at [1152, 22] on button "Save" at bounding box center [1156, 15] width 37 height 22
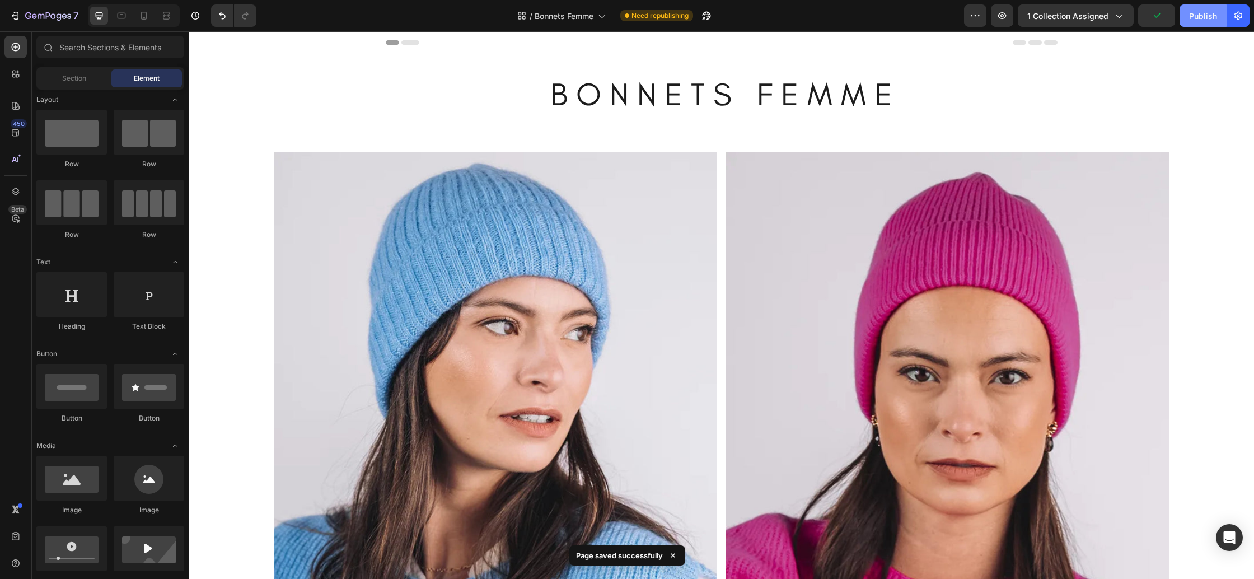
click at [1206, 21] on div "Publish" at bounding box center [1203, 16] width 28 height 12
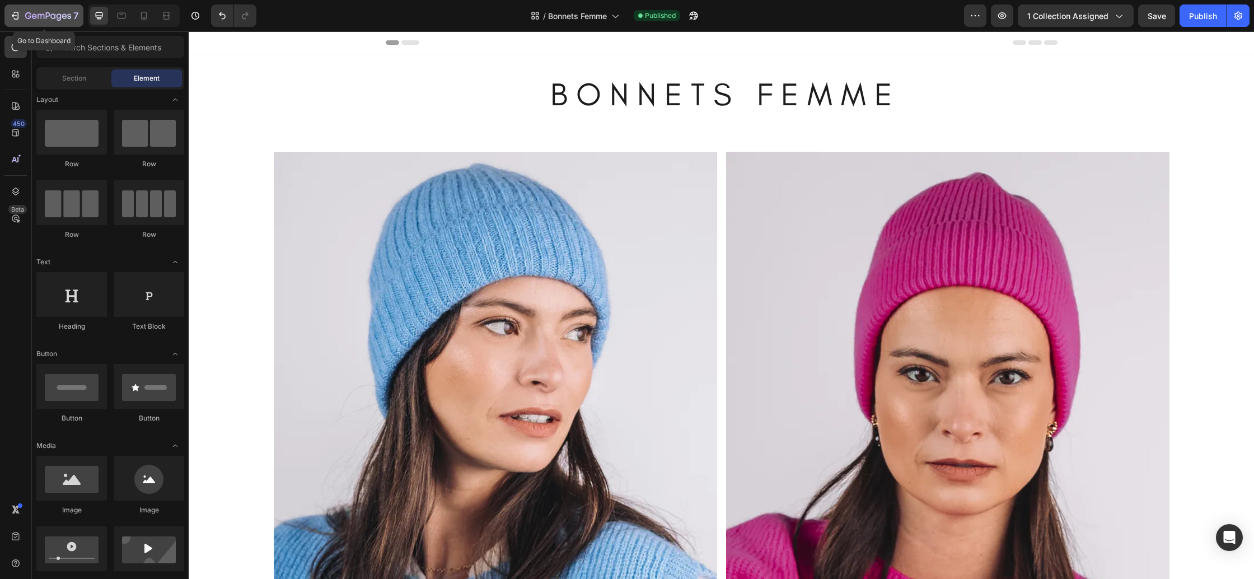
click at [38, 13] on icon "button" at bounding box center [48, 17] width 46 height 10
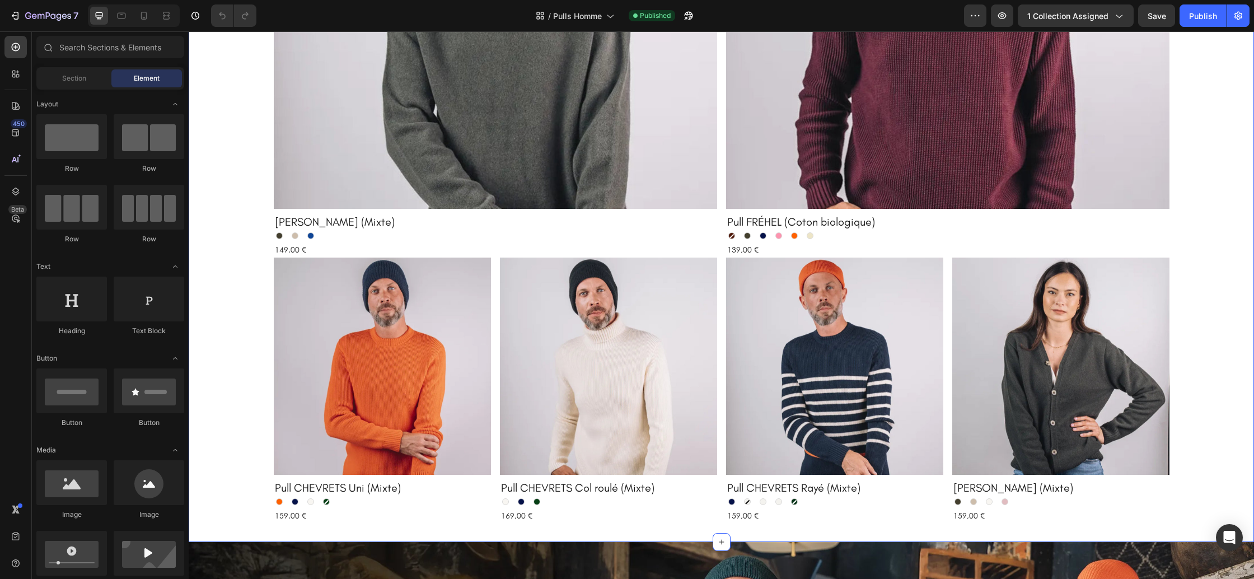
scroll to position [389, 0]
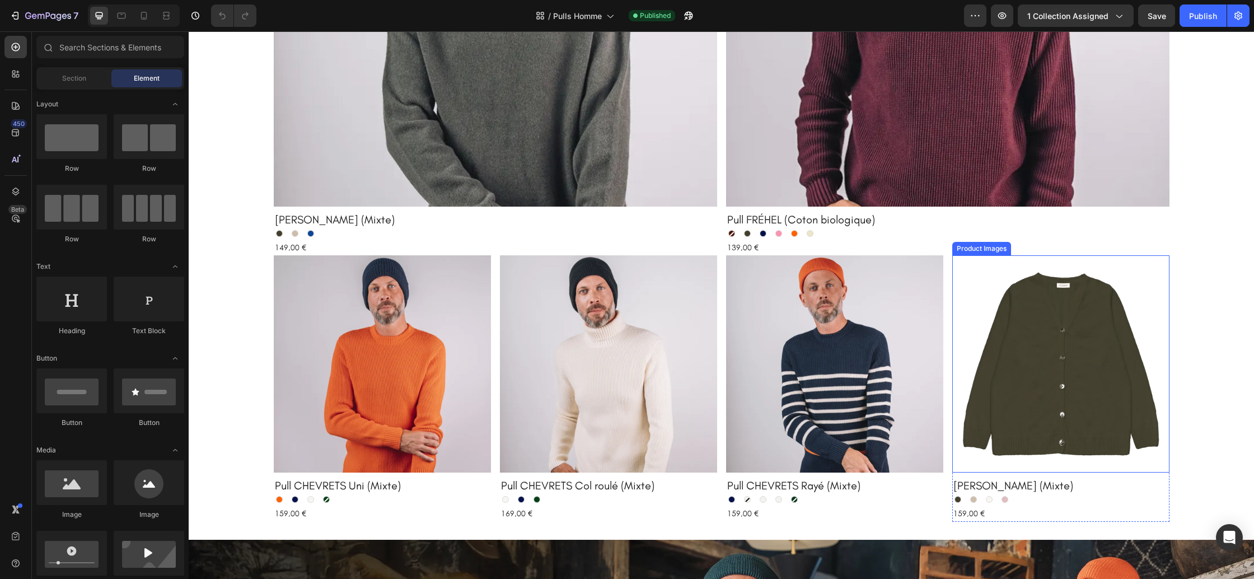
click at [1034, 373] on img at bounding box center [1060, 363] width 217 height 217
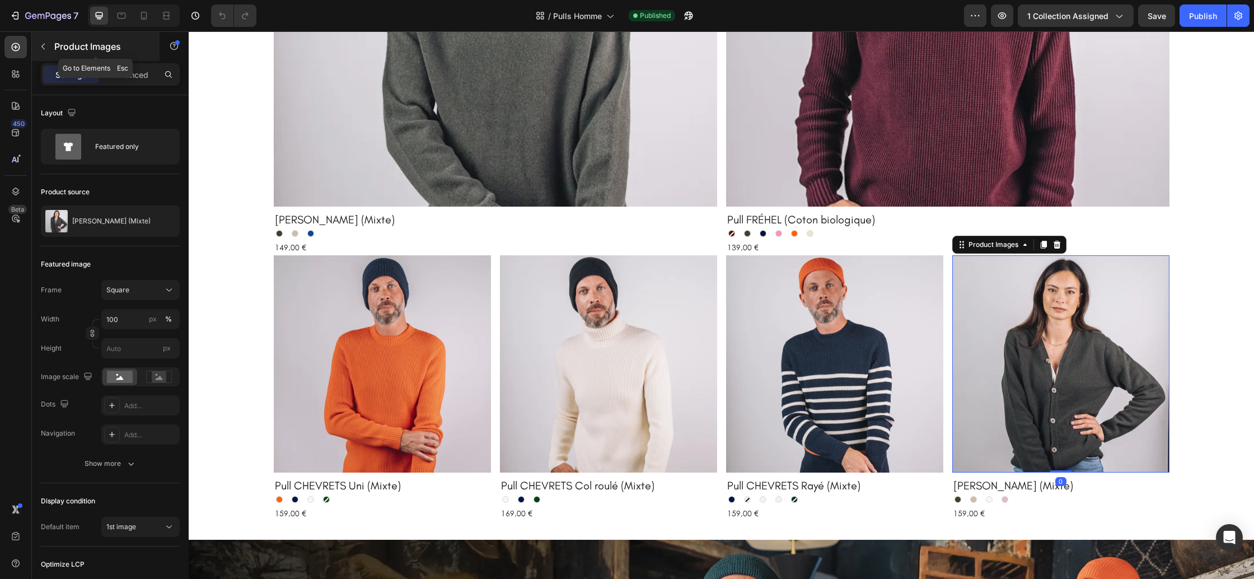
click at [40, 47] on icon "button" at bounding box center [43, 46] width 9 height 9
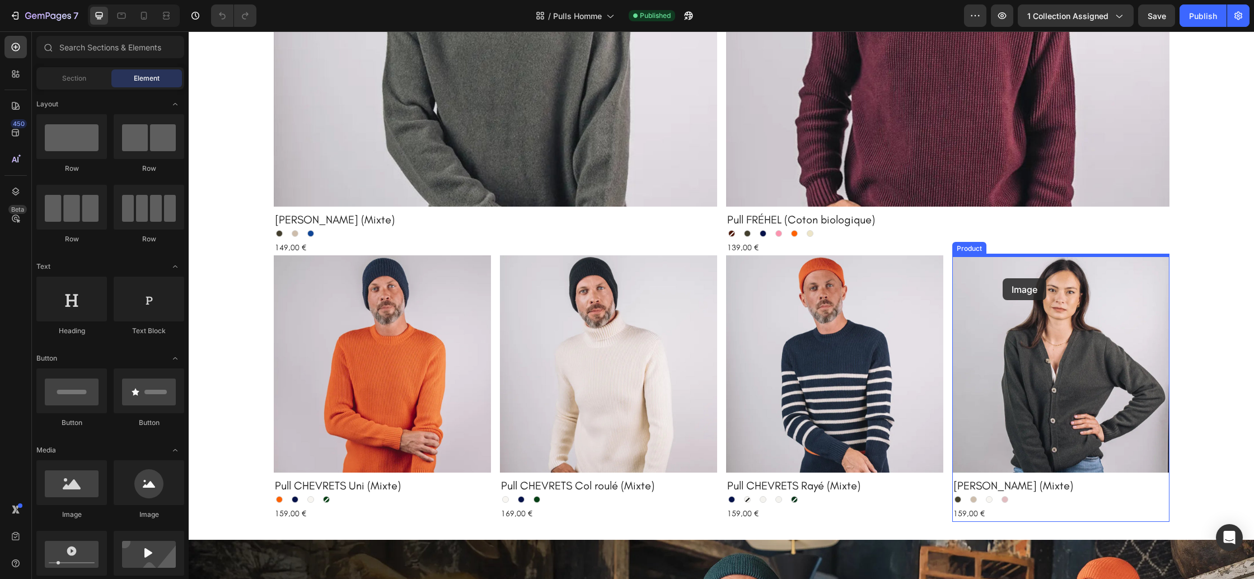
drag, startPoint x: 274, startPoint y: 504, endPoint x: 1003, endPoint y: 278, distance: 763.0
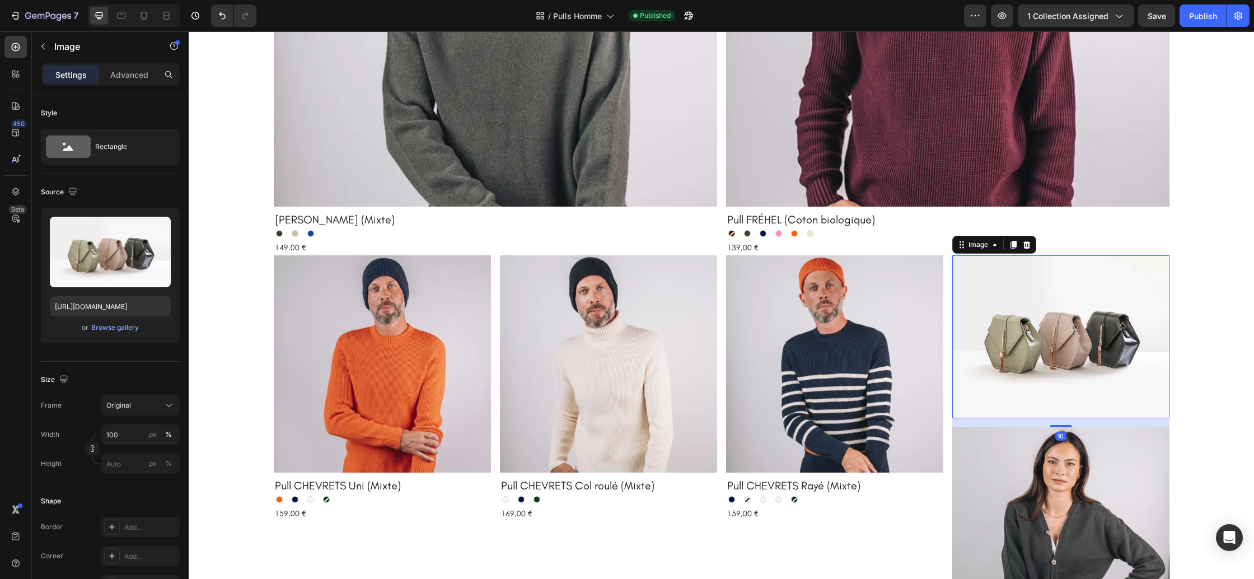
scroll to position [388, 0]
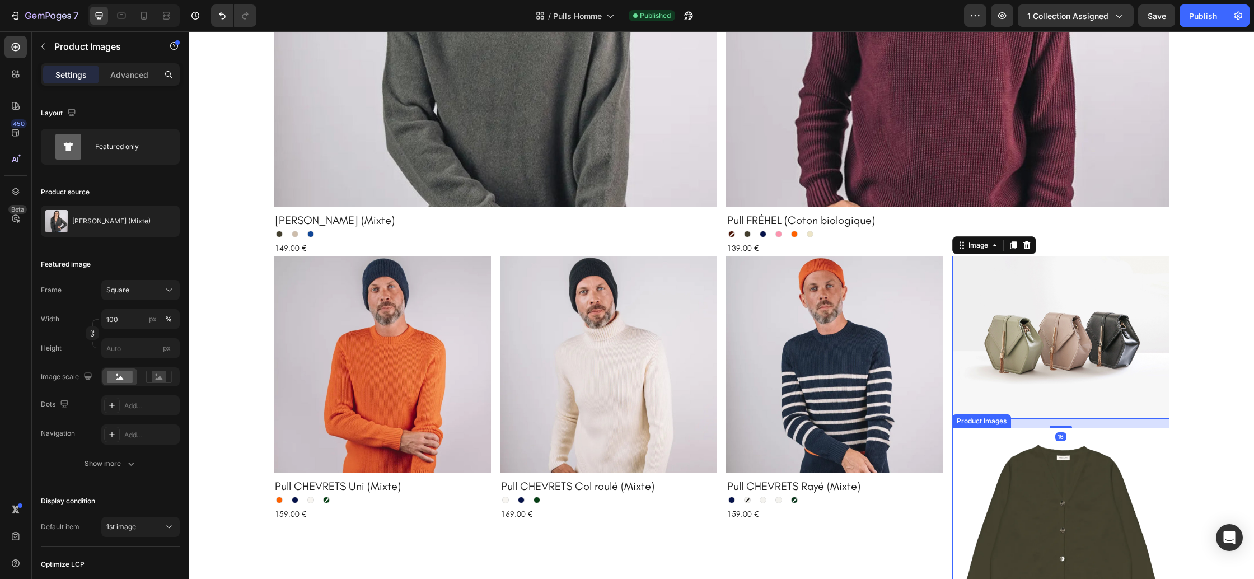
click at [1049, 456] on img at bounding box center [1060, 536] width 217 height 217
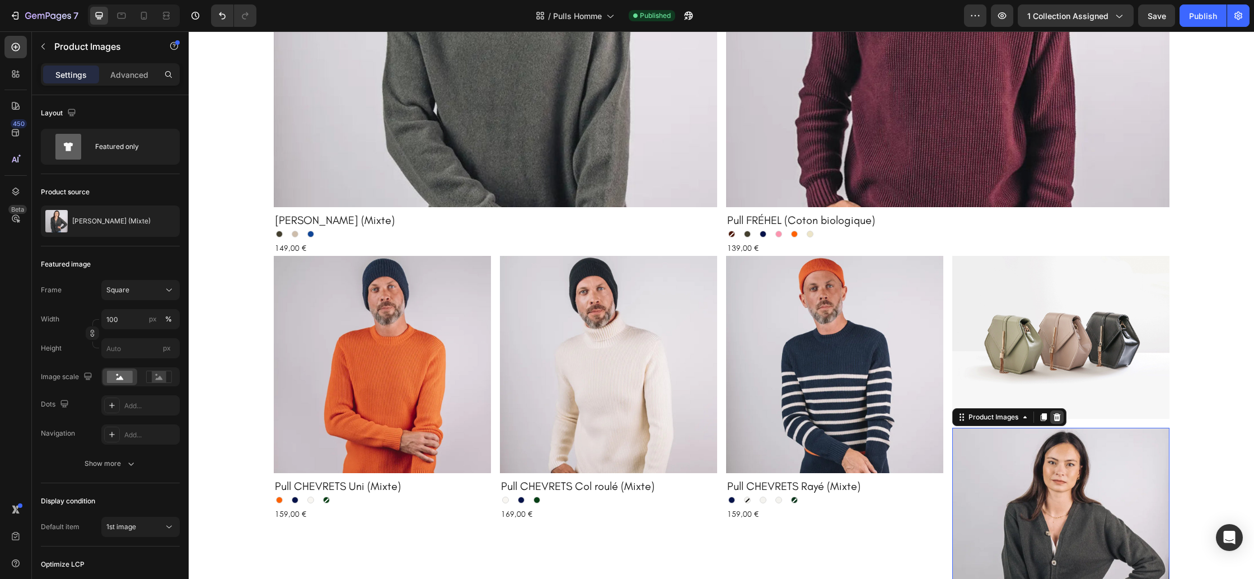
click at [1060, 416] on icon at bounding box center [1056, 417] width 9 height 9
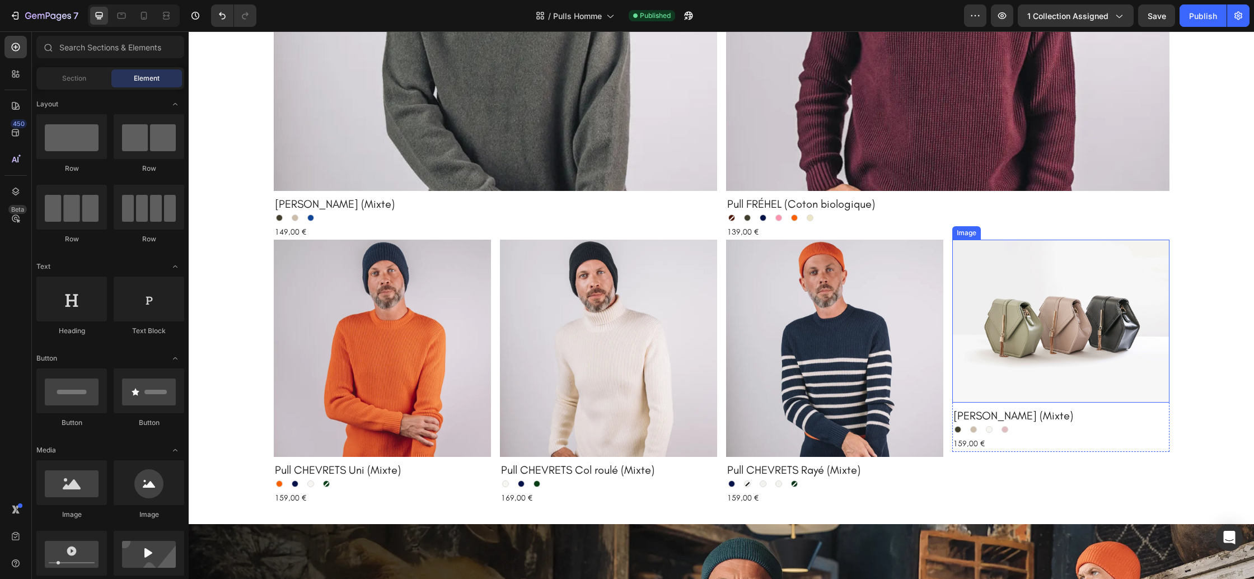
scroll to position [409, 0]
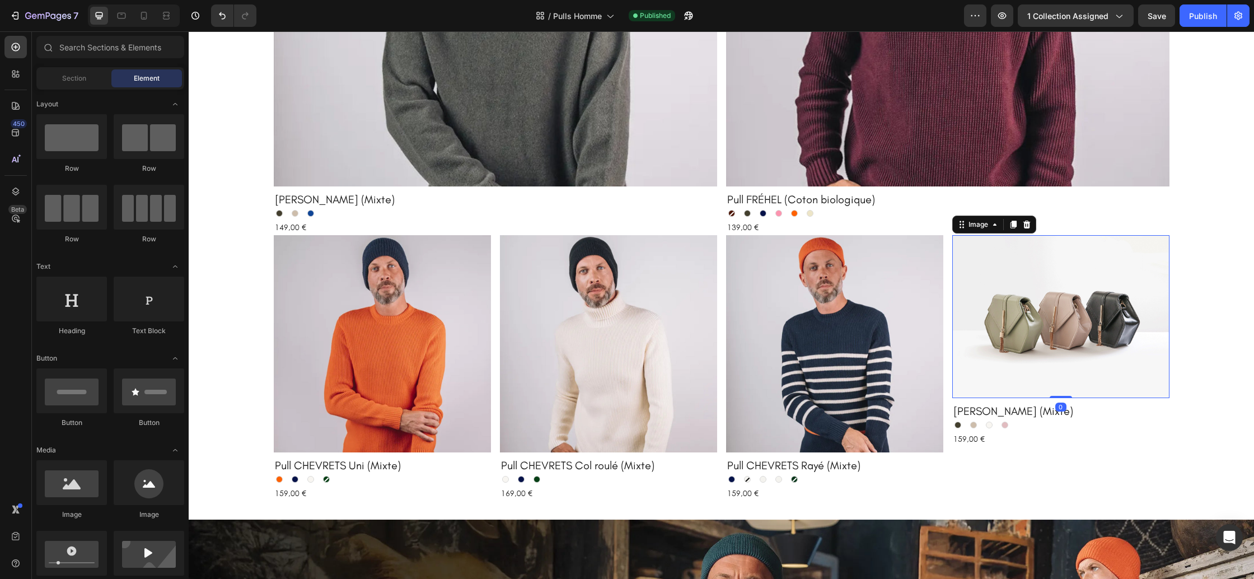
click at [1040, 348] on img at bounding box center [1060, 316] width 217 height 163
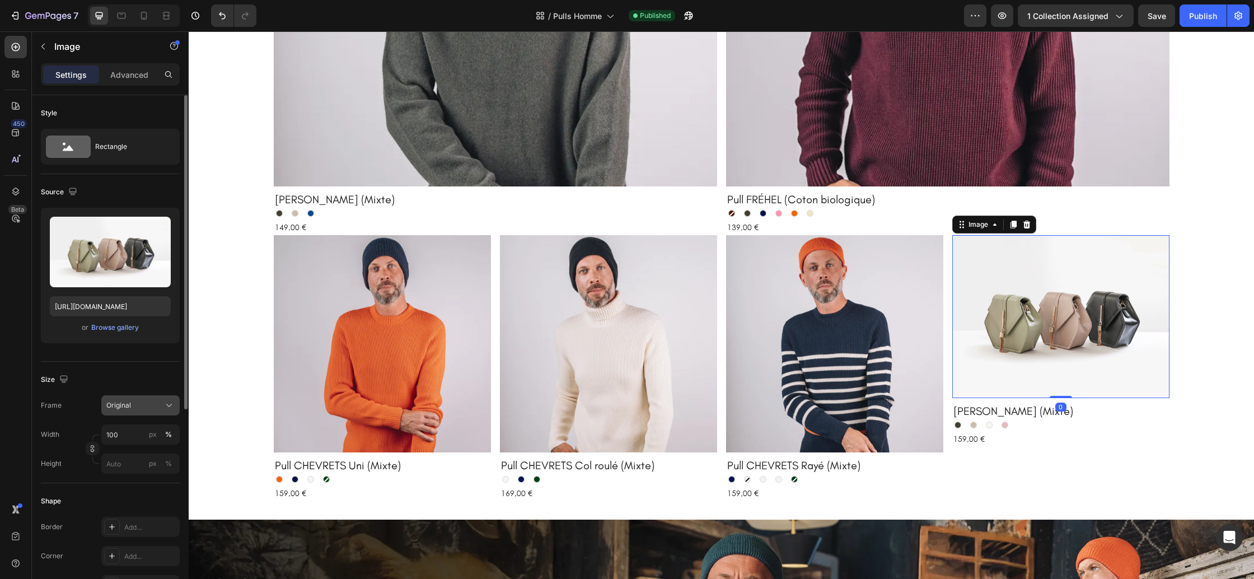
click at [119, 403] on span "Original" at bounding box center [118, 405] width 25 height 10
click at [127, 438] on div "Square" at bounding box center [131, 432] width 90 height 21
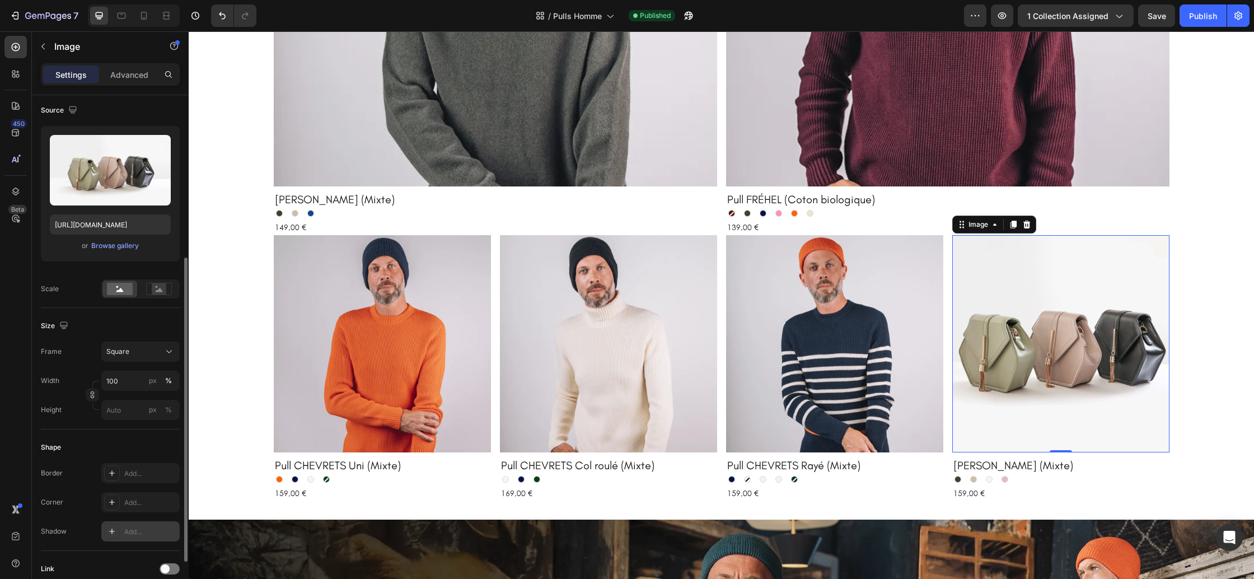
scroll to position [166, 0]
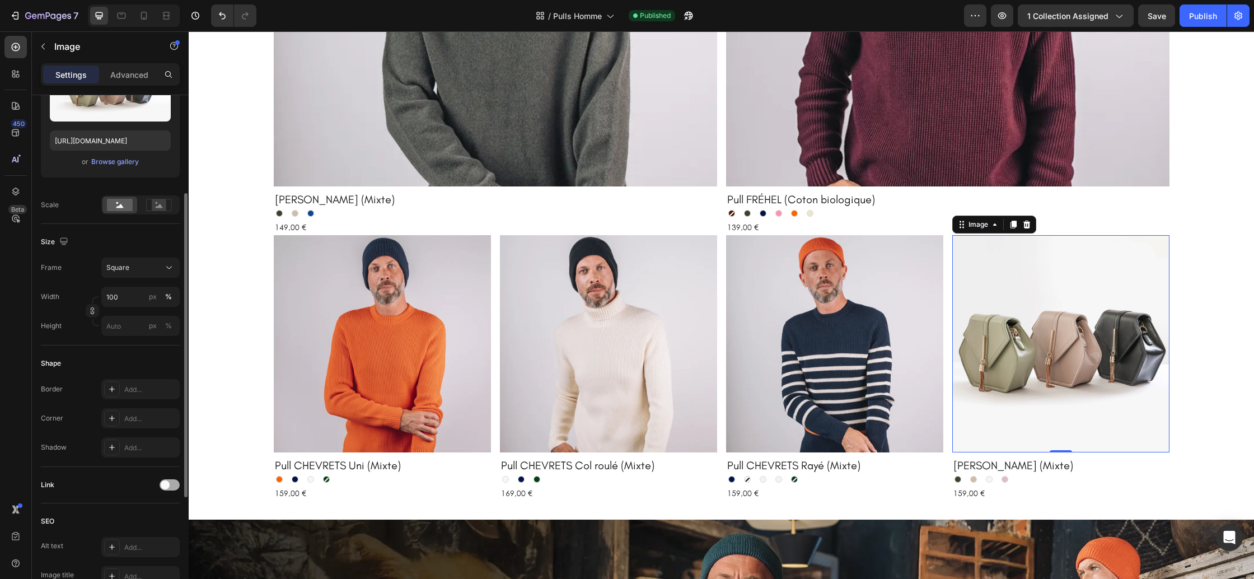
click at [165, 484] on span at bounding box center [165, 484] width 9 height 9
click at [128, 540] on div "Add..." at bounding box center [150, 542] width 53 height 10
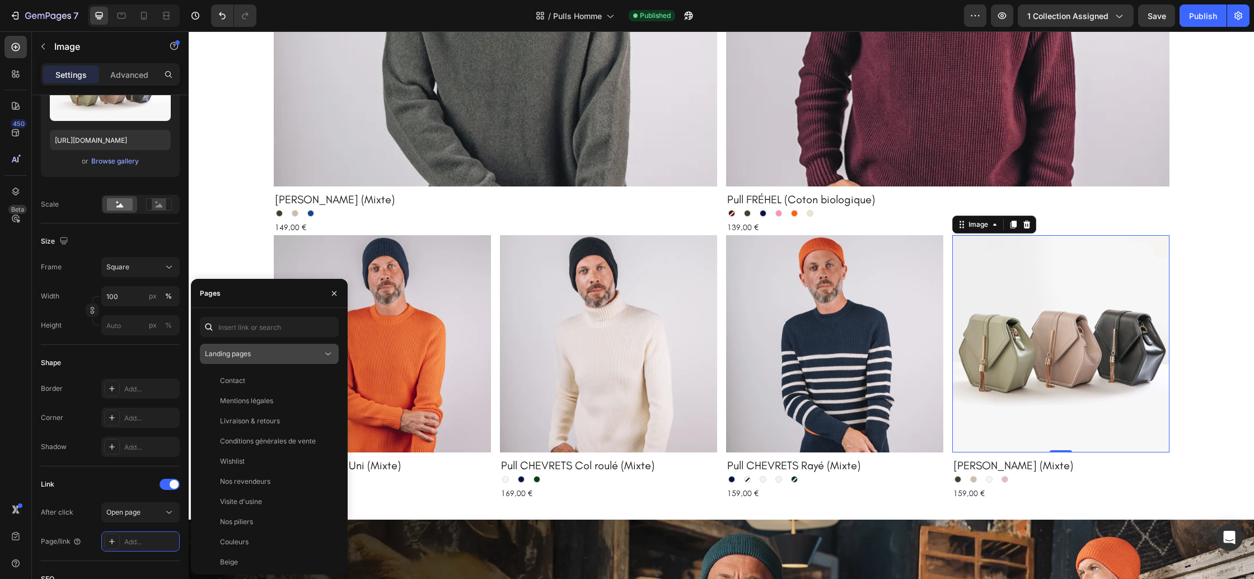
click at [252, 359] on button "Landing pages" at bounding box center [269, 354] width 139 height 20
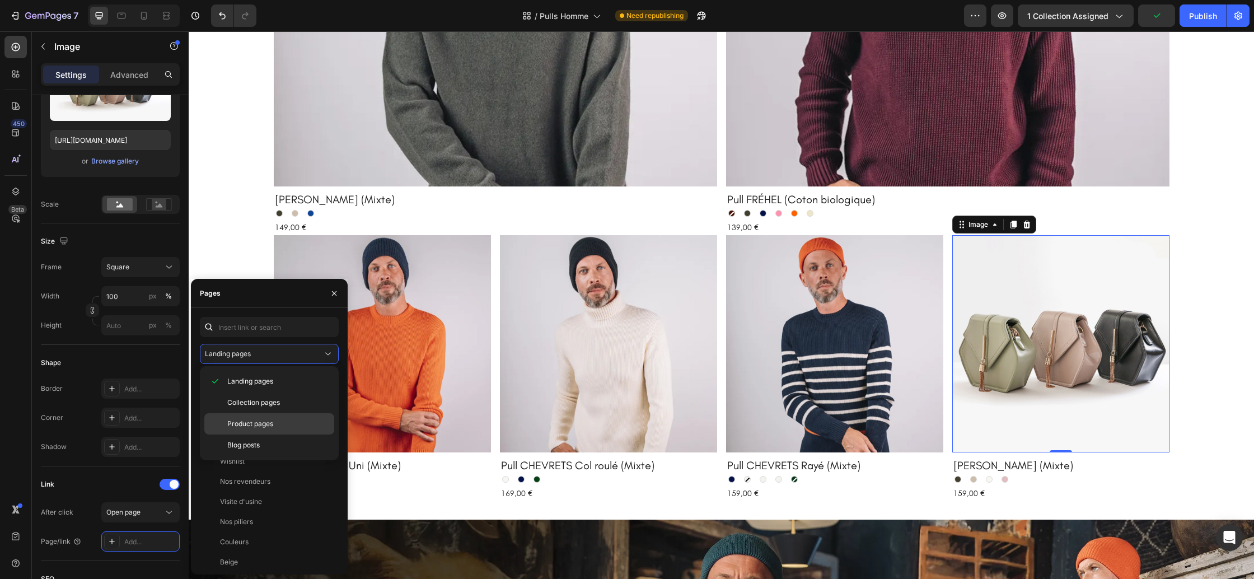
click at [258, 425] on span "Product pages" at bounding box center [250, 424] width 46 height 10
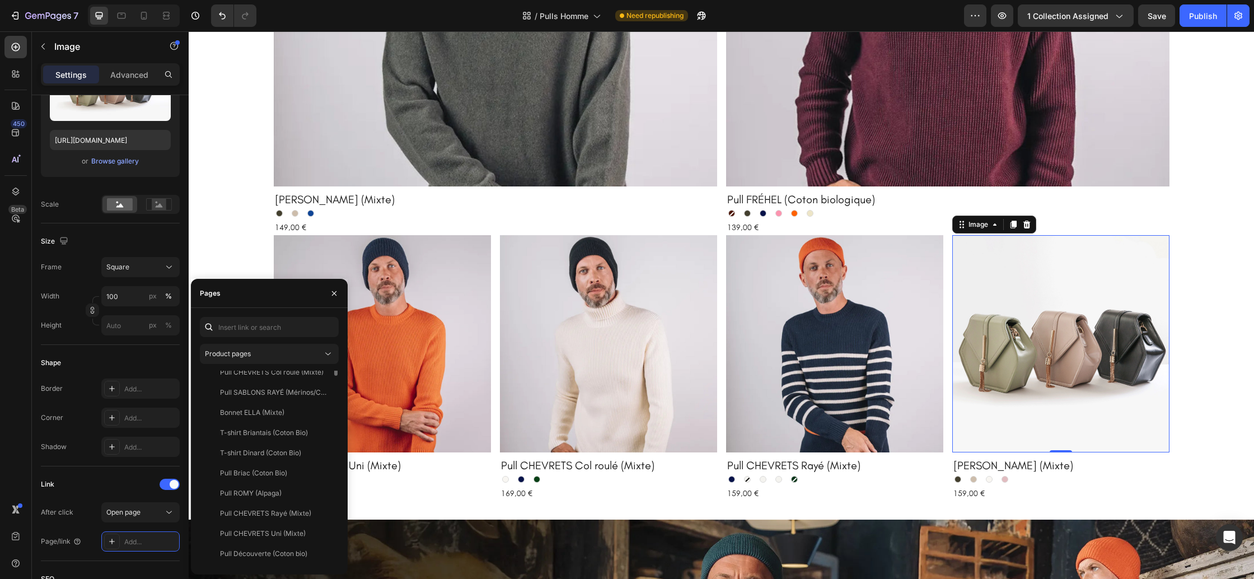
scroll to position [0, 0]
click at [268, 391] on div "[PERSON_NAME] (Mixte) View" at bounding box center [267, 401] width 134 height 20
click at [336, 294] on icon "button" at bounding box center [334, 293] width 9 height 9
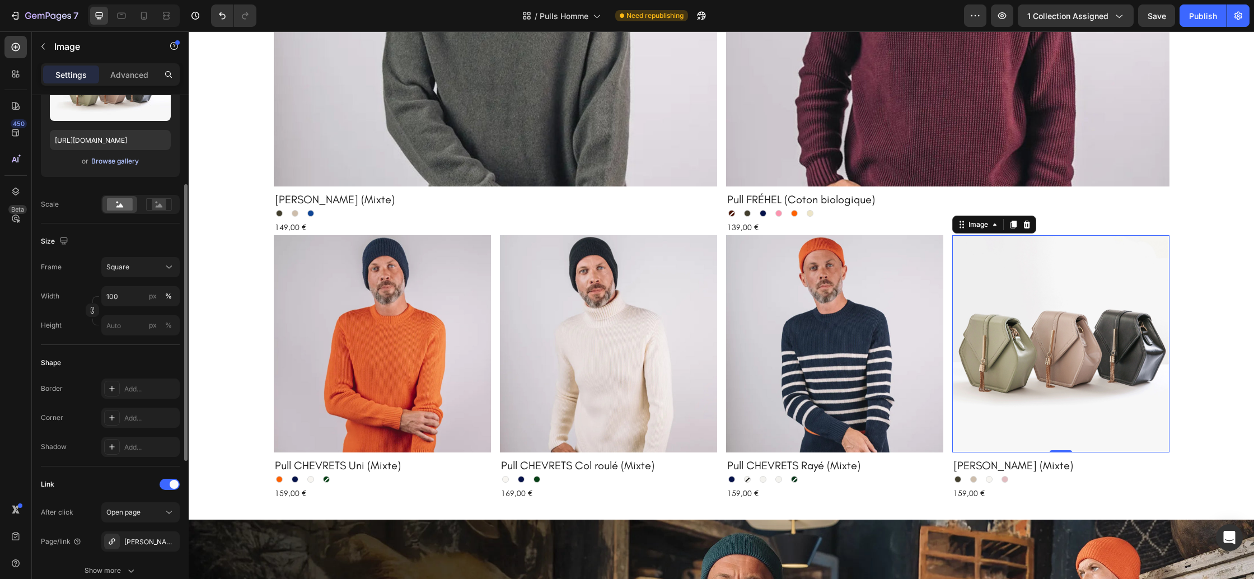
click at [123, 165] on div "Browse gallery" at bounding box center [115, 161] width 48 height 10
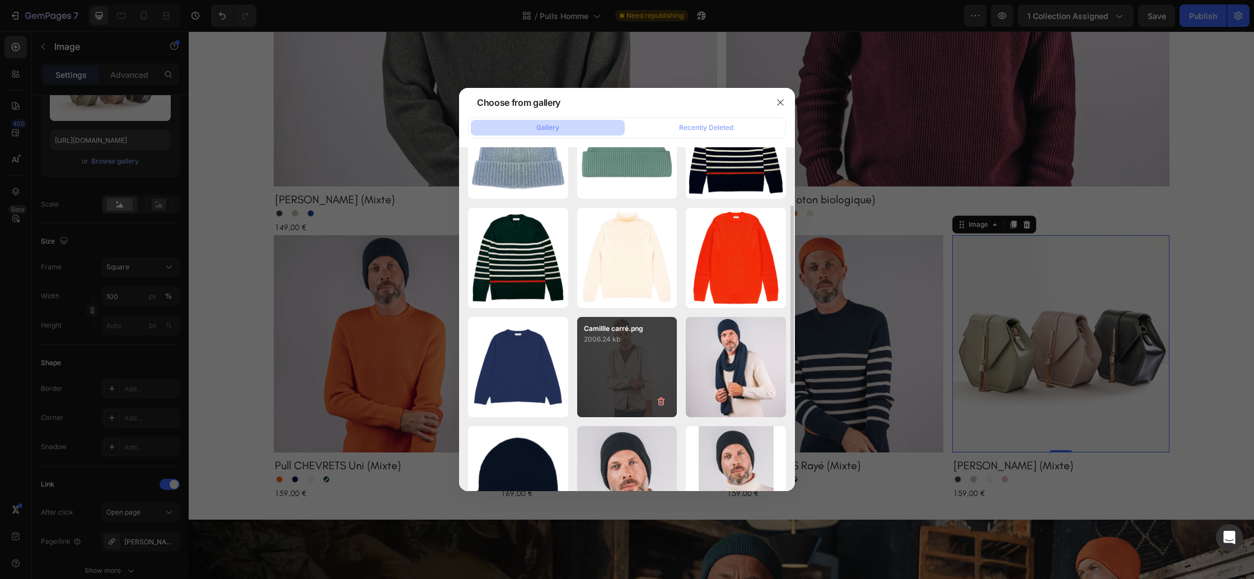
scroll to position [174, 0]
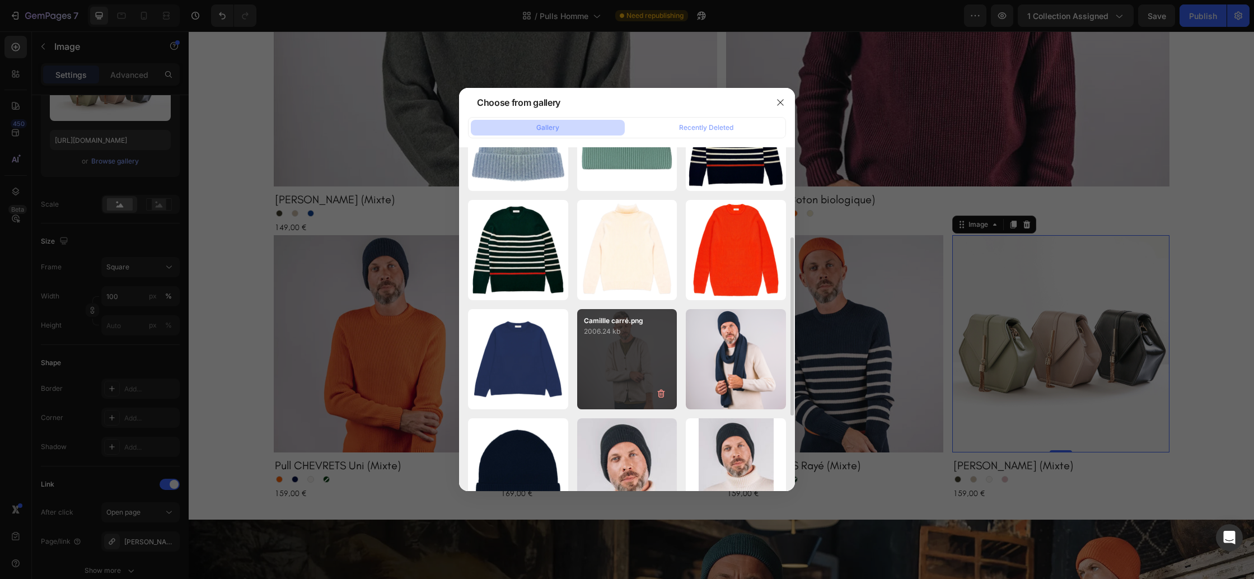
click at [620, 366] on div "Camillle carré.png 2006.24 kb" at bounding box center [627, 359] width 100 height 100
type input "[URL][DOMAIN_NAME]"
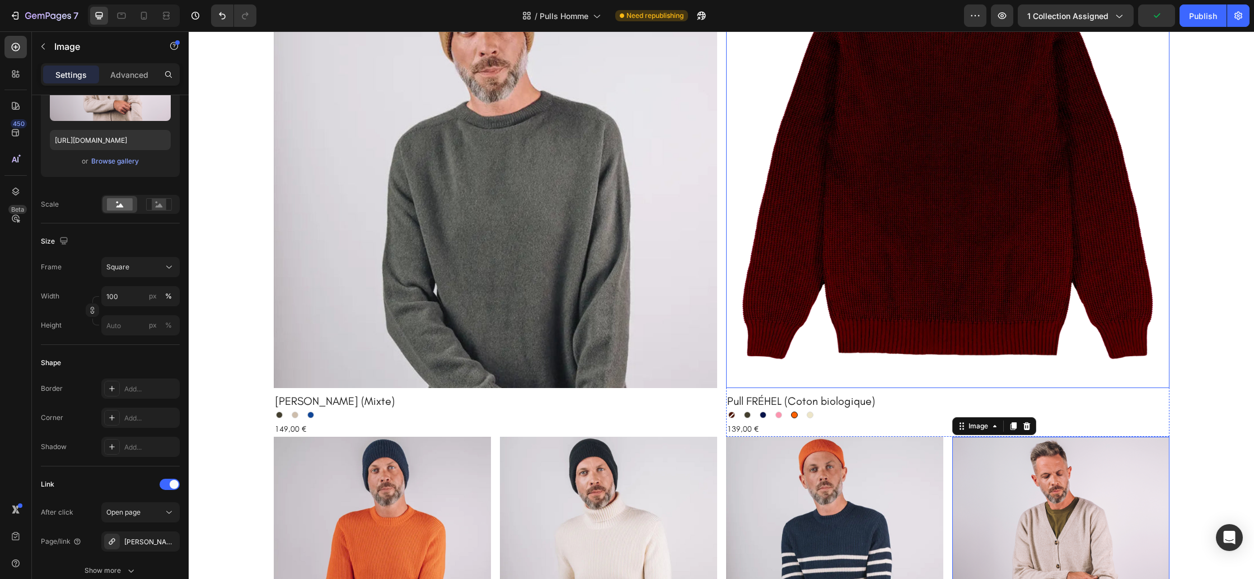
scroll to position [351, 0]
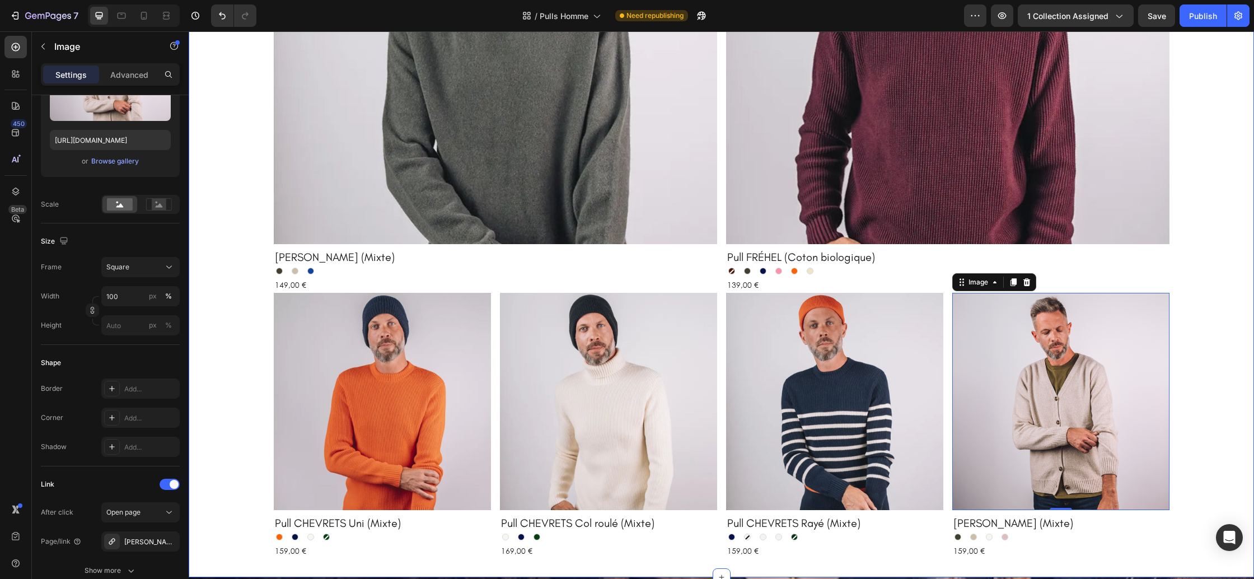
click at [1219, 357] on div "Product Images Pull [PERSON_NAME] (Mixte) Product Title Kaki Kaki Beige chiné B…" at bounding box center [721, 180] width 1065 height 758
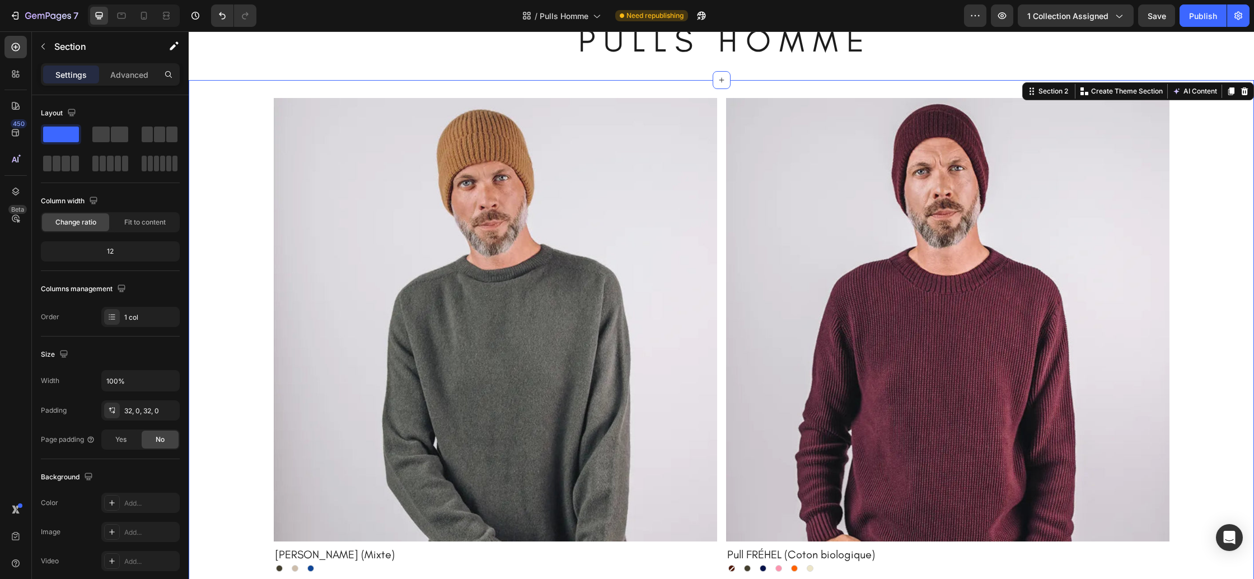
scroll to position [0, 0]
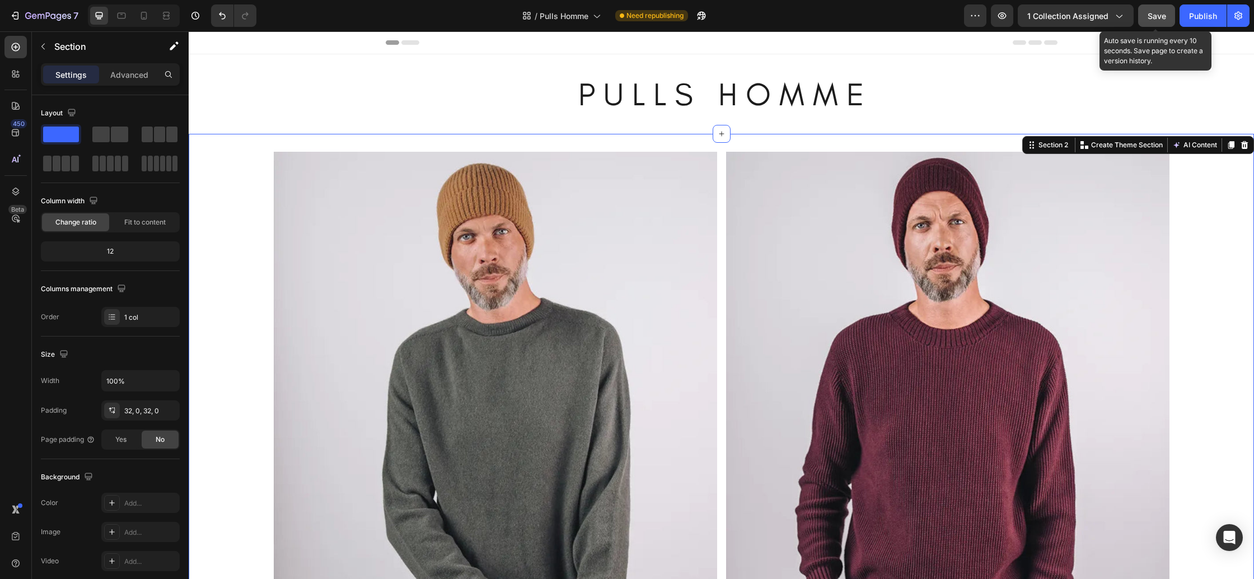
click at [1166, 21] on button "Save" at bounding box center [1156, 15] width 37 height 22
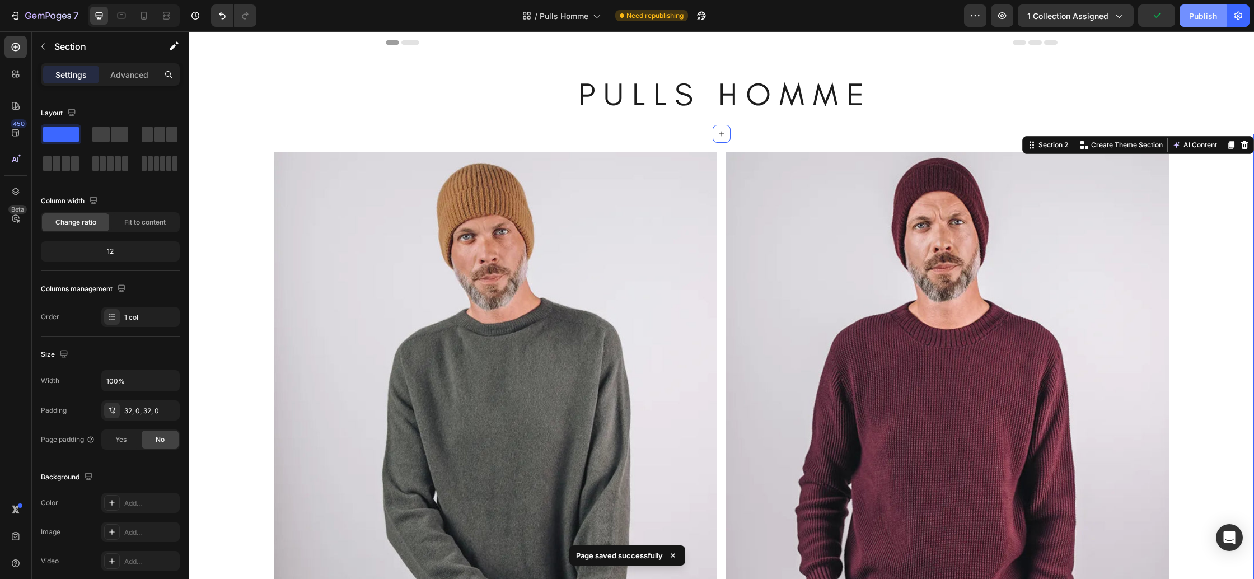
click at [1197, 22] on button "Publish" at bounding box center [1203, 15] width 47 height 22
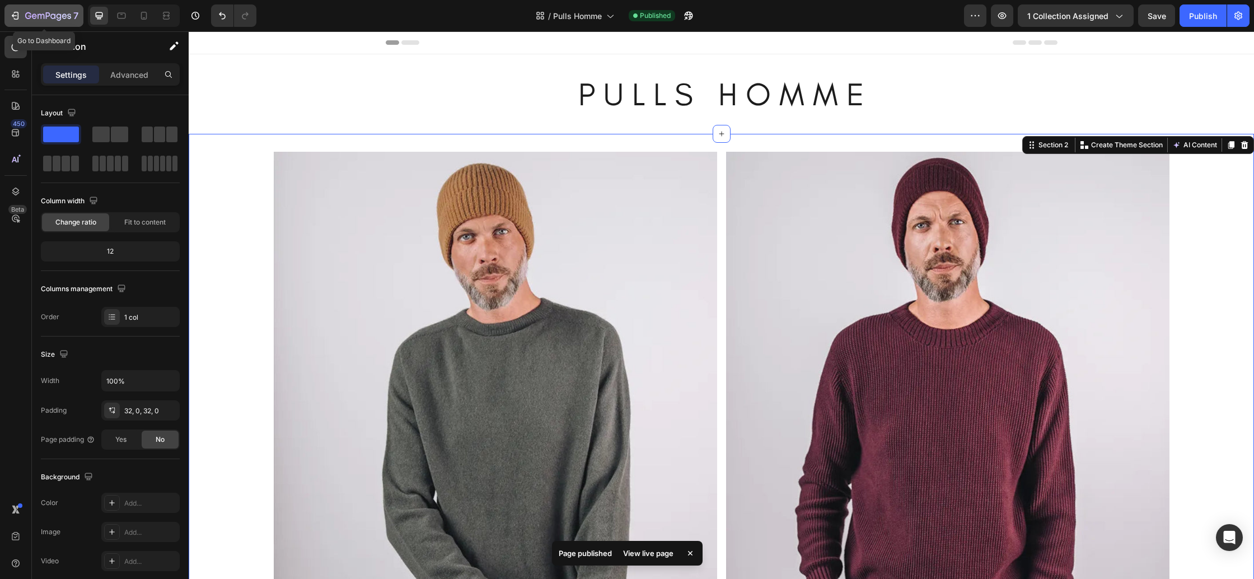
click at [40, 15] on icon "button" at bounding box center [48, 17] width 46 height 10
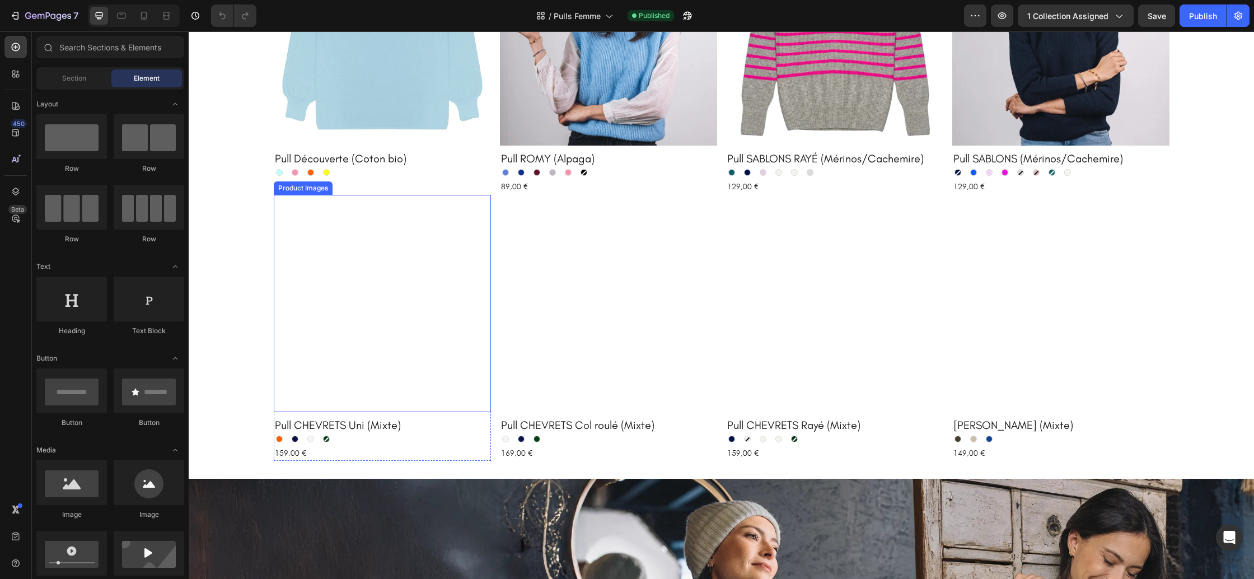
scroll to position [698, 0]
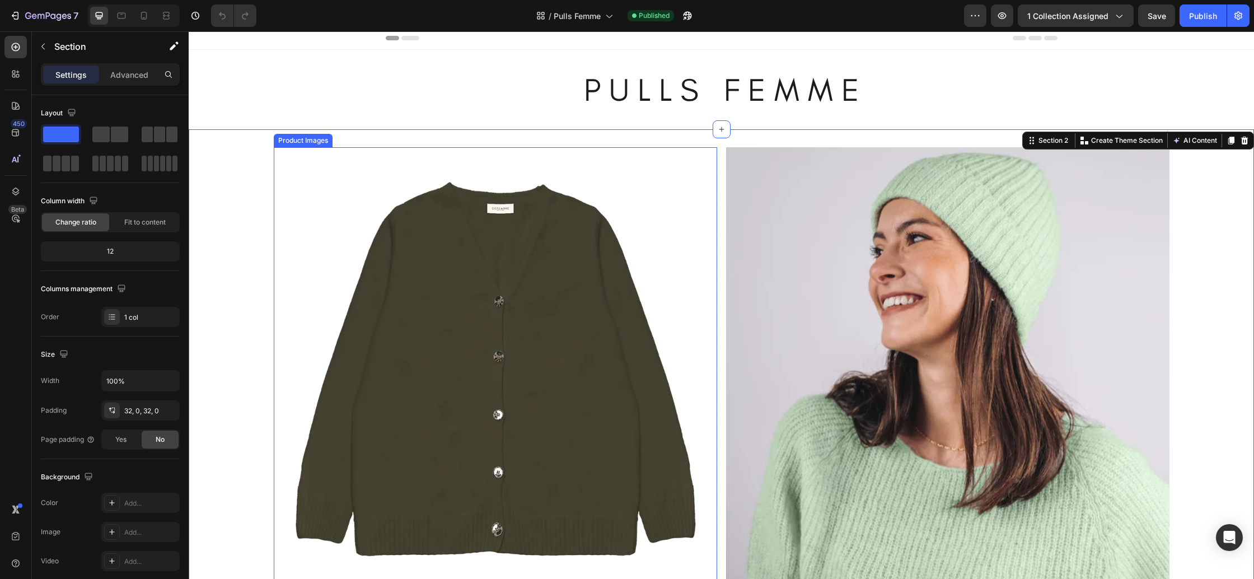
scroll to position [0, 0]
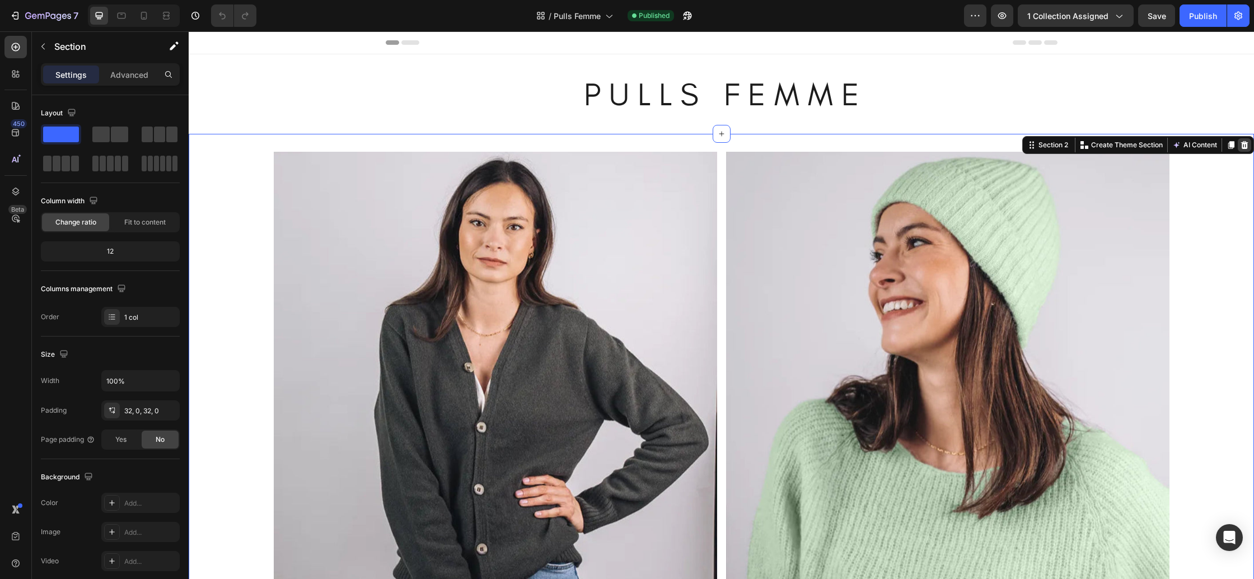
click at [1242, 146] on icon at bounding box center [1244, 145] width 7 height 8
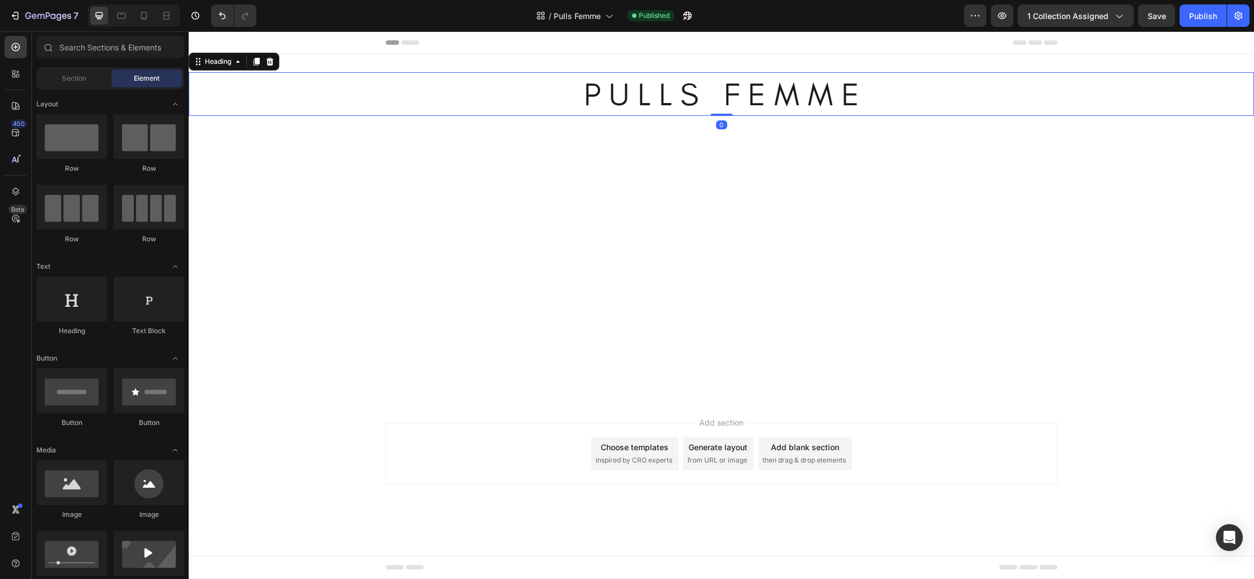
click at [311, 109] on h2 "P U L L S F E M M E" at bounding box center [721, 94] width 1065 height 44
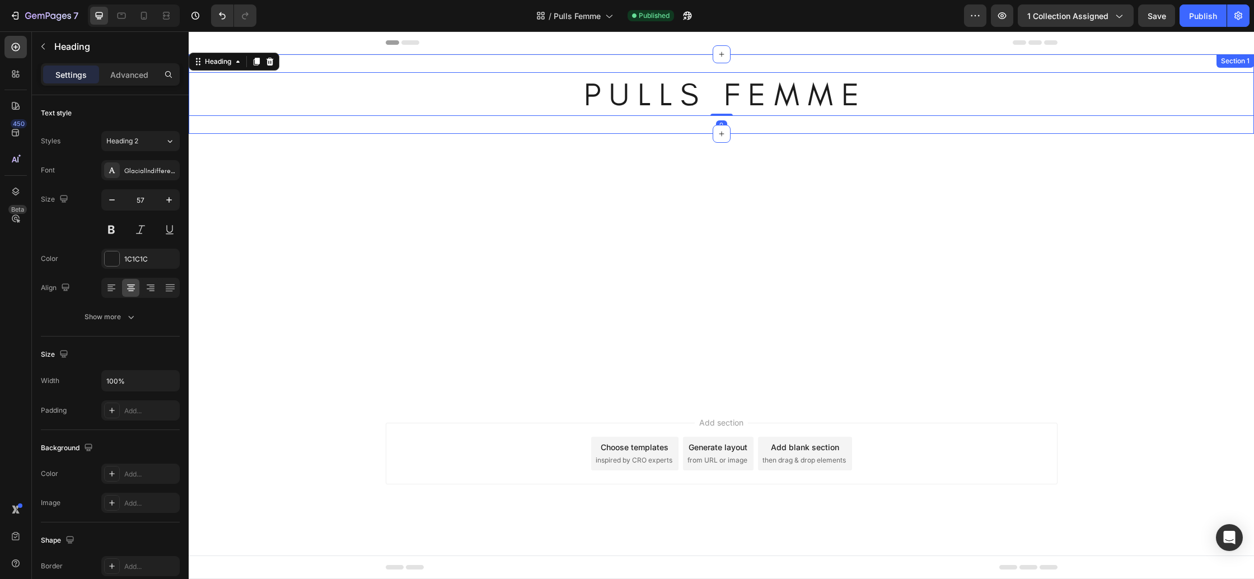
click at [271, 121] on div "P U L L S F E M M E Heading 0 Section 1" at bounding box center [721, 93] width 1065 height 79
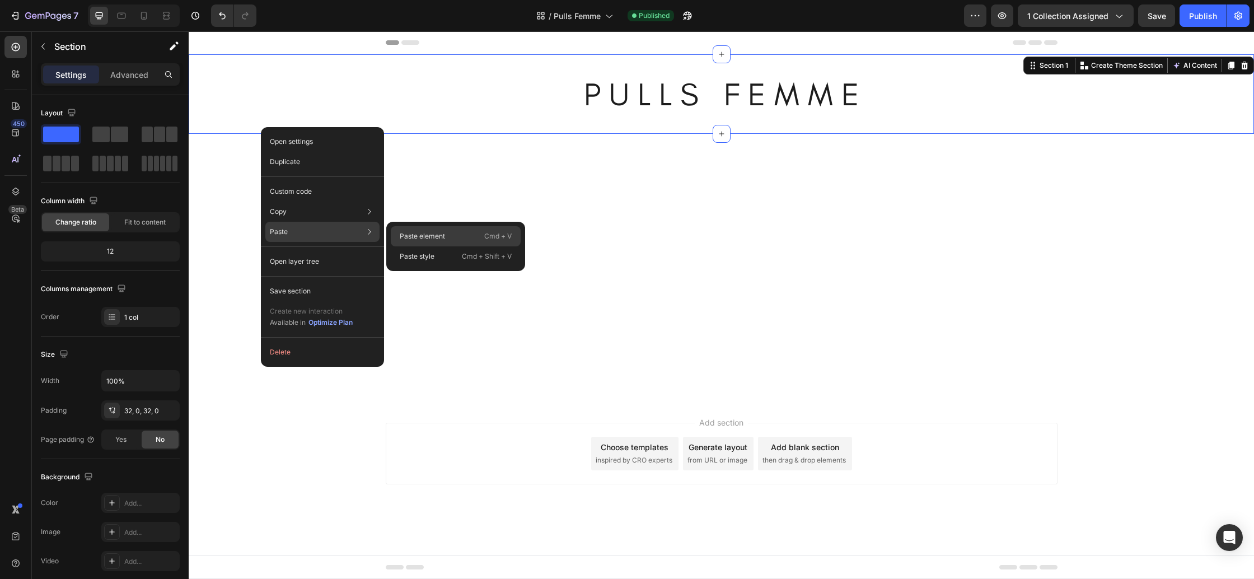
click at [434, 237] on p "Paste element" at bounding box center [422, 236] width 45 height 10
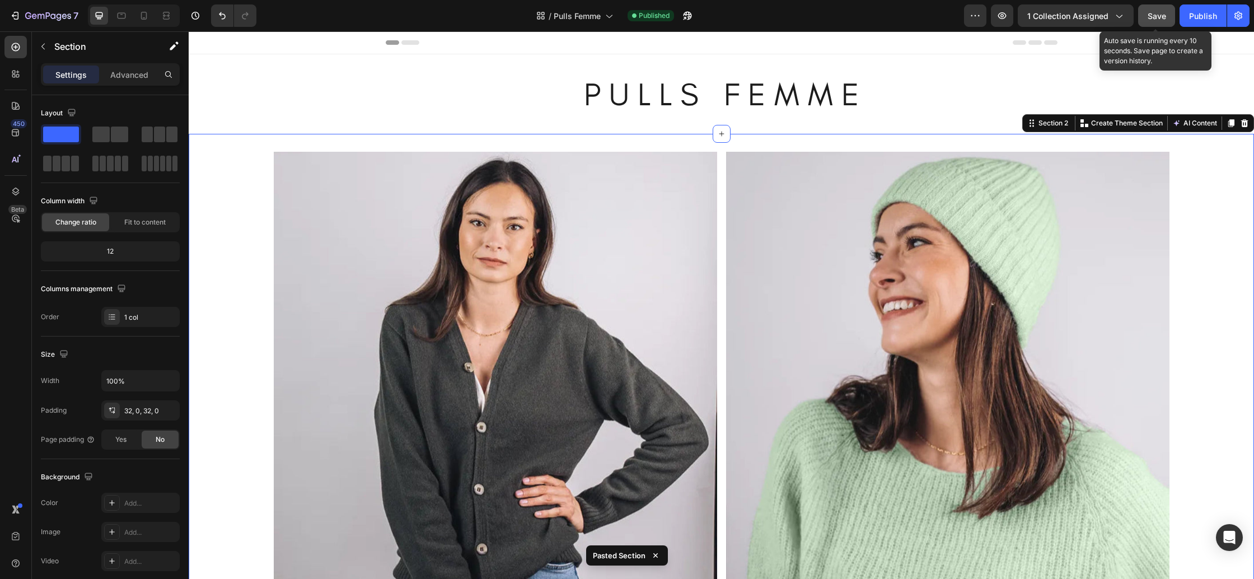
click at [1154, 17] on span "Save" at bounding box center [1157, 16] width 18 height 10
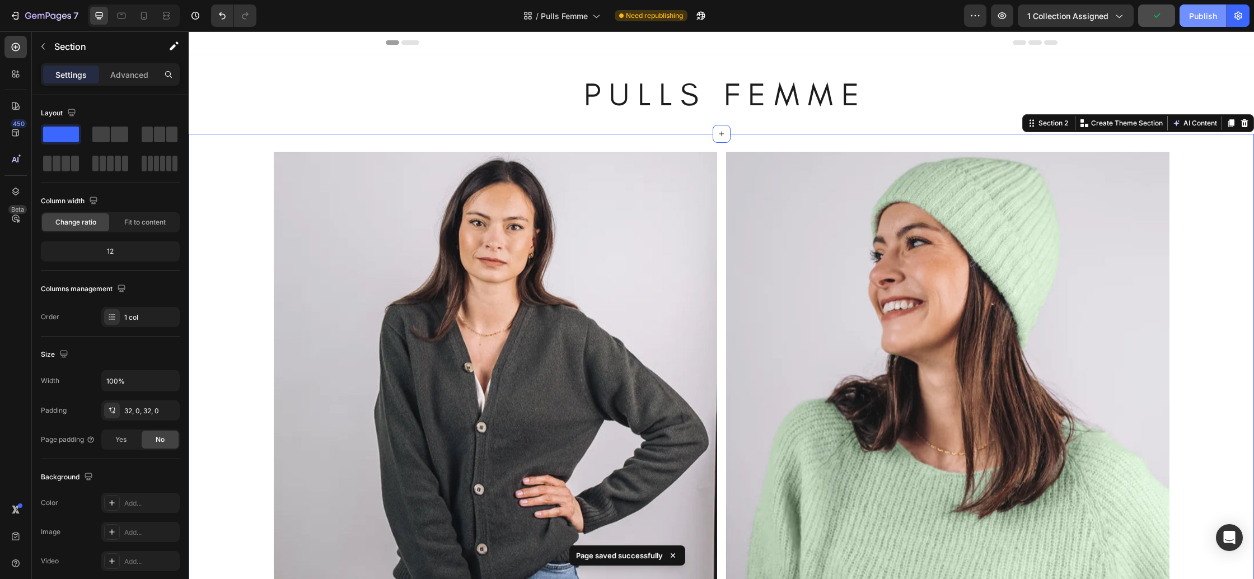
click at [1209, 16] on div "Publish" at bounding box center [1203, 16] width 28 height 12
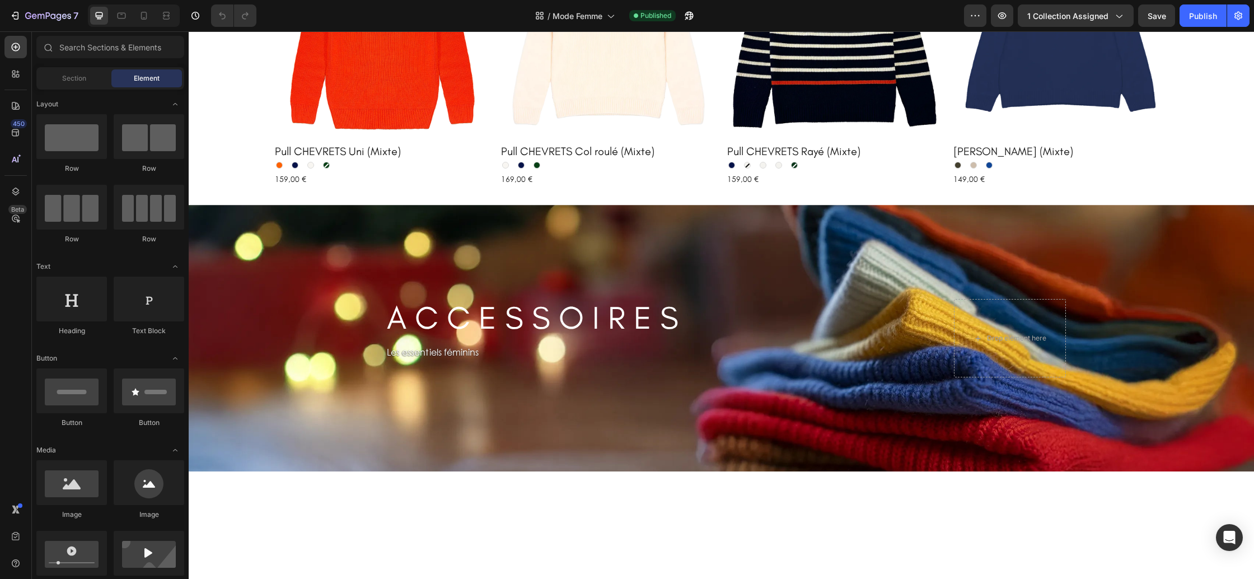
scroll to position [887, 0]
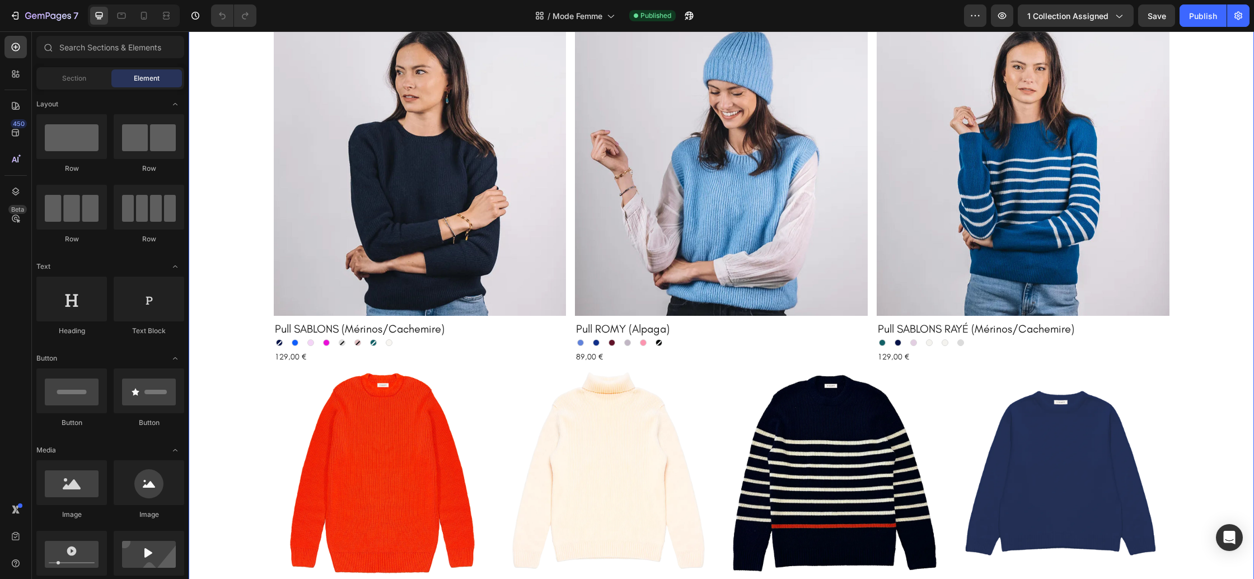
click at [233, 176] on div "Product Images Cardigan CAMILLE (Mixte) Product Title Kaki Kaki Beige chiné Bei…" at bounding box center [721, 80] width 1065 height 1099
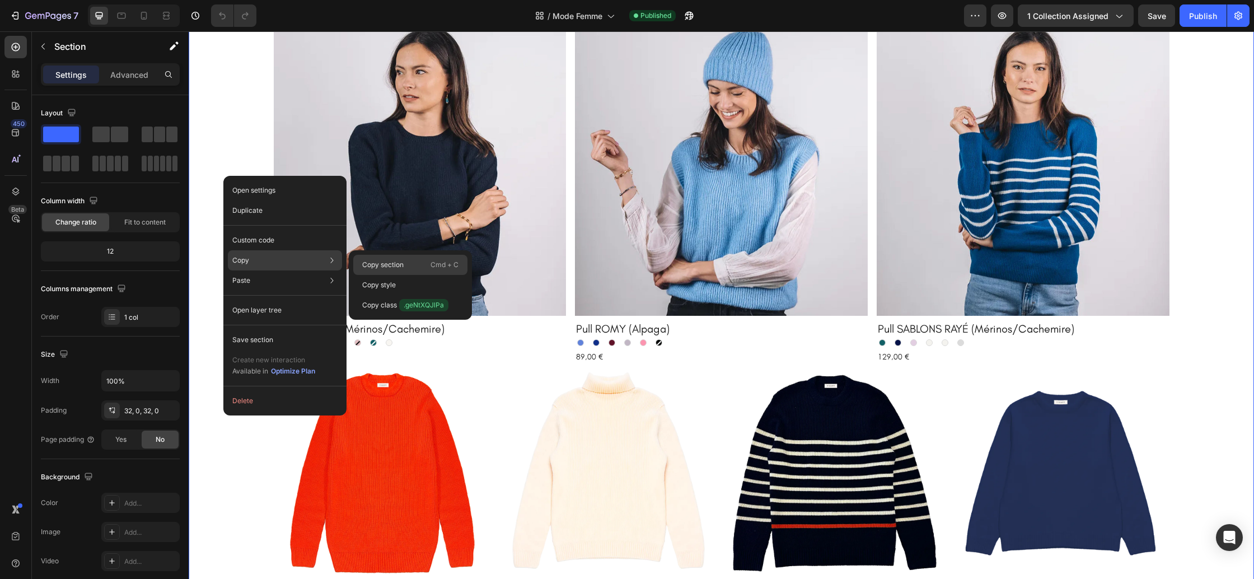
click at [389, 260] on p "Copy section" at bounding box center [382, 265] width 41 height 10
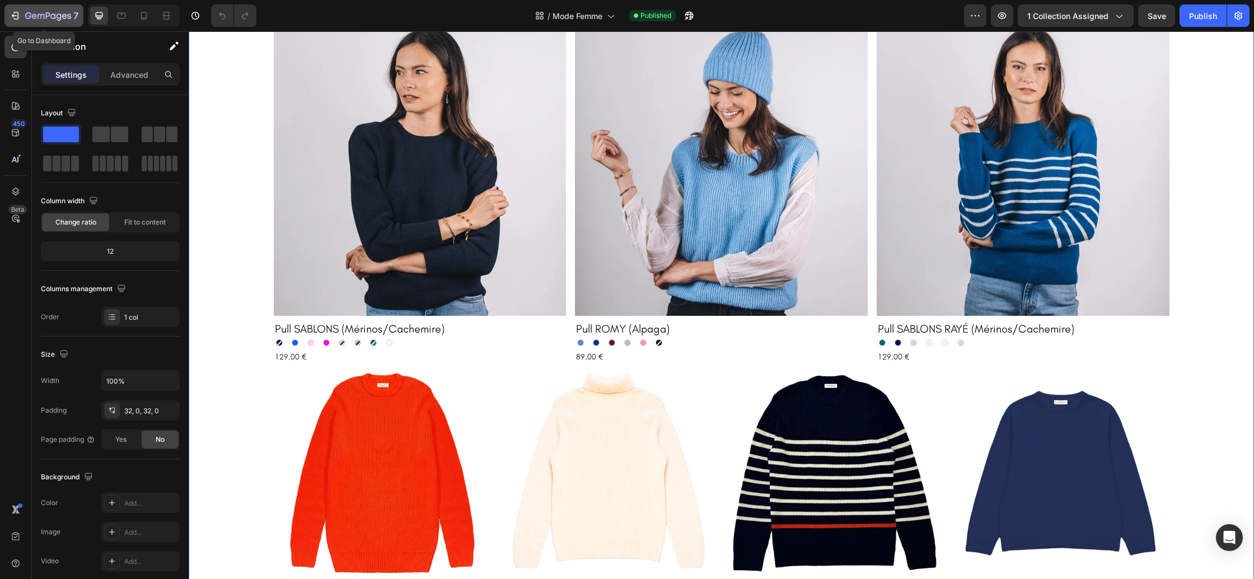
click at [48, 20] on icon "button" at bounding box center [48, 17] width 46 height 10
